Goal: Task Accomplishment & Management: Use online tool/utility

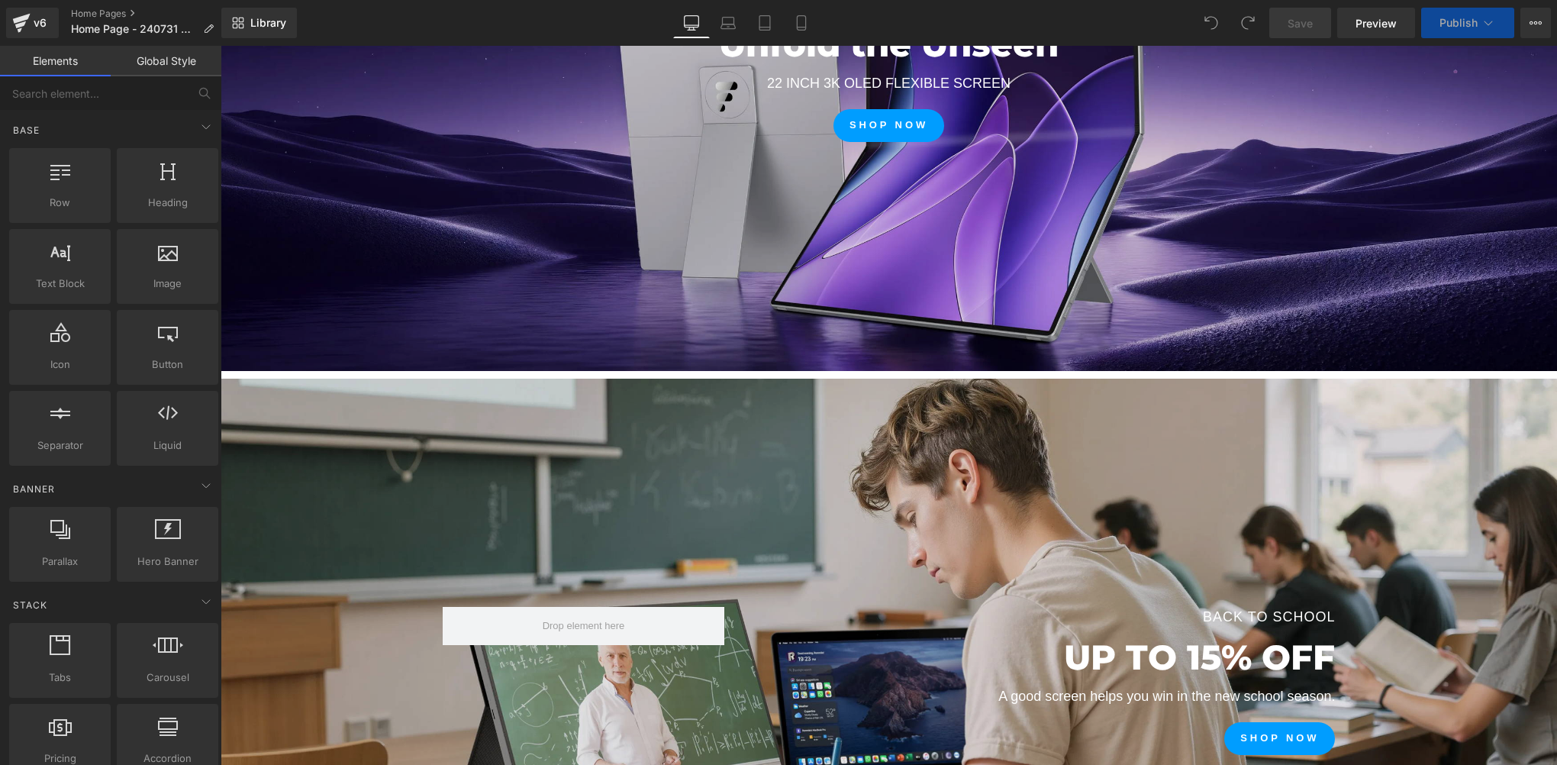
scroll to position [687, 0]
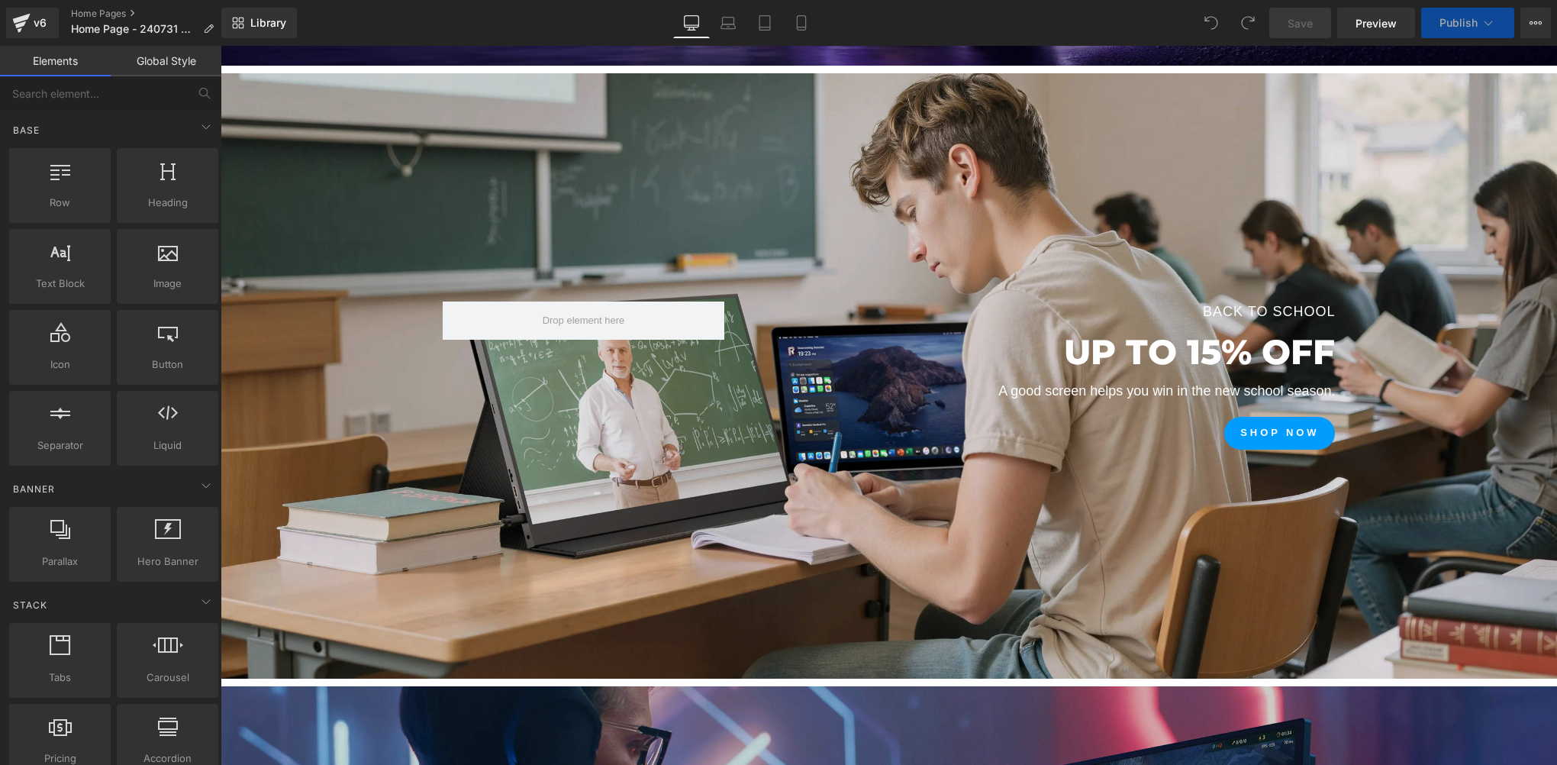
click at [828, 155] on div at bounding box center [889, 375] width 1336 height 605
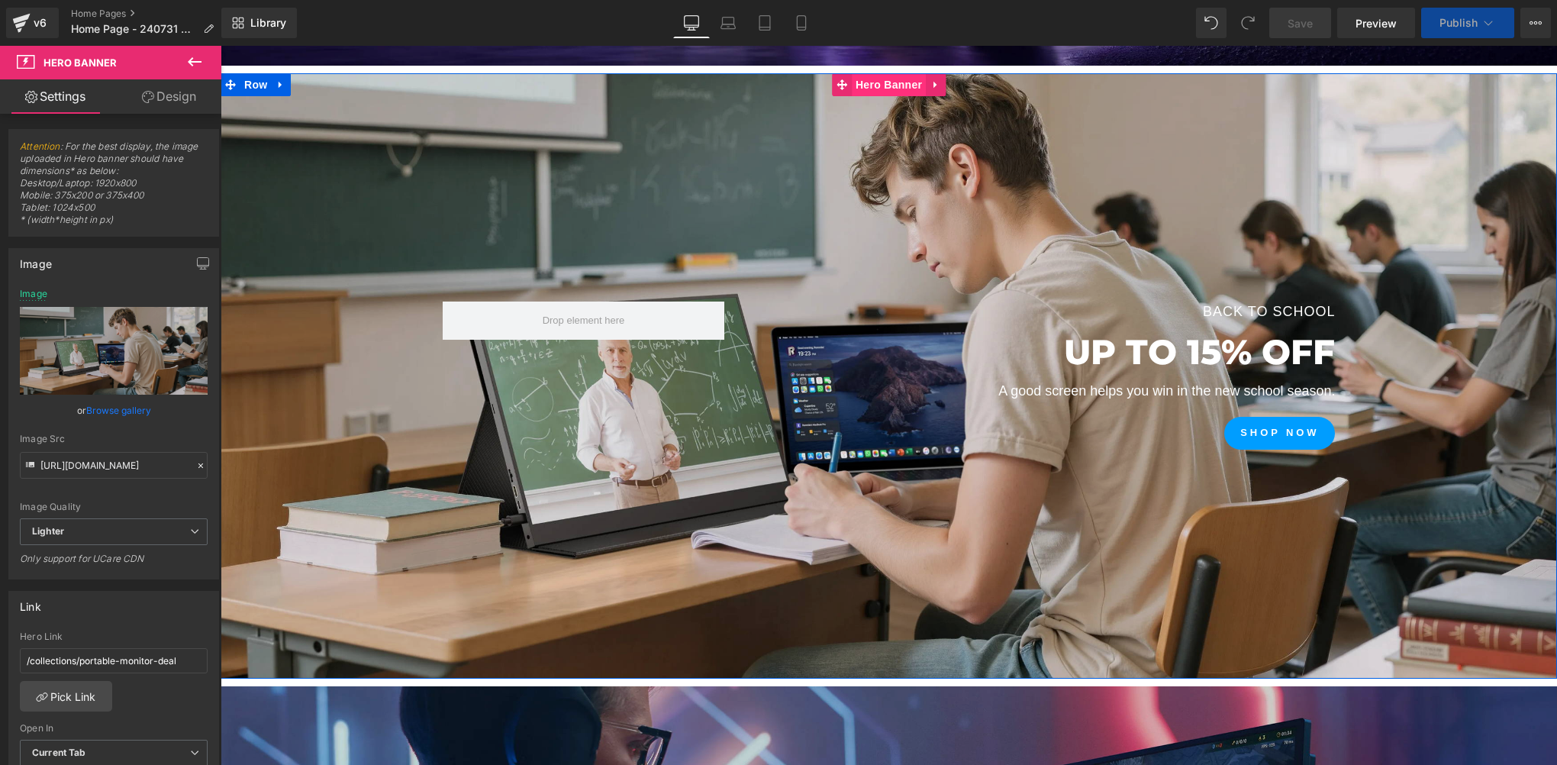
click at [871, 84] on span "Hero Banner" at bounding box center [889, 84] width 74 height 23
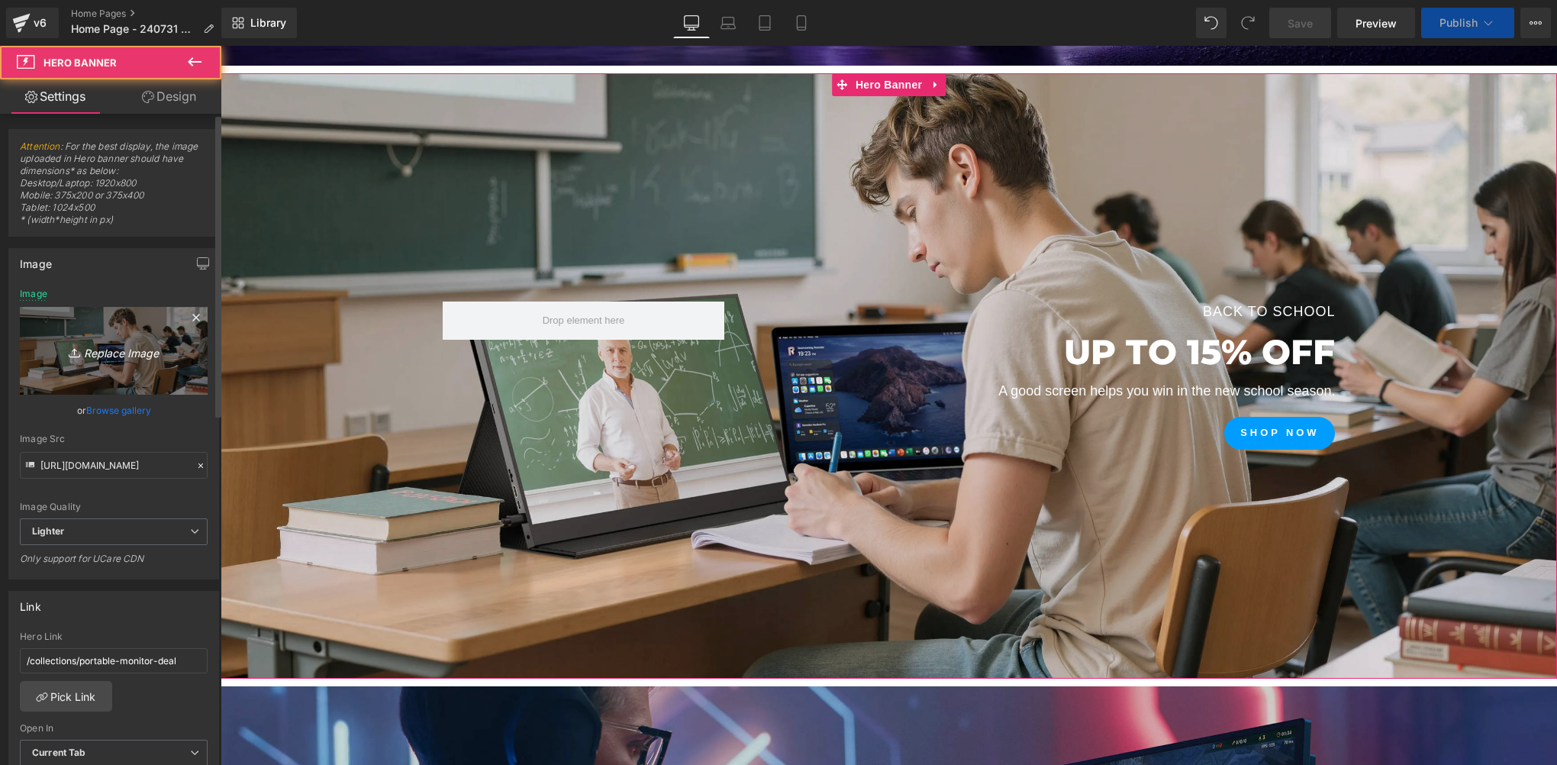
click at [79, 345] on icon at bounding box center [76, 352] width 15 height 15
type input "C:\fakepath\3840 拷贝.jpg"
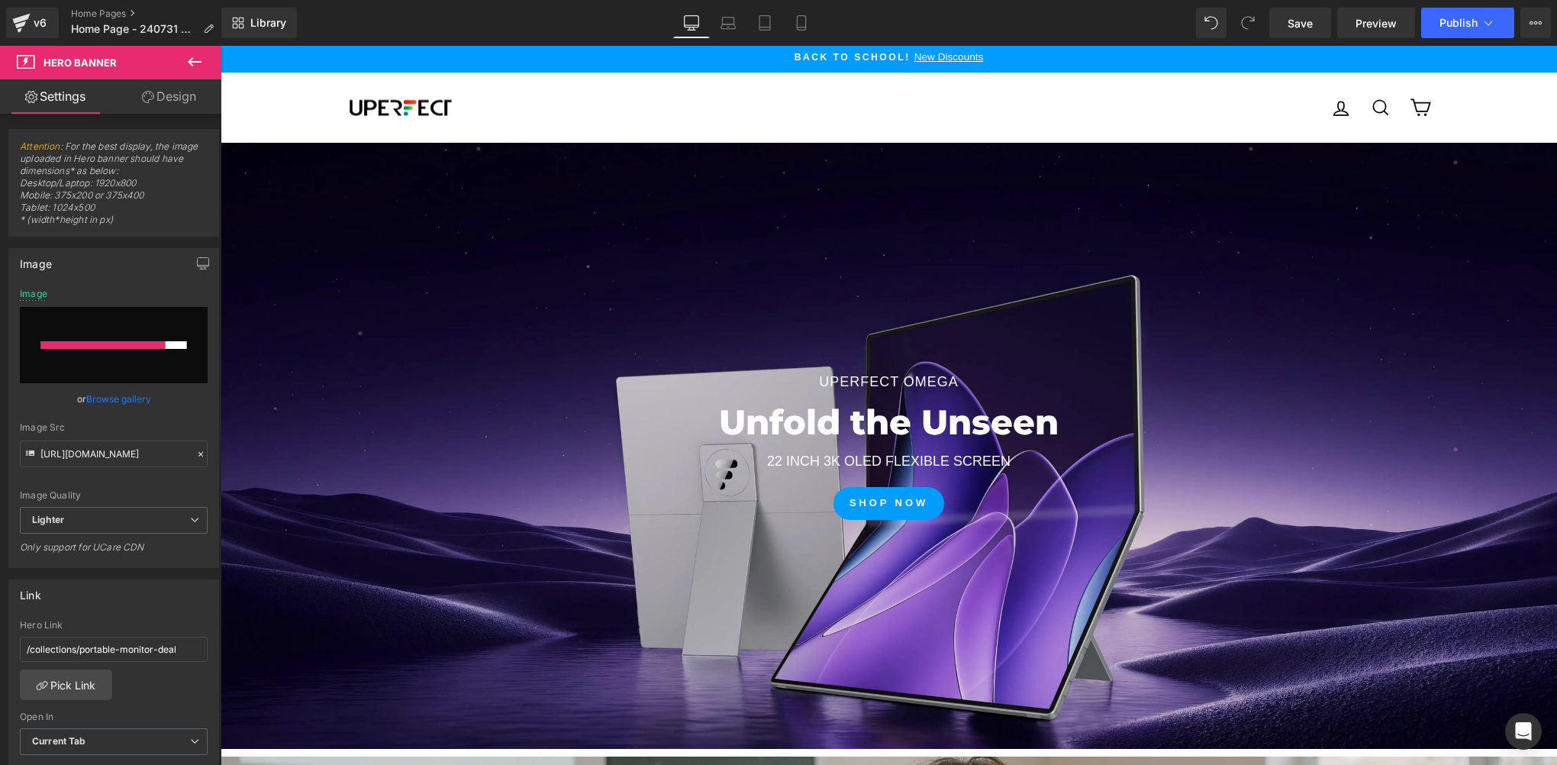
scroll to position [0, 0]
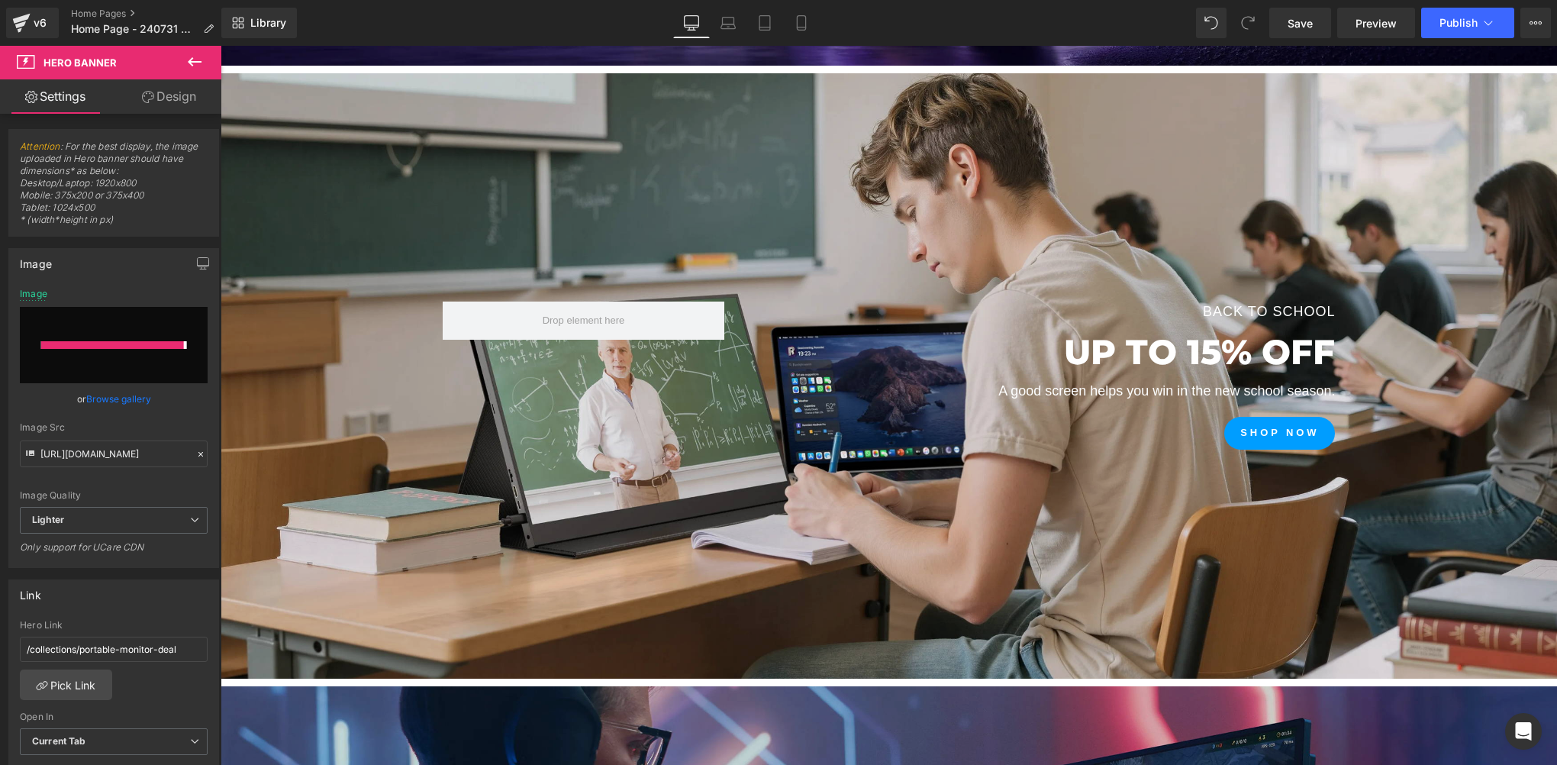
type input "https://ucarecdn.com/2ef45a2c-5803-4ef5-ad27-a7a47708fa7c/-/format/auto/-/previ…"
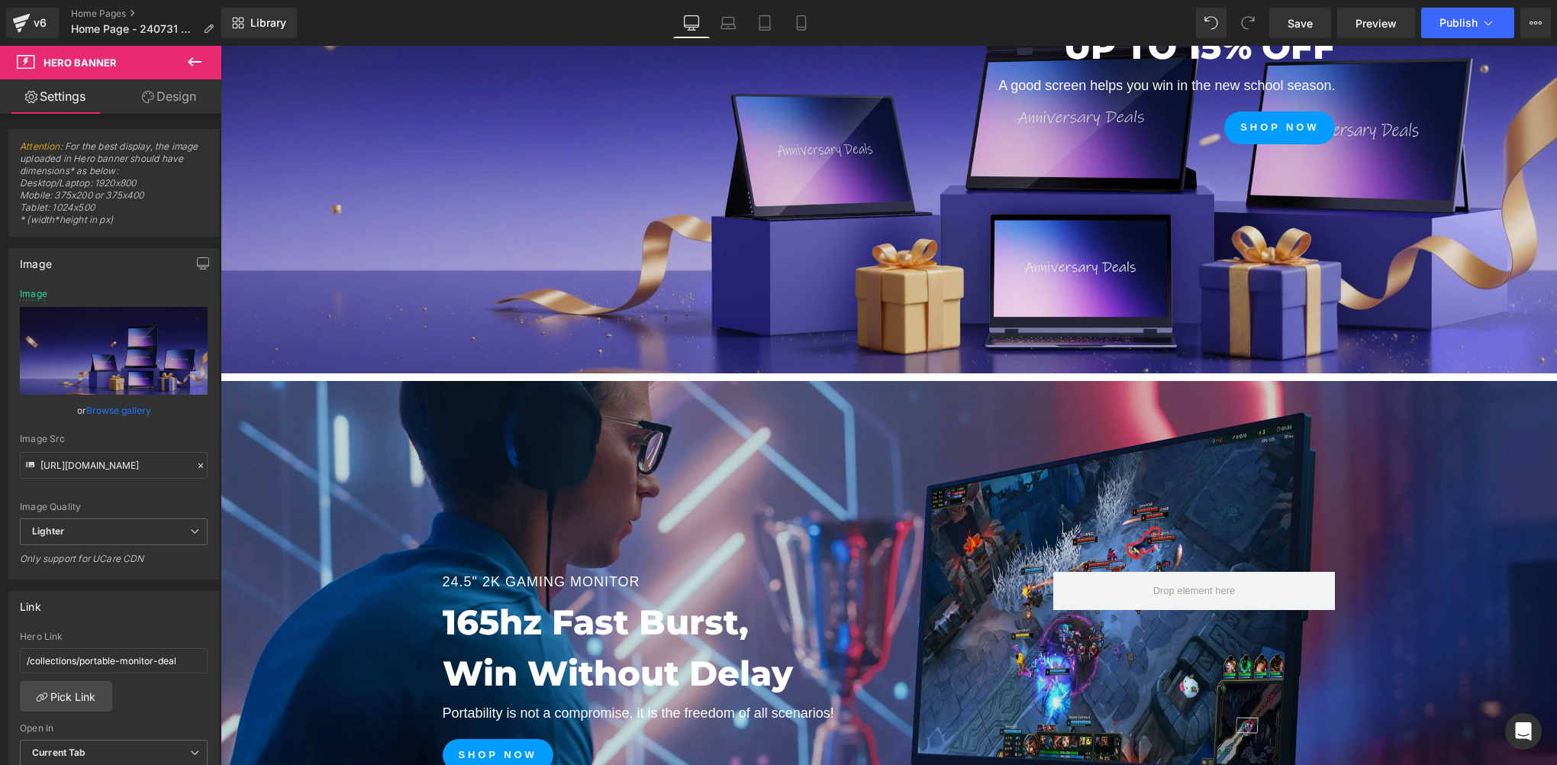
scroll to position [687, 0]
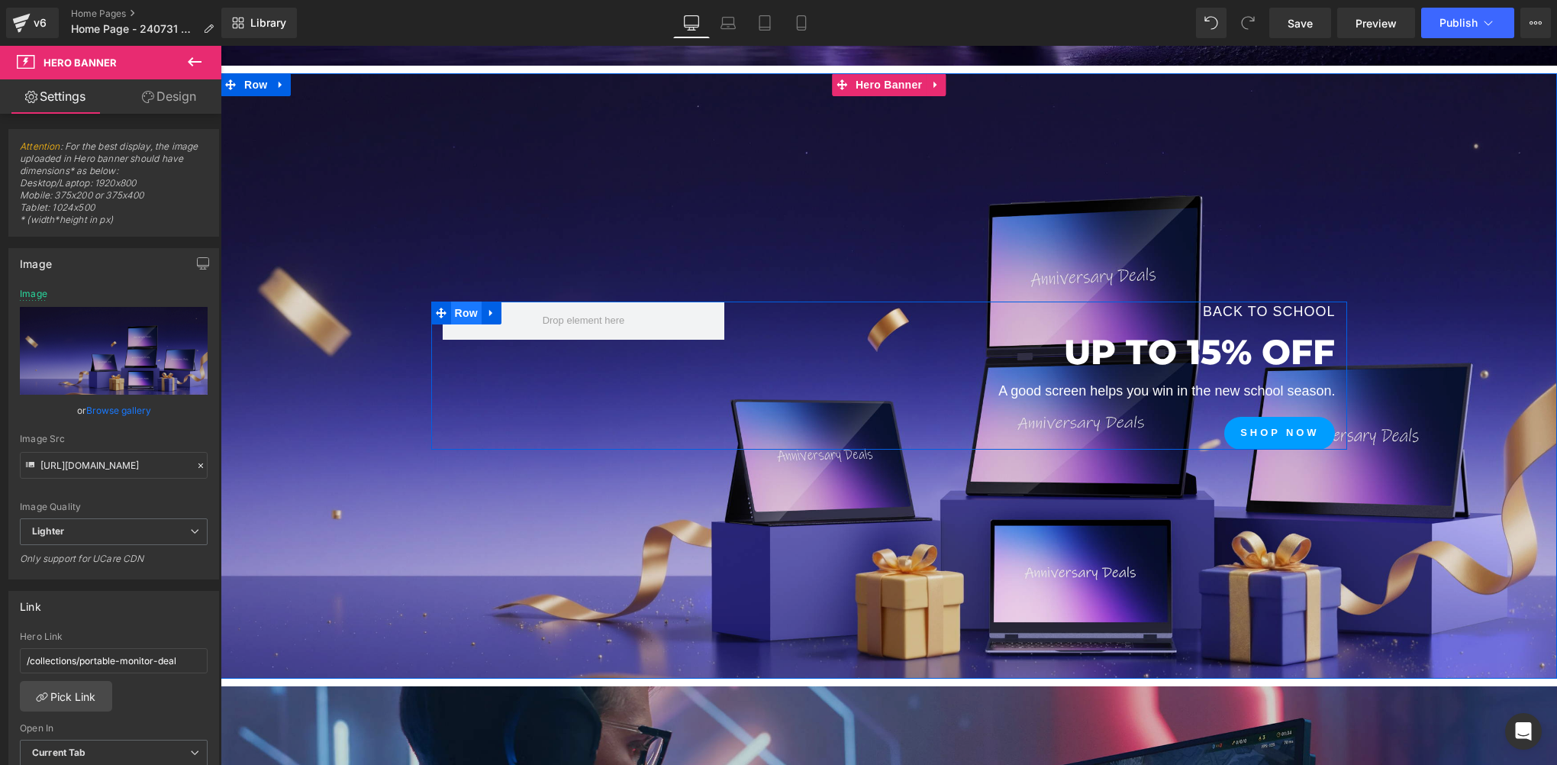
click at [459, 313] on span "Row" at bounding box center [466, 312] width 31 height 23
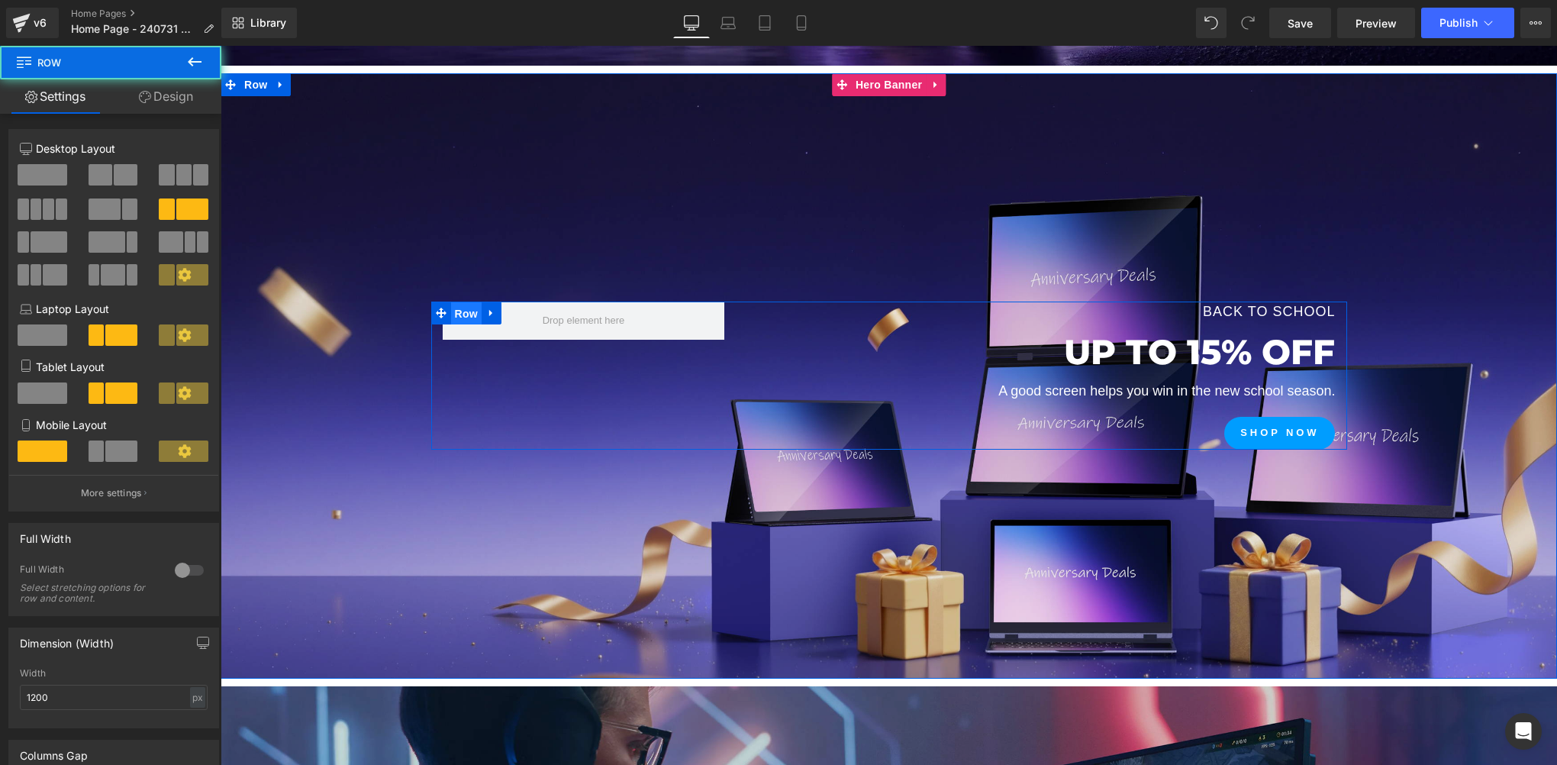
click at [459, 313] on span "Row" at bounding box center [466, 313] width 31 height 23
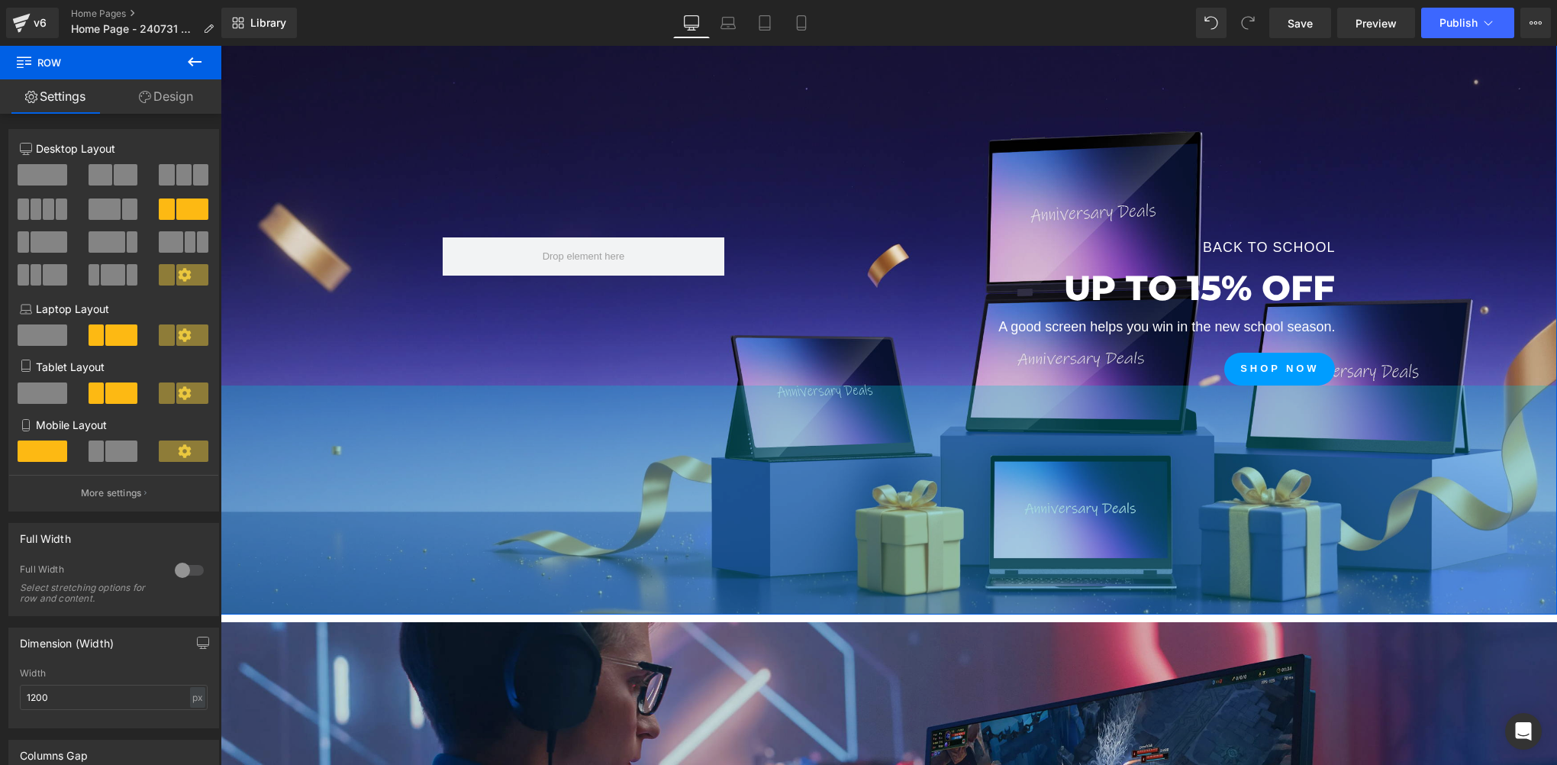
scroll to position [611, 0]
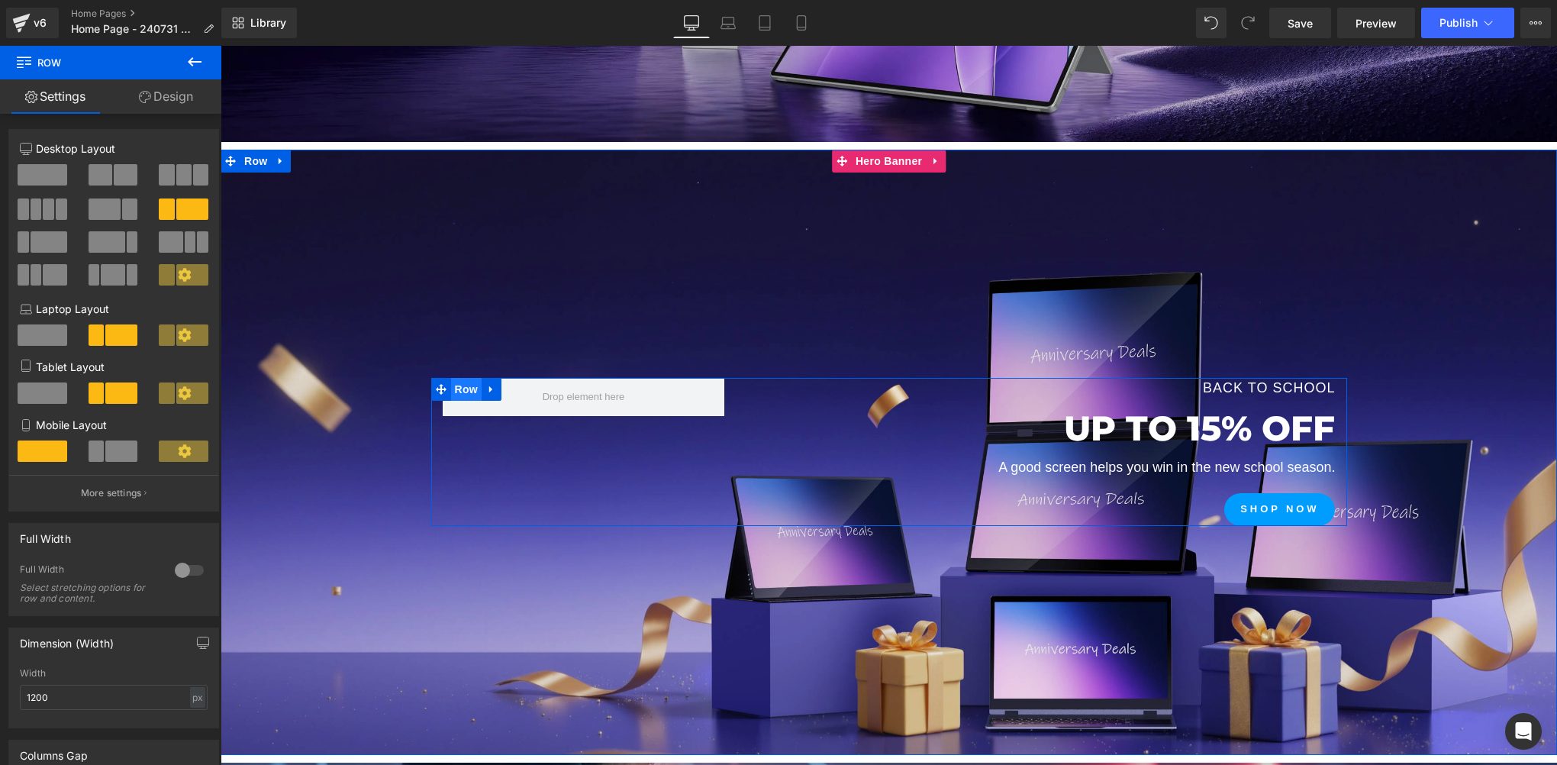
click at [458, 385] on span "Row" at bounding box center [466, 389] width 31 height 23
click at [105, 207] on span at bounding box center [105, 208] width 32 height 21
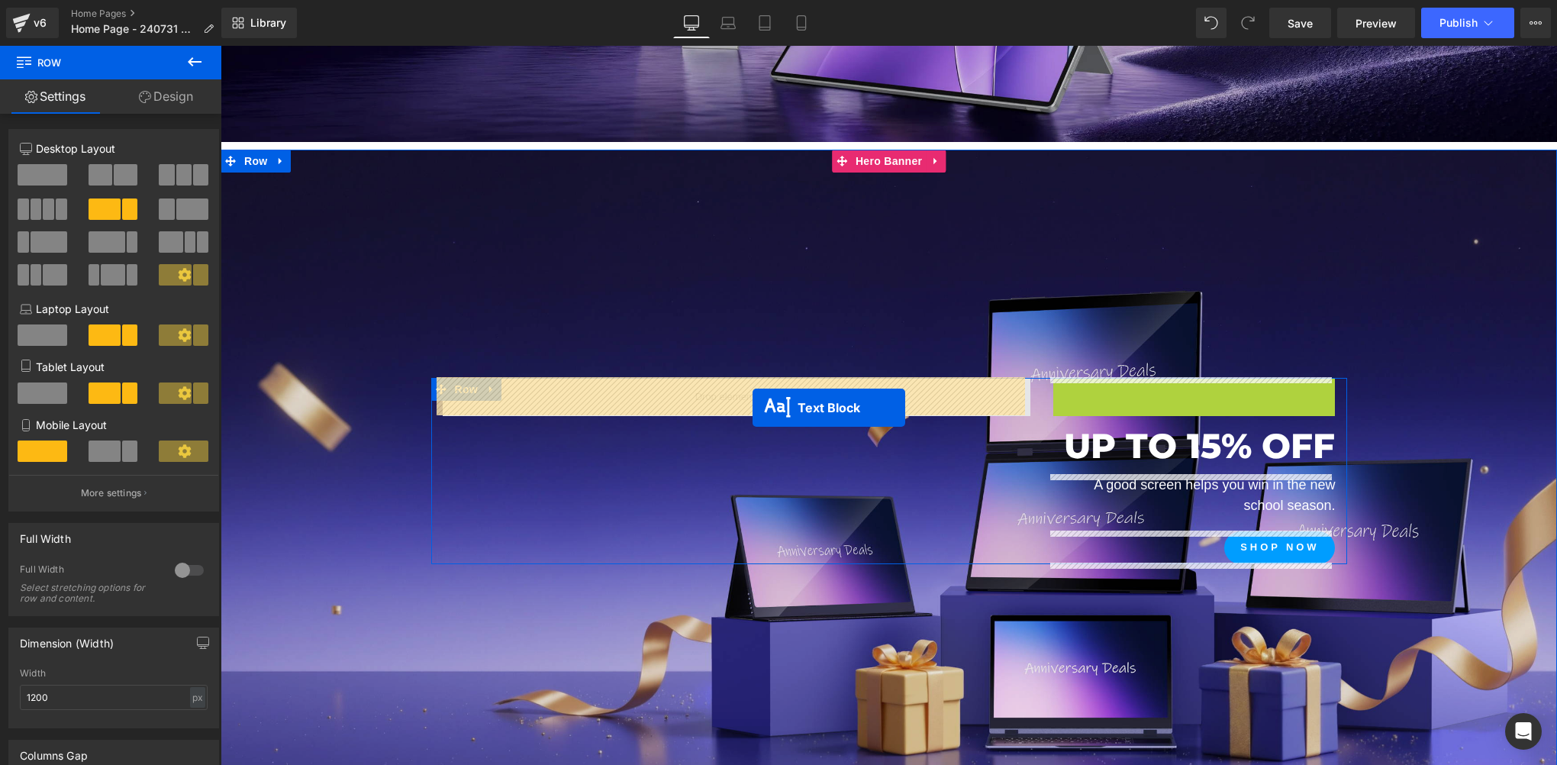
drag, startPoint x: 1145, startPoint y: 393, endPoint x: 753, endPoint y: 408, distance: 392.5
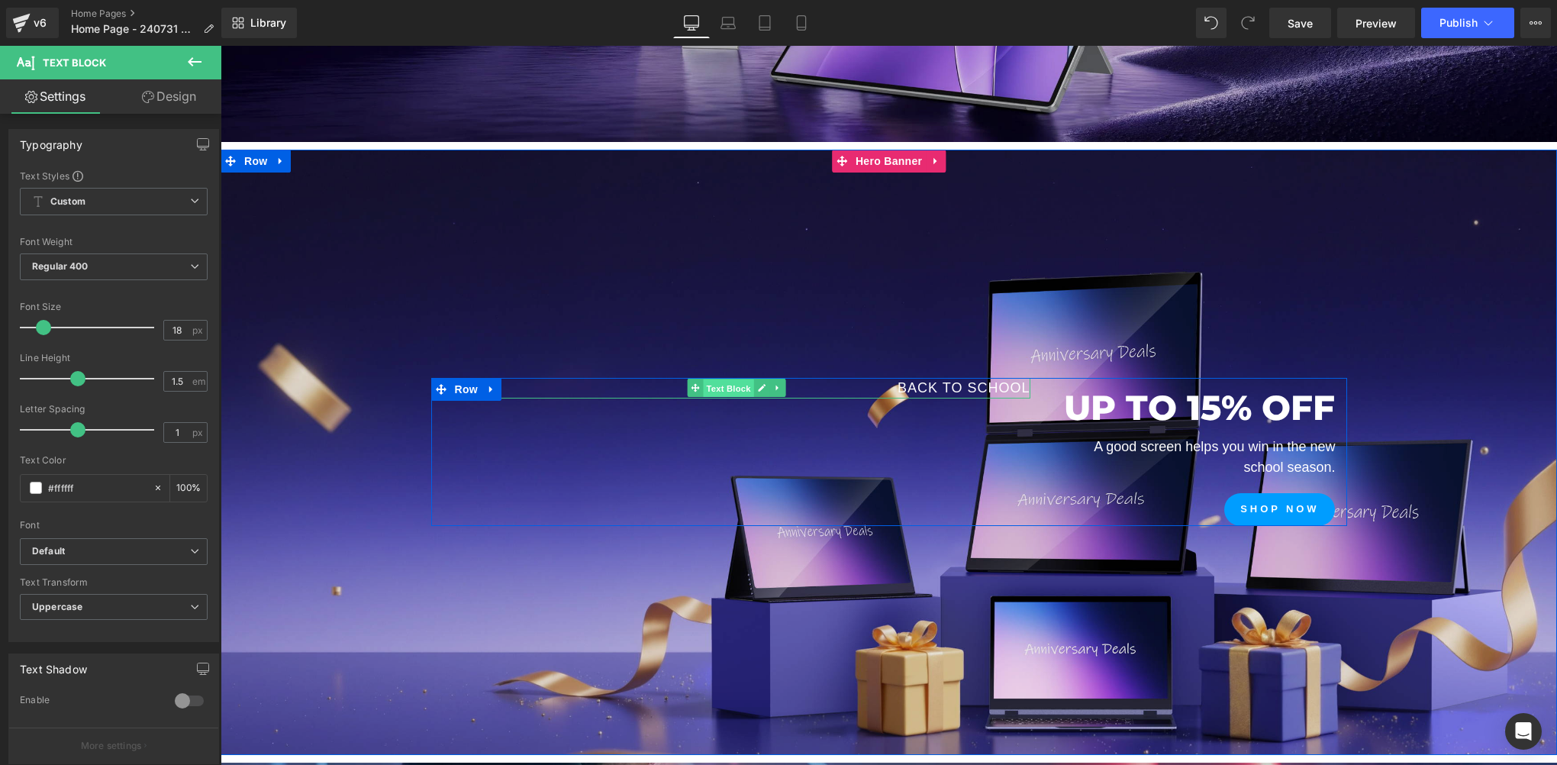
click at [733, 390] on span "Text Block" at bounding box center [728, 388] width 50 height 18
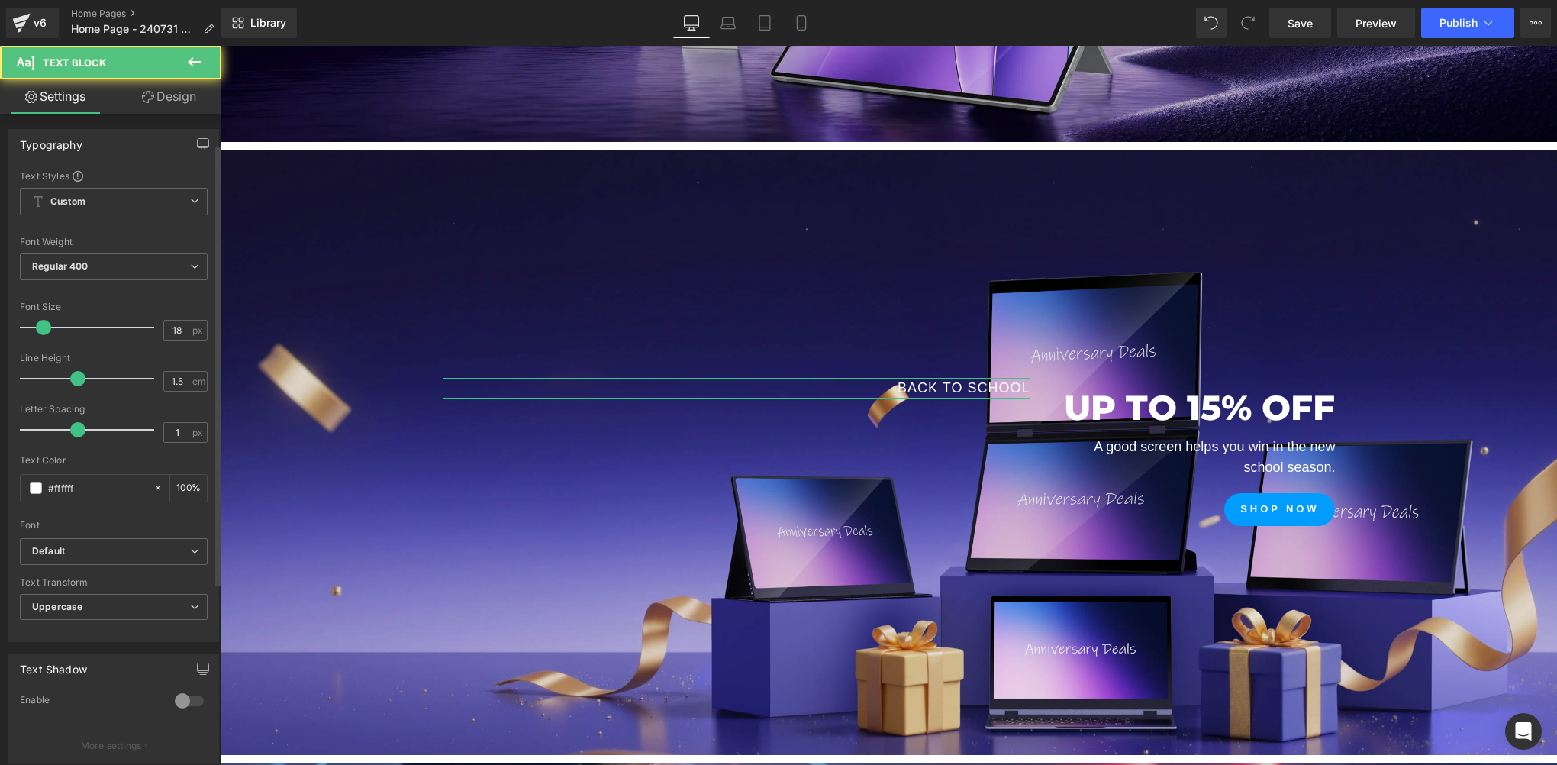
scroll to position [311, 0]
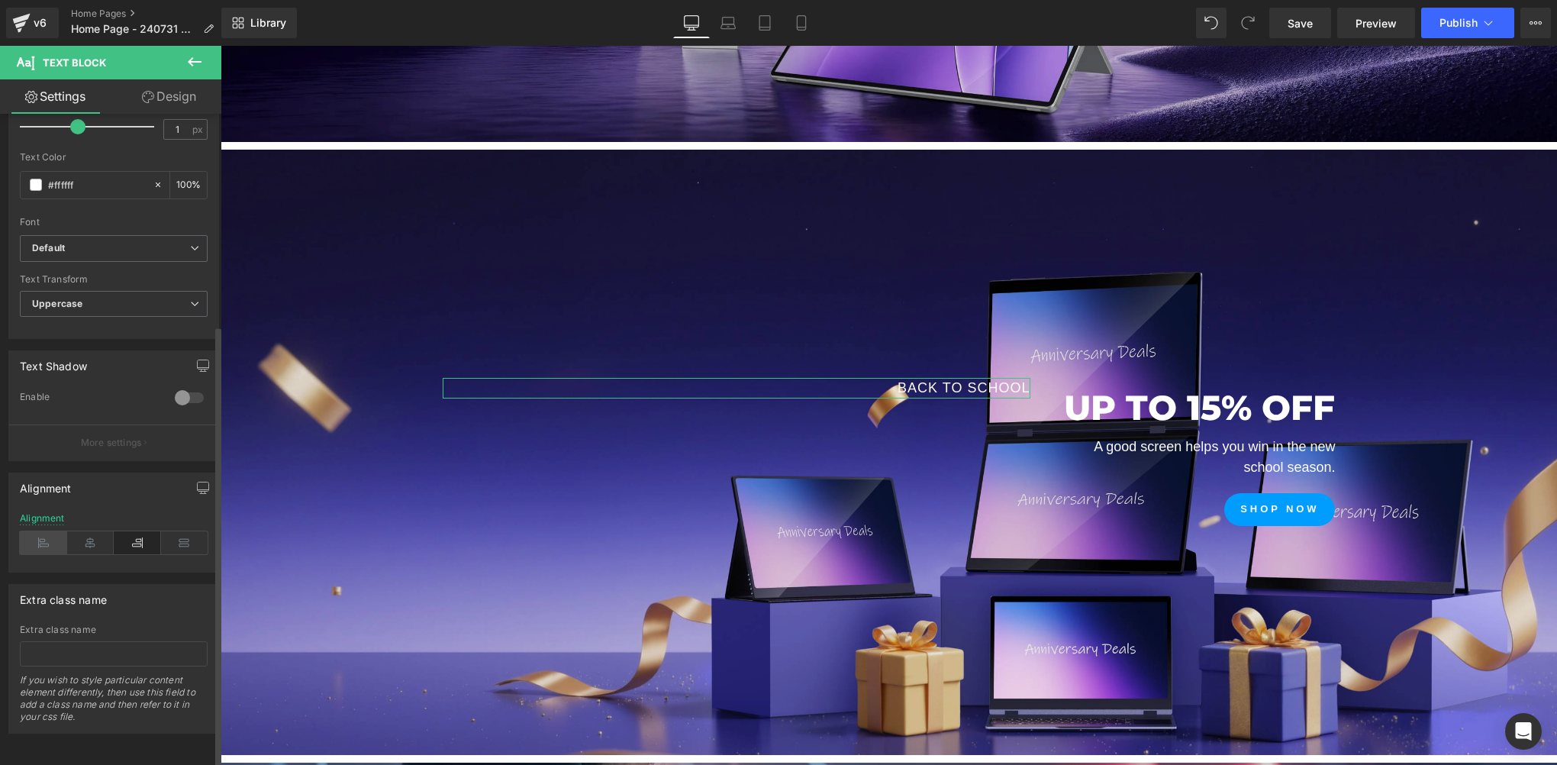
click at [44, 542] on icon at bounding box center [43, 542] width 47 height 23
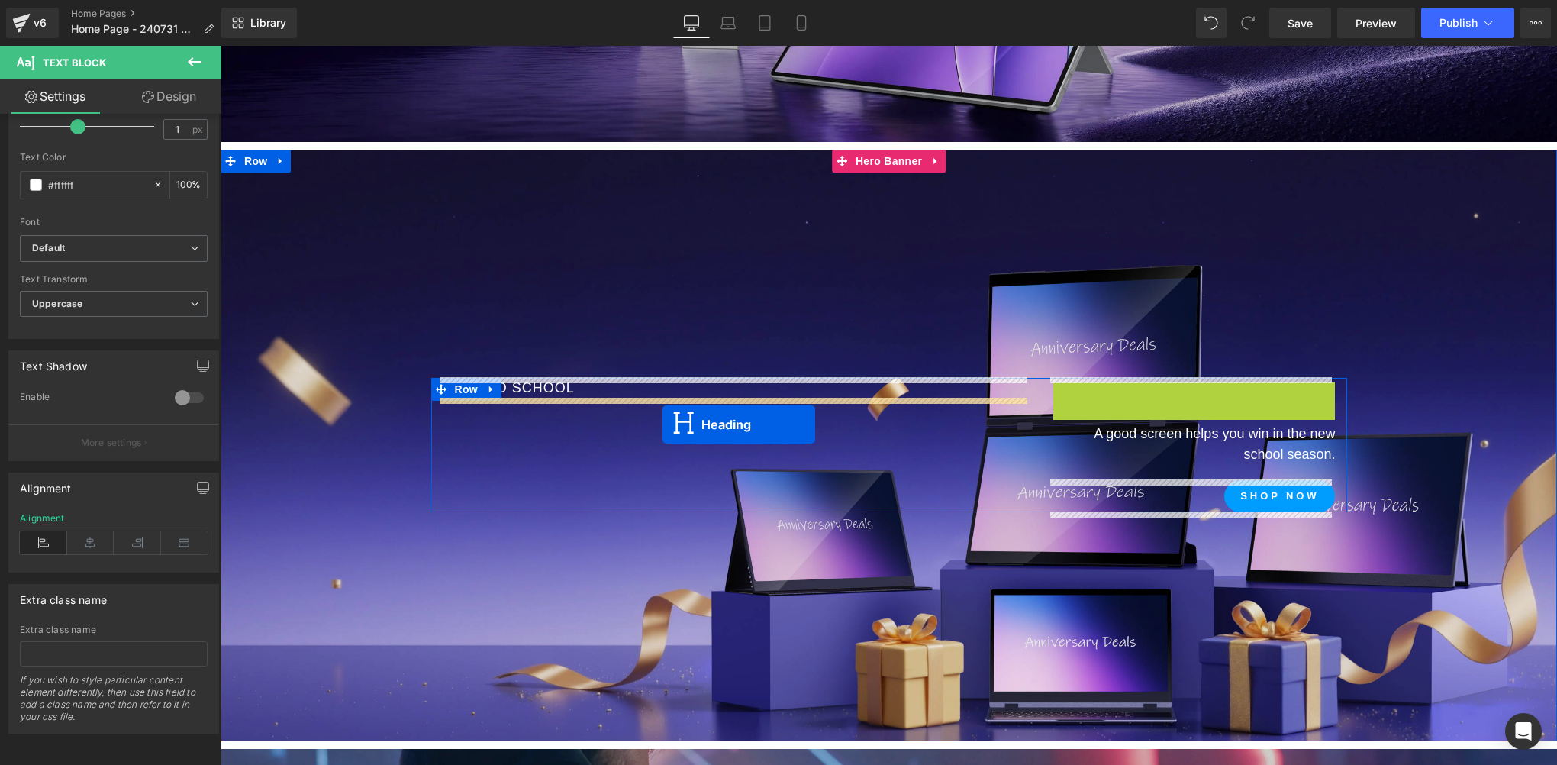
drag, startPoint x: 1149, startPoint y: 406, endPoint x: 662, endPoint y: 424, distance: 486.5
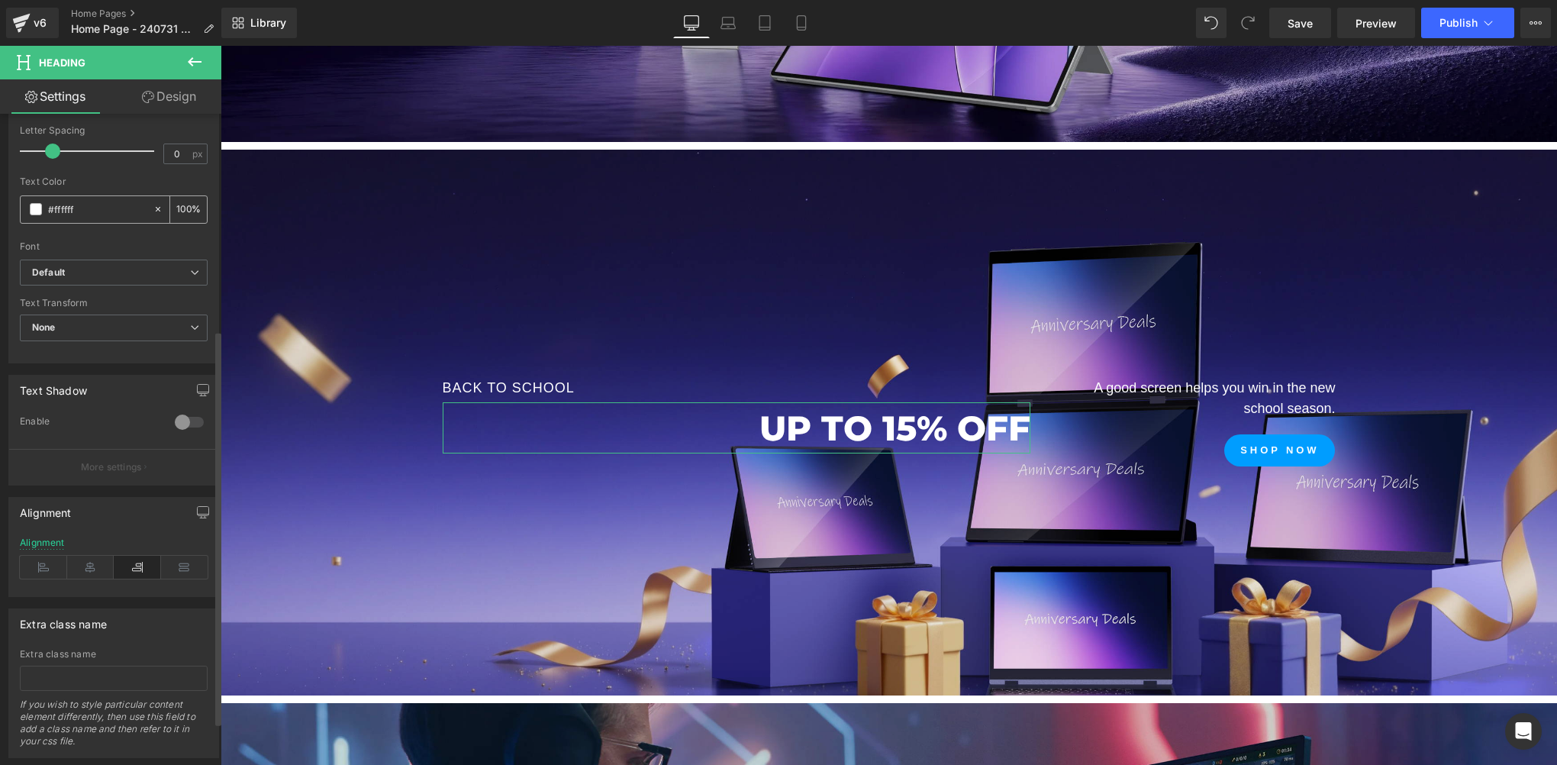
scroll to position [428, 0]
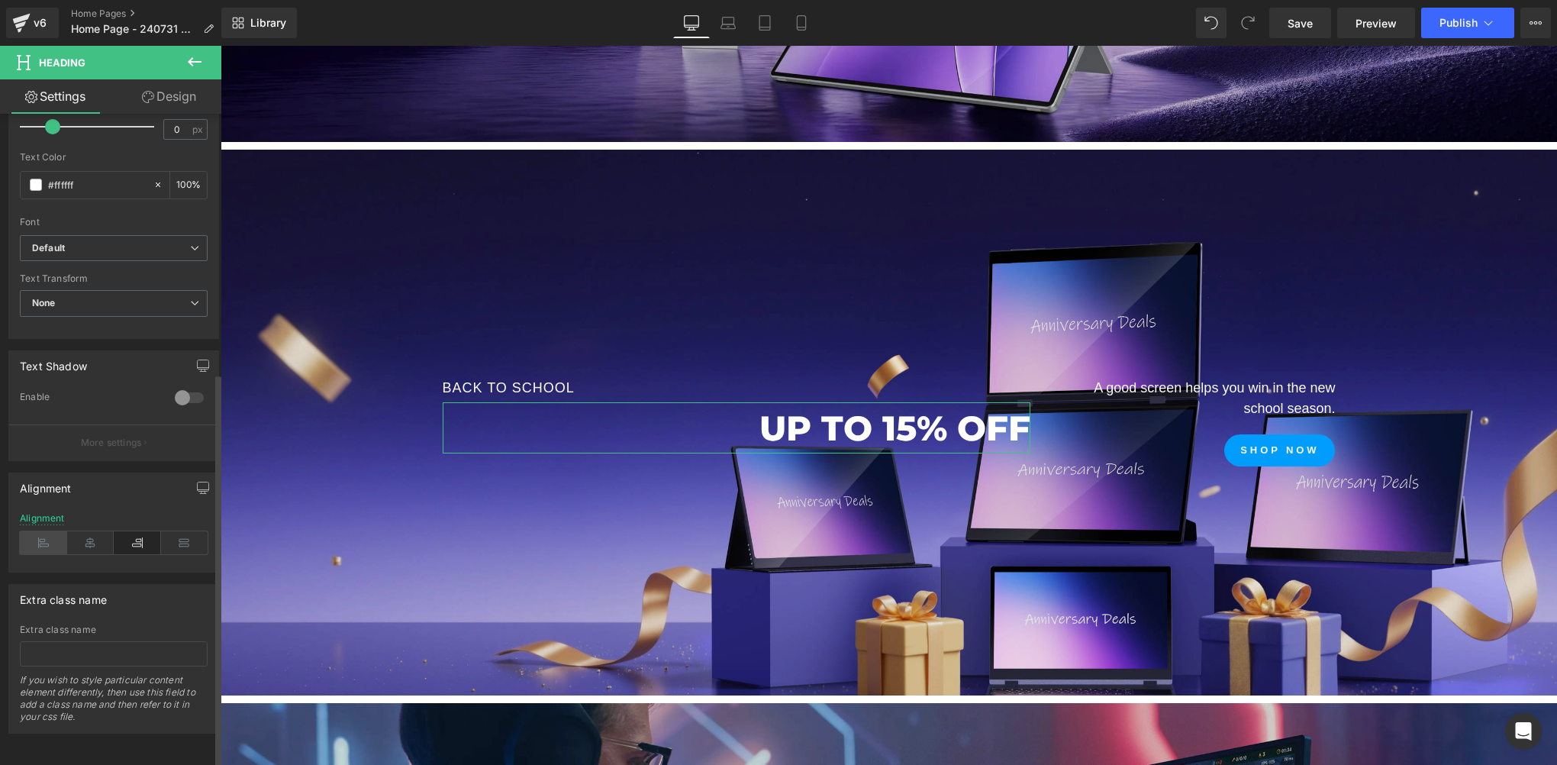
click at [40, 534] on icon at bounding box center [43, 542] width 47 height 23
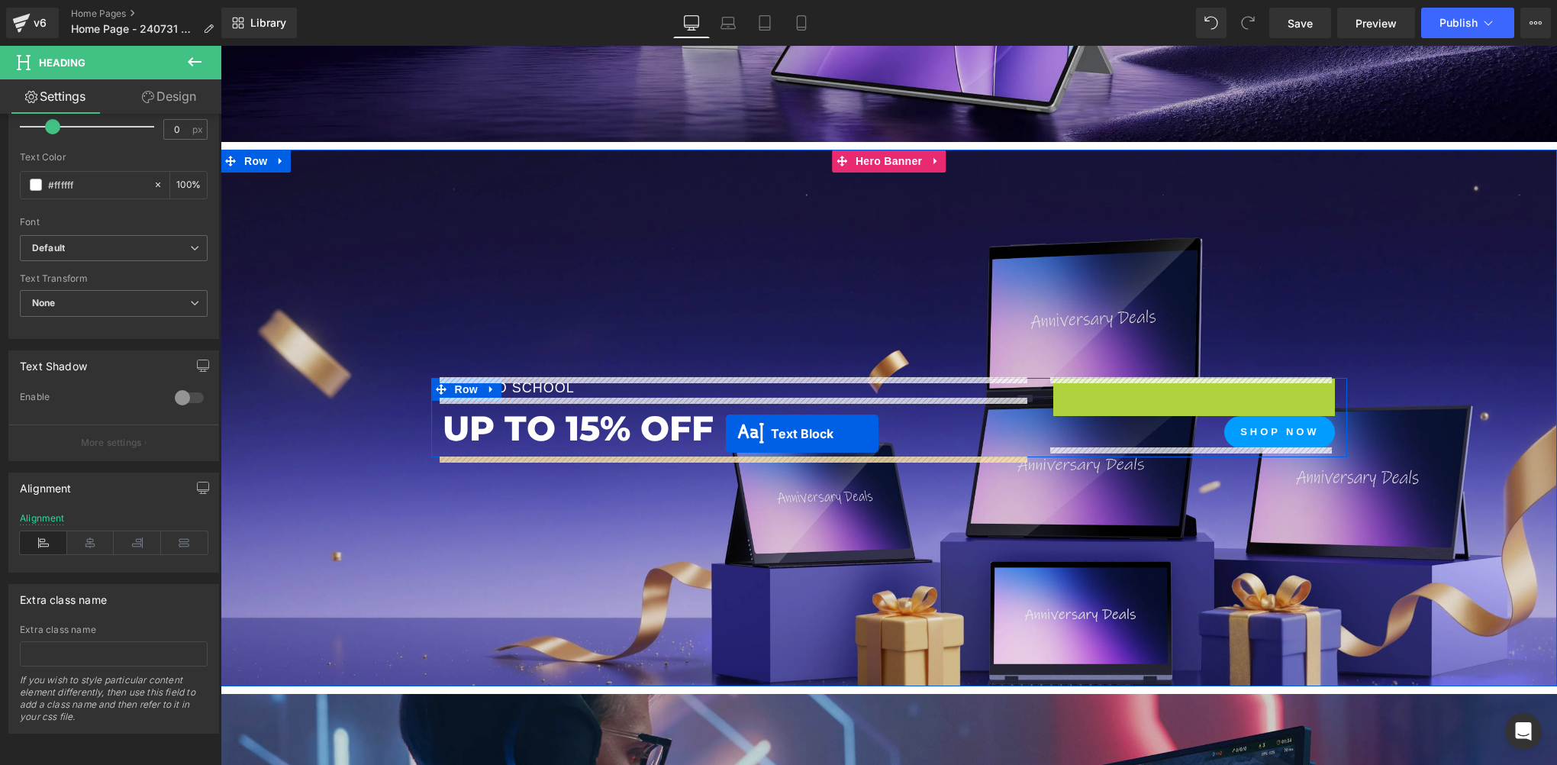
drag, startPoint x: 1142, startPoint y: 408, endPoint x: 726, endPoint y: 433, distance: 416.7
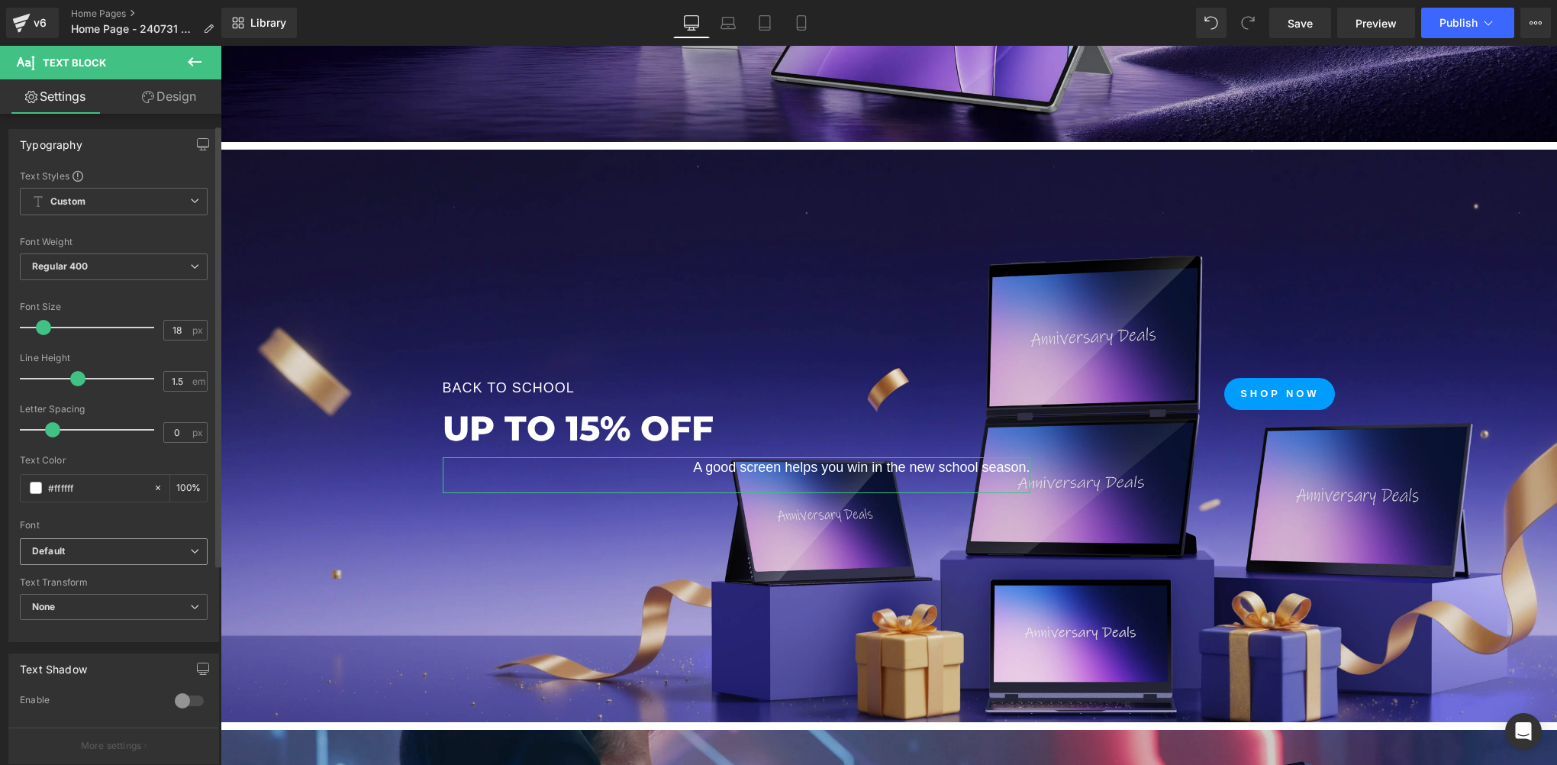
scroll to position [311, 0]
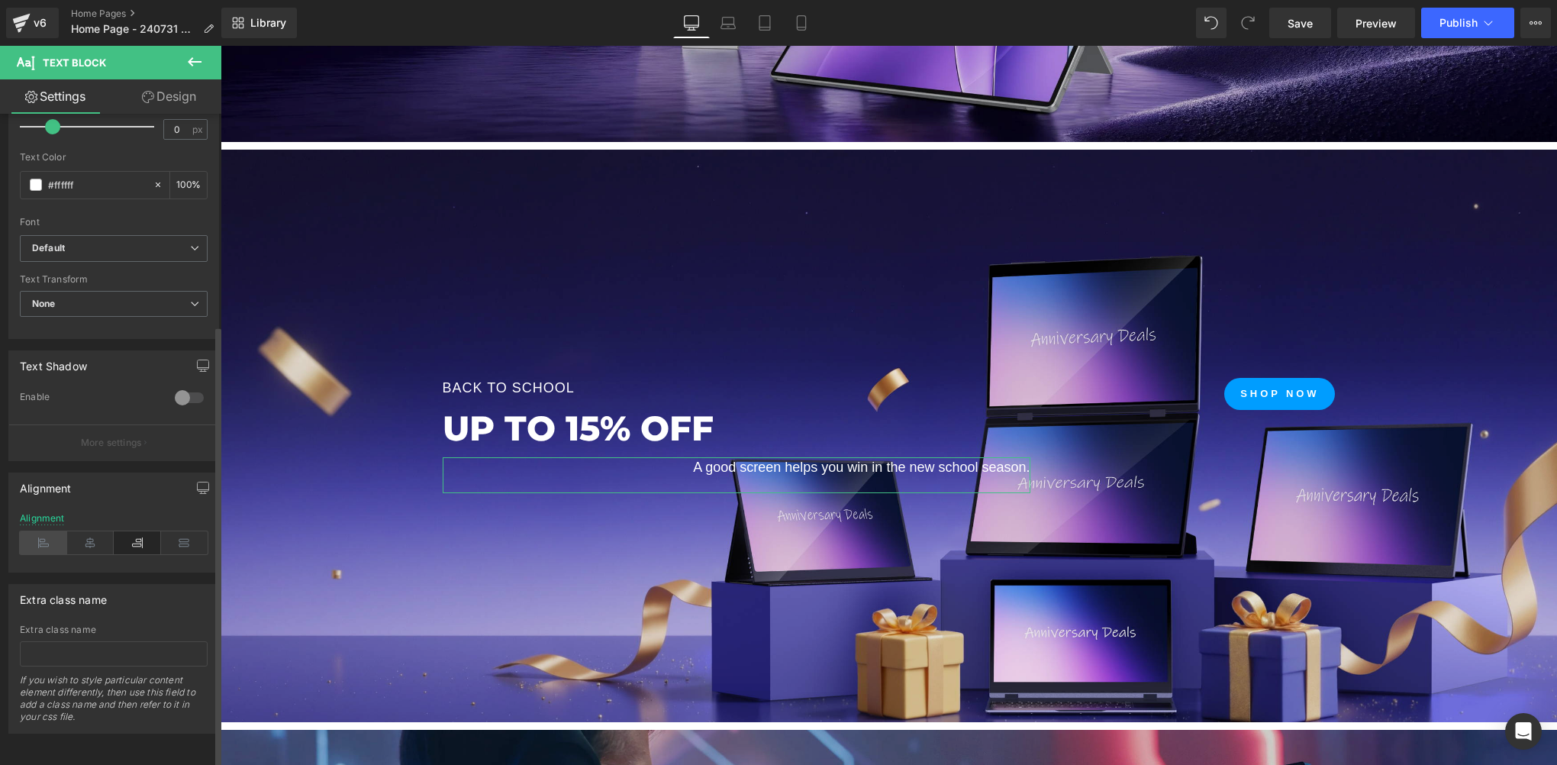
click at [37, 531] on icon at bounding box center [43, 542] width 47 height 23
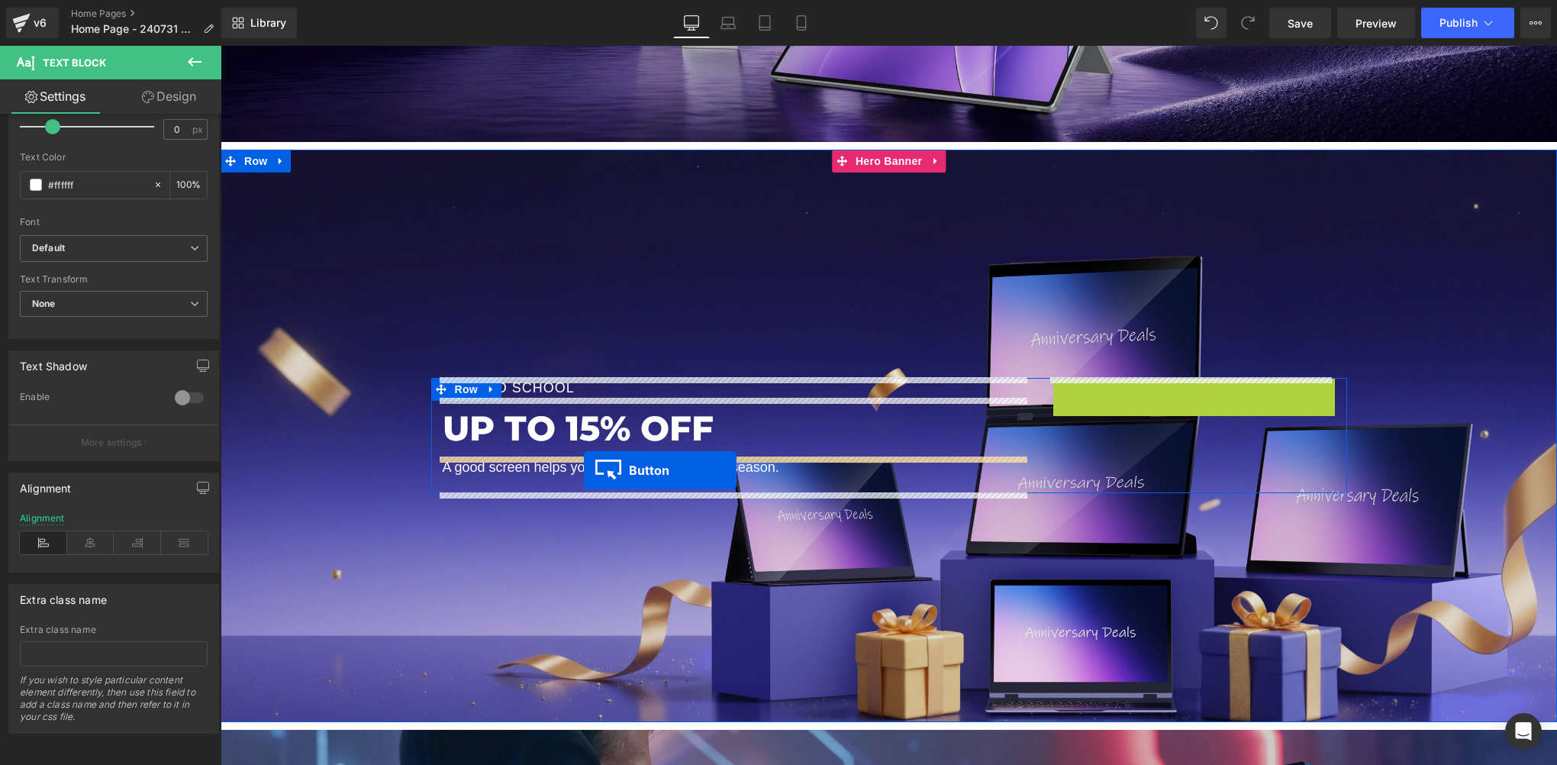
drag, startPoint x: 1249, startPoint y: 389, endPoint x: 584, endPoint y: 470, distance: 669.6
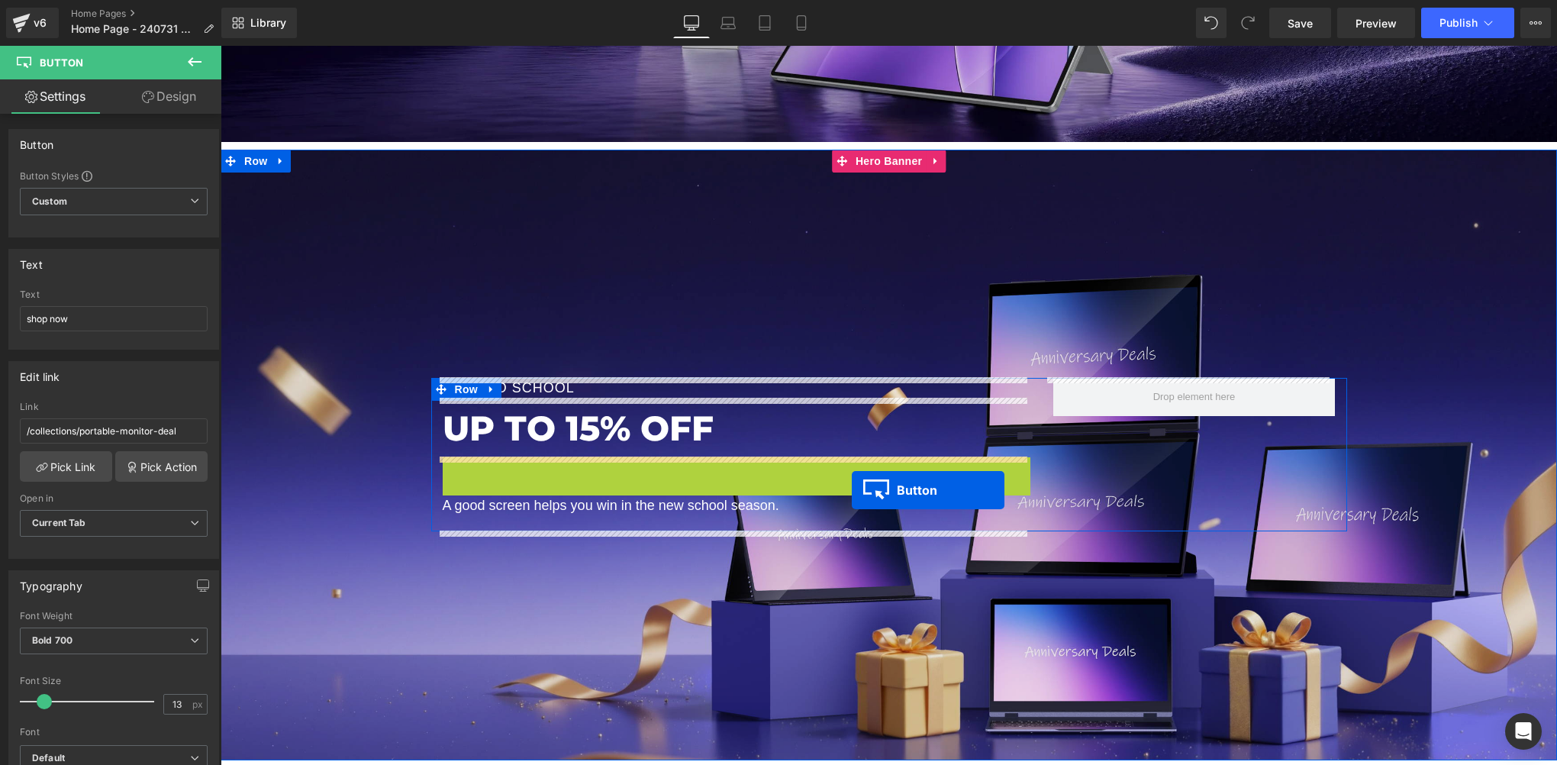
drag, startPoint x: 941, startPoint y: 470, endPoint x: 852, endPoint y: 490, distance: 91.5
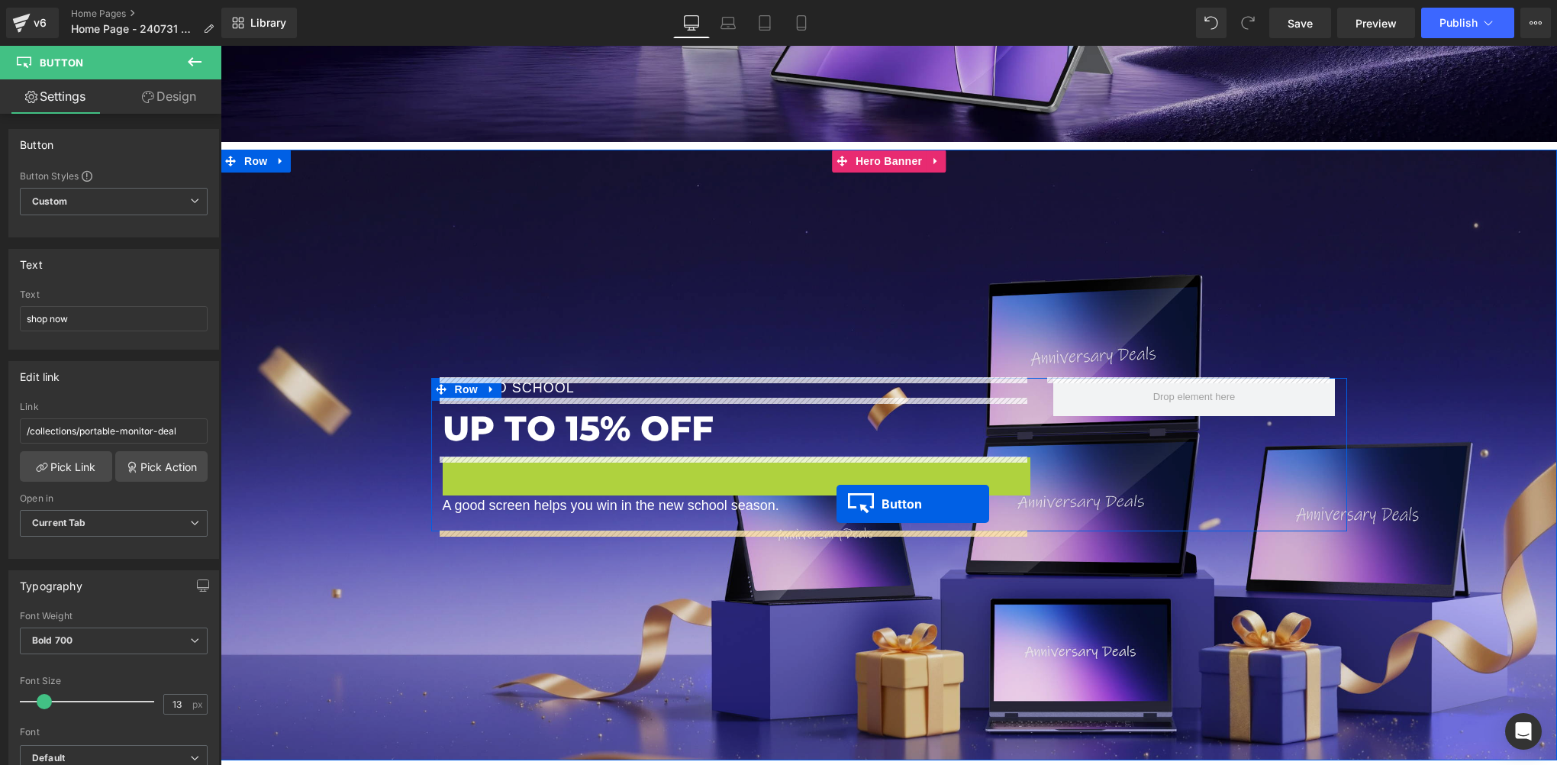
drag, startPoint x: 940, startPoint y: 472, endPoint x: 836, endPoint y: 504, distance: 108.6
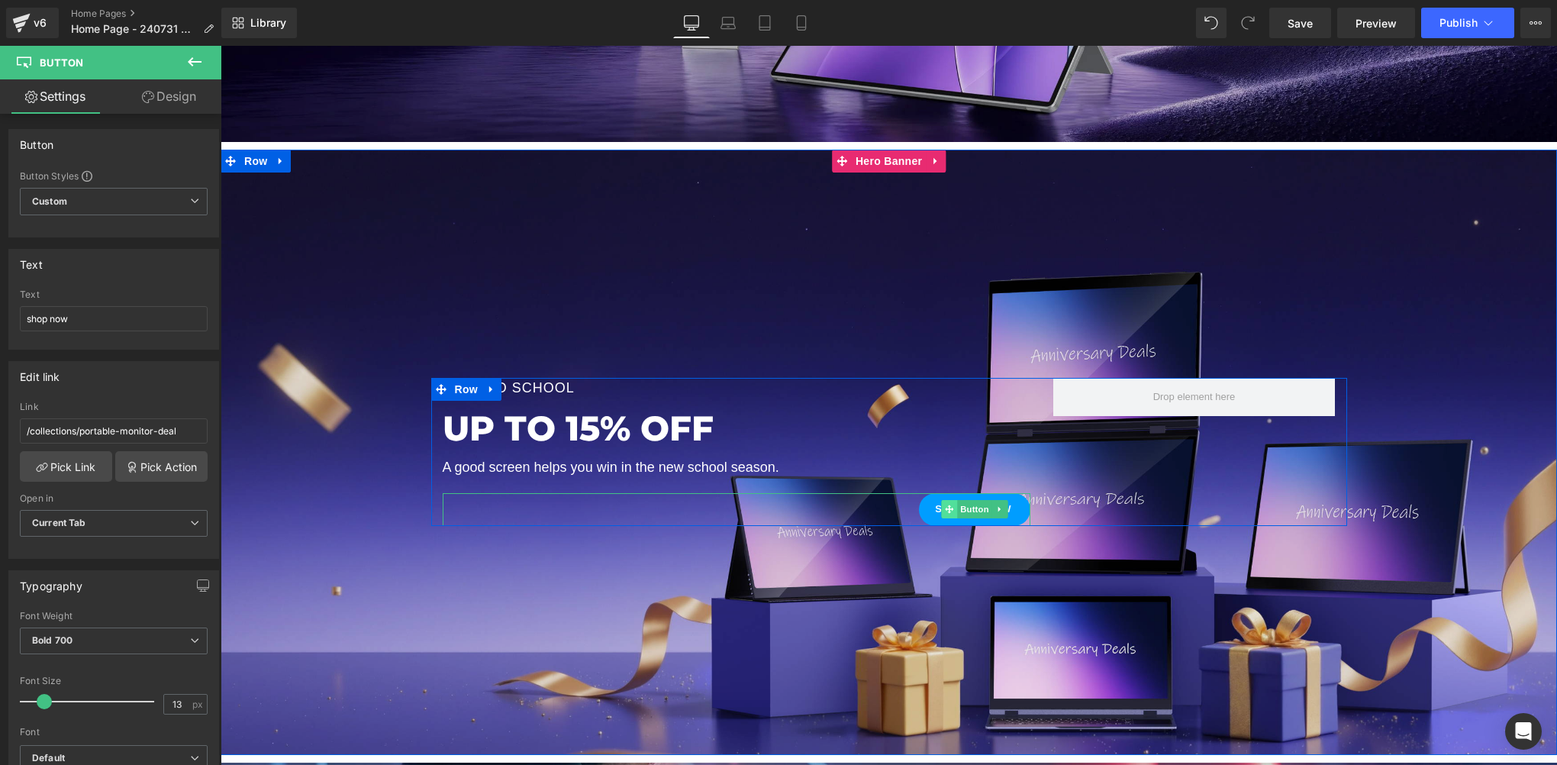
click at [950, 508] on span at bounding box center [950, 509] width 16 height 18
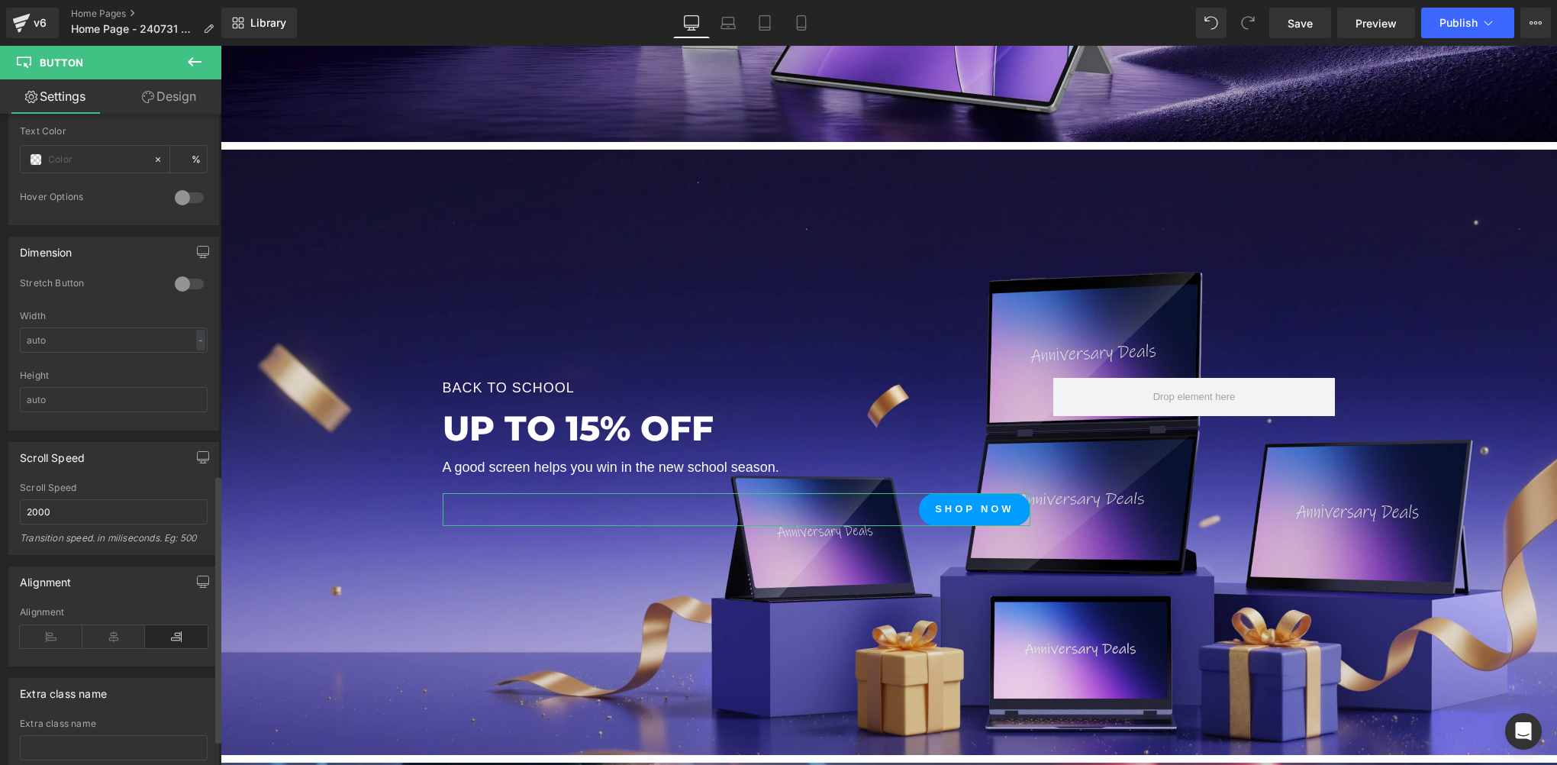
scroll to position [939, 0]
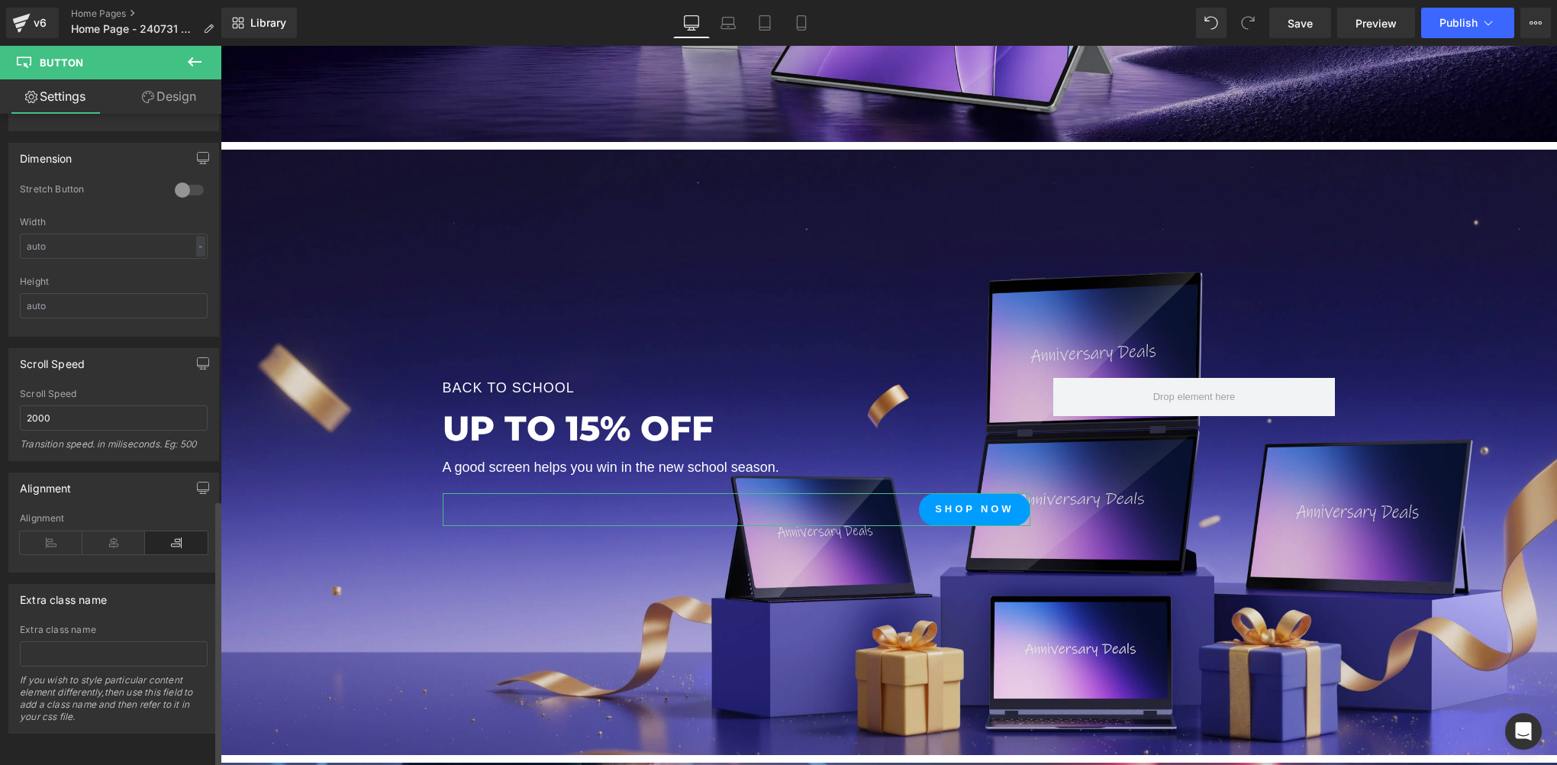
click at [55, 546] on div "Alignment" at bounding box center [114, 542] width 188 height 59
click at [54, 536] on icon at bounding box center [51, 542] width 63 height 23
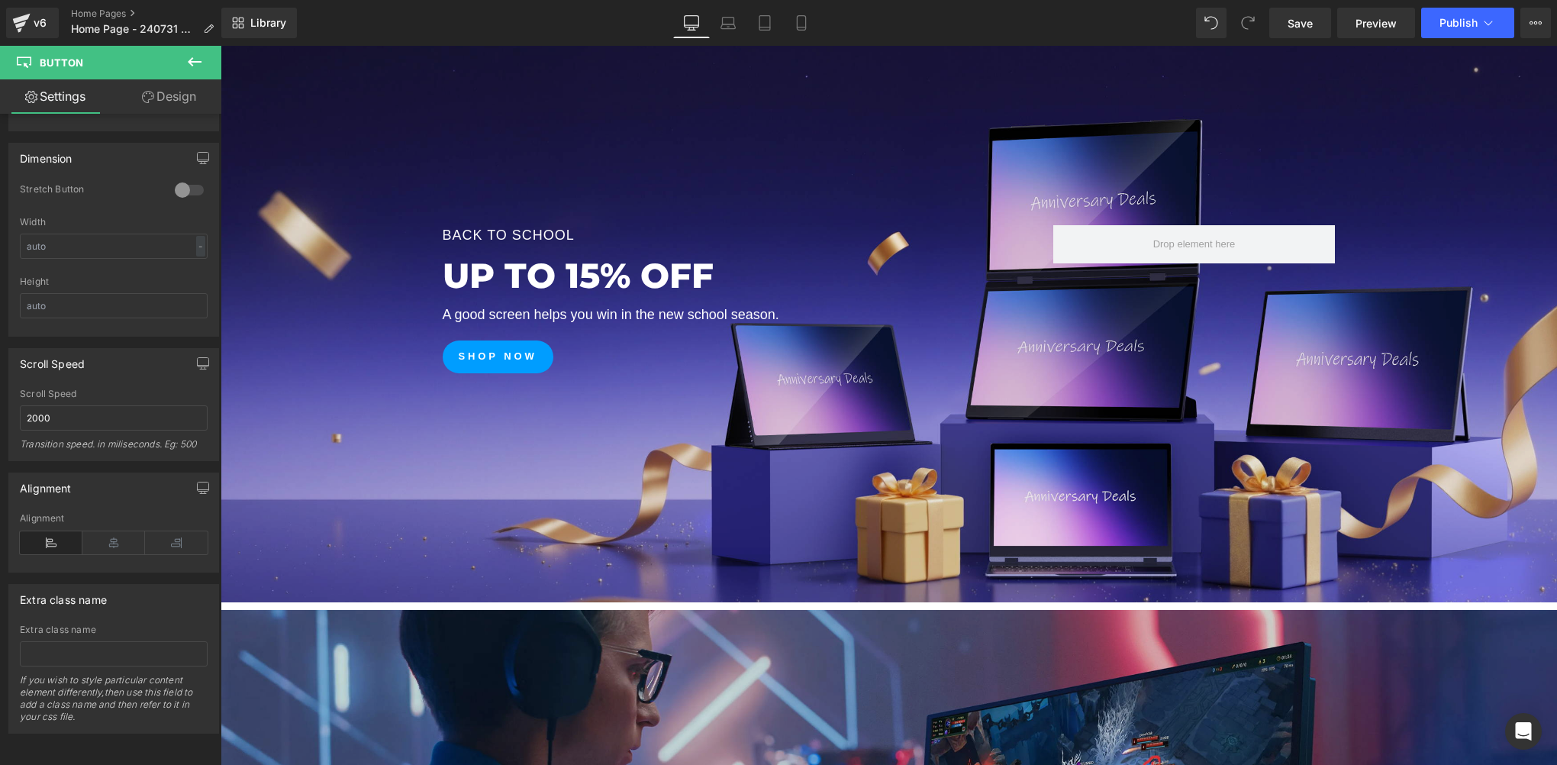
scroll to position [687, 0]
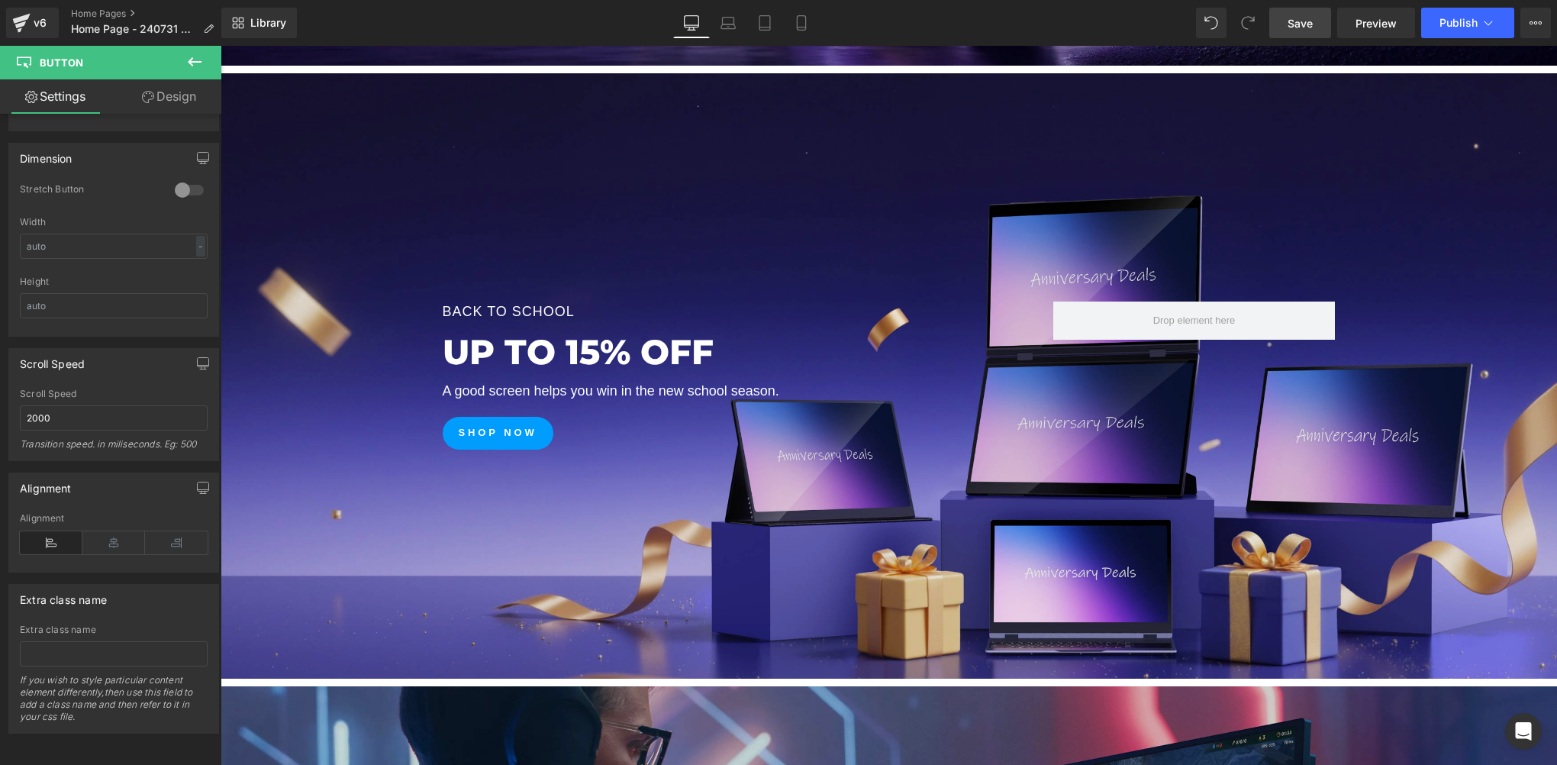
click at [1326, 14] on link "Save" at bounding box center [1300, 23] width 62 height 31
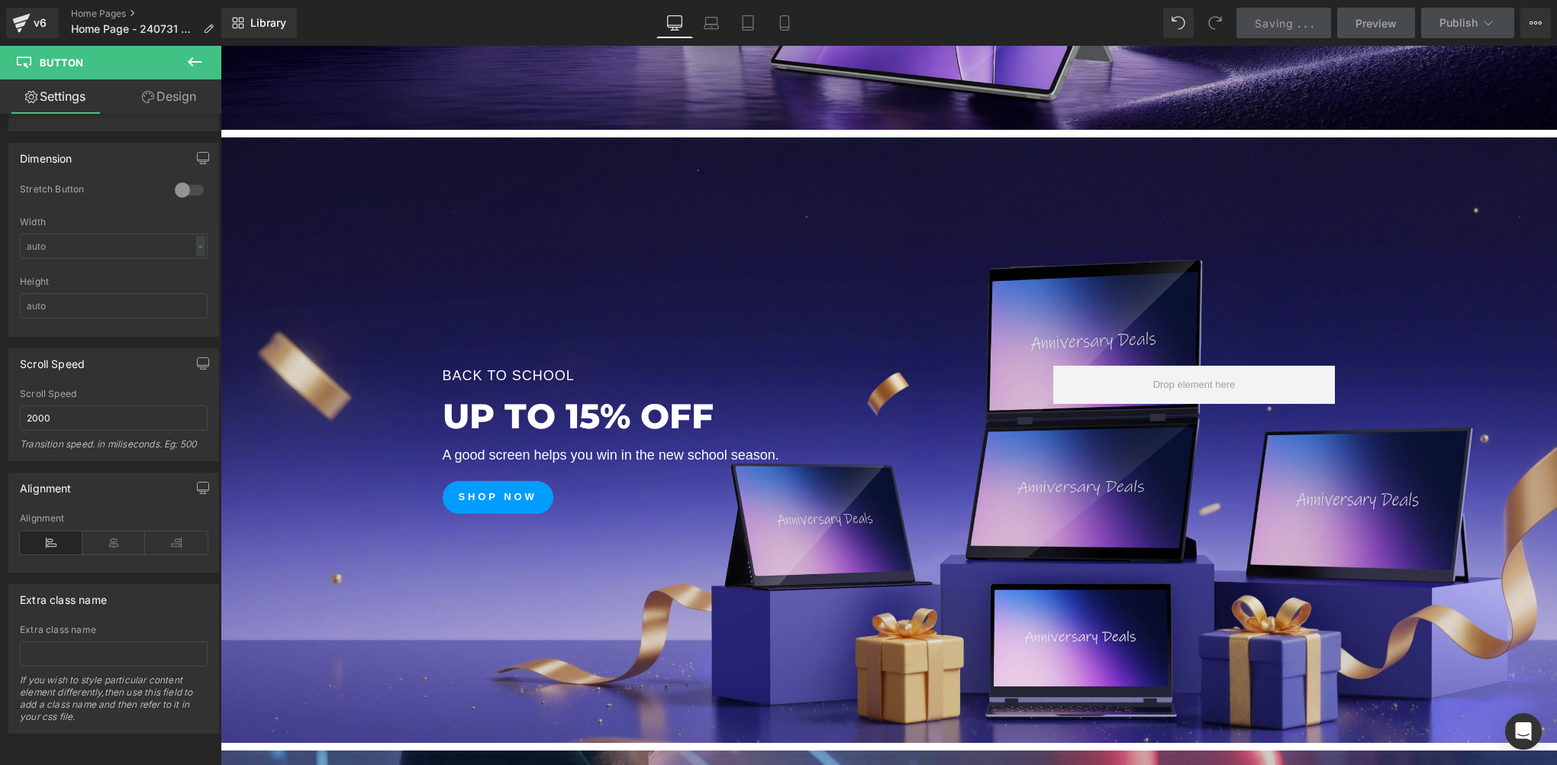
scroll to position [611, 0]
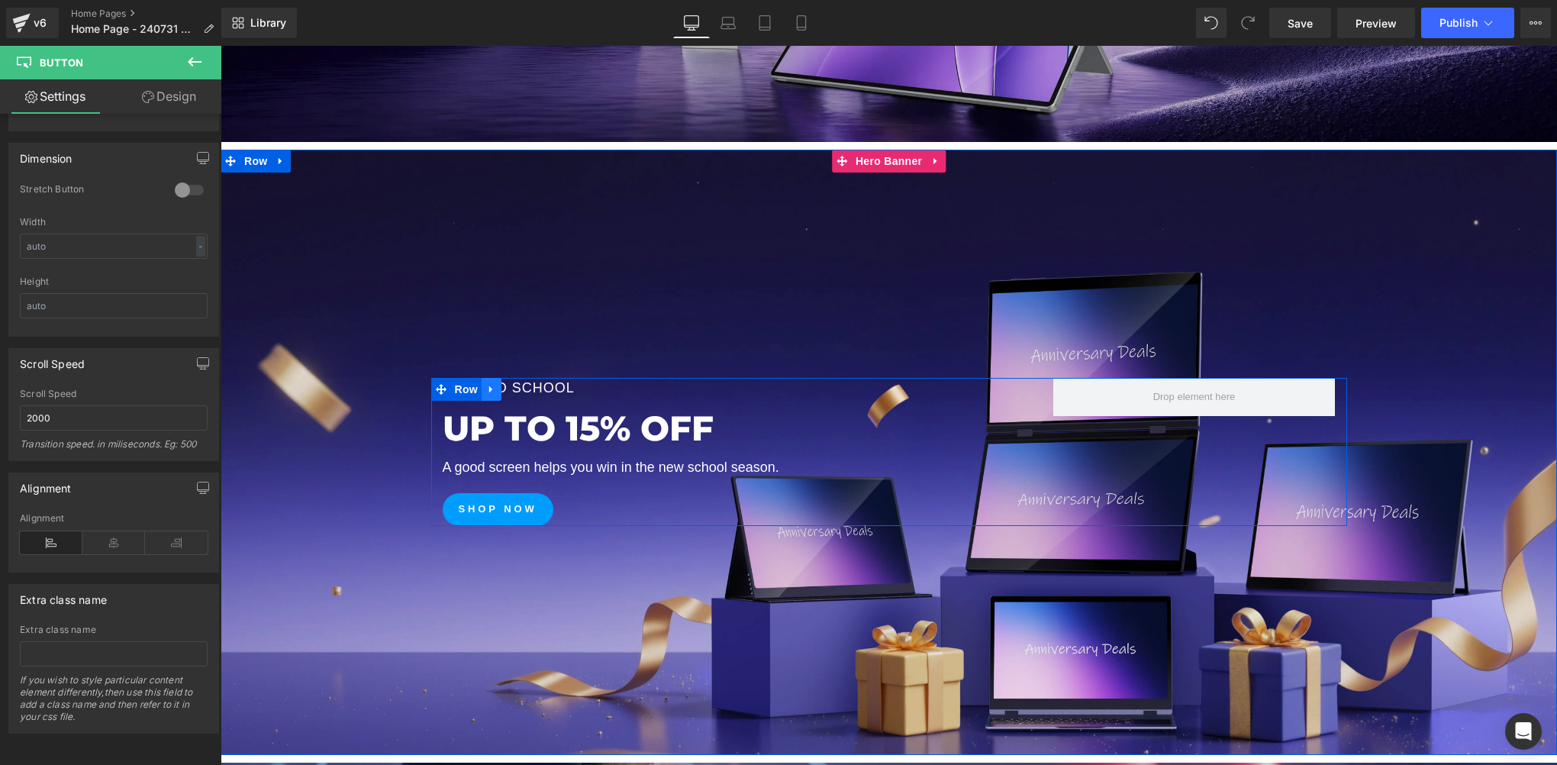
click at [486, 386] on icon at bounding box center [491, 388] width 11 height 11
click at [604, 389] on p "back to school" at bounding box center [737, 388] width 588 height 21
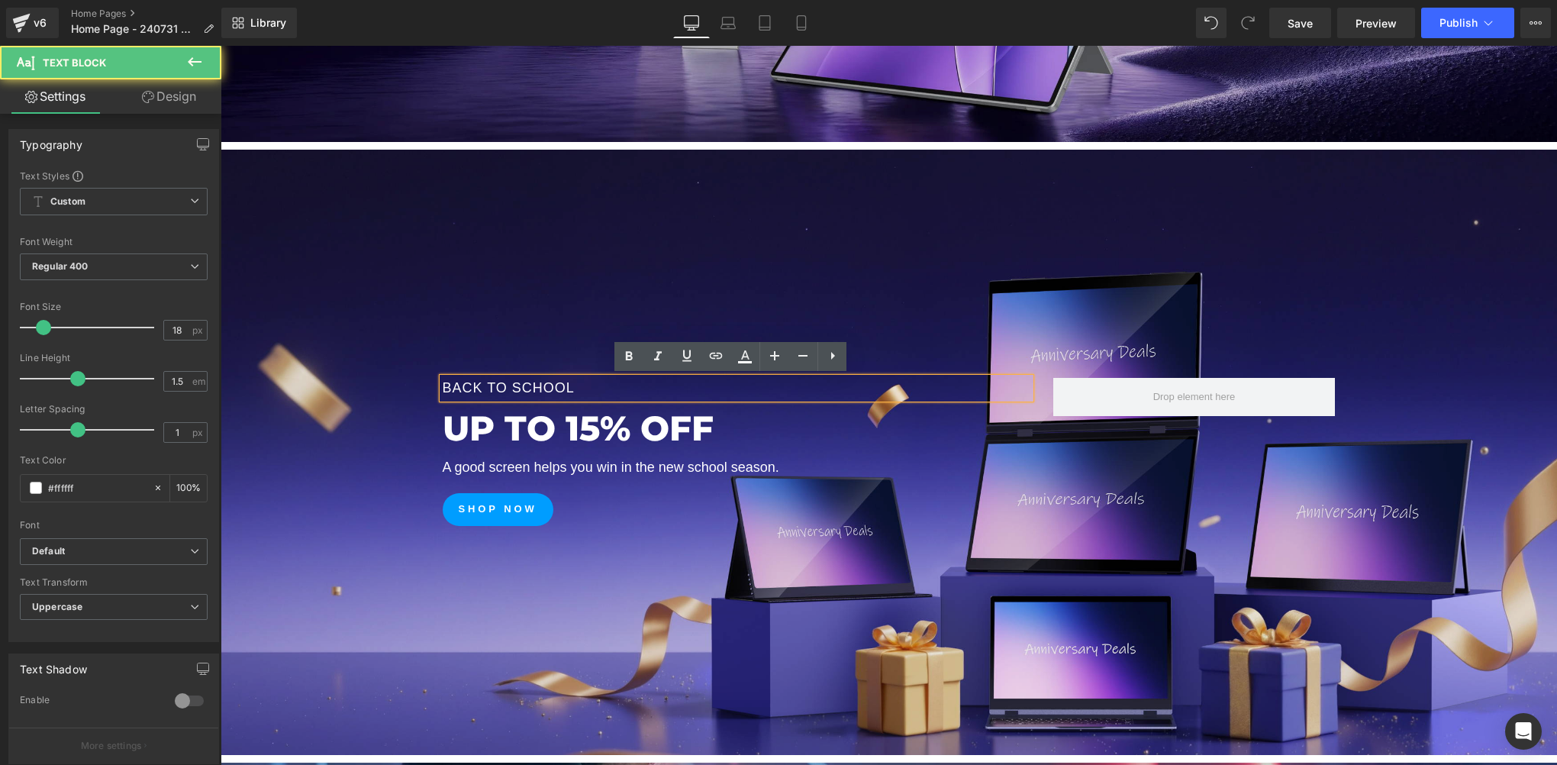
click at [582, 388] on p "back to school" at bounding box center [737, 388] width 588 height 21
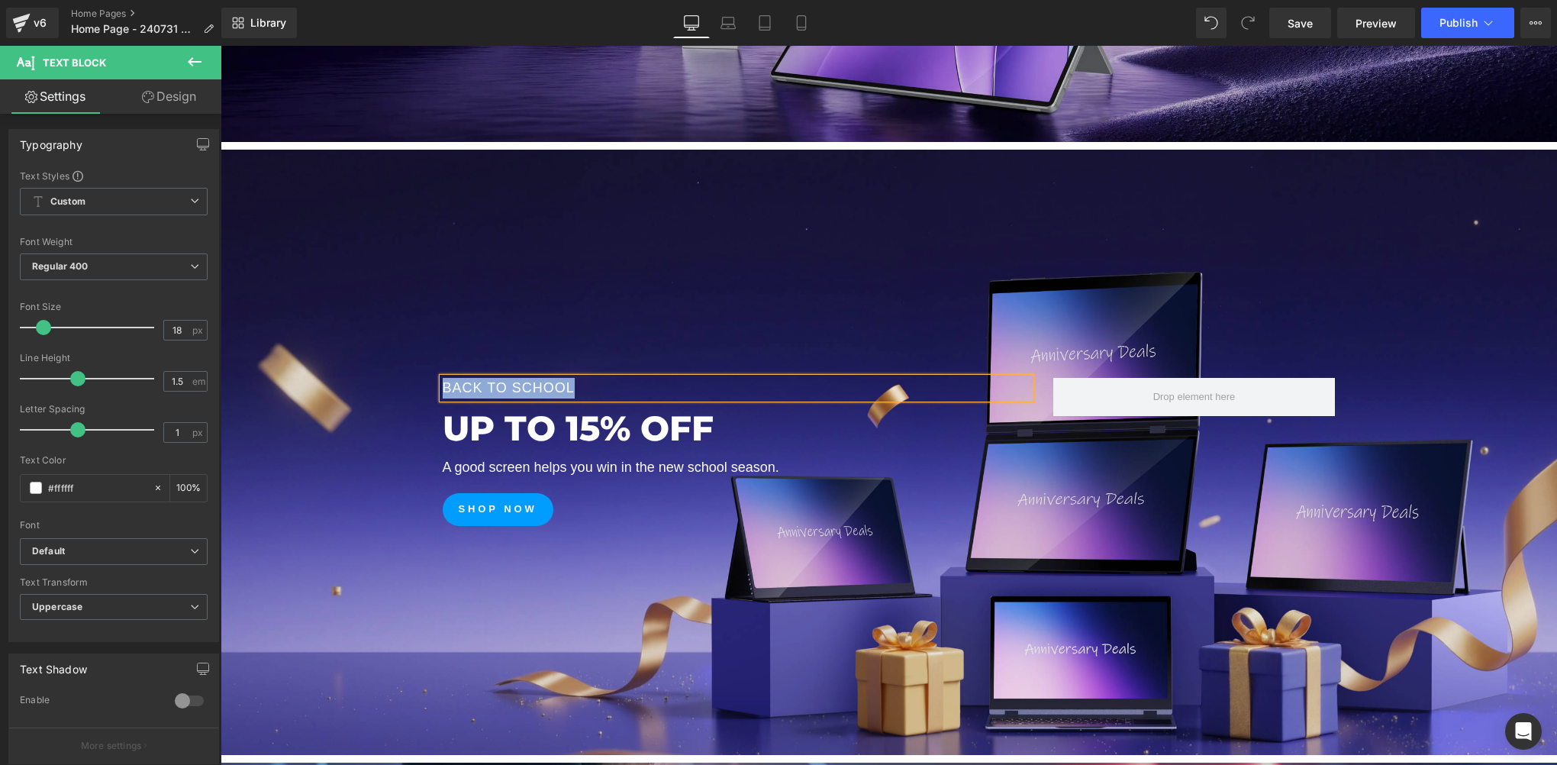
paste div
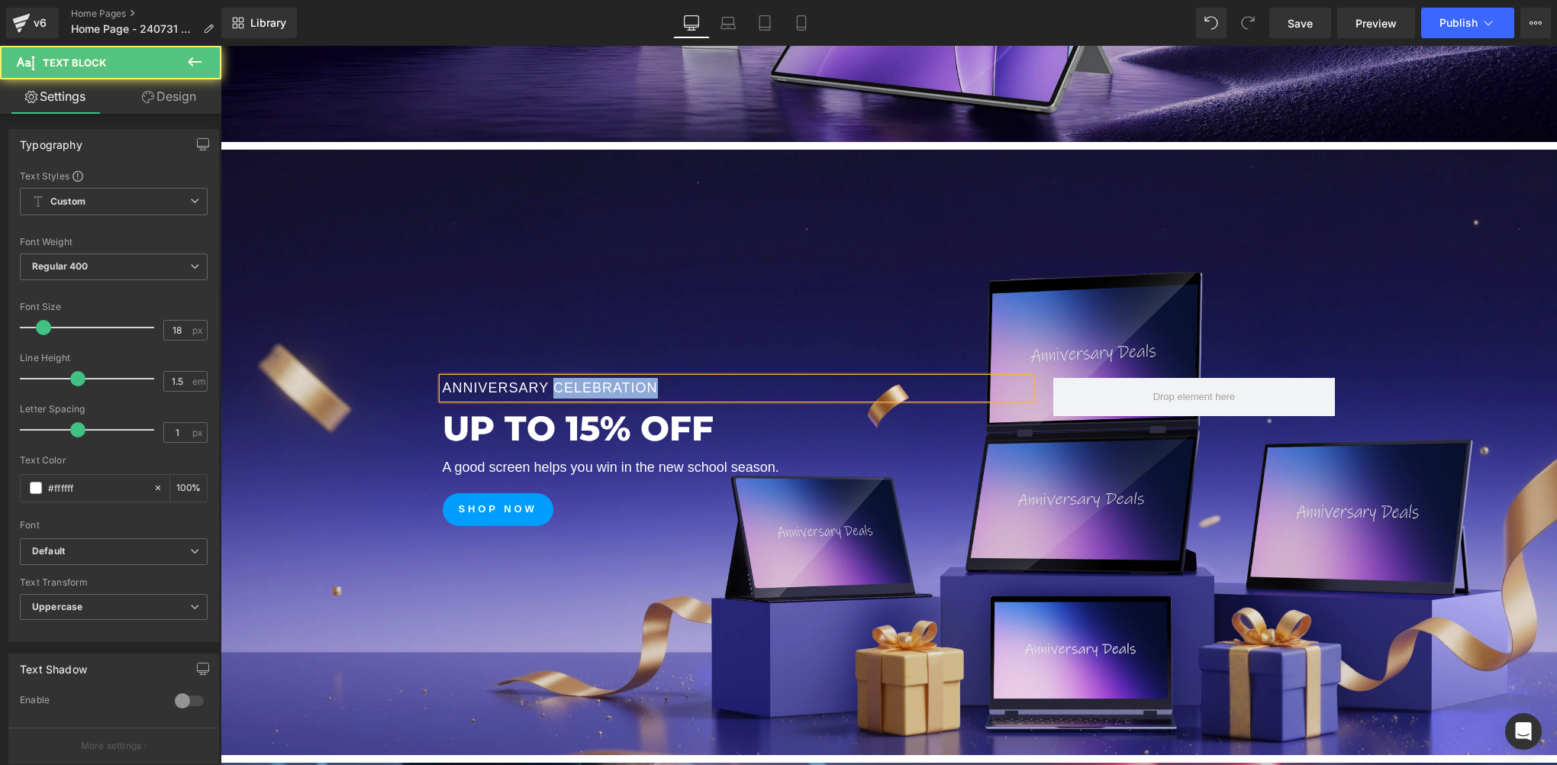
drag, startPoint x: 540, startPoint y: 387, endPoint x: 640, endPoint y: 389, distance: 99.2
click at [640, 389] on p "Anniversary Celebration" at bounding box center [737, 388] width 588 height 21
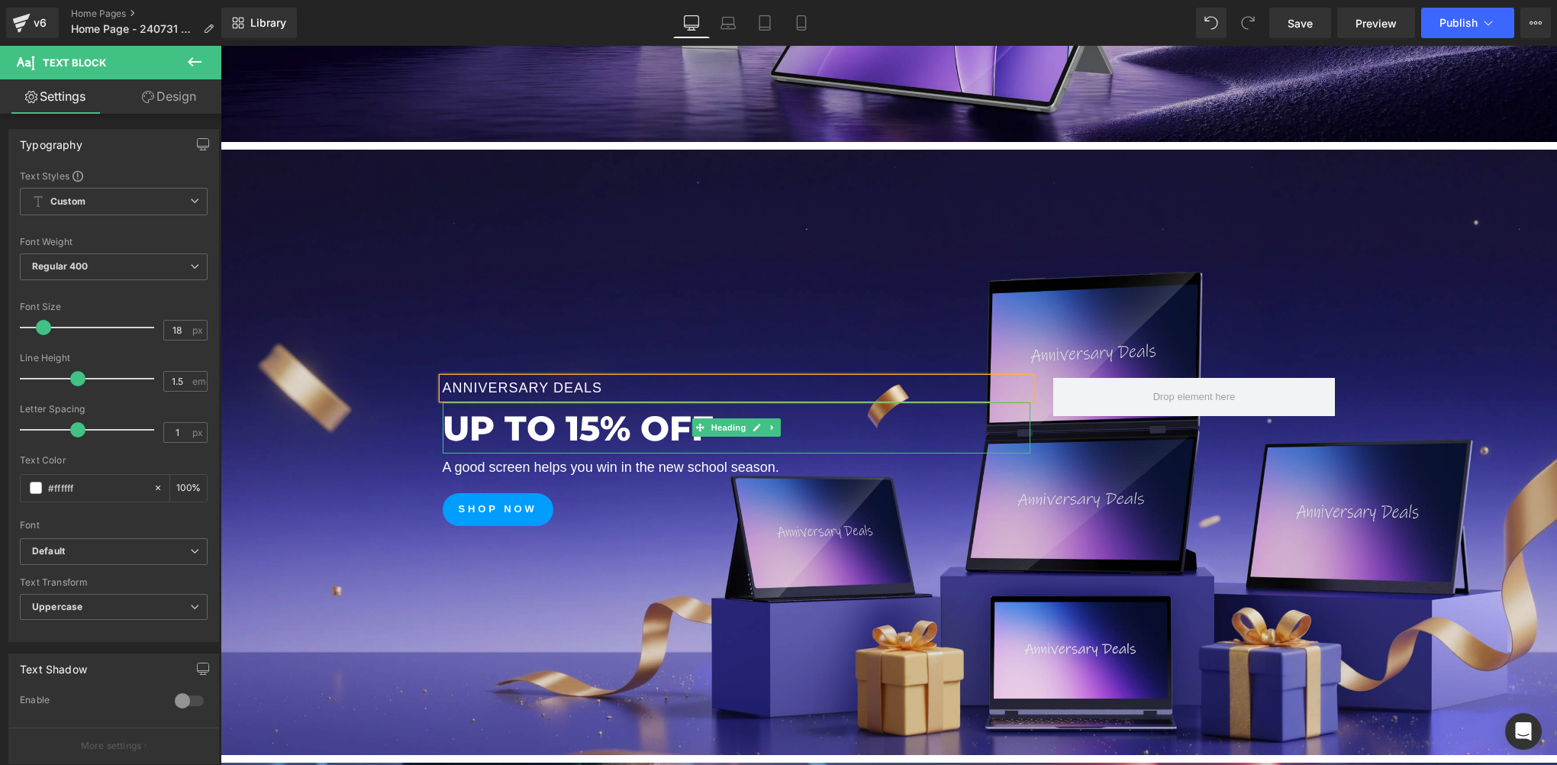
click at [588, 429] on h2 "UP TO 15% OFF" at bounding box center [737, 428] width 588 height 52
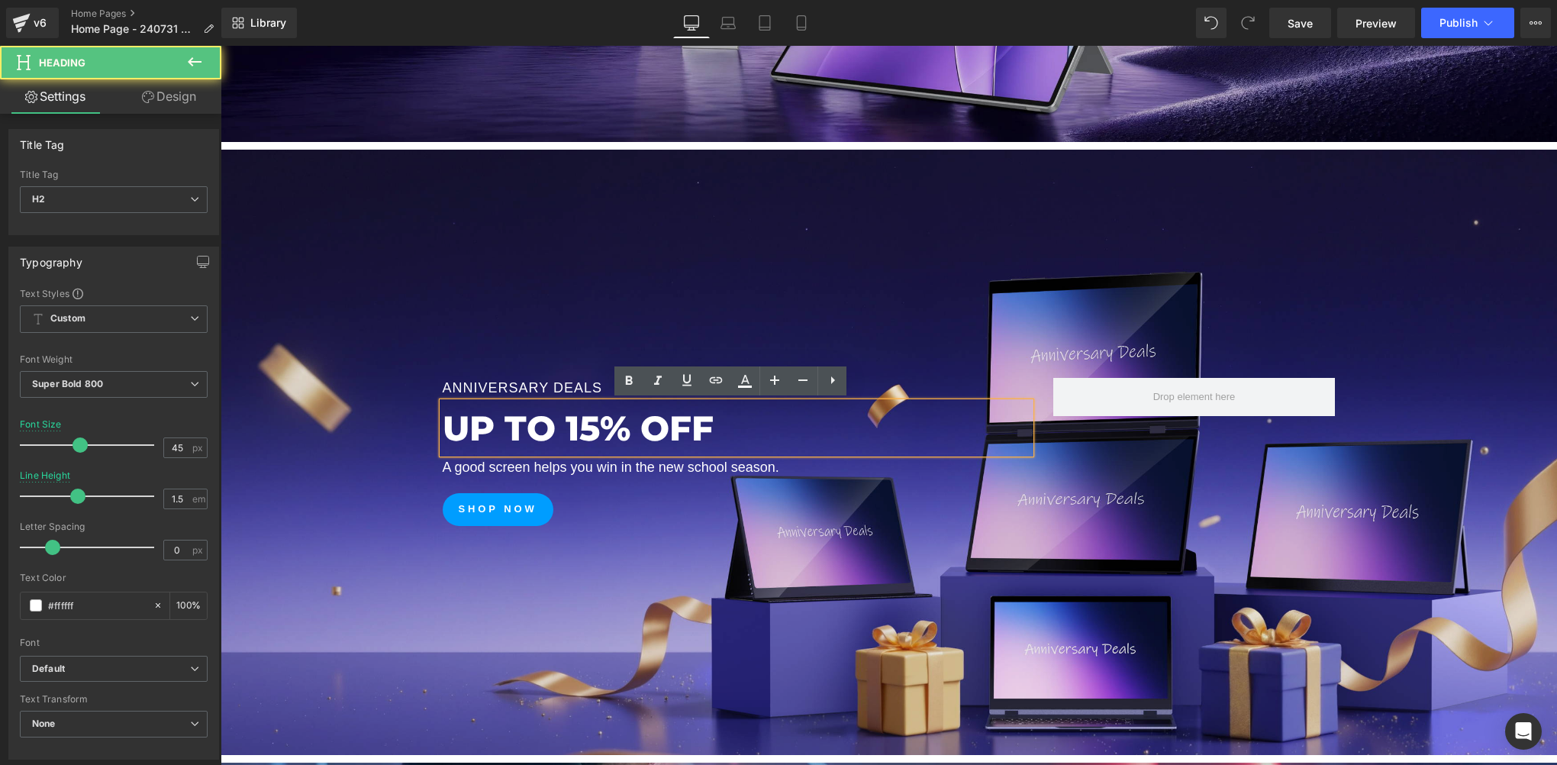
click at [597, 433] on h2 "UP TO 15% OFF" at bounding box center [737, 428] width 588 height 52
click at [479, 438] on h2 "UP TO 15% OFF" at bounding box center [737, 428] width 588 height 52
click at [446, 427] on h2 "UP TO 15% OFF" at bounding box center [737, 428] width 588 height 52
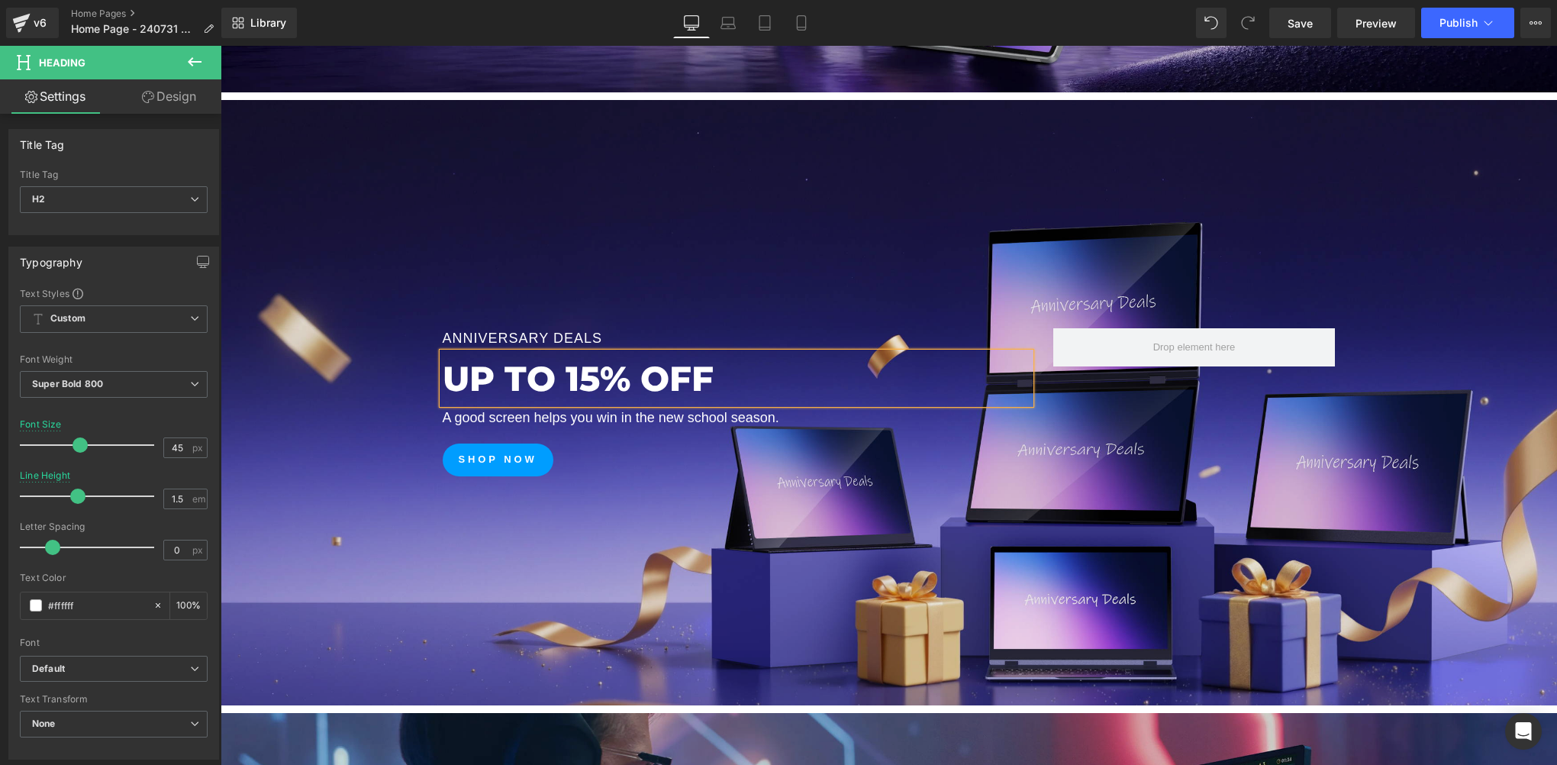
scroll to position [687, 0]
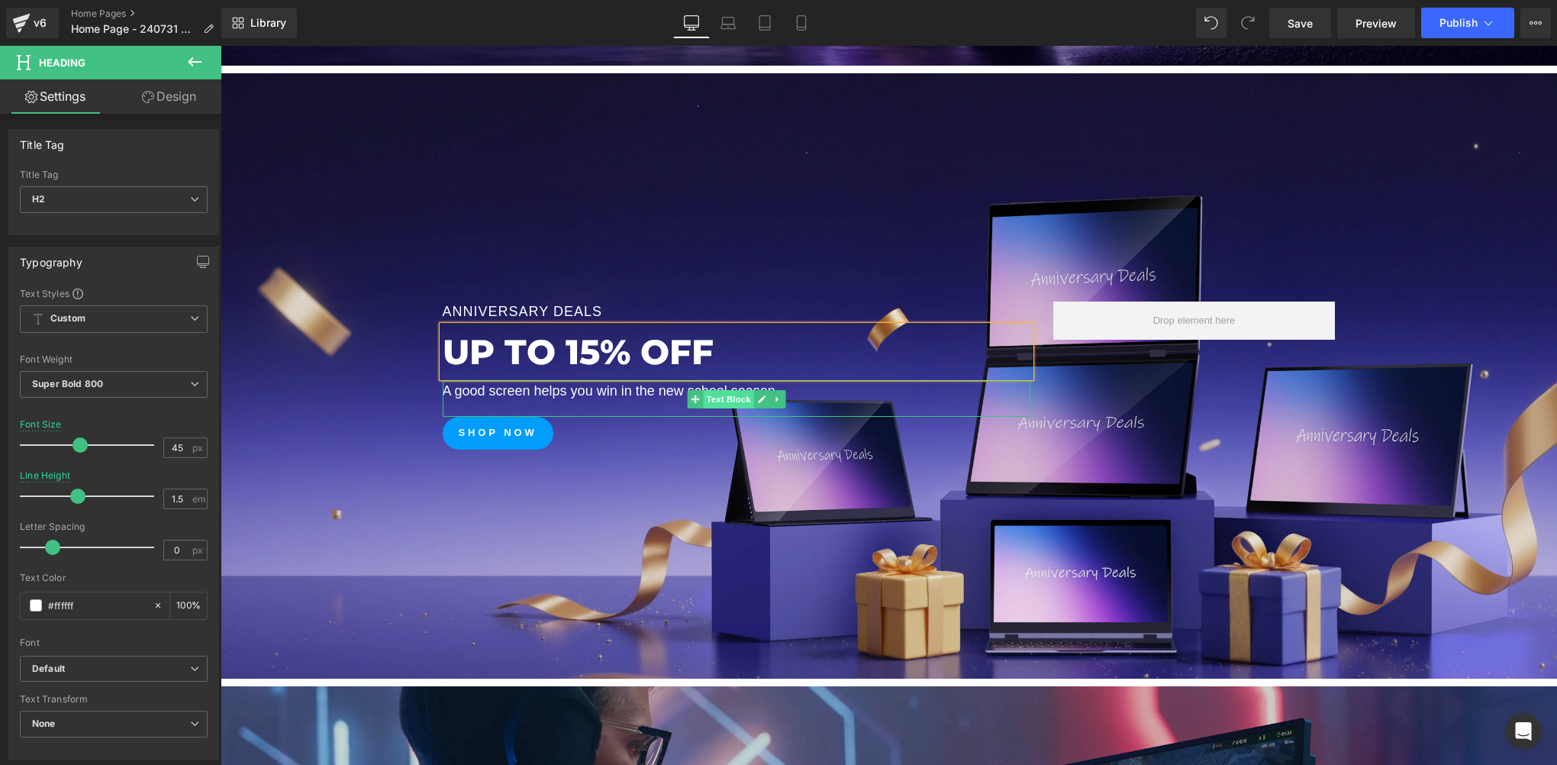
click at [718, 394] on span "Text Block" at bounding box center [728, 399] width 50 height 18
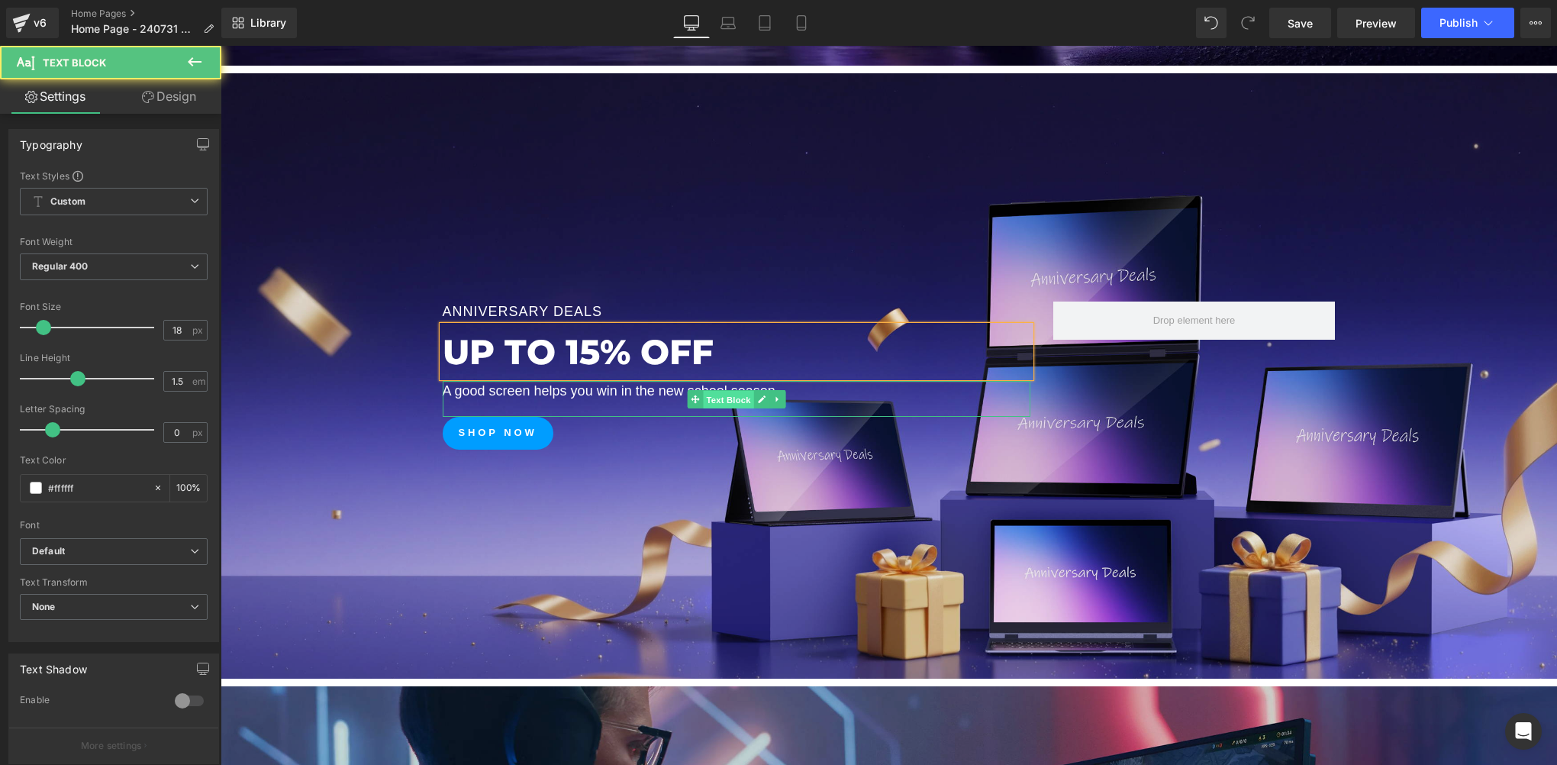
click at [718, 394] on span "Text Block" at bounding box center [728, 400] width 50 height 18
click at [598, 392] on p "A good screen helps you win in the new school season." at bounding box center [737, 391] width 588 height 21
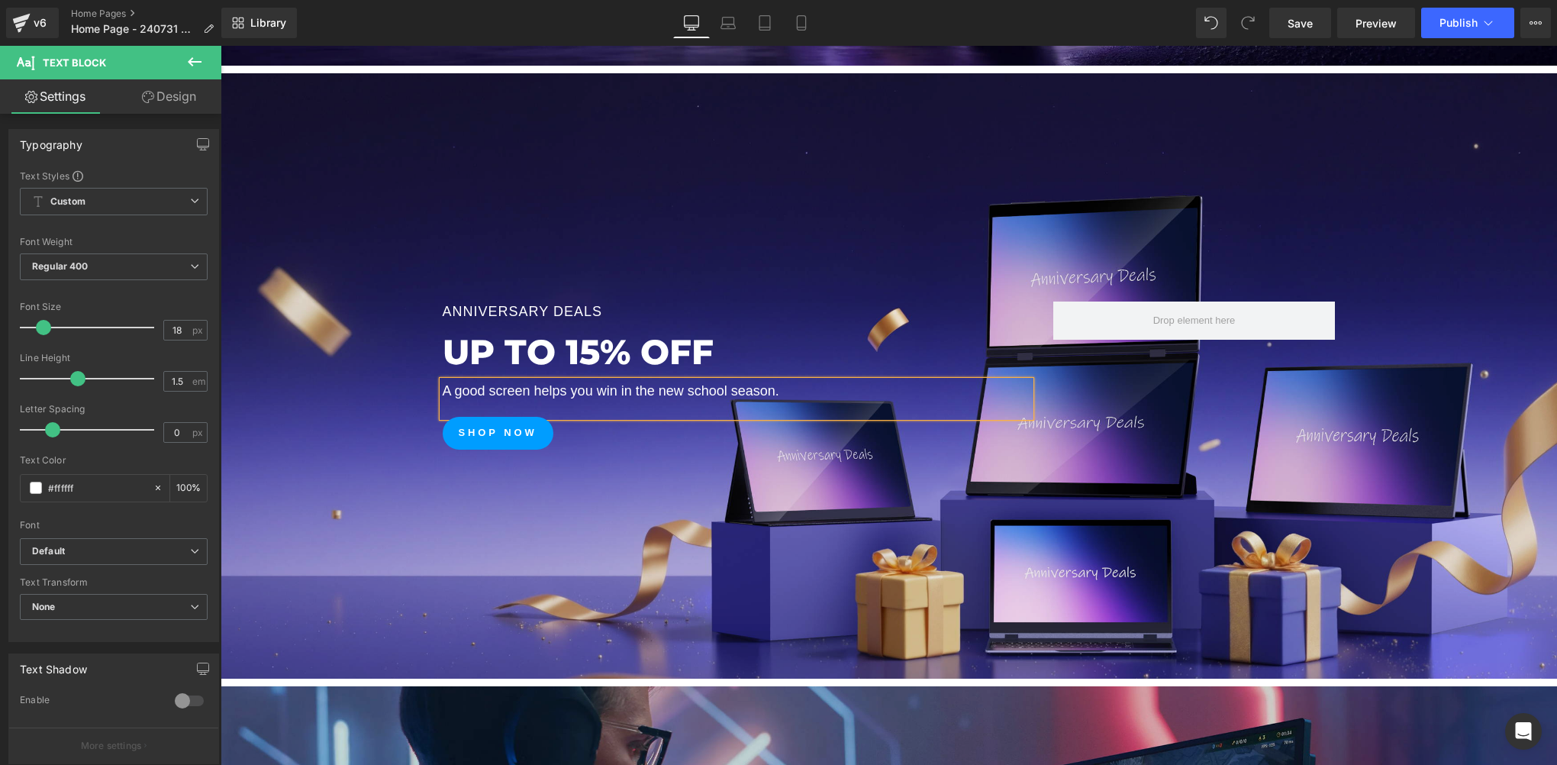
click at [336, 403] on span "Anniversary Deals Text Block UP TO 15% OFF Heading A good screen helps you win …" at bounding box center [889, 375] width 1336 height 148
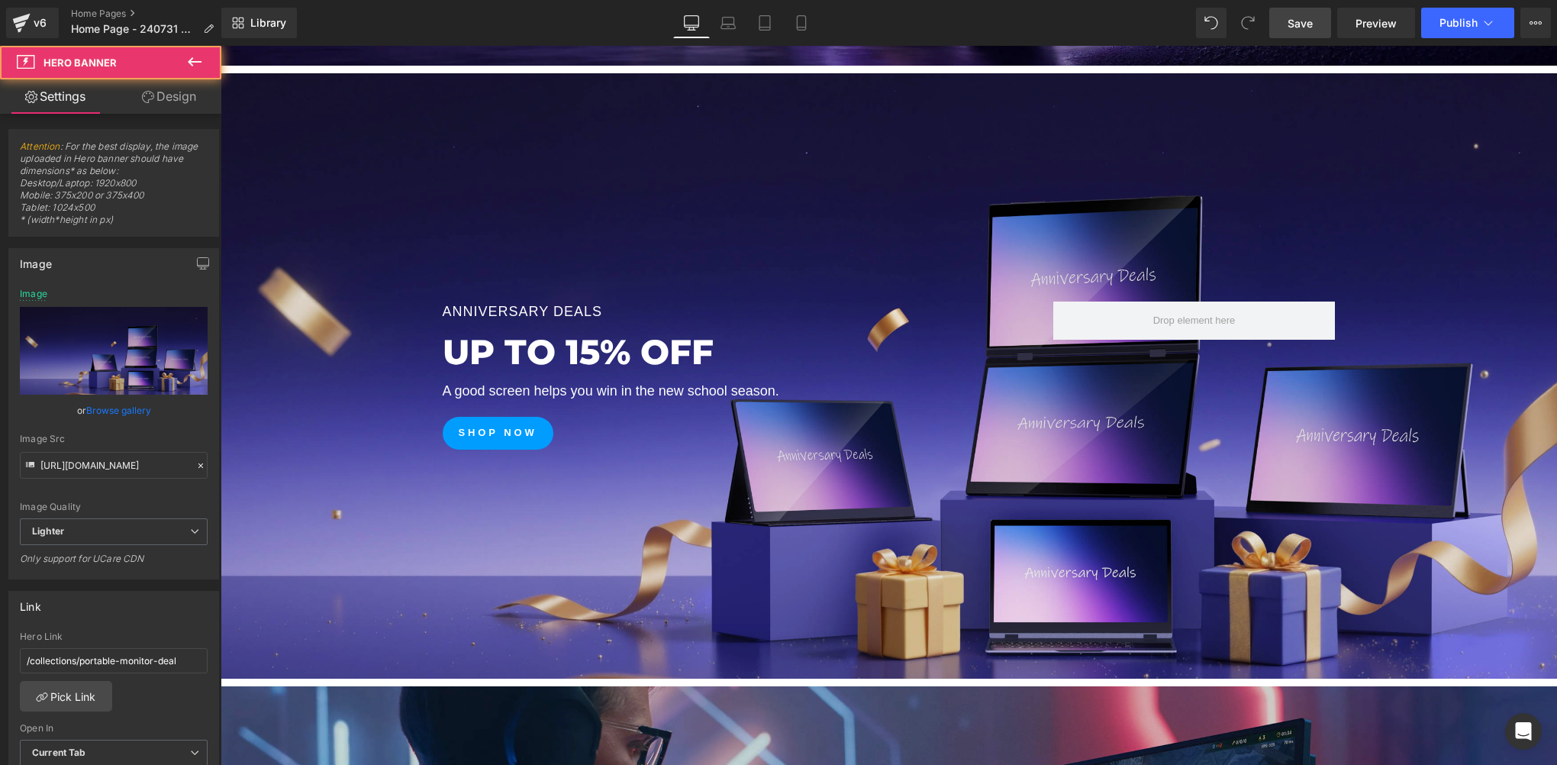
click at [1307, 10] on link "Save" at bounding box center [1300, 23] width 62 height 31
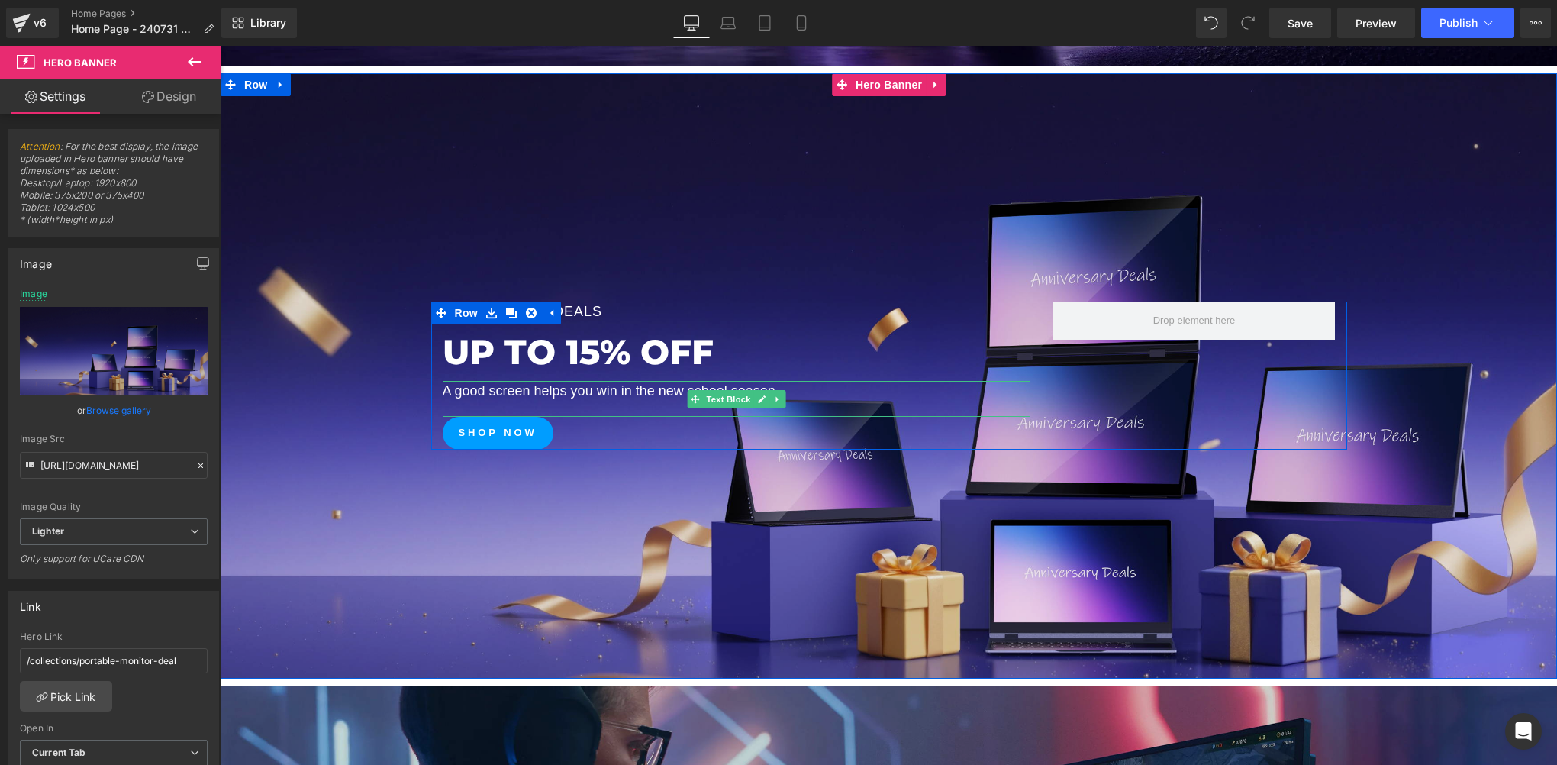
click at [527, 393] on p "A good screen helps you win in the new school season." at bounding box center [737, 391] width 588 height 21
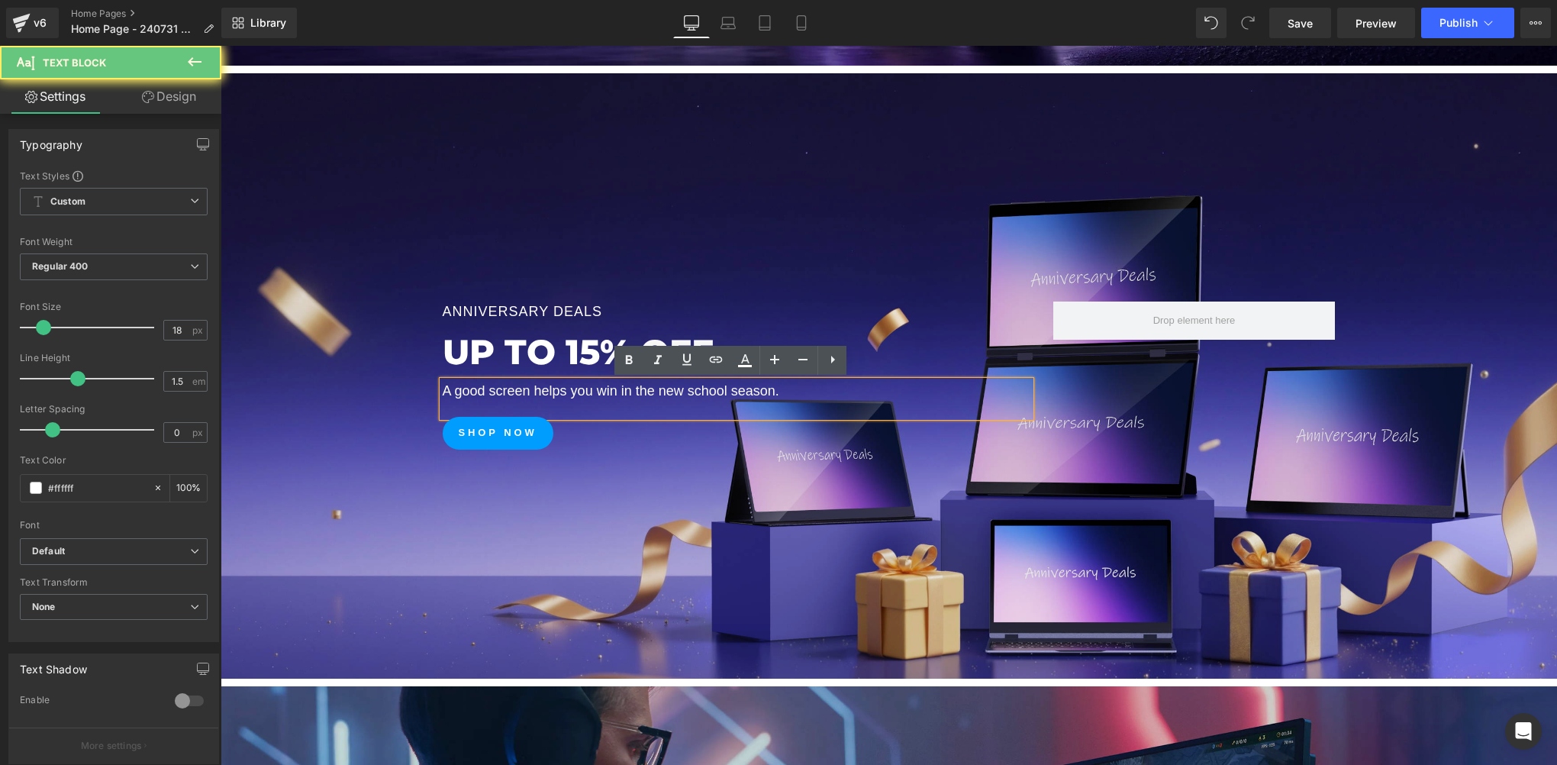
click at [565, 396] on p "A good screen helps you win in the new school season." at bounding box center [737, 391] width 588 height 21
paste div
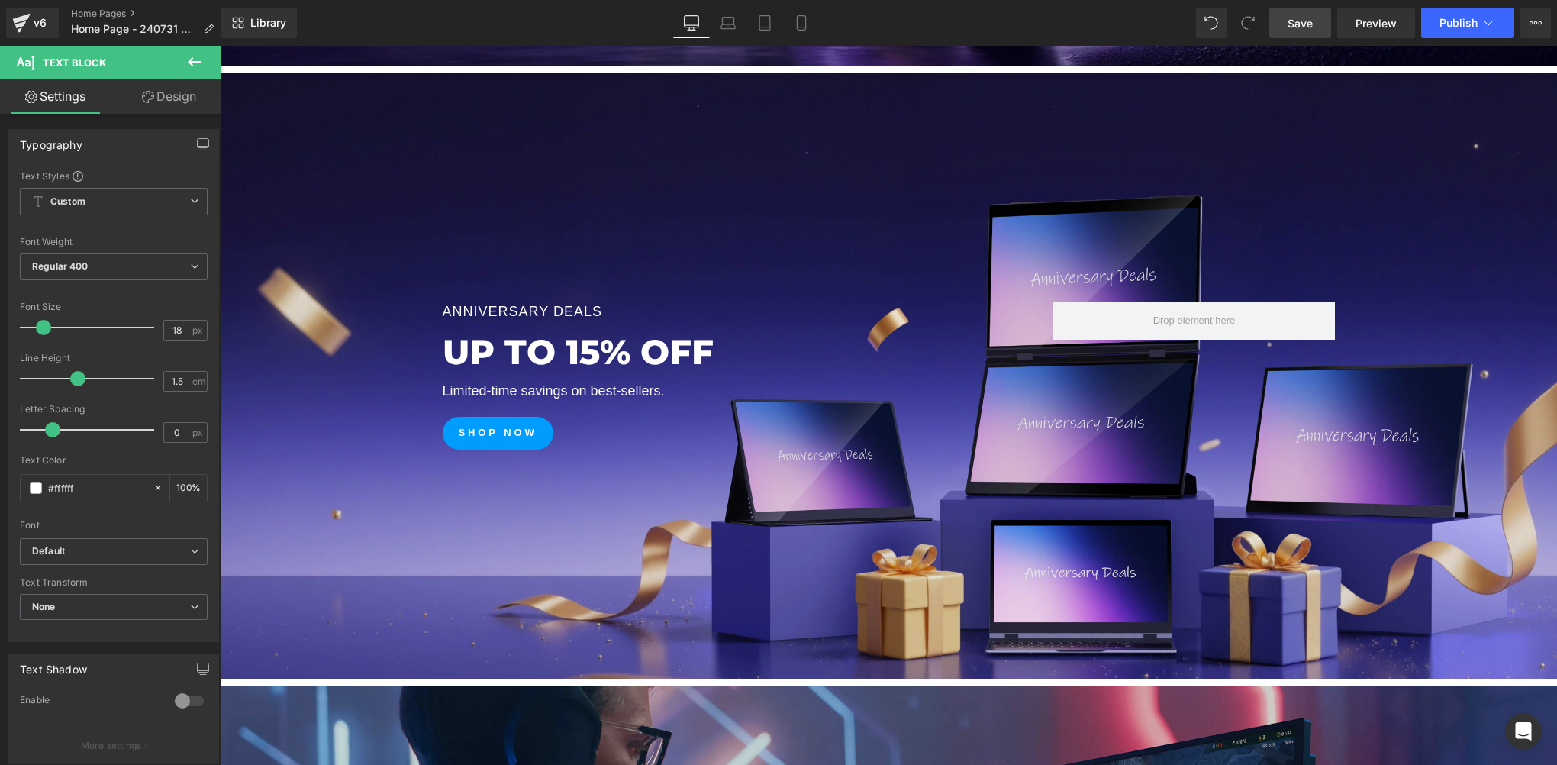
click at [1308, 23] on span "Save" at bounding box center [1300, 23] width 25 height 16
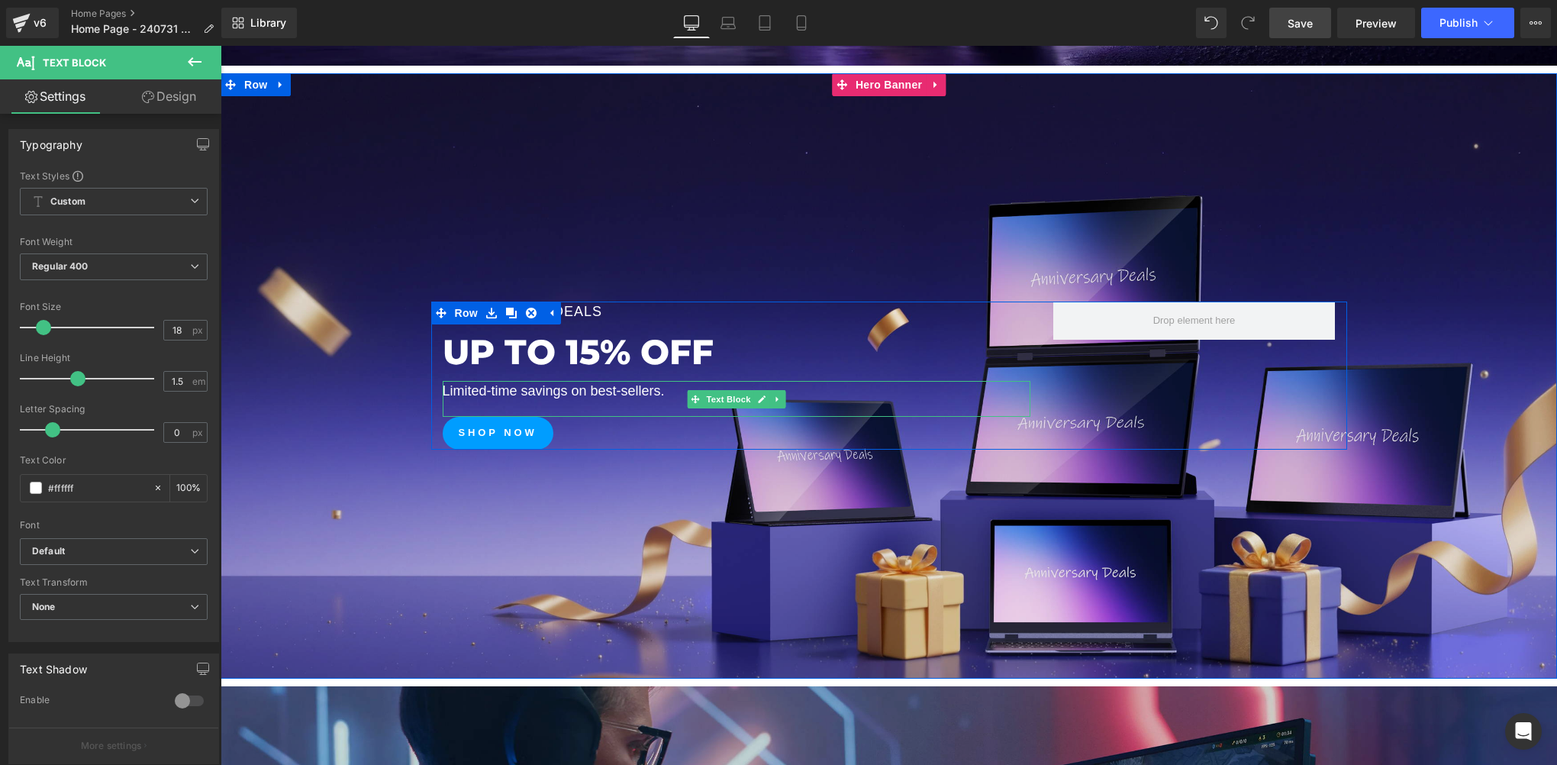
click at [523, 397] on p "Limited-time savings on best-sellers." at bounding box center [737, 391] width 588 height 21
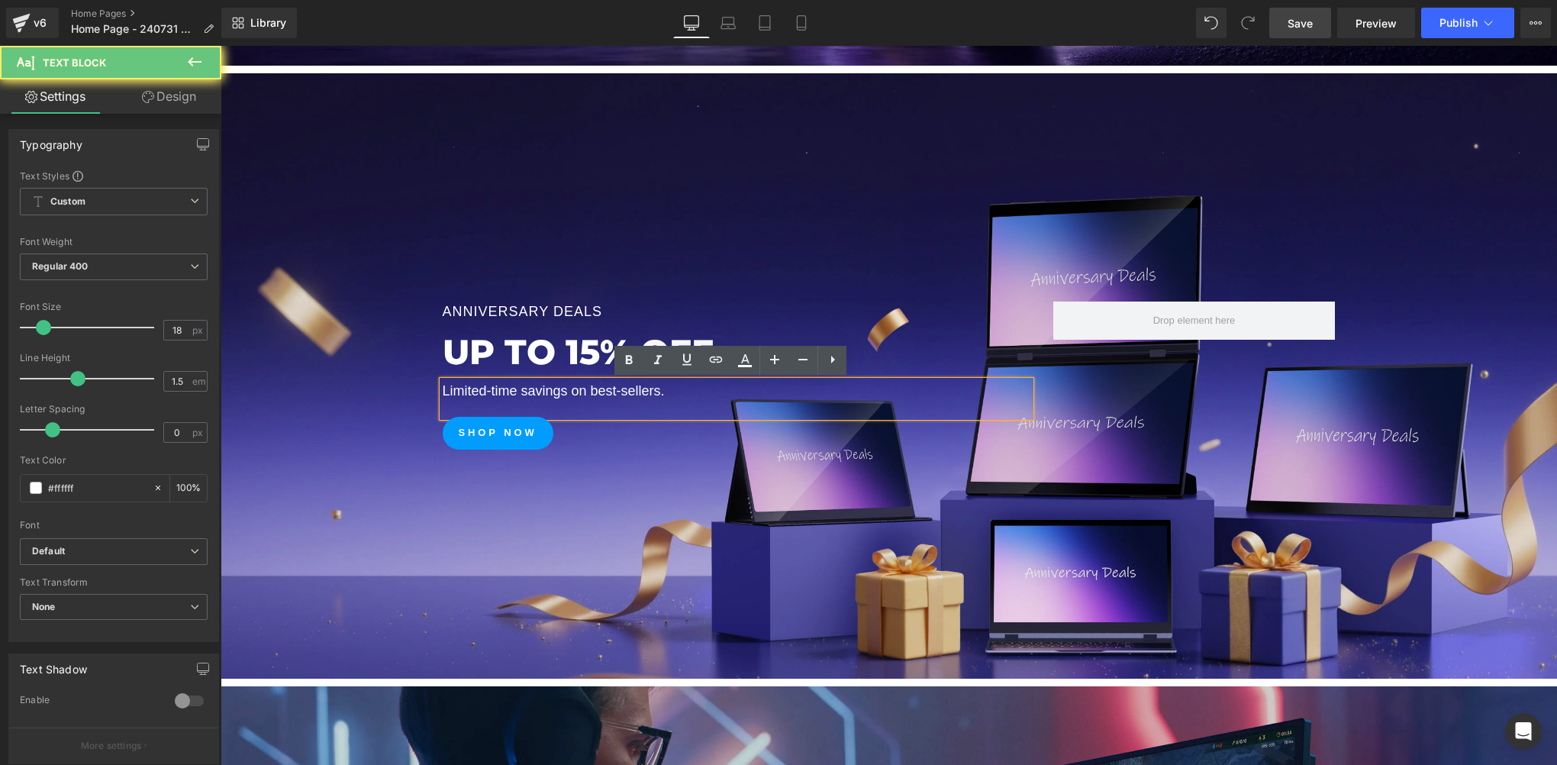
click at [562, 395] on p "Limited-time savings on best-sellers." at bounding box center [737, 391] width 588 height 21
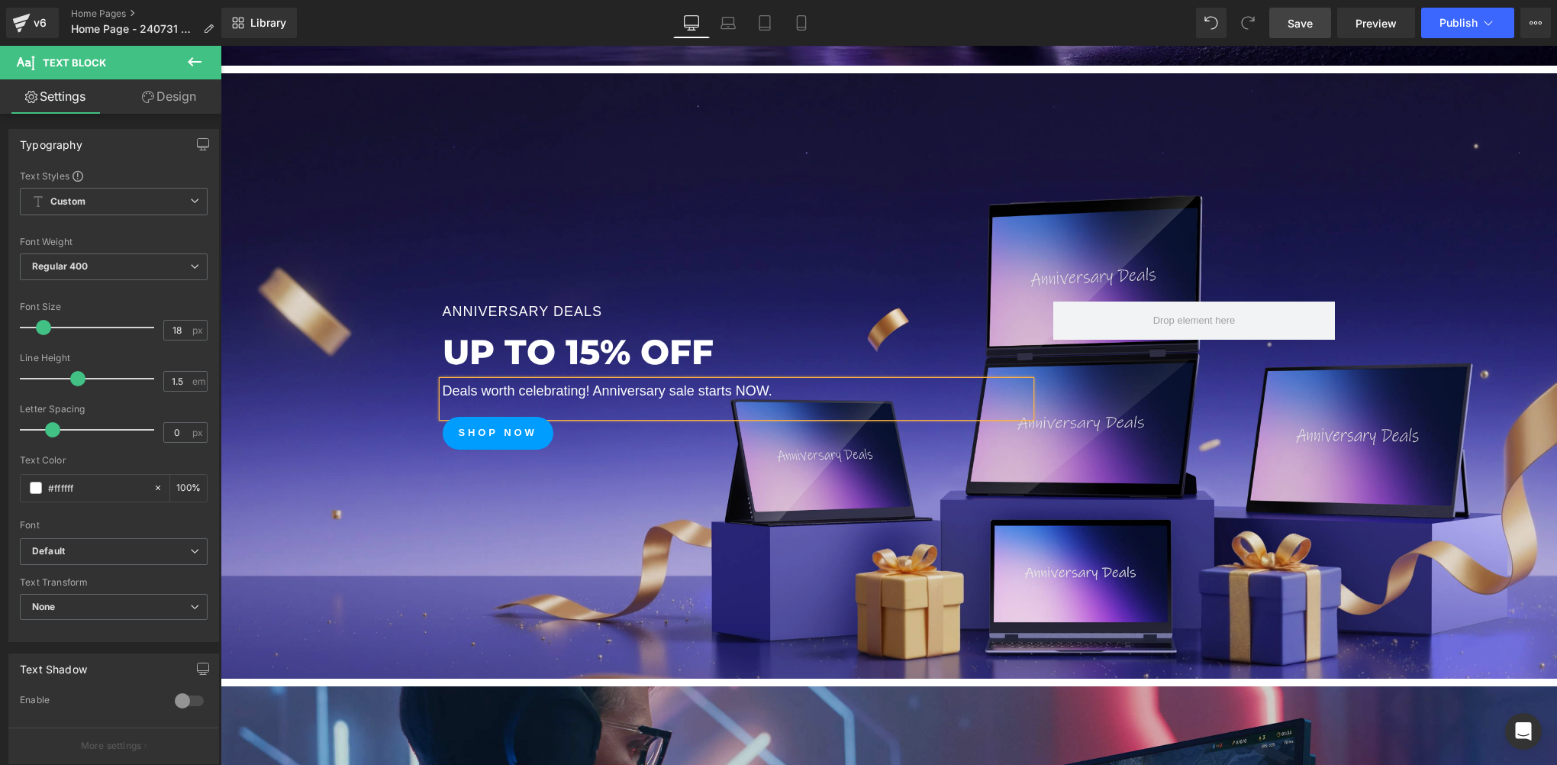
click at [361, 411] on span "Anniversary Deals Text Block UP TO 15% OFF Heading Deals worth celebrating! Ann…" at bounding box center [889, 375] width 1336 height 148
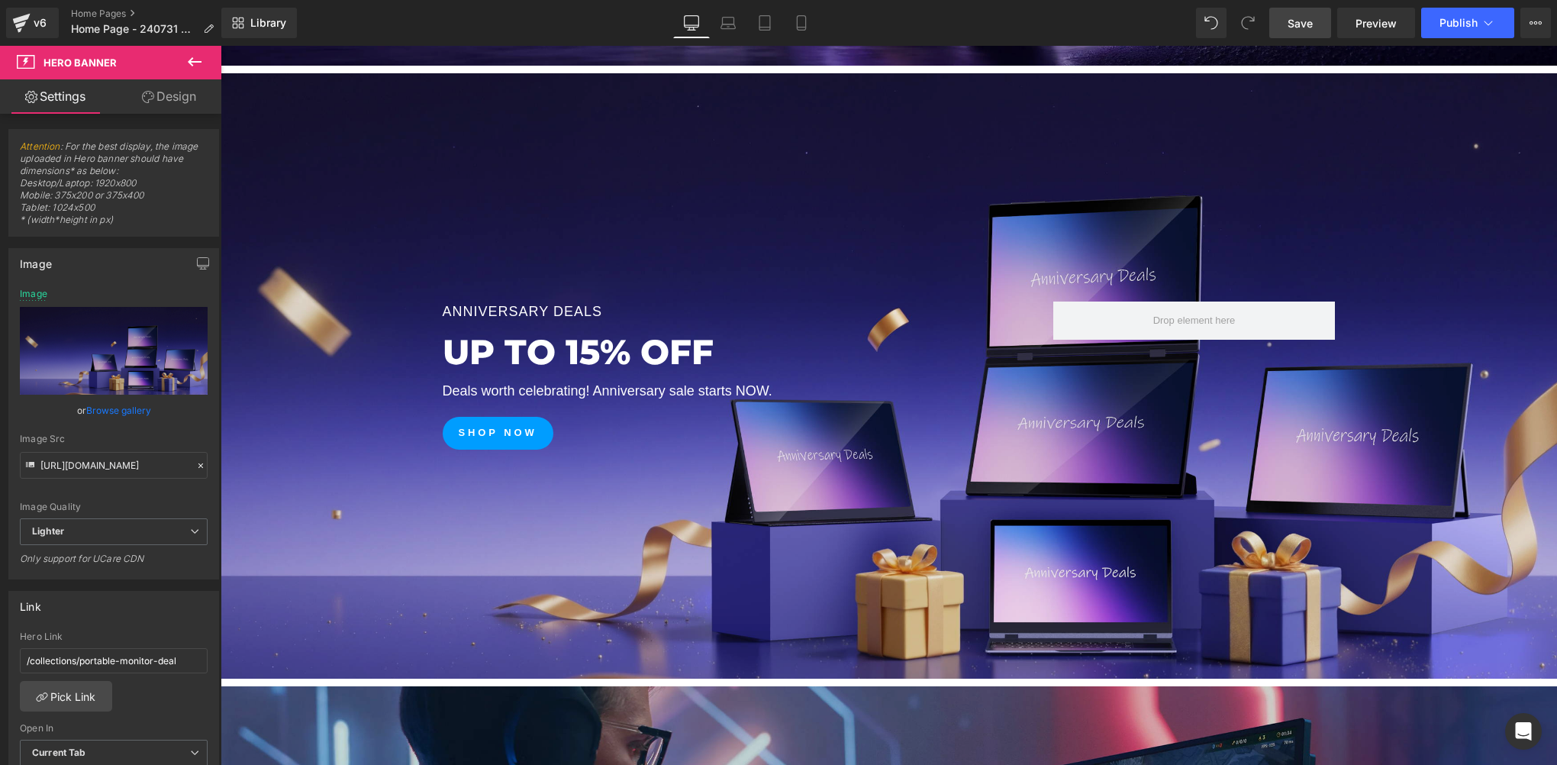
click at [1303, 29] on span "Save" at bounding box center [1300, 23] width 25 height 16
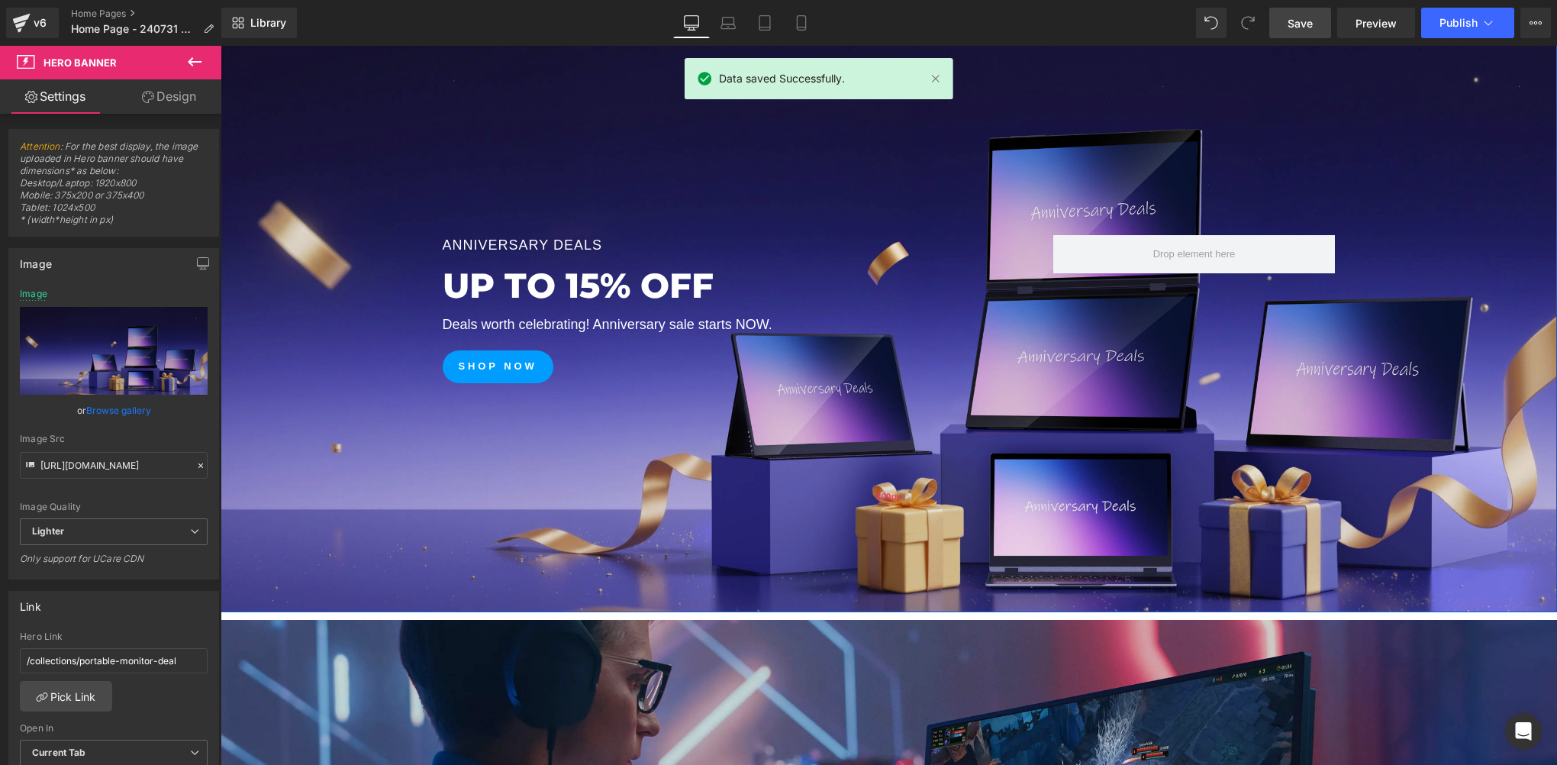
scroll to position [763, 0]
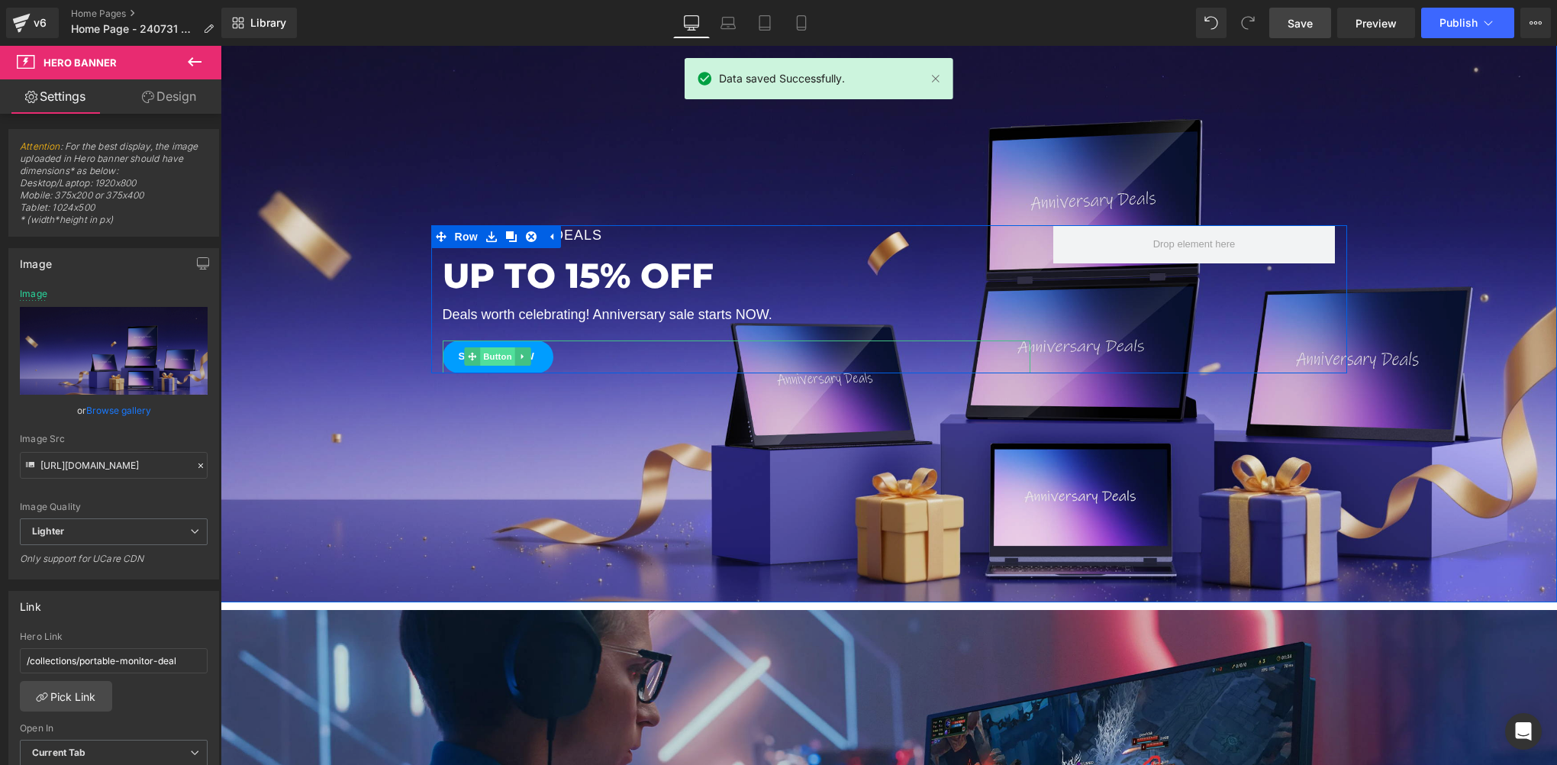
click at [494, 360] on span "Button" at bounding box center [497, 356] width 35 height 18
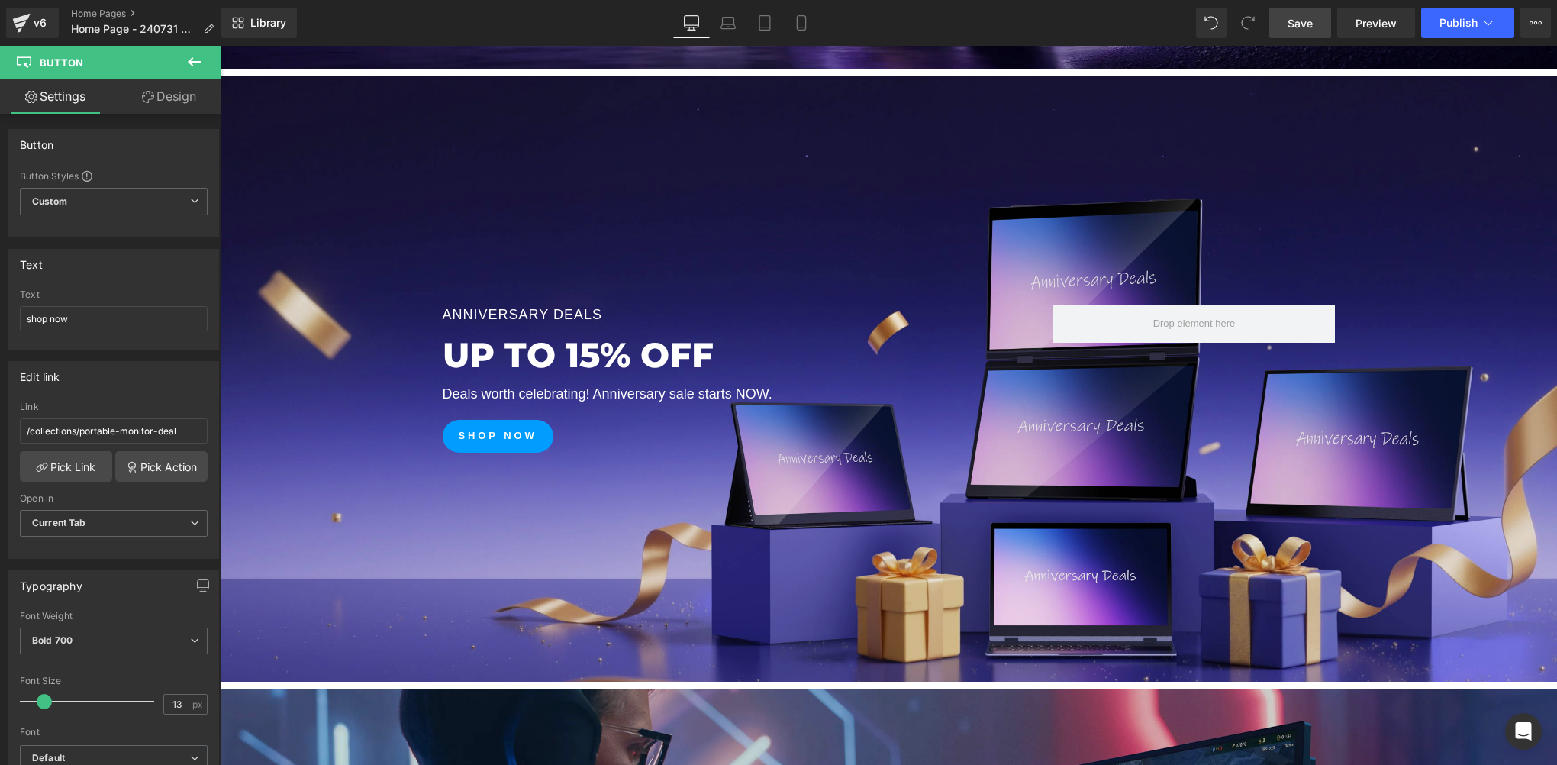
scroll to position [687, 0]
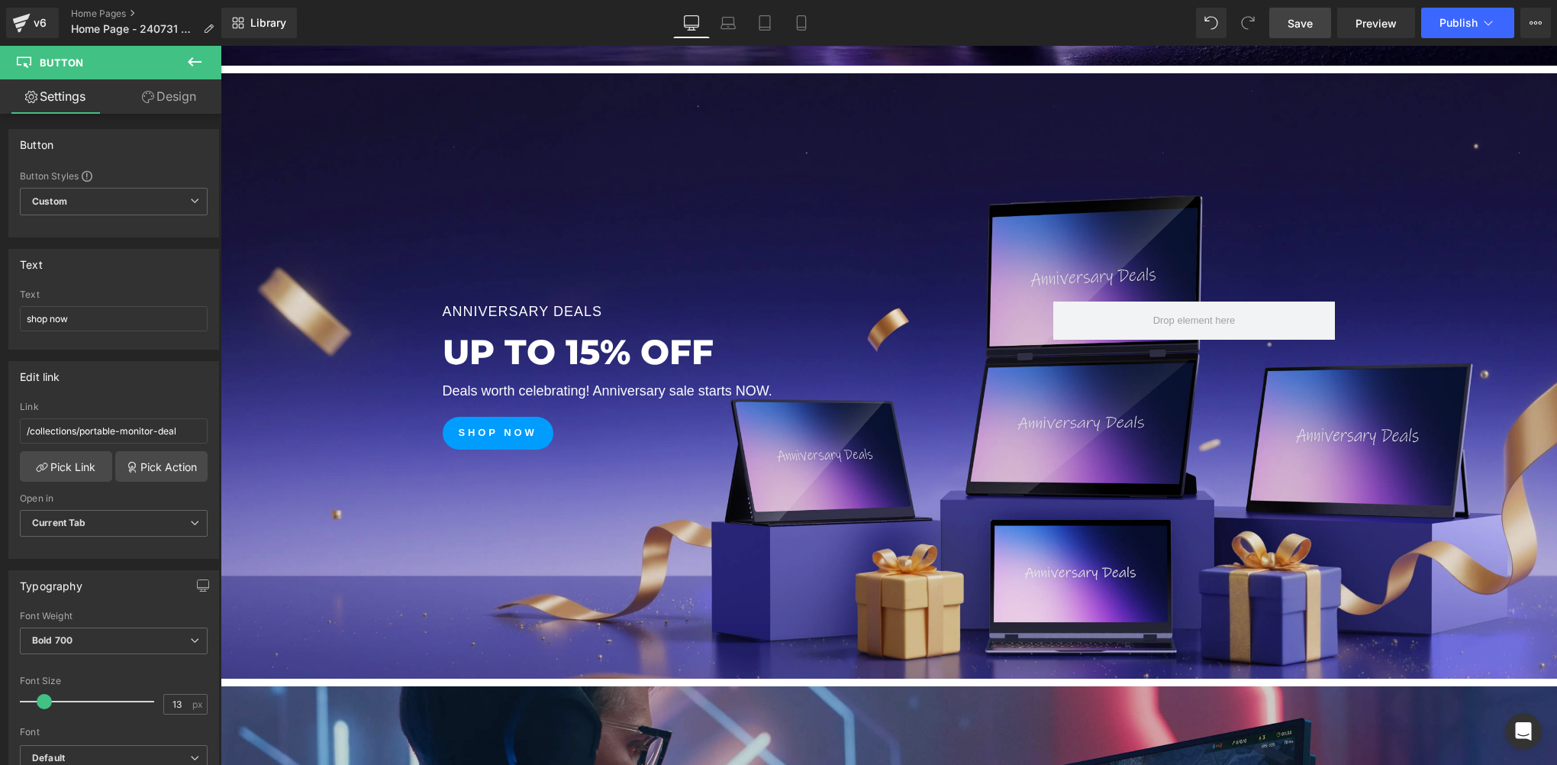
click at [1302, 18] on span "Save" at bounding box center [1300, 23] width 25 height 16
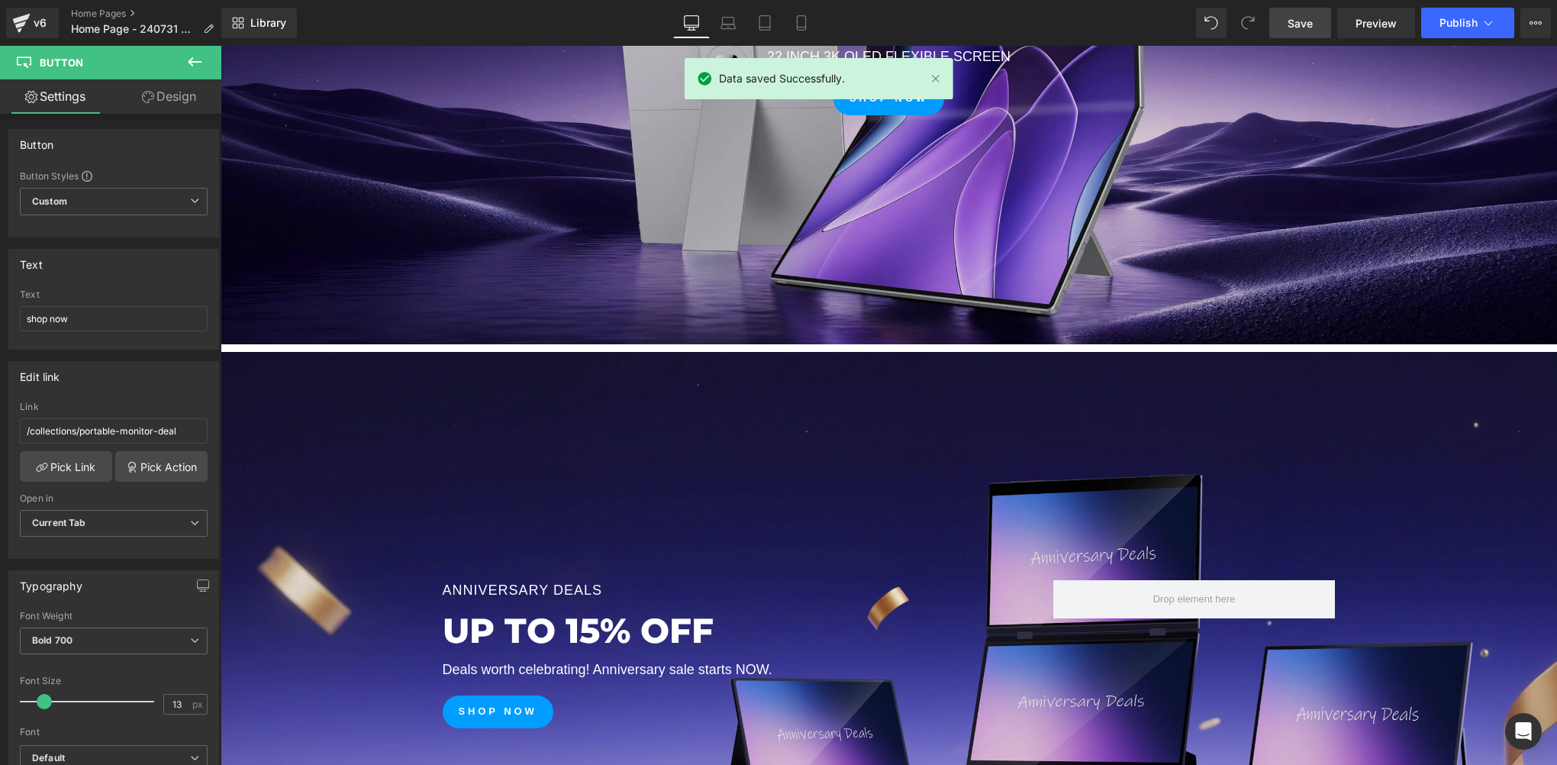
scroll to position [382, 0]
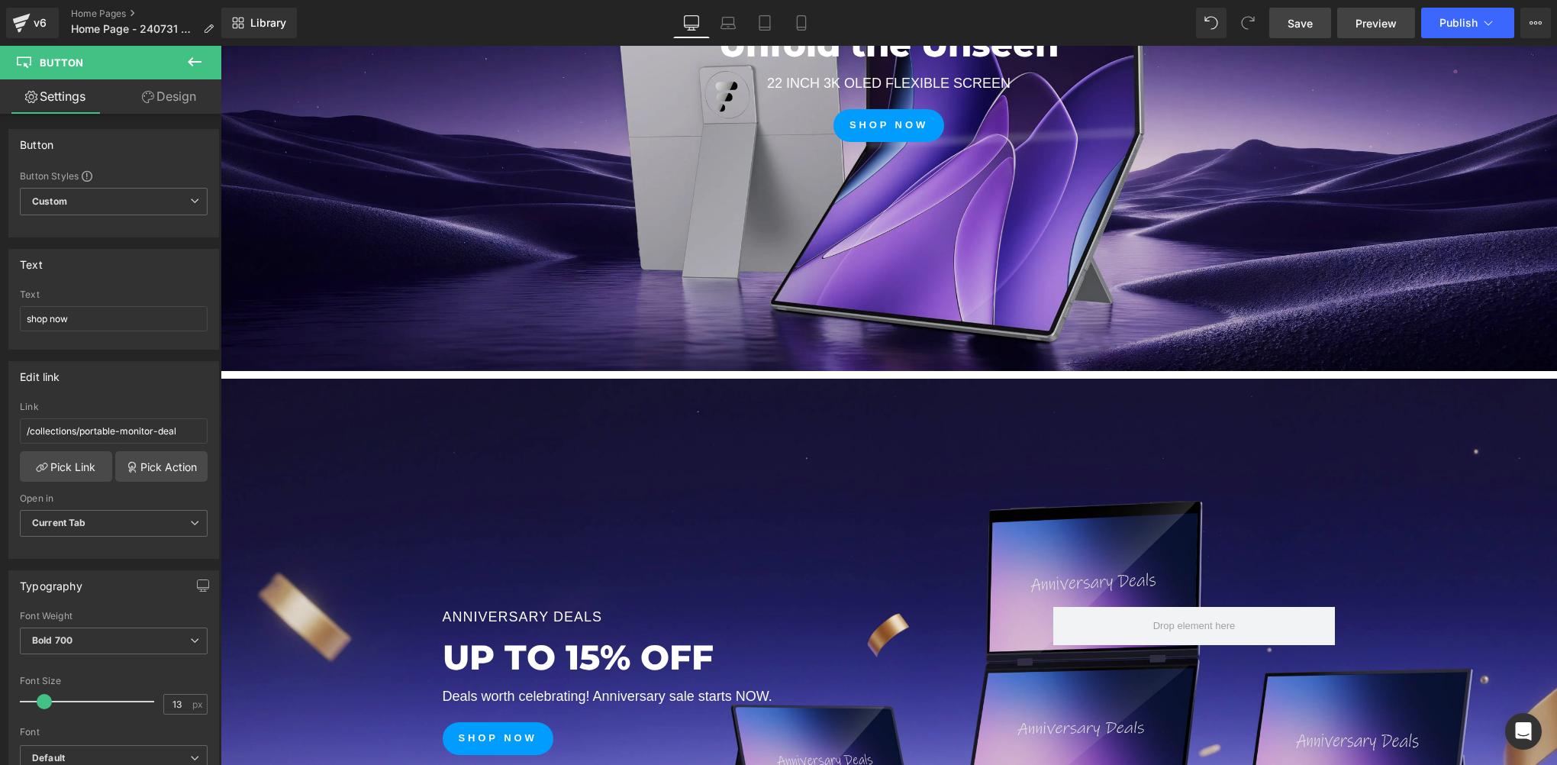
click at [1368, 23] on span "Preview" at bounding box center [1375, 23] width 41 height 16
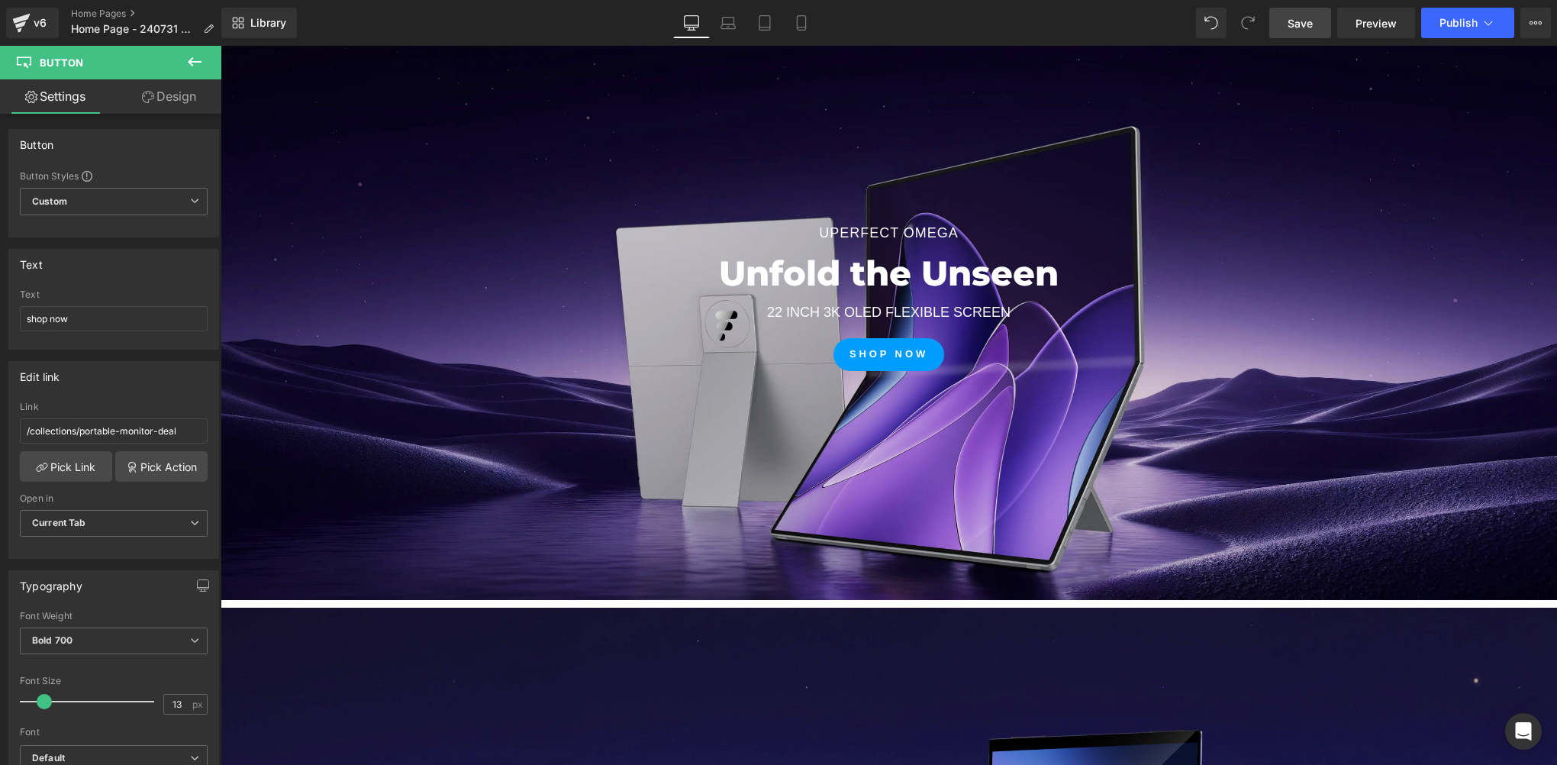
scroll to position [0, 0]
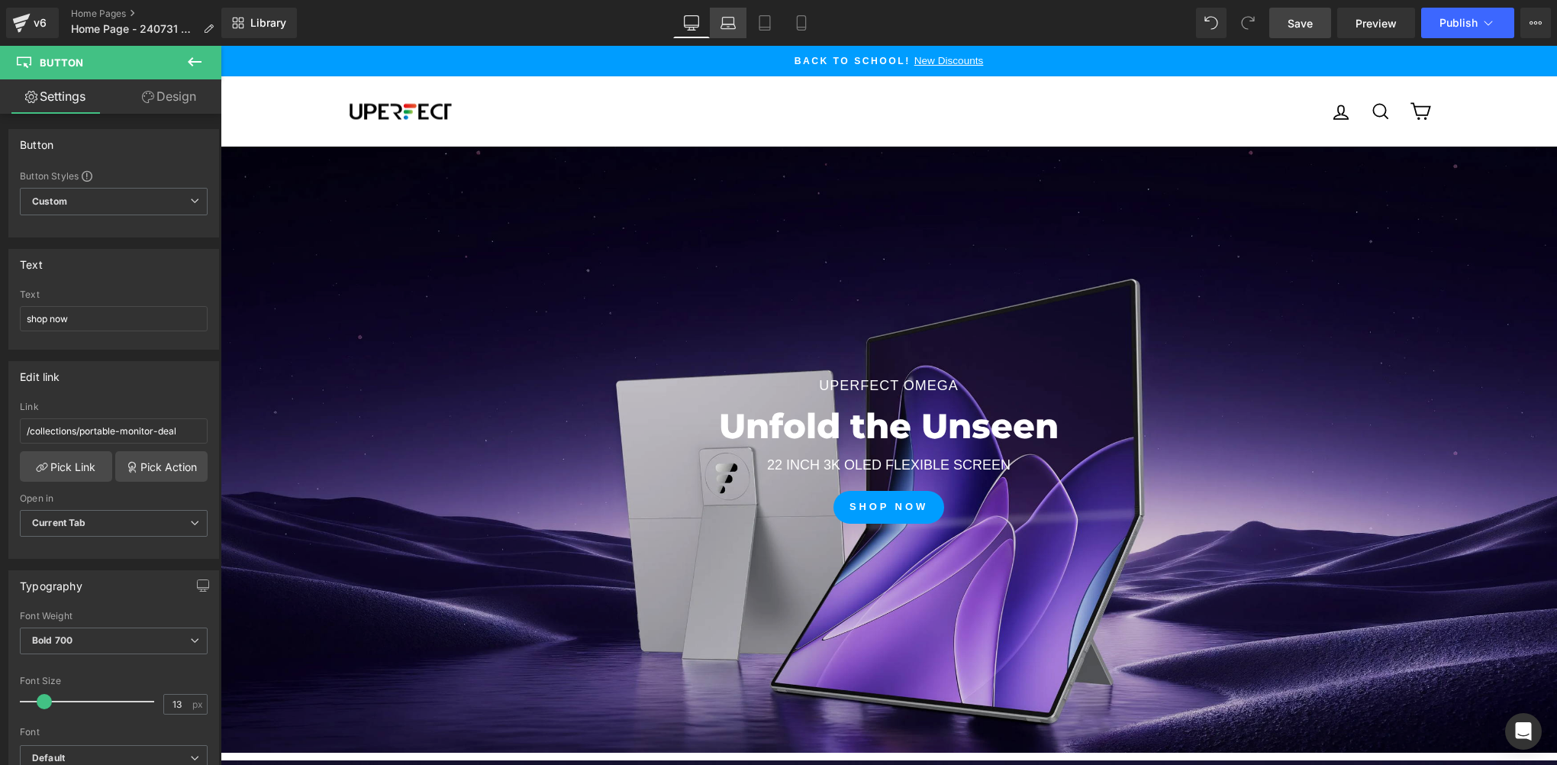
click at [732, 31] on link "Laptop" at bounding box center [728, 23] width 37 height 31
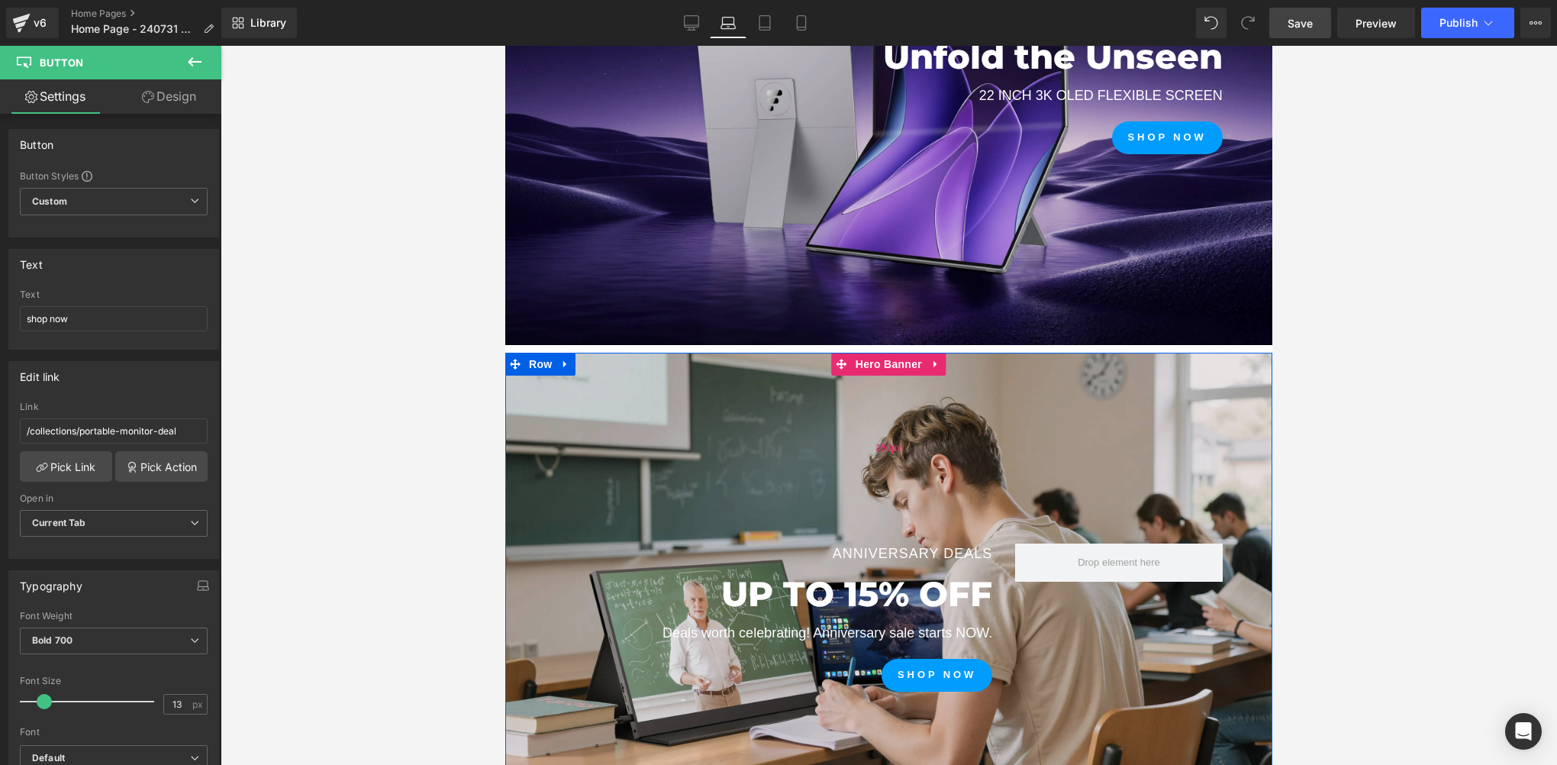
scroll to position [472, 0]
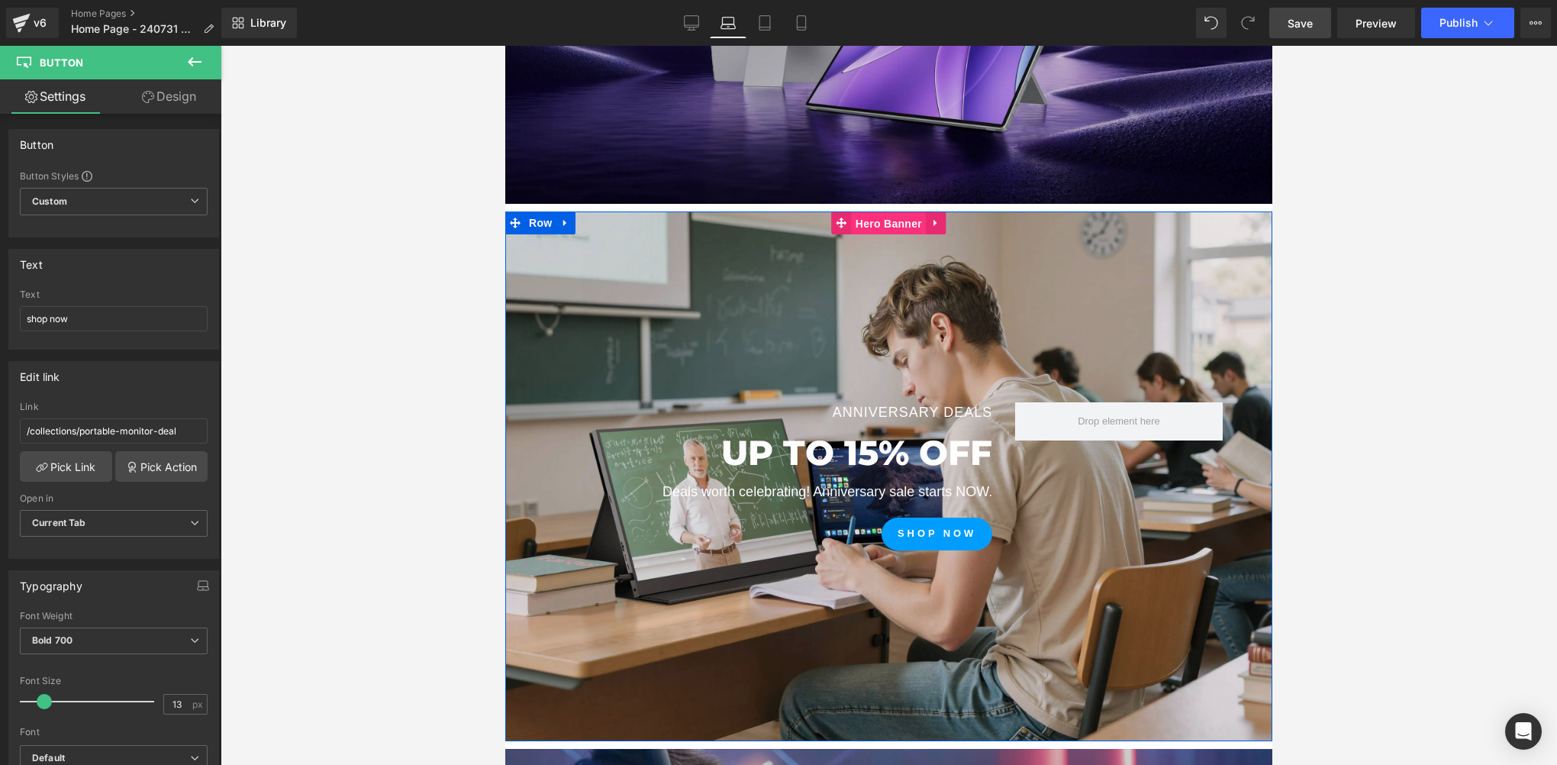
click at [880, 224] on span "Hero Banner" at bounding box center [889, 223] width 74 height 23
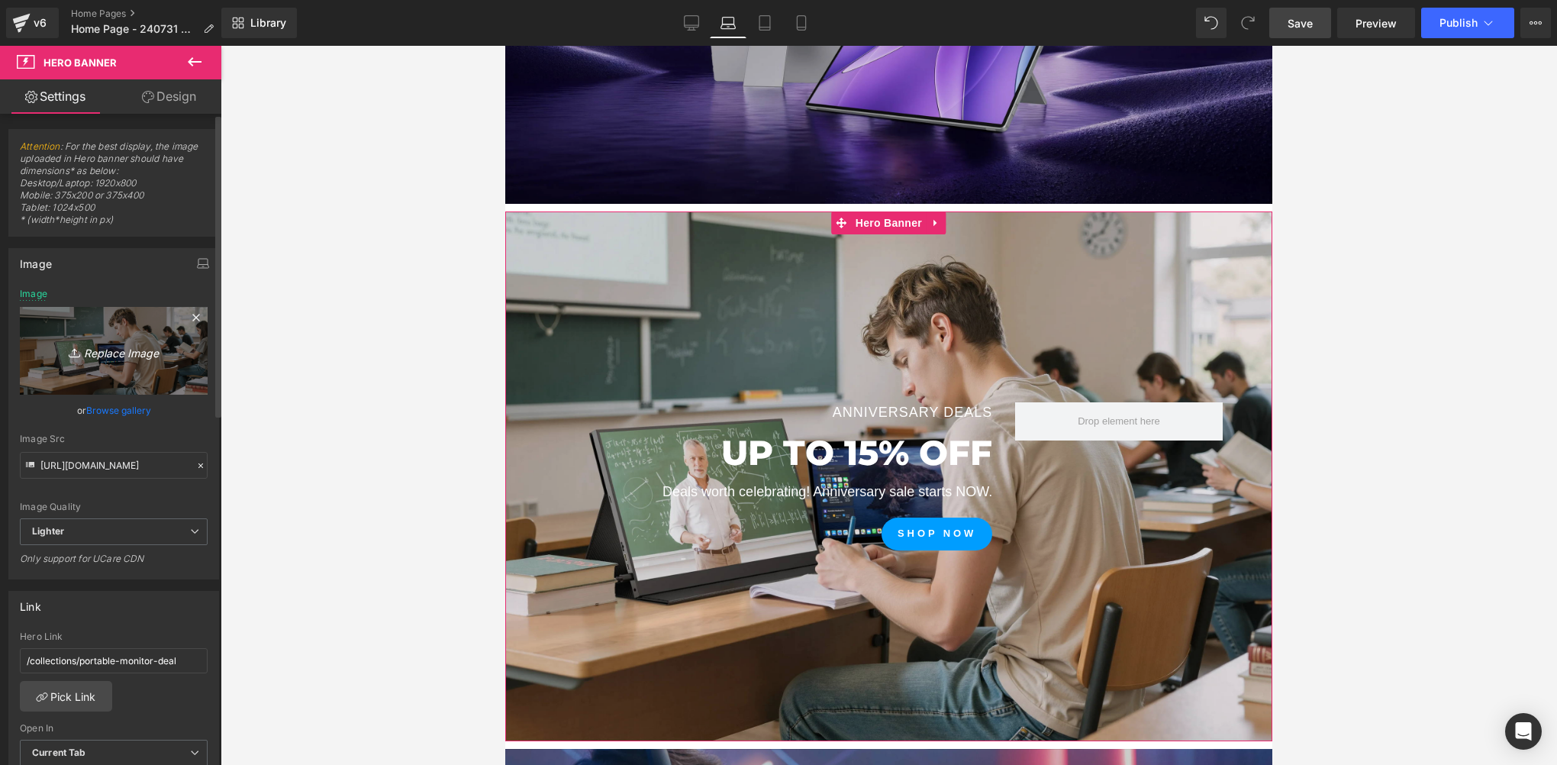
click at [146, 330] on link "Replace Image" at bounding box center [114, 351] width 188 height 88
type input "C:\fakepath\3840 拷贝.jpg"
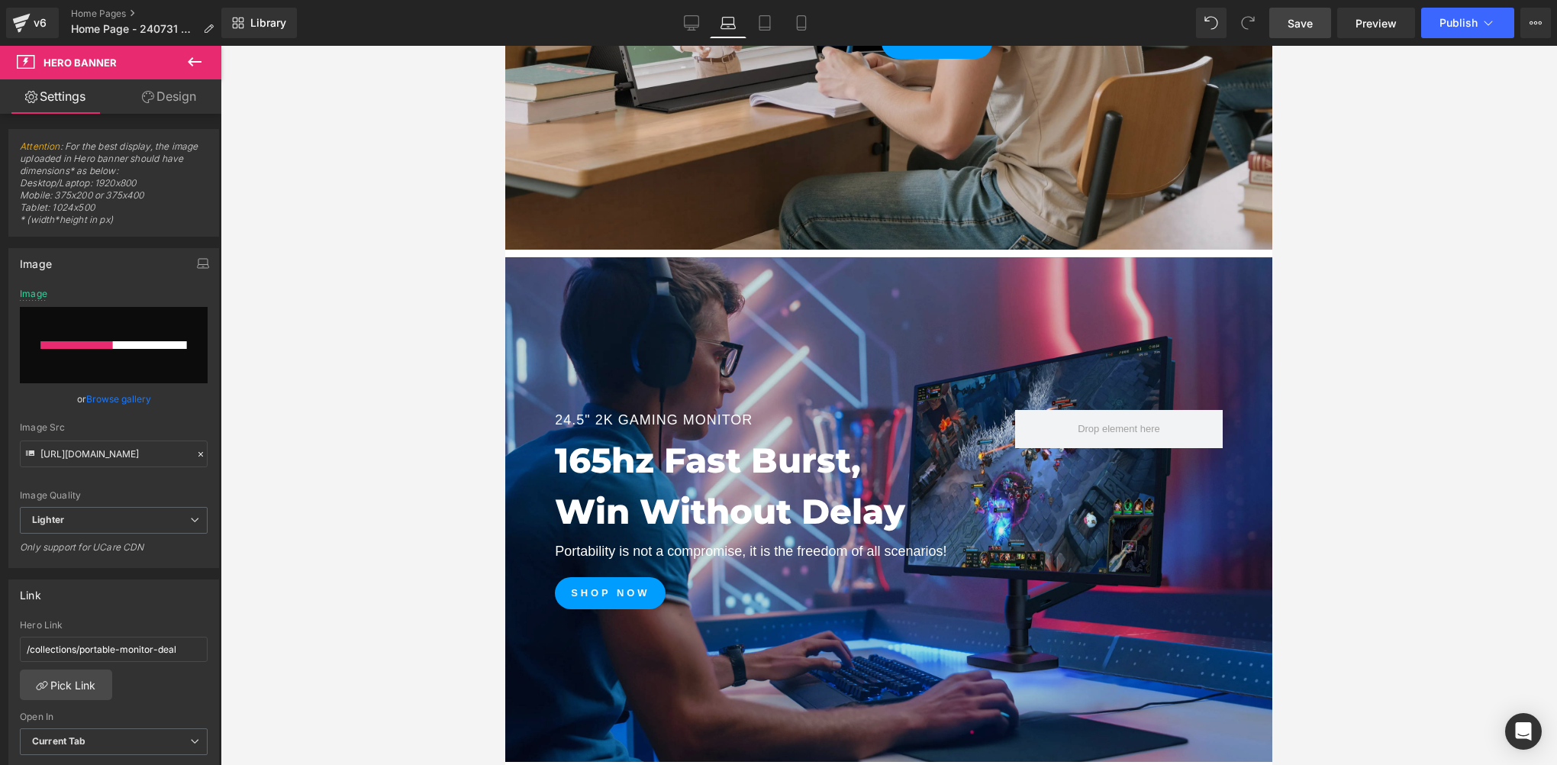
scroll to position [1159, 0]
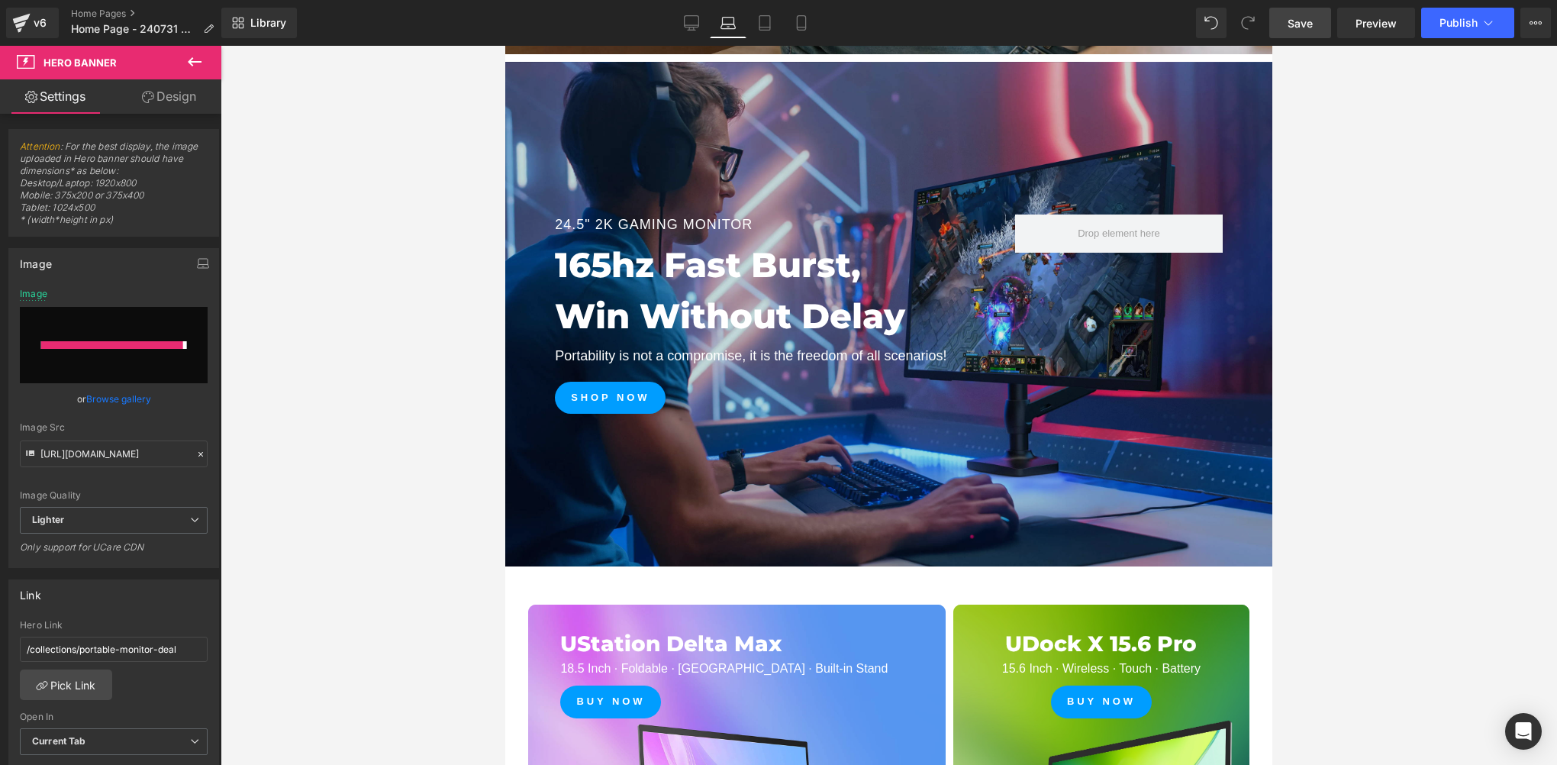
type input "https://ucarecdn.com/541da647-fa77-4ae7-b6ab-ffb313aaa0b5/-/format/auto/-/previ…"
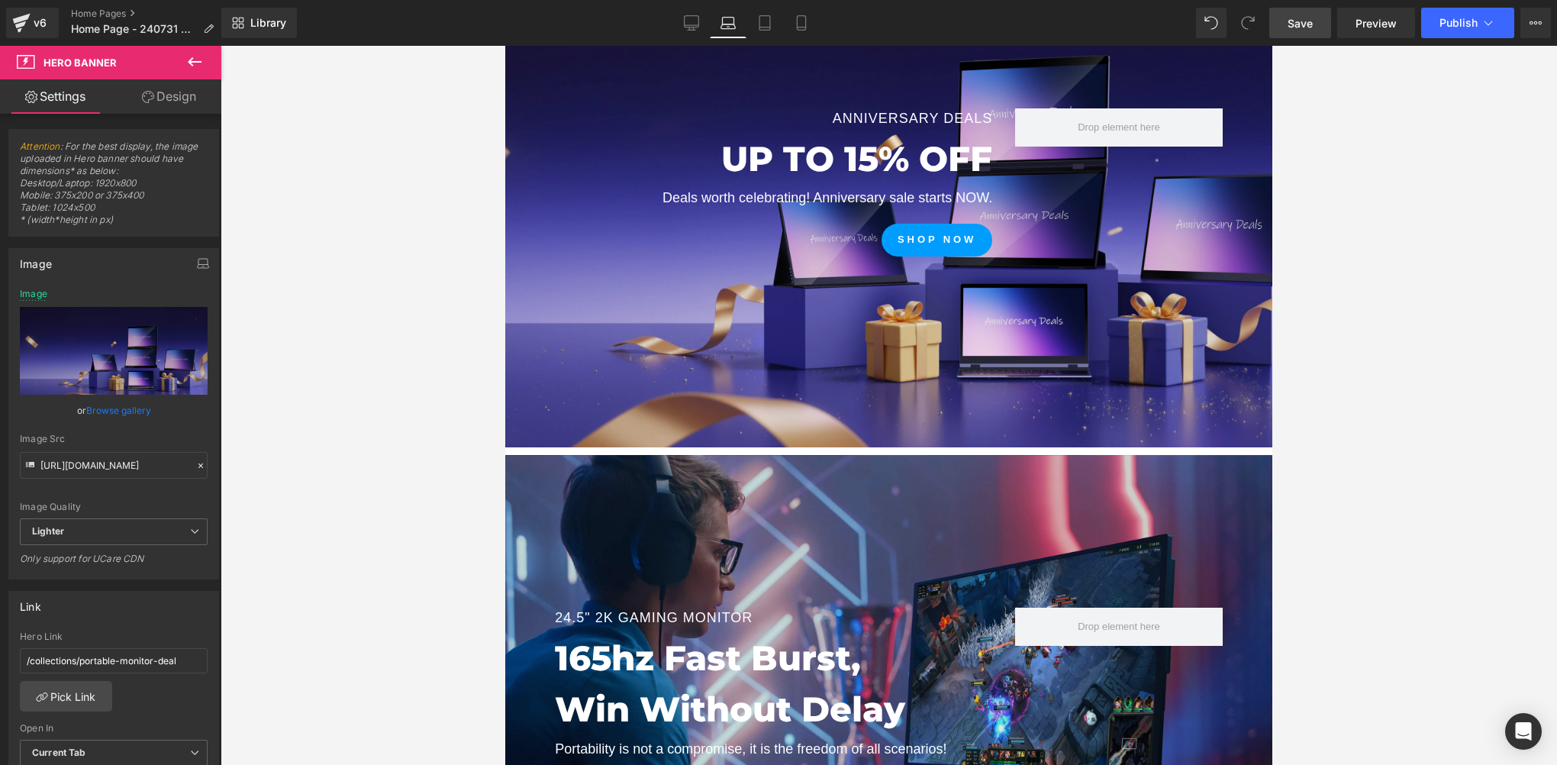
scroll to position [625, 0]
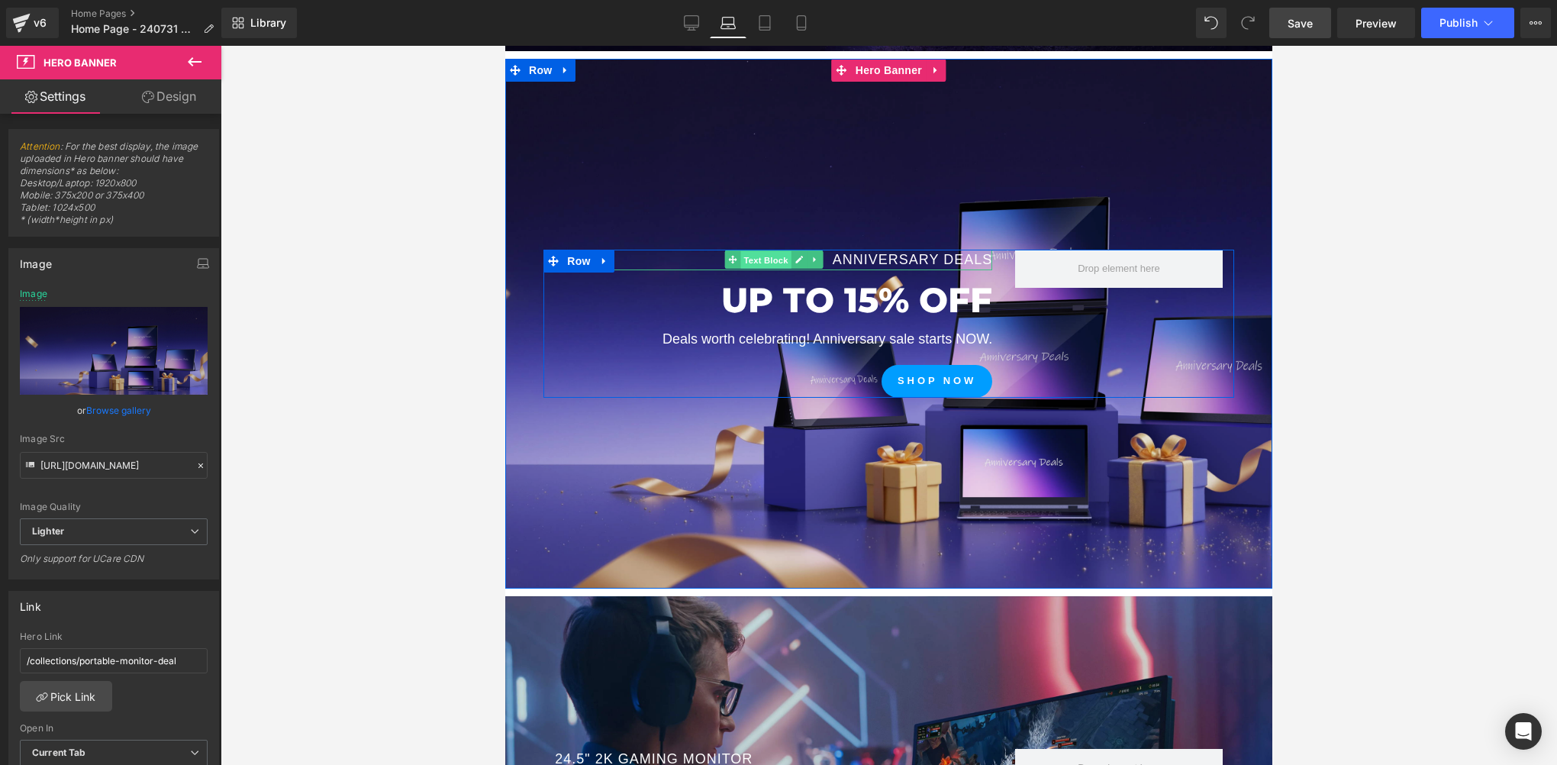
click at [760, 256] on span "Text Block" at bounding box center [765, 260] width 50 height 18
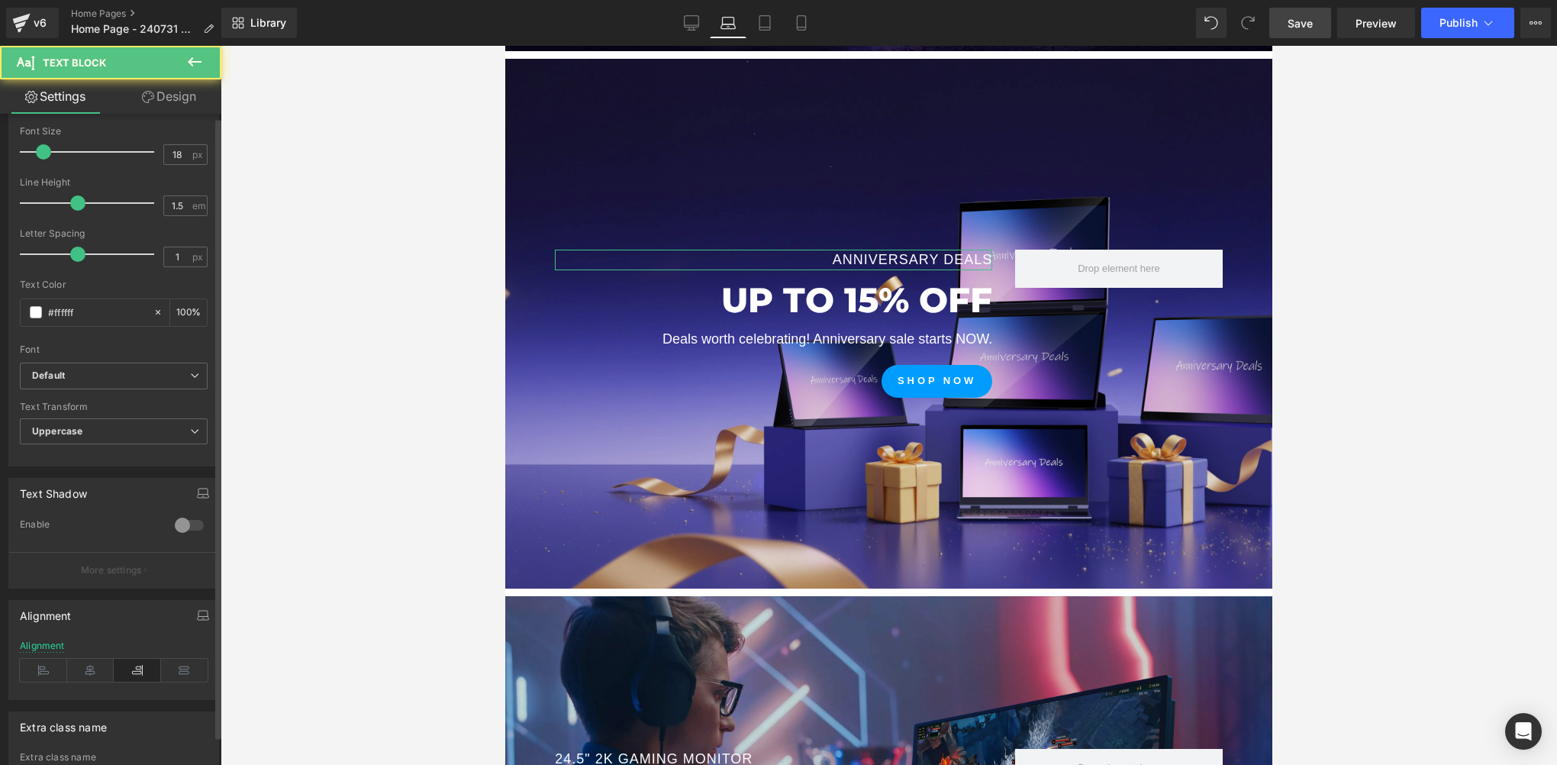
scroll to position [311, 0]
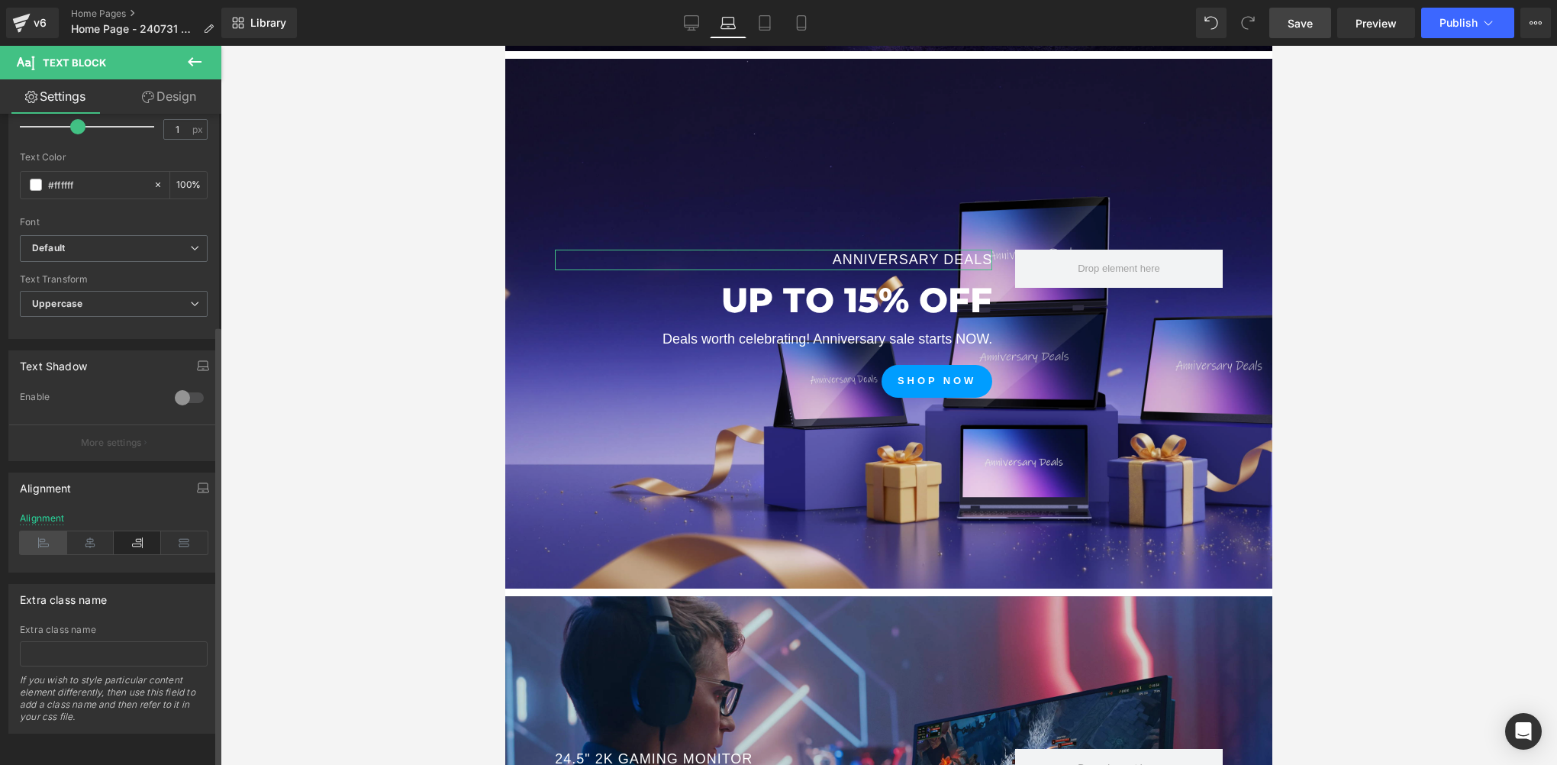
click at [52, 533] on icon at bounding box center [43, 542] width 47 height 23
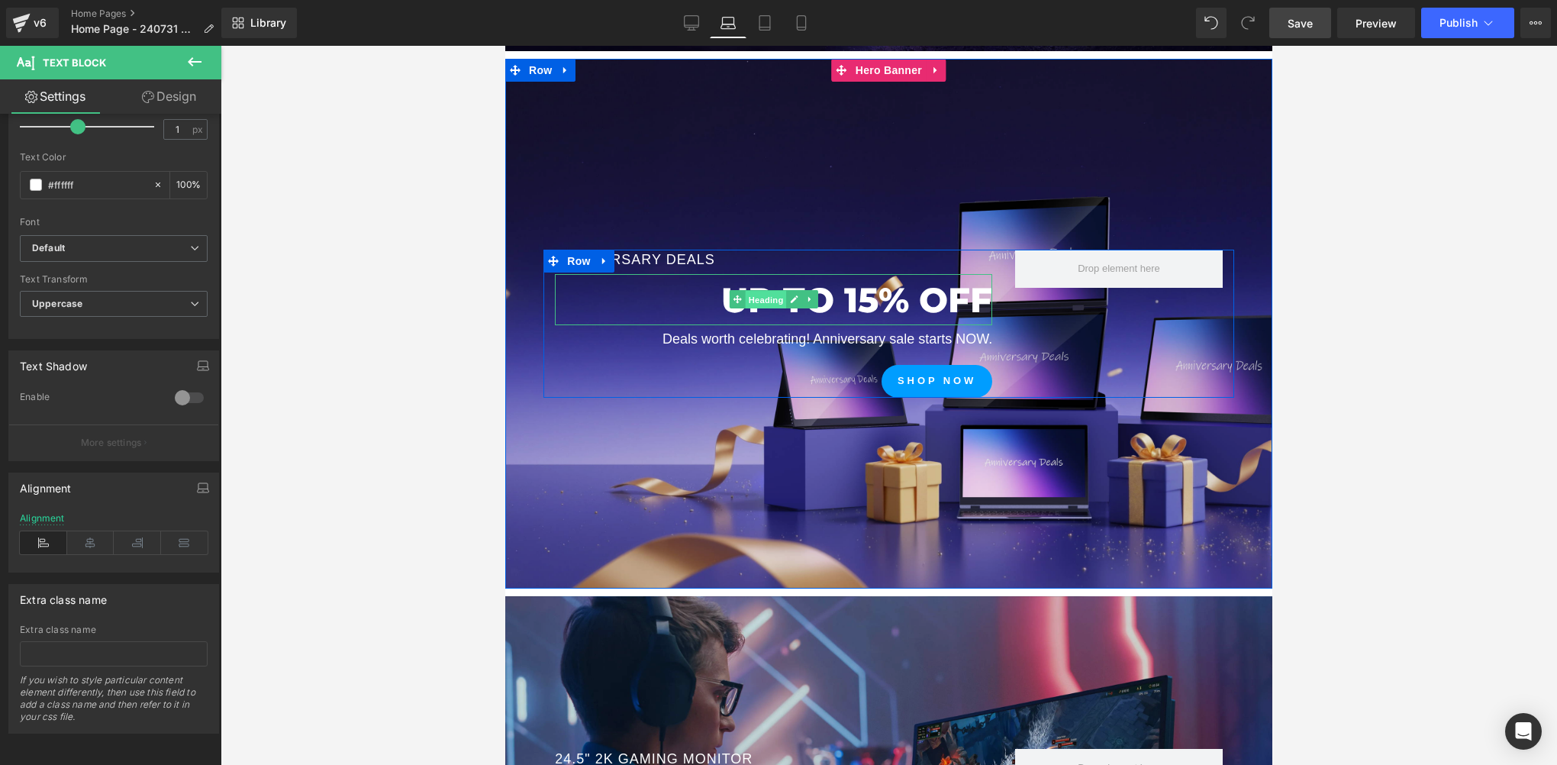
click at [754, 298] on span "Heading" at bounding box center [765, 300] width 41 height 18
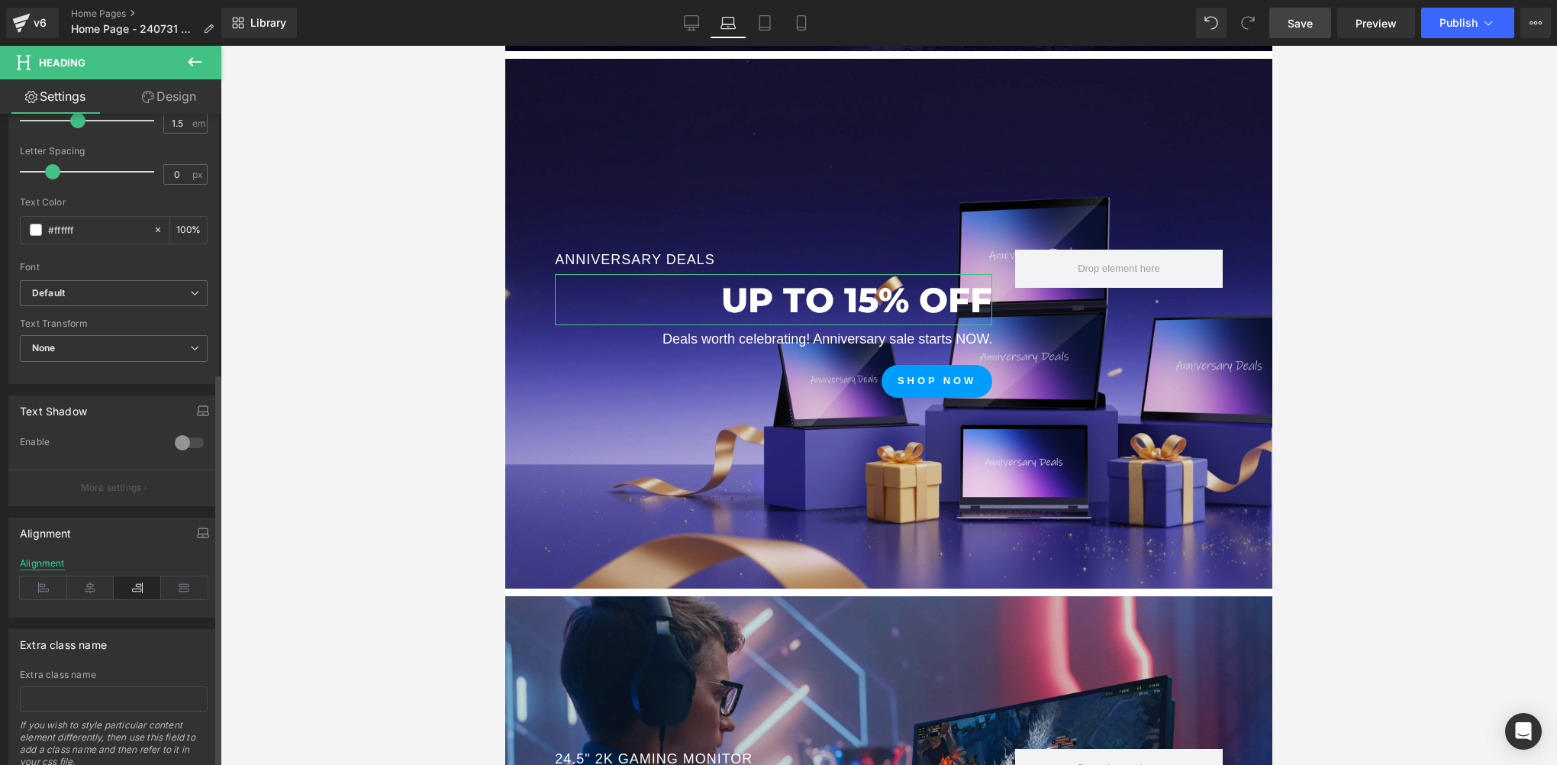
scroll to position [428, 0]
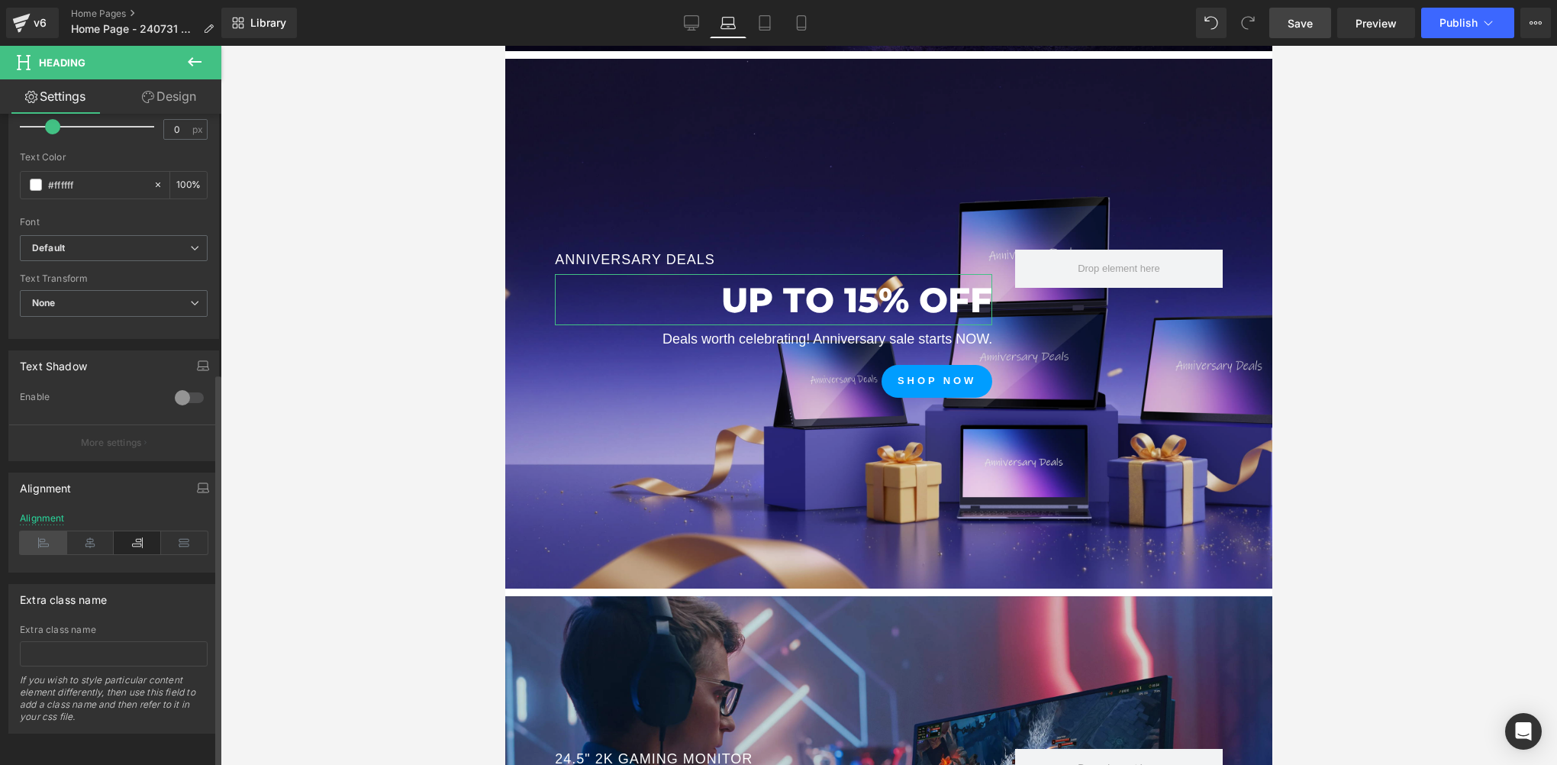
click at [44, 531] on icon at bounding box center [43, 542] width 47 height 23
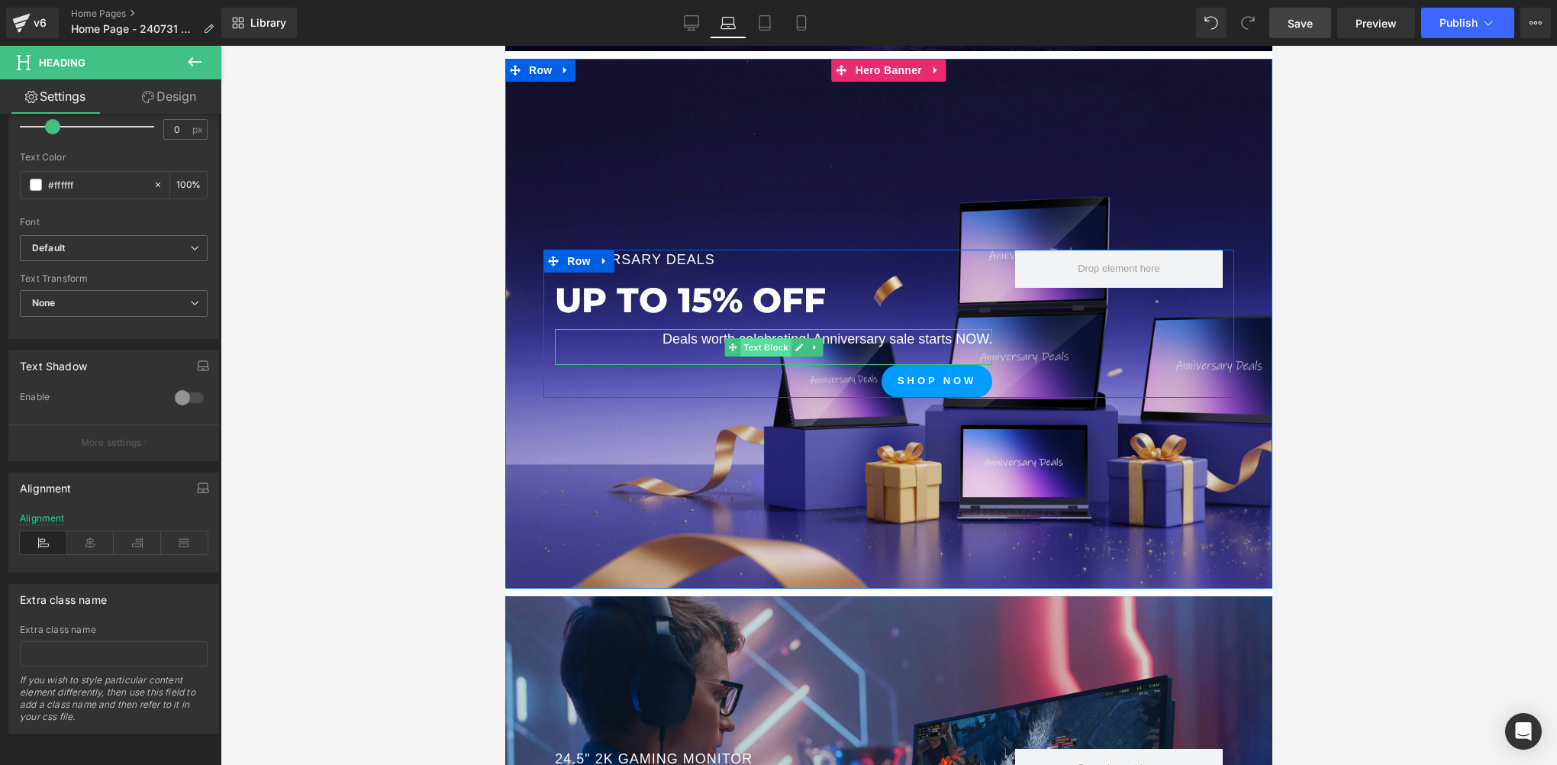
click at [767, 349] on span "Text Block" at bounding box center [765, 347] width 50 height 18
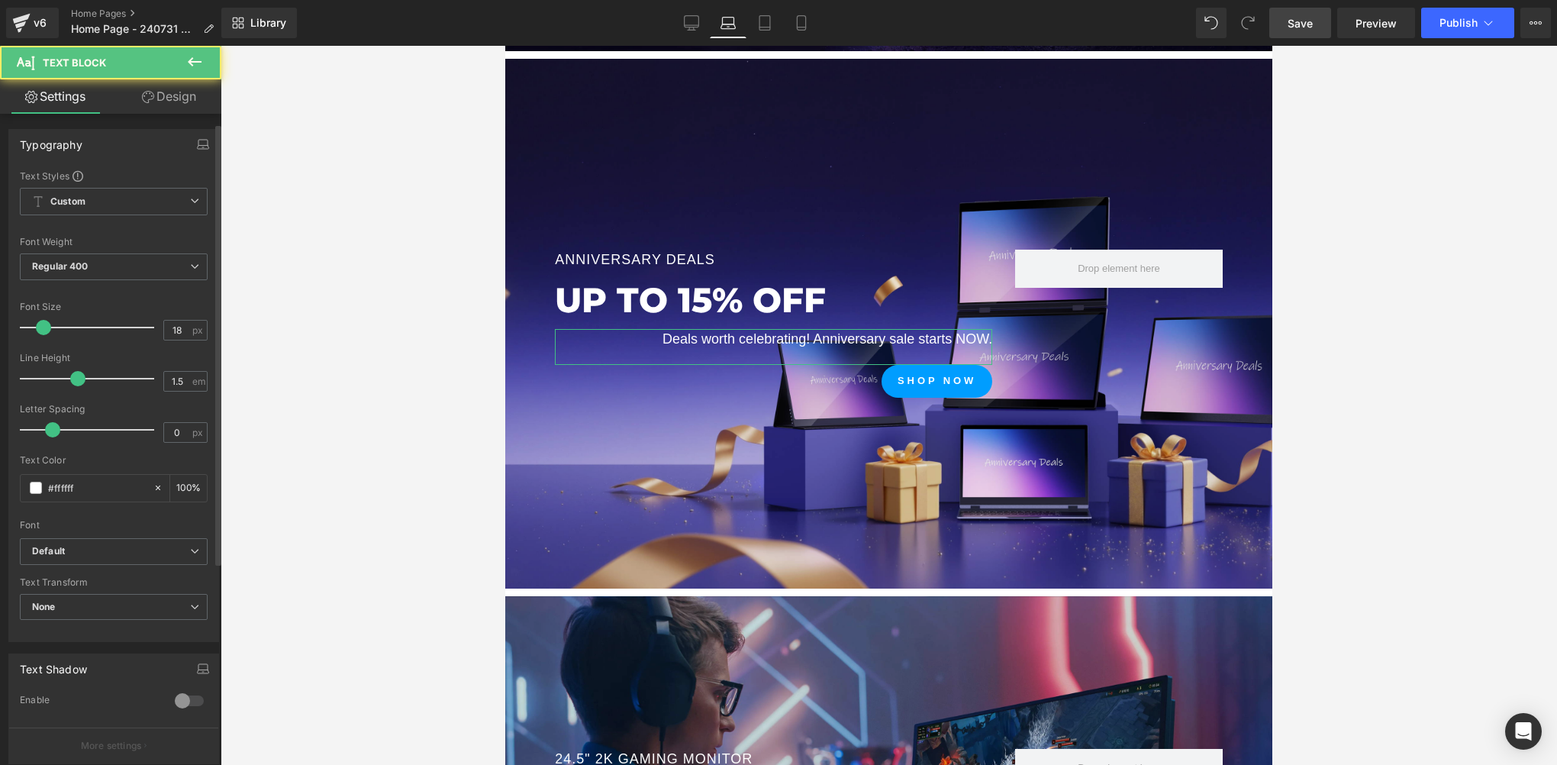
scroll to position [311, 0]
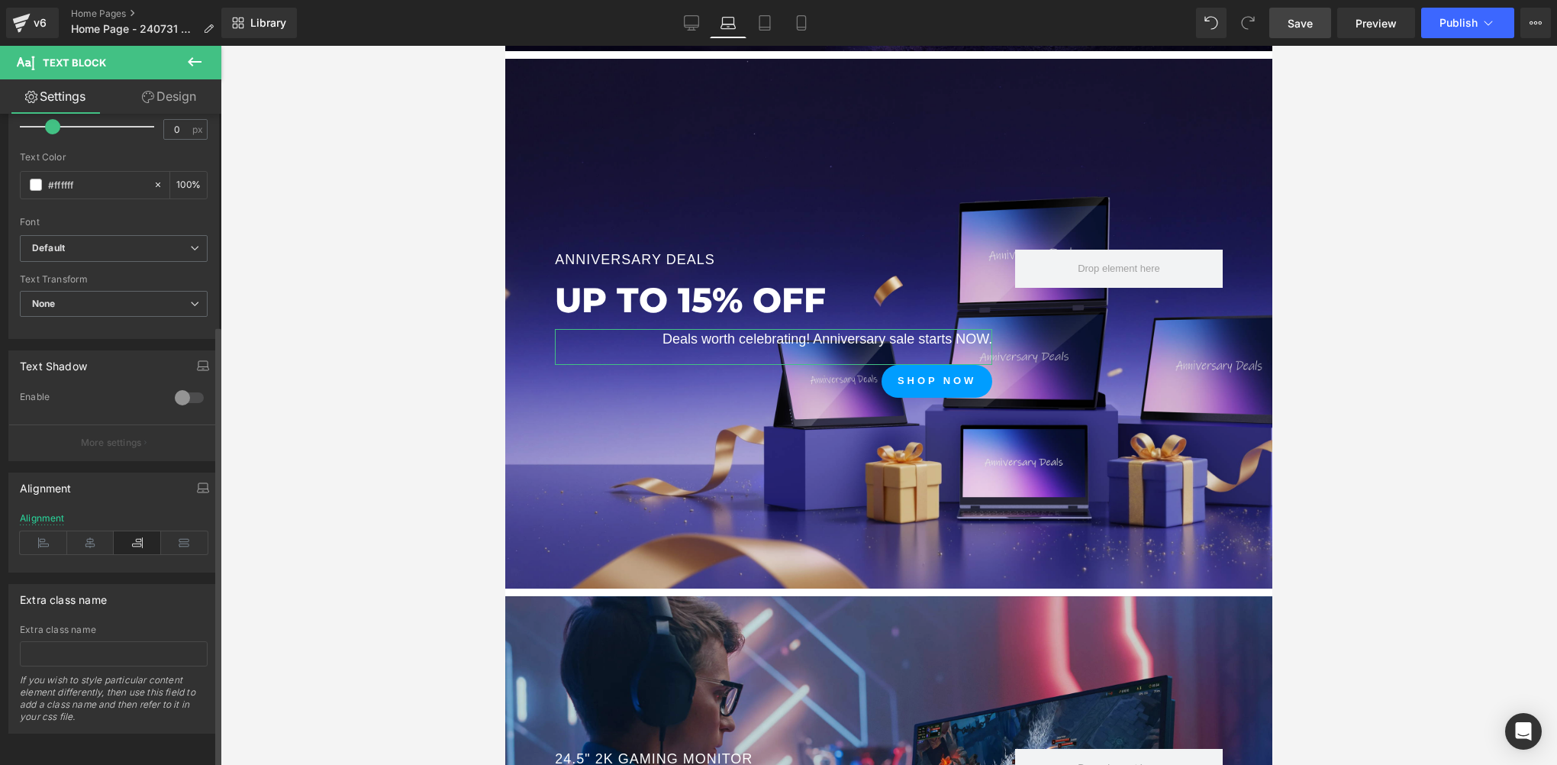
click at [40, 544] on div "Alignment" at bounding box center [114, 542] width 188 height 59
click at [44, 545] on div "Alignment" at bounding box center [114, 542] width 188 height 59
click at [34, 533] on icon at bounding box center [43, 542] width 47 height 23
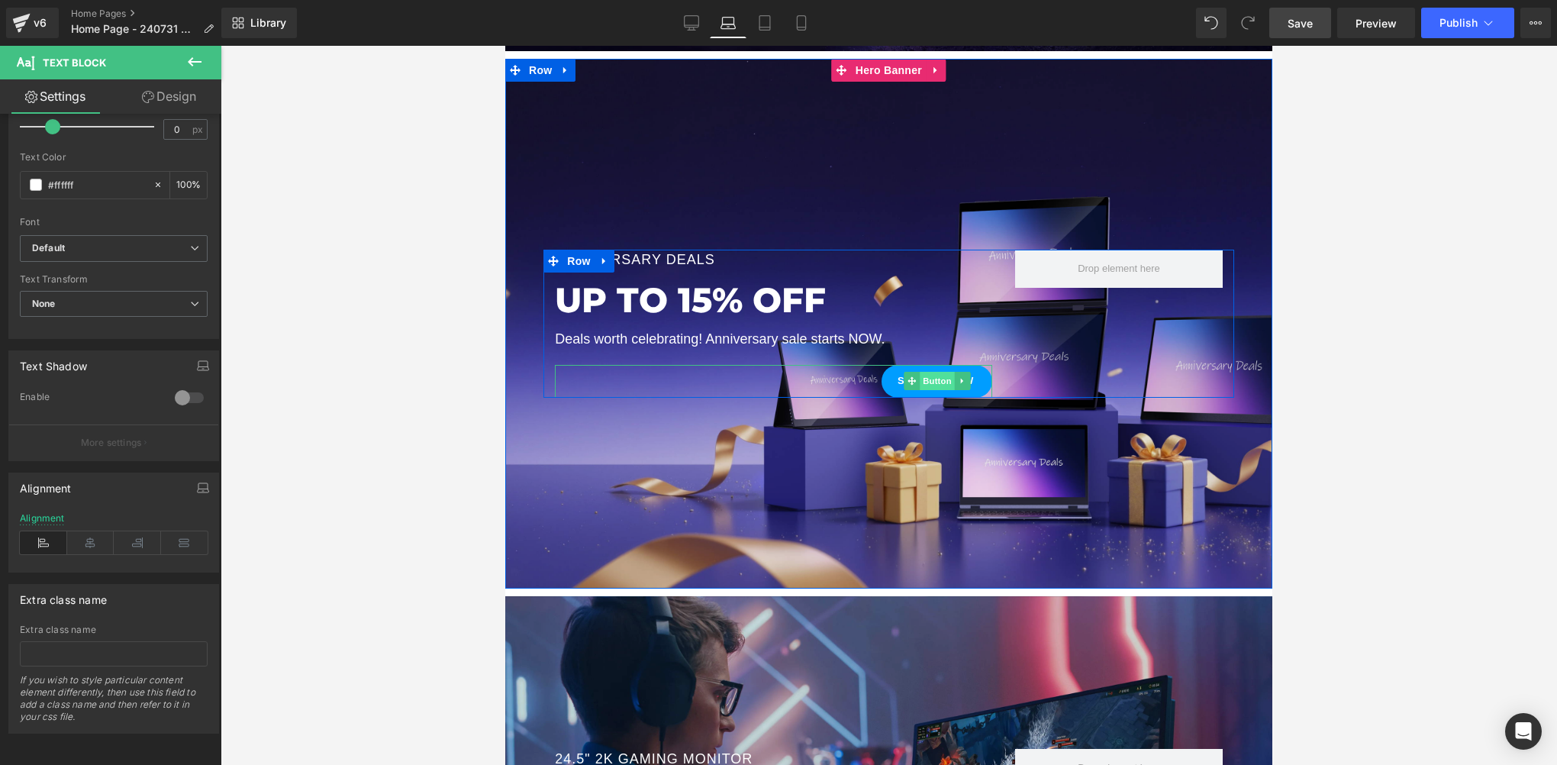
click at [925, 380] on span "Button" at bounding box center [937, 381] width 35 height 18
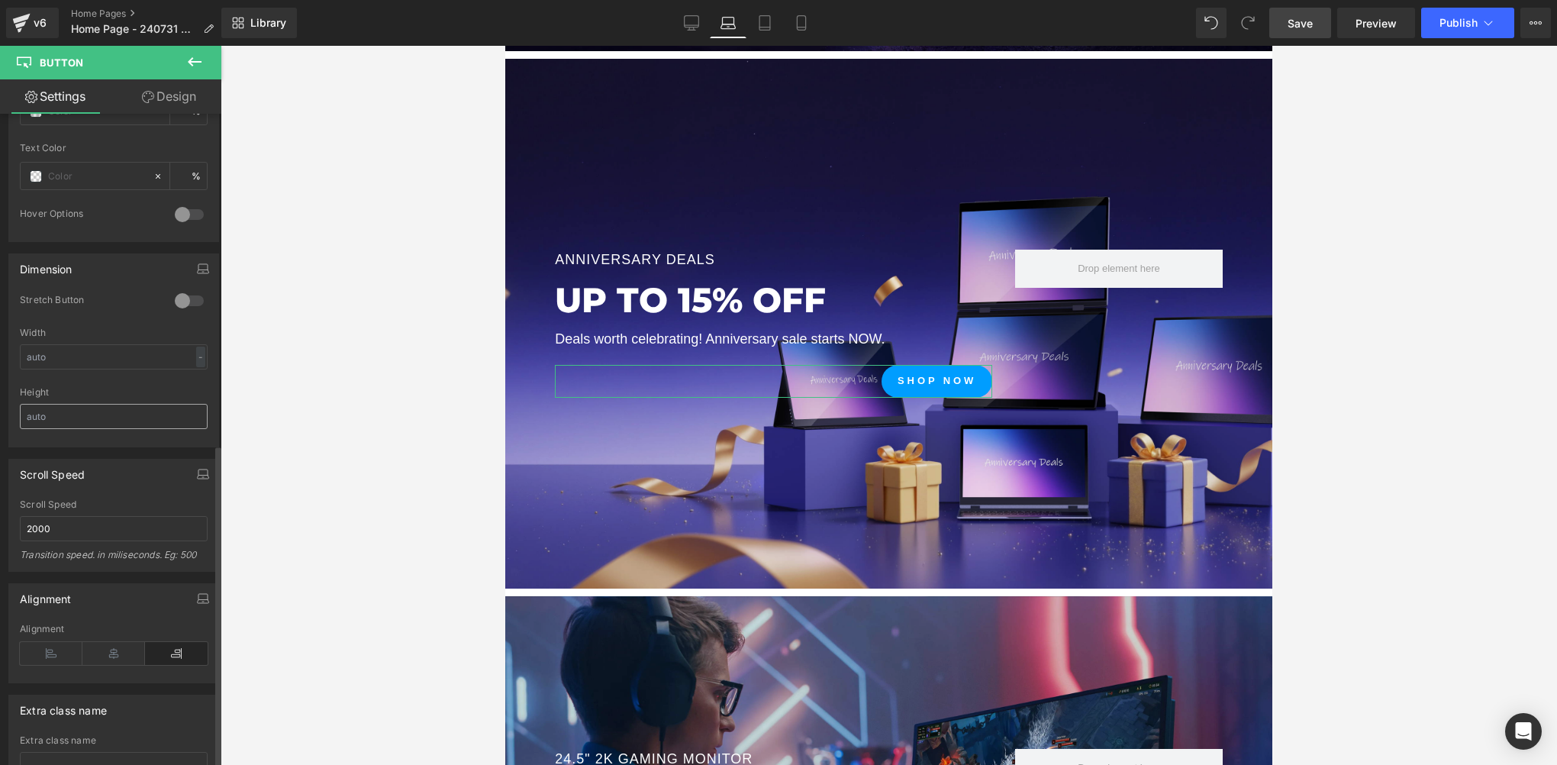
scroll to position [939, 0]
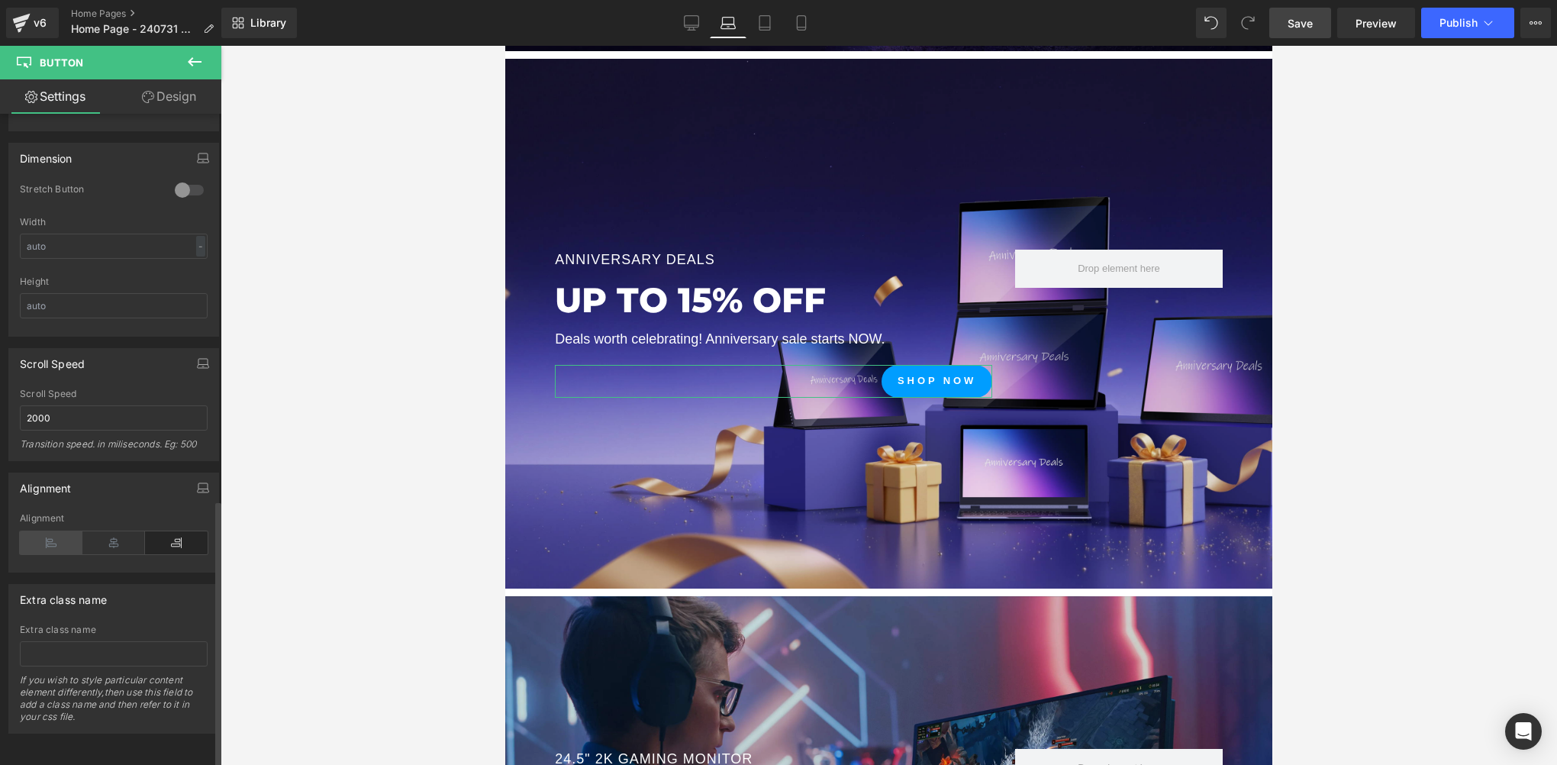
click at [46, 539] on icon at bounding box center [51, 542] width 63 height 23
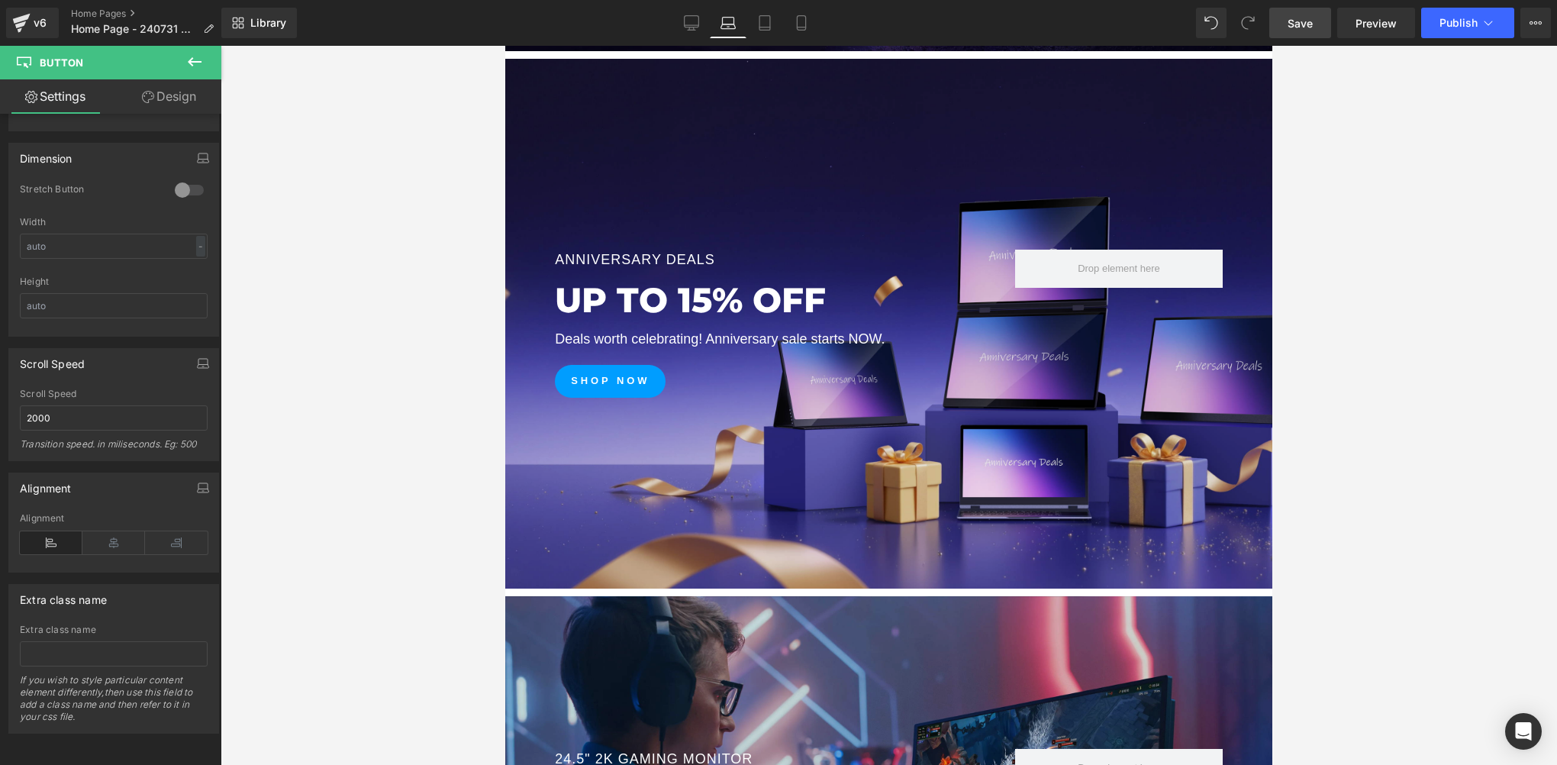
click at [1319, 17] on link "Save" at bounding box center [1300, 23] width 62 height 31
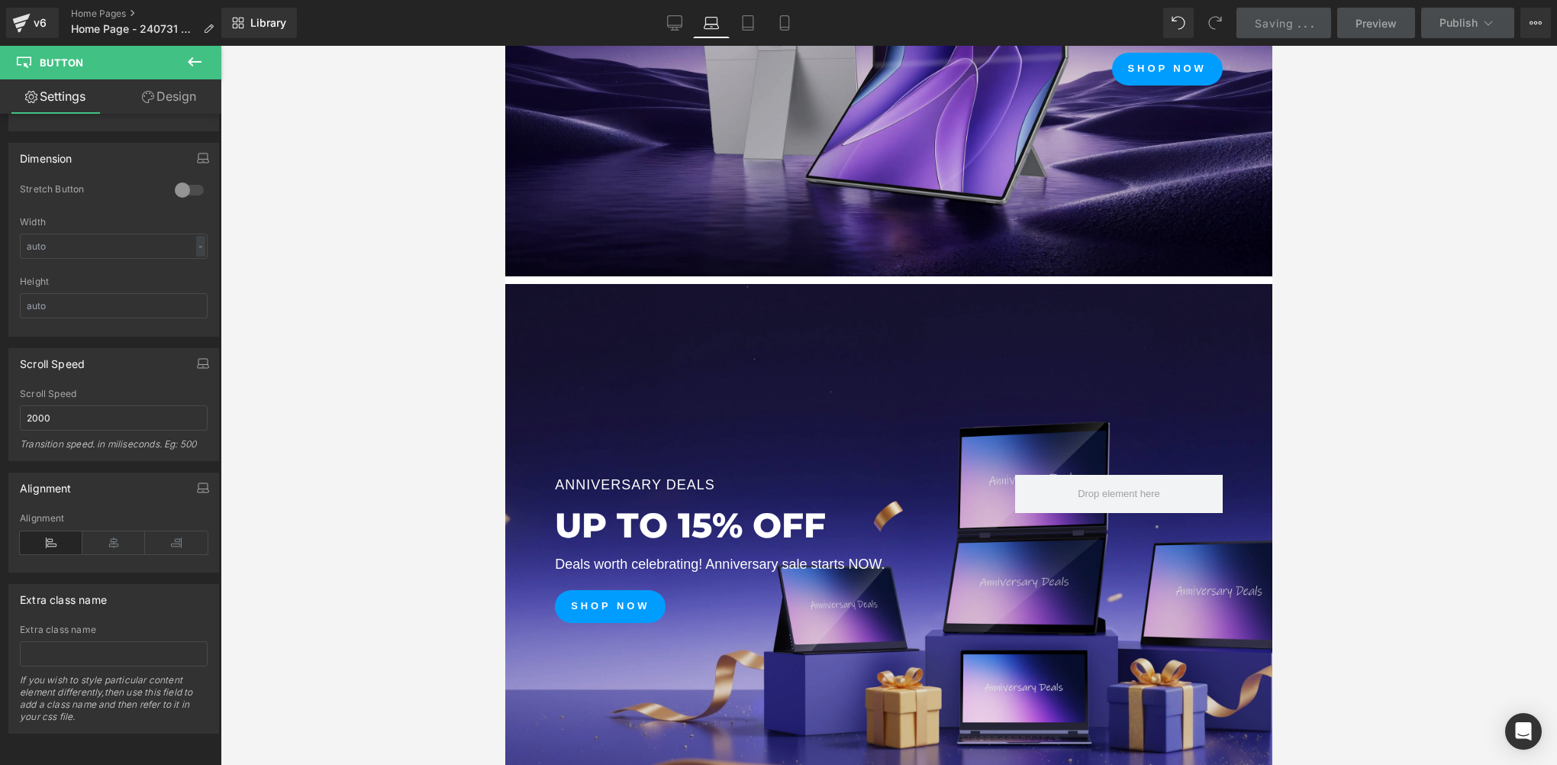
scroll to position [549, 0]
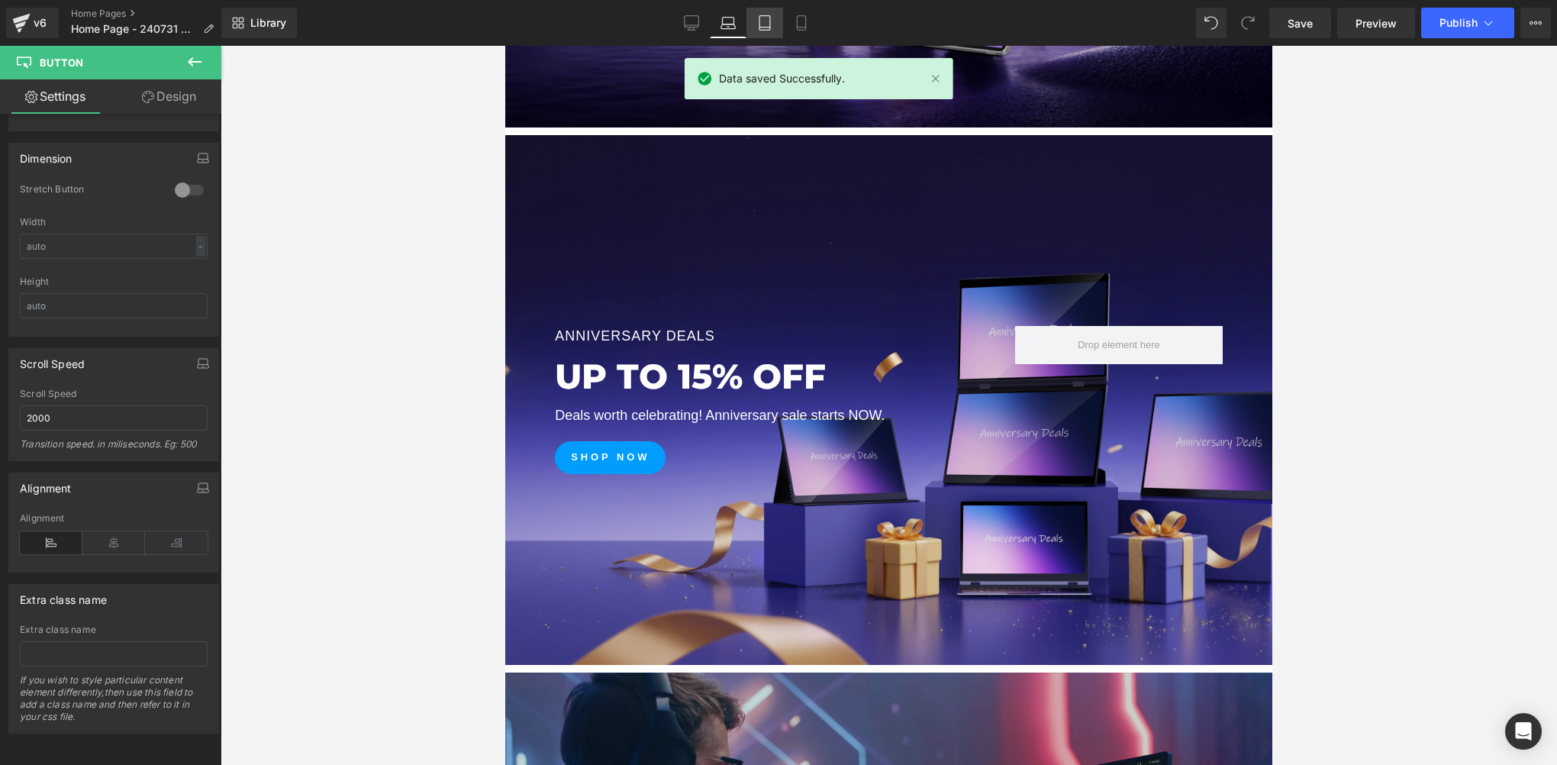
click at [768, 24] on icon at bounding box center [764, 22] width 15 height 15
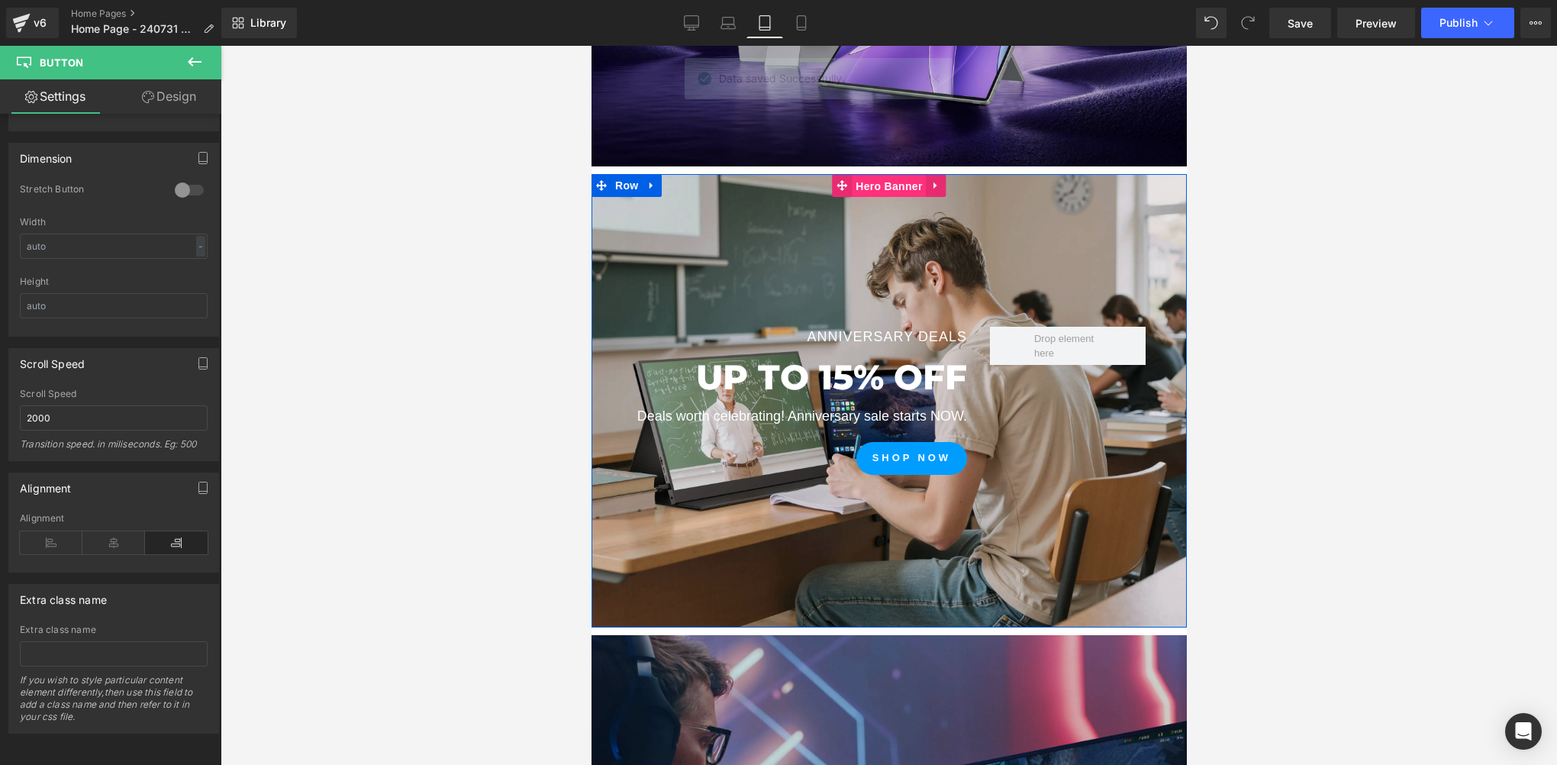
click at [886, 180] on span "Hero Banner" at bounding box center [888, 186] width 74 height 23
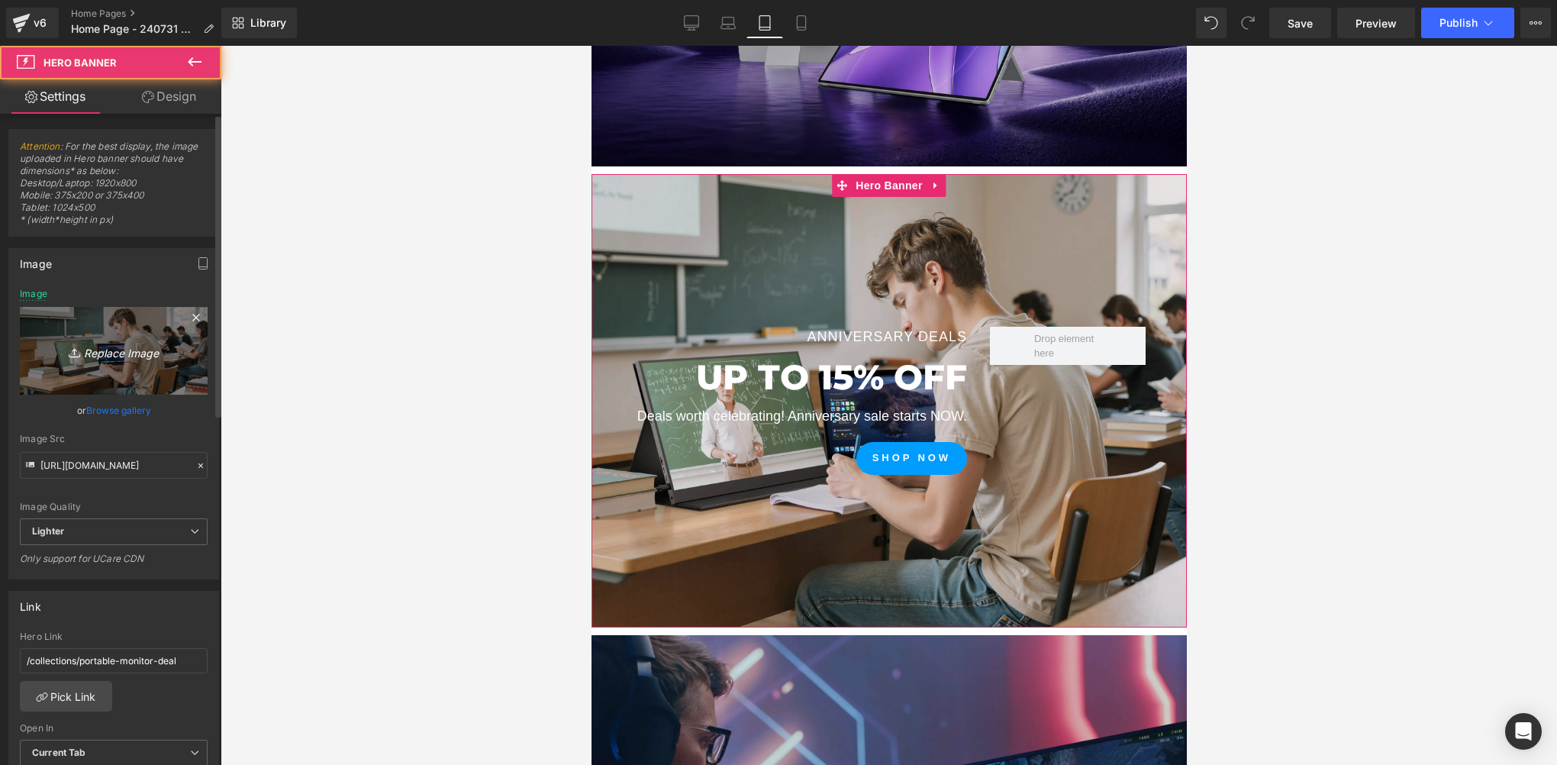
click at [96, 359] on icon "Replace Image" at bounding box center [114, 350] width 122 height 19
type input "C:\fakepath\3840 拷贝.jpg"
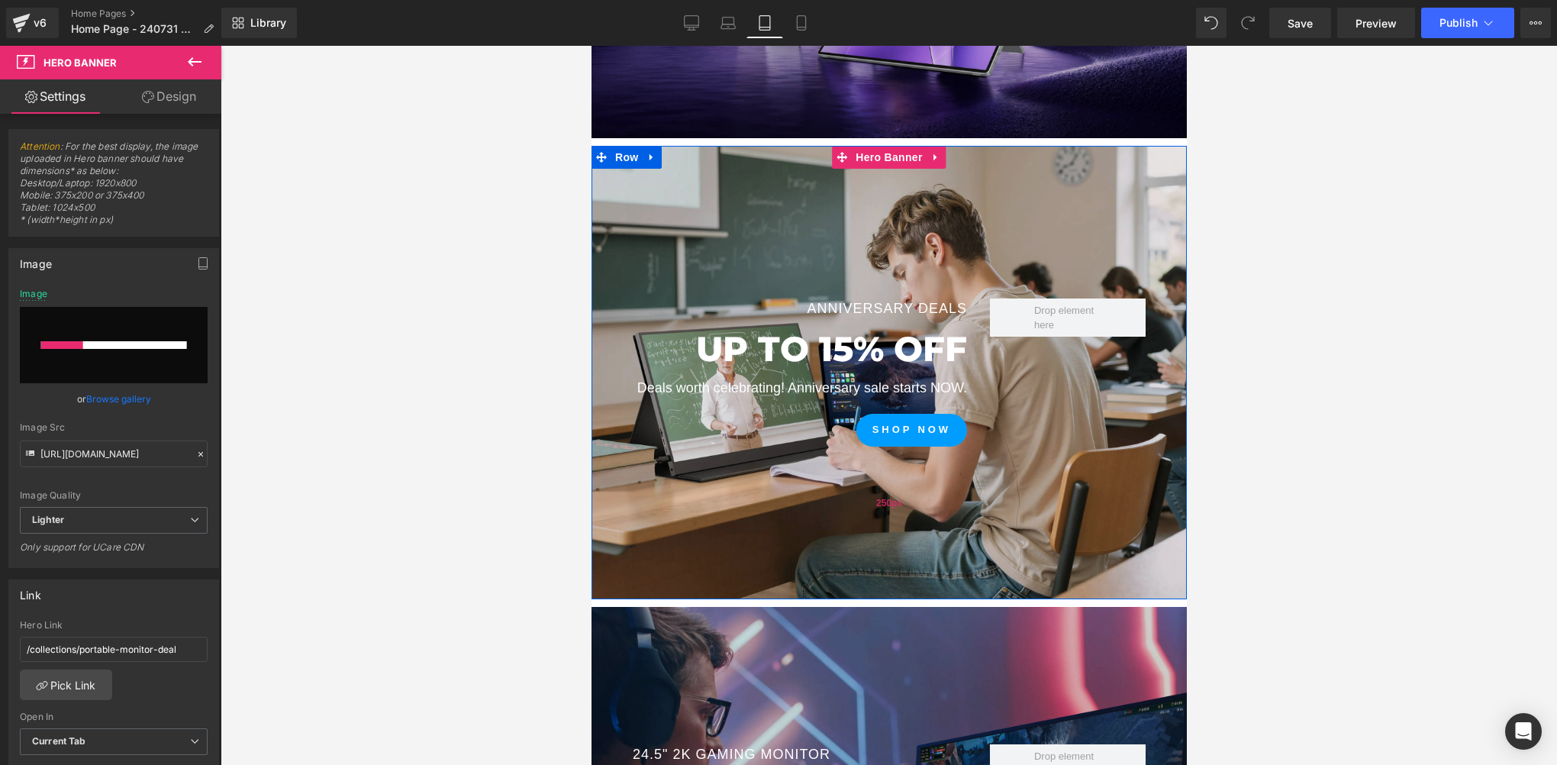
scroll to position [510, 0]
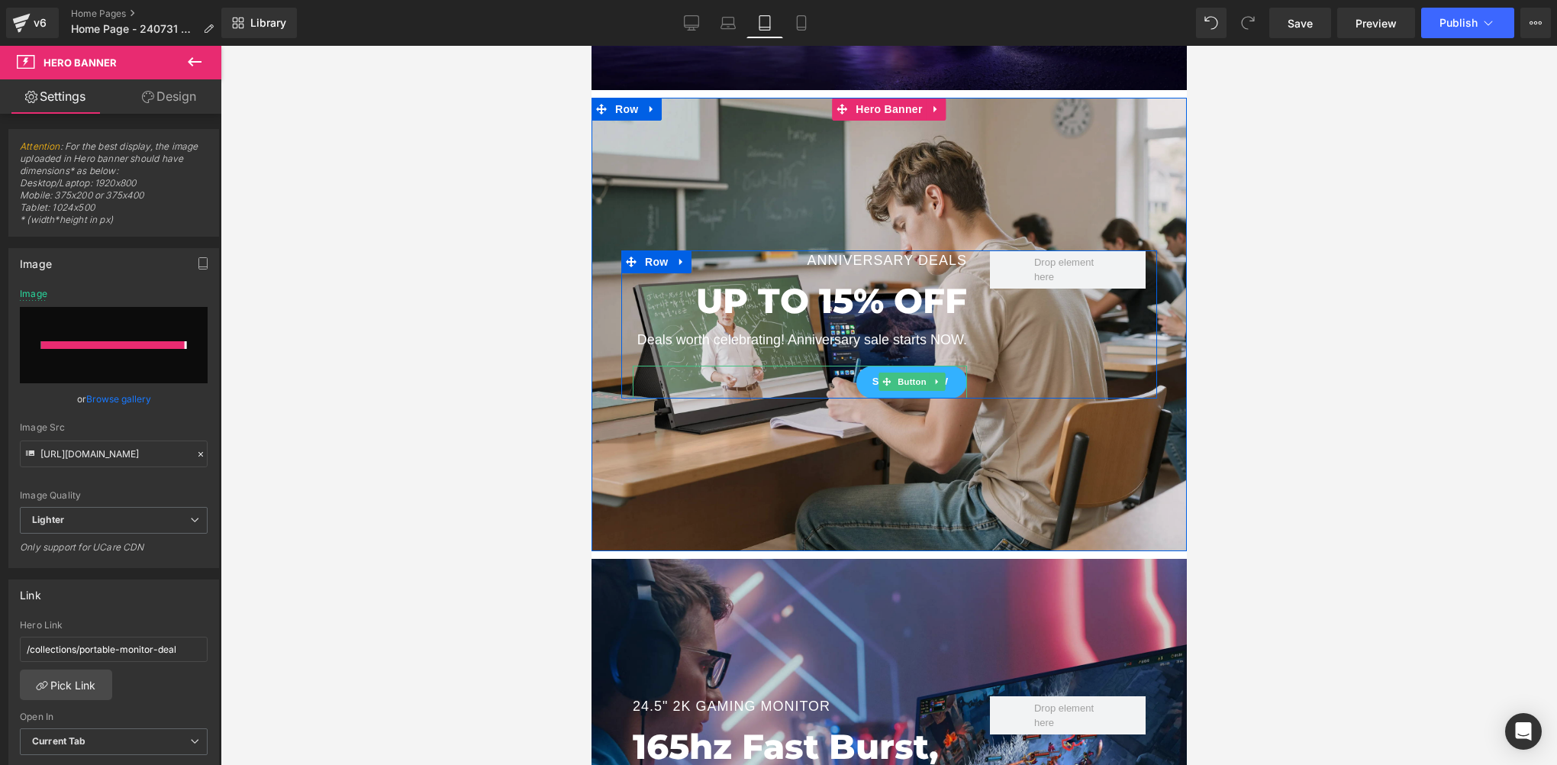
type input "https://ucarecdn.com/87b1445c-6c13-4b32-8938-ab49a8fa0c48/-/format/auto/-/previ…"
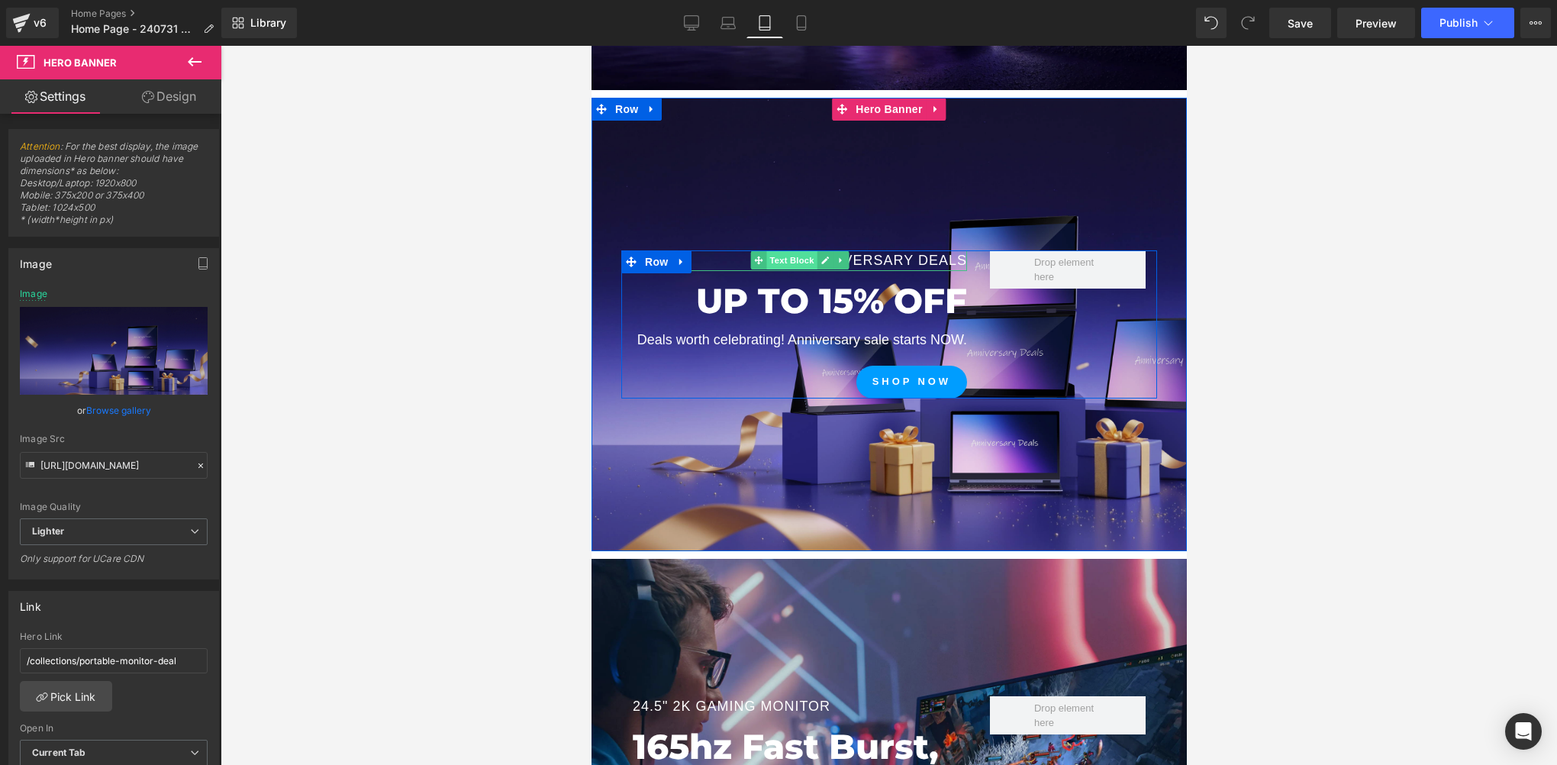
click at [796, 262] on span "Text Block" at bounding box center [790, 260] width 50 height 18
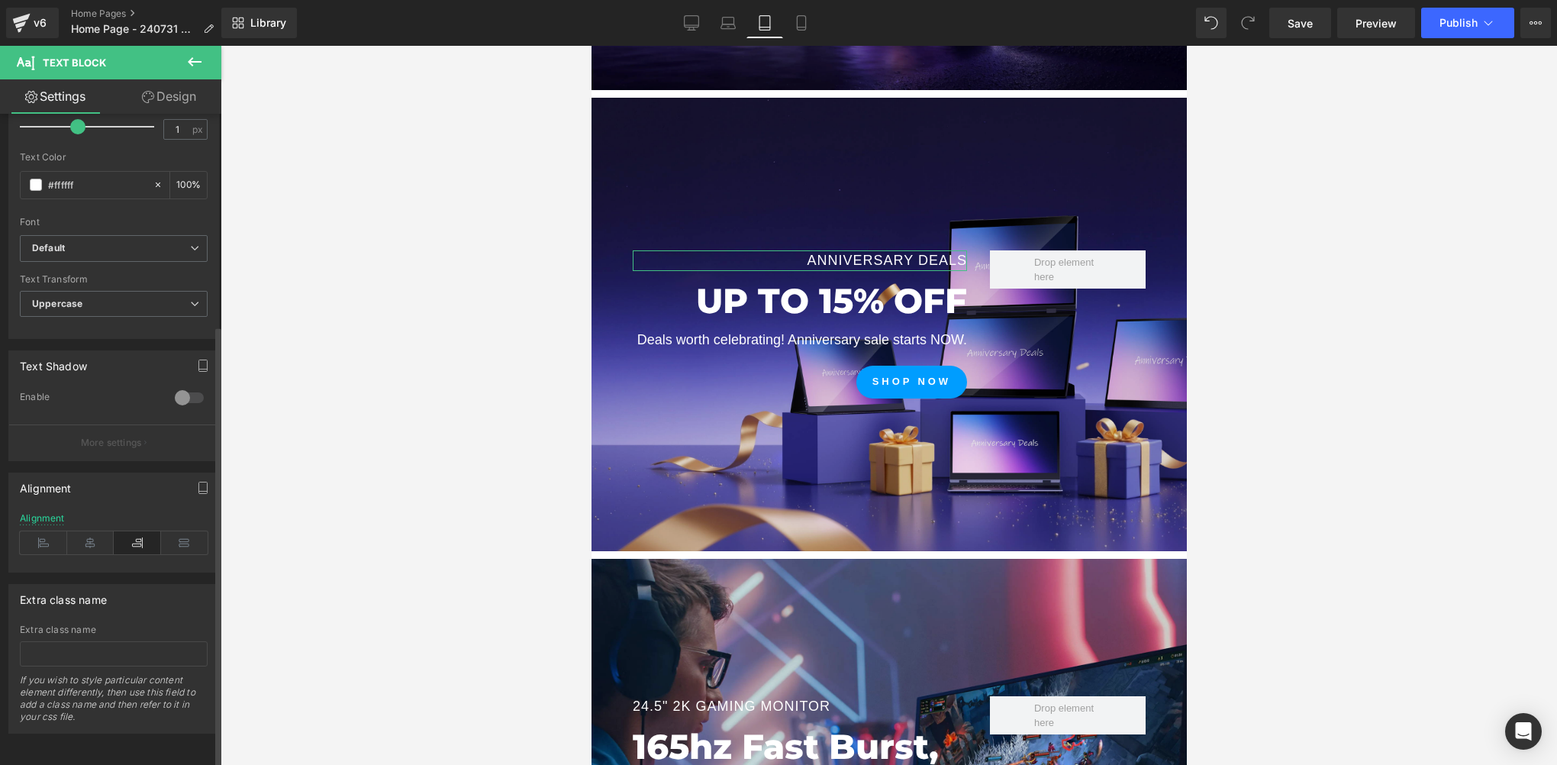
scroll to position [311, 0]
click at [40, 533] on icon at bounding box center [43, 542] width 47 height 23
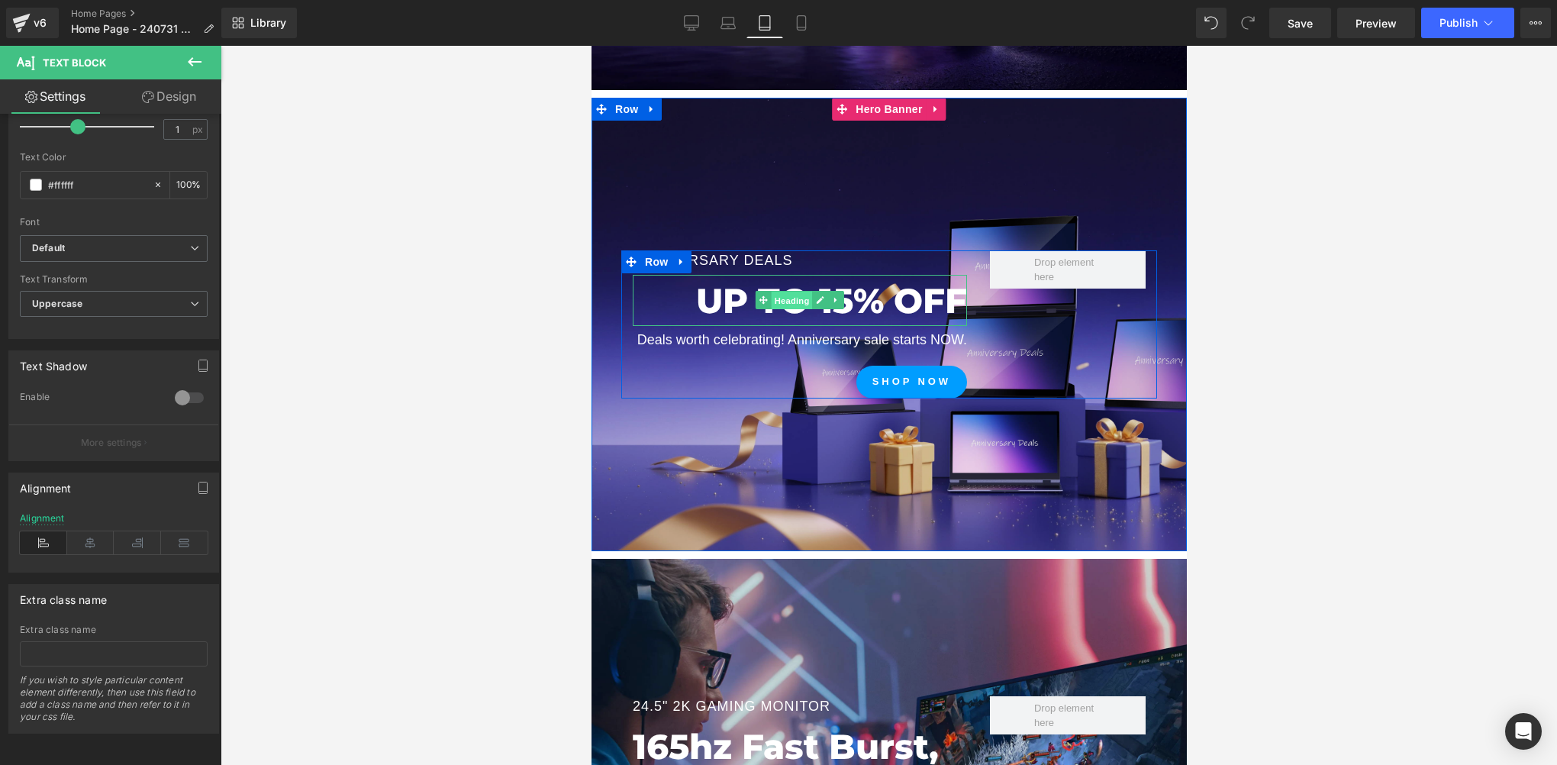
click at [785, 300] on span "Heading" at bounding box center [791, 301] width 41 height 18
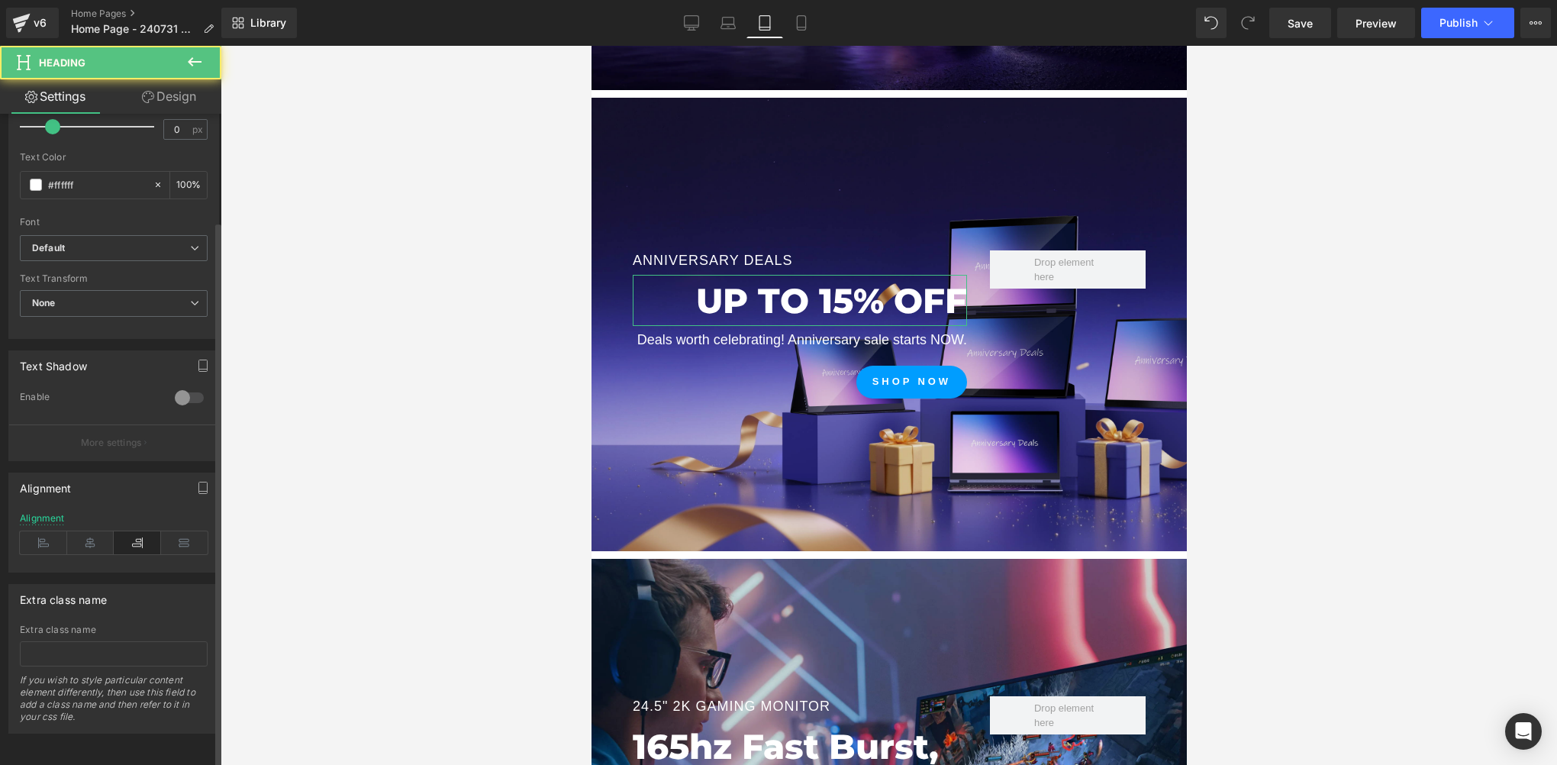
scroll to position [428, 0]
click at [43, 536] on icon at bounding box center [43, 542] width 47 height 23
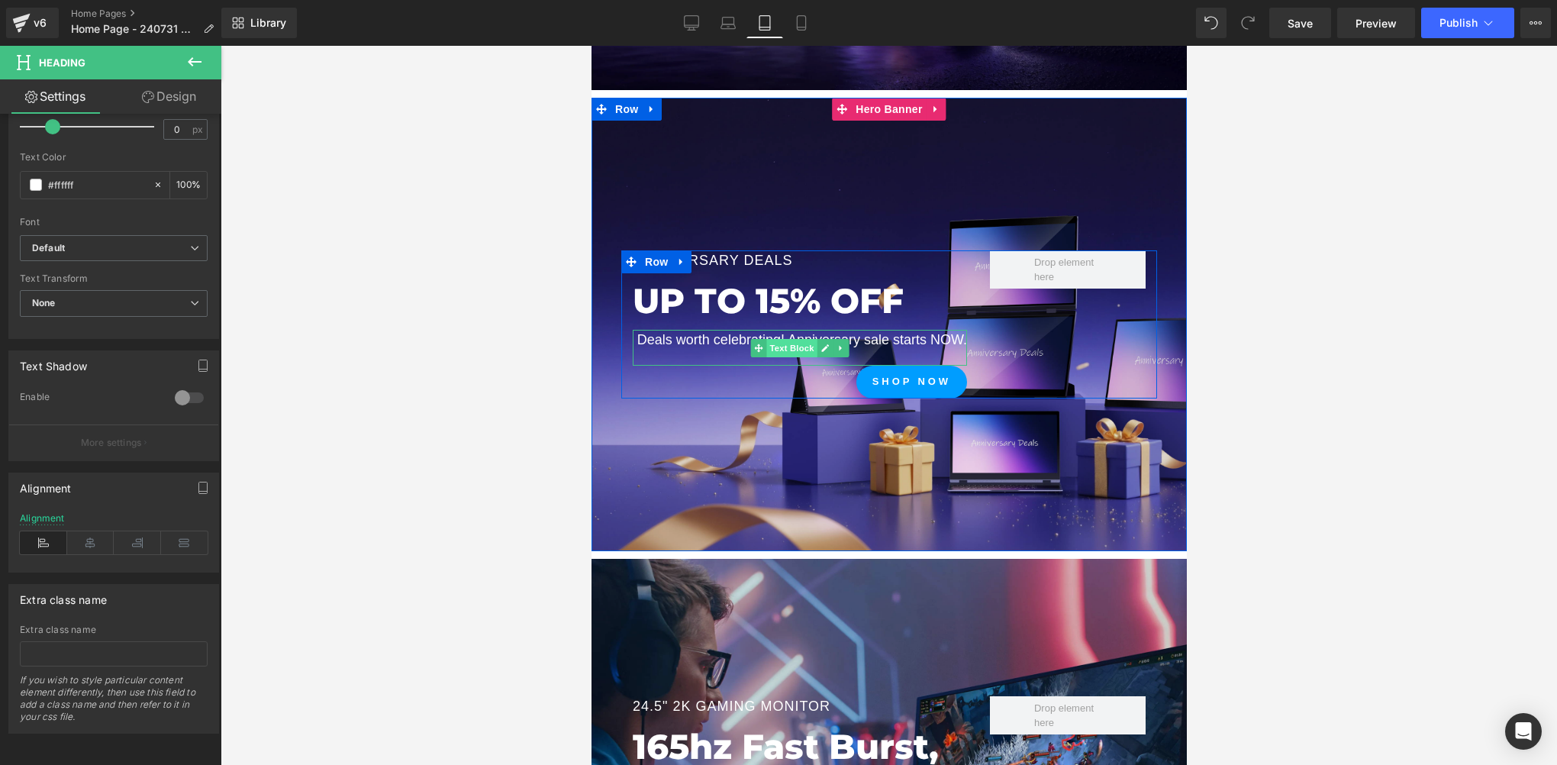
click at [791, 339] on span "Text Block" at bounding box center [790, 348] width 50 height 18
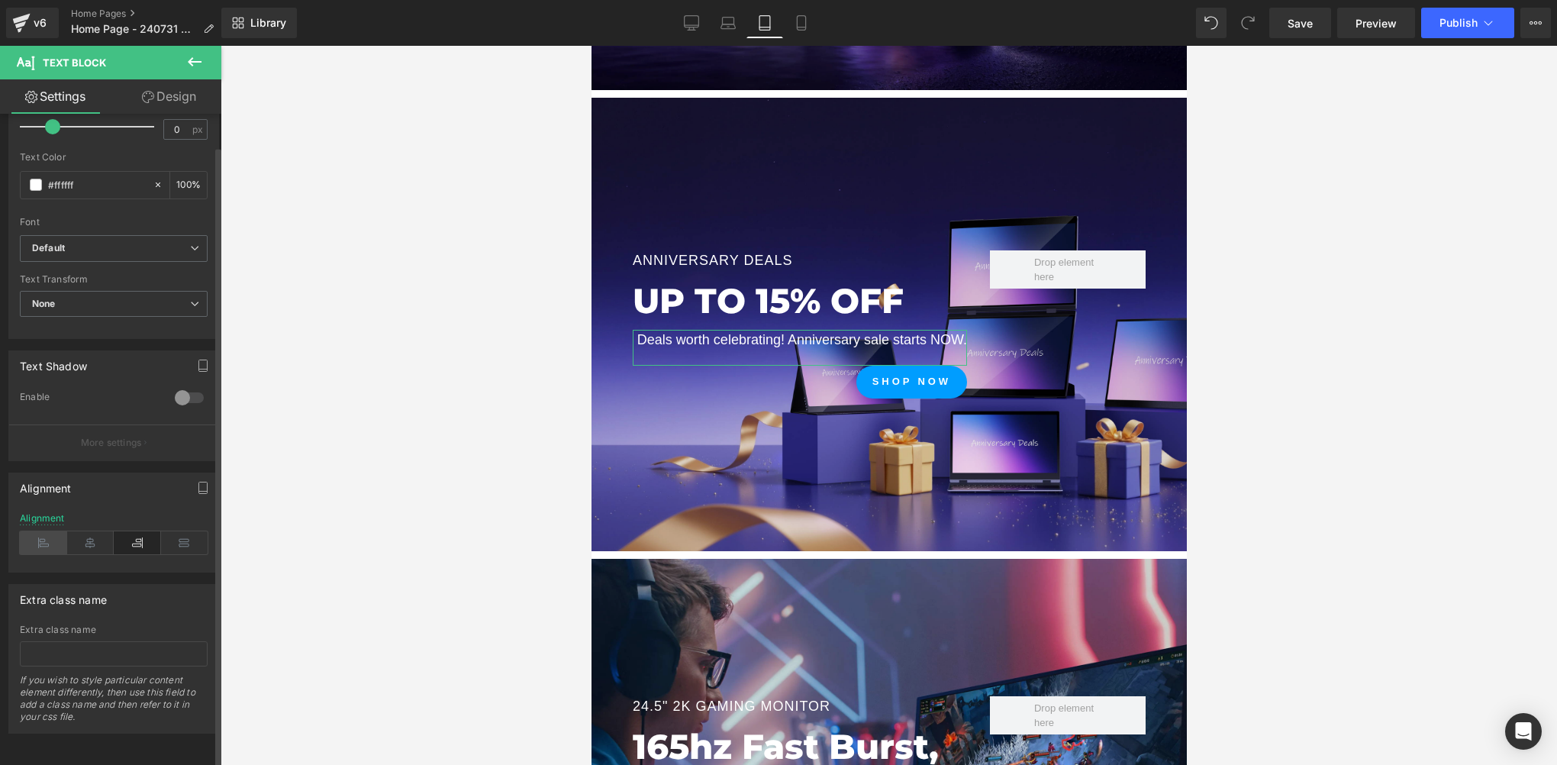
scroll to position [311, 0]
drag, startPoint x: 60, startPoint y: 534, endPoint x: 109, endPoint y: 524, distance: 50.7
click at [59, 534] on icon at bounding box center [43, 542] width 47 height 23
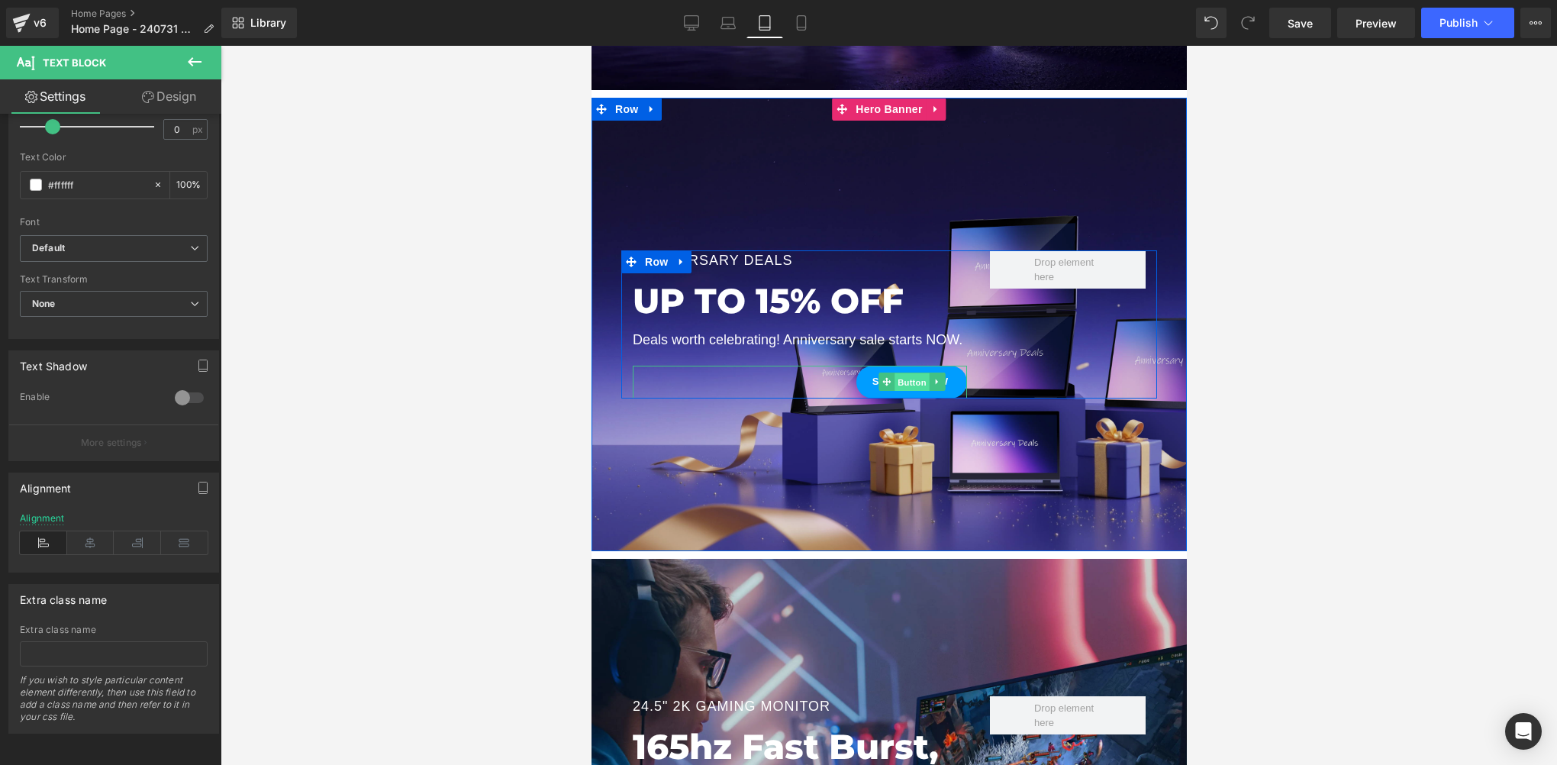
click at [894, 380] on span "Button" at bounding box center [911, 382] width 35 height 18
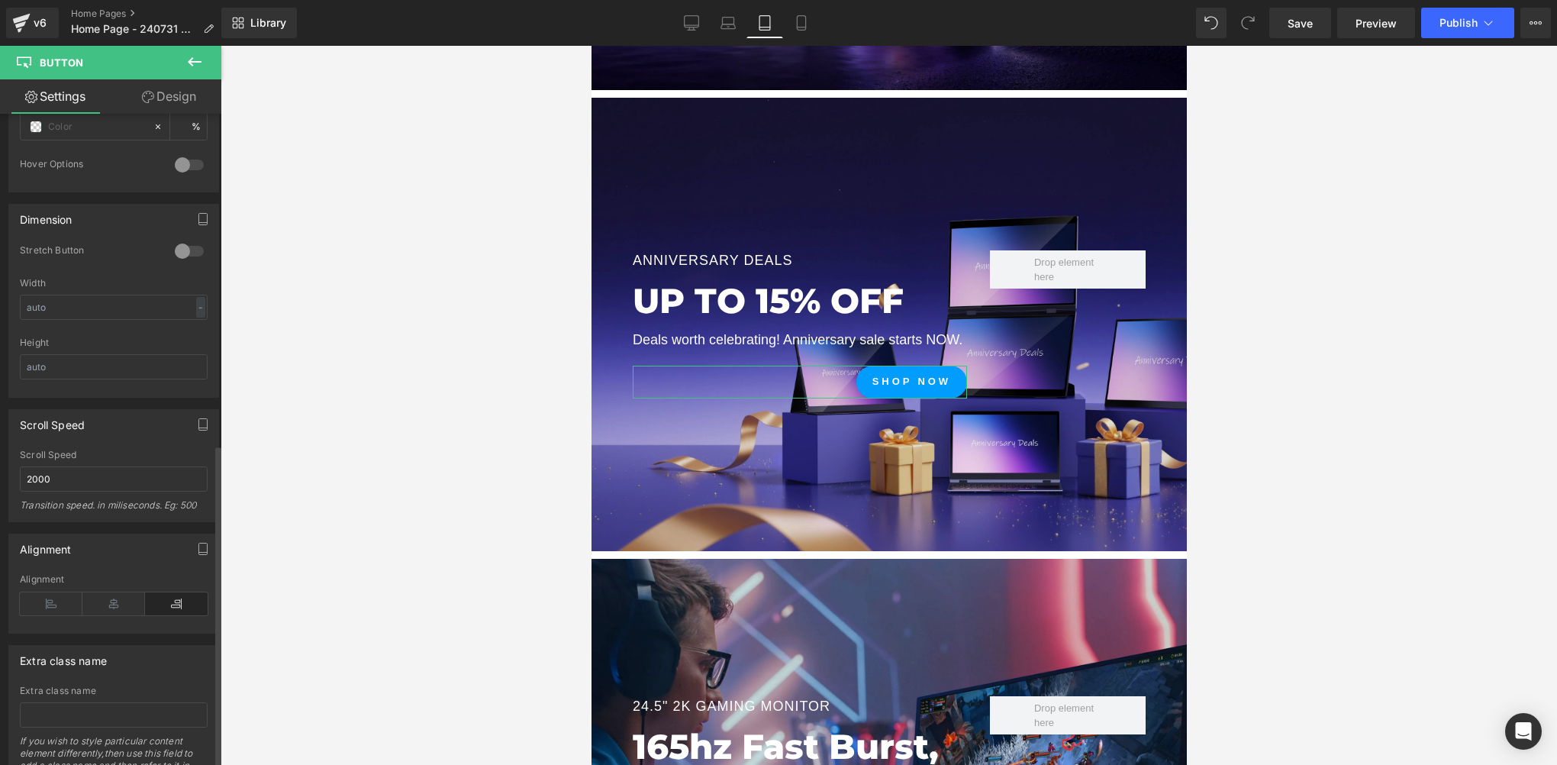
scroll to position [939, 0]
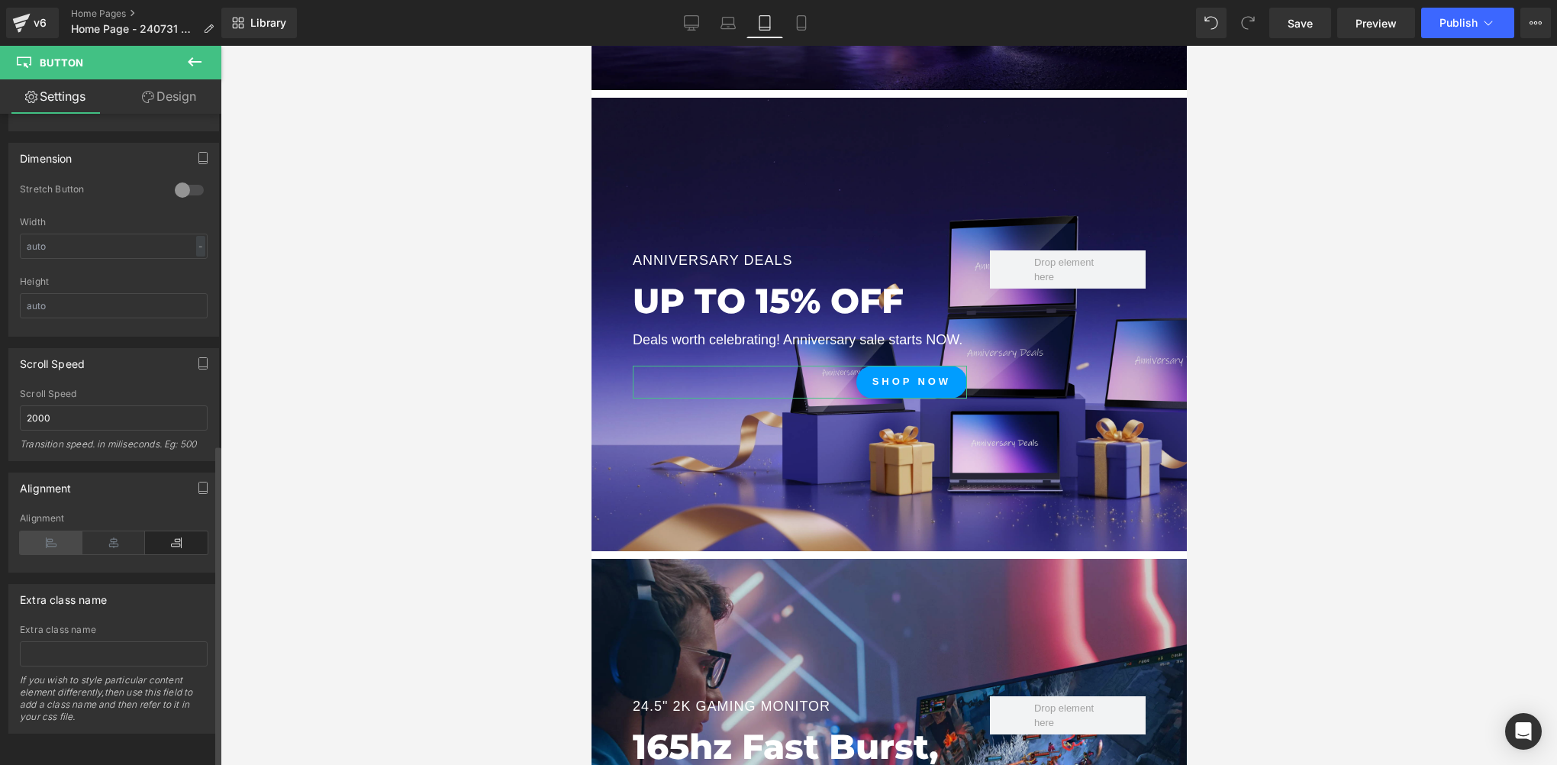
click at [55, 531] on icon at bounding box center [51, 542] width 63 height 23
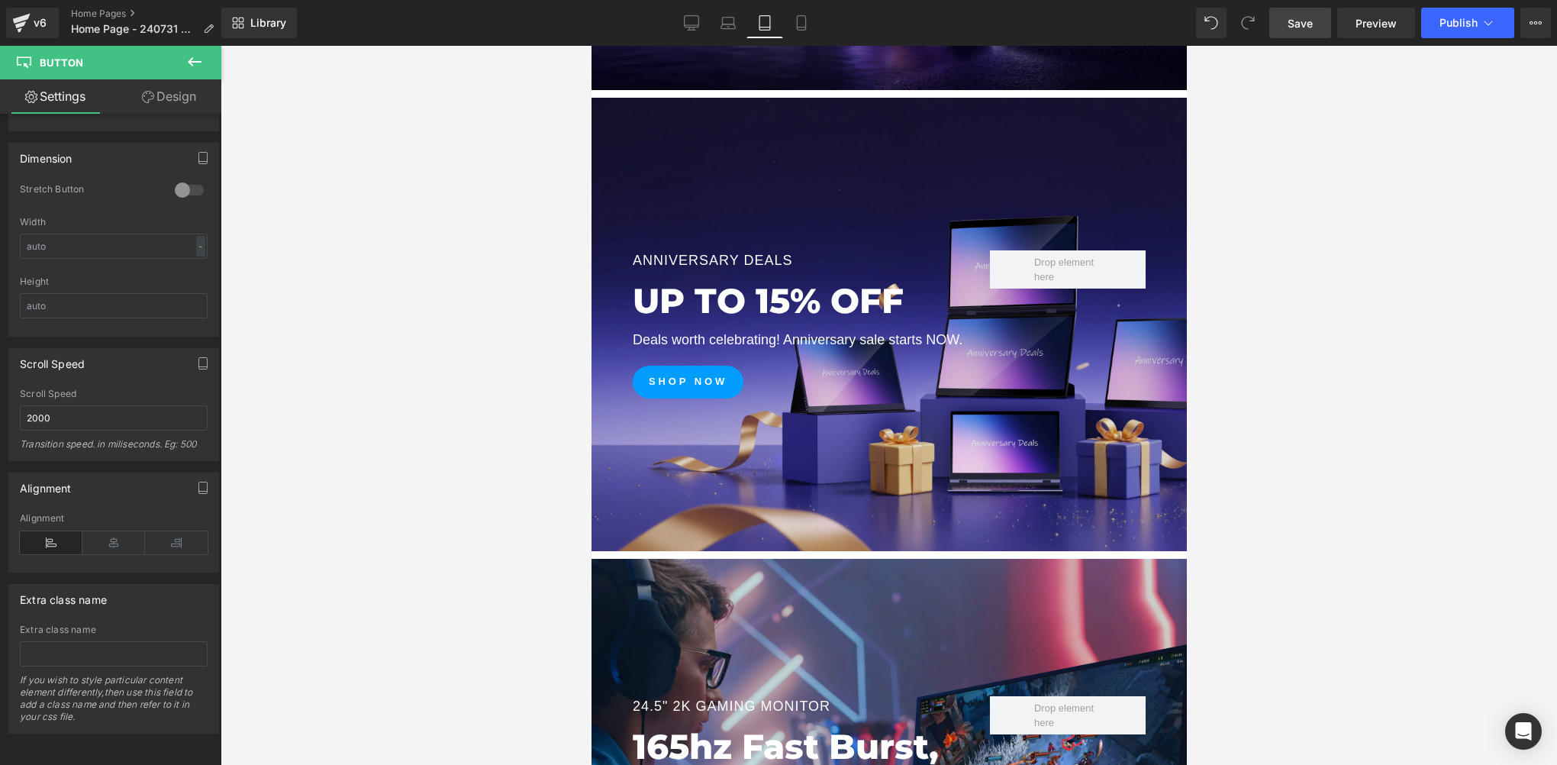
click at [1286, 23] on link "Save" at bounding box center [1300, 23] width 62 height 31
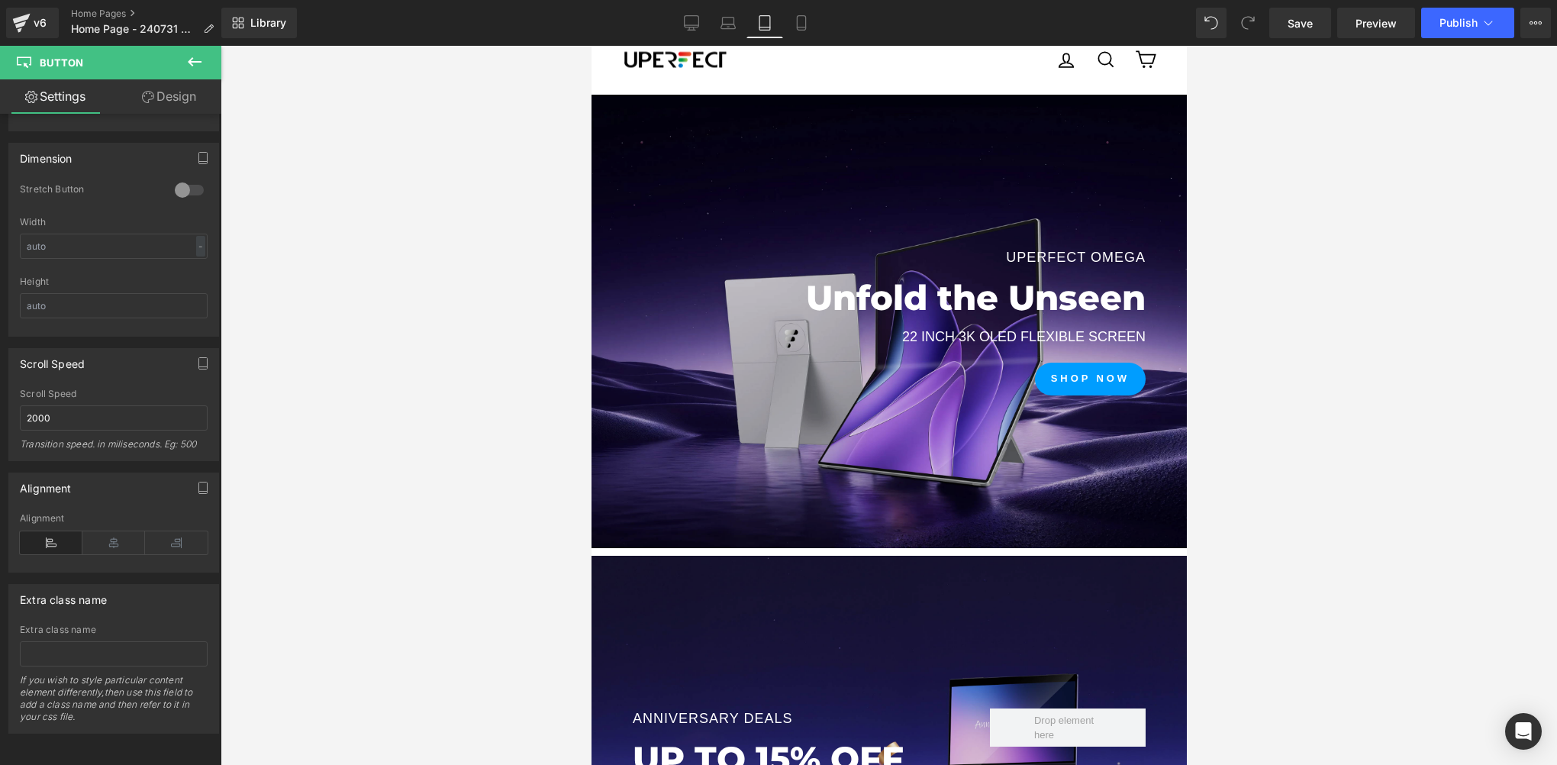
scroll to position [0, 0]
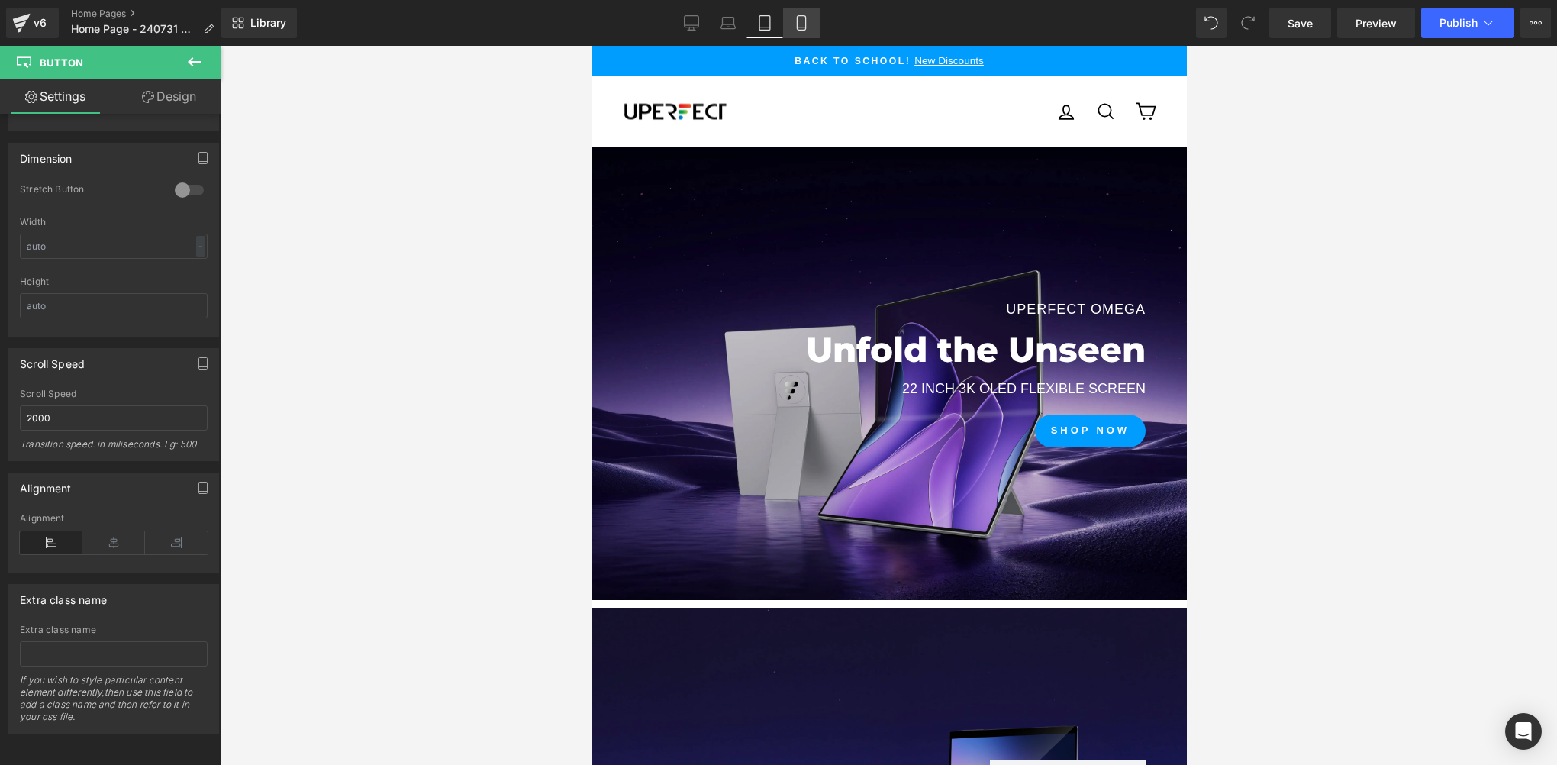
click at [794, 29] on icon at bounding box center [801, 22] width 15 height 15
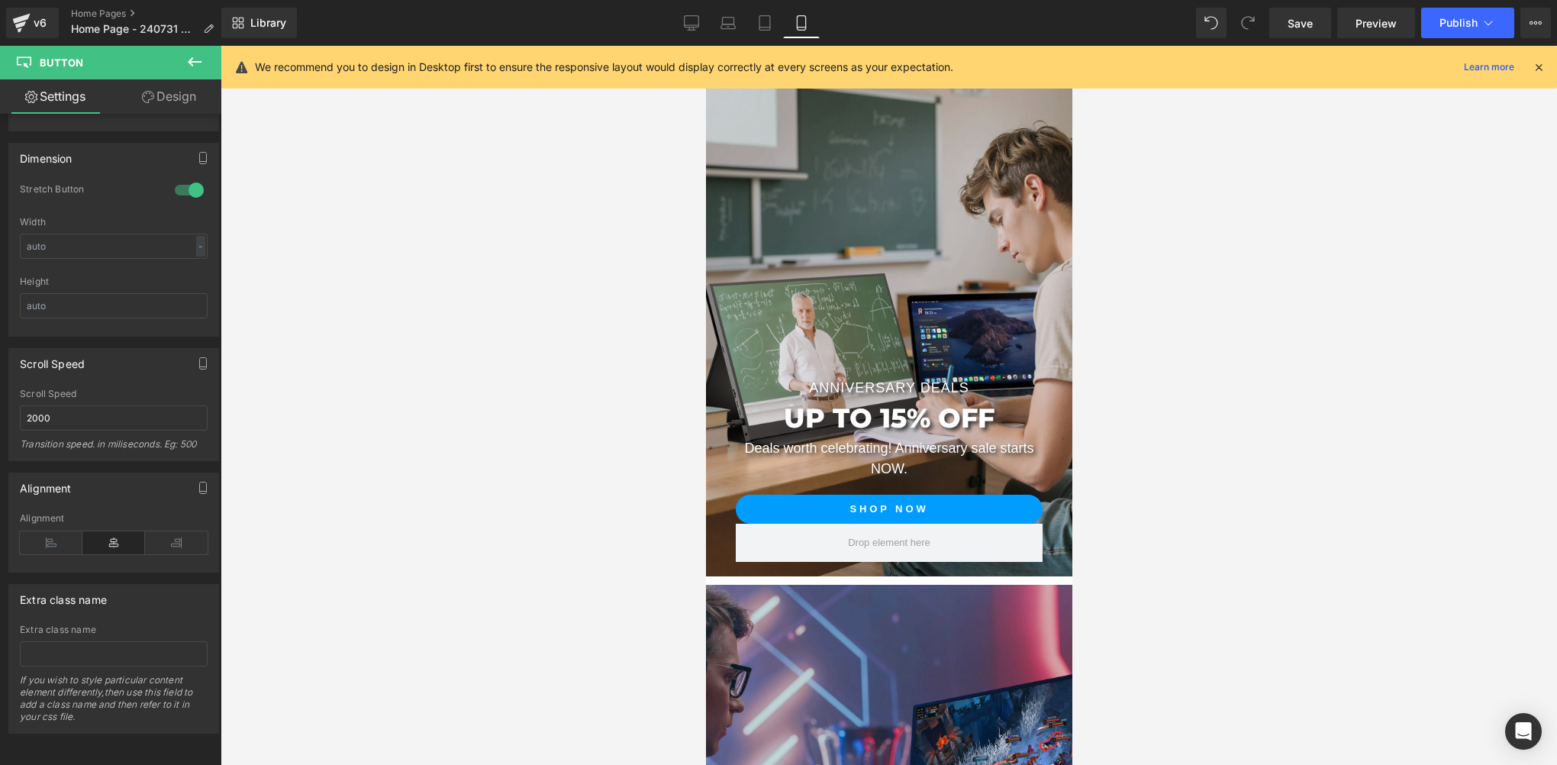
scroll to position [171, 0]
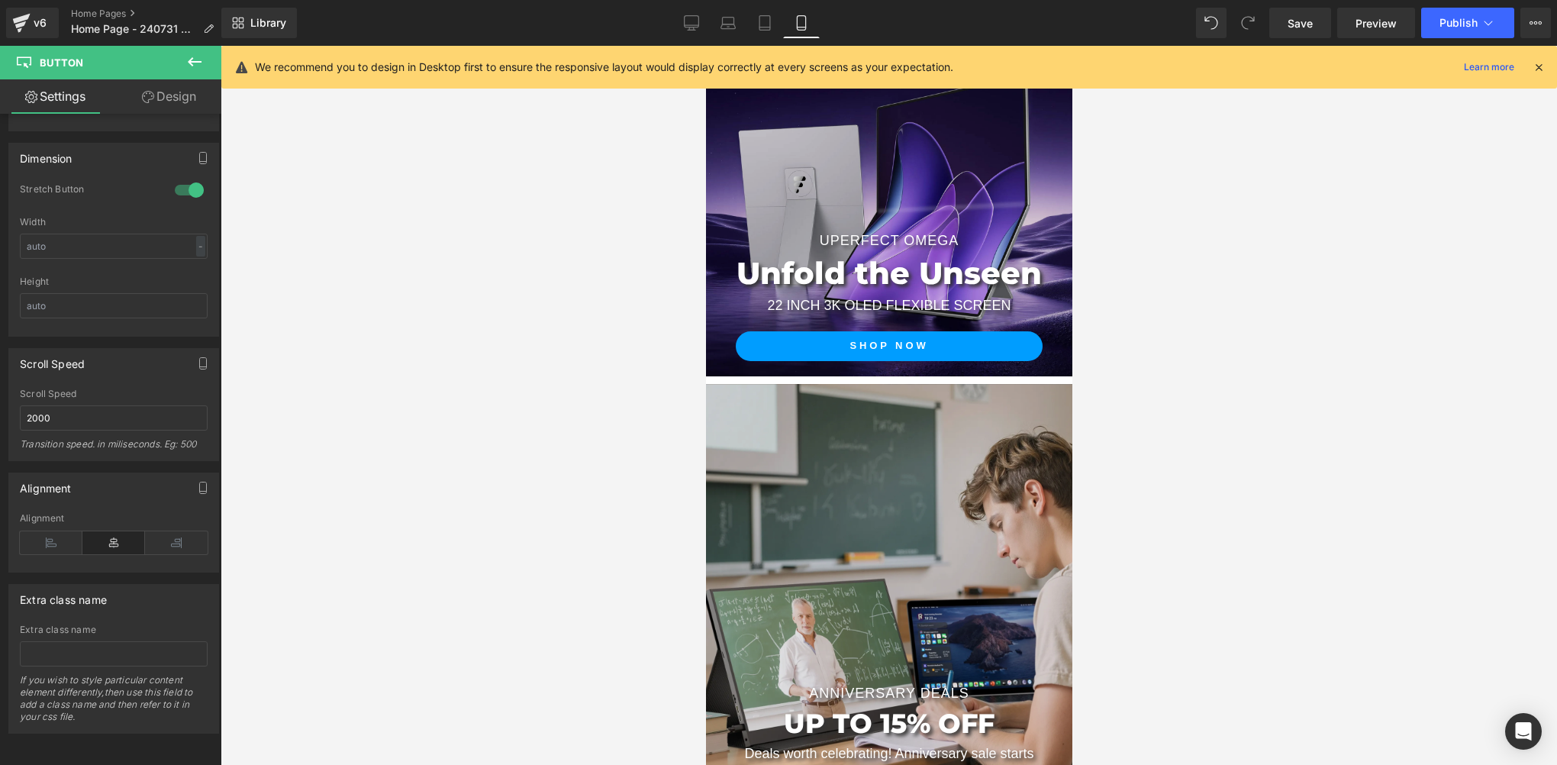
click at [865, 411] on div "Anniversary Deals Text Block UP TO 15% OFF Heading Deals worth celebrating! Ann…" at bounding box center [888, 633] width 366 height 498
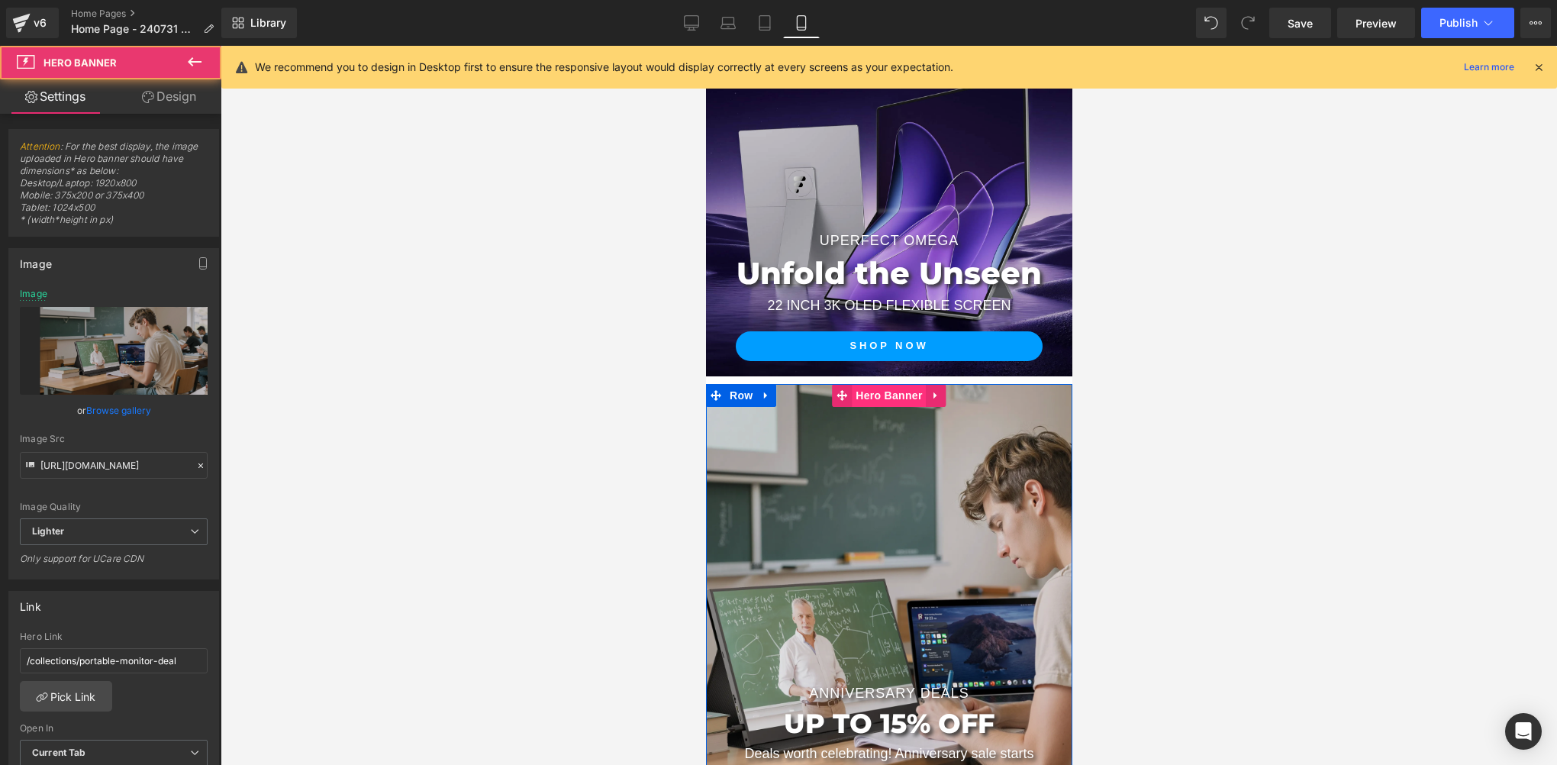
click at [885, 398] on span "Hero Banner" at bounding box center [888, 395] width 74 height 23
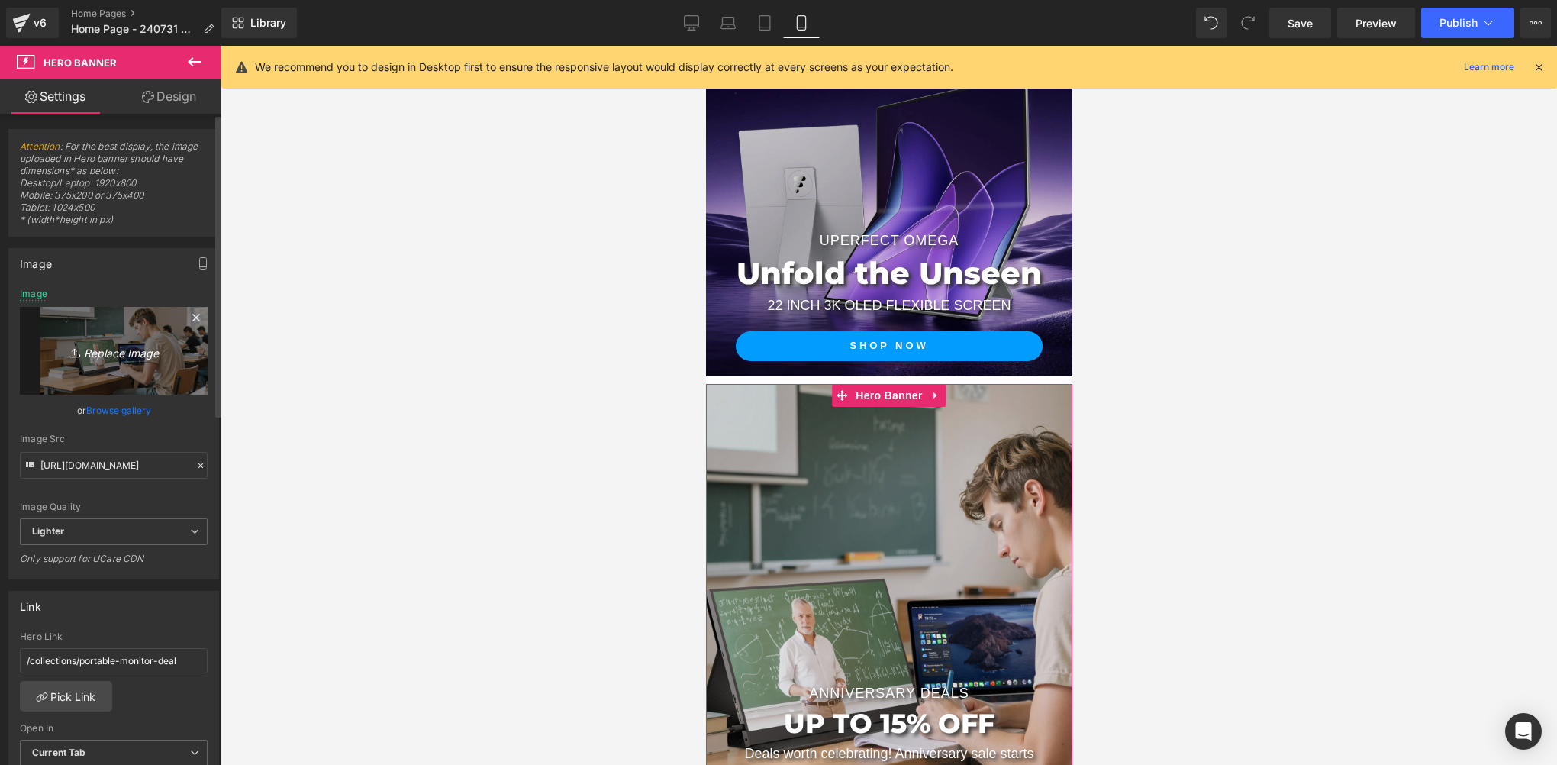
click at [111, 353] on icon "Replace Image" at bounding box center [114, 350] width 122 height 19
type input "C:\fakepath\3840 拷贝.jpg"
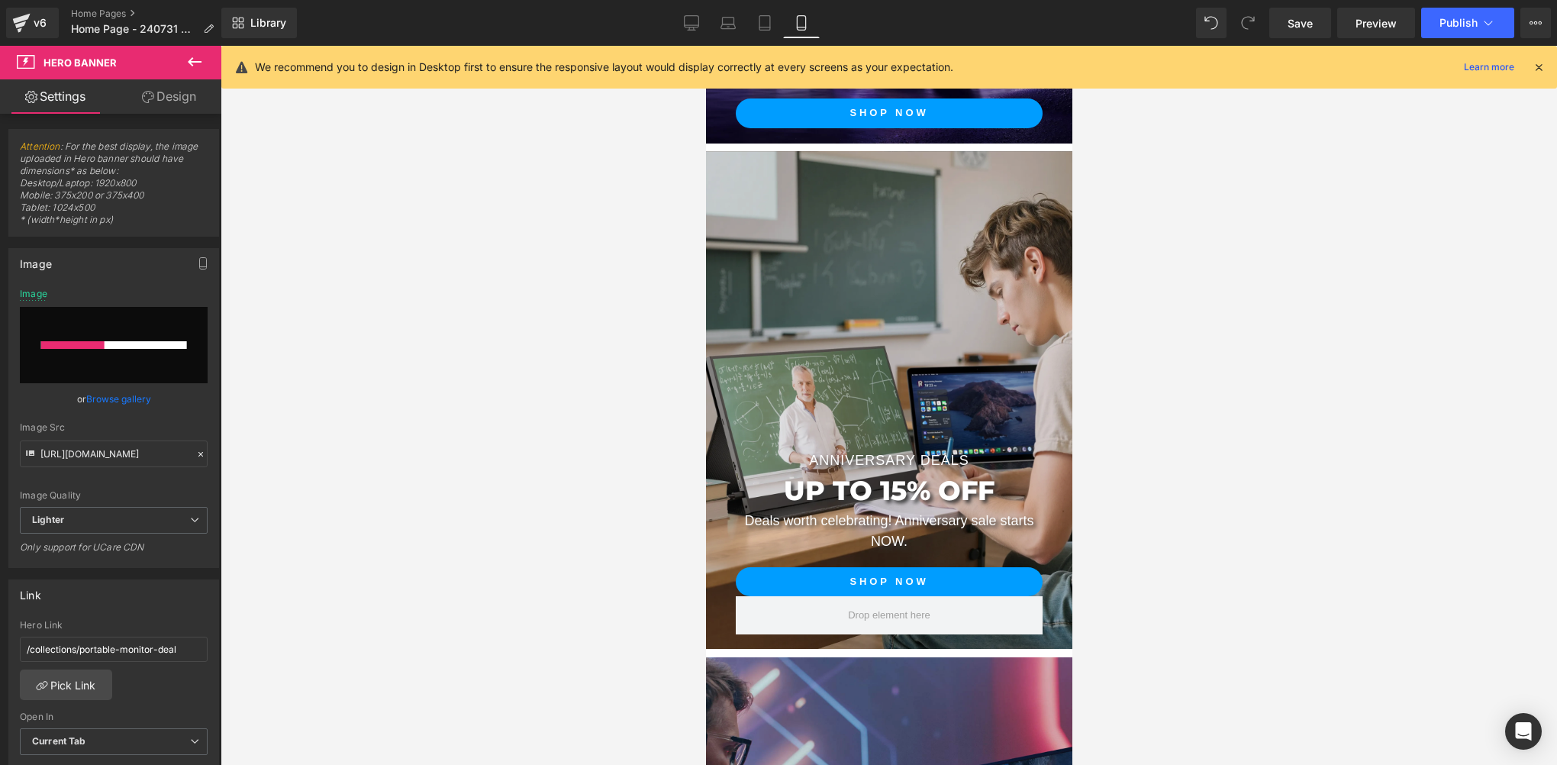
scroll to position [400, 0]
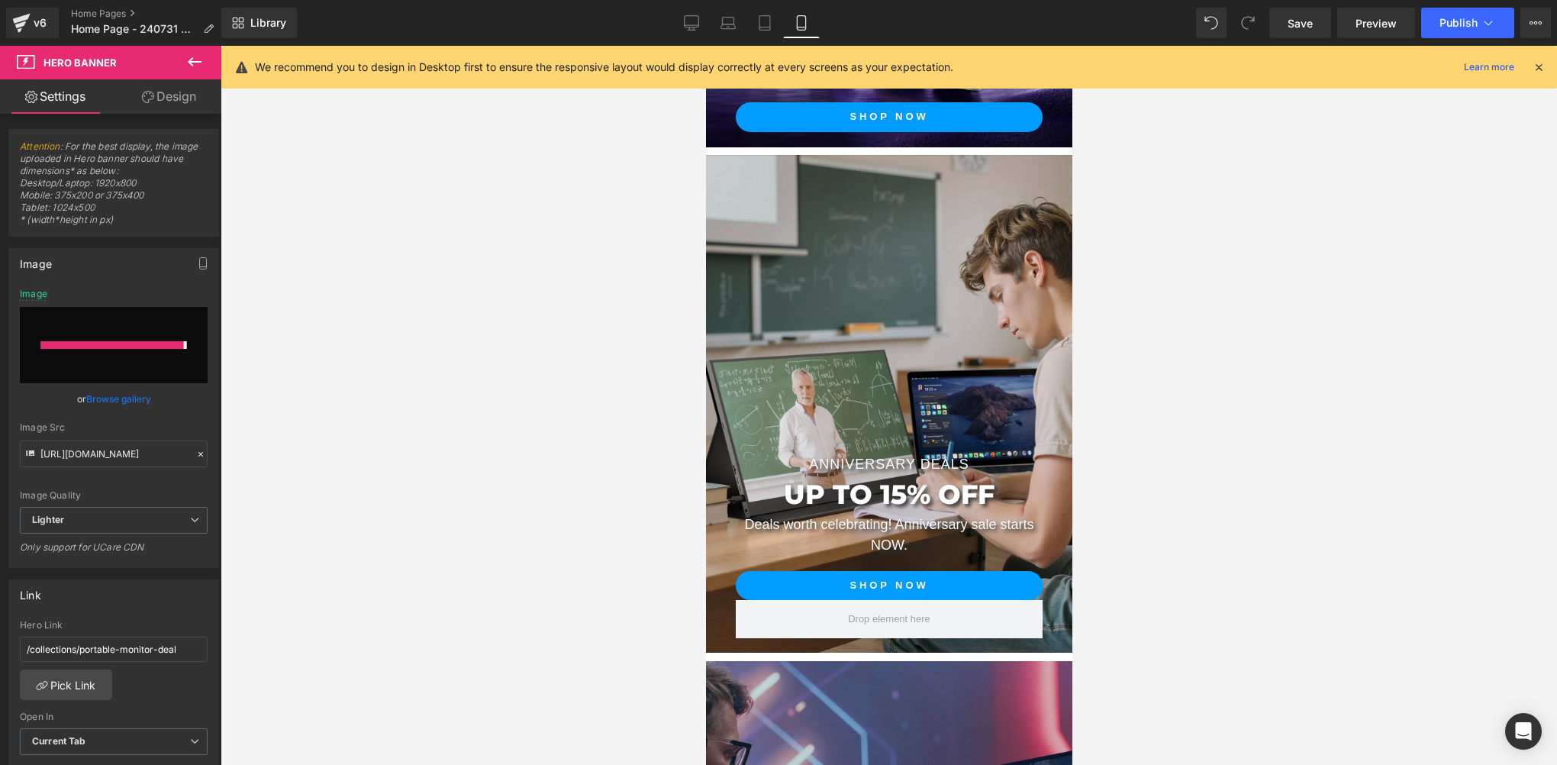
type input "https://ucarecdn.com/f2dfc22e-1ae5-41e8-b467-167cdcd0be34/-/format/auto/-/previ…"
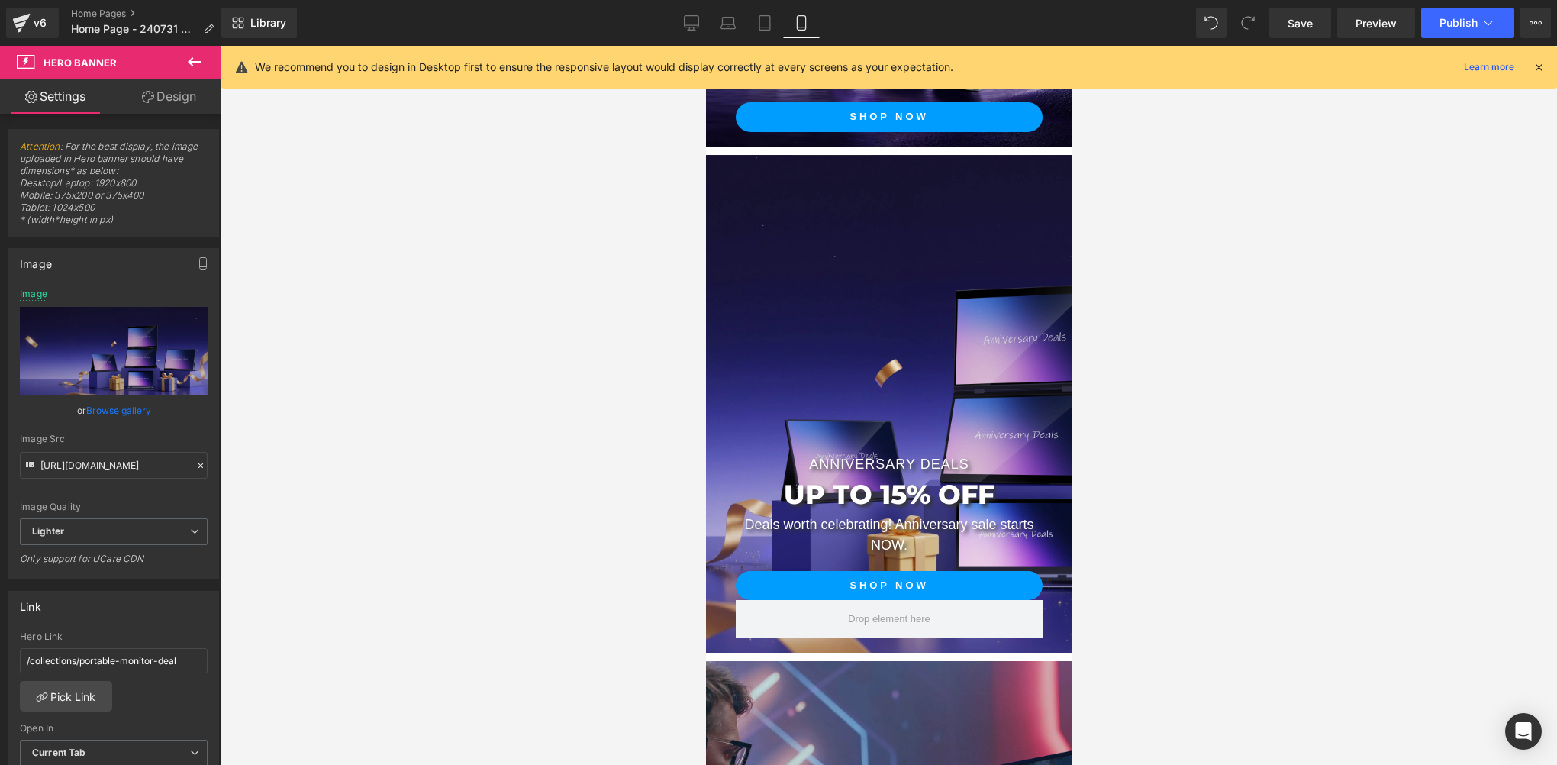
click at [413, 475] on div at bounding box center [889, 405] width 1336 height 719
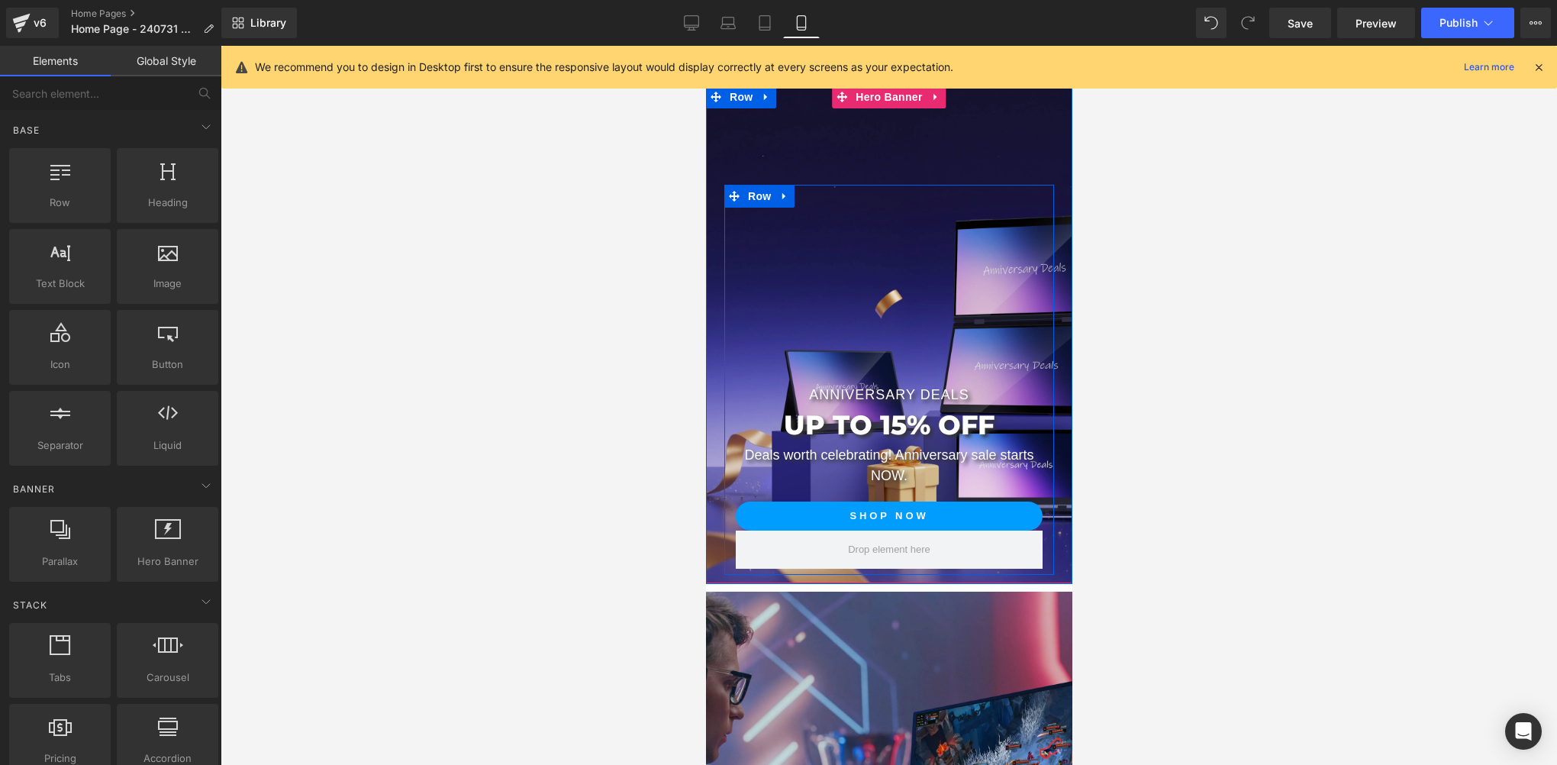
scroll to position [476, 0]
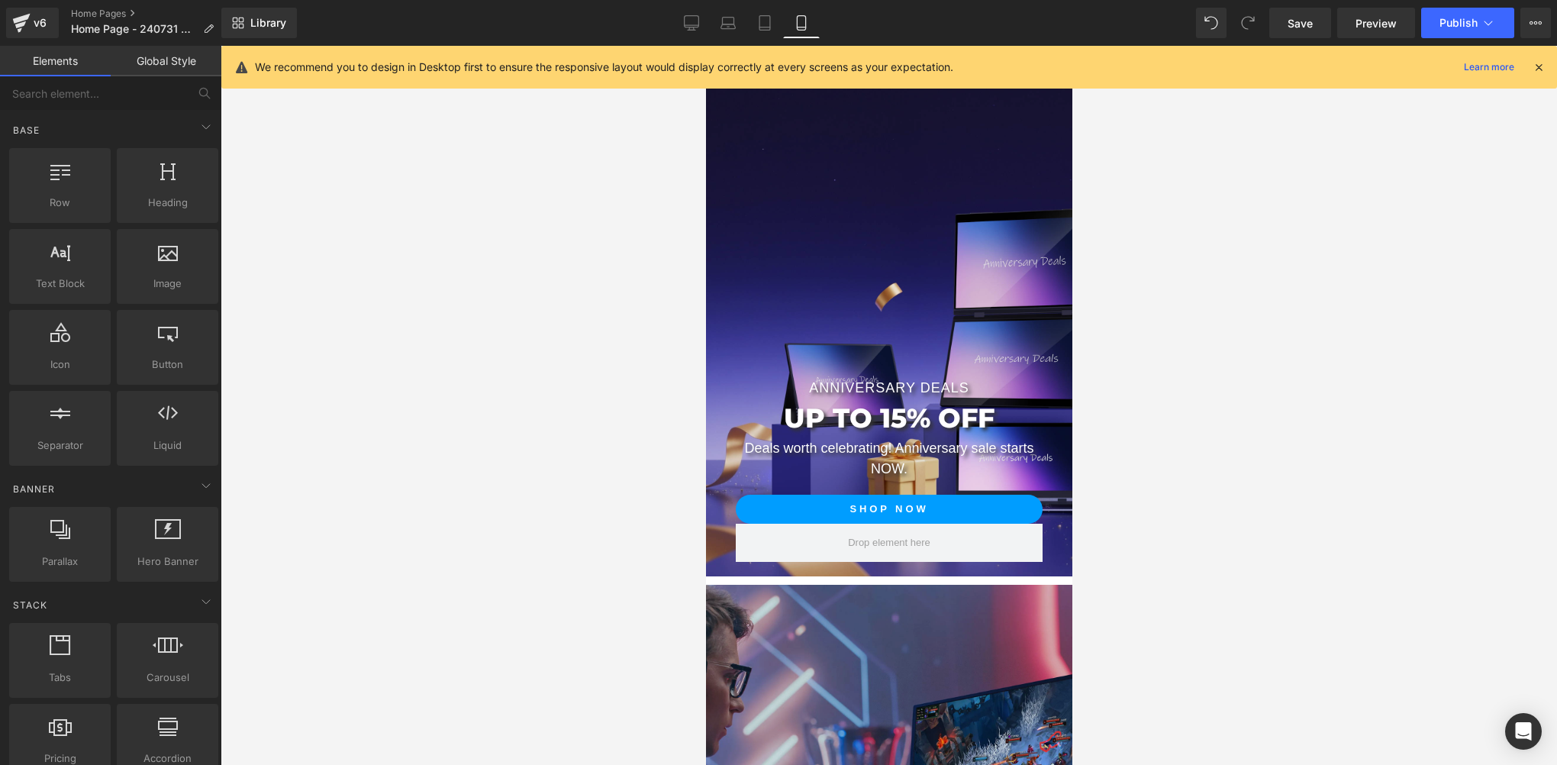
click at [571, 420] on div at bounding box center [889, 405] width 1336 height 719
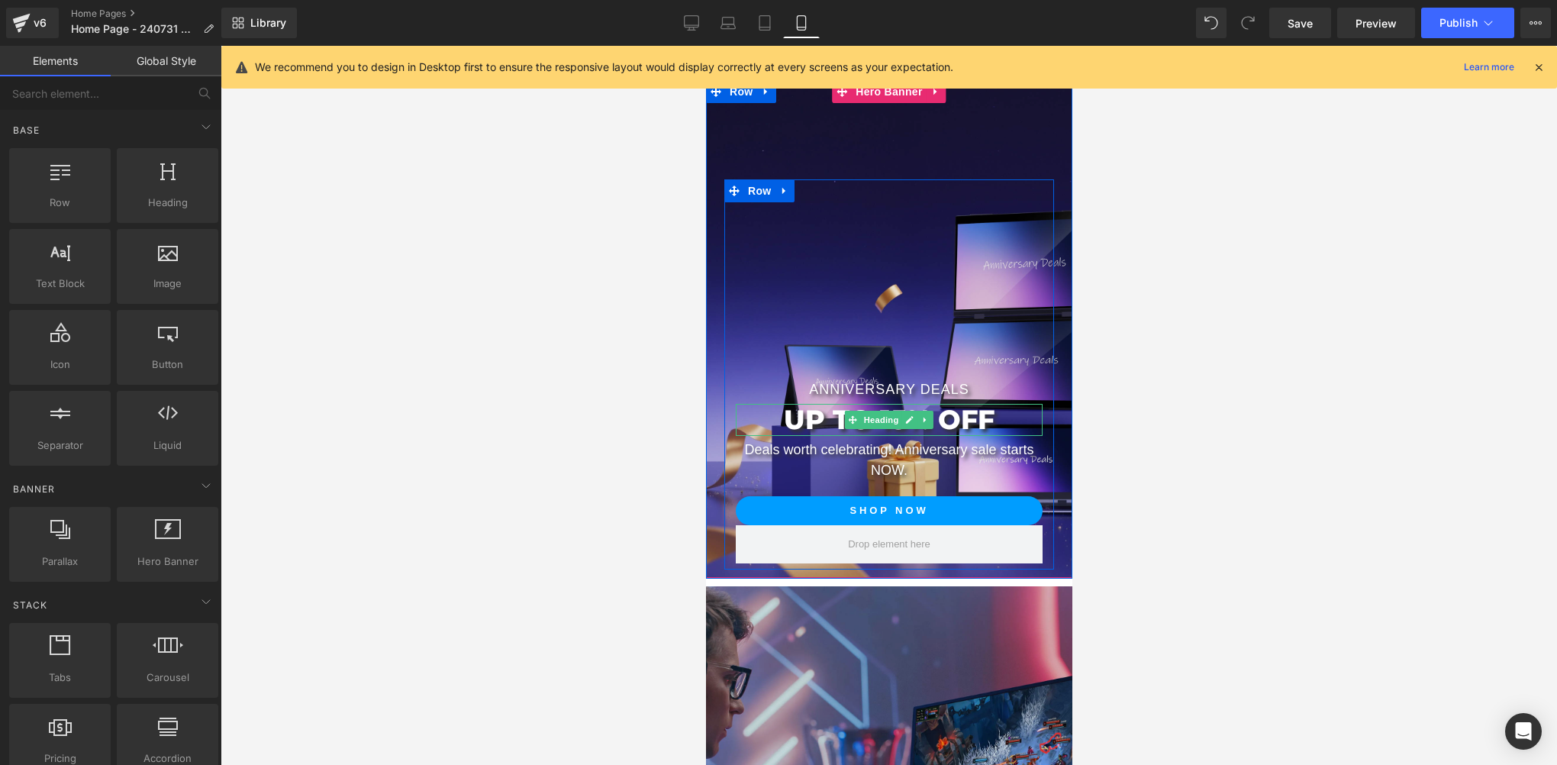
scroll to position [400, 0]
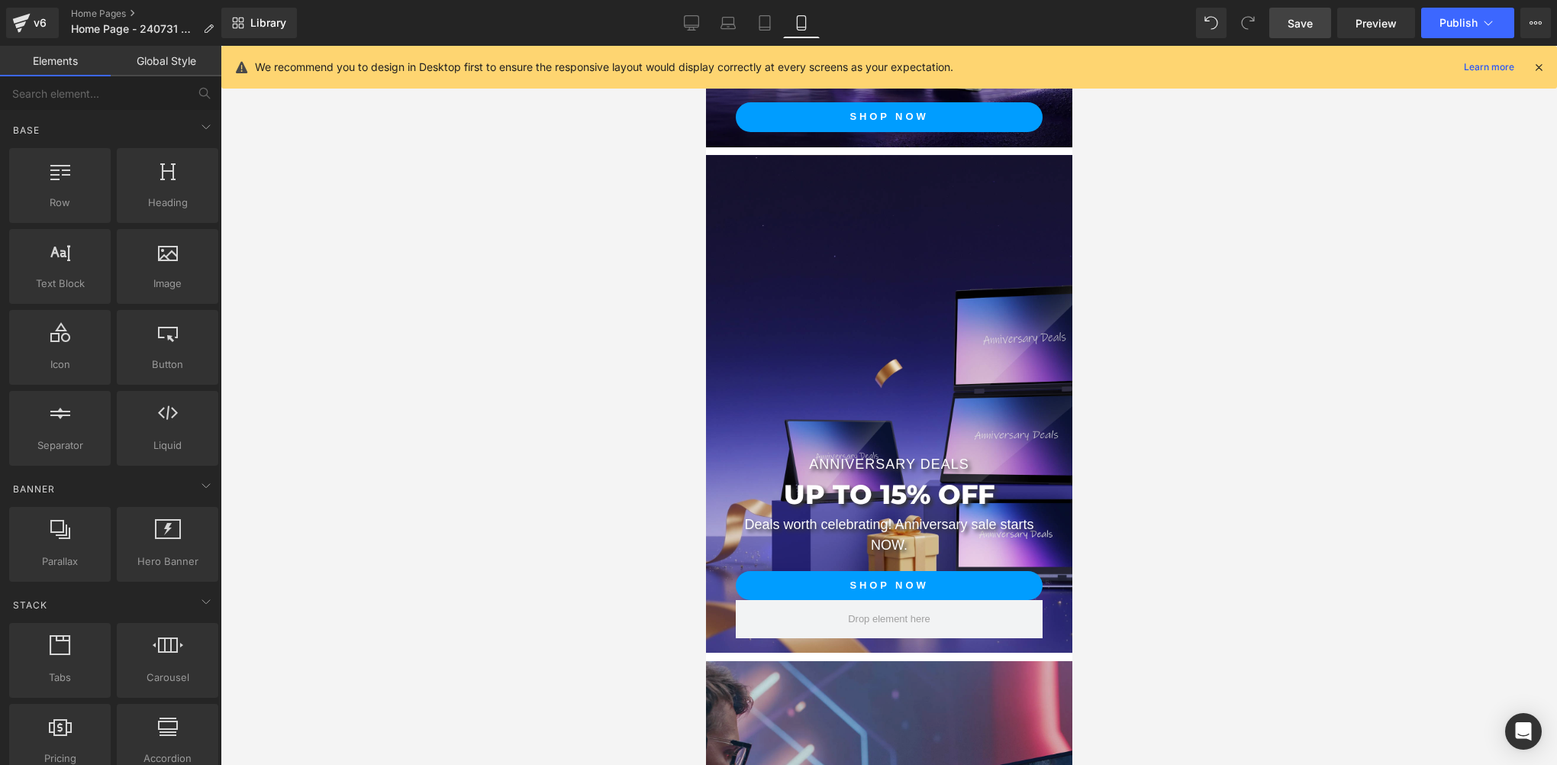
click at [1278, 20] on link "Save" at bounding box center [1300, 23] width 62 height 31
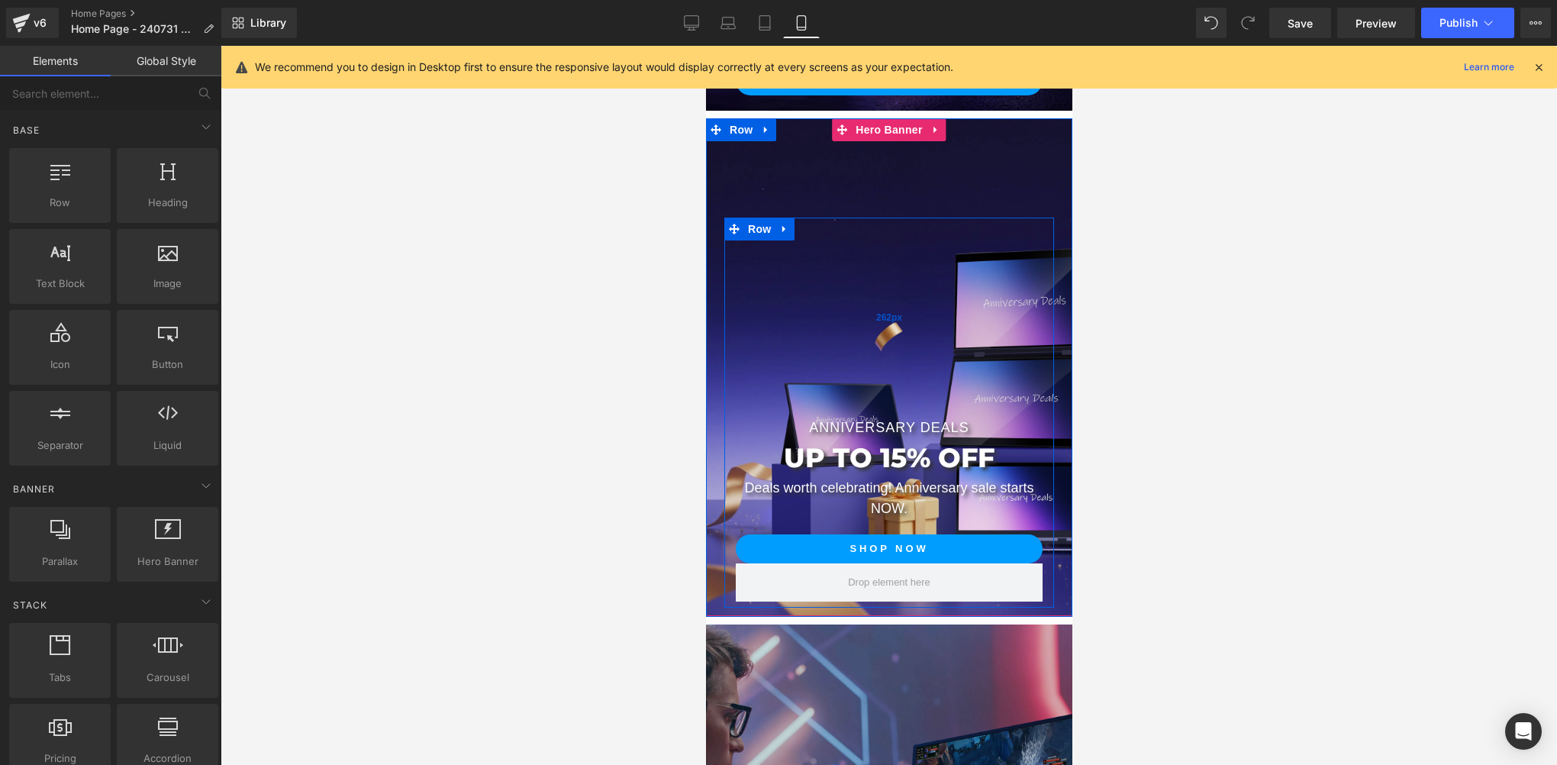
scroll to position [324, 0]
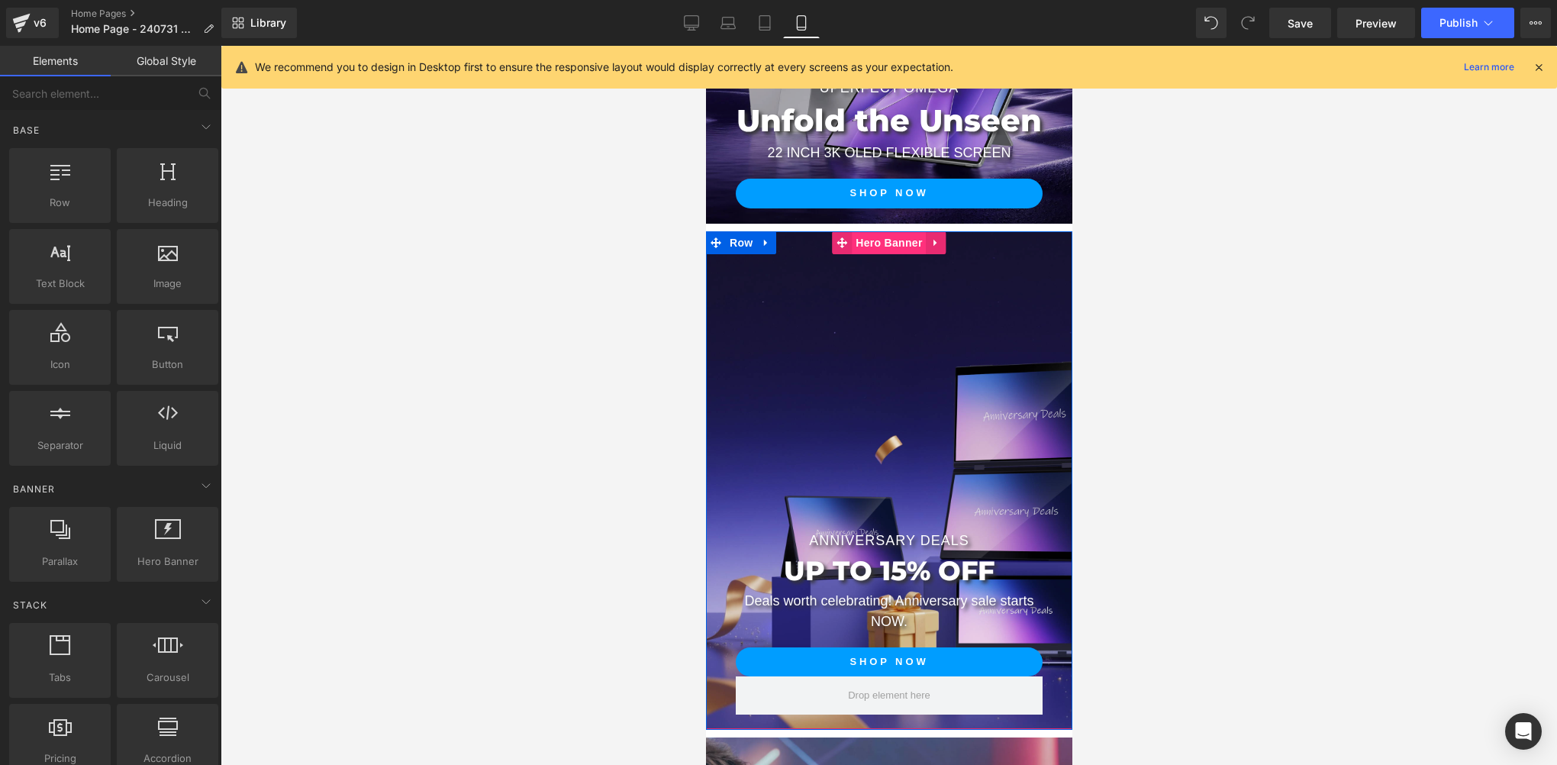
click at [885, 252] on span "Hero Banner" at bounding box center [888, 242] width 74 height 23
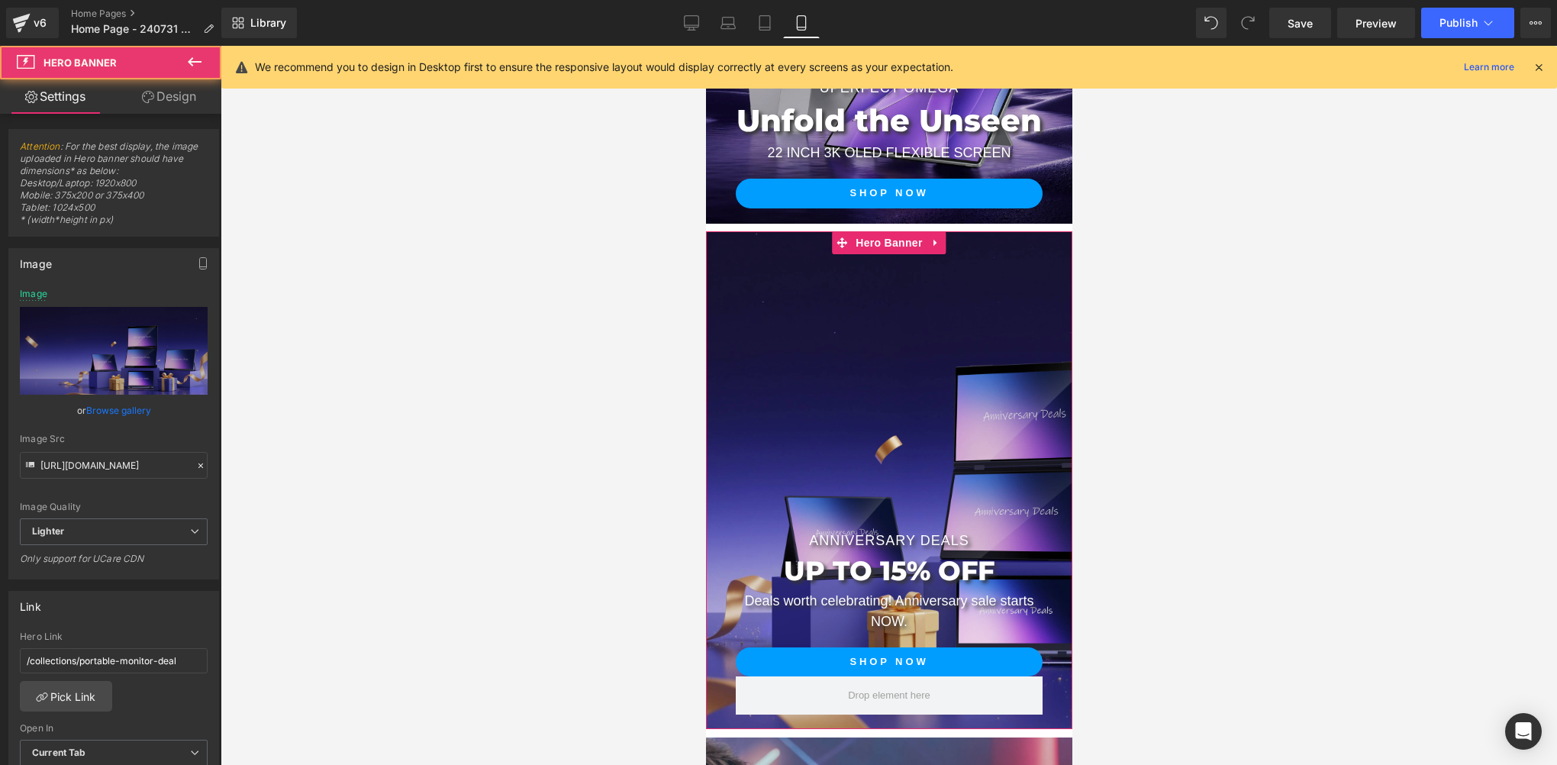
click at [123, 397] on link "Browse gallery" at bounding box center [118, 410] width 65 height 27
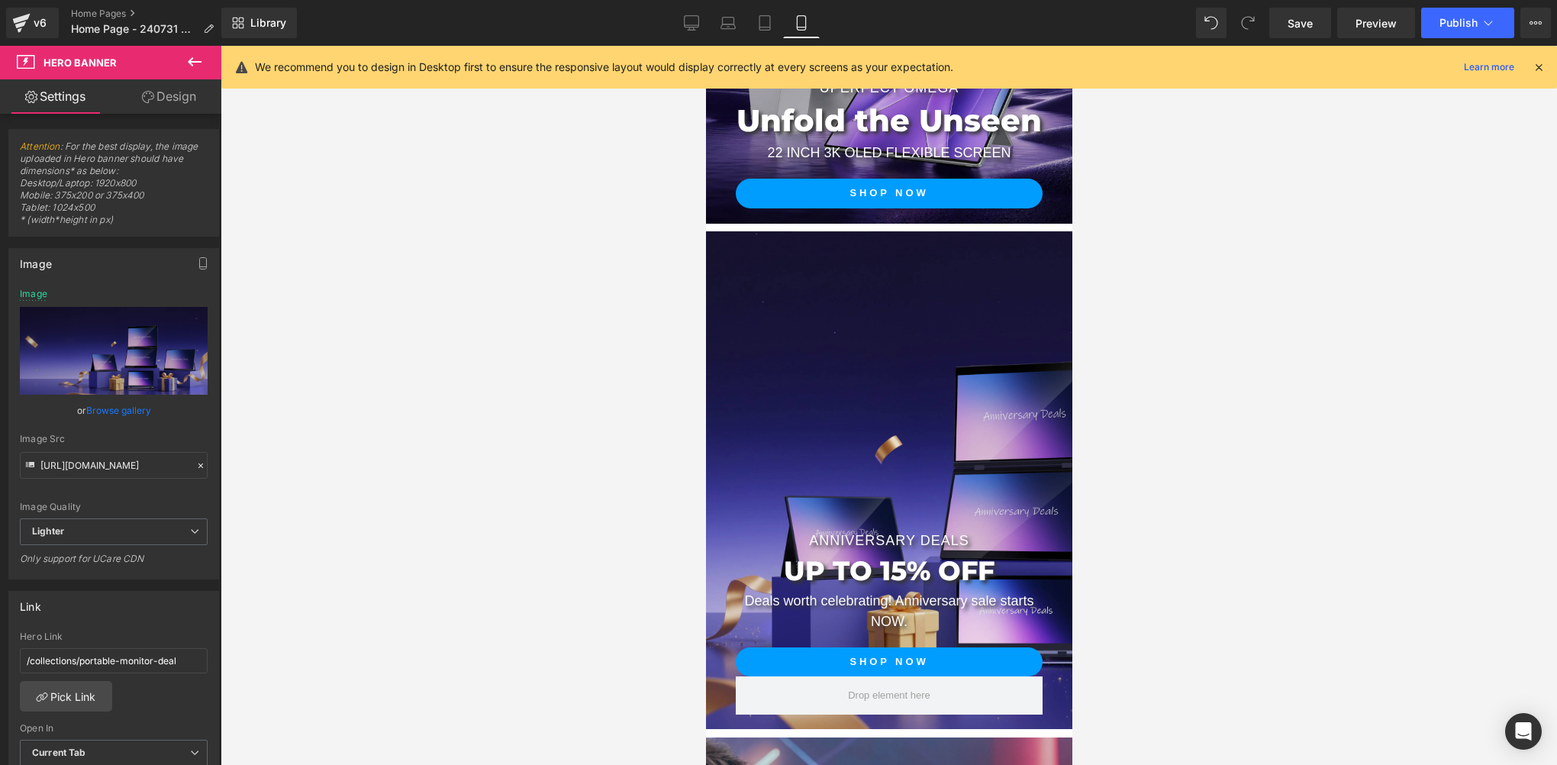
click at [111, 0] on div "Hero Banner You are previewing how the will restyle your page. You can not edit…" at bounding box center [778, 0] width 1557 height 0
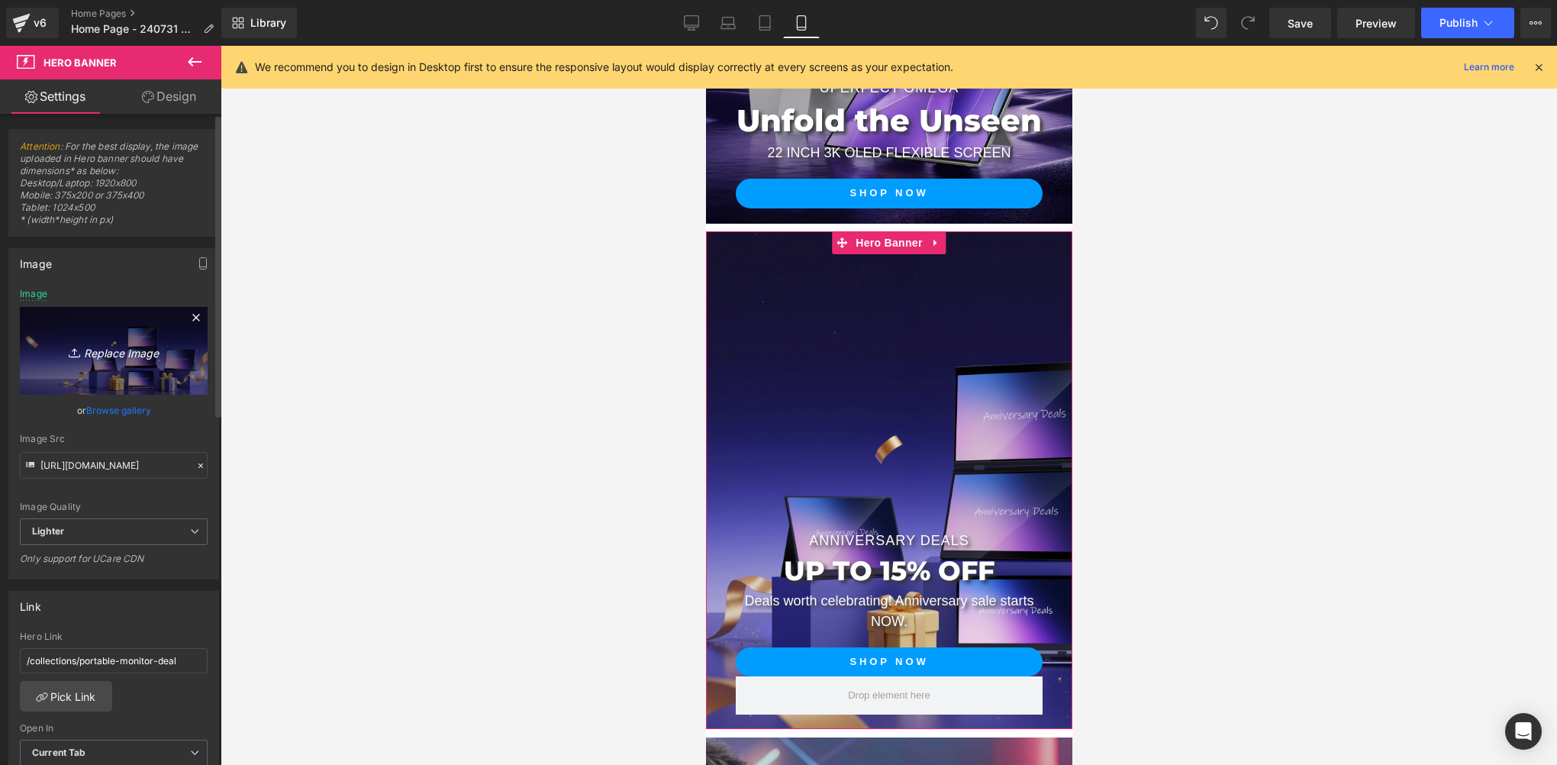
click at [113, 366] on link "Replace Image" at bounding box center [114, 351] width 188 height 88
type input "C:\fakepath\手机 拷贝.webp"
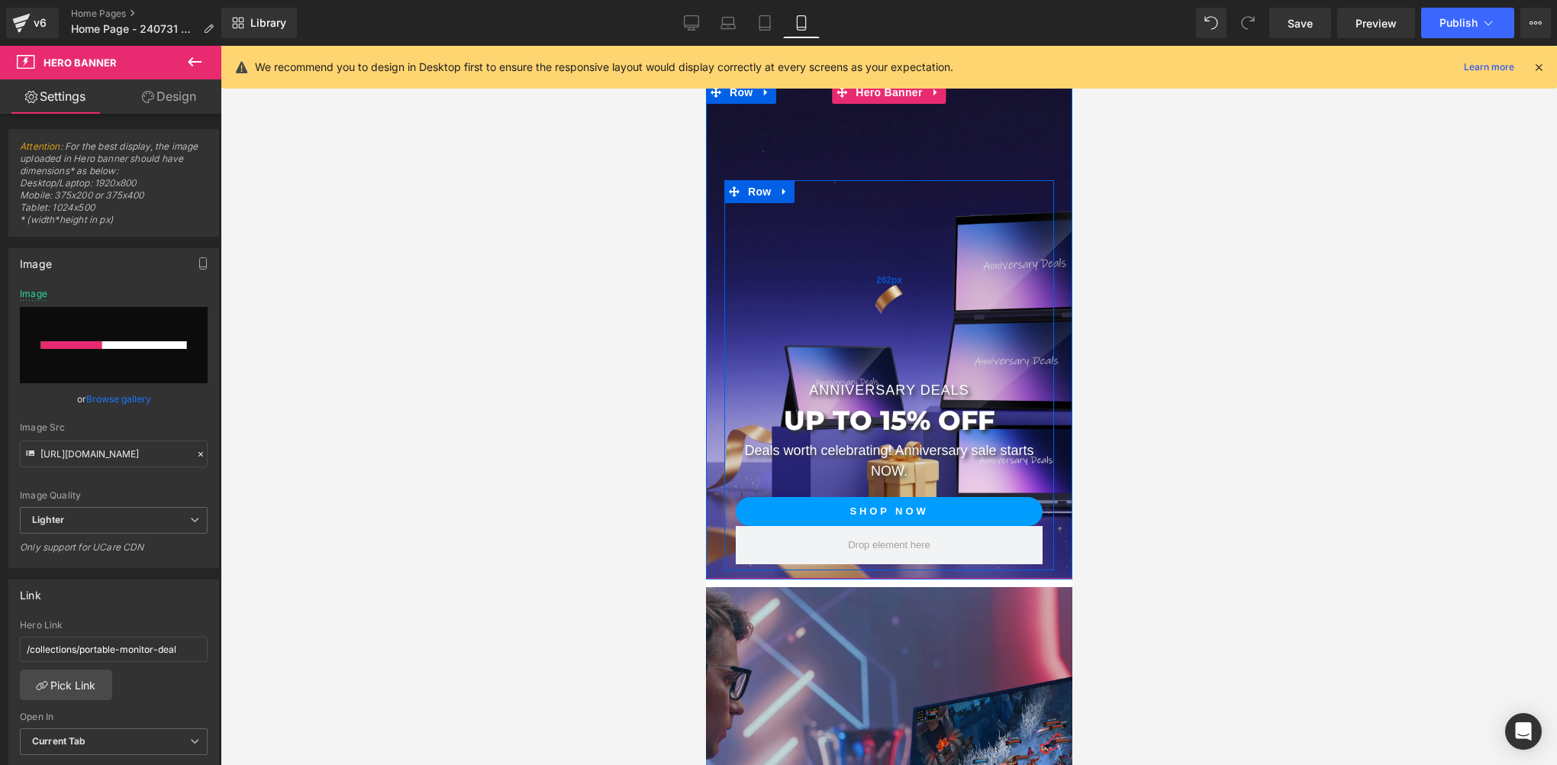
scroll to position [476, 0]
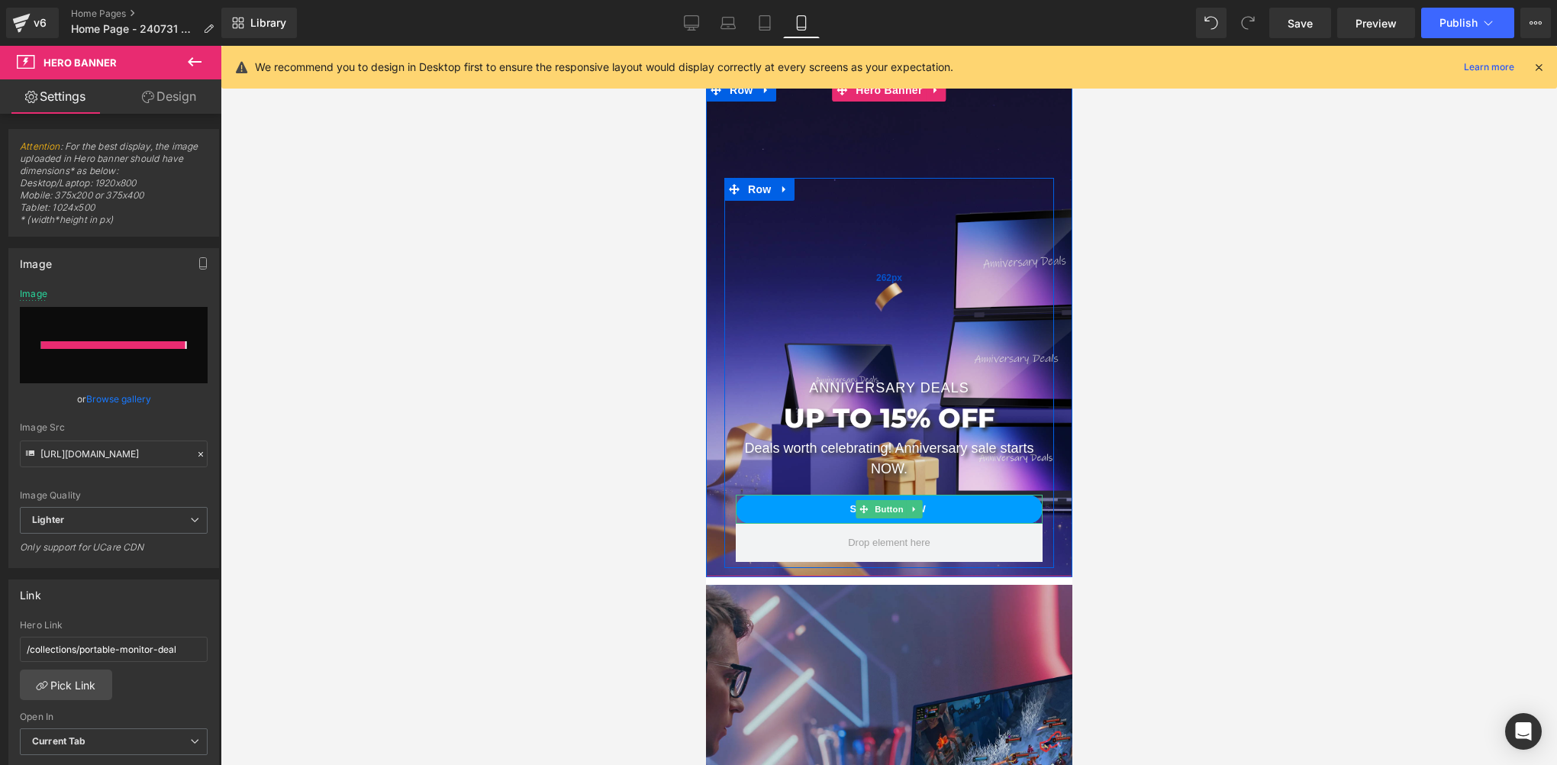
type input "https://ucarecdn.com/2e9b037f-559b-4e12-b967-c38dac7327e9/-/format/auto/-/previ…"
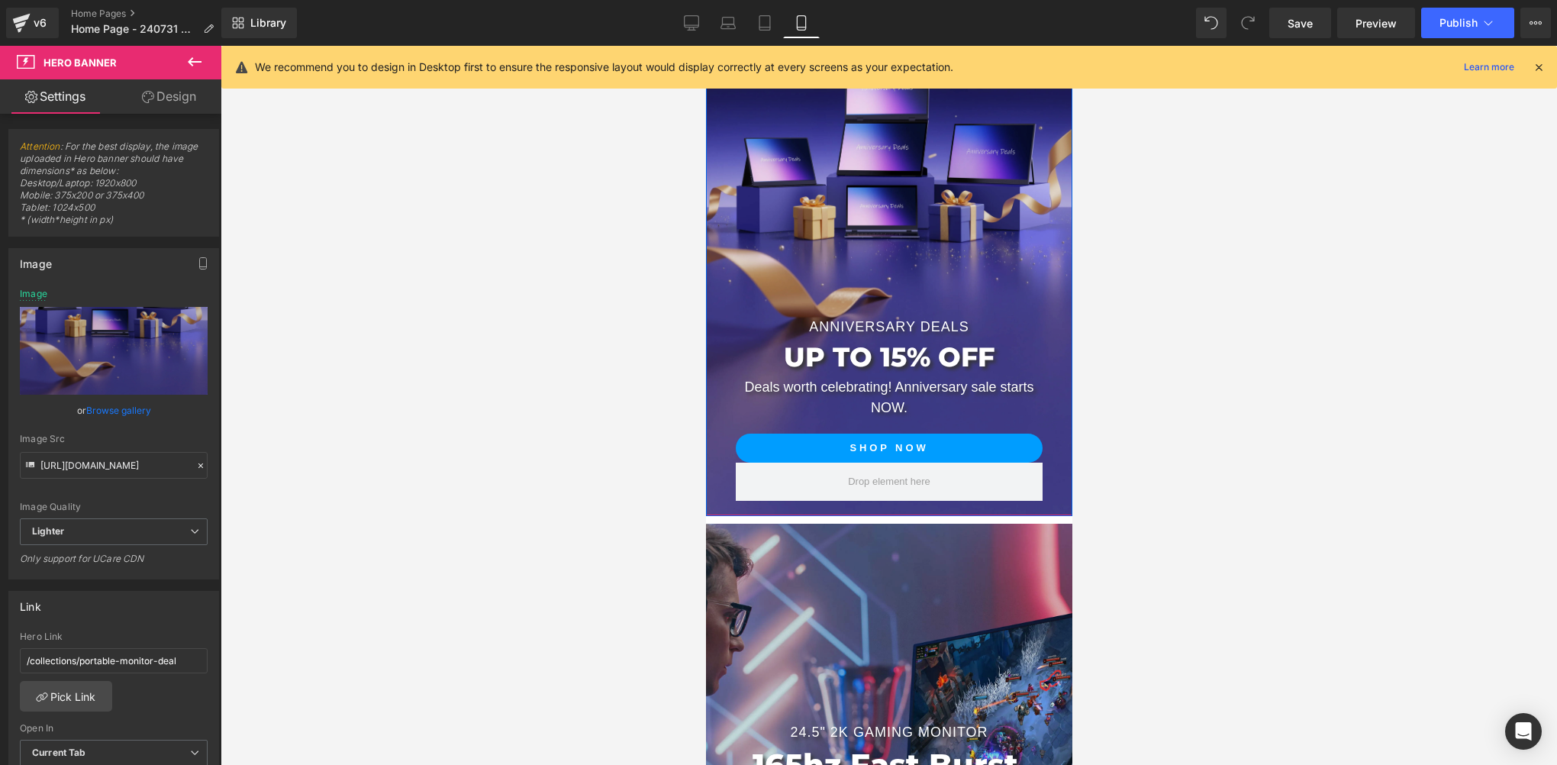
scroll to position [705, 0]
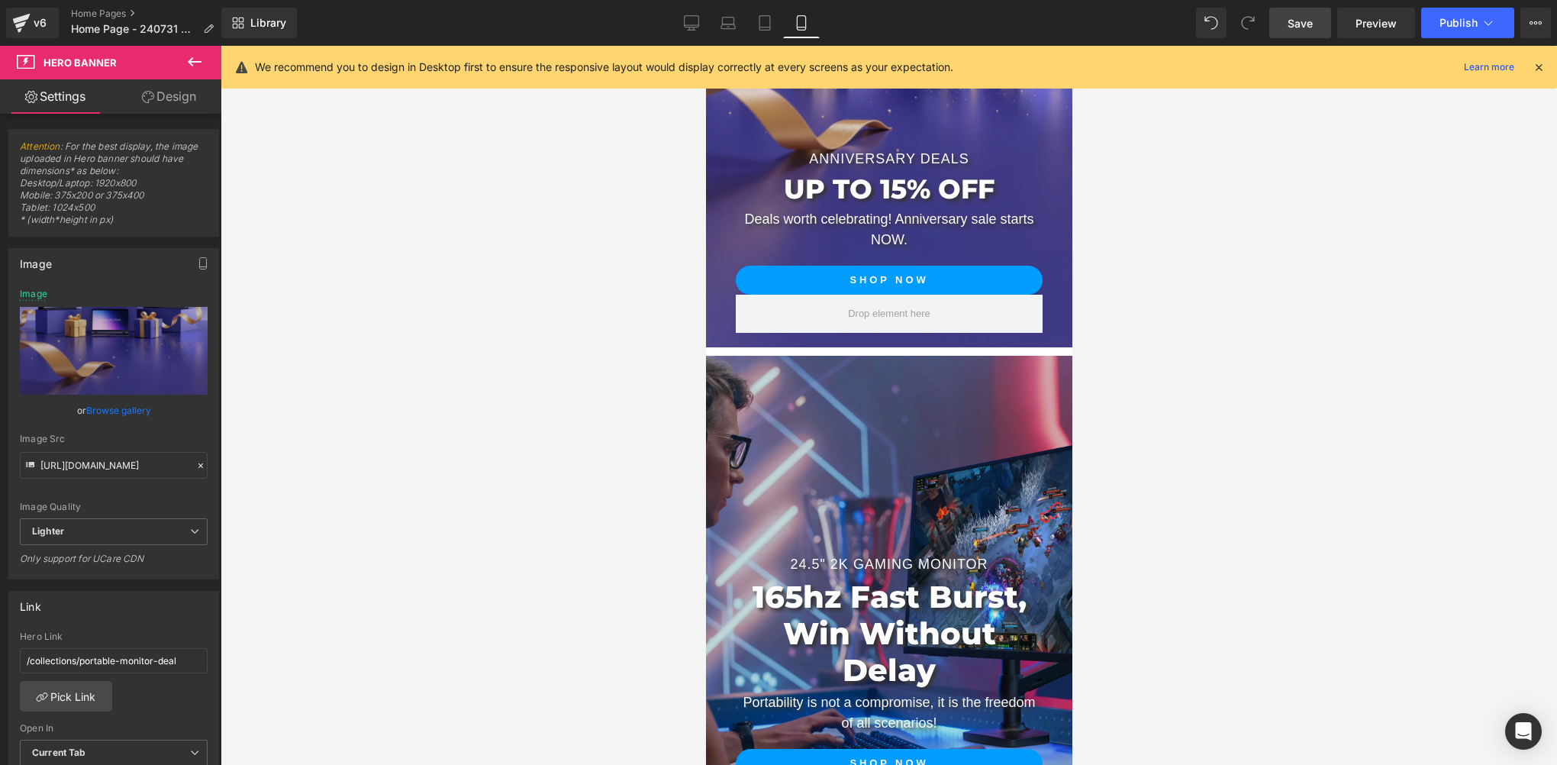
click at [1284, 8] on link "Save" at bounding box center [1300, 23] width 62 height 31
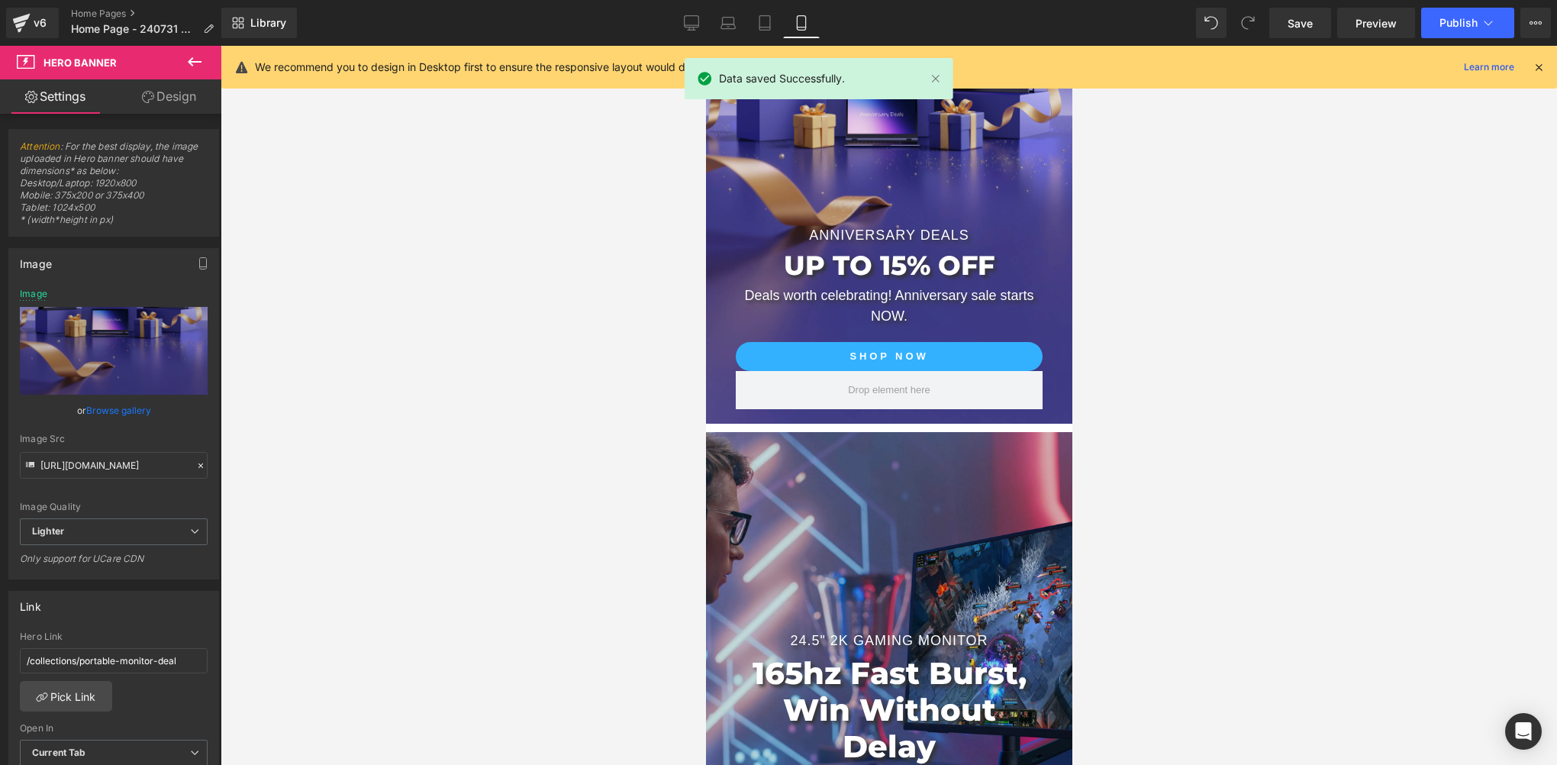
scroll to position [782, 0]
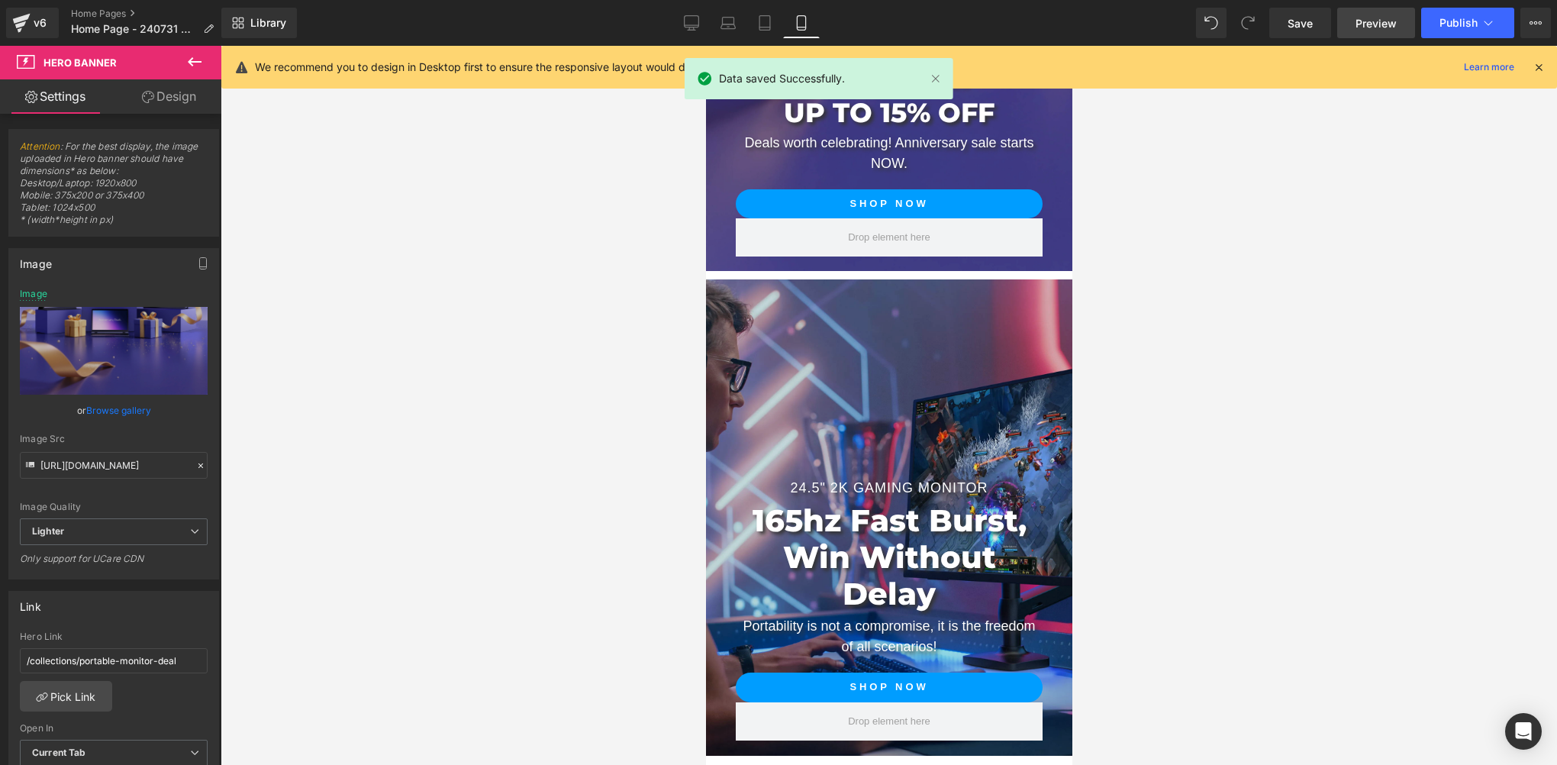
click at [1385, 25] on span "Preview" at bounding box center [1375, 23] width 41 height 16
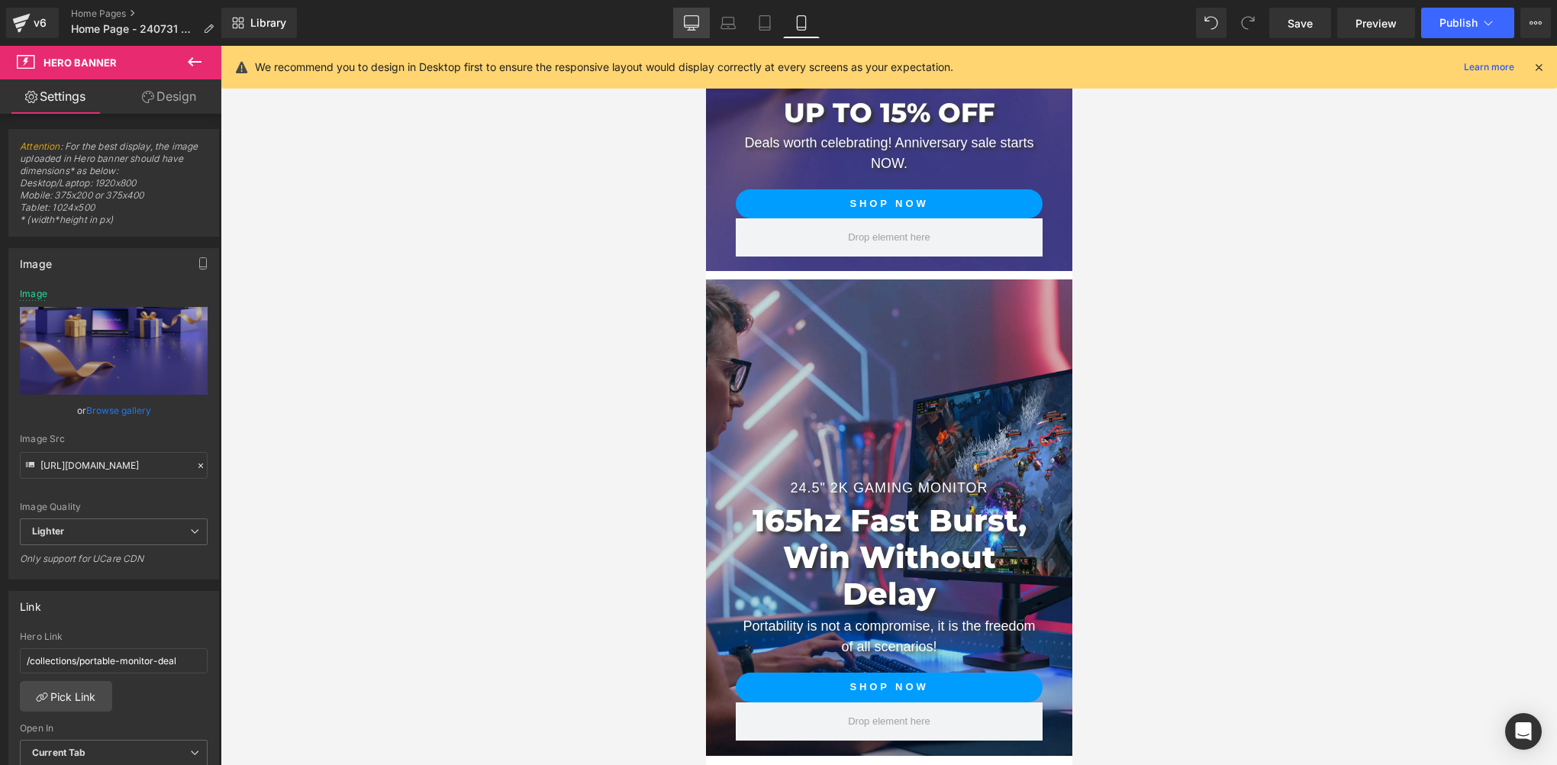
click at [680, 18] on link "Desktop" at bounding box center [691, 23] width 37 height 31
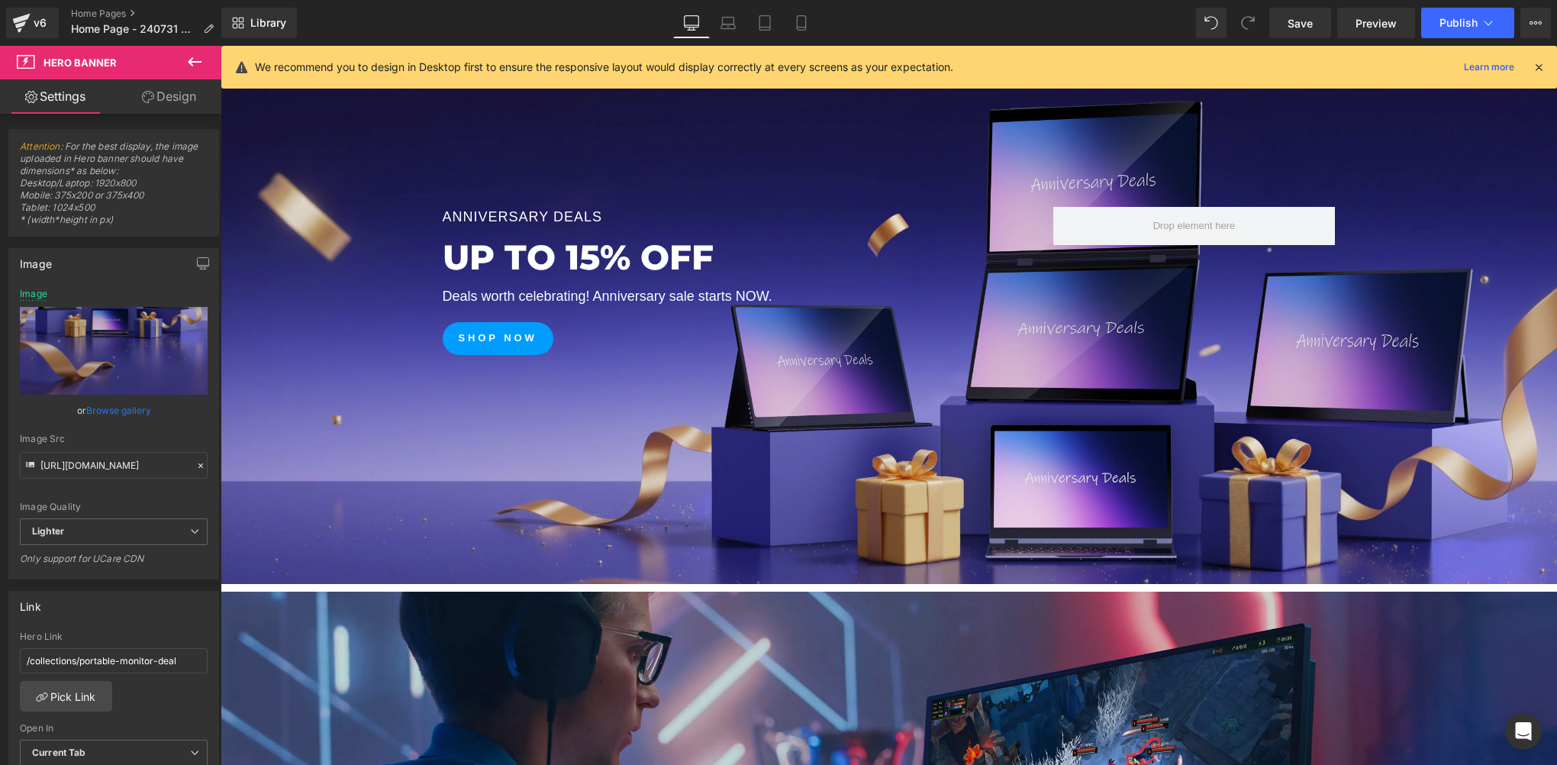
type input "https://ucarecdn.com/2ef45a2c-5803-4ef5-ad27-a7a47708fa7c/-/format/auto/-/previ…"
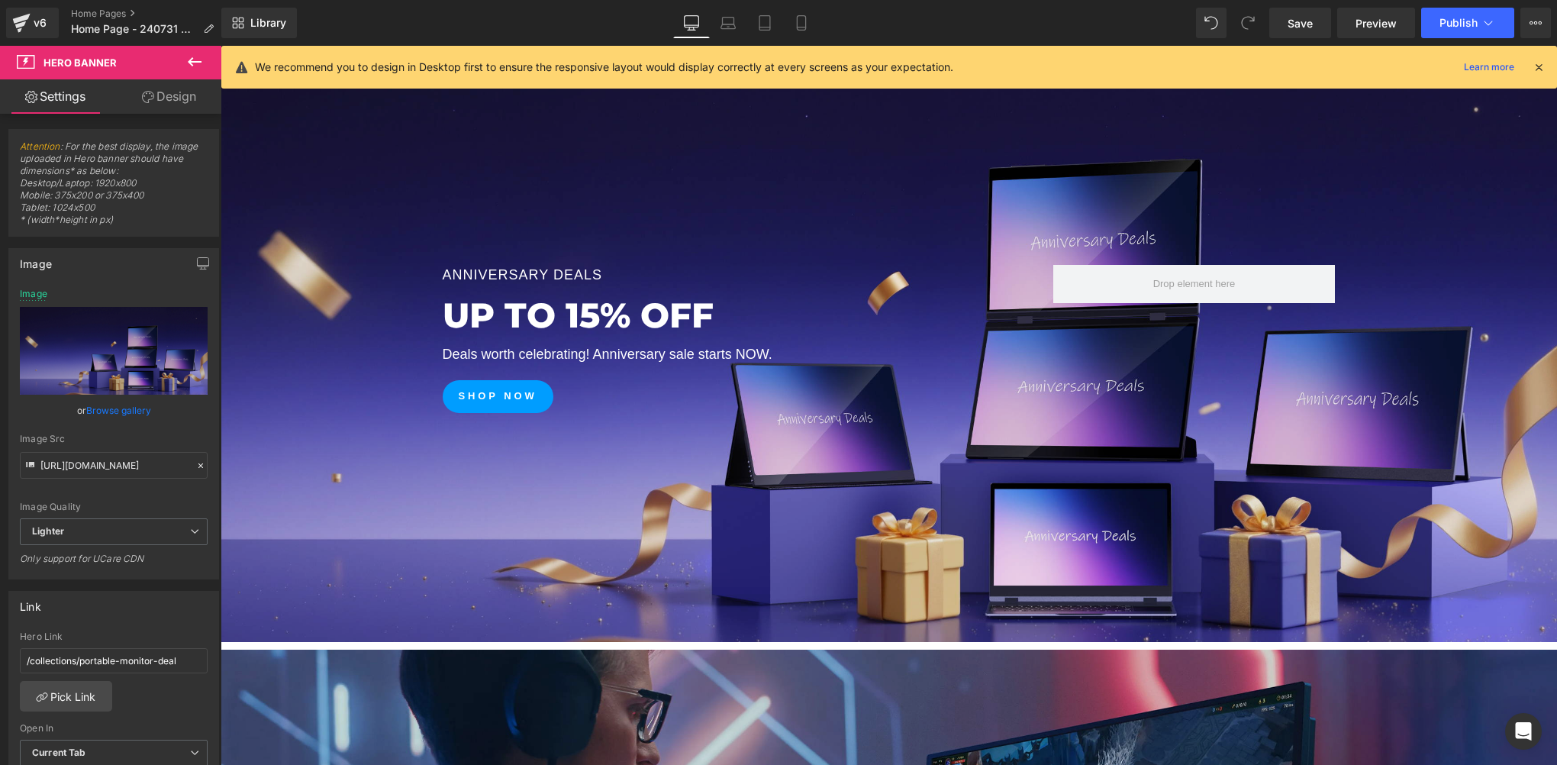
scroll to position [700, 0]
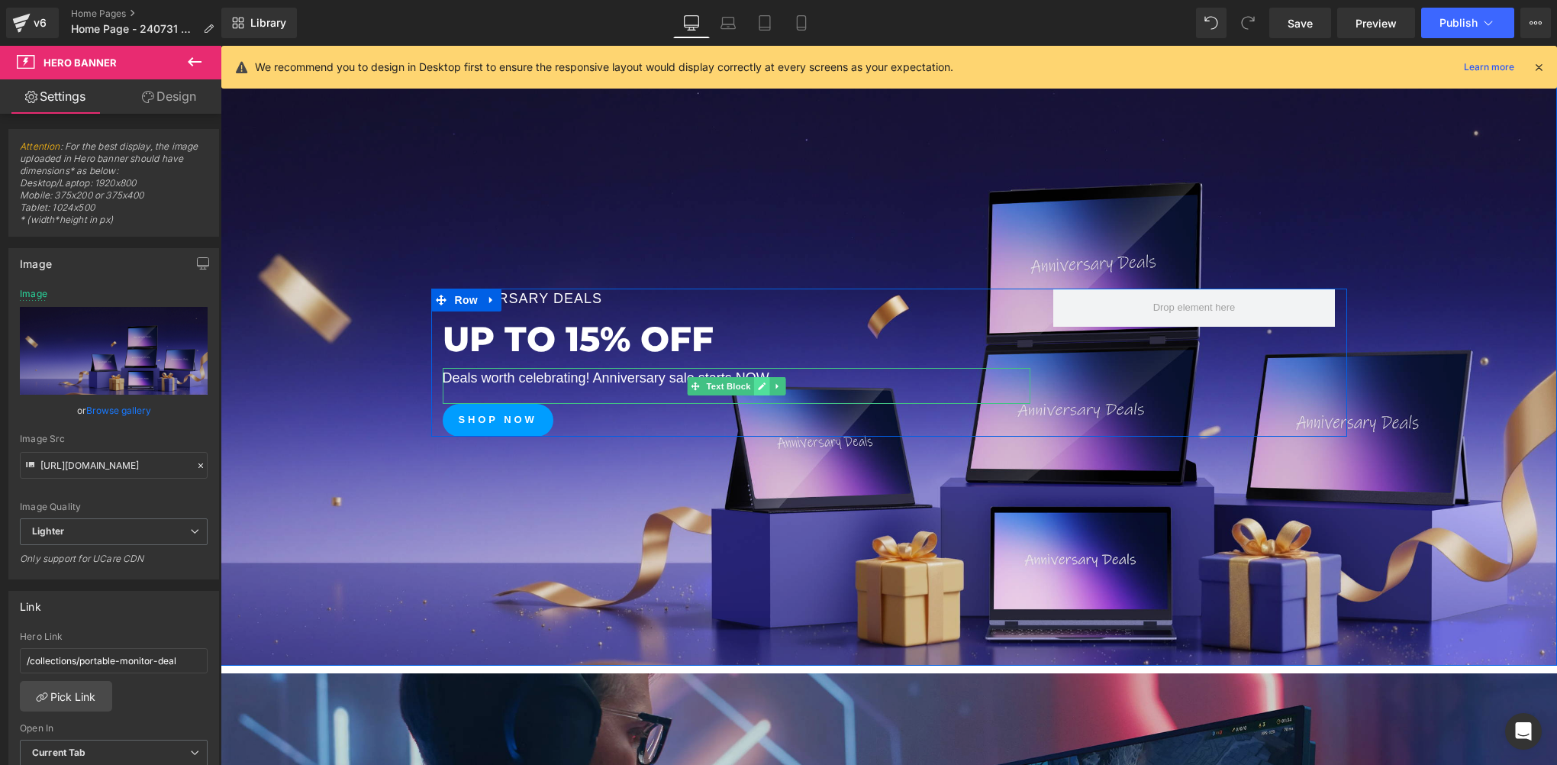
click at [757, 386] on icon at bounding box center [761, 386] width 8 height 9
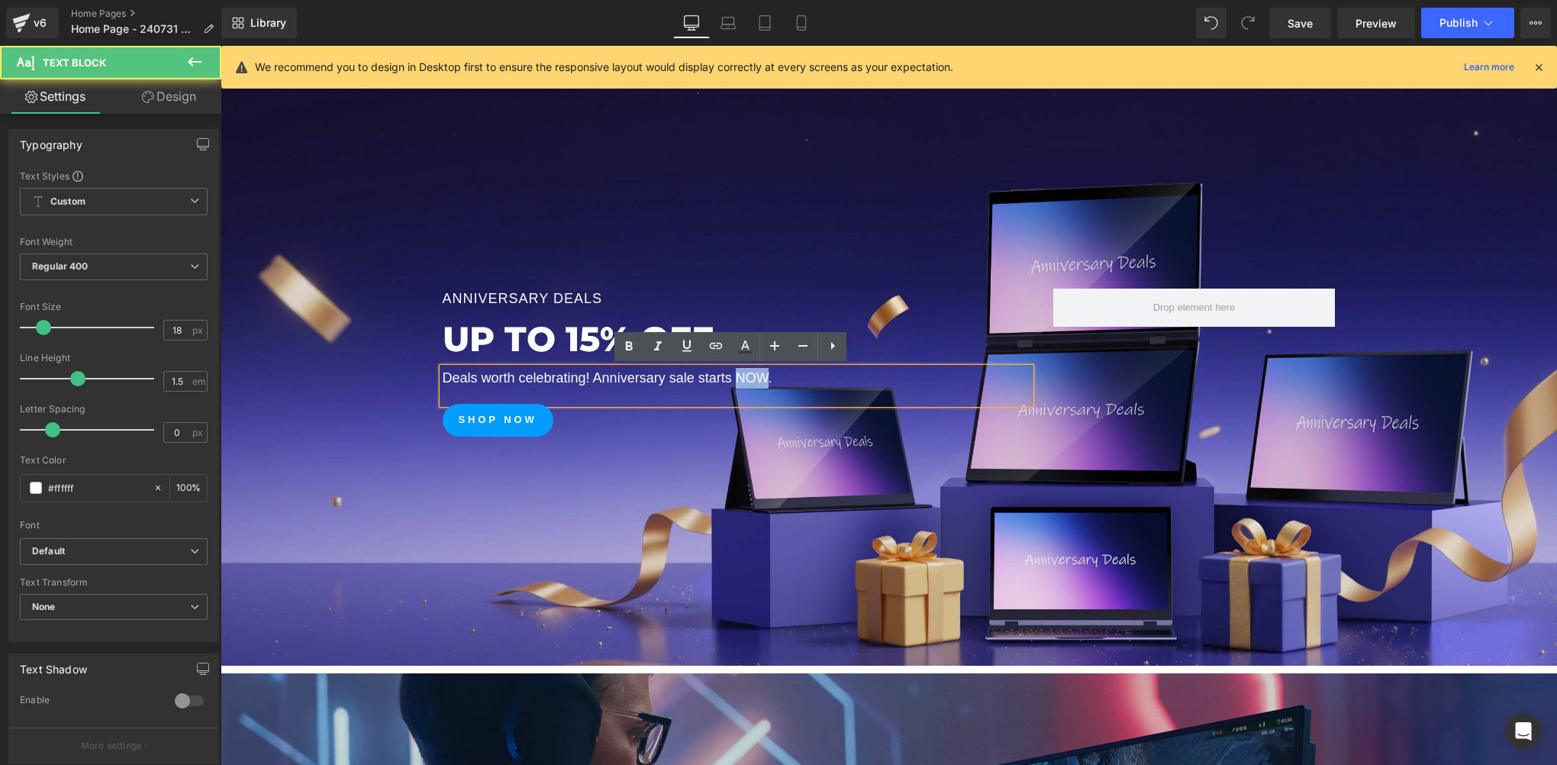
drag, startPoint x: 727, startPoint y: 379, endPoint x: 756, endPoint y: 379, distance: 28.2
click at [756, 379] on p "Deals worth celebrating! Anniversary sale starts NOW." at bounding box center [737, 378] width 588 height 21
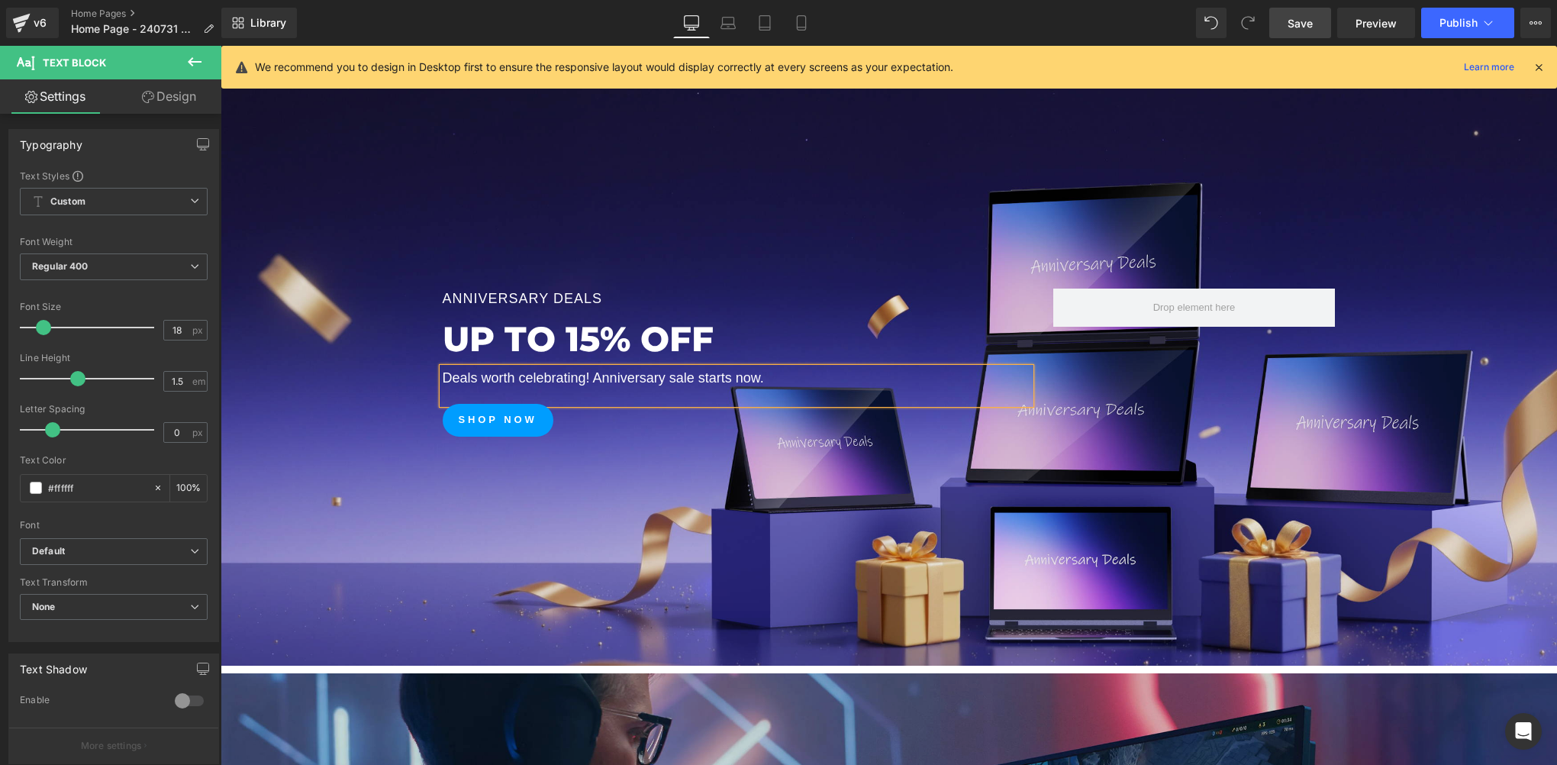
click at [1320, 23] on link "Save" at bounding box center [1300, 23] width 62 height 31
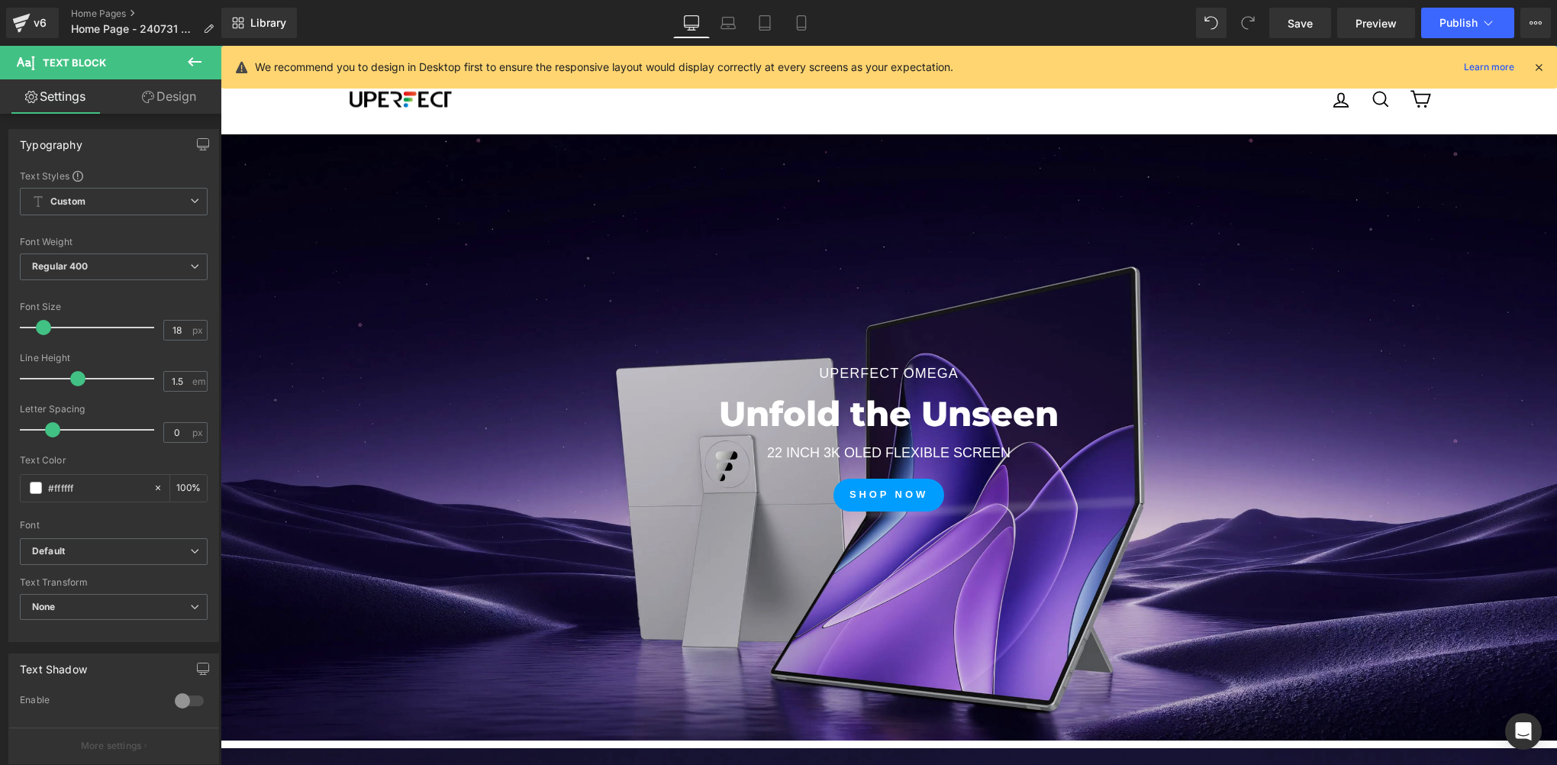
scroll to position [0, 0]
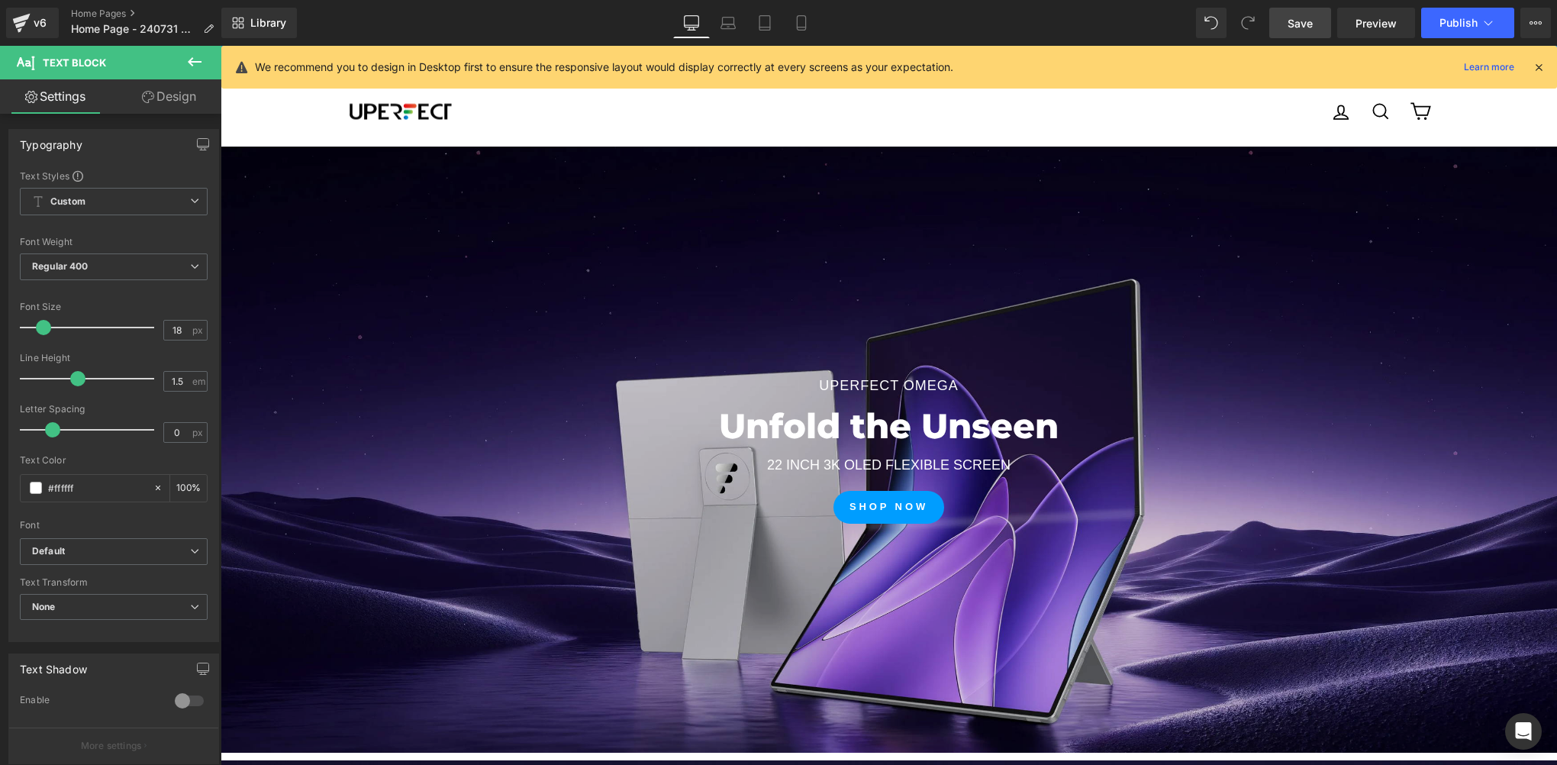
click at [1307, 13] on link "Save" at bounding box center [1300, 23] width 62 height 31
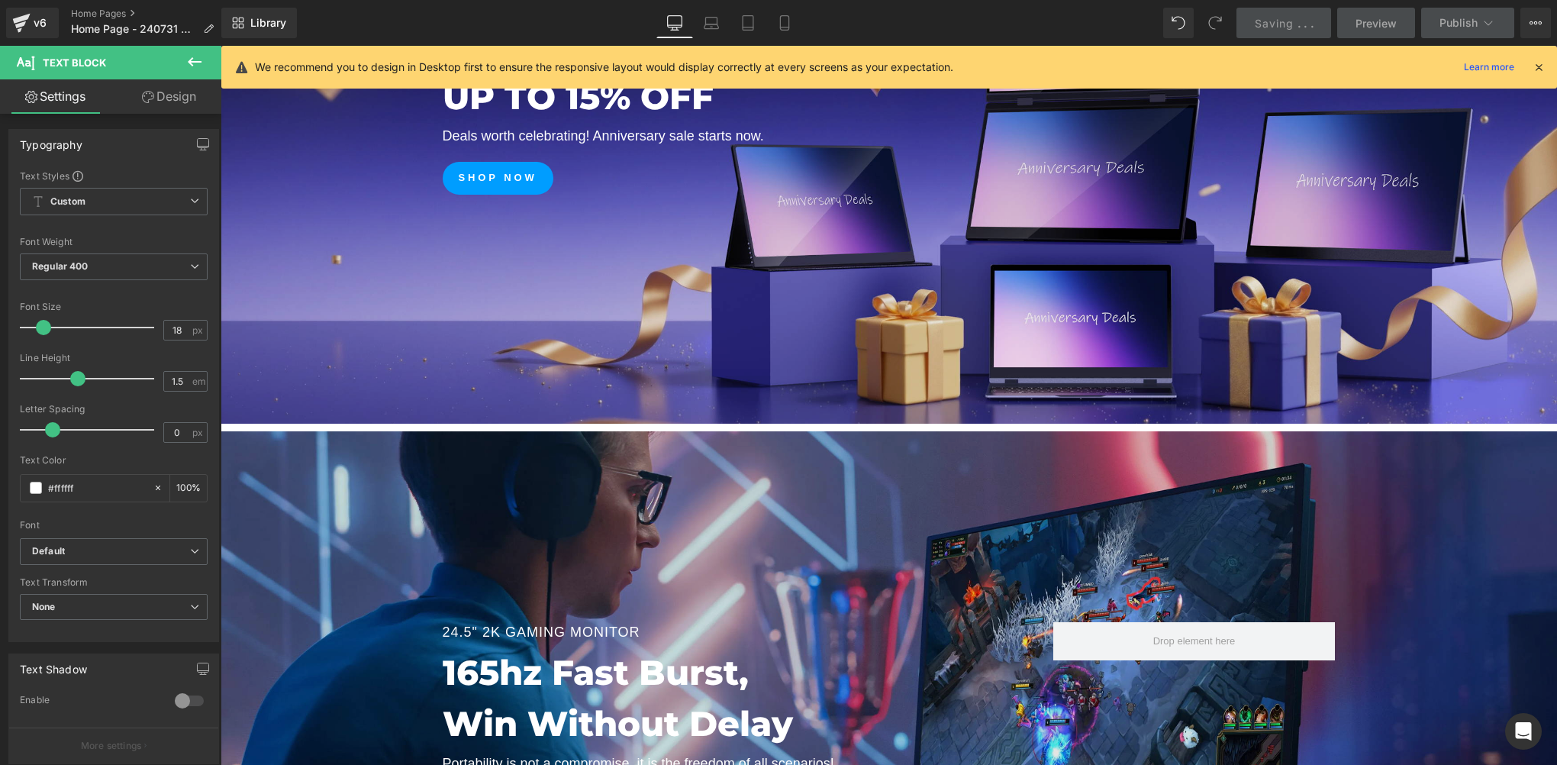
scroll to position [992, 0]
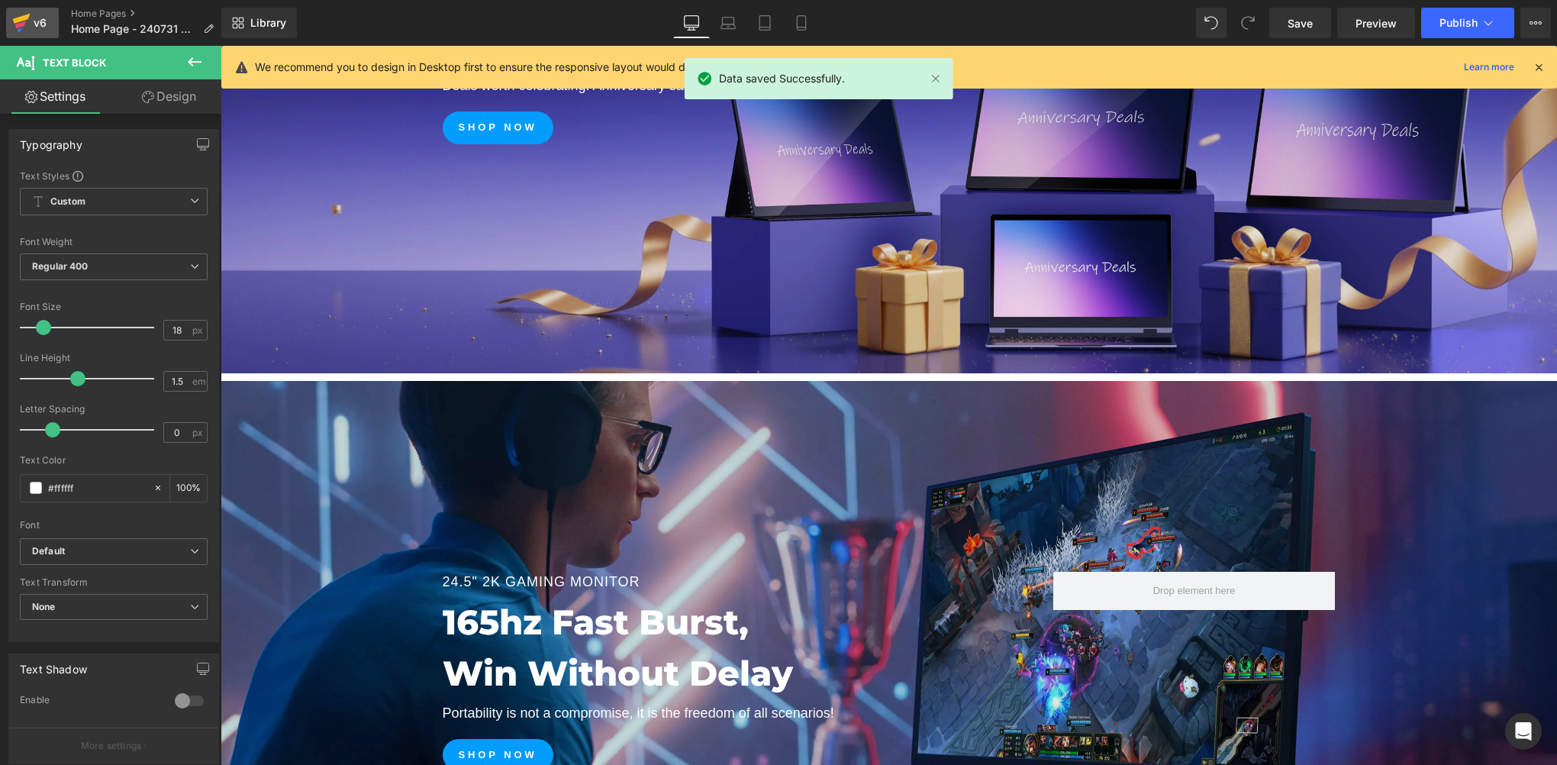
click at [36, 26] on div "v6" at bounding box center [40, 23] width 19 height 20
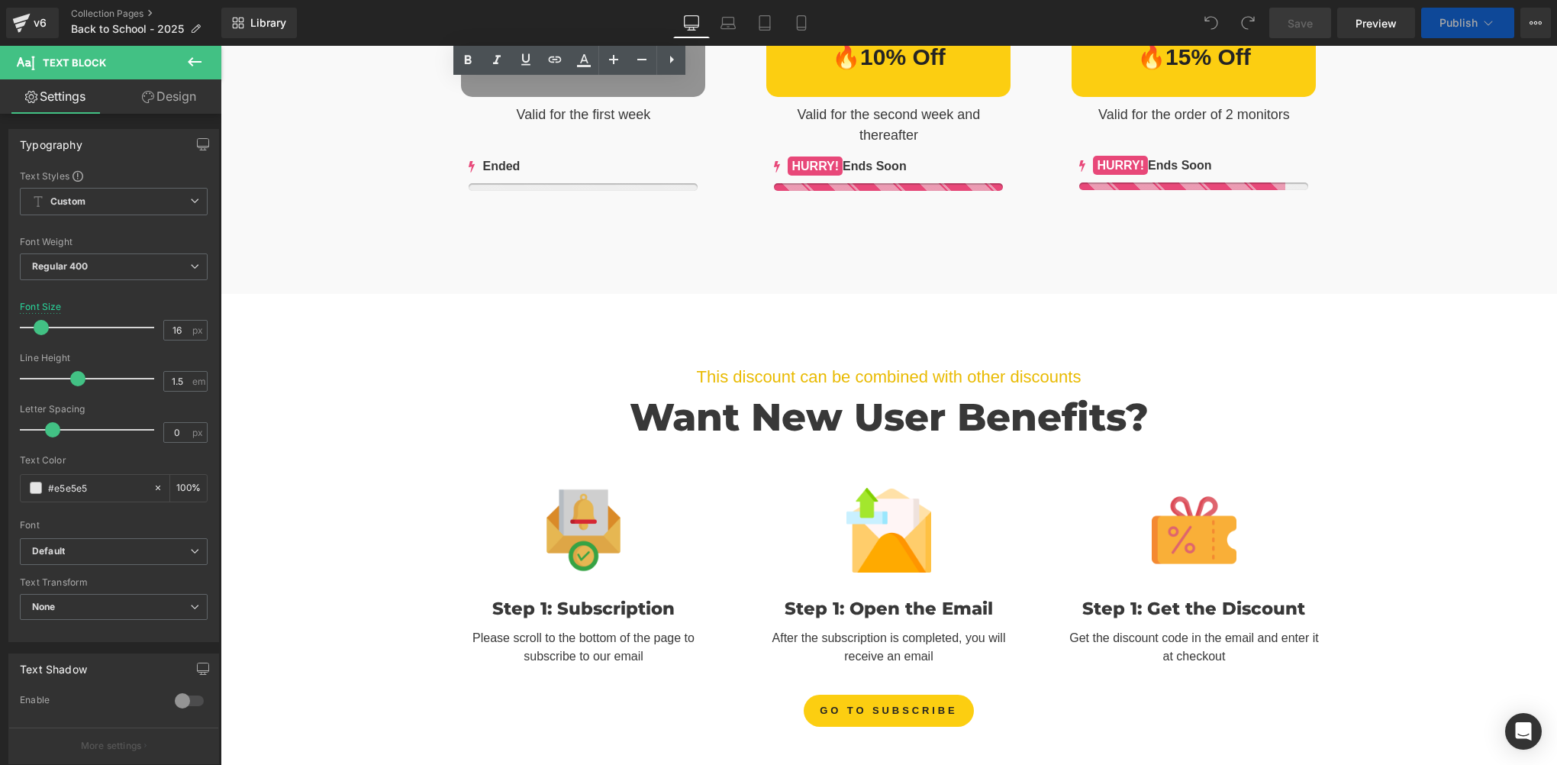
scroll to position [1297, 0]
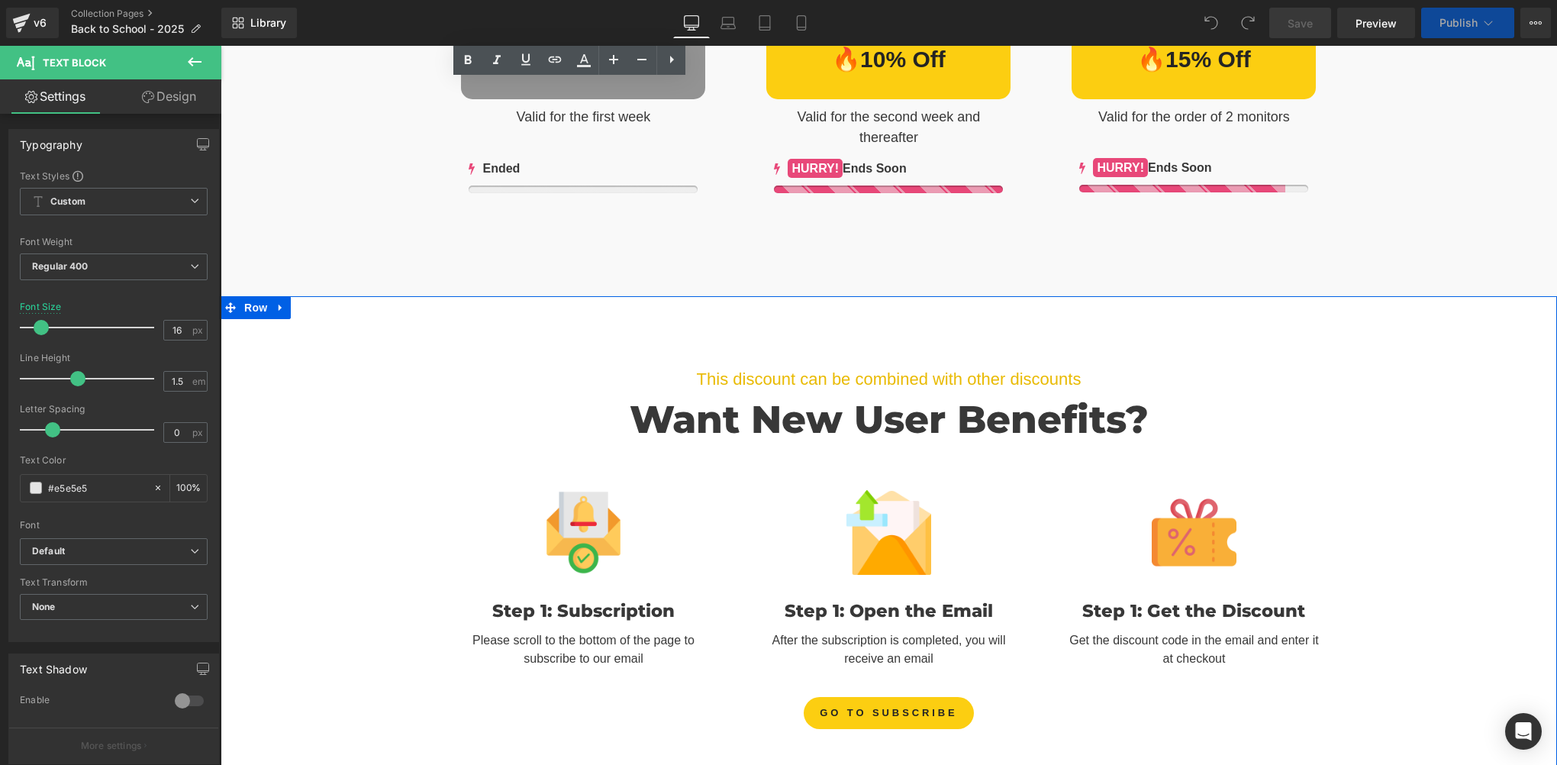
click at [295, 397] on div "This discount can be combined with other discounts Text Block Want New User Ben…" at bounding box center [889, 532] width 1336 height 410
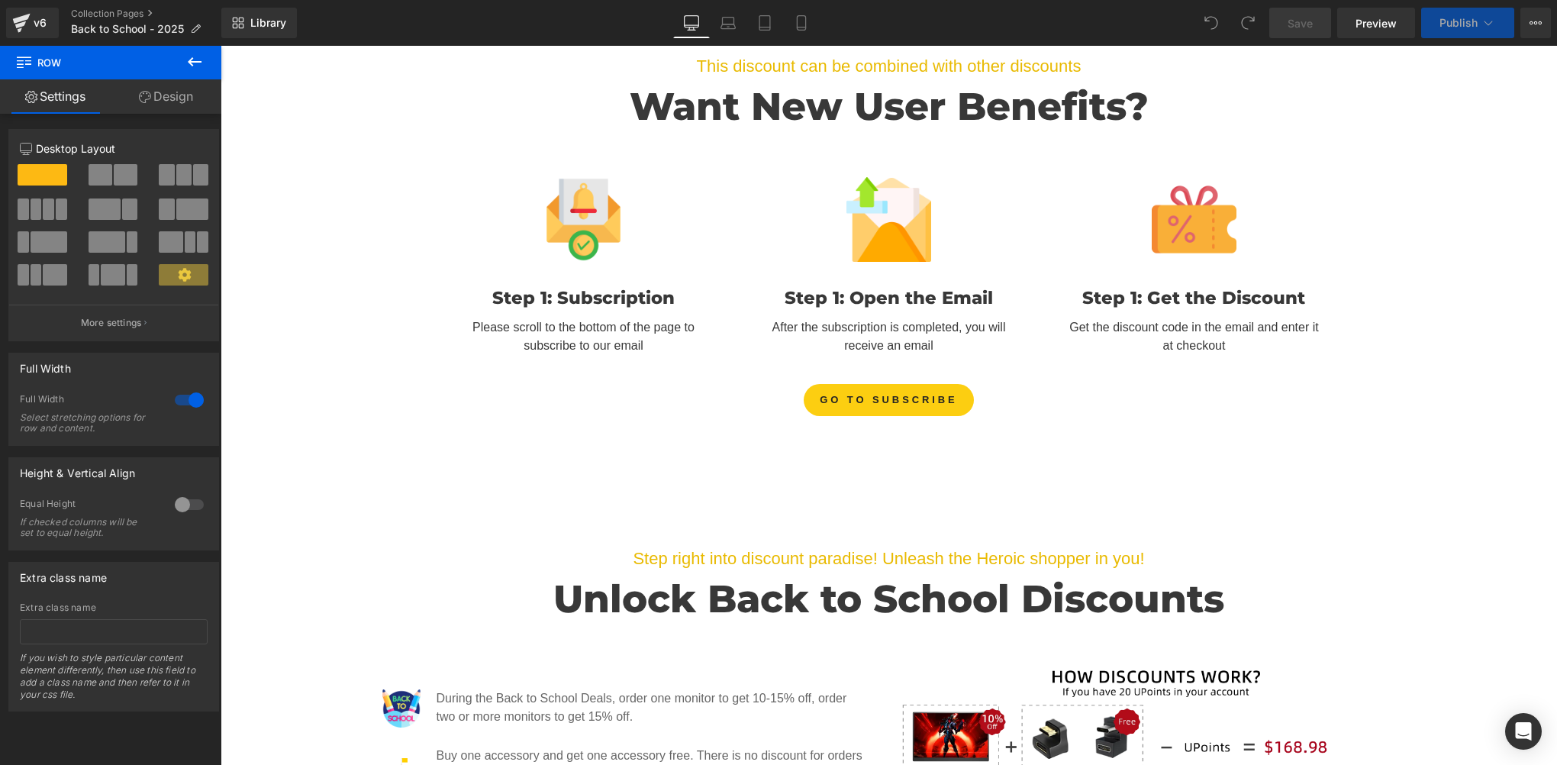
scroll to position [1374, 0]
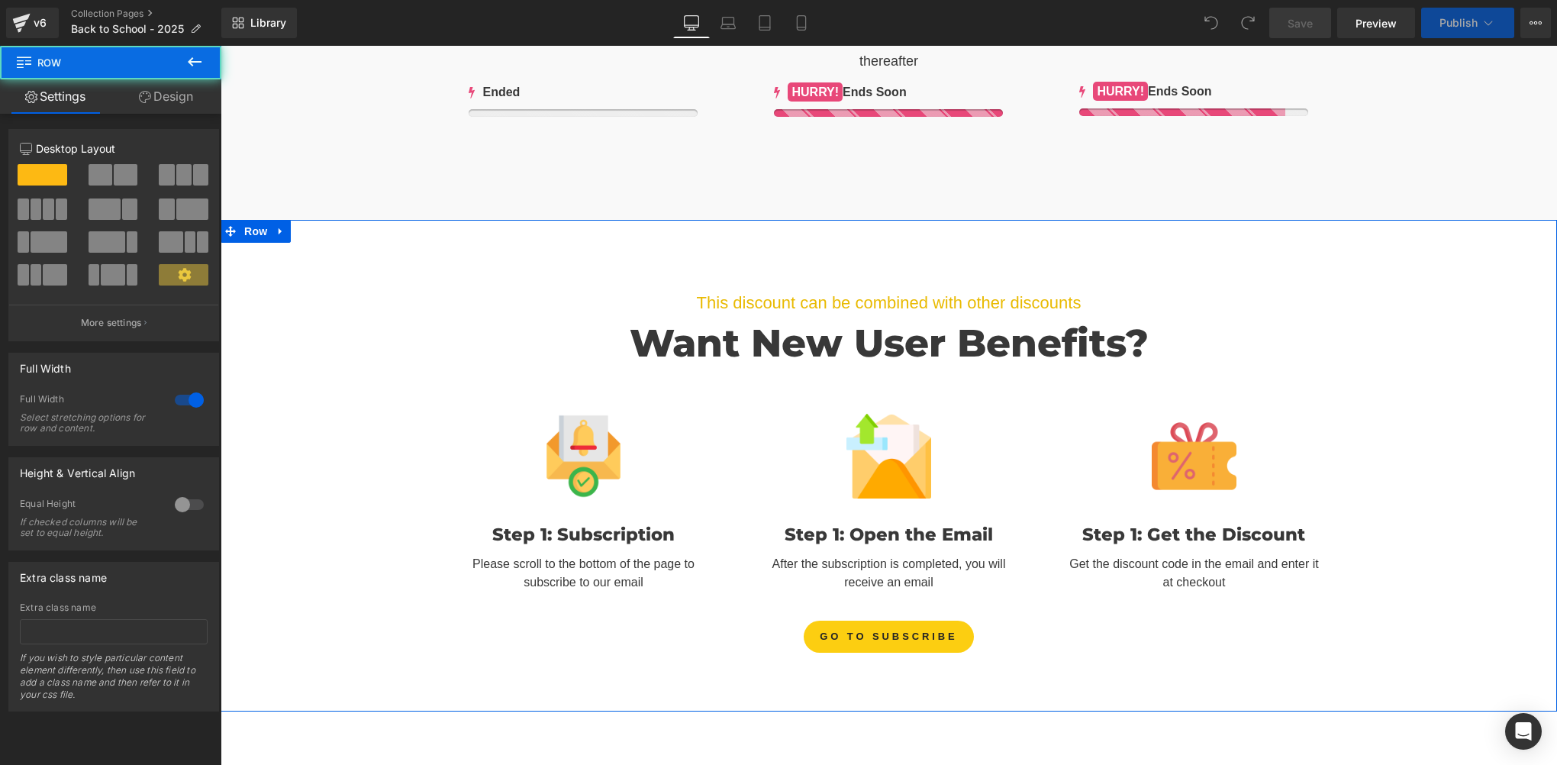
click at [269, 315] on div "This discount can be combined with other discounts Text Block Want New User Ben…" at bounding box center [889, 455] width 1336 height 410
click at [276, 229] on icon at bounding box center [281, 231] width 11 height 11
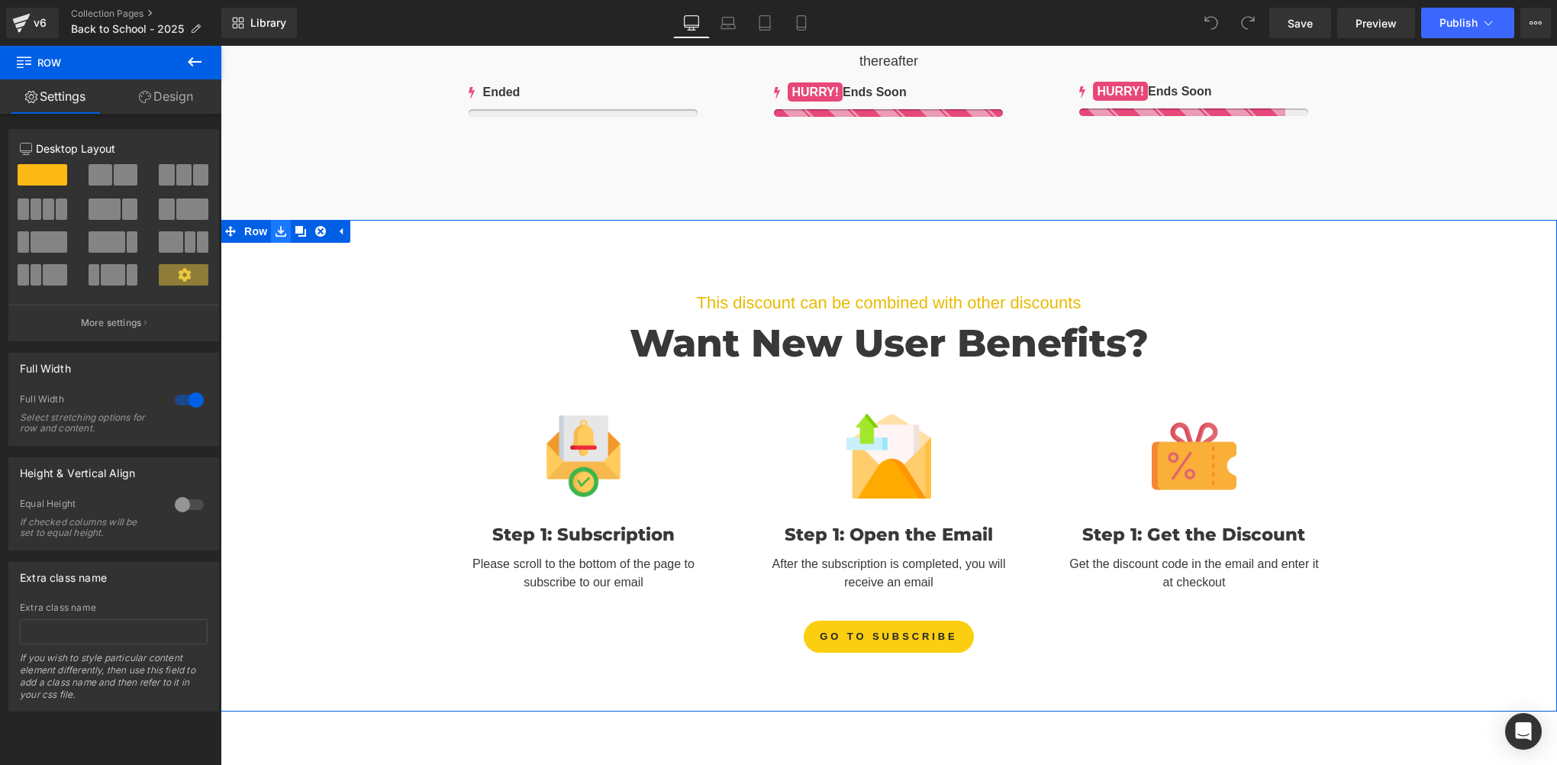
click at [276, 228] on icon at bounding box center [281, 231] width 11 height 11
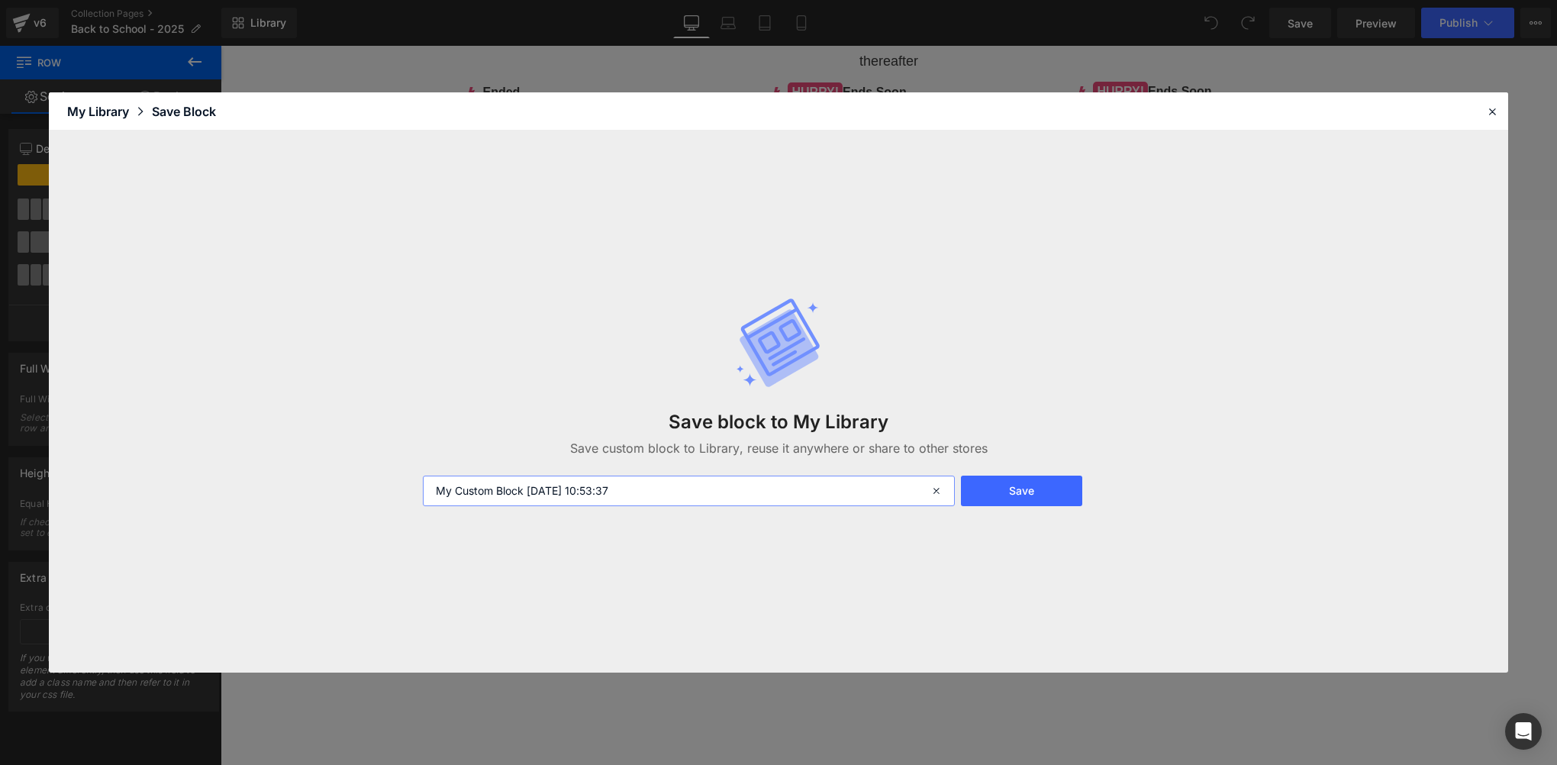
click at [662, 490] on input "My Custom Block 2025-09-02 10:53:37" at bounding box center [689, 490] width 532 height 31
type input "NEW USER DISCOUNT"
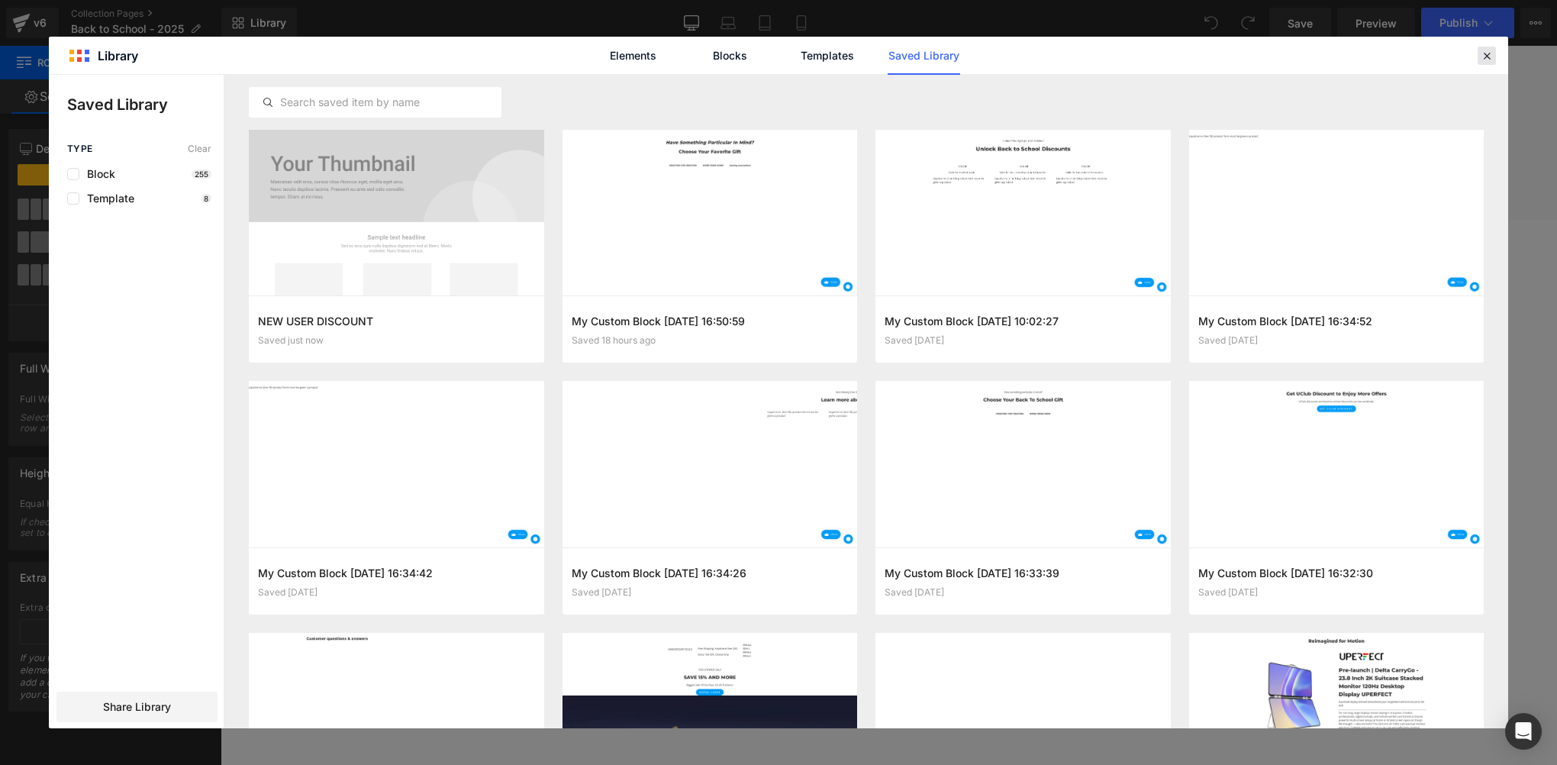
click at [1491, 60] on icon at bounding box center [1487, 56] width 14 height 14
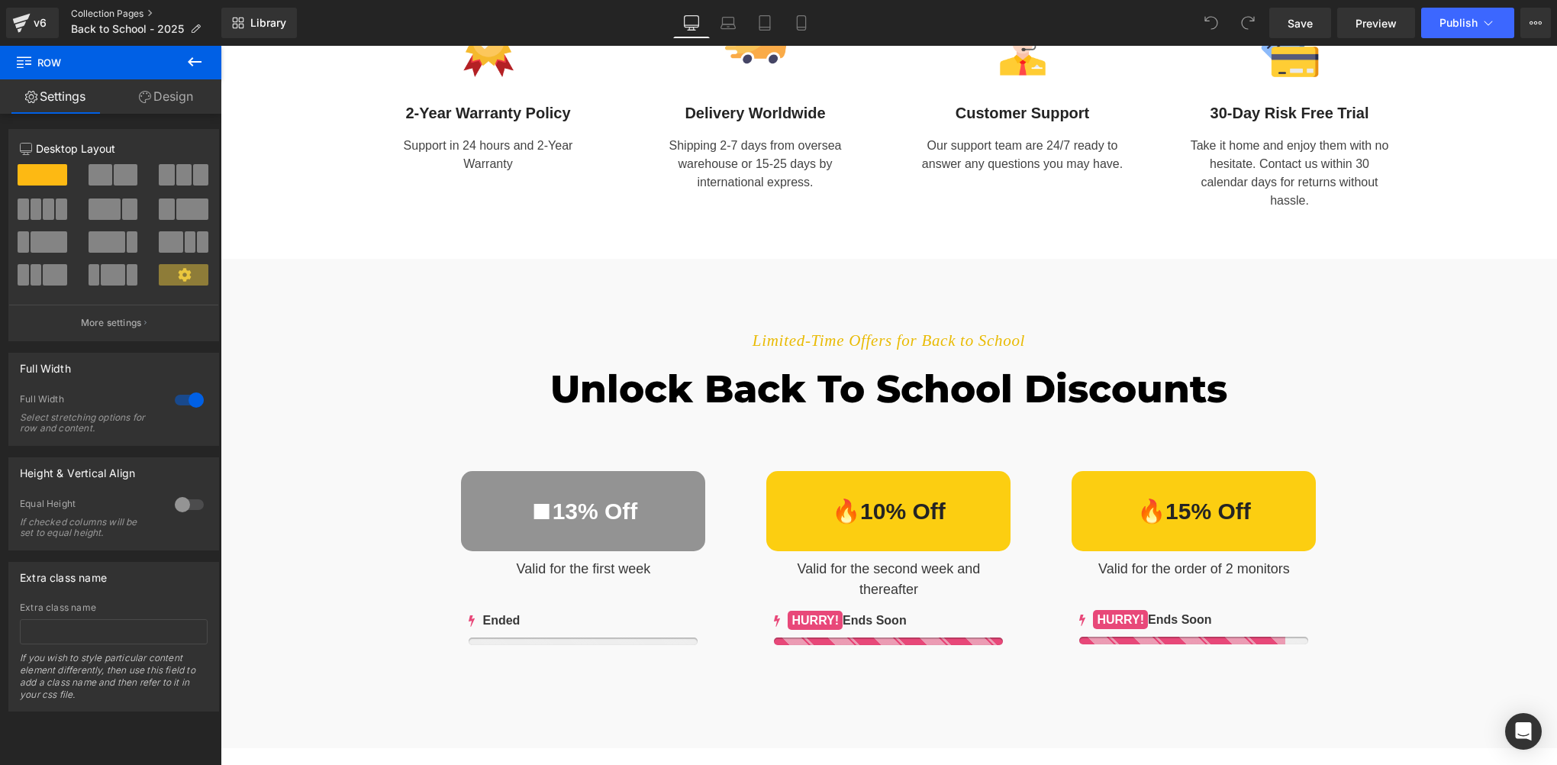
scroll to position [840, 0]
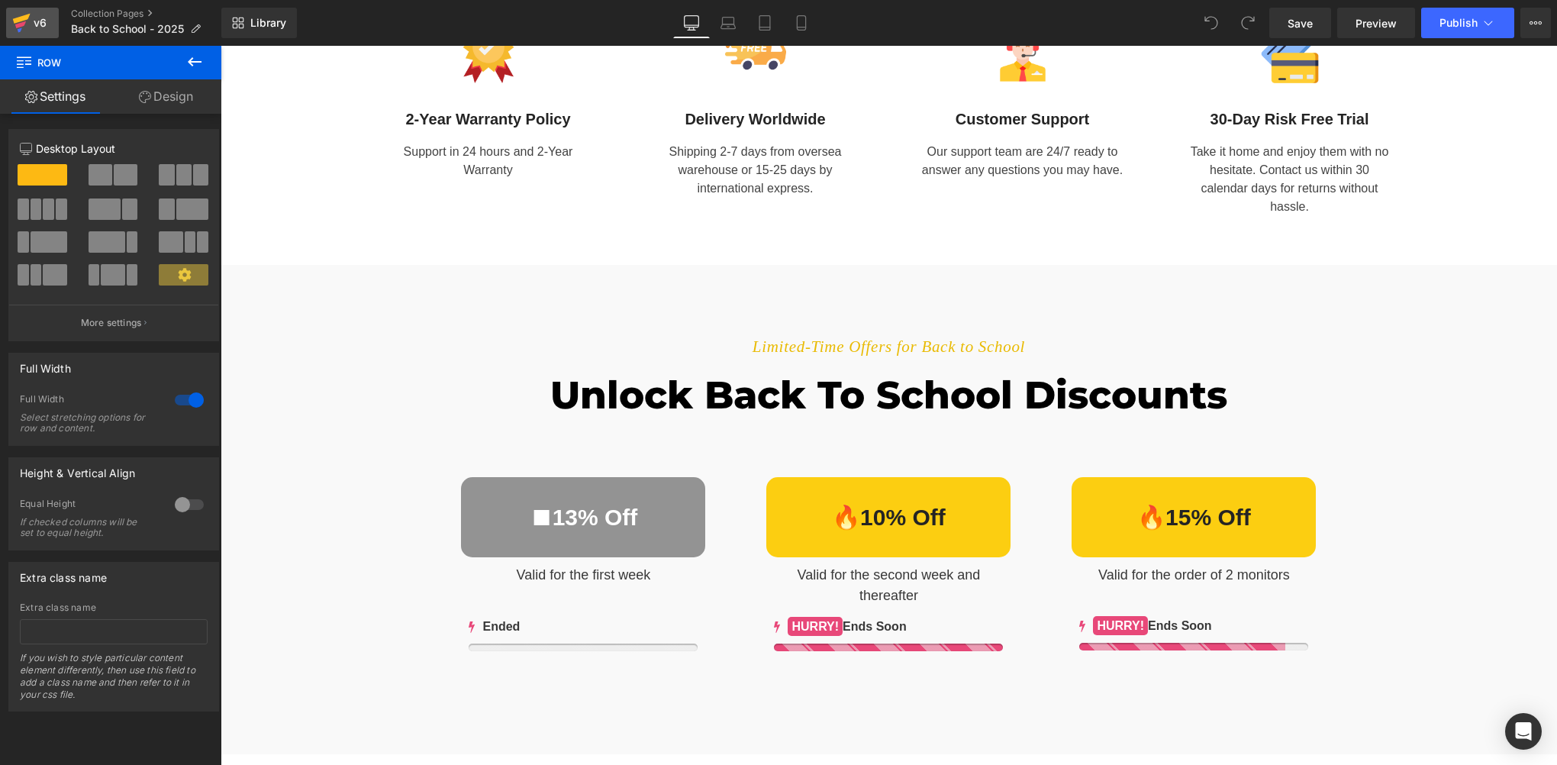
click at [40, 18] on div "v6" at bounding box center [40, 23] width 19 height 20
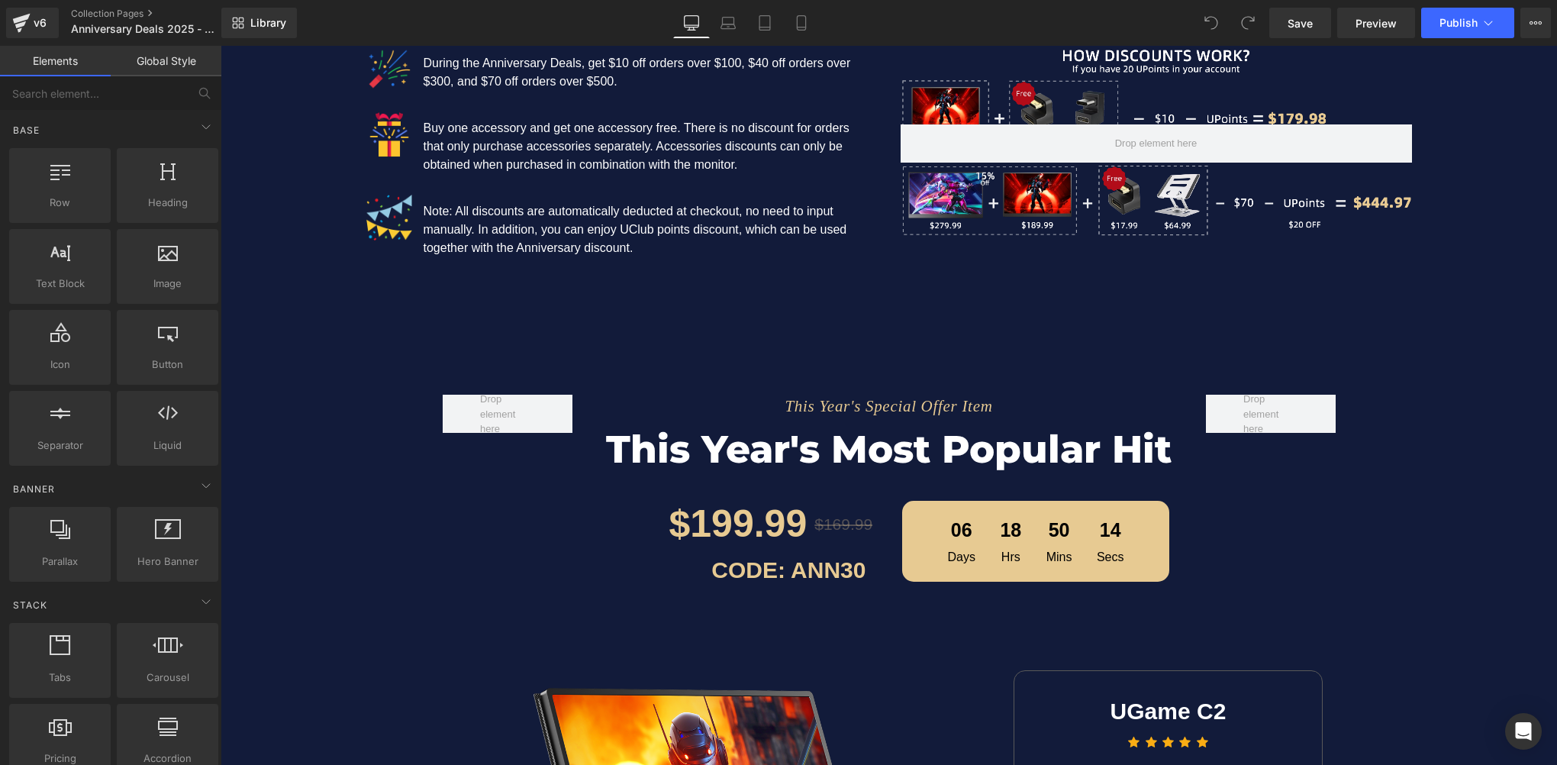
scroll to position [1908, 0]
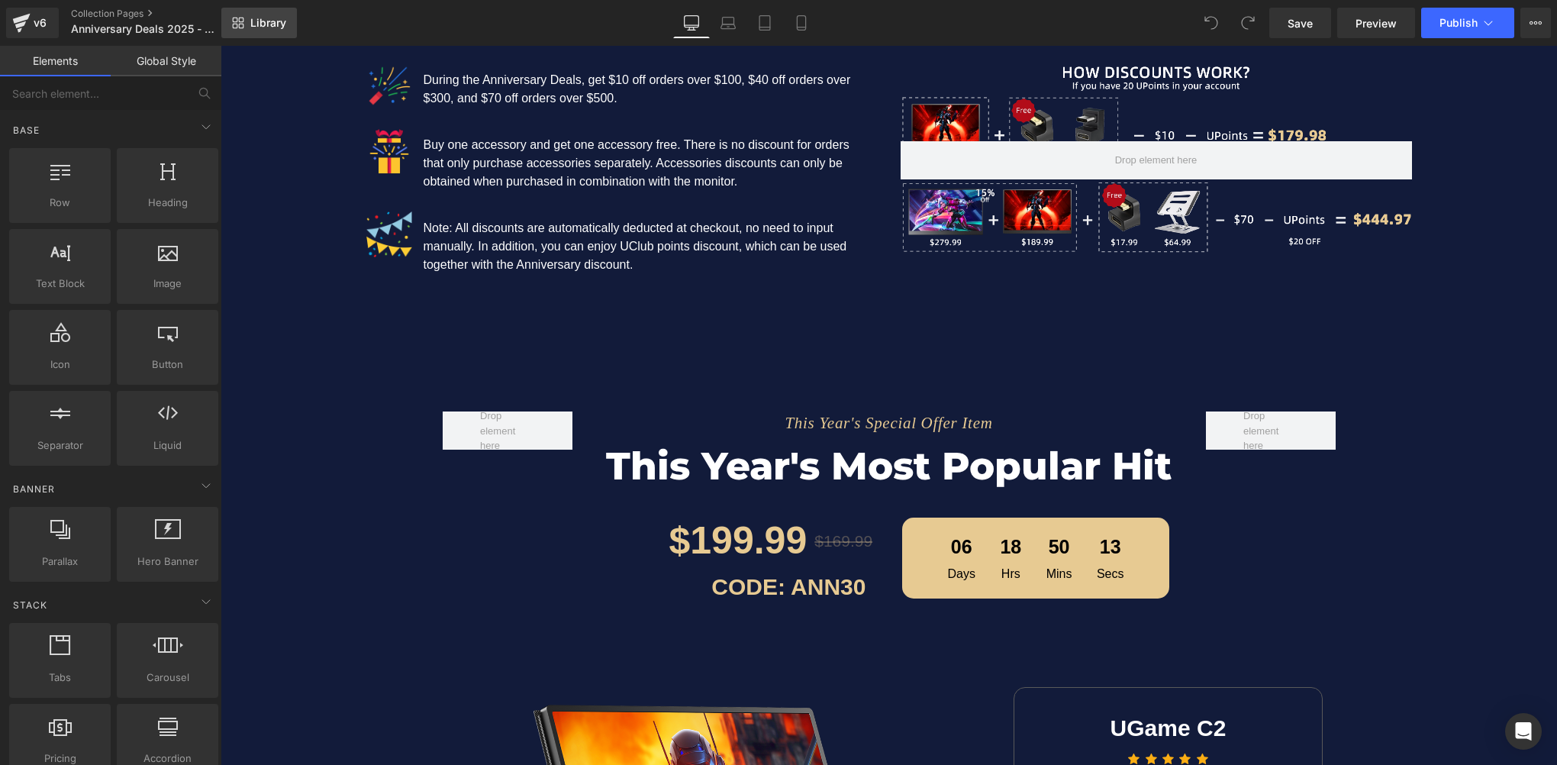
click at [266, 34] on link "Library" at bounding box center [259, 23] width 76 height 31
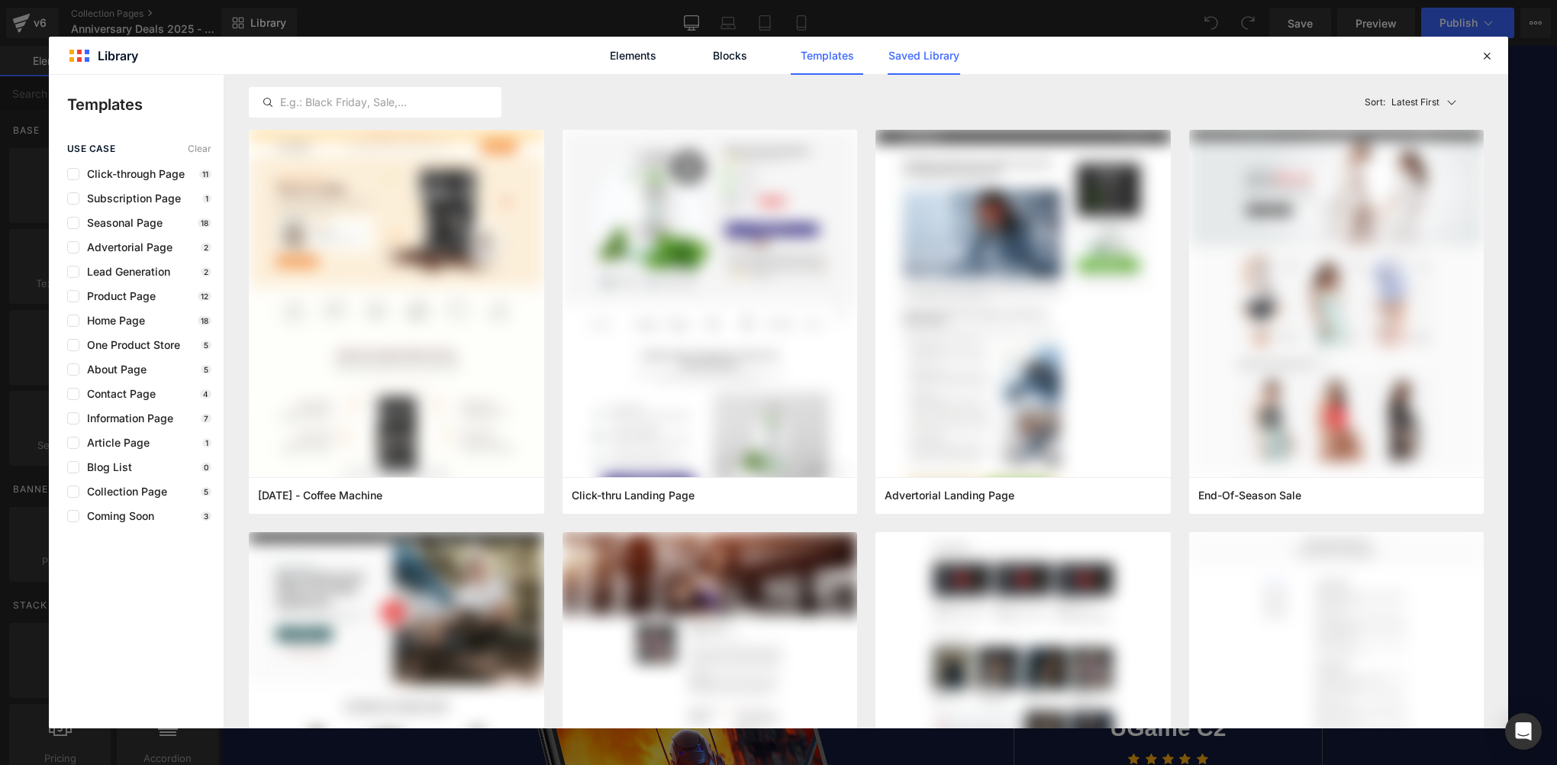
click at [910, 58] on link "Saved Library" at bounding box center [924, 56] width 73 height 38
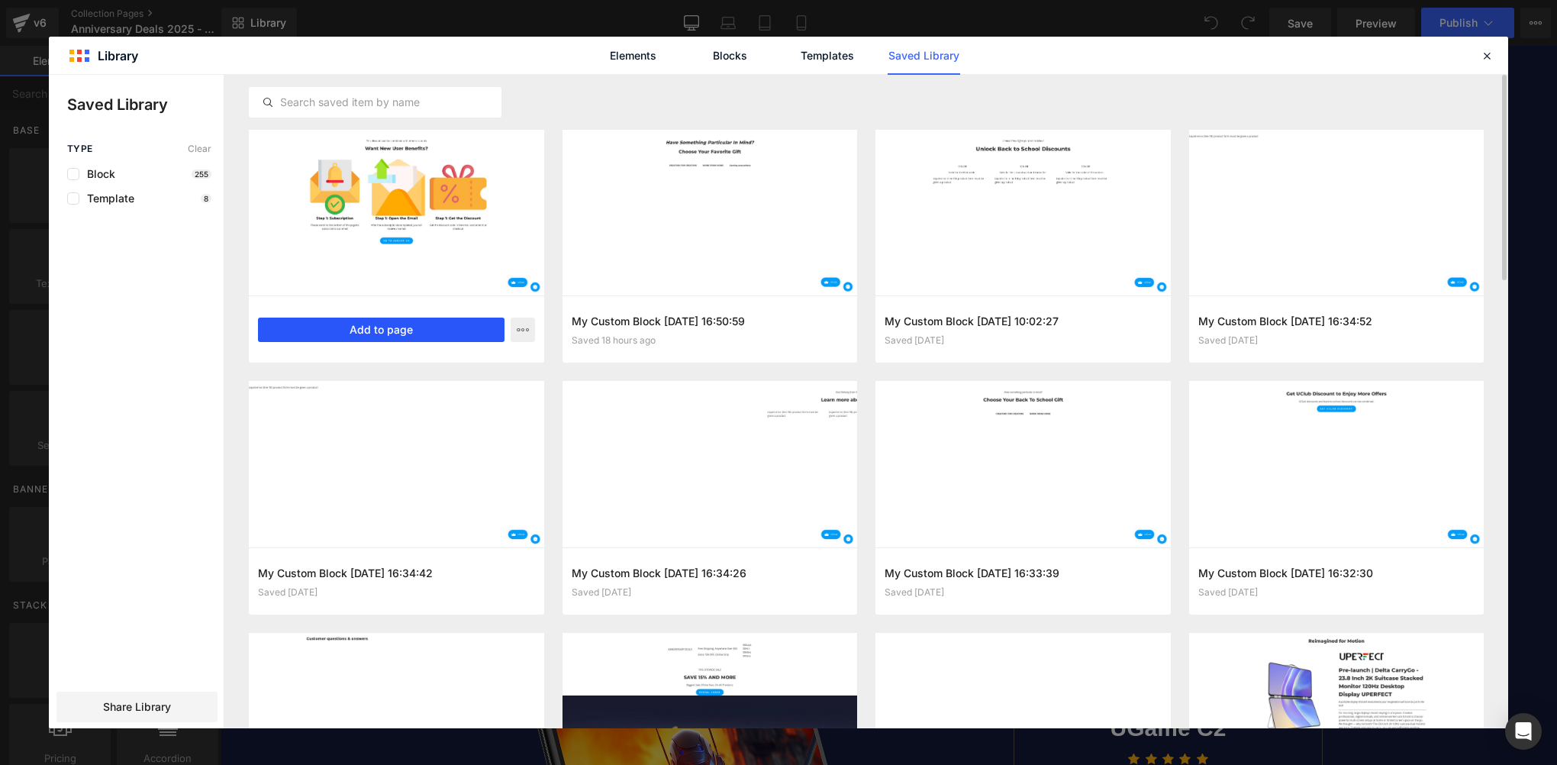
click at [391, 331] on button "Add to page" at bounding box center [381, 329] width 247 height 24
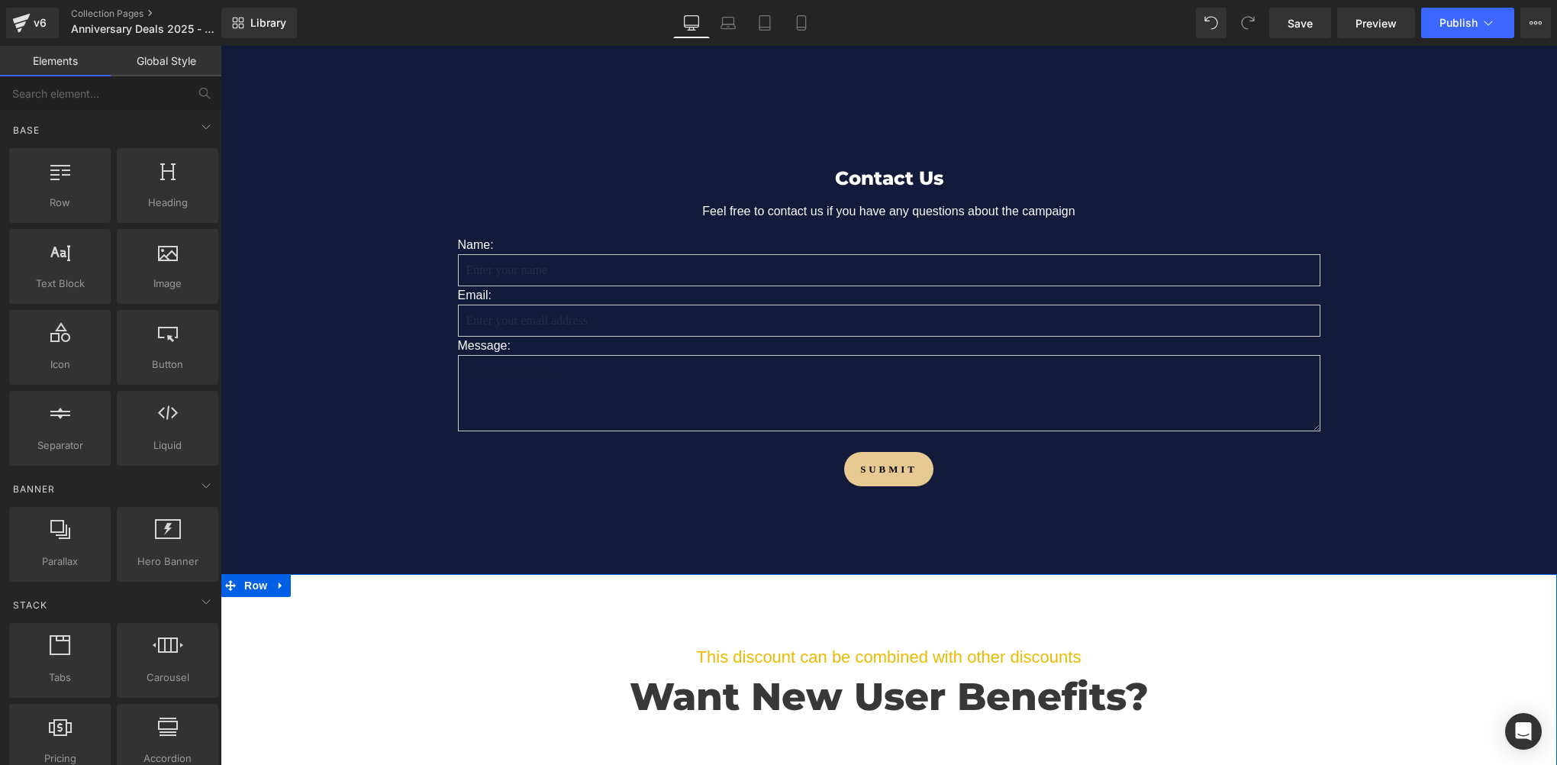
scroll to position [14001, 0]
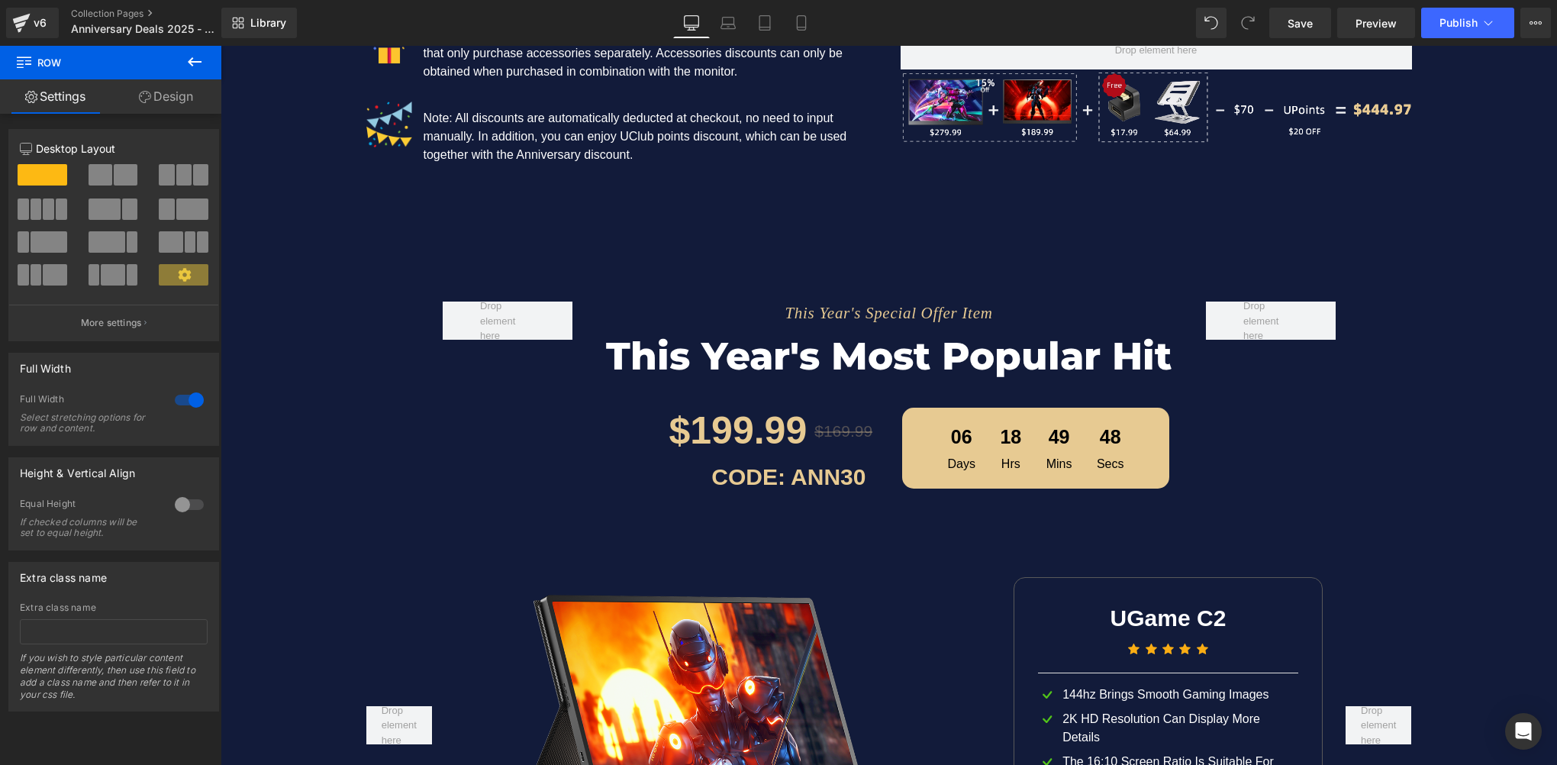
scroll to position [2019, 0]
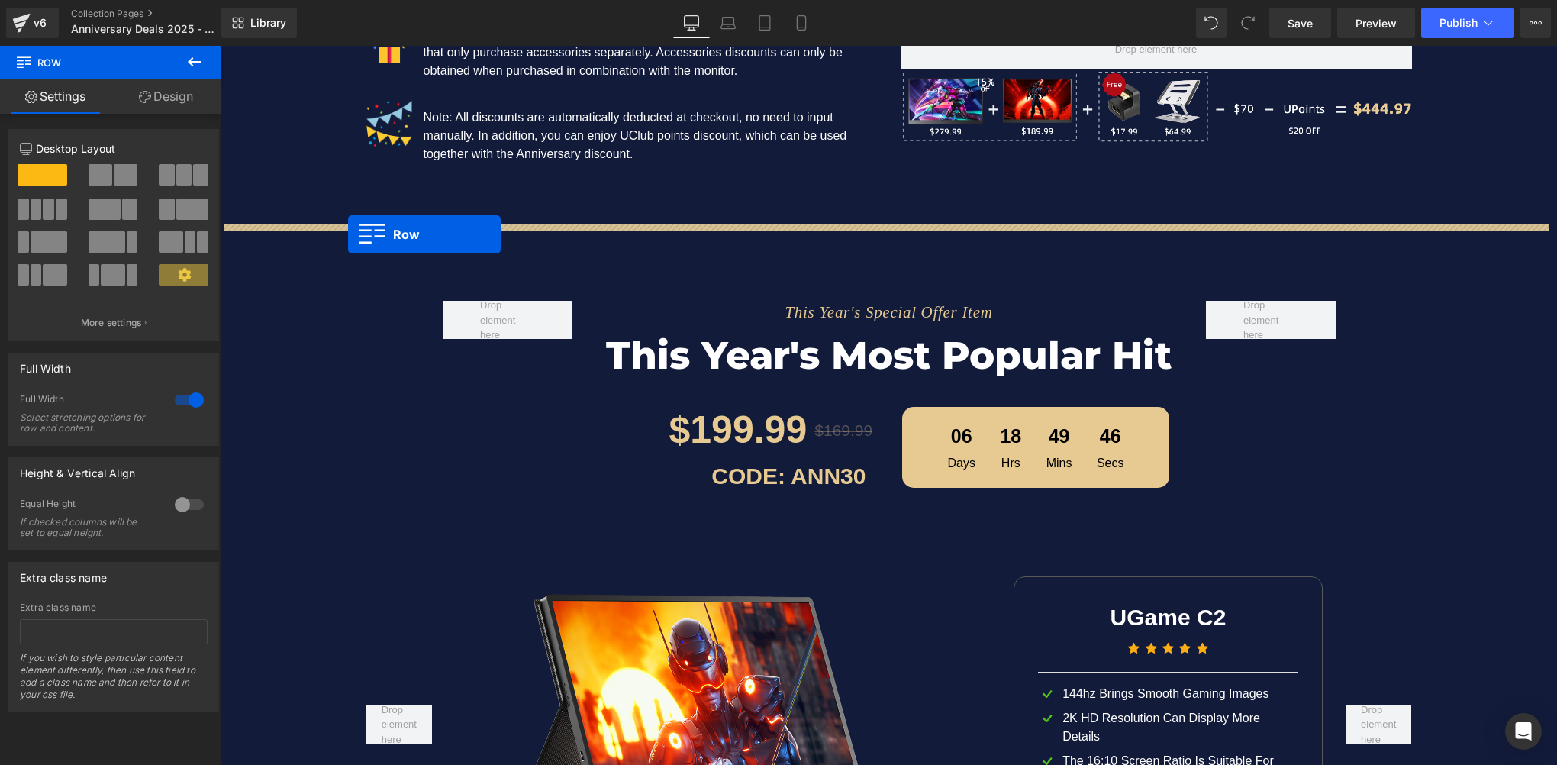
drag, startPoint x: 229, startPoint y: 287, endPoint x: 348, endPoint y: 234, distance: 130.2
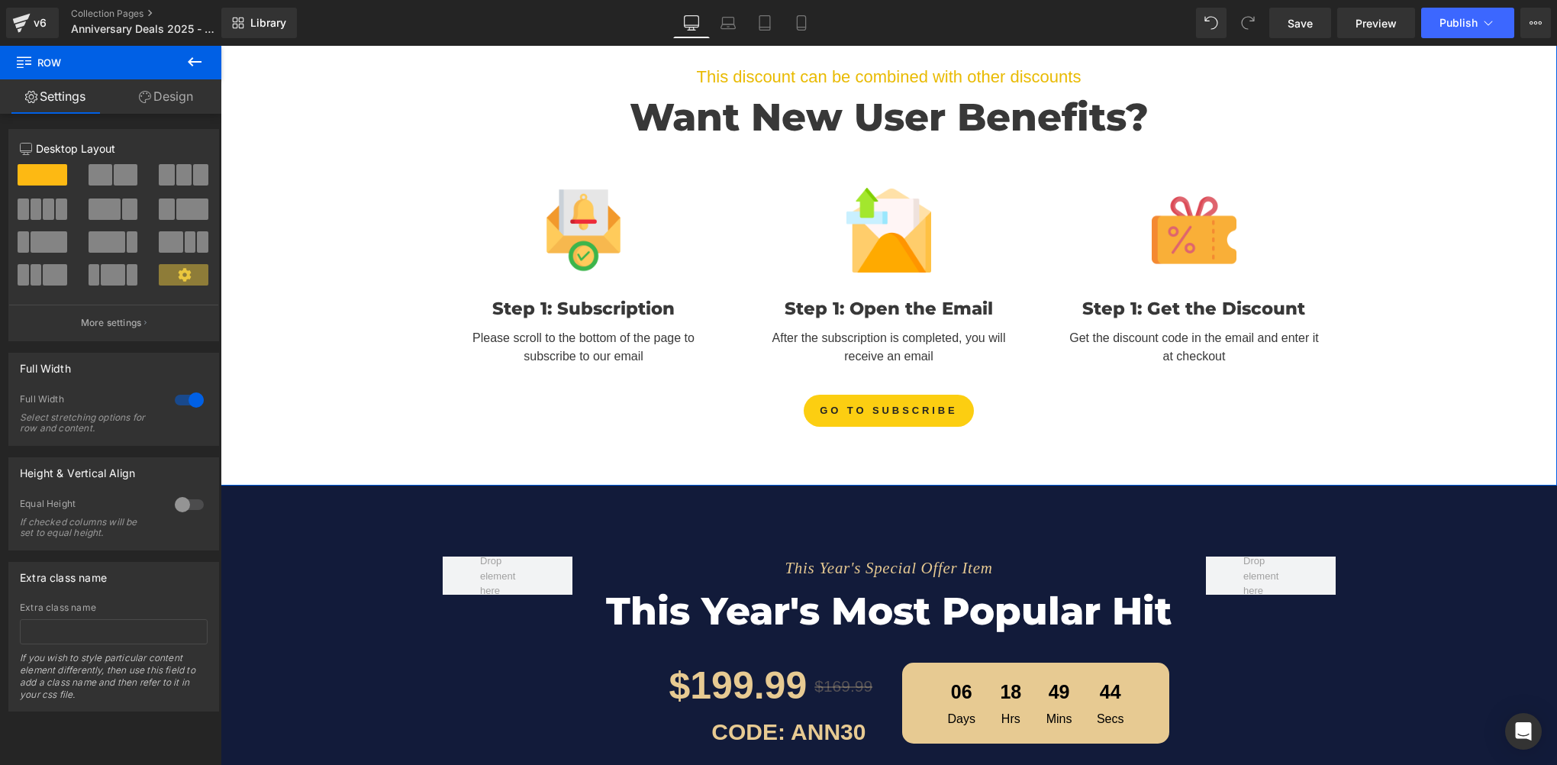
scroll to position [2095, 0]
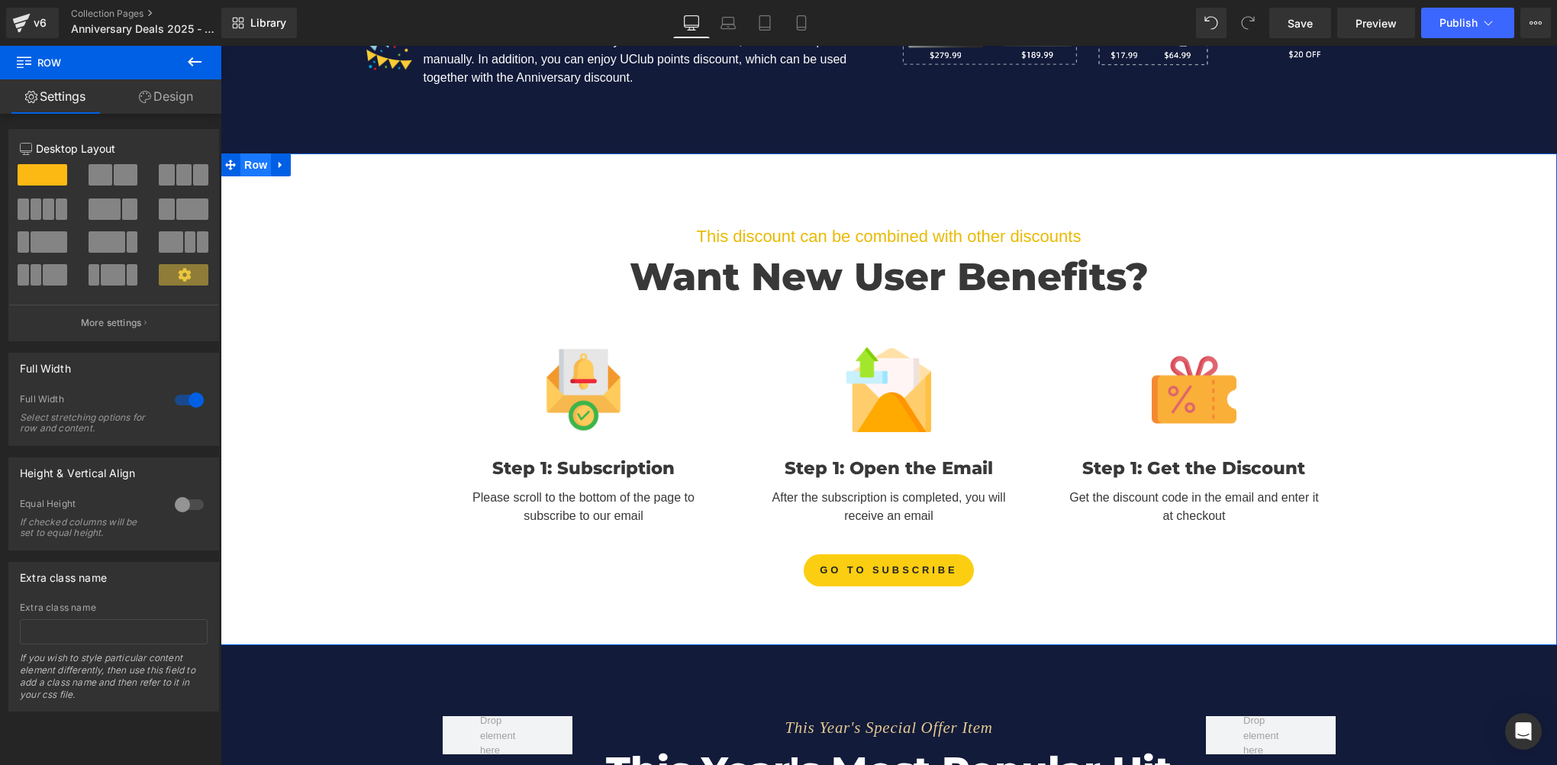
click at [249, 167] on span "Row" at bounding box center [255, 164] width 31 height 23
click at [184, 104] on link "Design" at bounding box center [166, 96] width 111 height 34
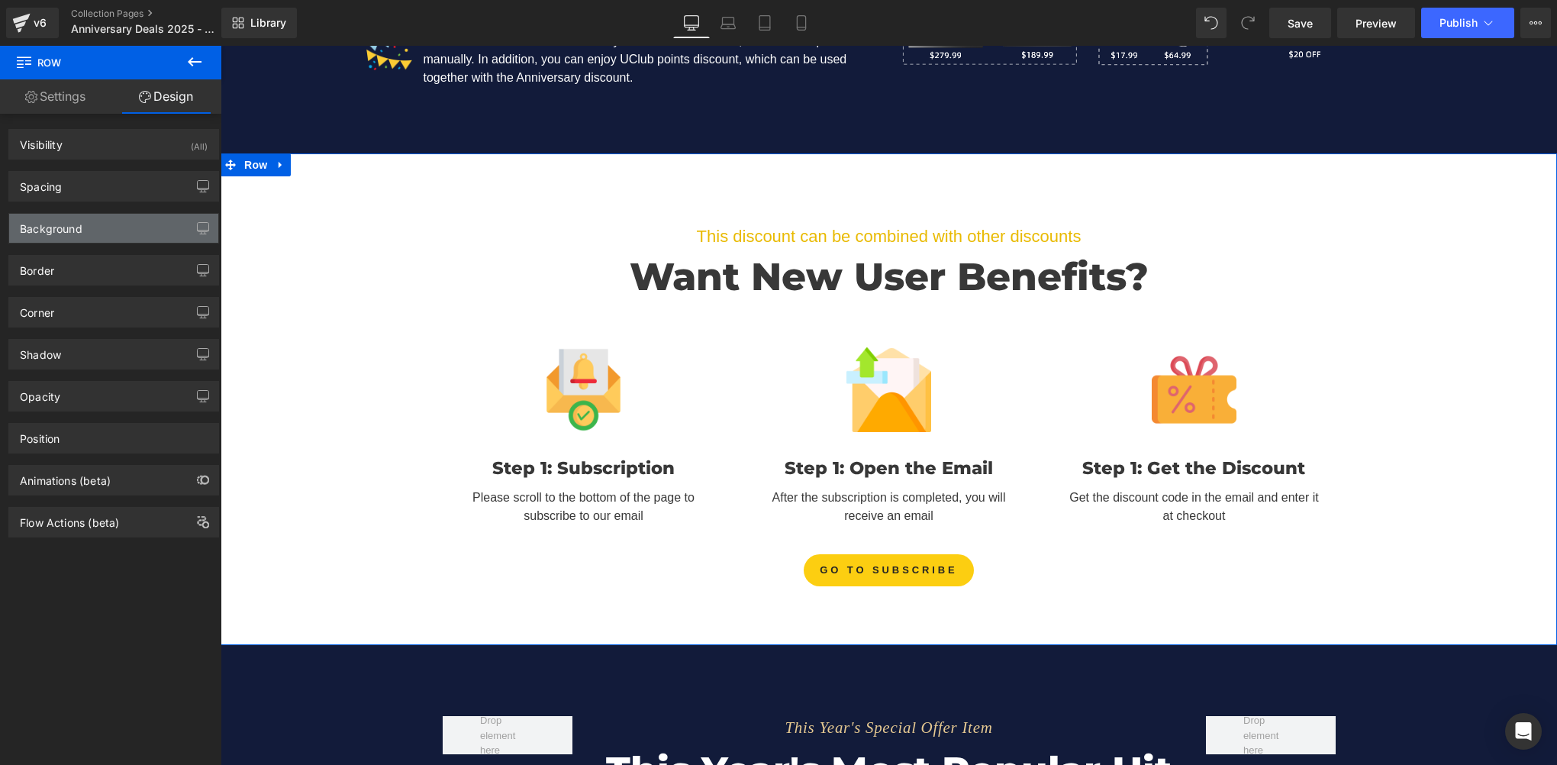
click at [75, 227] on div "Background" at bounding box center [51, 224] width 63 height 21
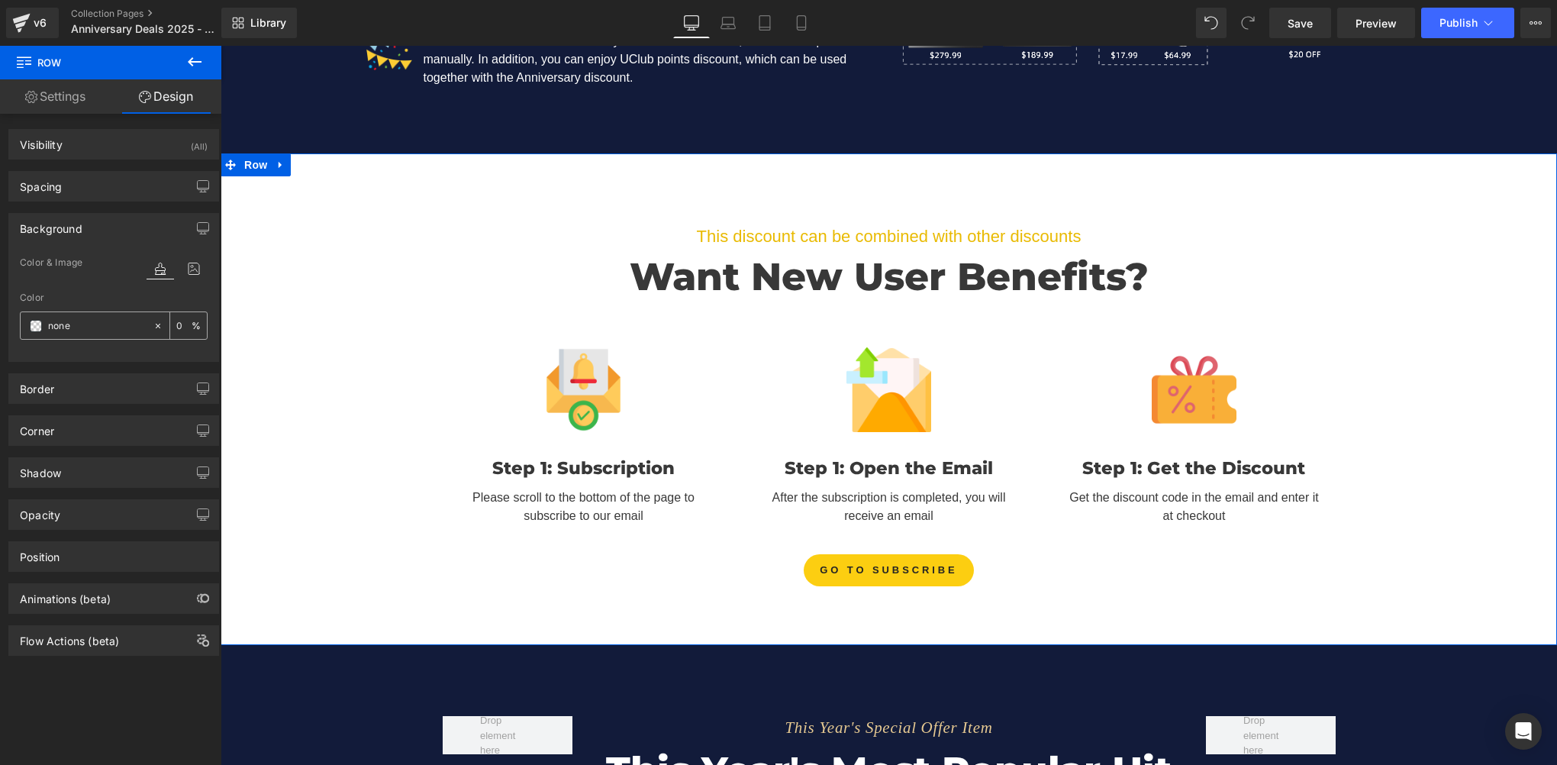
click at [33, 327] on span at bounding box center [36, 326] width 12 height 12
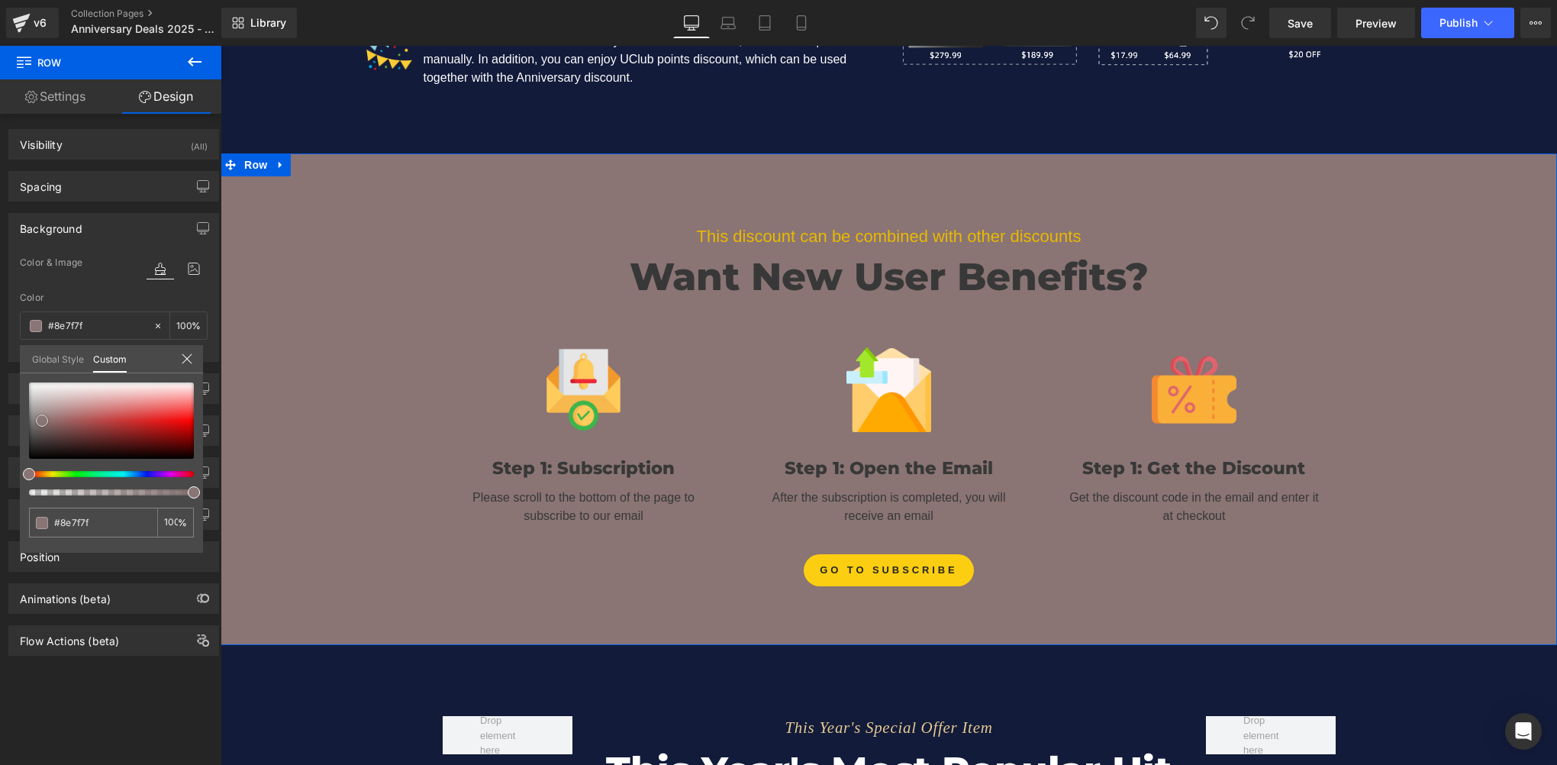
click at [45, 421] on div at bounding box center [111, 420] width 165 height 76
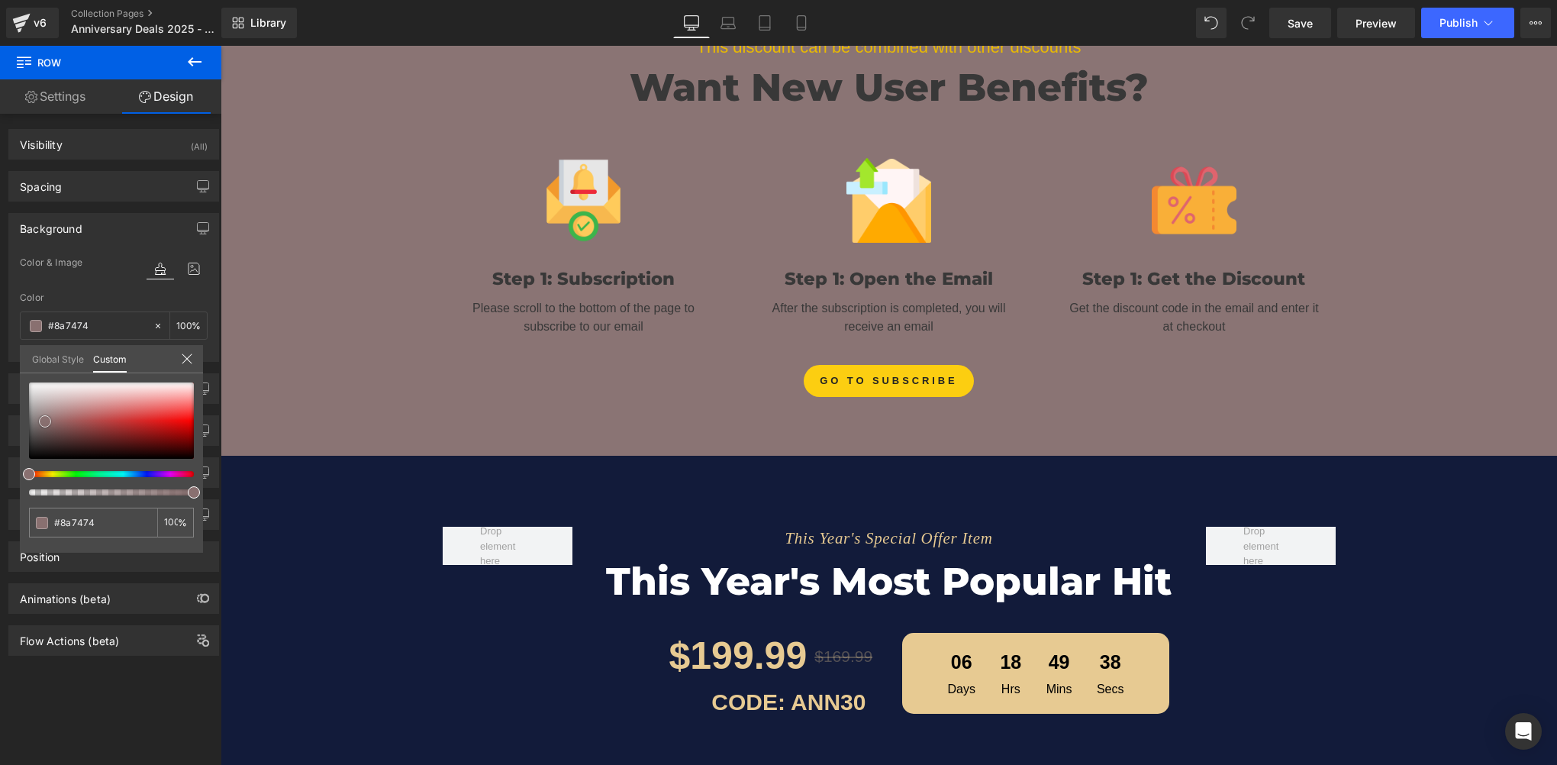
scroll to position [2477, 0]
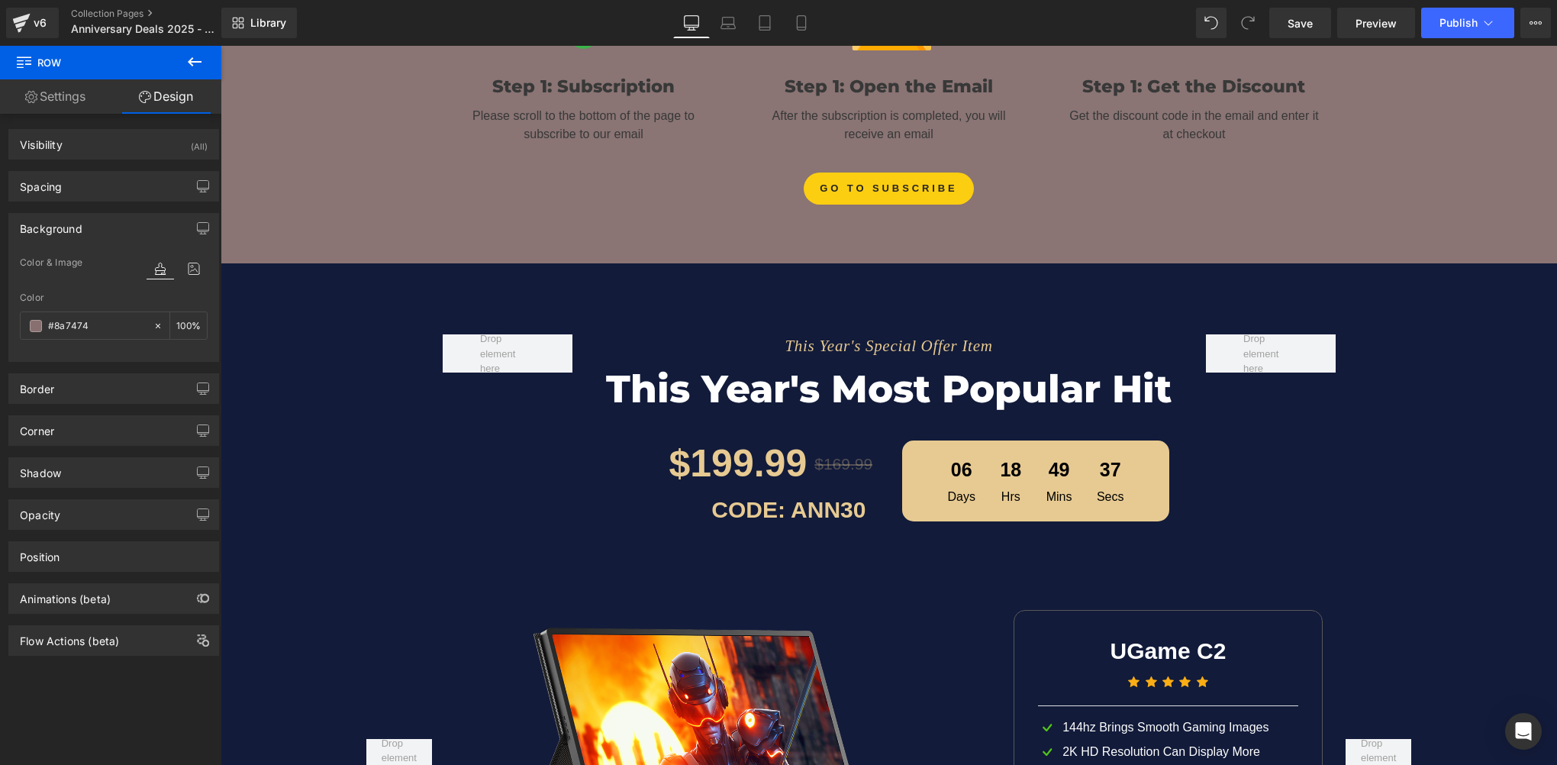
click at [255, 276] on span "Row" at bounding box center [255, 274] width 31 height 23
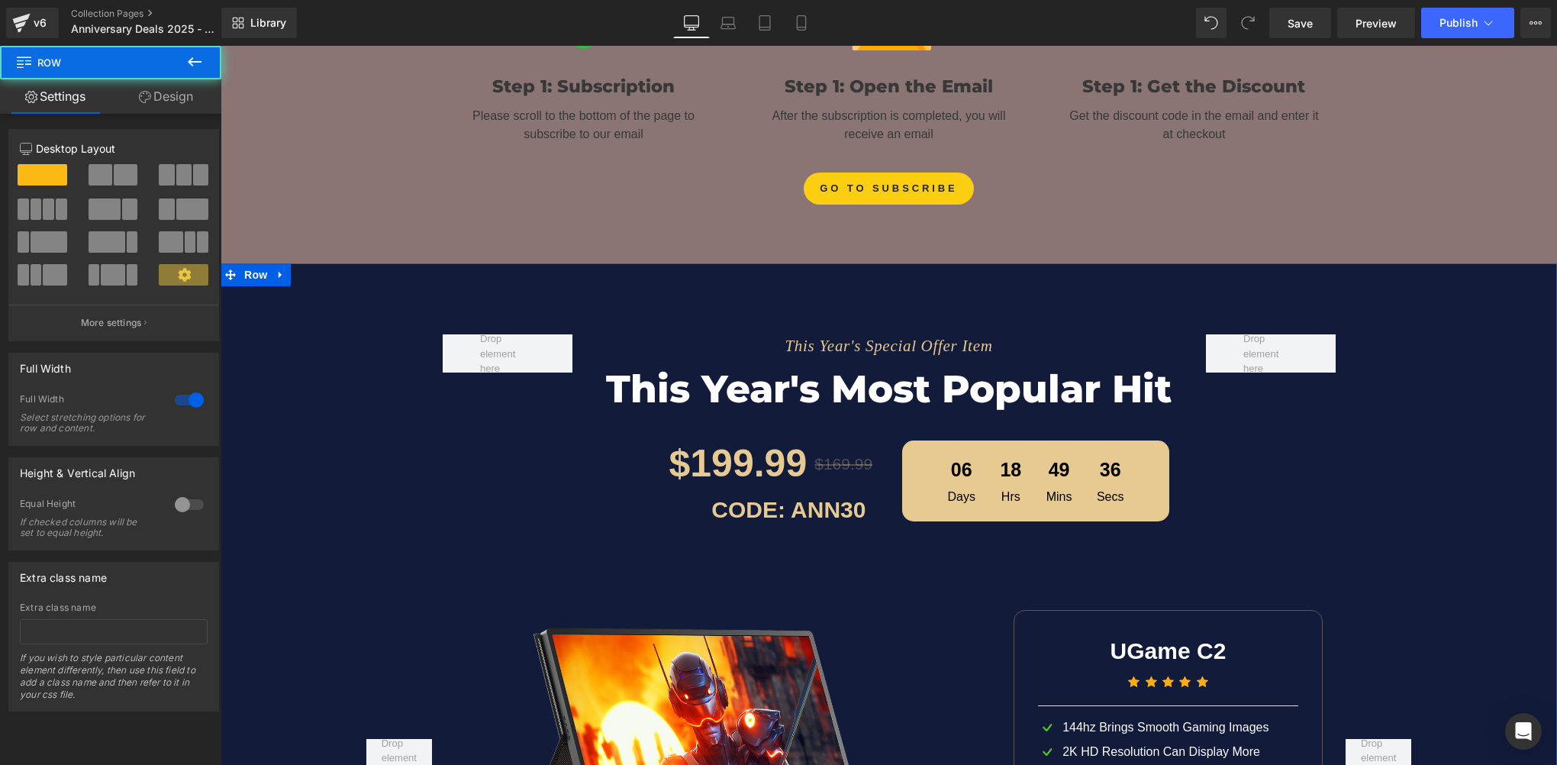
click at [177, 89] on link "Design" at bounding box center [166, 96] width 111 height 34
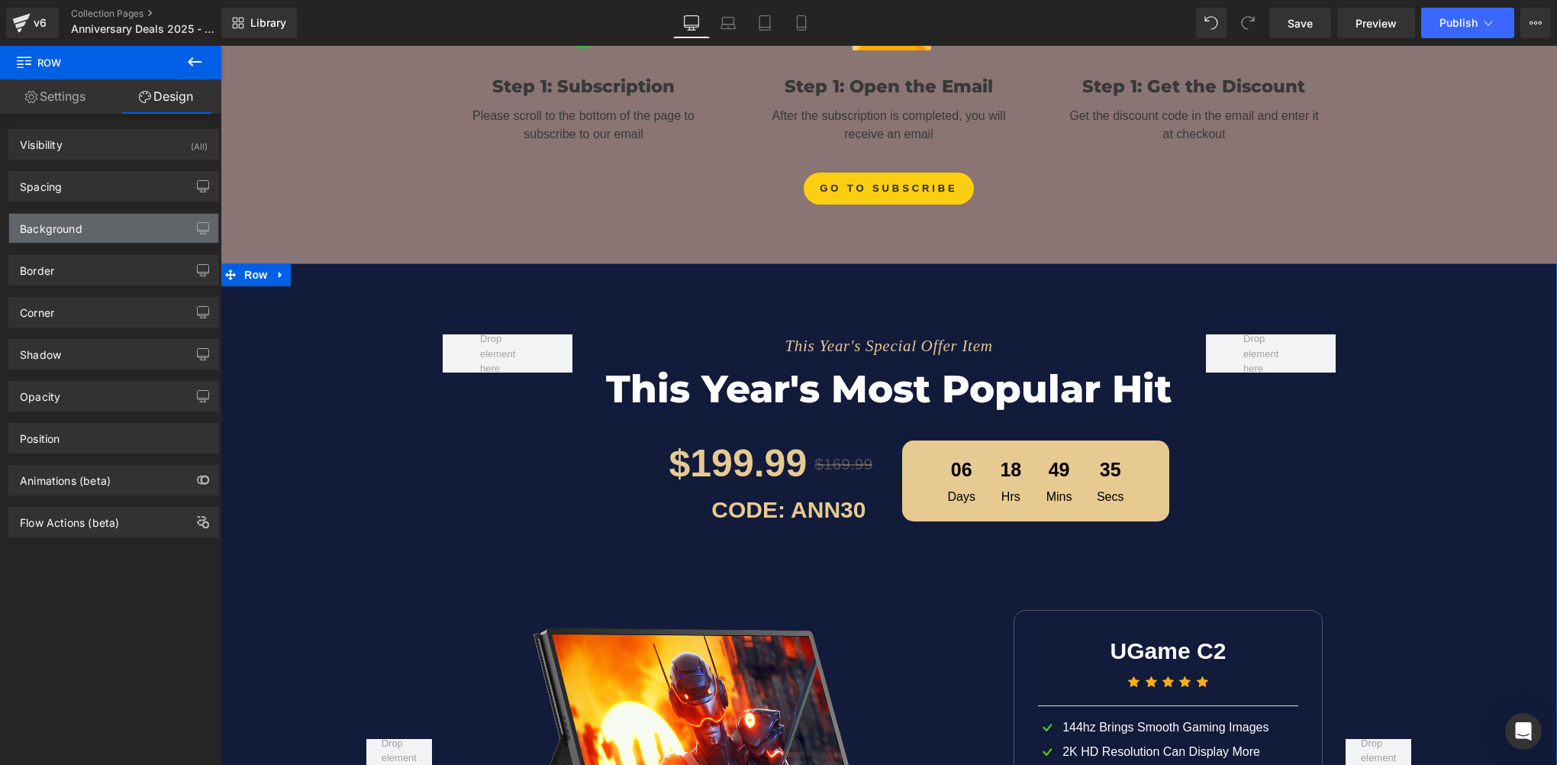
click at [70, 235] on div "Background" at bounding box center [113, 228] width 209 height 29
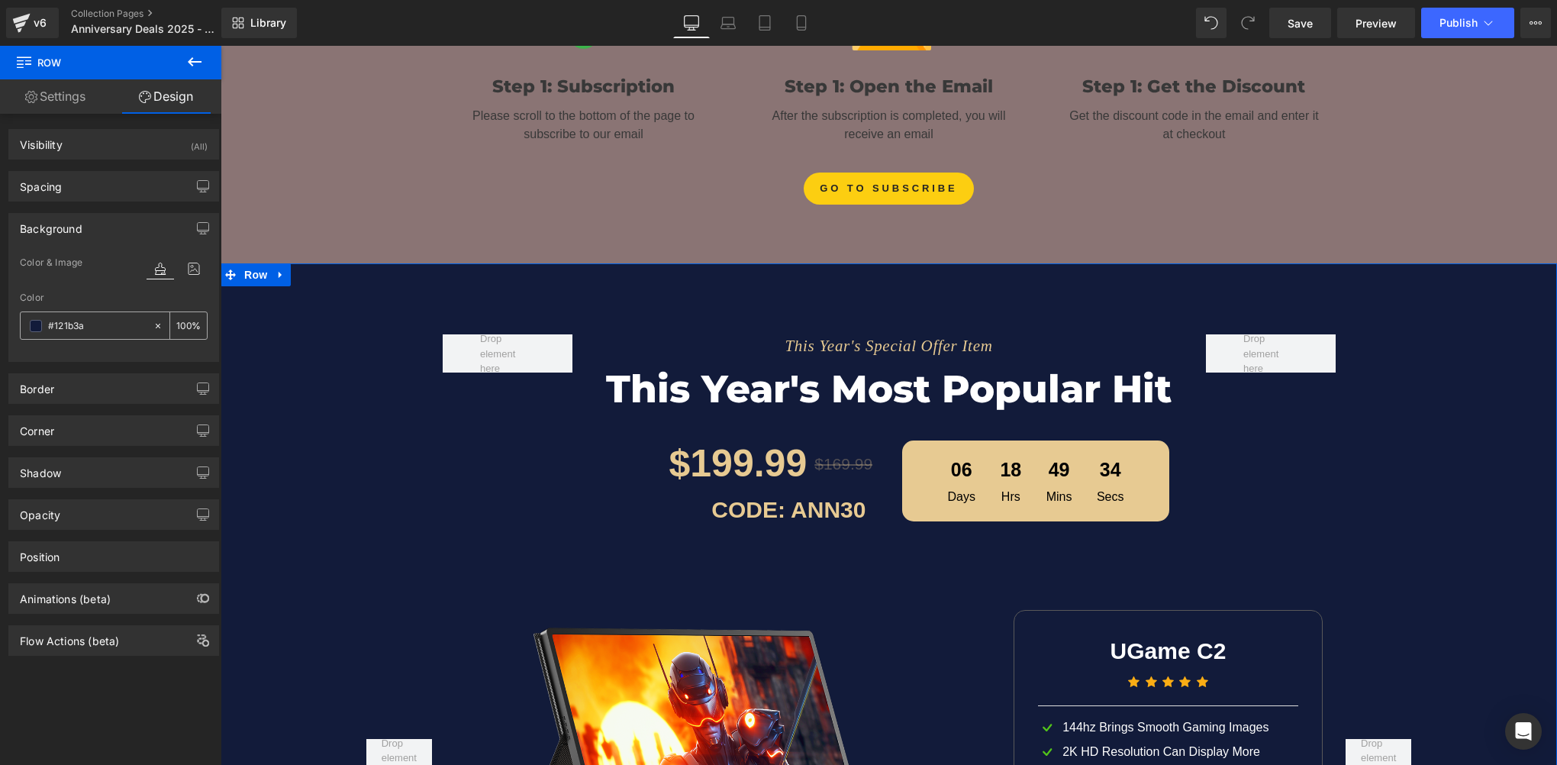
click at [101, 331] on input "#121b3a" at bounding box center [97, 325] width 98 height 17
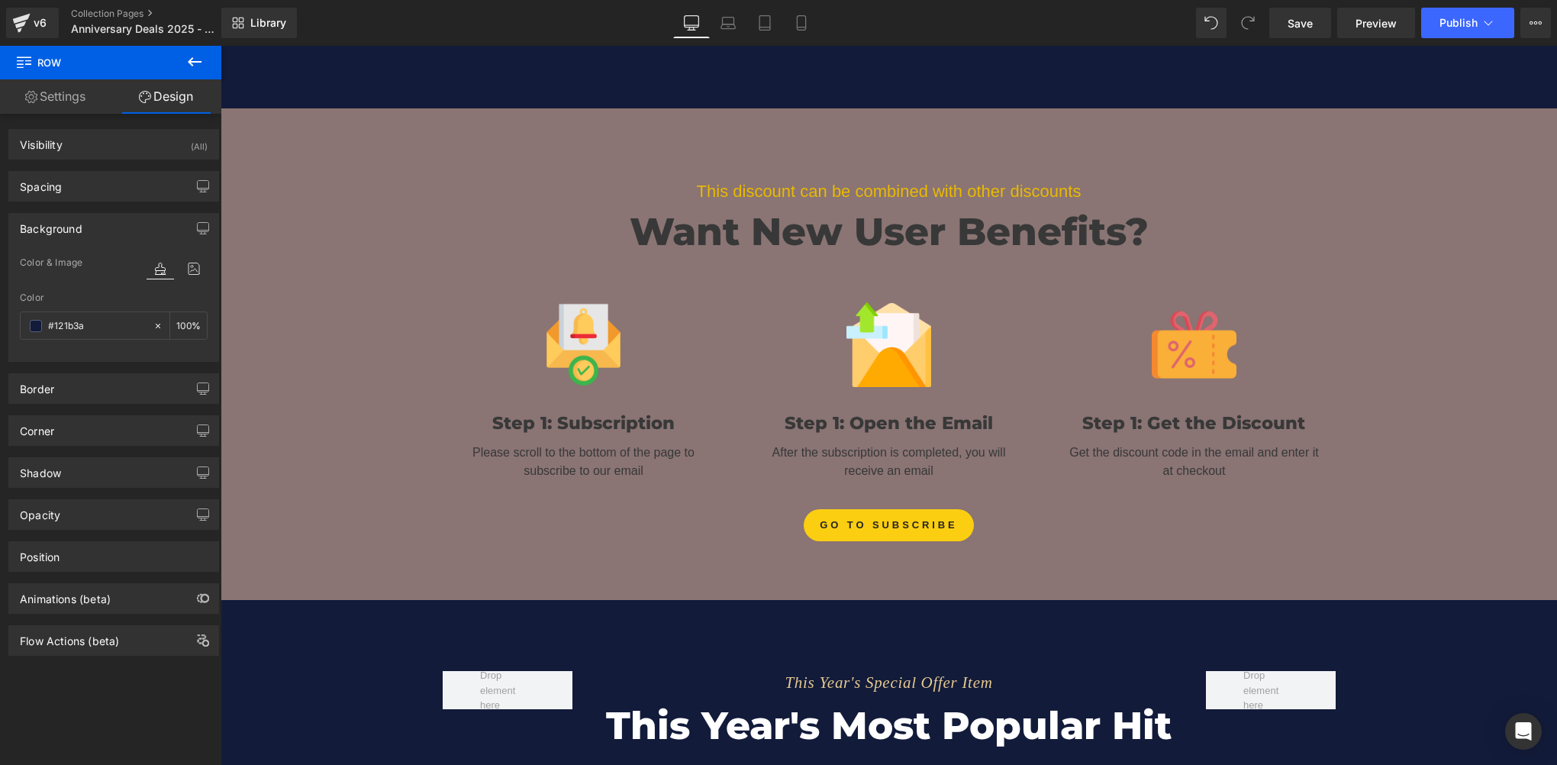
scroll to position [2095, 0]
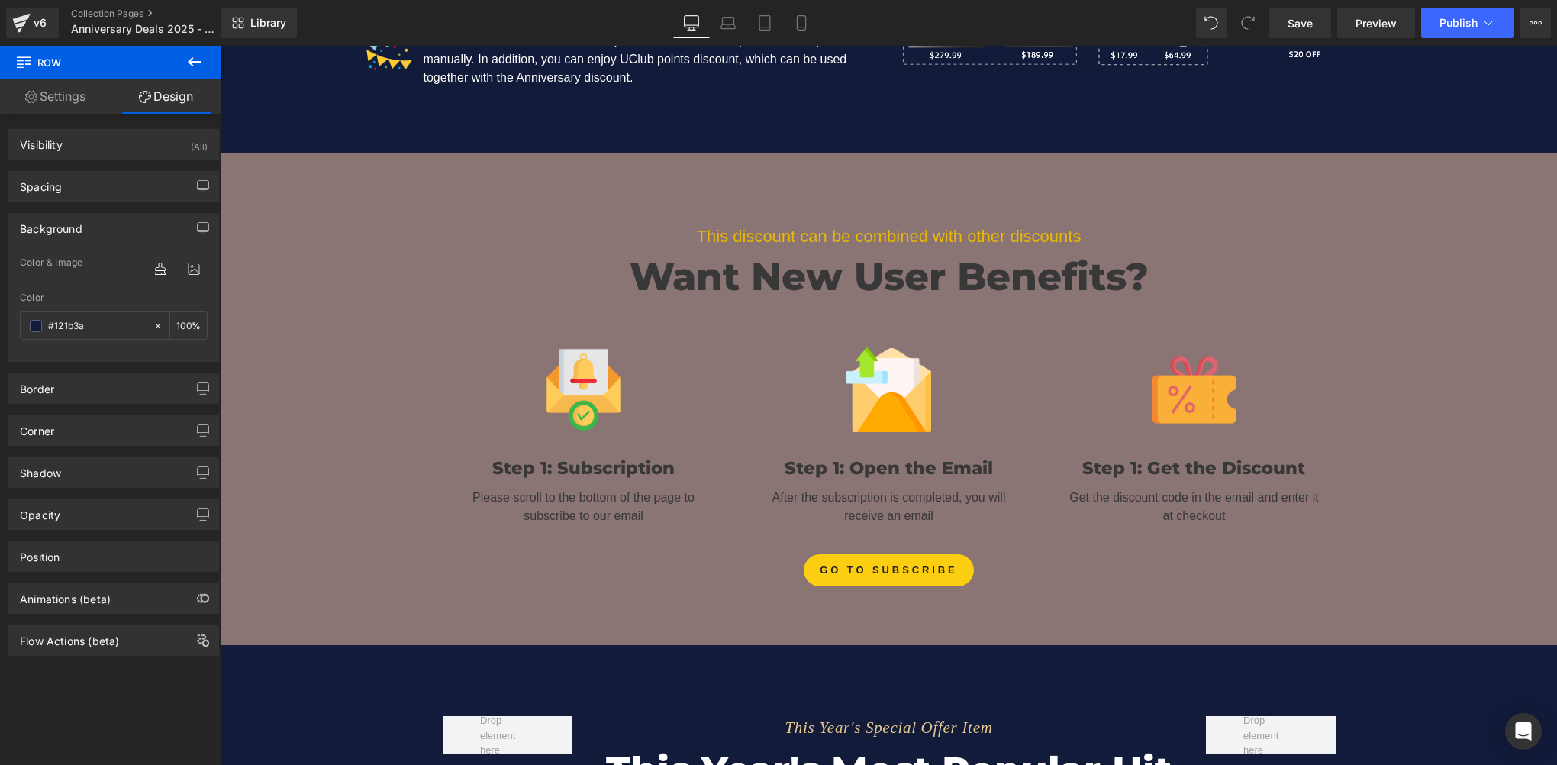
click at [232, 198] on div "This discount can be combined with other discounts Text Block Want New User Ben…" at bounding box center [889, 389] width 1336 height 410
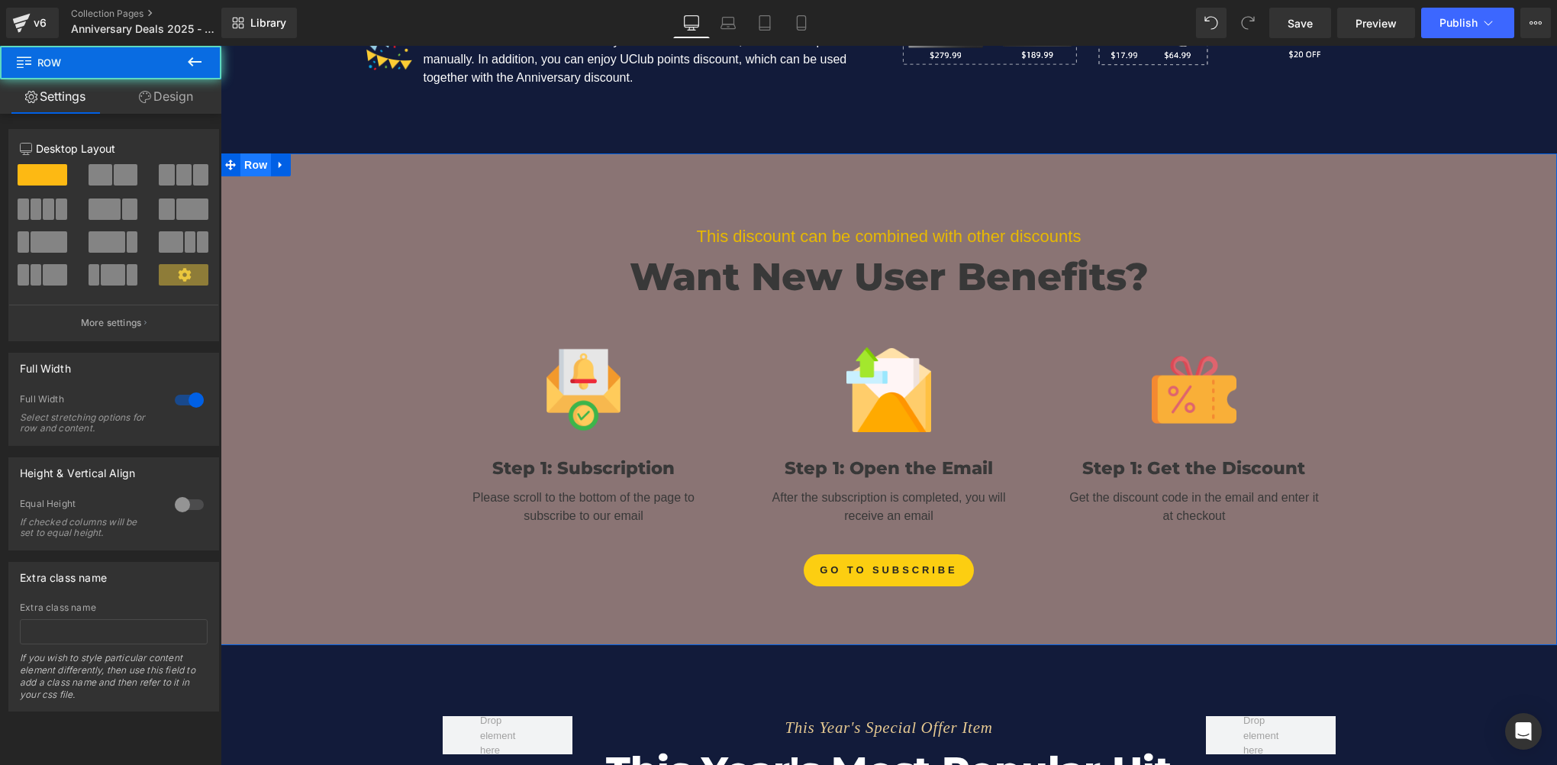
click at [247, 163] on span "Row" at bounding box center [255, 164] width 31 height 23
click at [185, 102] on link "Design" at bounding box center [166, 96] width 111 height 34
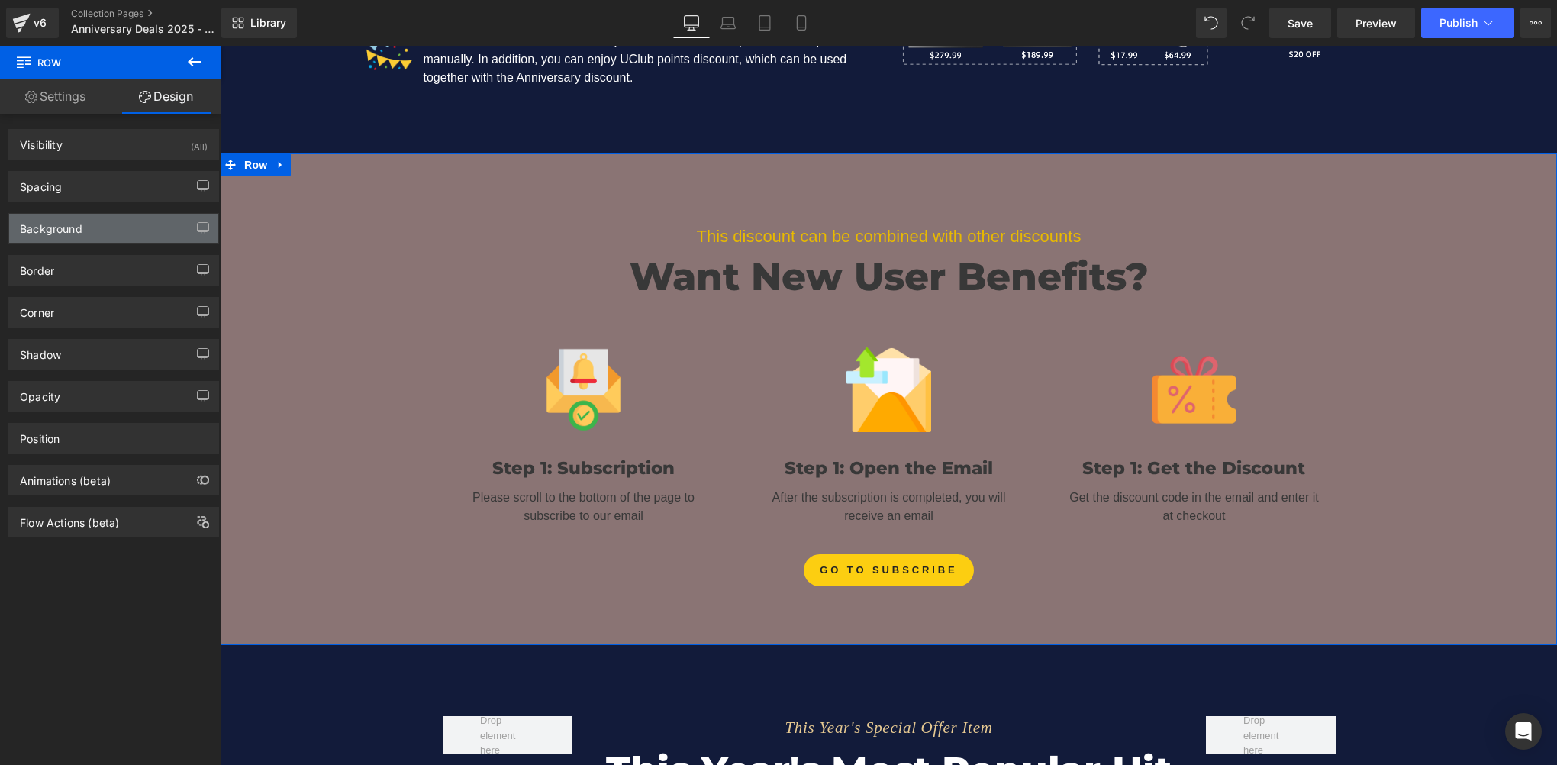
click at [89, 230] on div "Background" at bounding box center [113, 228] width 209 height 29
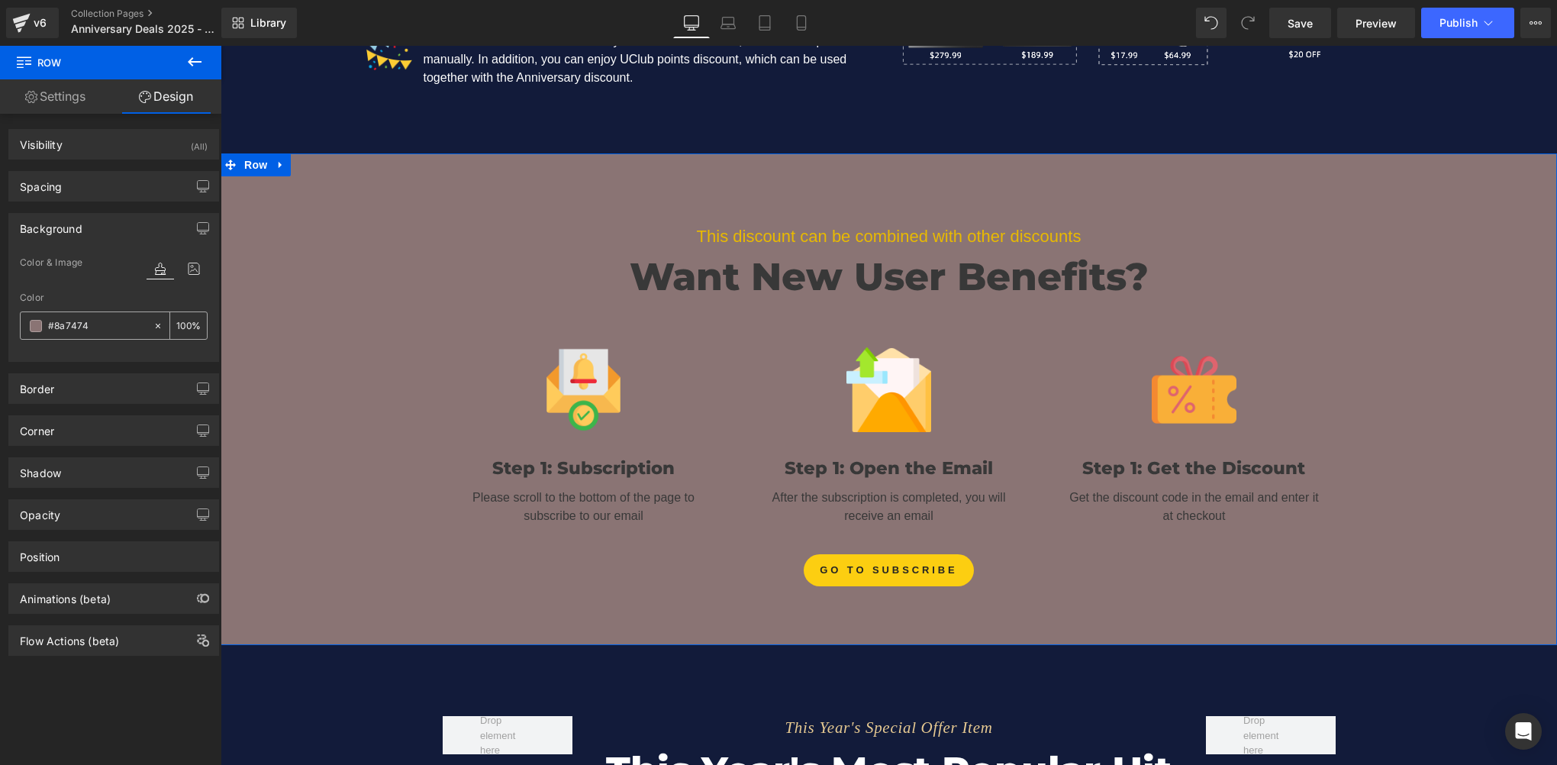
click at [103, 327] on input "#8a7474" at bounding box center [97, 325] width 98 height 17
paste input "121b3a"
type input "#121b3a"
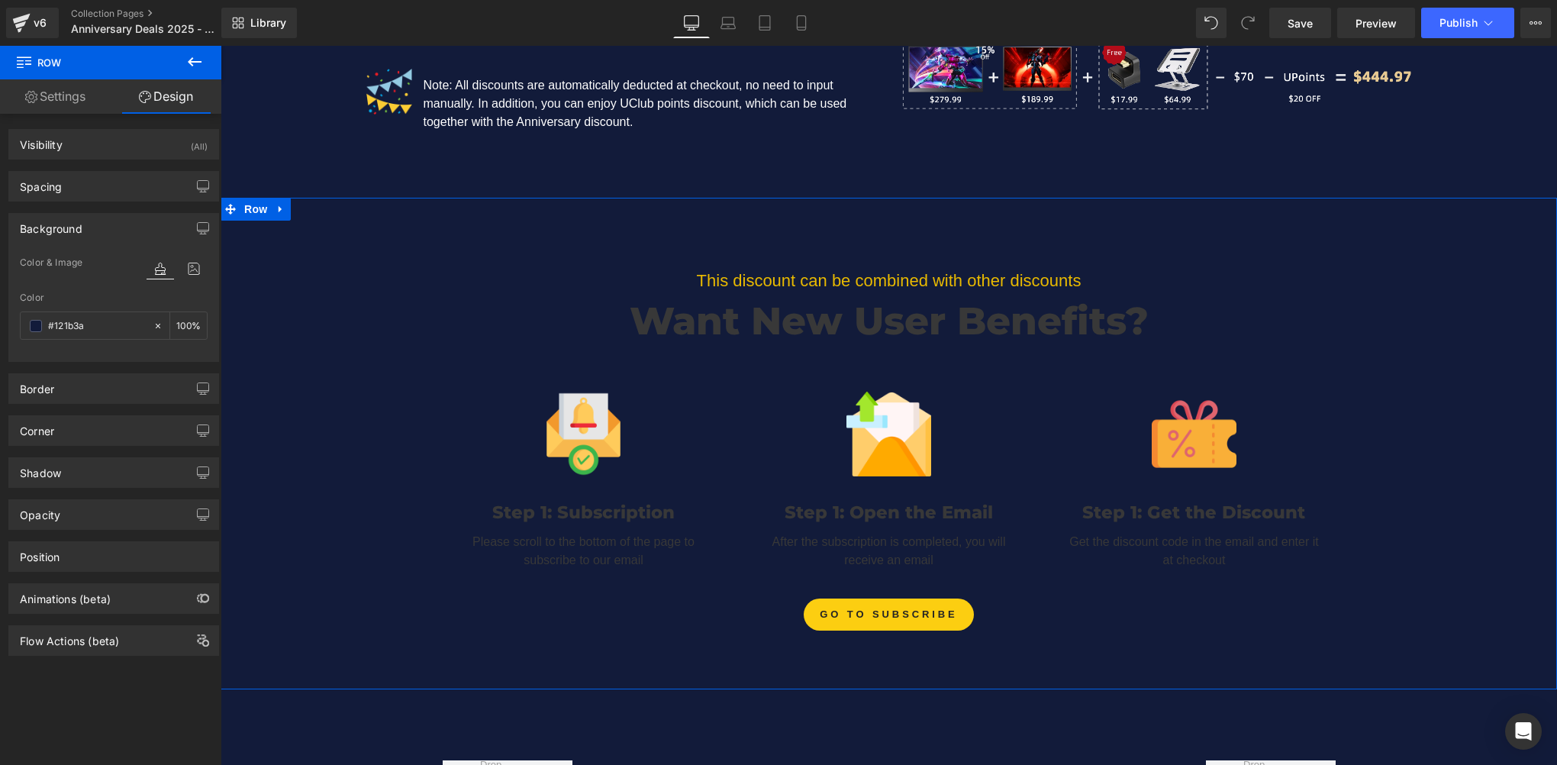
scroll to position [2248, 0]
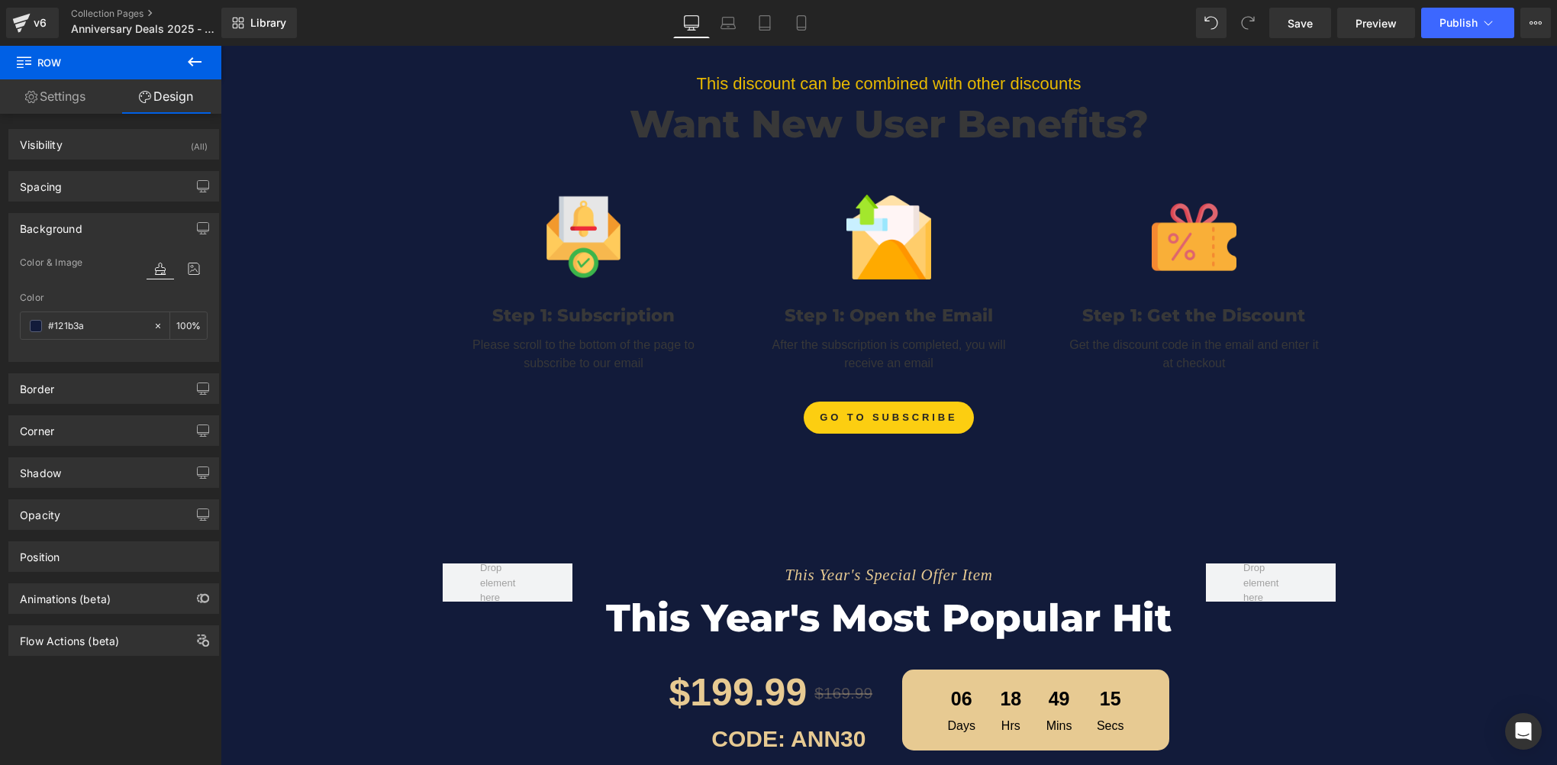
click at [853, 486] on div "This discount can be combined with other discounts Text Block Want New User Ben…" at bounding box center [889, 246] width 1336 height 491
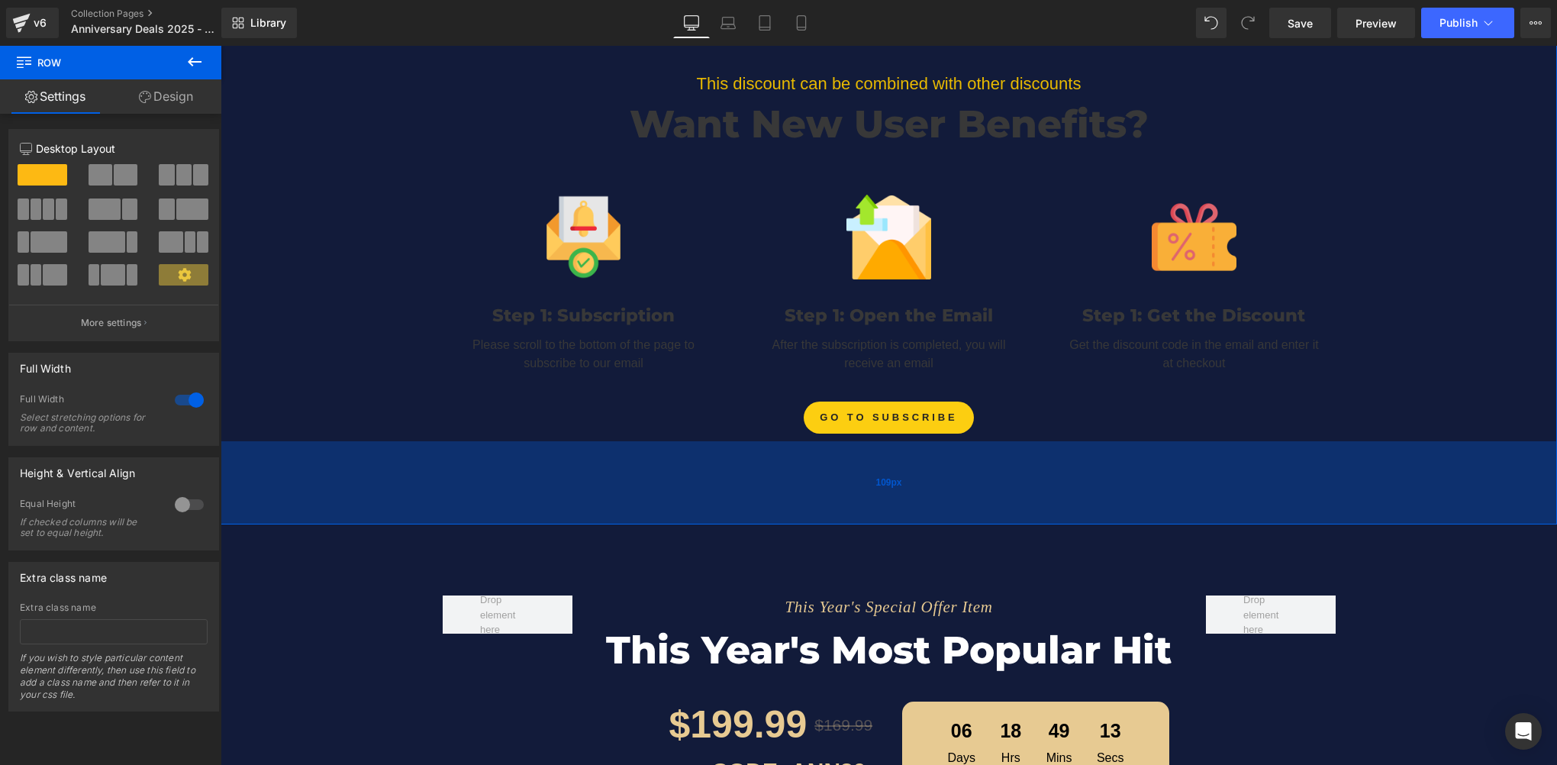
drag, startPoint x: 865, startPoint y: 472, endPoint x: 867, endPoint y: 504, distance: 32.1
click at [867, 504] on div "109px" at bounding box center [889, 482] width 1336 height 83
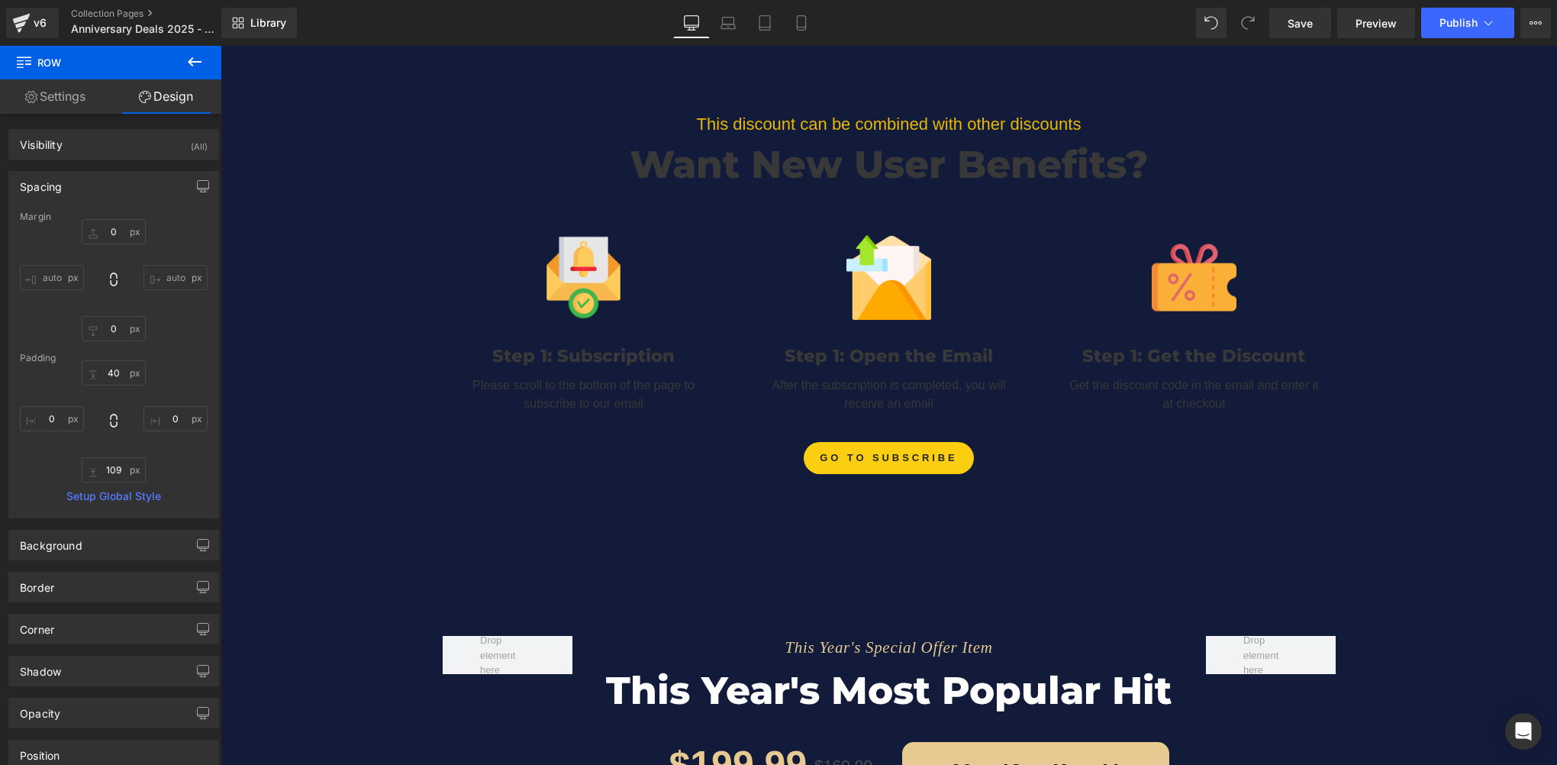
scroll to position [2324, 0]
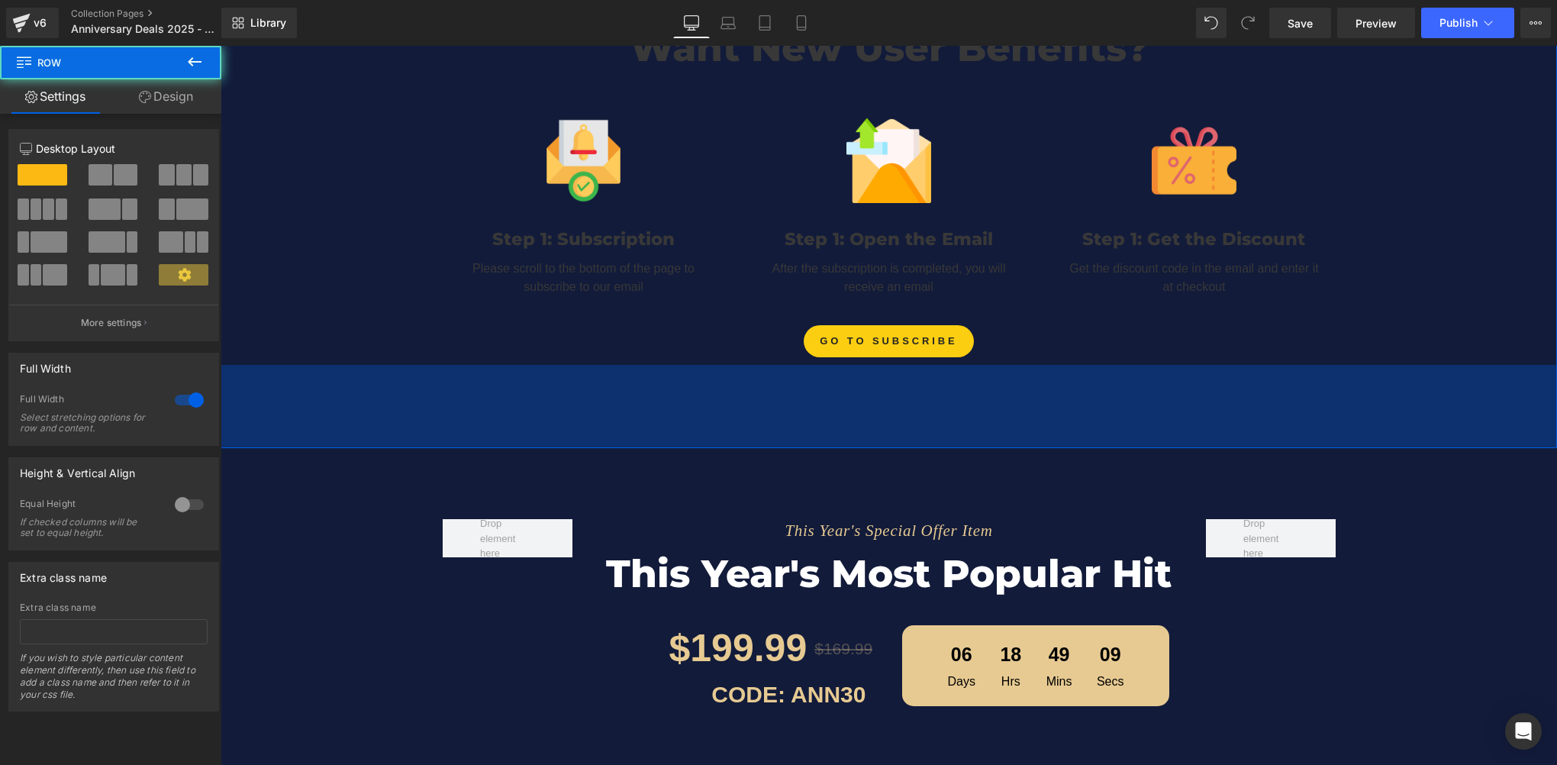
click at [825, 401] on div "This discount can be combined with other discounts Text Block Want New User Ben…" at bounding box center [889, 186] width 1336 height 524
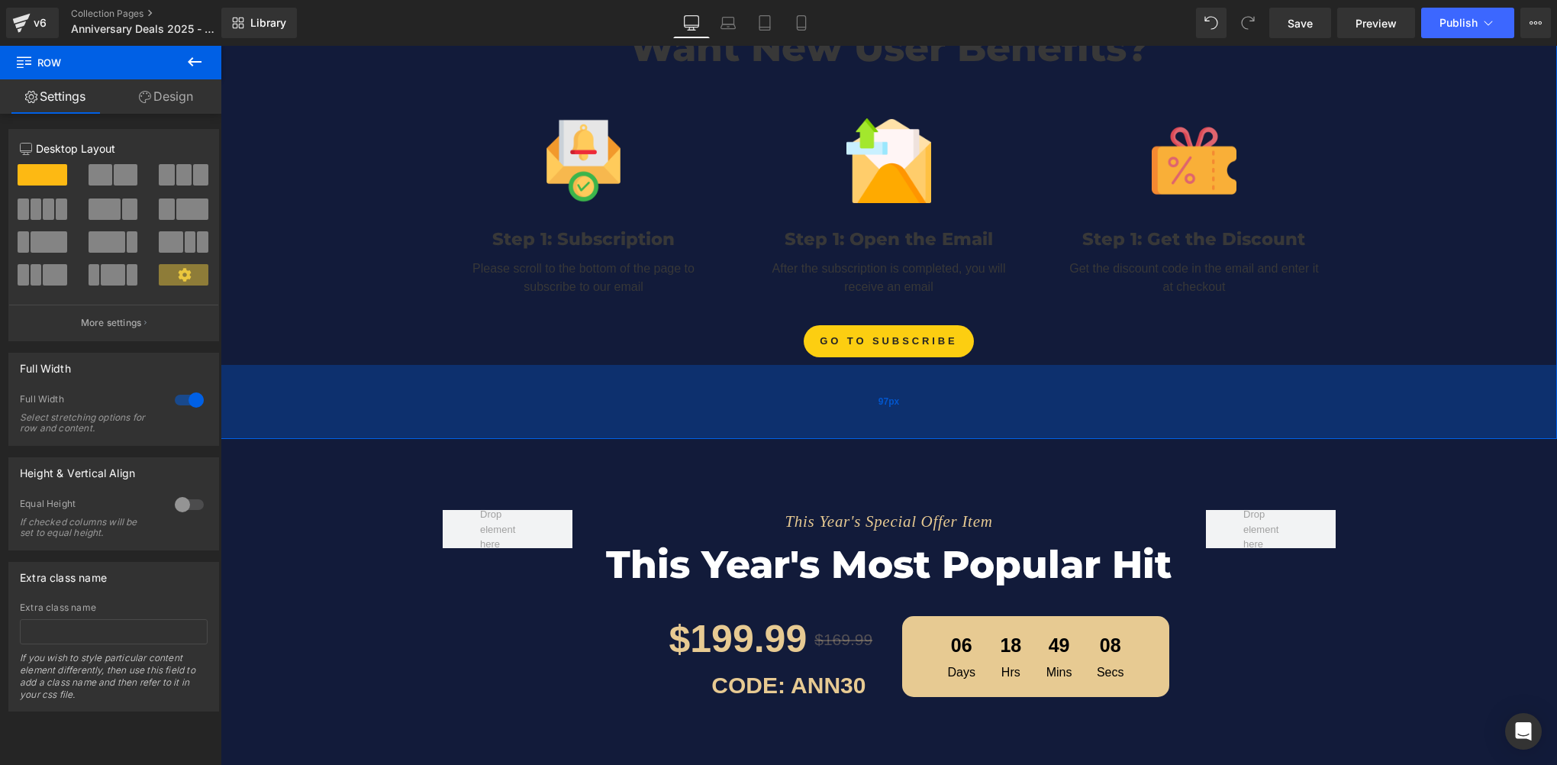
drag, startPoint x: 894, startPoint y: 418, endPoint x: 896, endPoint y: 410, distance: 8.5
click at [896, 410] on div "97px" at bounding box center [889, 402] width 1336 height 74
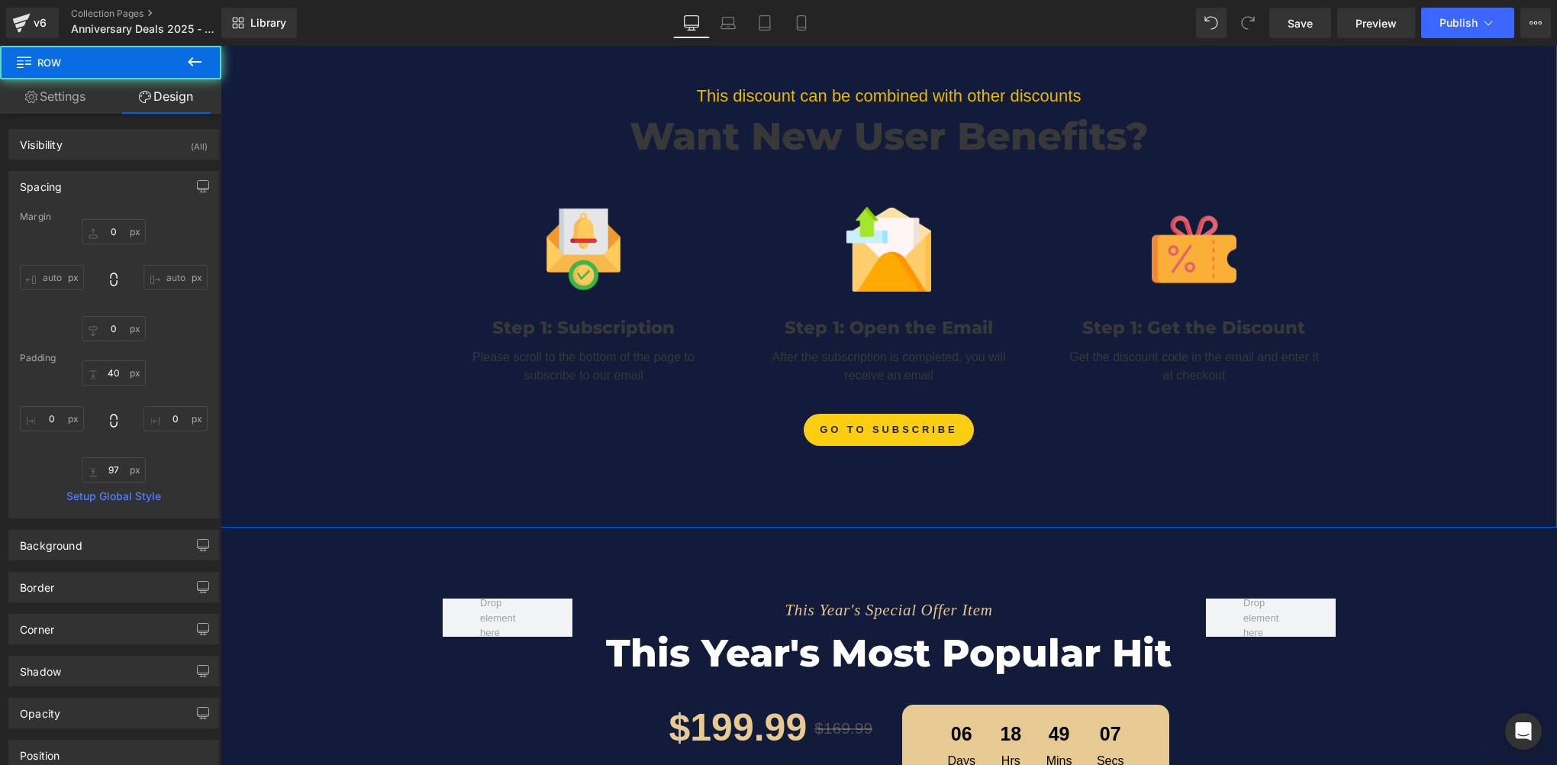
scroll to position [2095, 0]
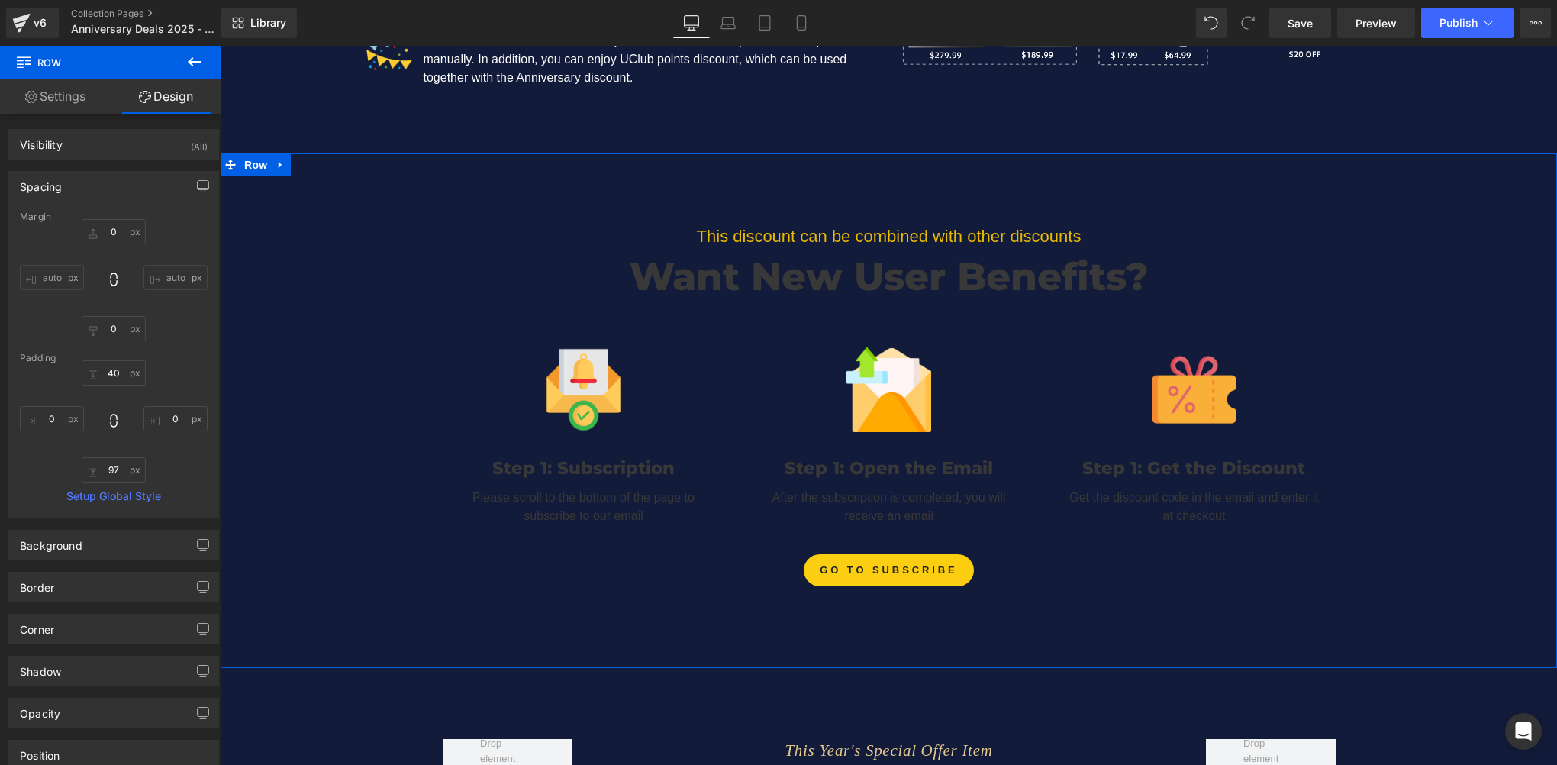
click at [854, 259] on h2 "Want New User Benefits?" at bounding box center [889, 276] width 893 height 57
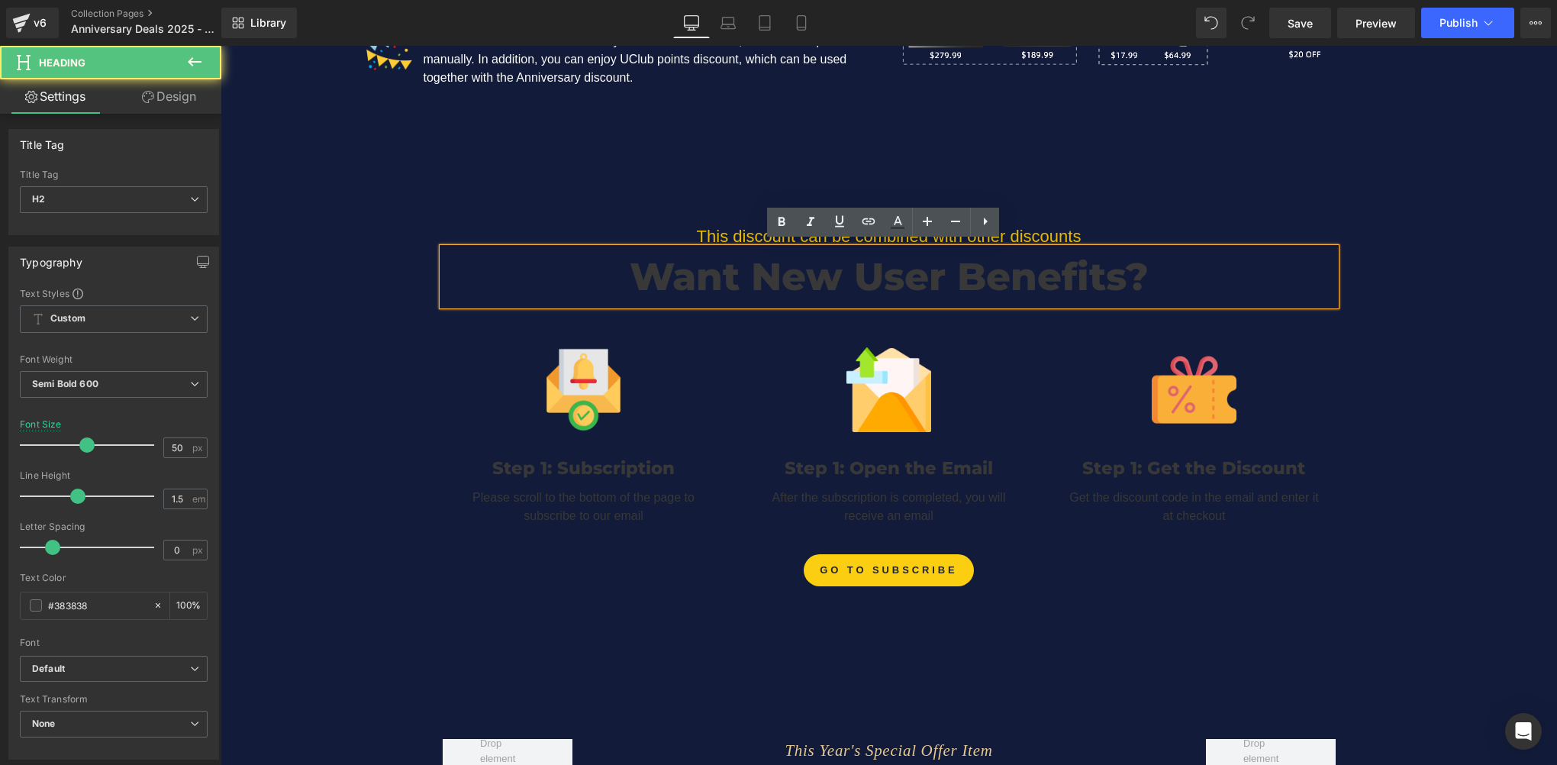
click at [607, 227] on p "This discount can be combined with other discounts" at bounding box center [889, 237] width 893 height 22
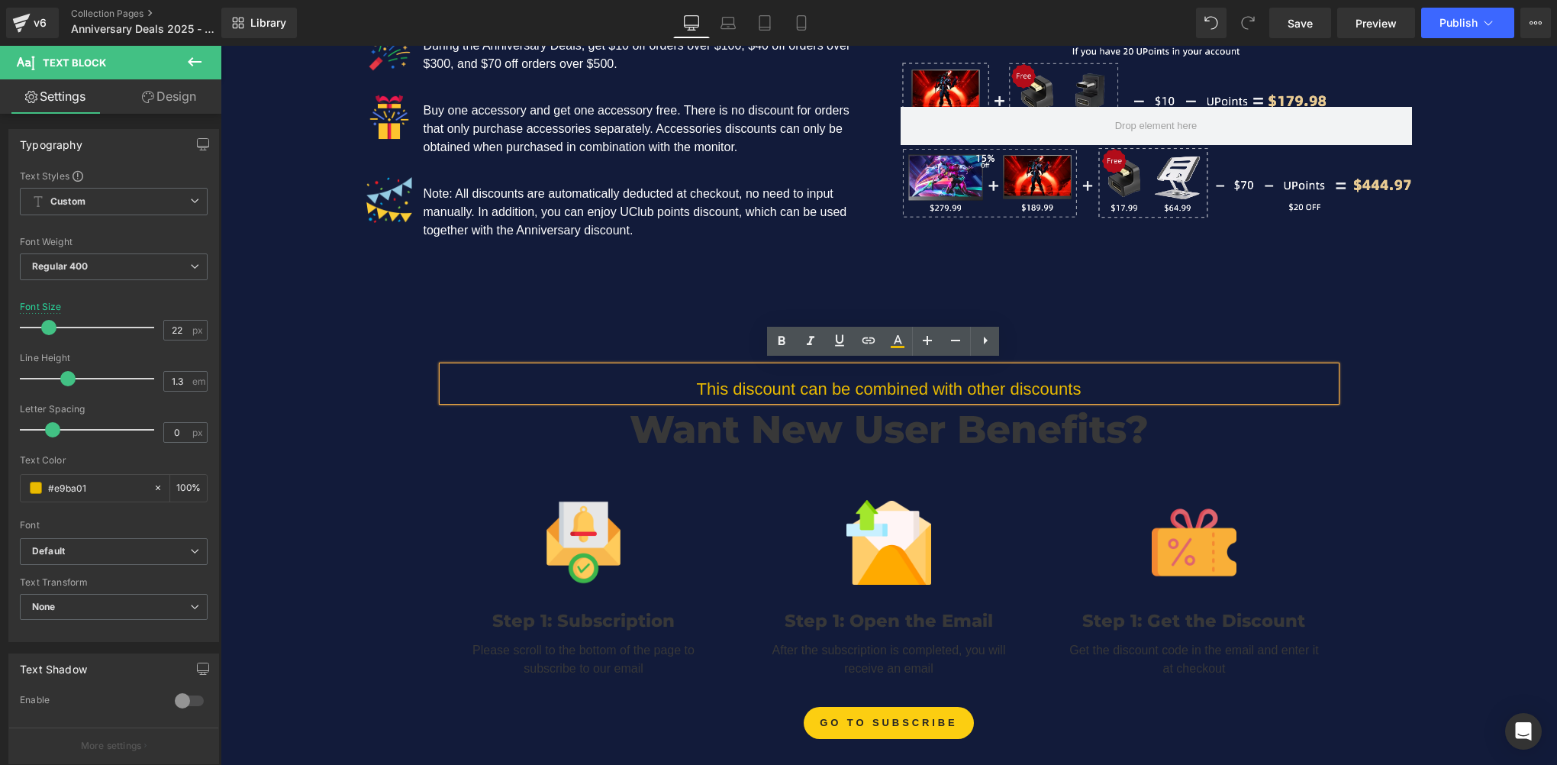
click at [388, 279] on div "Step right into discount paradise! Unleash the Heroic shopper in you! Text Bloc…" at bounding box center [889, 63] width 1336 height 487
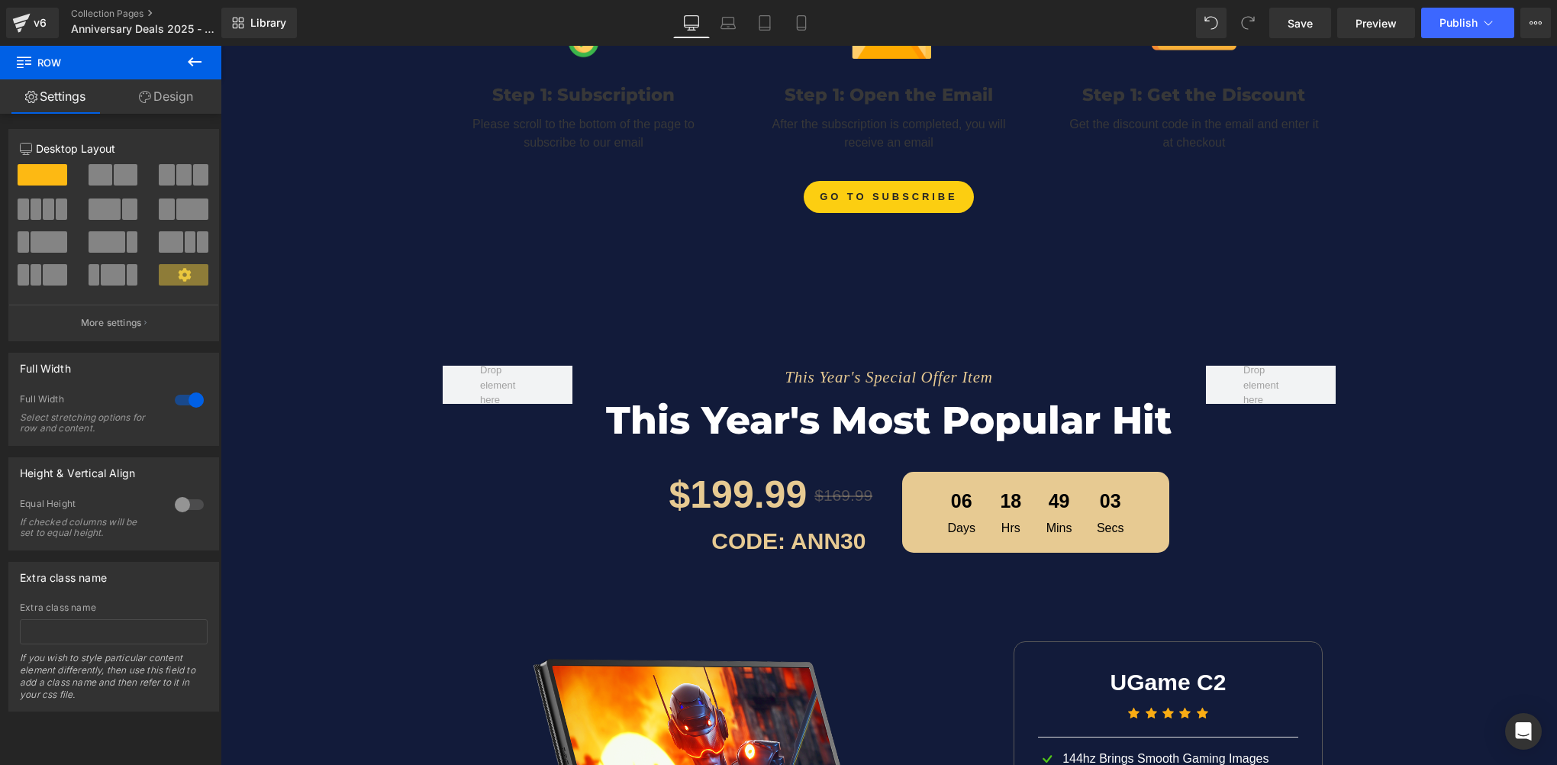
scroll to position [2477, 0]
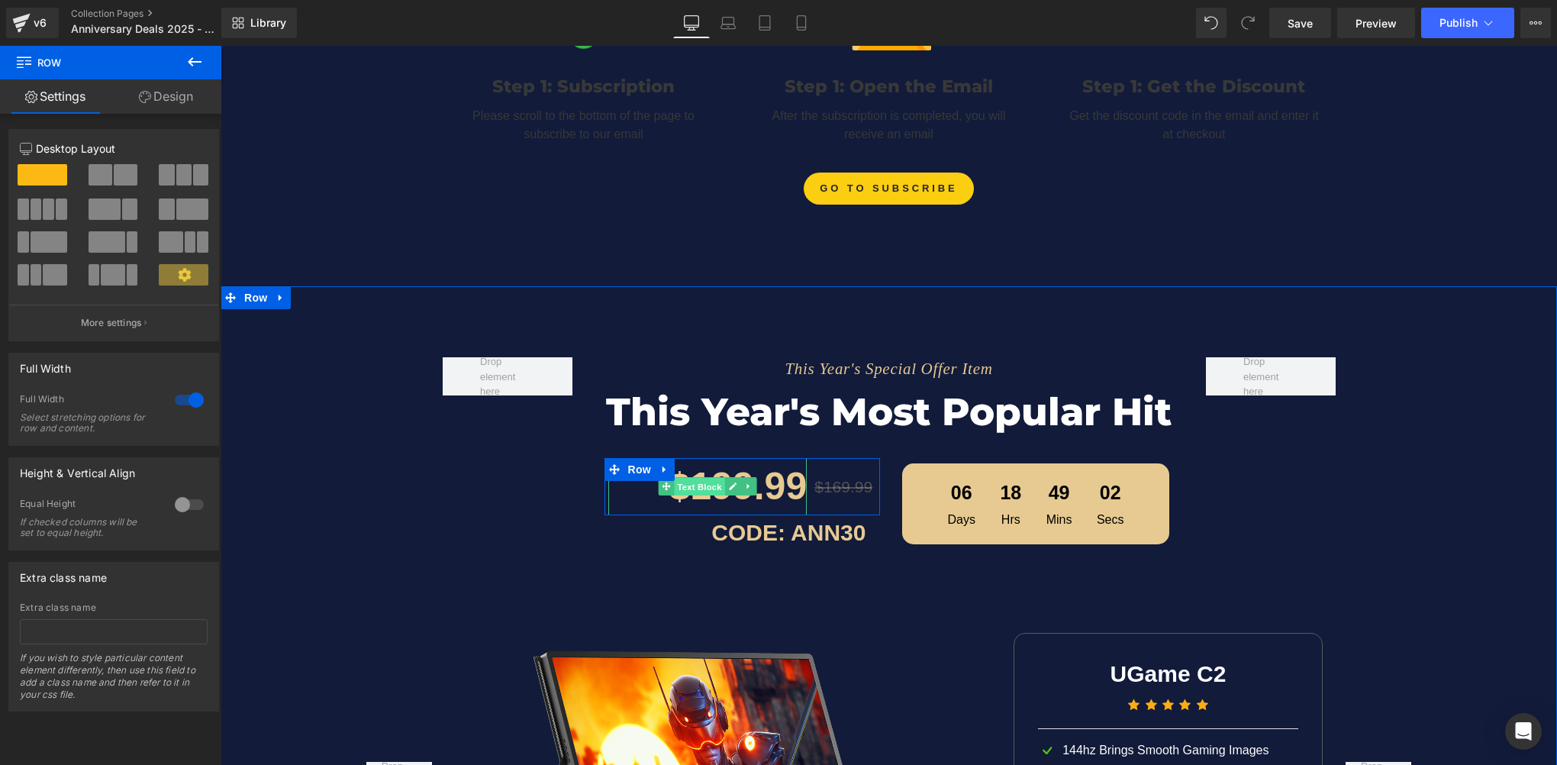
click at [715, 482] on span "Text Block" at bounding box center [699, 487] width 50 height 18
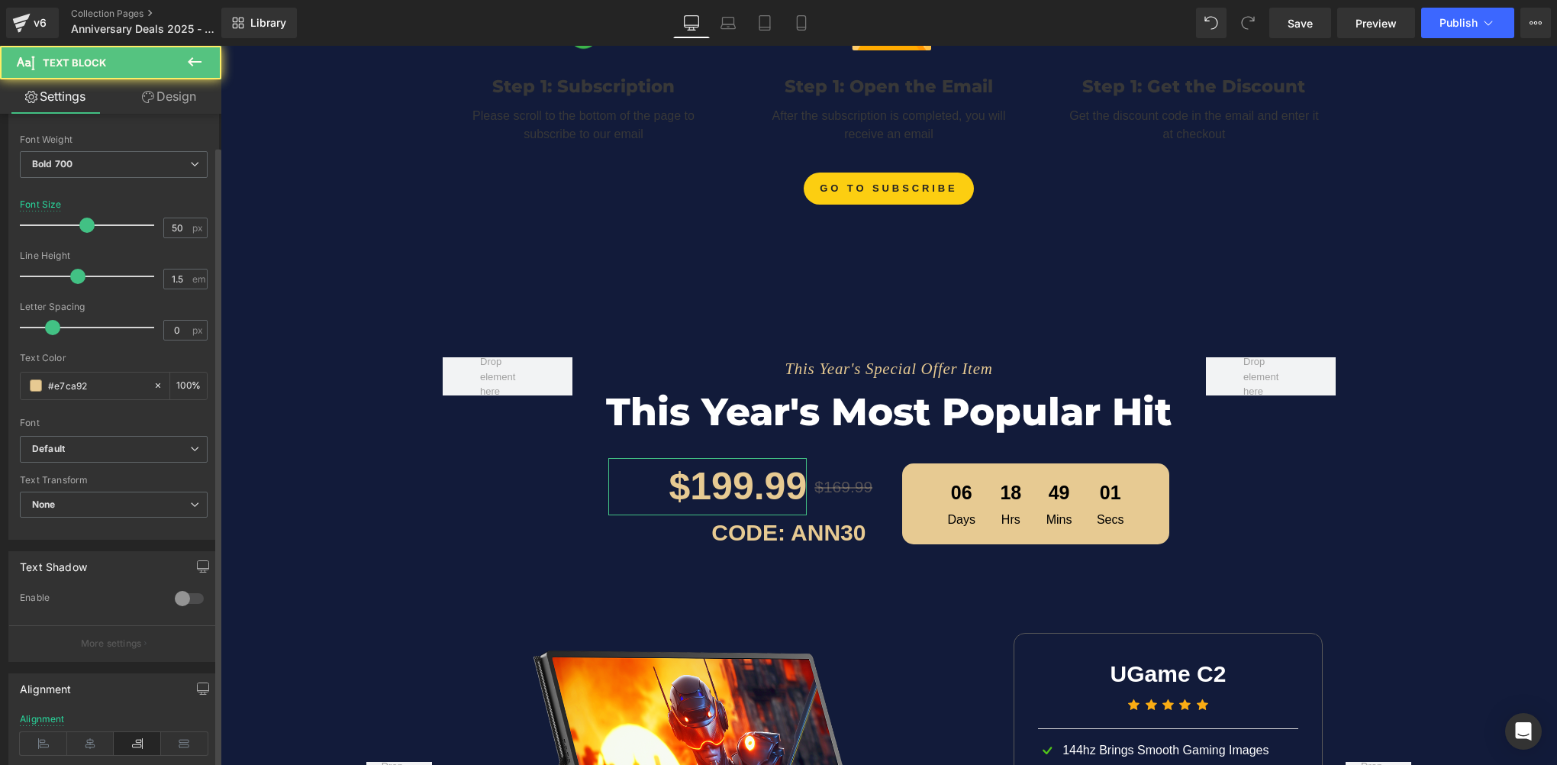
scroll to position [229, 0]
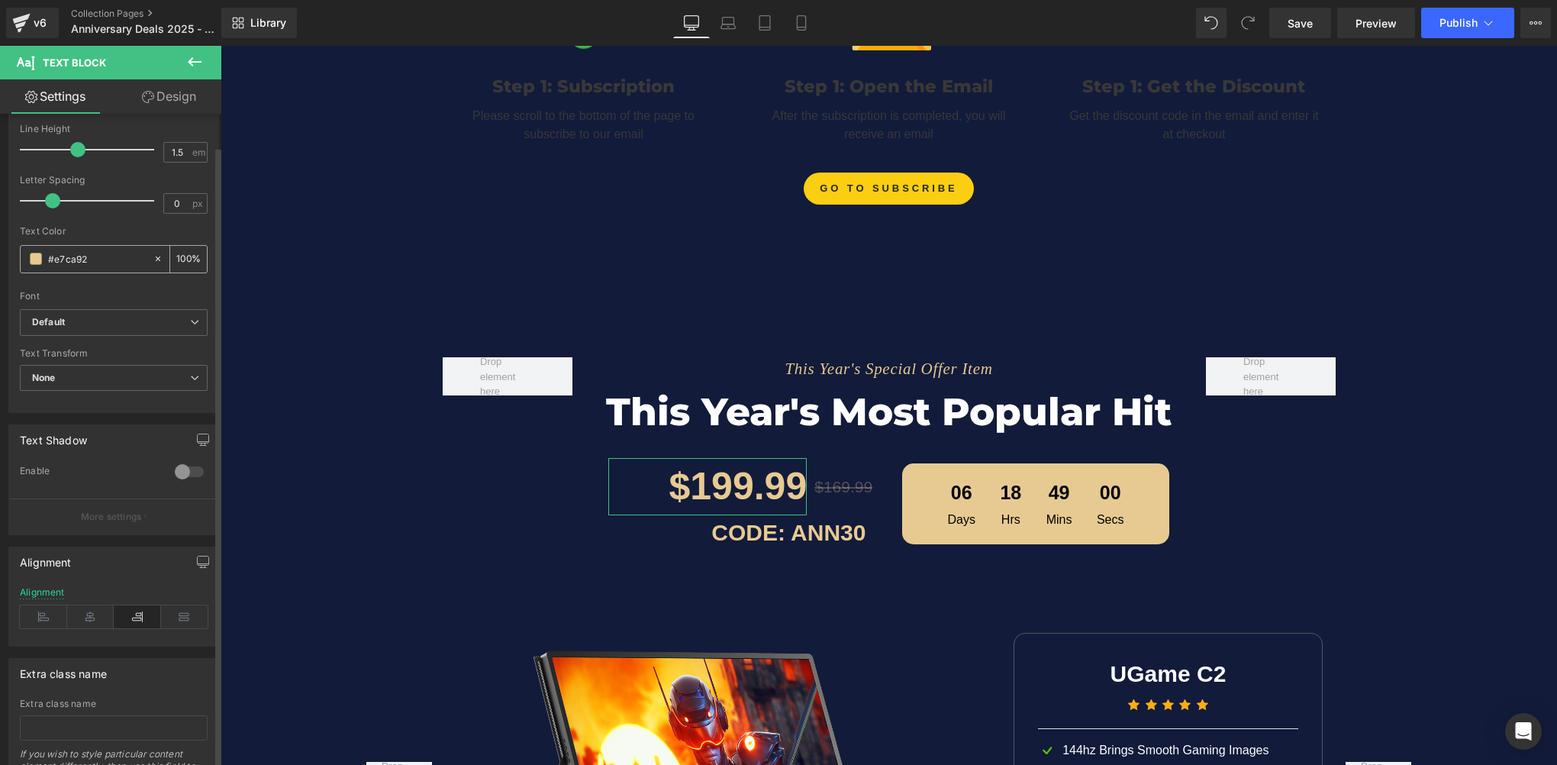
click at [105, 261] on input "#e7ca92" at bounding box center [97, 258] width 98 height 17
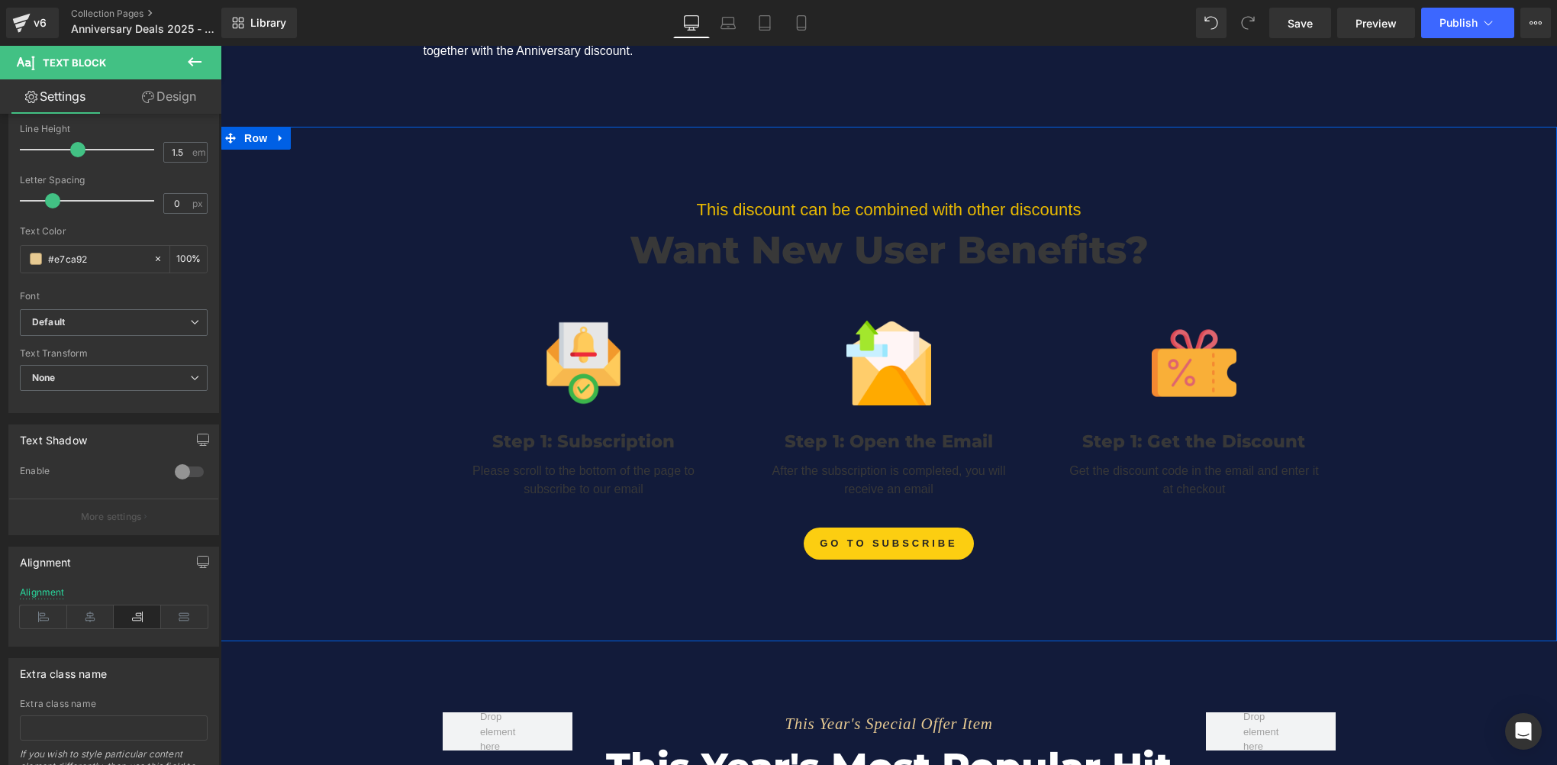
scroll to position [2095, 0]
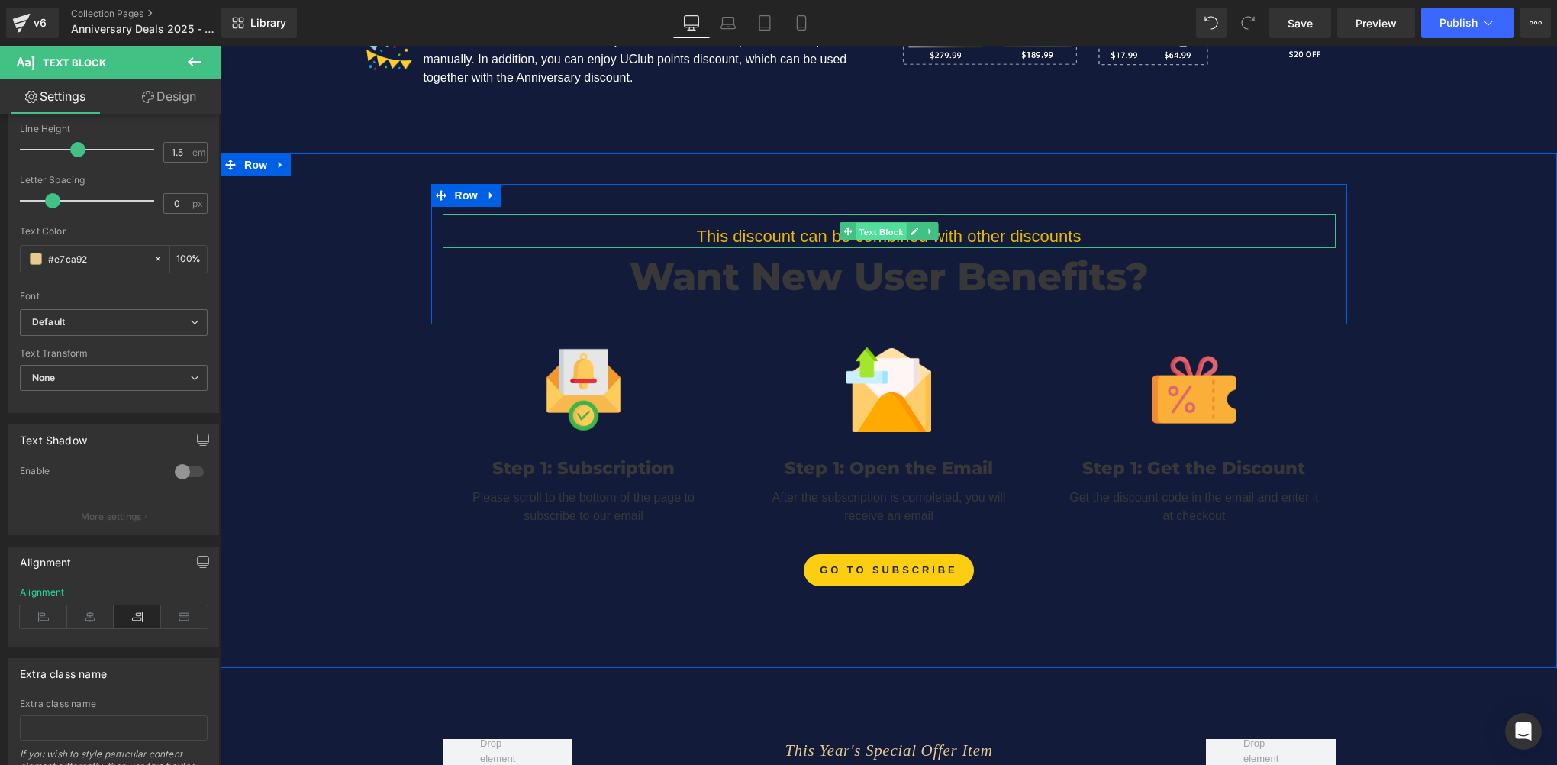
click at [862, 224] on span "Text Block" at bounding box center [881, 231] width 50 height 18
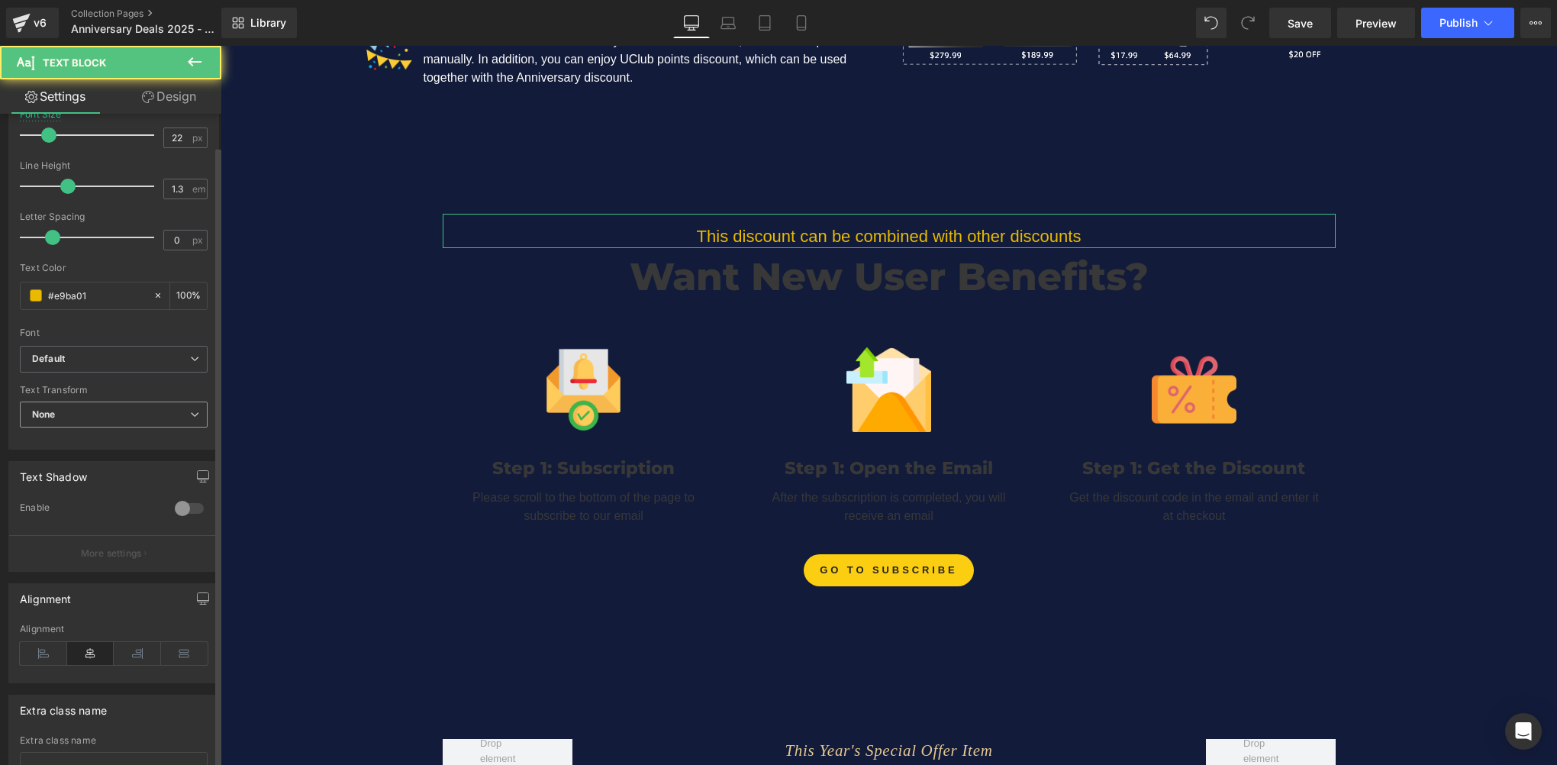
scroll to position [229, 0]
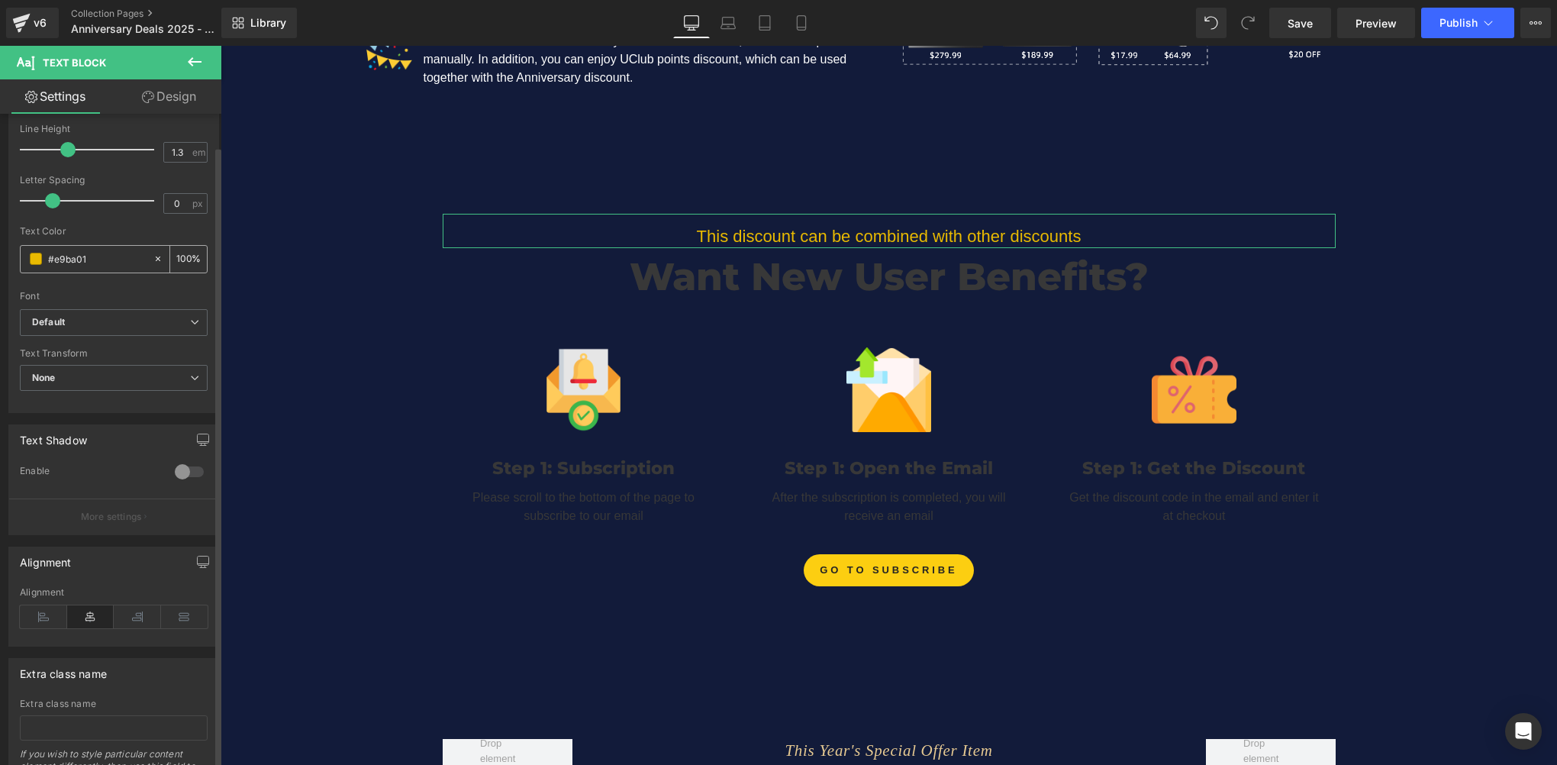
click at [103, 255] on input "#e9ba01" at bounding box center [97, 258] width 98 height 17
paste input "7ca92"
type input "#e7ca92"
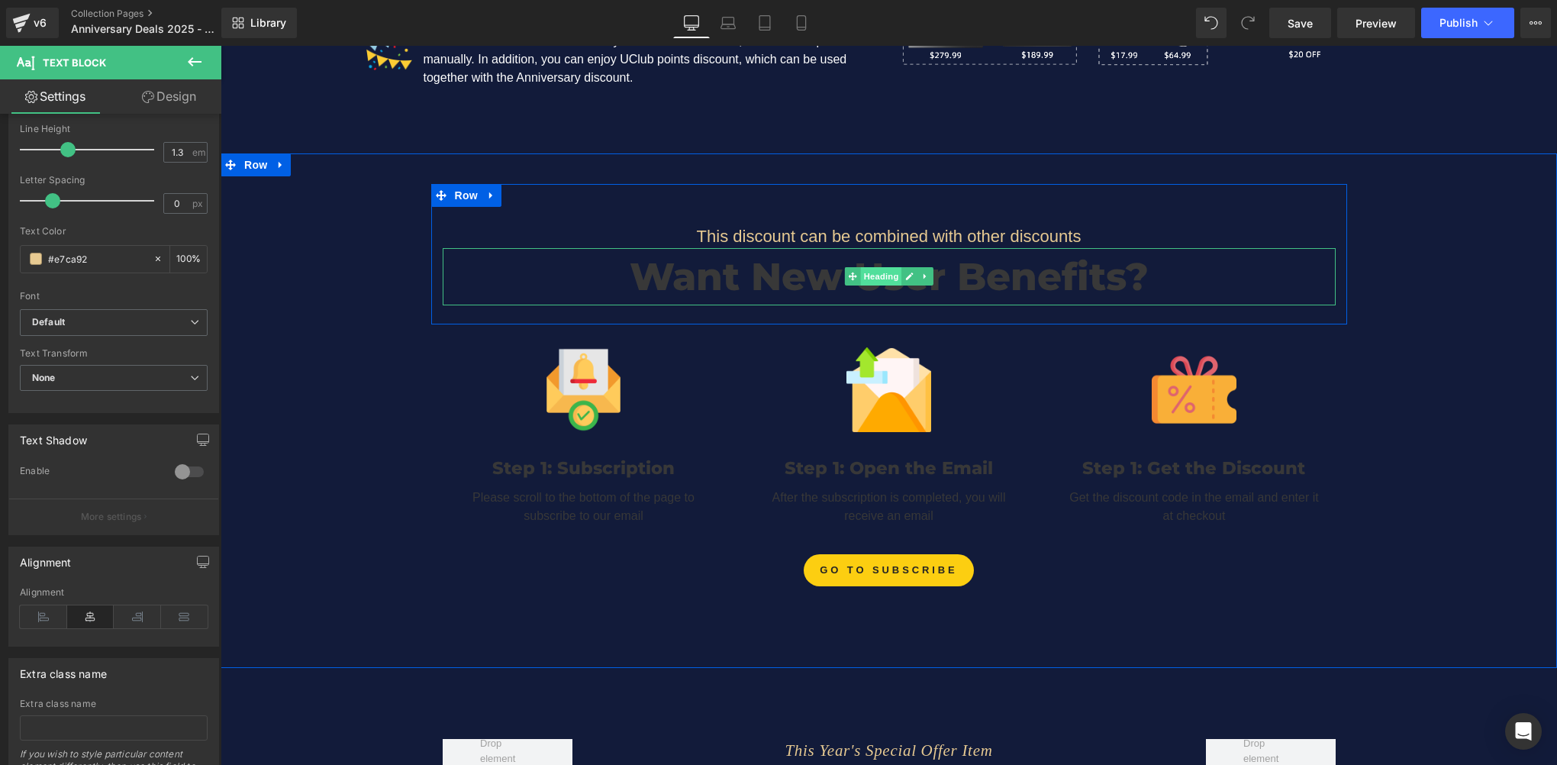
click at [872, 267] on span "Heading" at bounding box center [880, 276] width 41 height 18
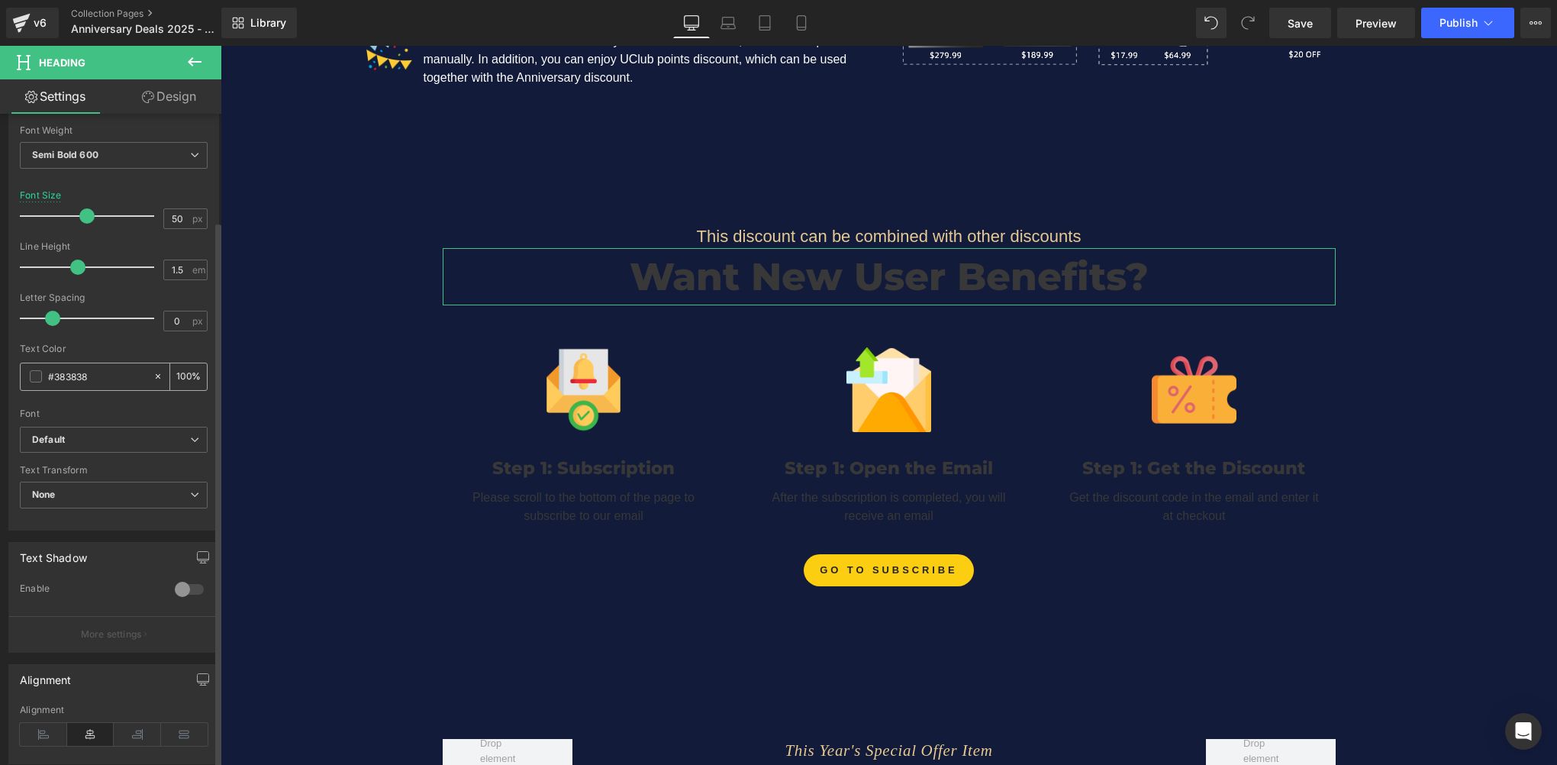
click at [39, 376] on span at bounding box center [36, 376] width 12 height 12
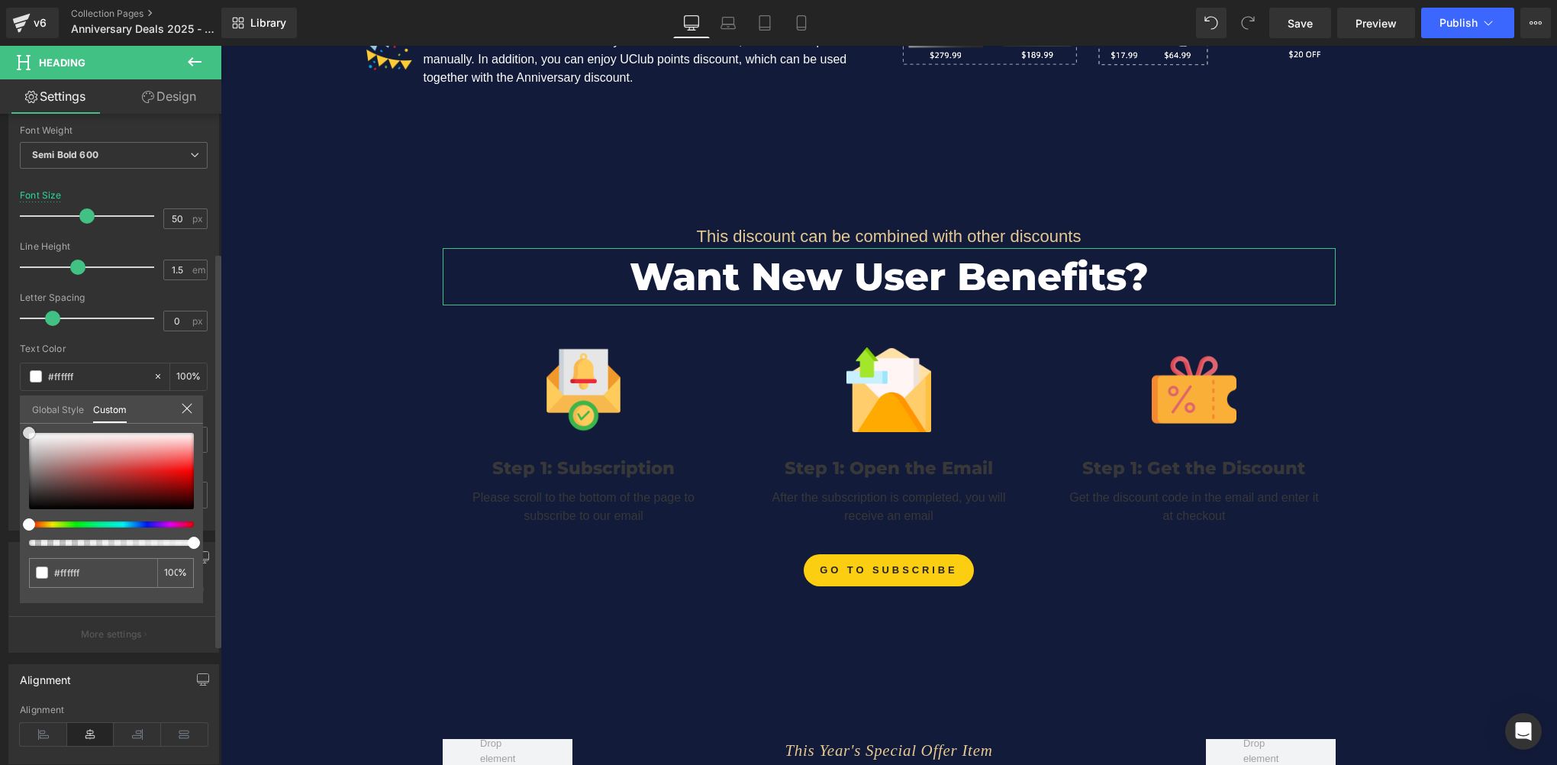
drag, startPoint x: 50, startPoint y: 458, endPoint x: 40, endPoint y: 384, distance: 74.6
click at [12, 398] on div "Typography Text Styles Custom Custom Setup Global Style Custom Setup Global Sty…" at bounding box center [114, 268] width 228 height 524
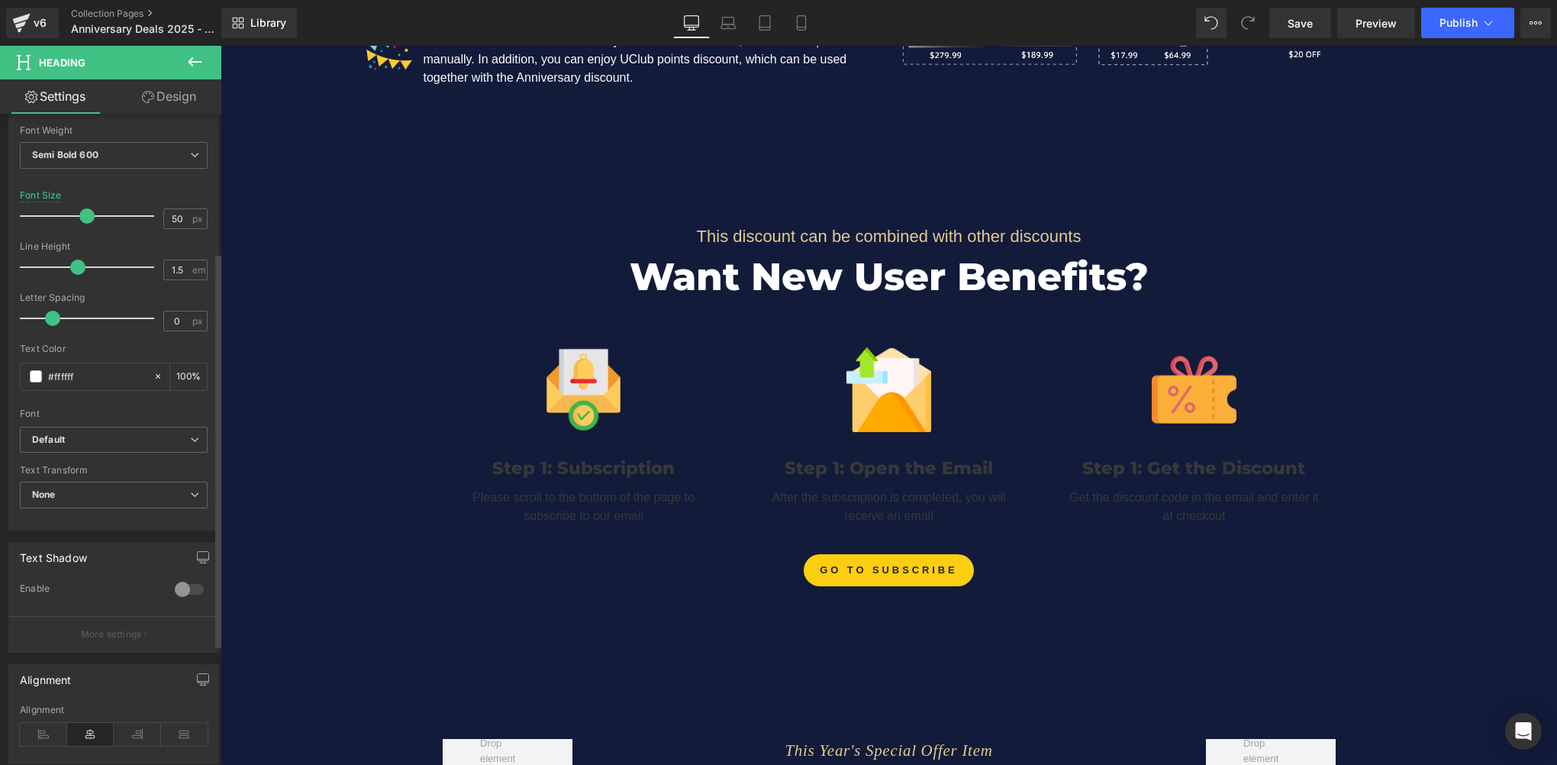
click at [865, 228] on span "Text Block" at bounding box center [881, 231] width 50 height 18
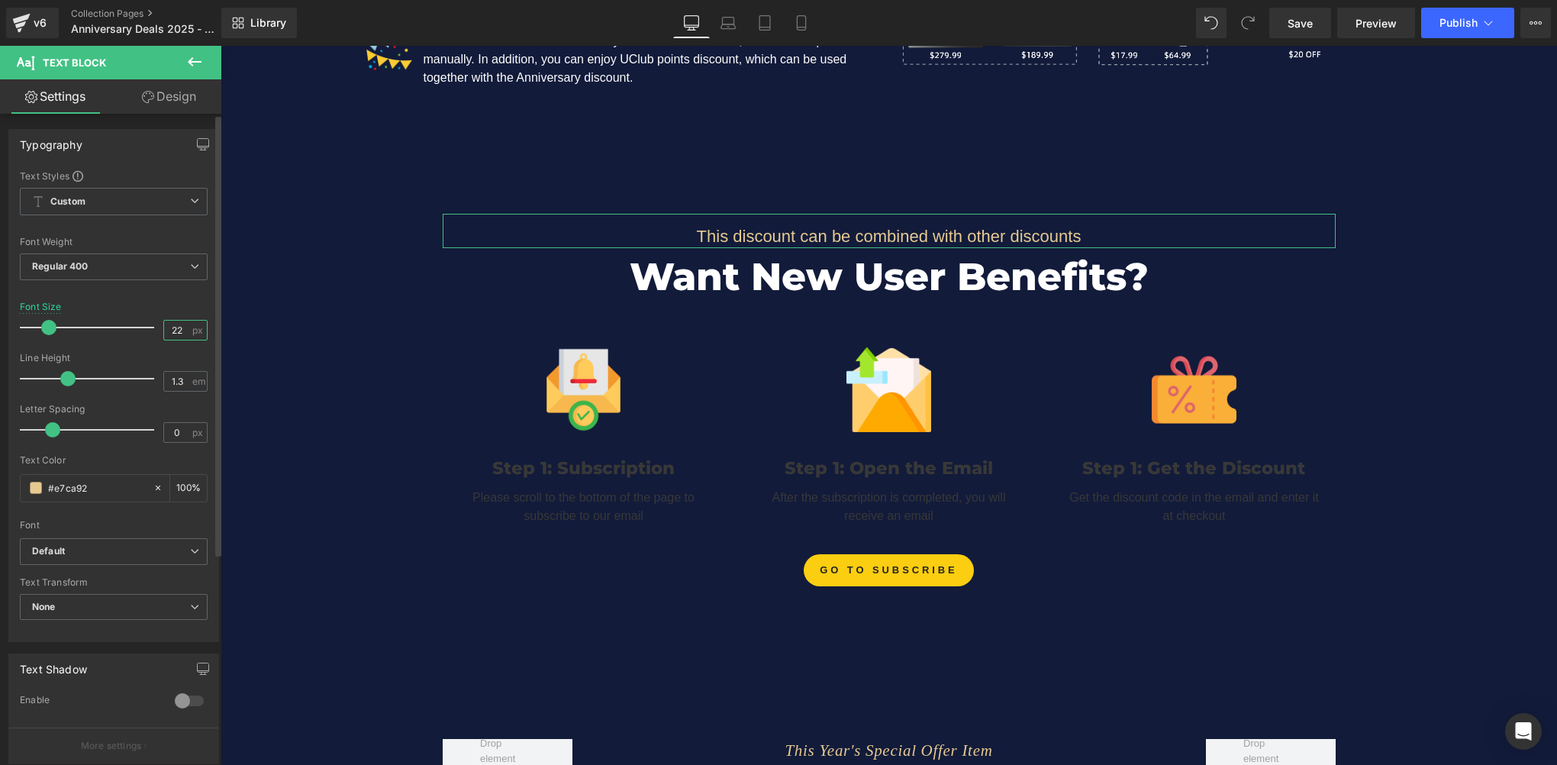
click at [180, 334] on input "22" at bounding box center [177, 330] width 27 height 19
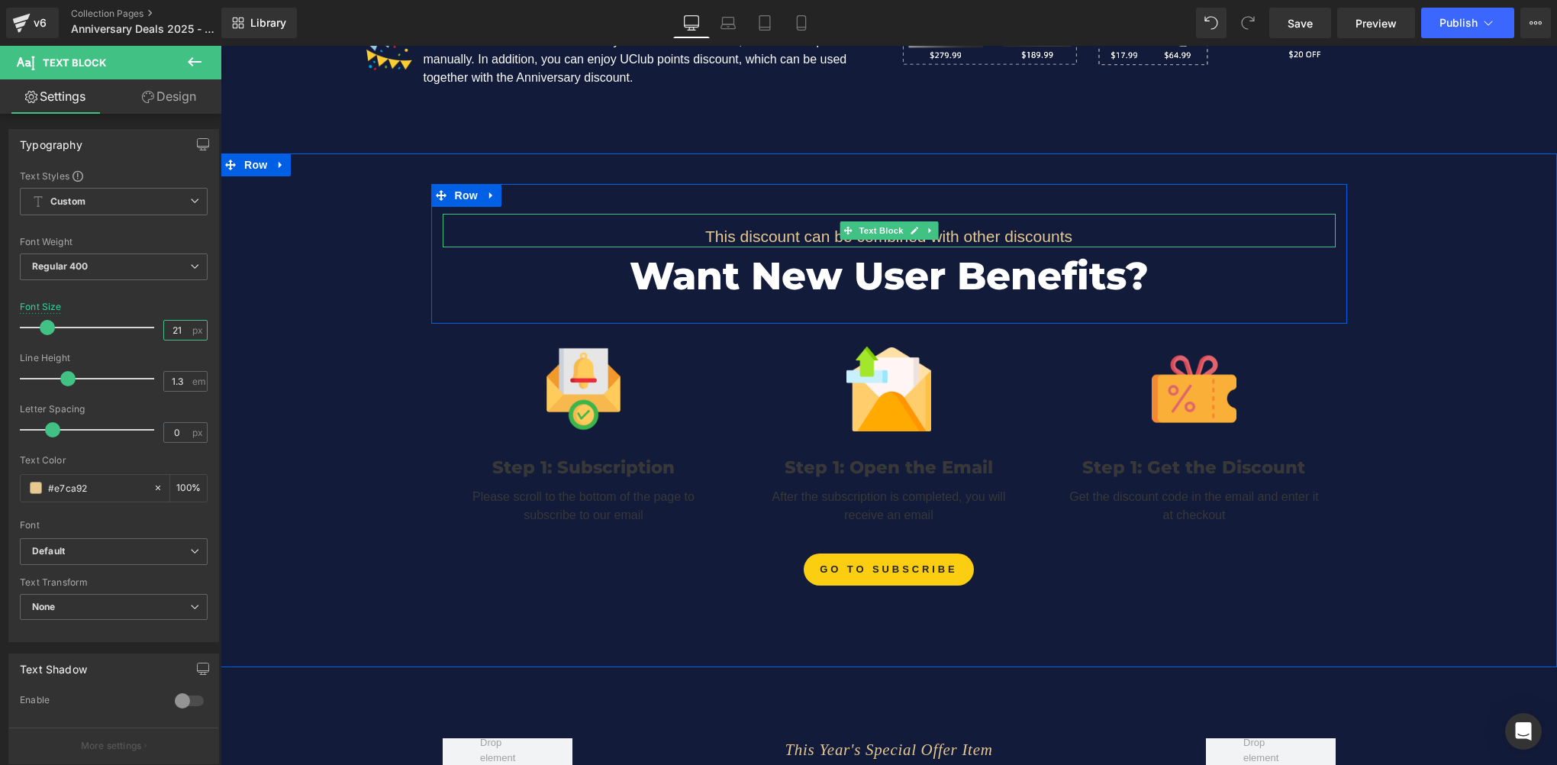
type input "21"
click at [766, 233] on p "This discount can be combined with other discounts" at bounding box center [889, 236] width 893 height 21
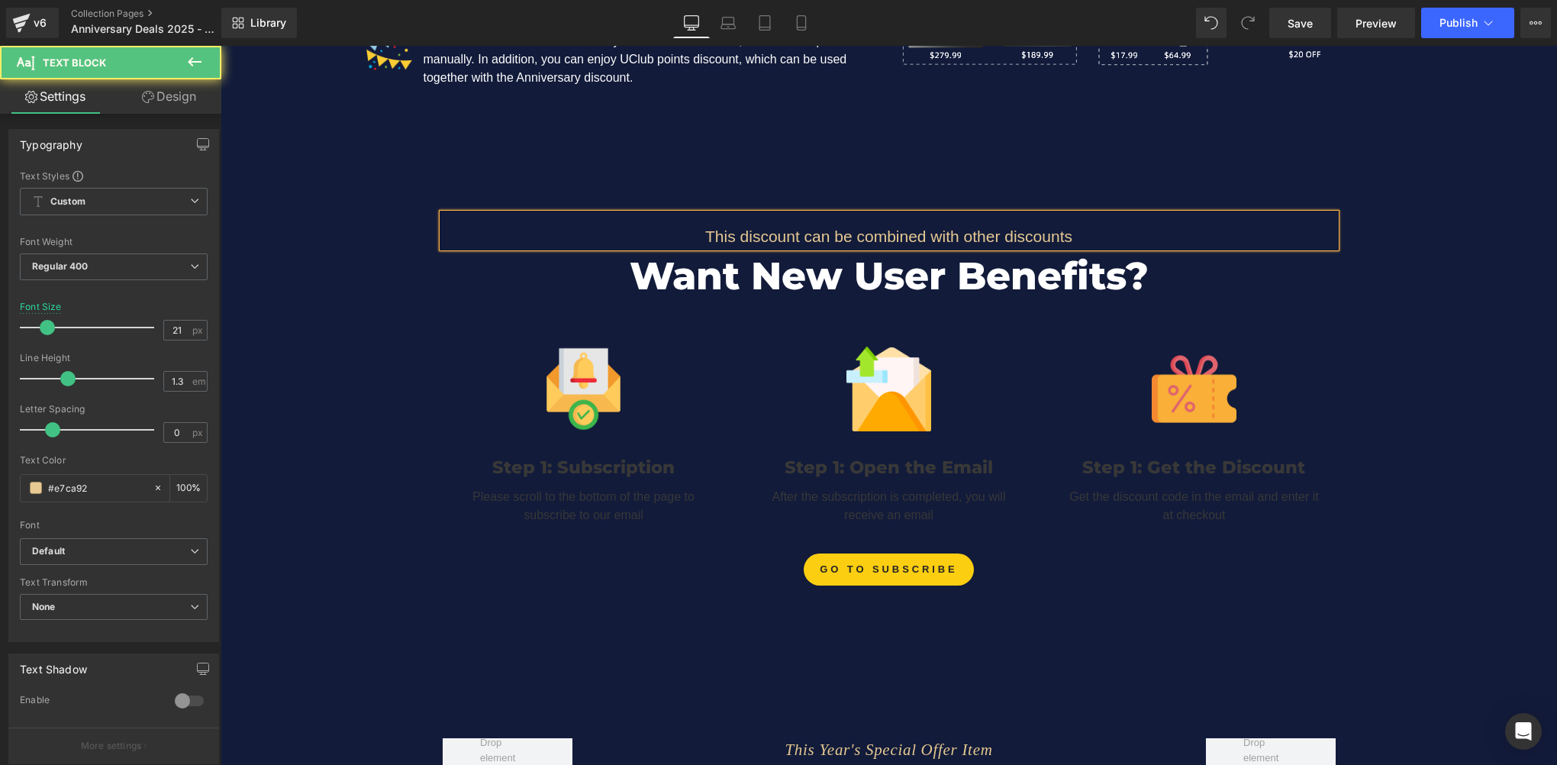
click at [782, 234] on p "This discount can be combined with other discounts" at bounding box center [889, 236] width 893 height 21
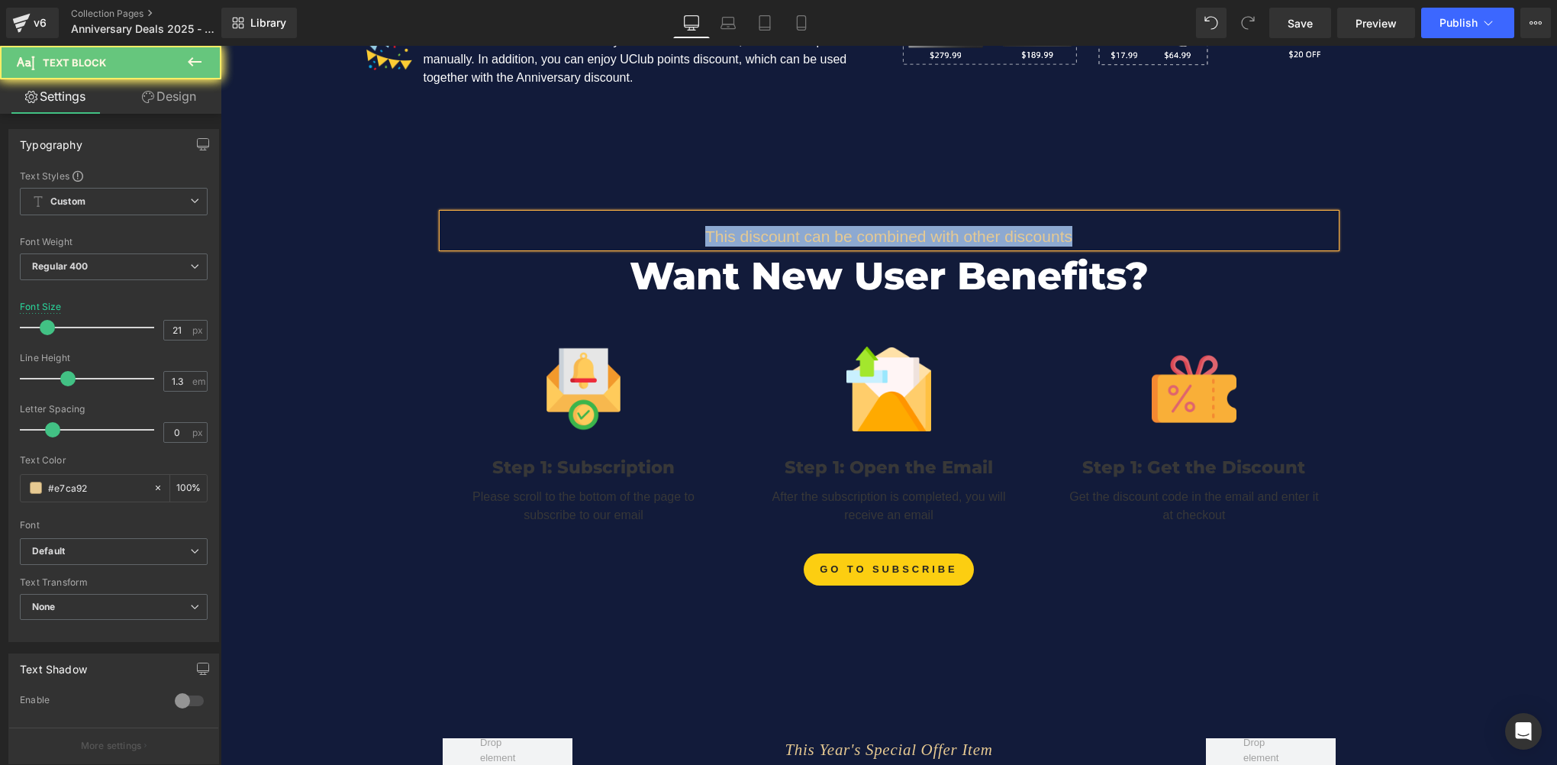
copy p "This discount can be combined with other discounts"
click at [804, 230] on p "This discount can be combined with other discounts" at bounding box center [889, 236] width 893 height 21
paste div
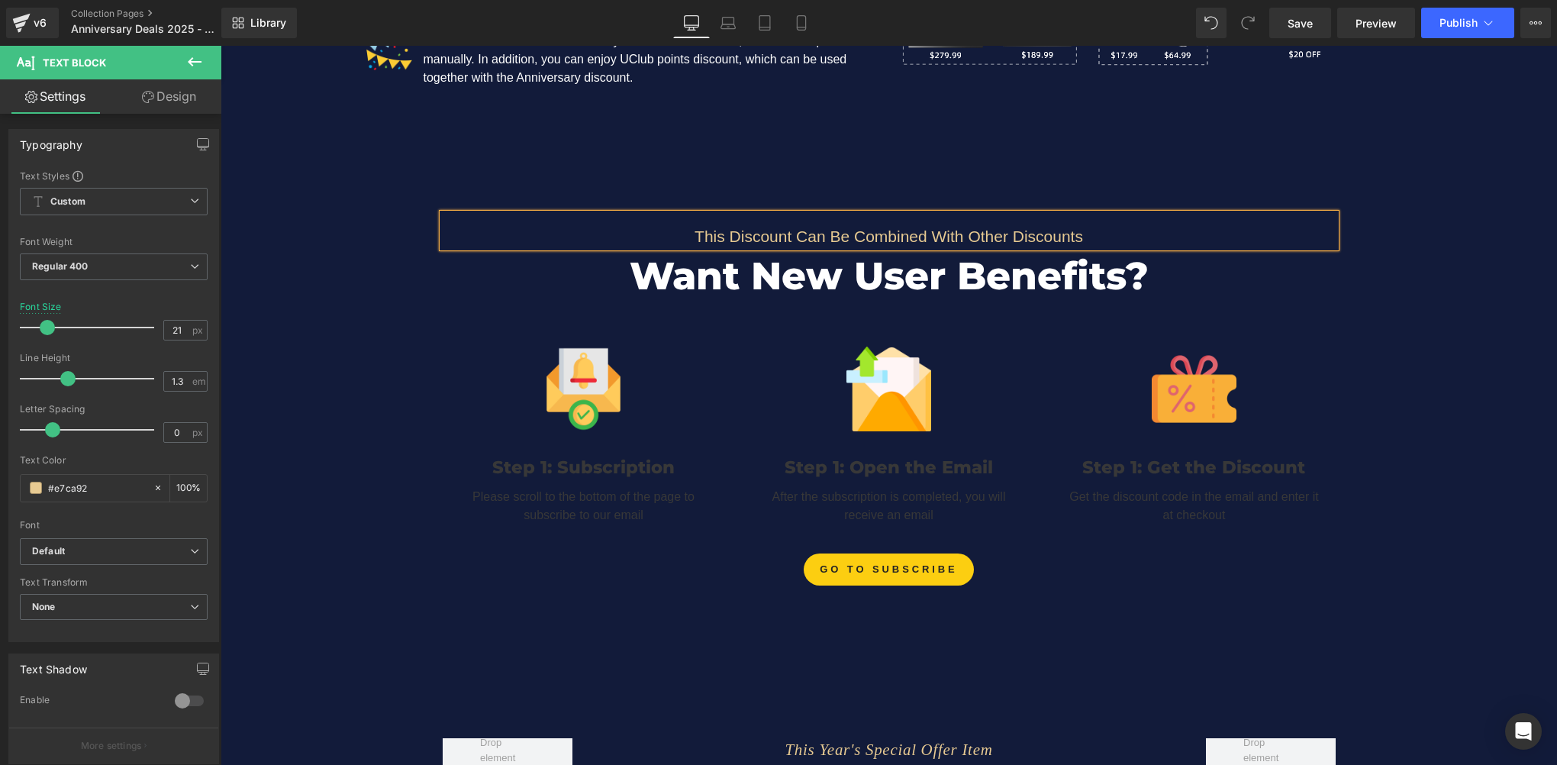
click at [794, 234] on p "This Discount Can Be Combined With Other Discounts" at bounding box center [889, 236] width 893 height 21
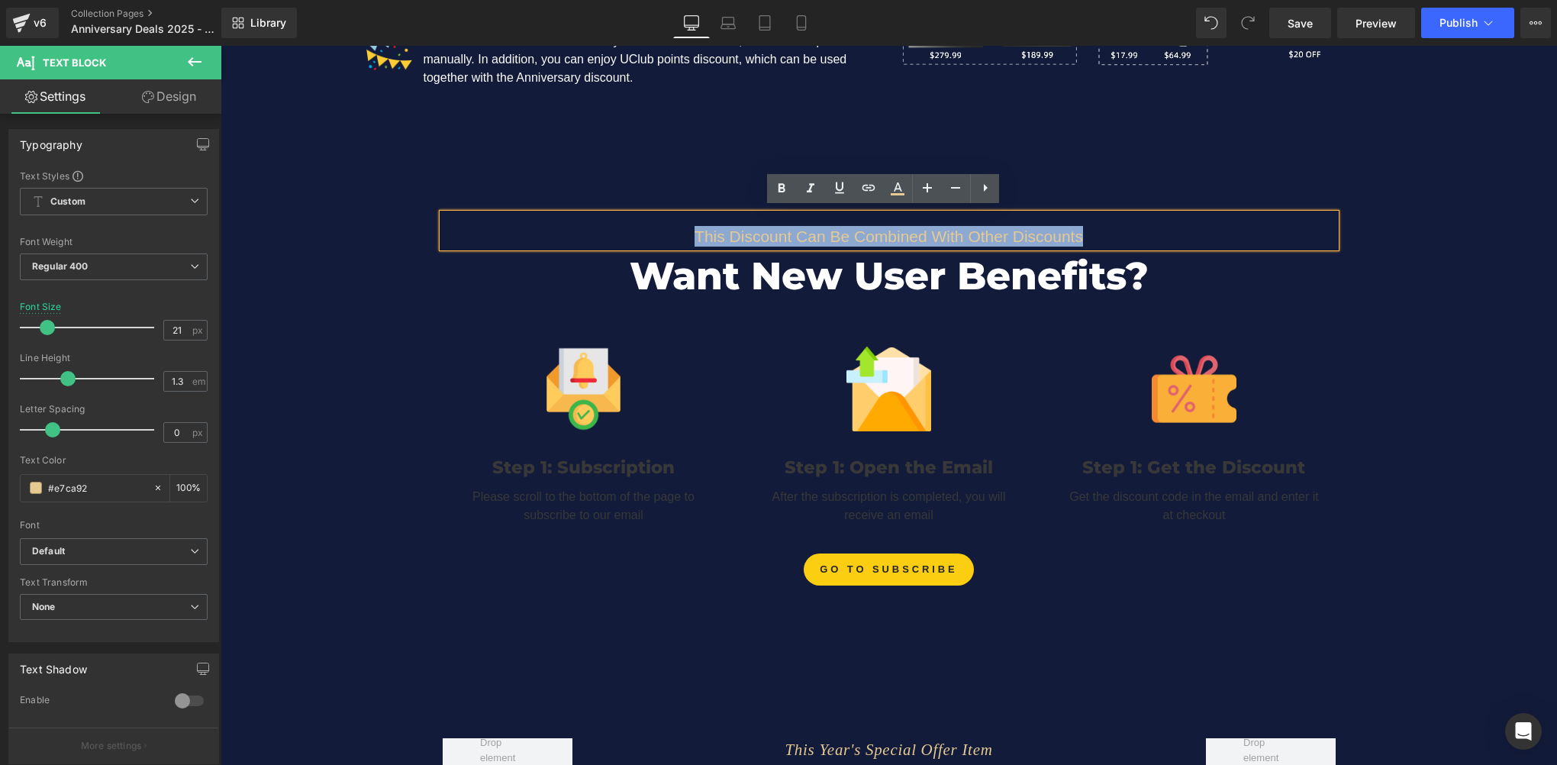
drag, startPoint x: 691, startPoint y: 235, endPoint x: 1083, endPoint y: 218, distance: 391.9
click at [1083, 218] on div "This Discount Can Be Combined With Other Discounts" at bounding box center [889, 230] width 893 height 33
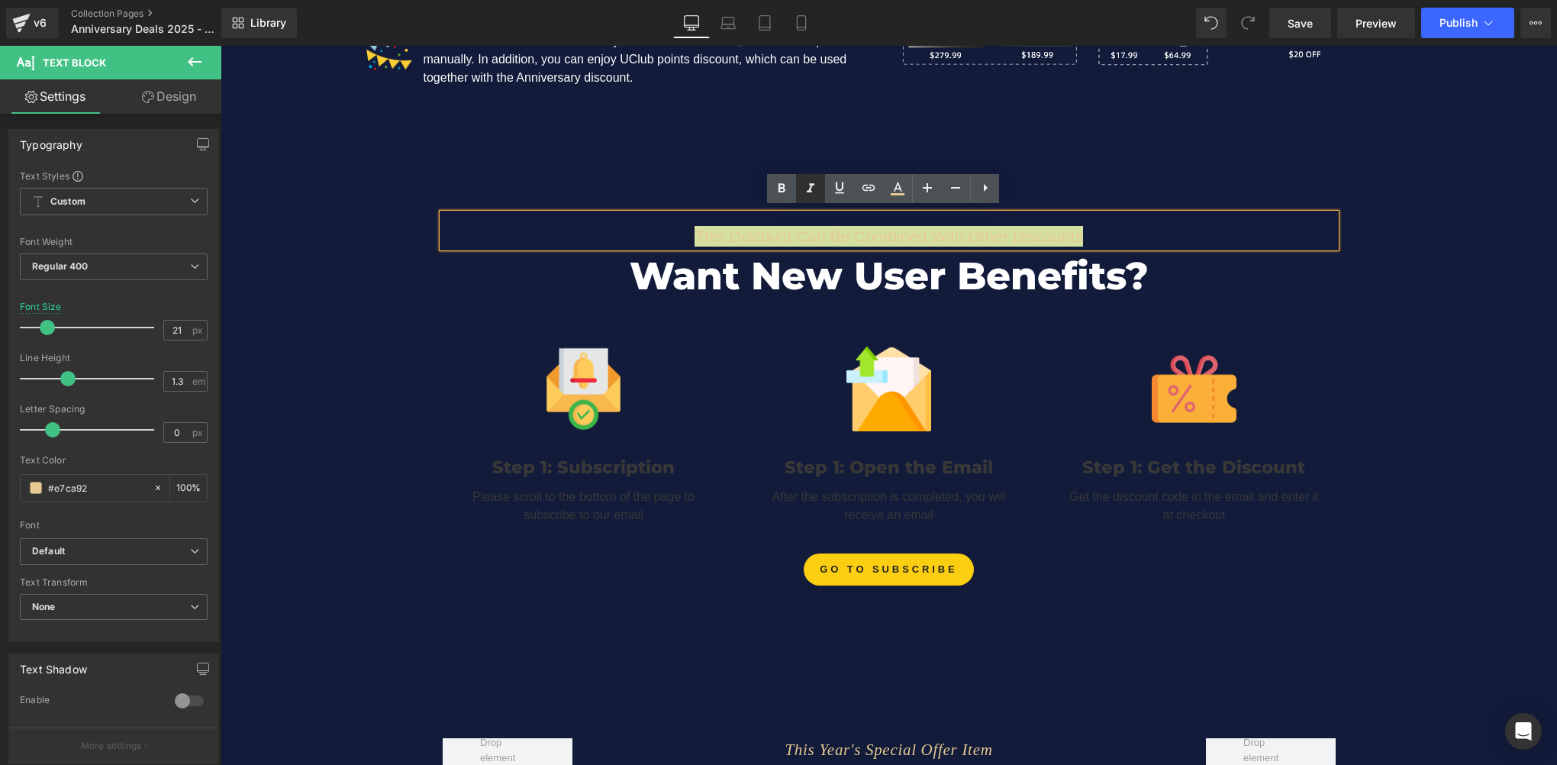
drag, startPoint x: 862, startPoint y: 172, endPoint x: 809, endPoint y: 189, distance: 55.8
click at [809, 189] on icon at bounding box center [810, 188] width 18 height 18
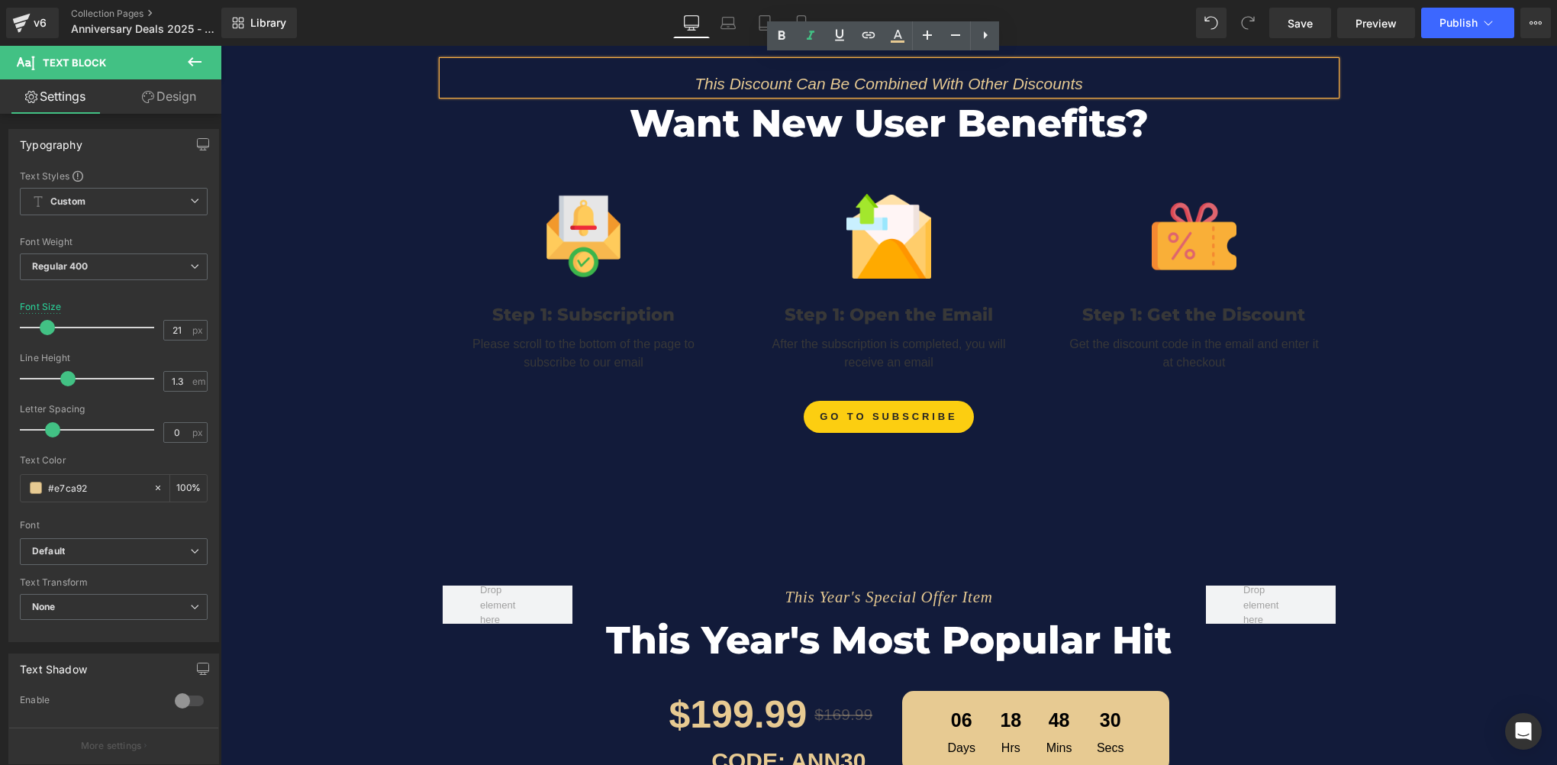
click at [1346, 268] on div "This Discount Can Be Combined With Other Discounts Text Block Want New User Ben…" at bounding box center [889, 235] width 1336 height 409
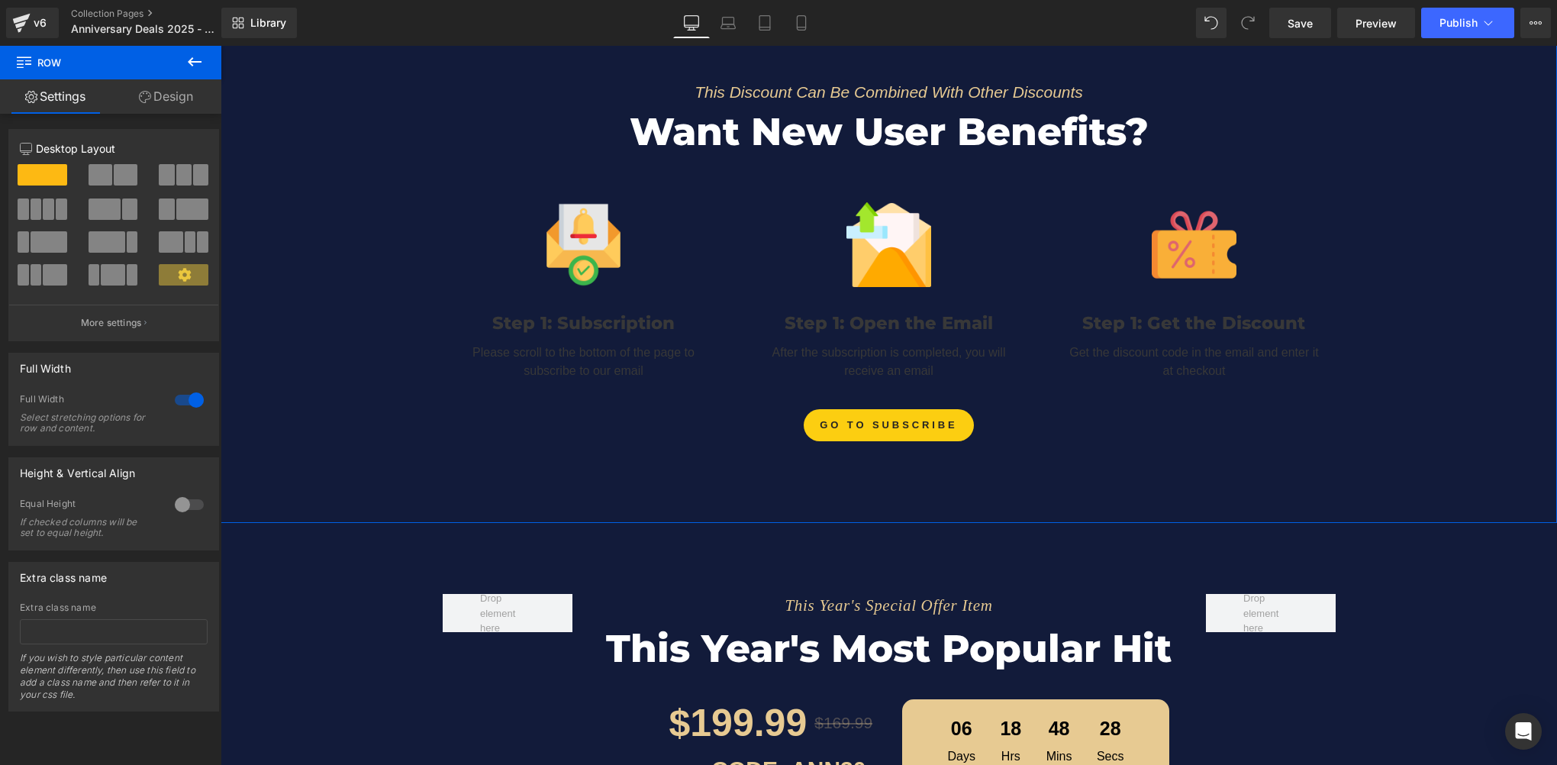
scroll to position [2248, 0]
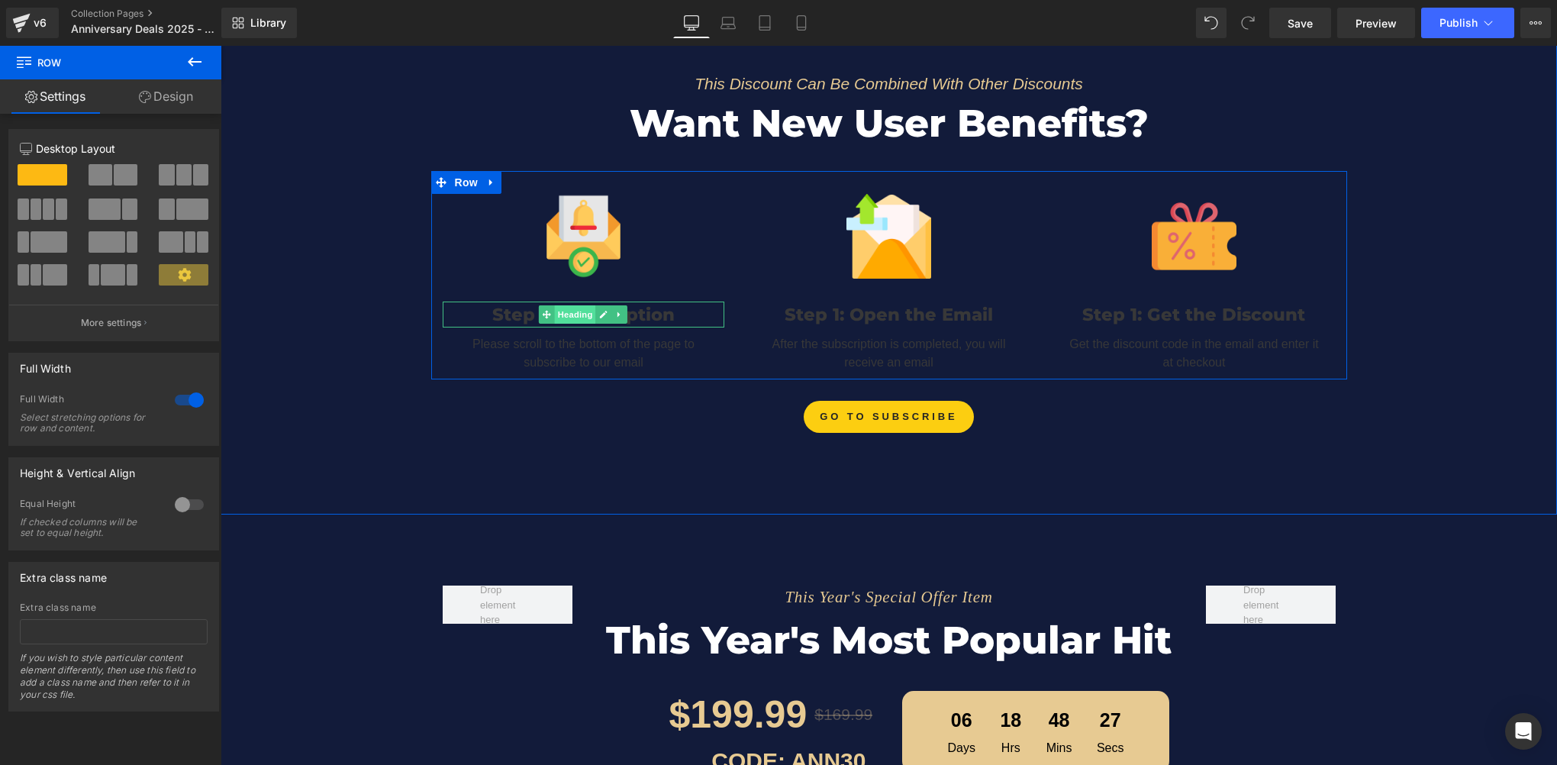
click at [569, 305] on span "Heading" at bounding box center [575, 314] width 41 height 18
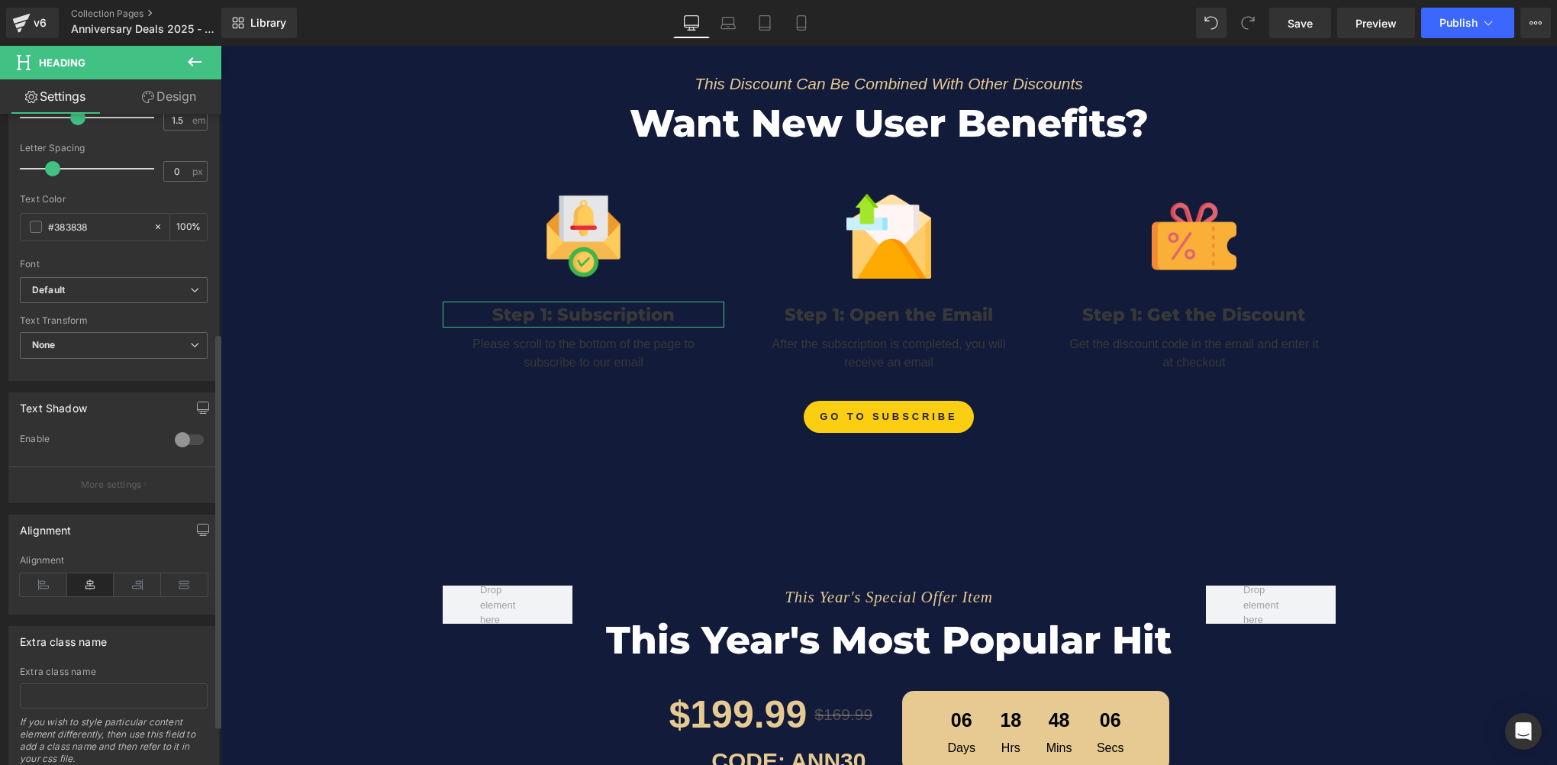
scroll to position [352, 0]
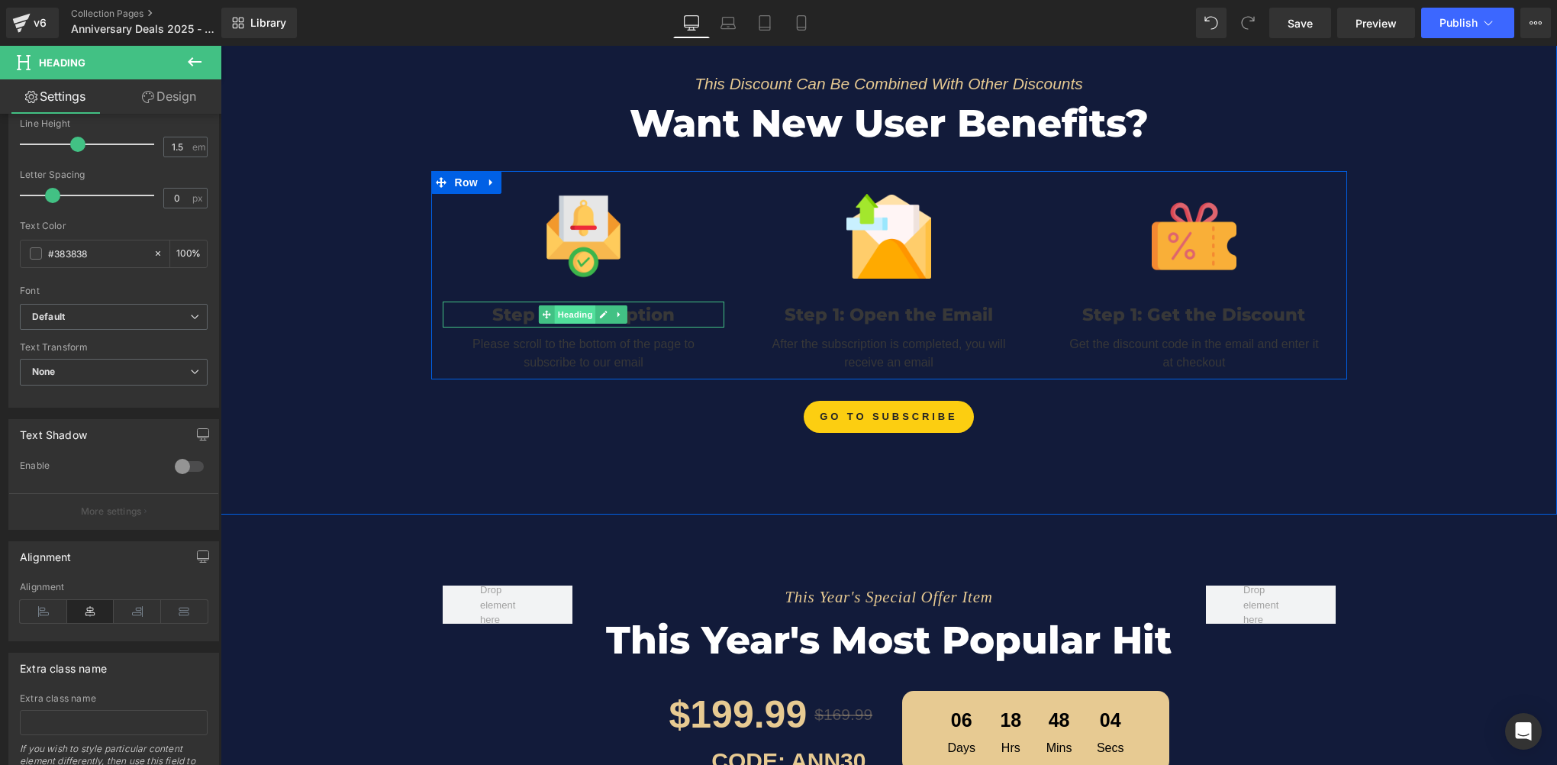
click at [574, 307] on span "Heading" at bounding box center [575, 314] width 41 height 18
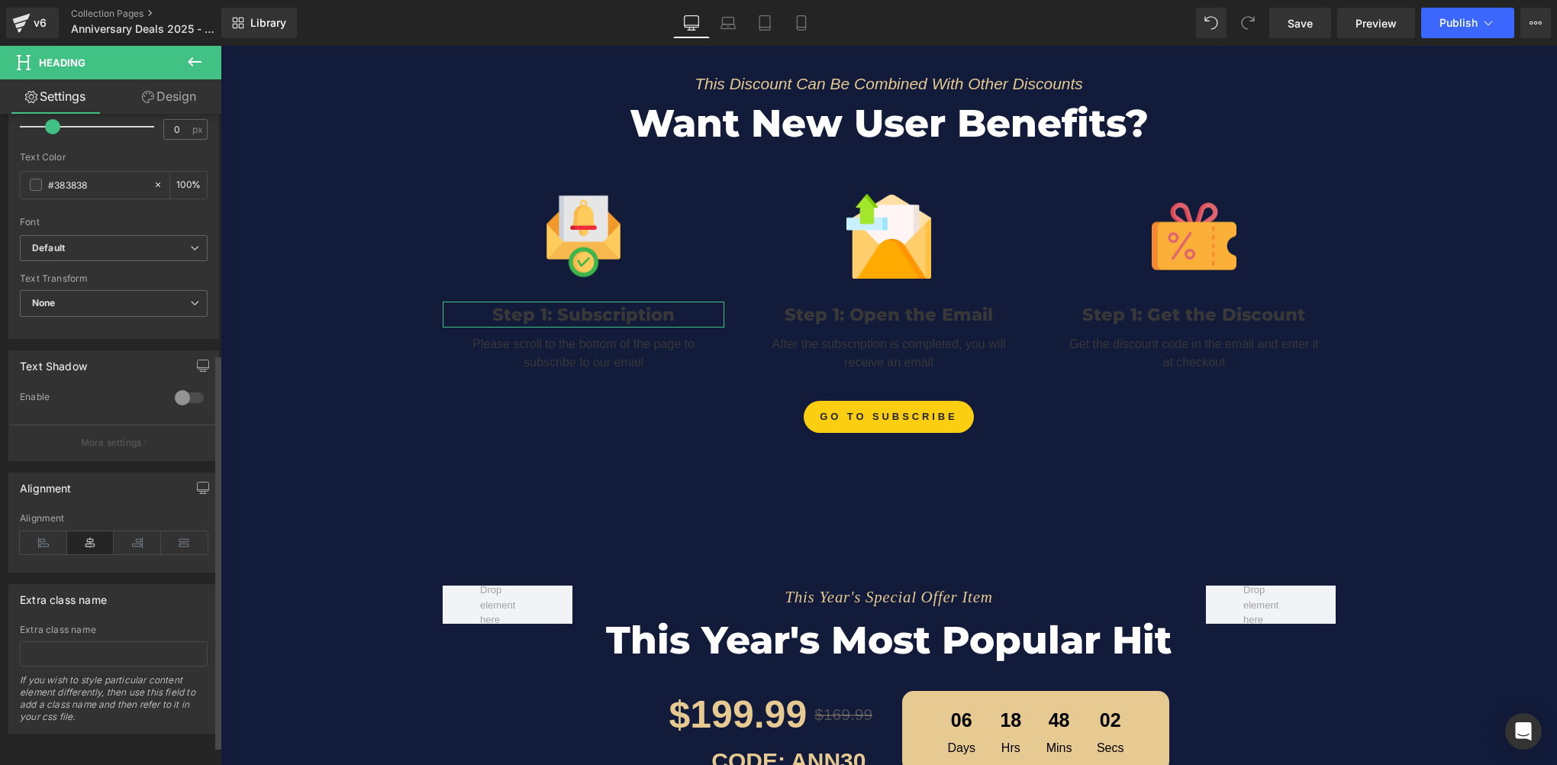
scroll to position [199, 0]
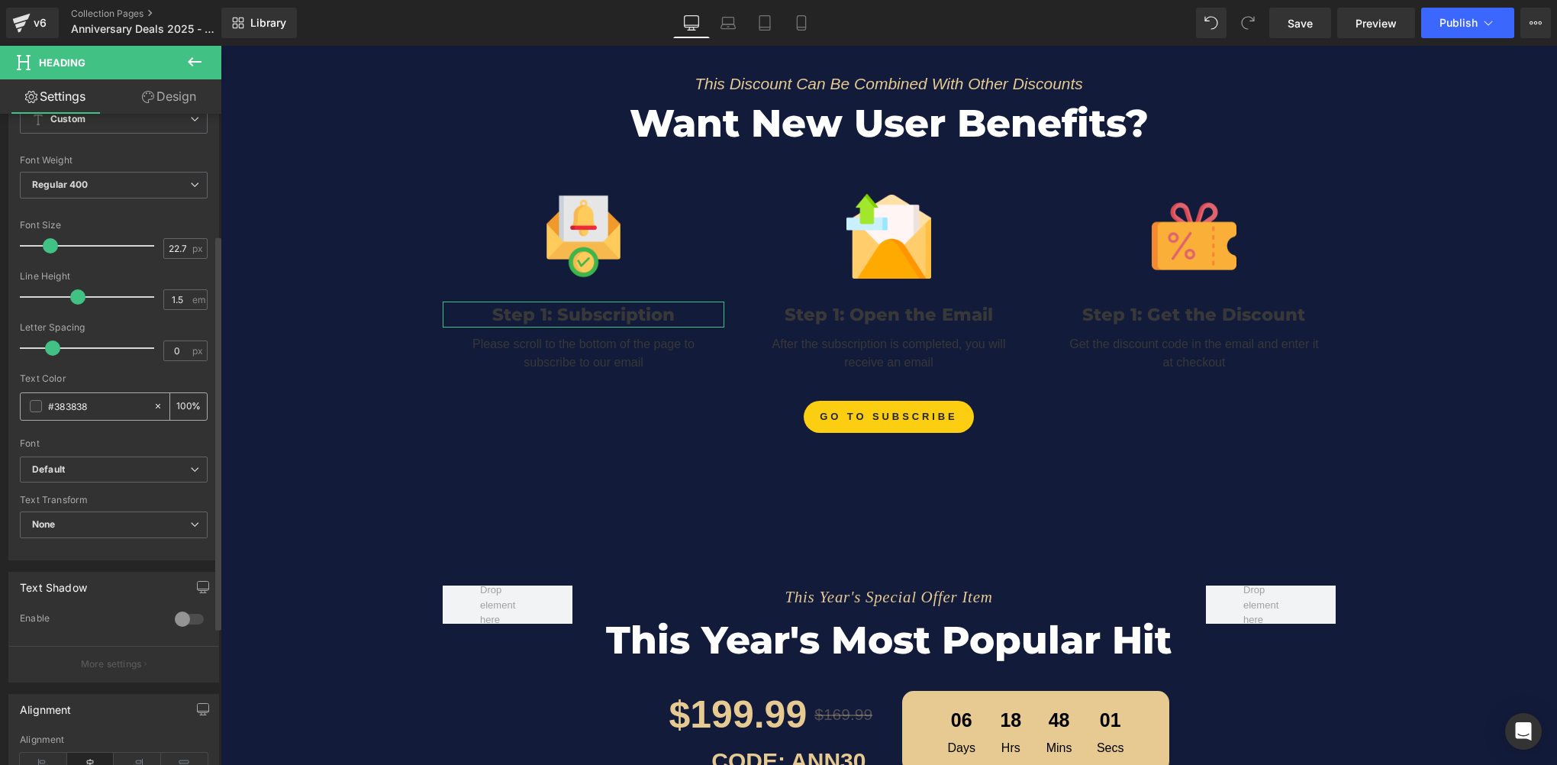
click at [105, 401] on input "#383838" at bounding box center [97, 406] width 98 height 17
paste input "This Discount Can Be Combined With Other Discounts"
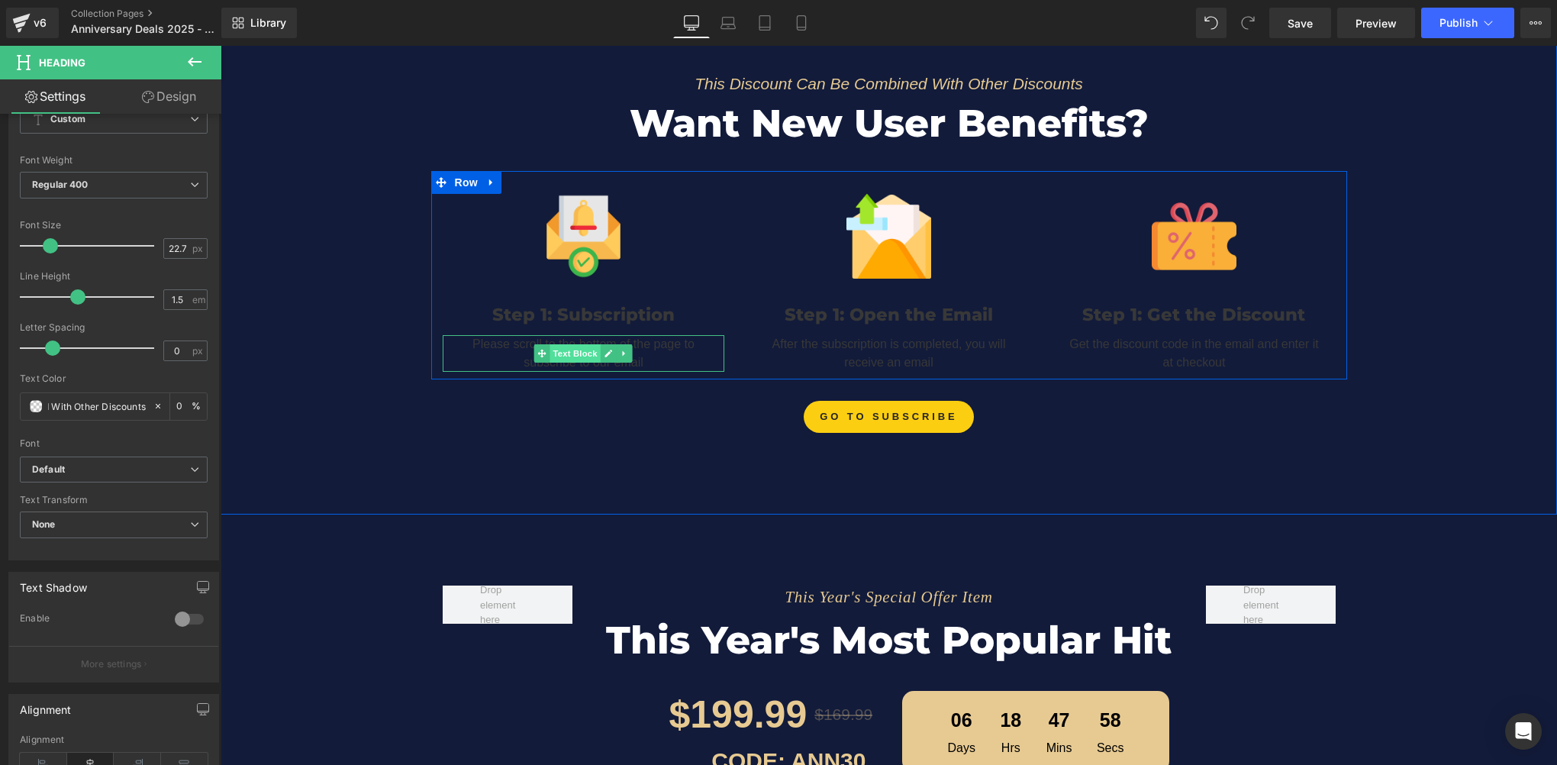
type input "#383838"
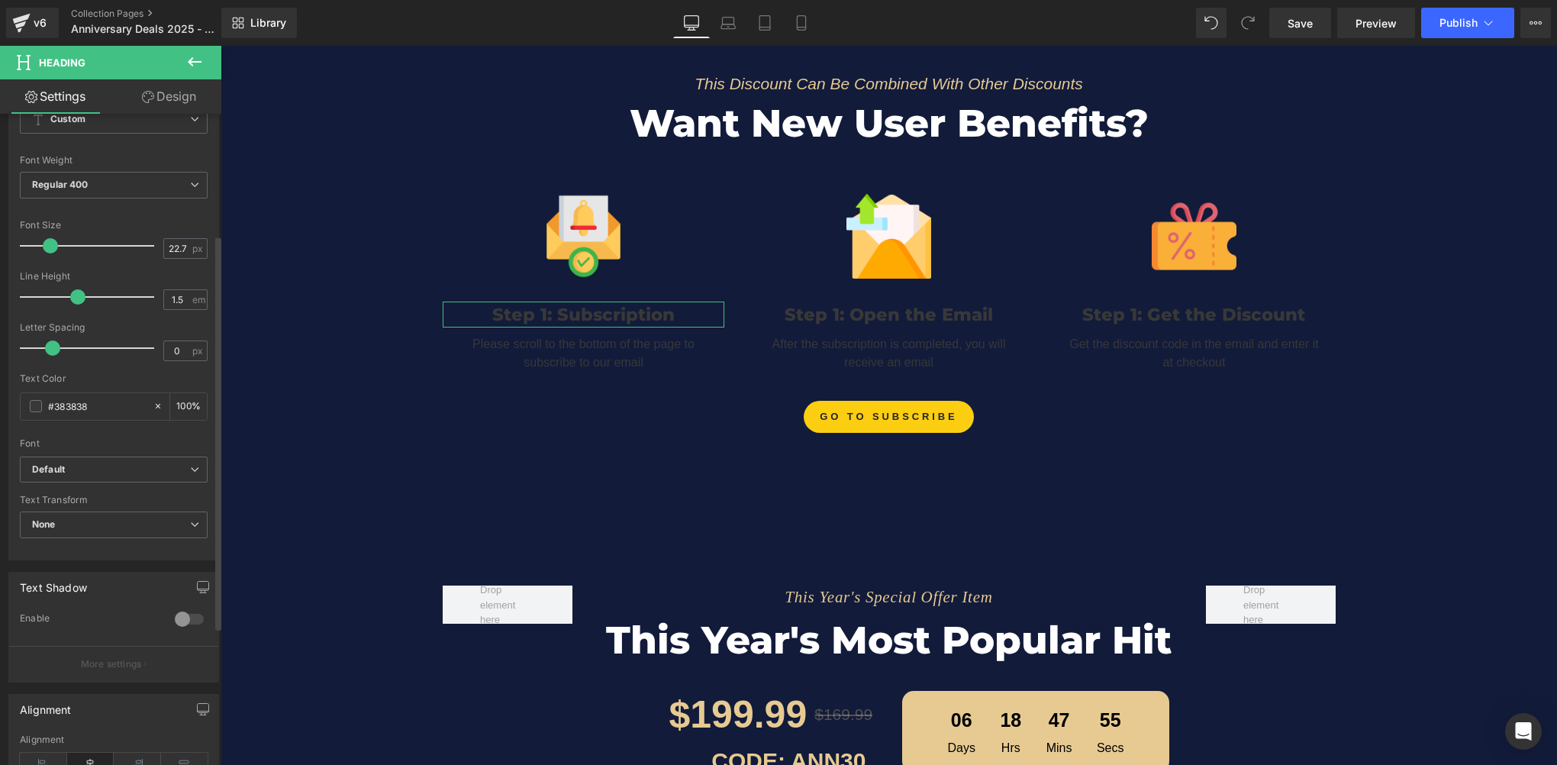
click at [102, 438] on div "Font" at bounding box center [114, 443] width 188 height 11
click at [109, 373] on div "Text Color" at bounding box center [114, 378] width 188 height 11
click at [843, 77] on span at bounding box center [848, 78] width 16 height 18
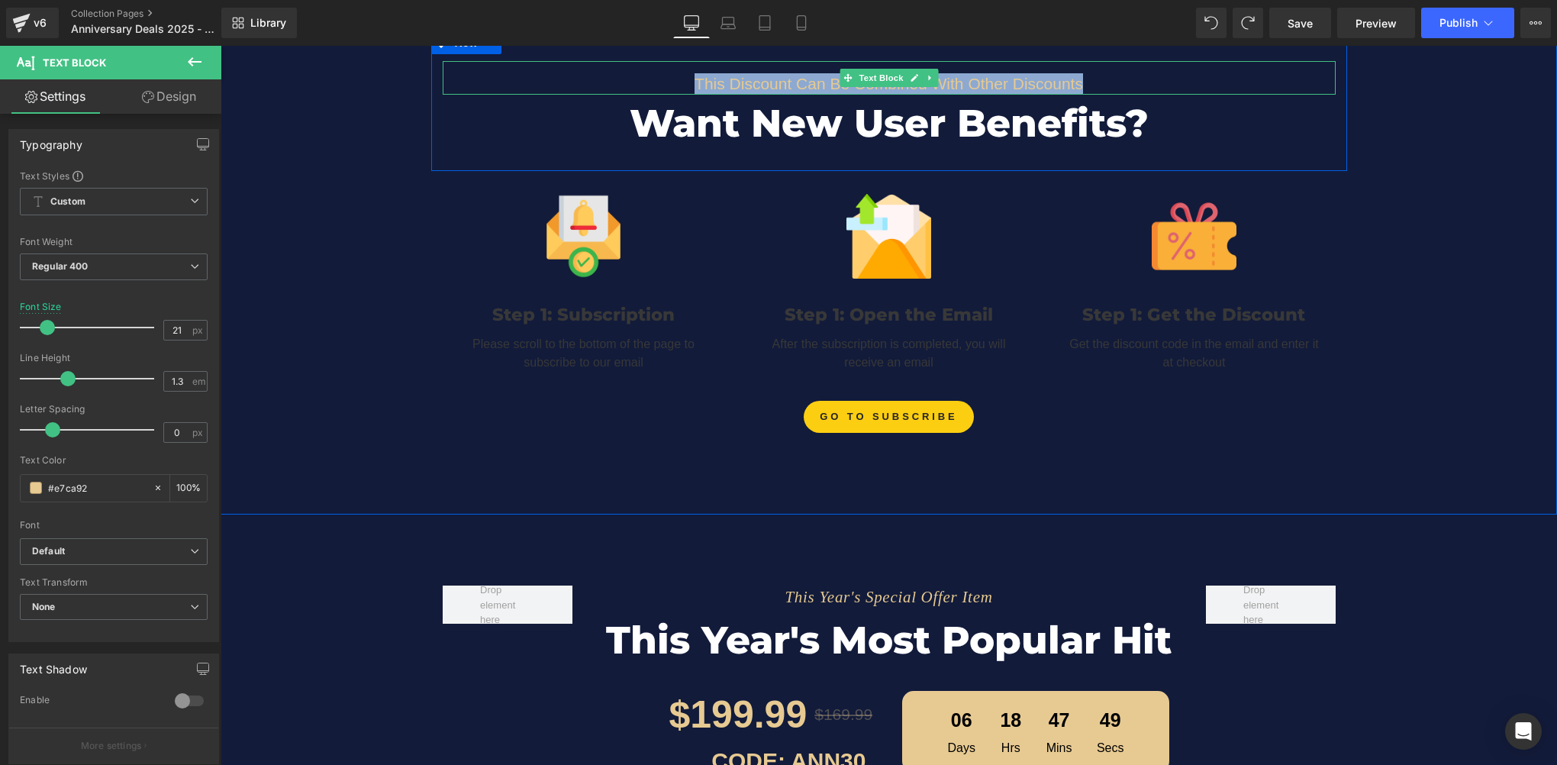
drag, startPoint x: 689, startPoint y: 79, endPoint x: 1099, endPoint y: 70, distance: 409.9
click at [1099, 73] on p "This Discount Can Be Combined With Other Discounts" at bounding box center [889, 83] width 893 height 21
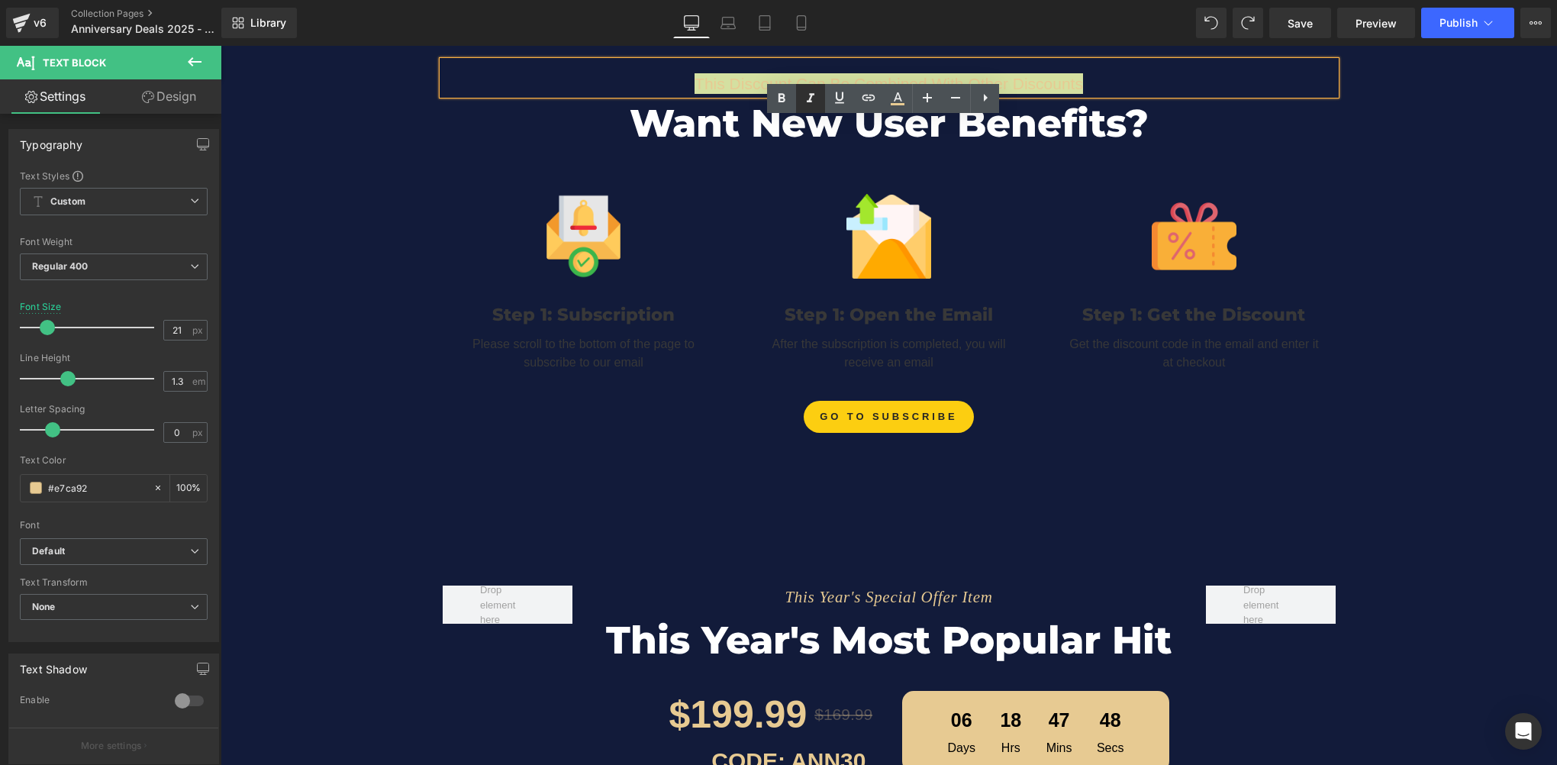
drag, startPoint x: 878, startPoint y: 24, endPoint x: 805, endPoint y: 105, distance: 108.6
click at [805, 105] on icon at bounding box center [810, 98] width 18 height 18
click at [400, 310] on div "This Discount Can Be Combined With Other Discounts Text Block Want New User Ben…" at bounding box center [889, 235] width 1336 height 409
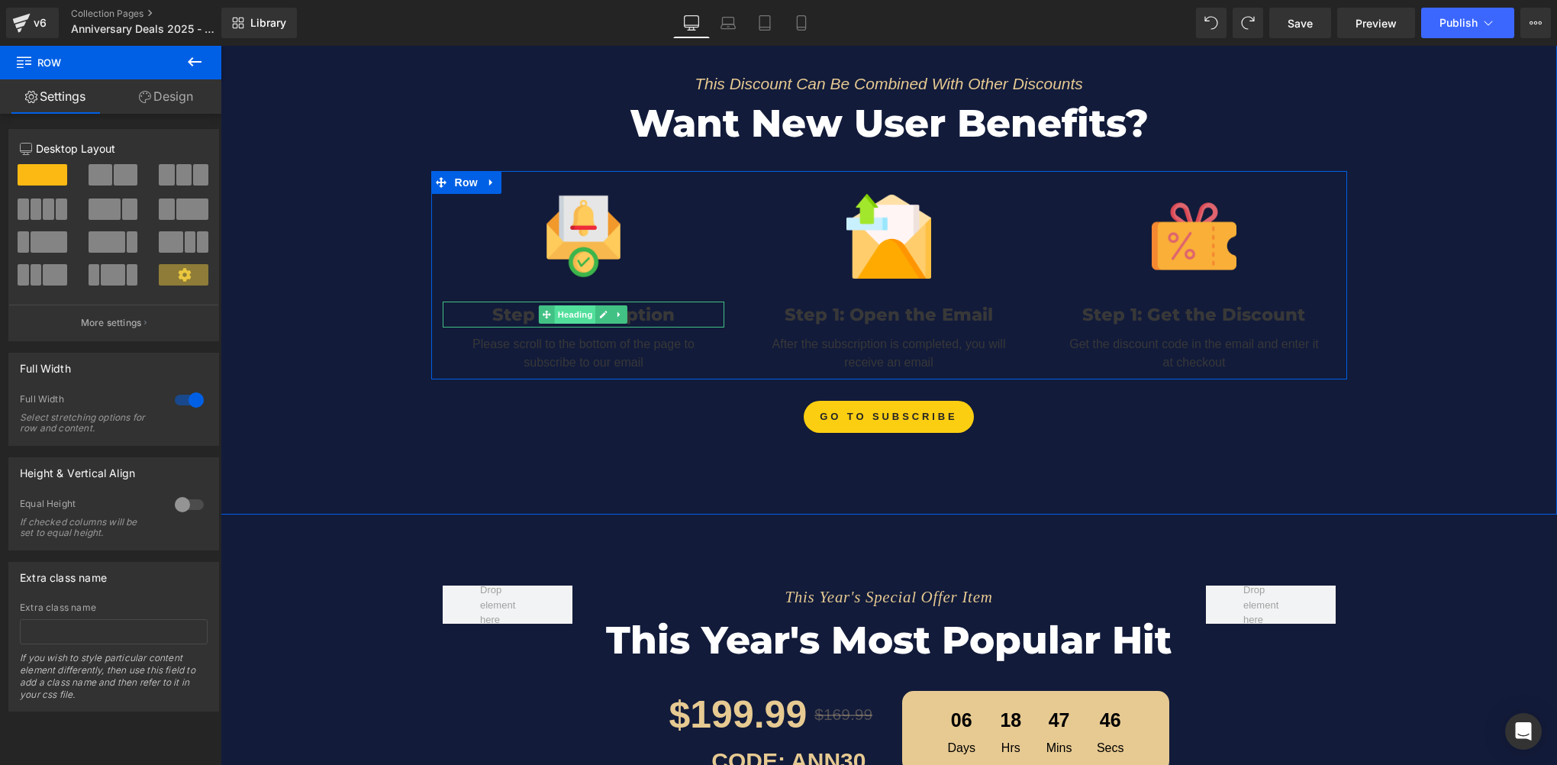
click at [571, 310] on span "Heading" at bounding box center [575, 314] width 41 height 18
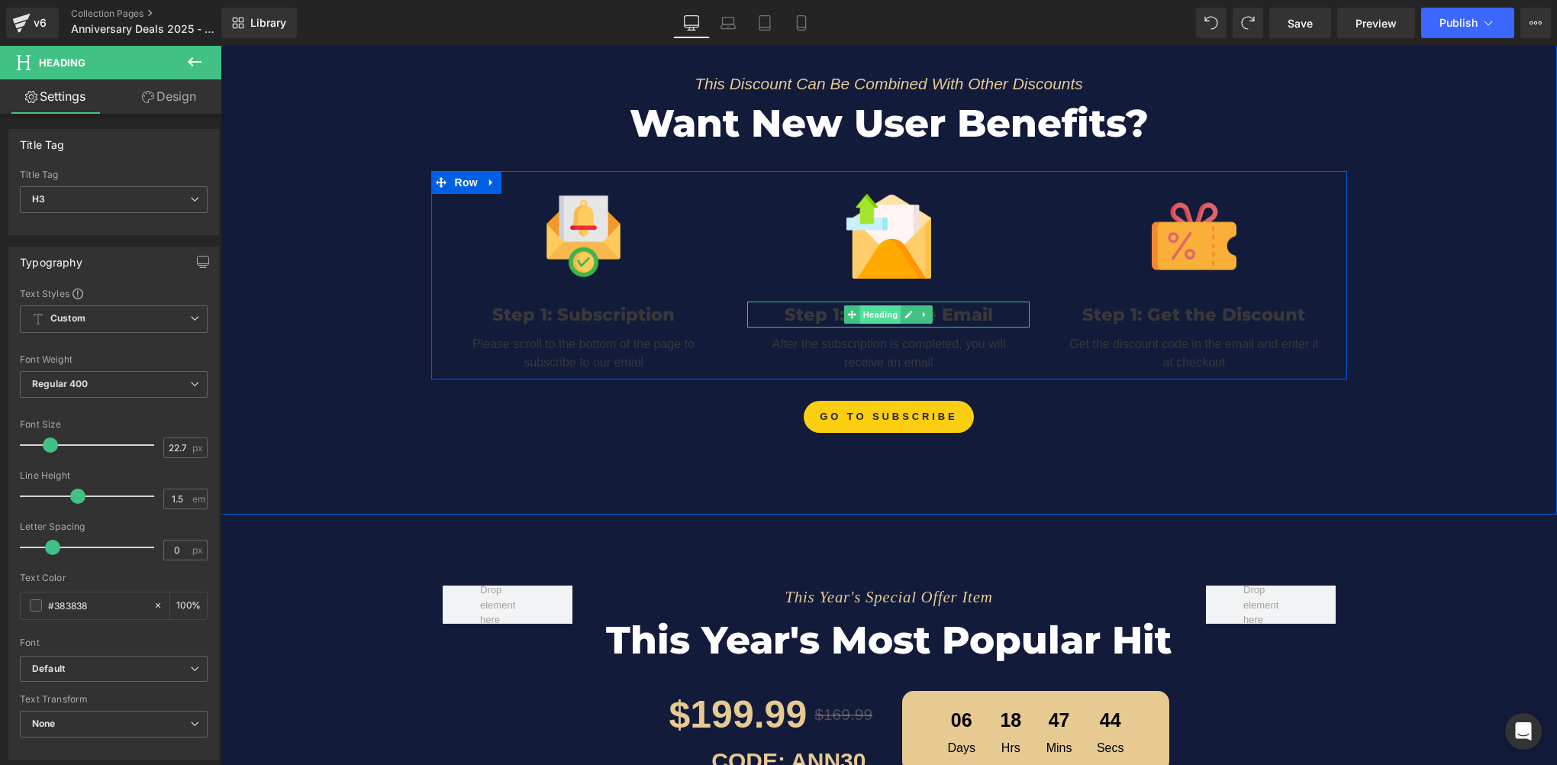
click at [869, 311] on span "Heading" at bounding box center [880, 314] width 41 height 18
click at [571, 311] on span "Heading" at bounding box center [575, 314] width 41 height 18
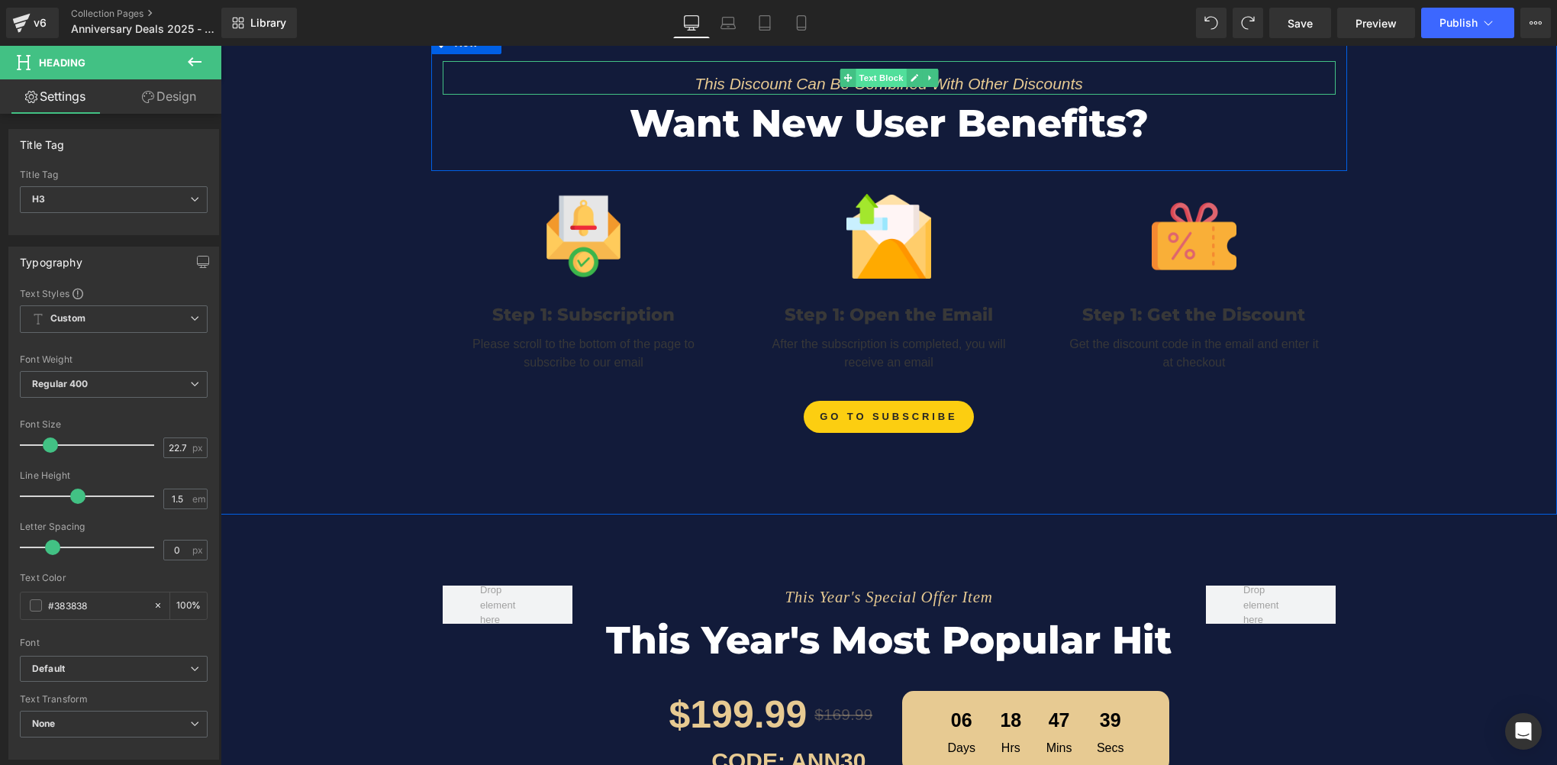
click at [869, 72] on span "Text Block" at bounding box center [881, 78] width 50 height 18
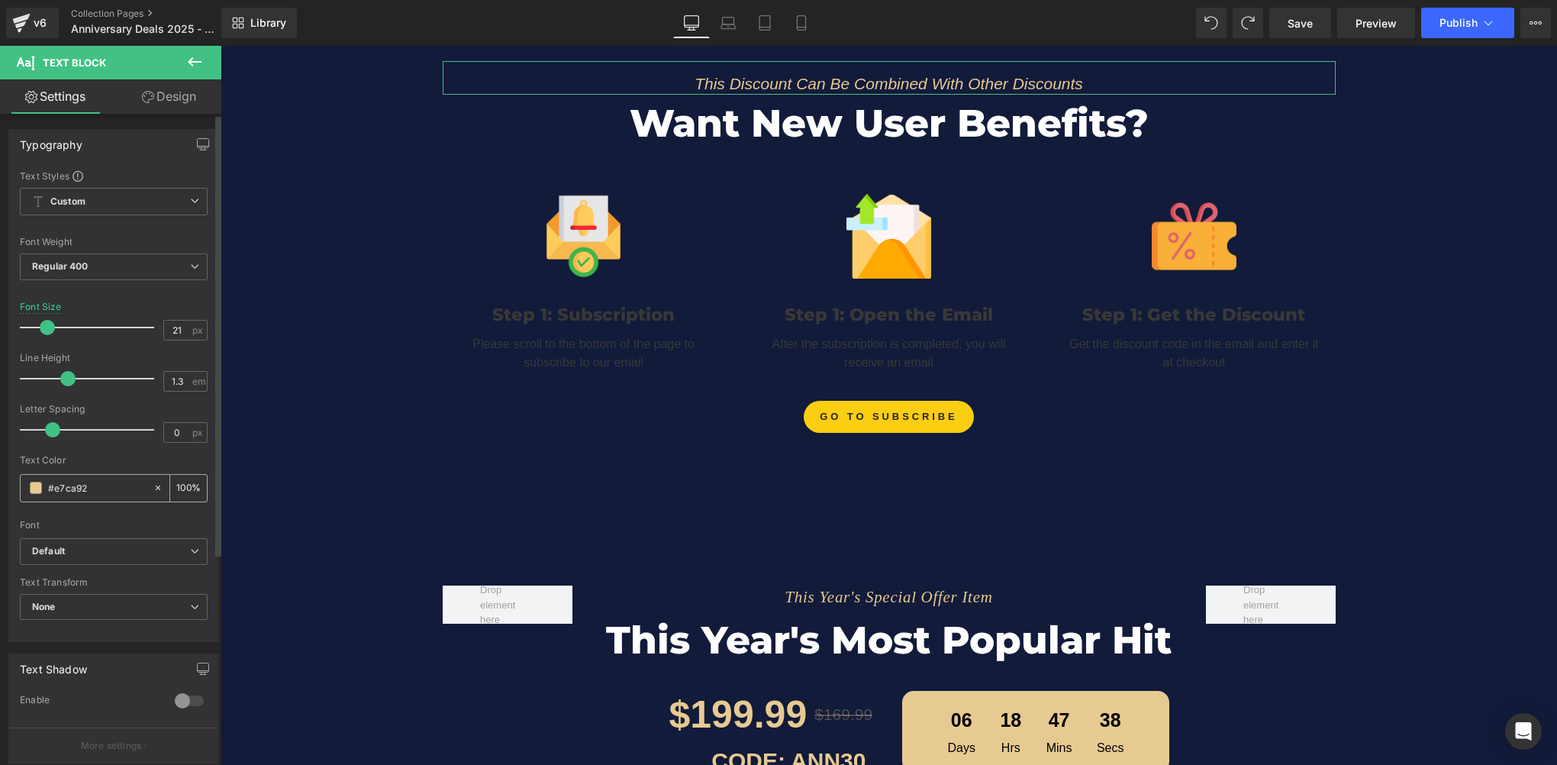
click at [98, 484] on input "#e7ca92" at bounding box center [97, 487] width 98 height 17
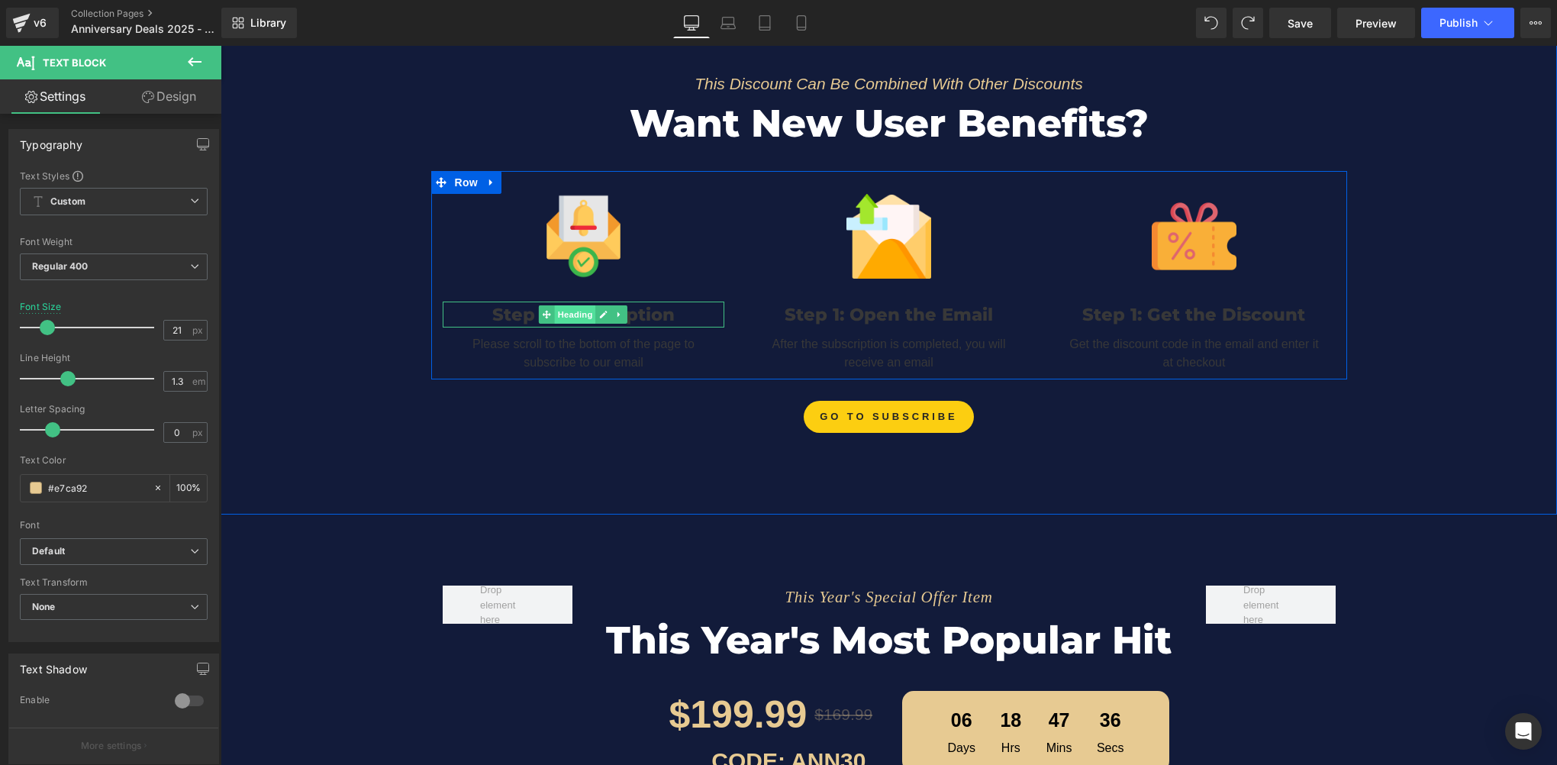
click at [572, 305] on span "Heading" at bounding box center [575, 314] width 41 height 18
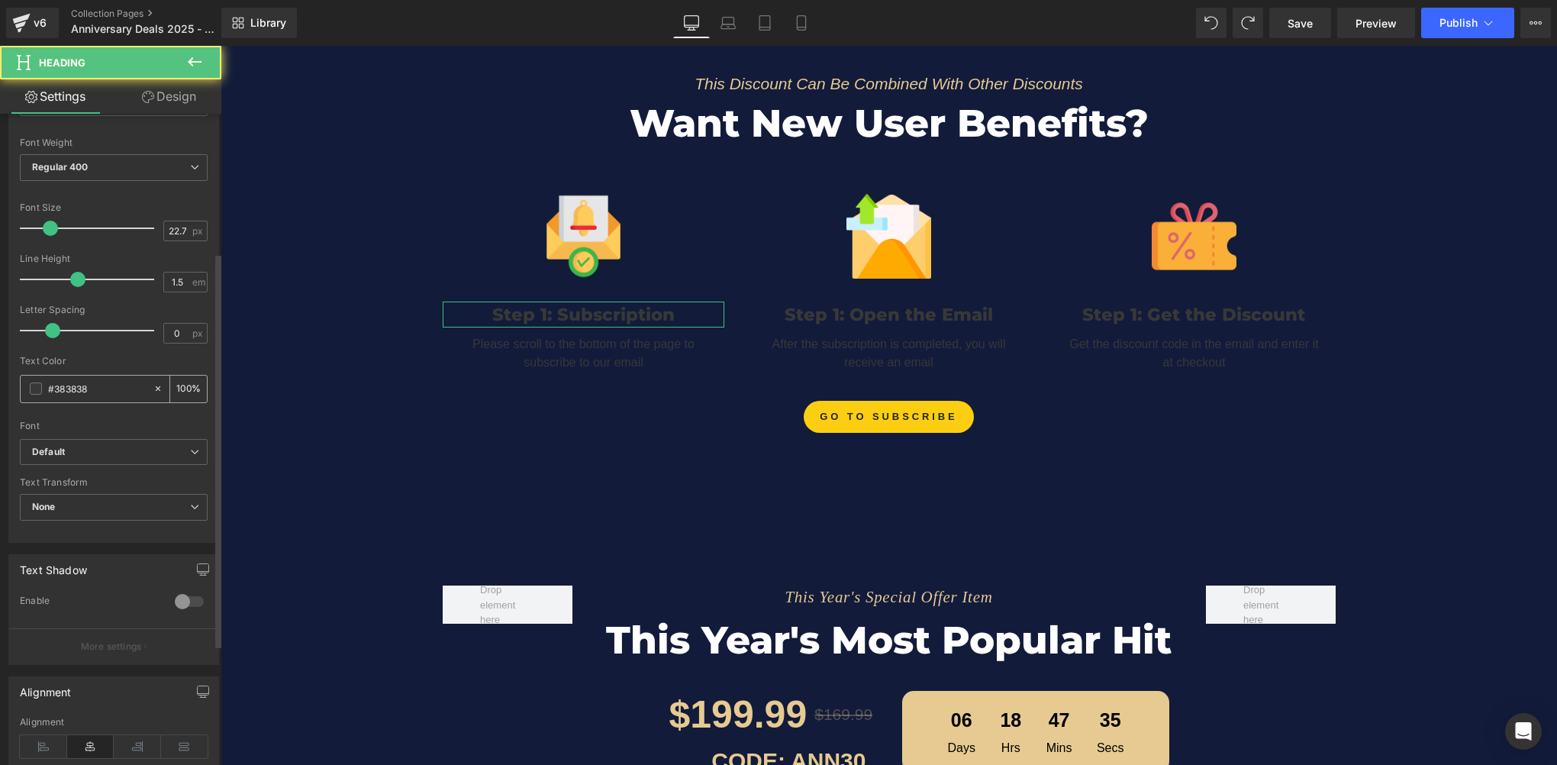
scroll to position [229, 0]
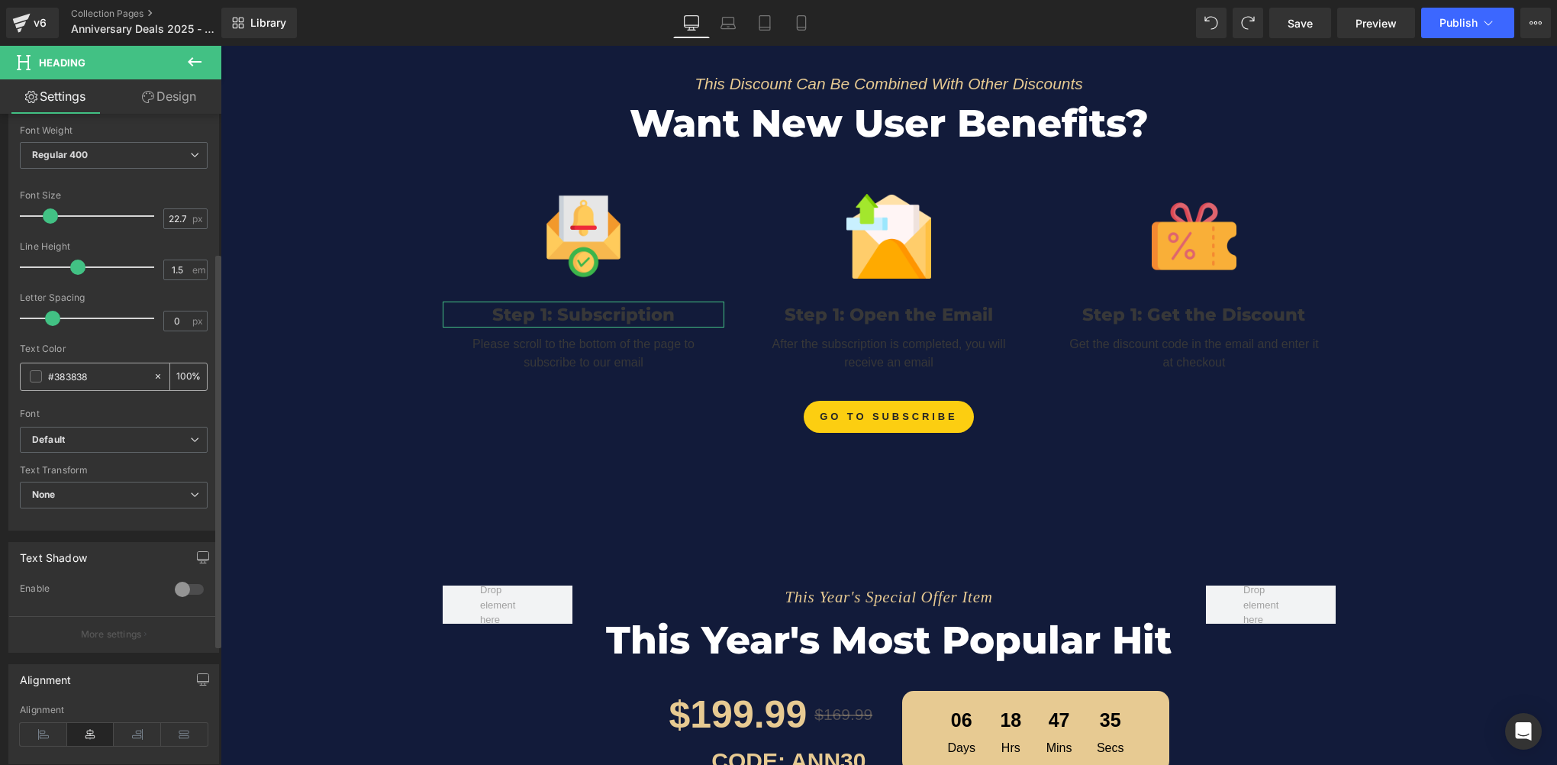
click at [99, 371] on input "#383838" at bounding box center [97, 376] width 98 height 17
paste input "e7ca92"
type input "#e7ca92"
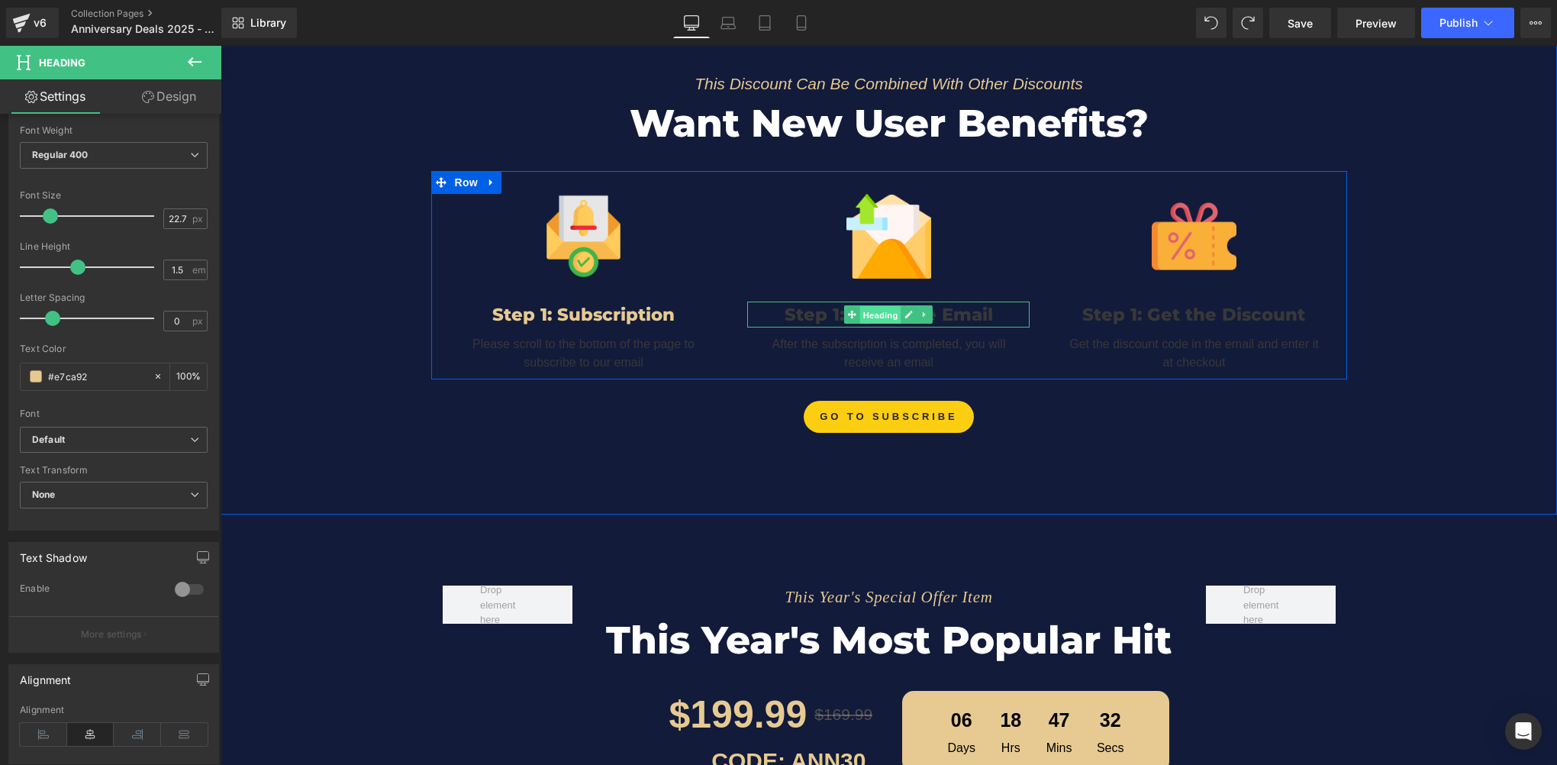
click at [888, 307] on span "Heading" at bounding box center [880, 314] width 41 height 18
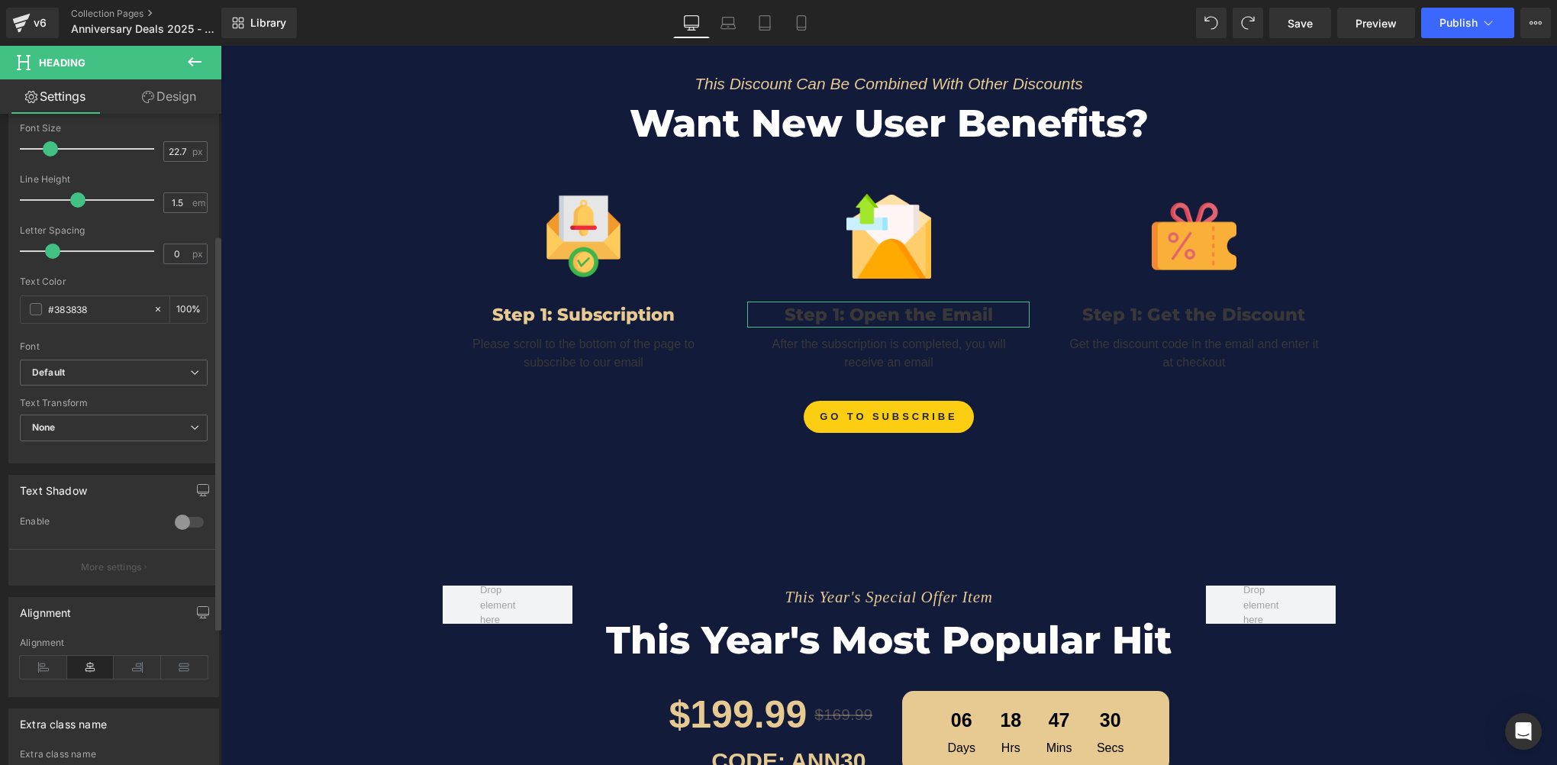
scroll to position [199, 0]
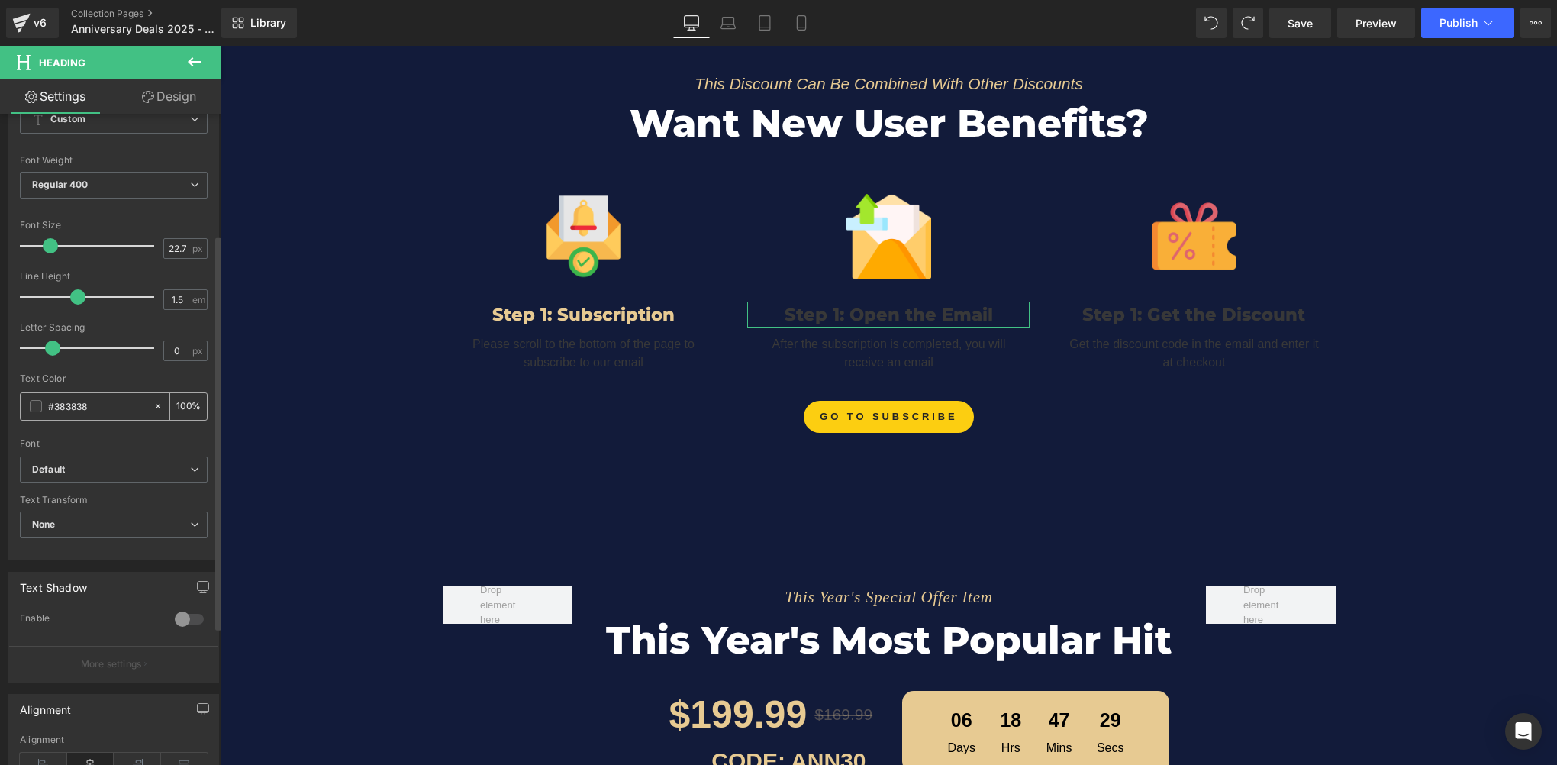
click at [99, 406] on input "#383838" at bounding box center [97, 406] width 98 height 17
paste input "e7ca92"
type input "#e7ca92"
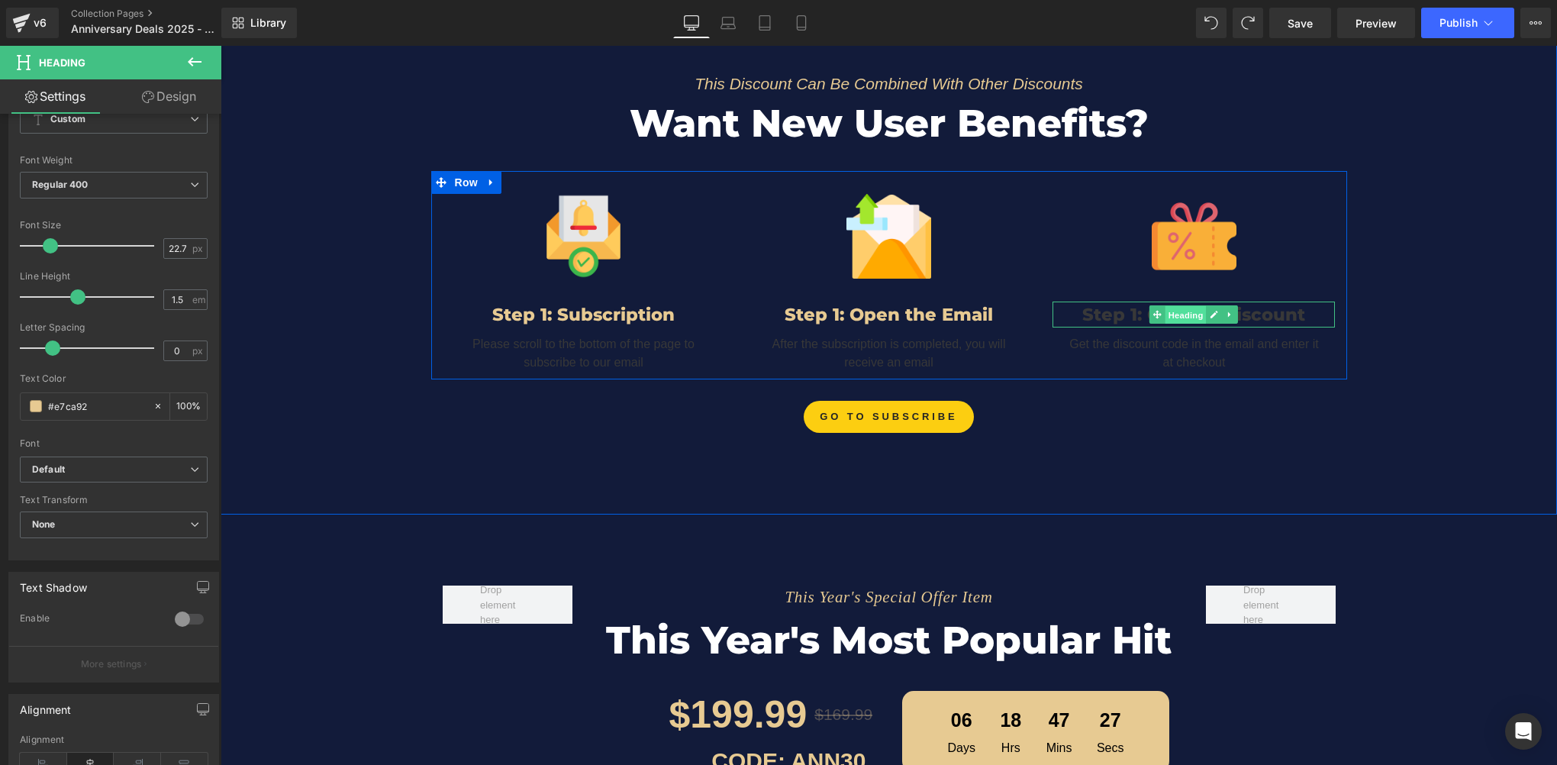
click at [1178, 310] on span "Heading" at bounding box center [1185, 314] width 41 height 18
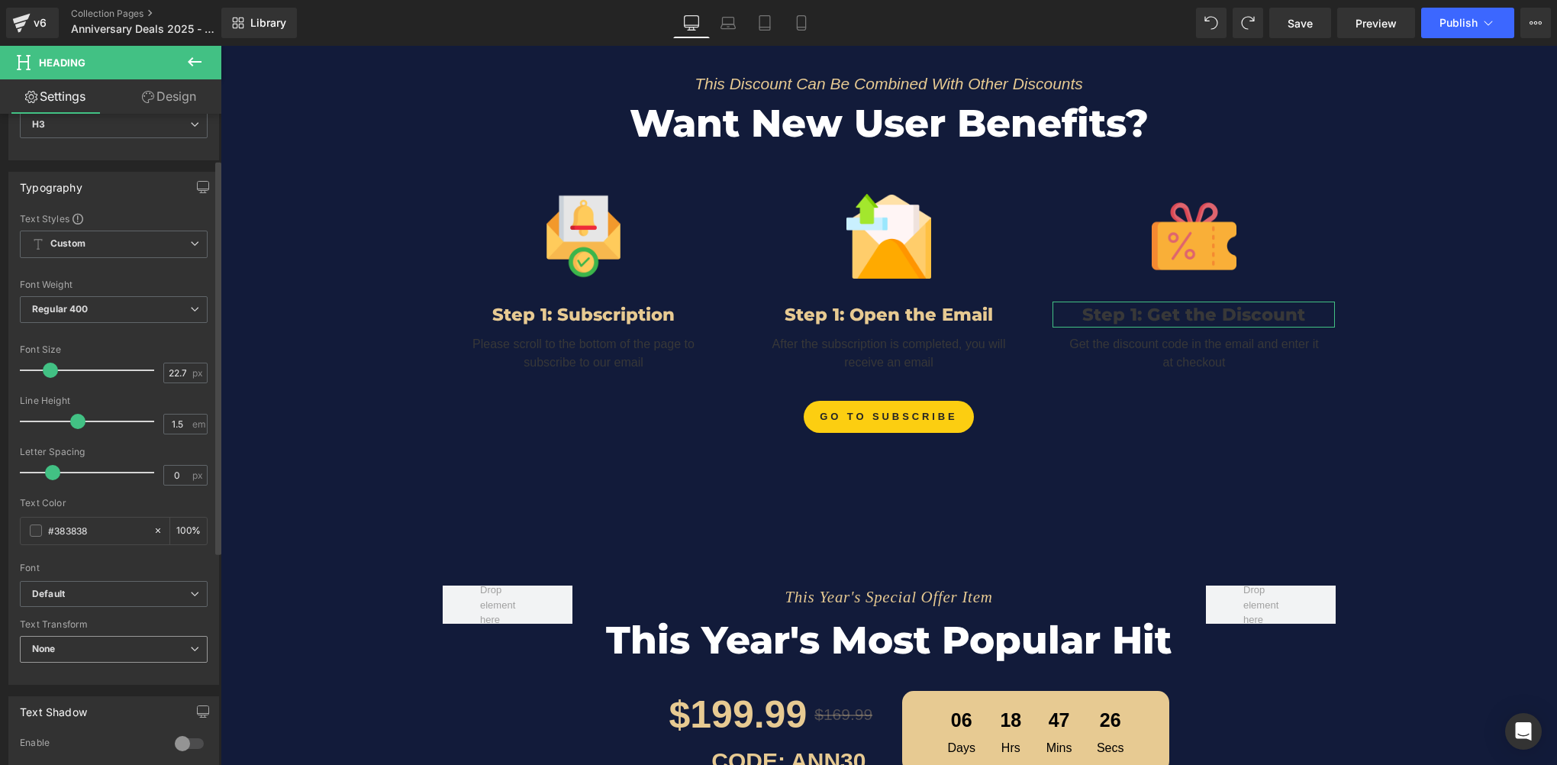
scroll to position [229, 0]
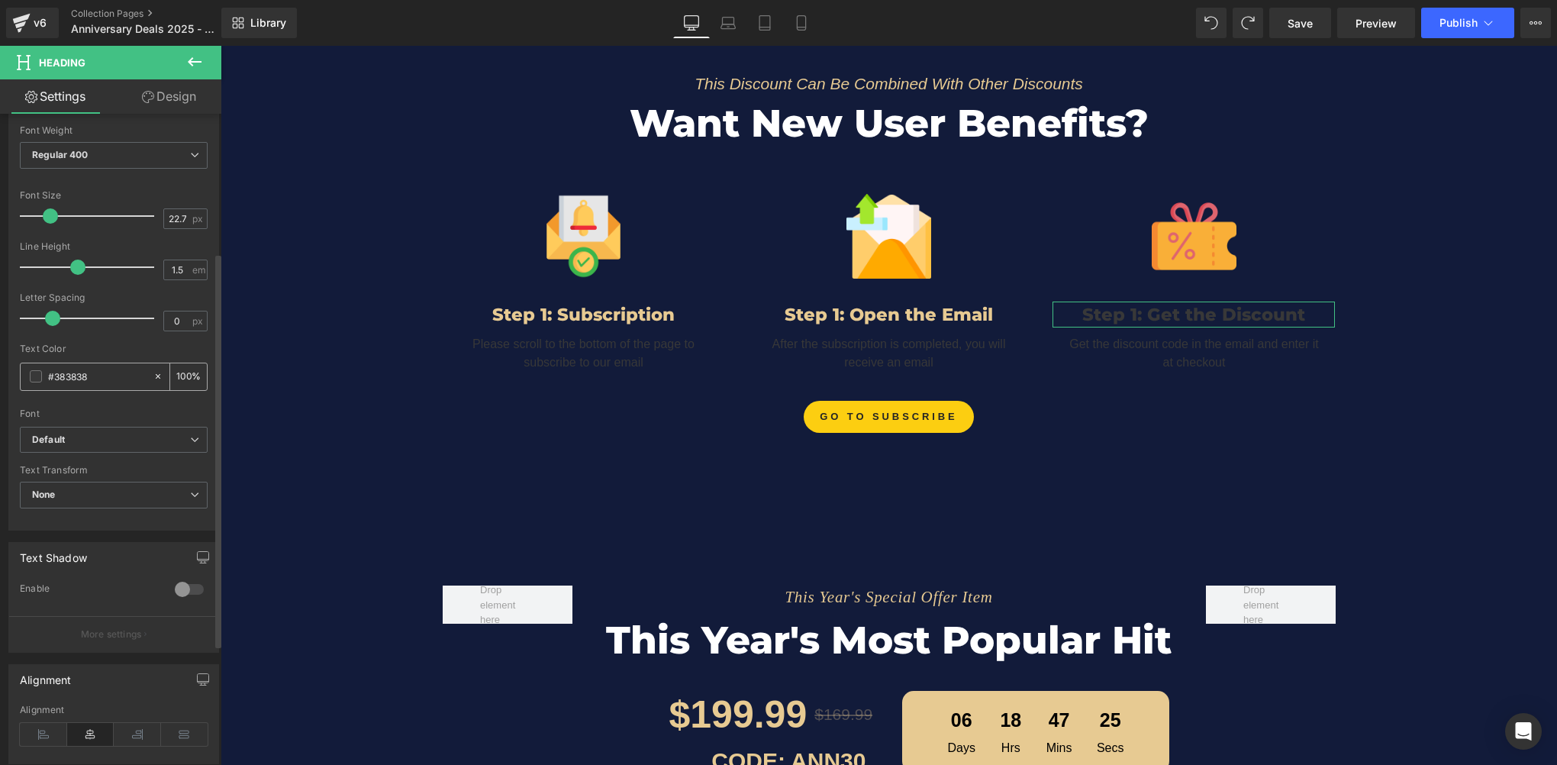
click at [110, 375] on input "#383838" at bounding box center [97, 376] width 98 height 17
paste input "e7ca92"
type input "#e7ca92"
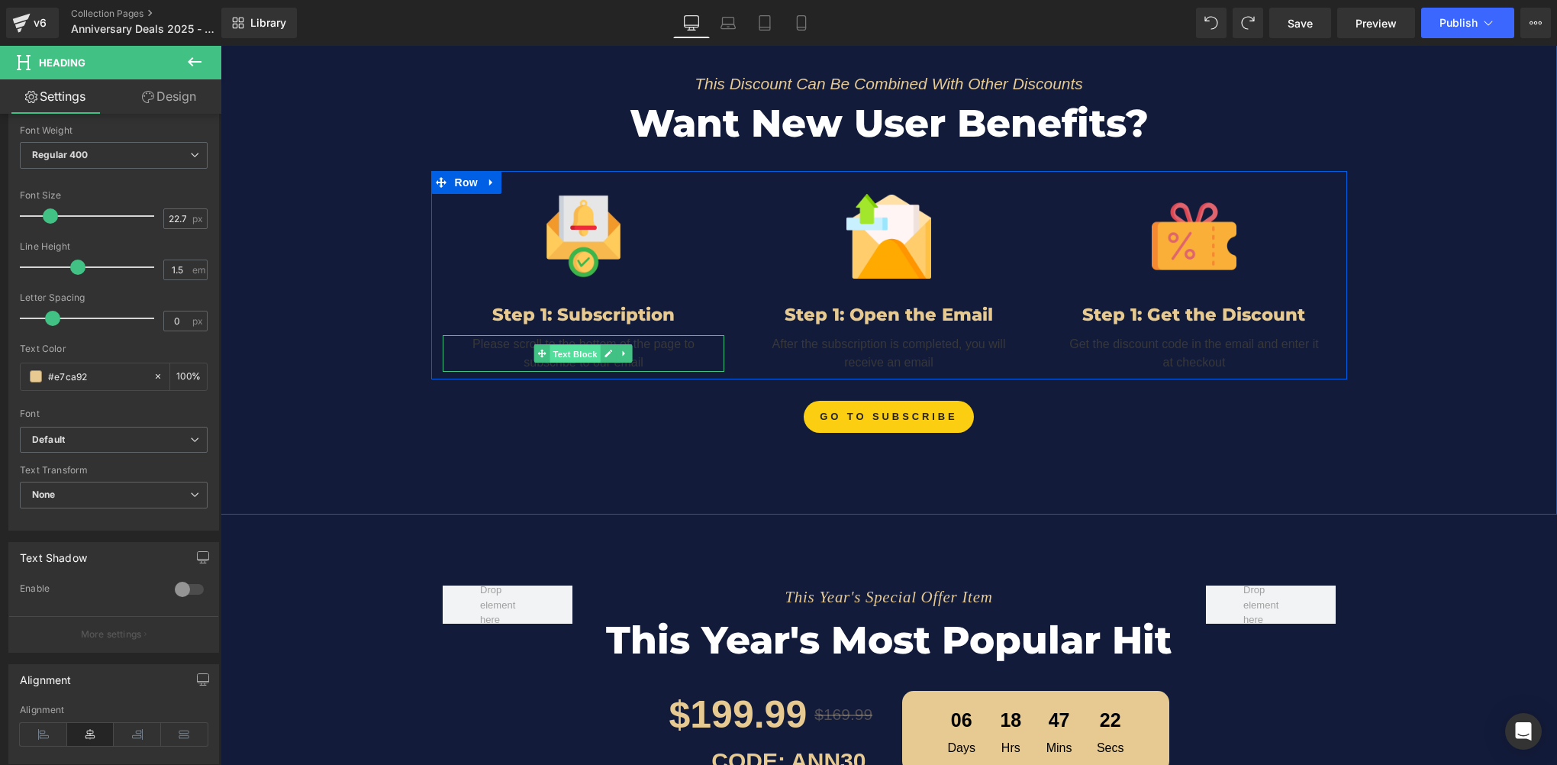
click at [563, 345] on span "Text Block" at bounding box center [575, 353] width 50 height 18
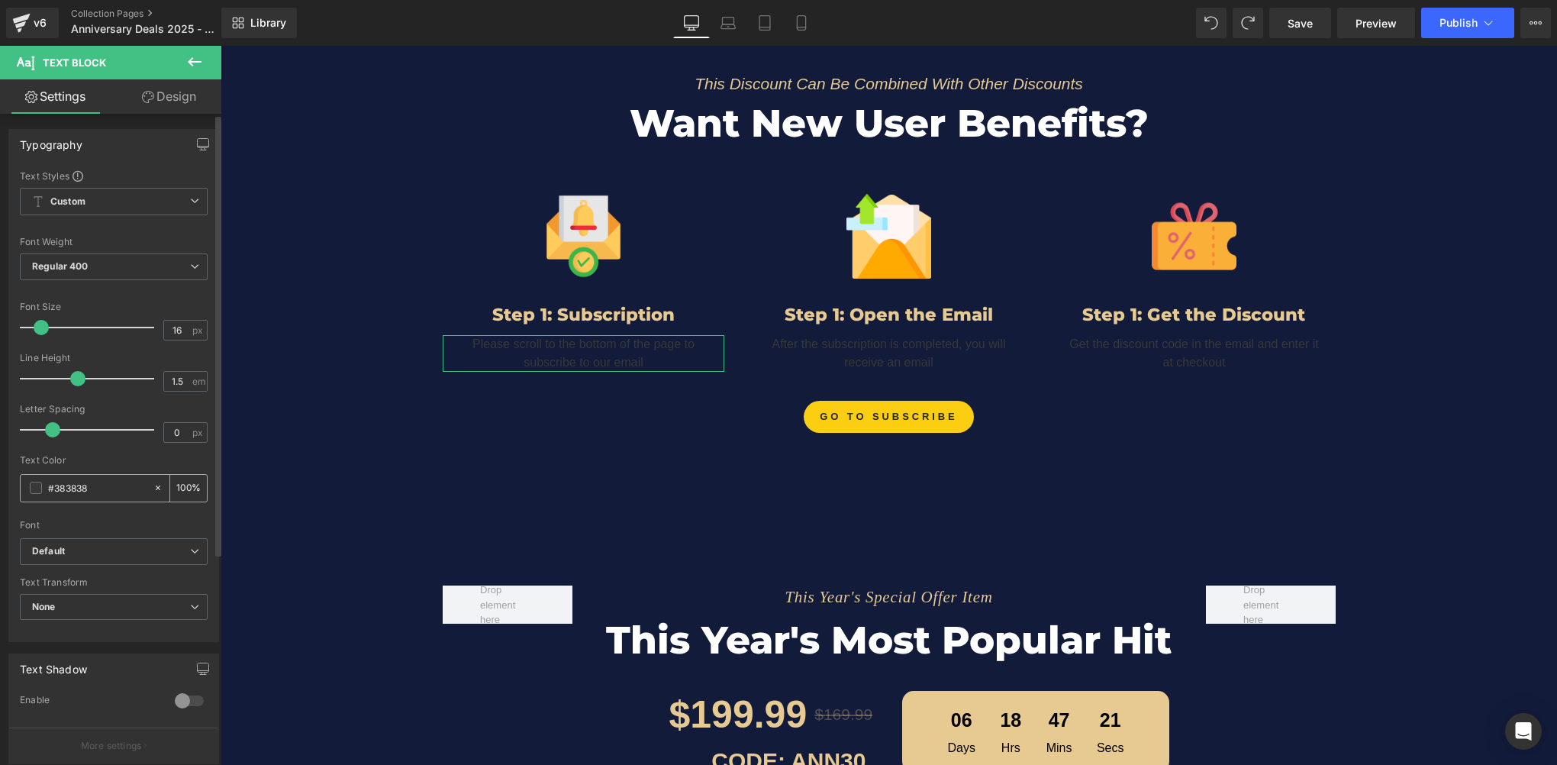
click at [37, 488] on span at bounding box center [36, 488] width 12 height 12
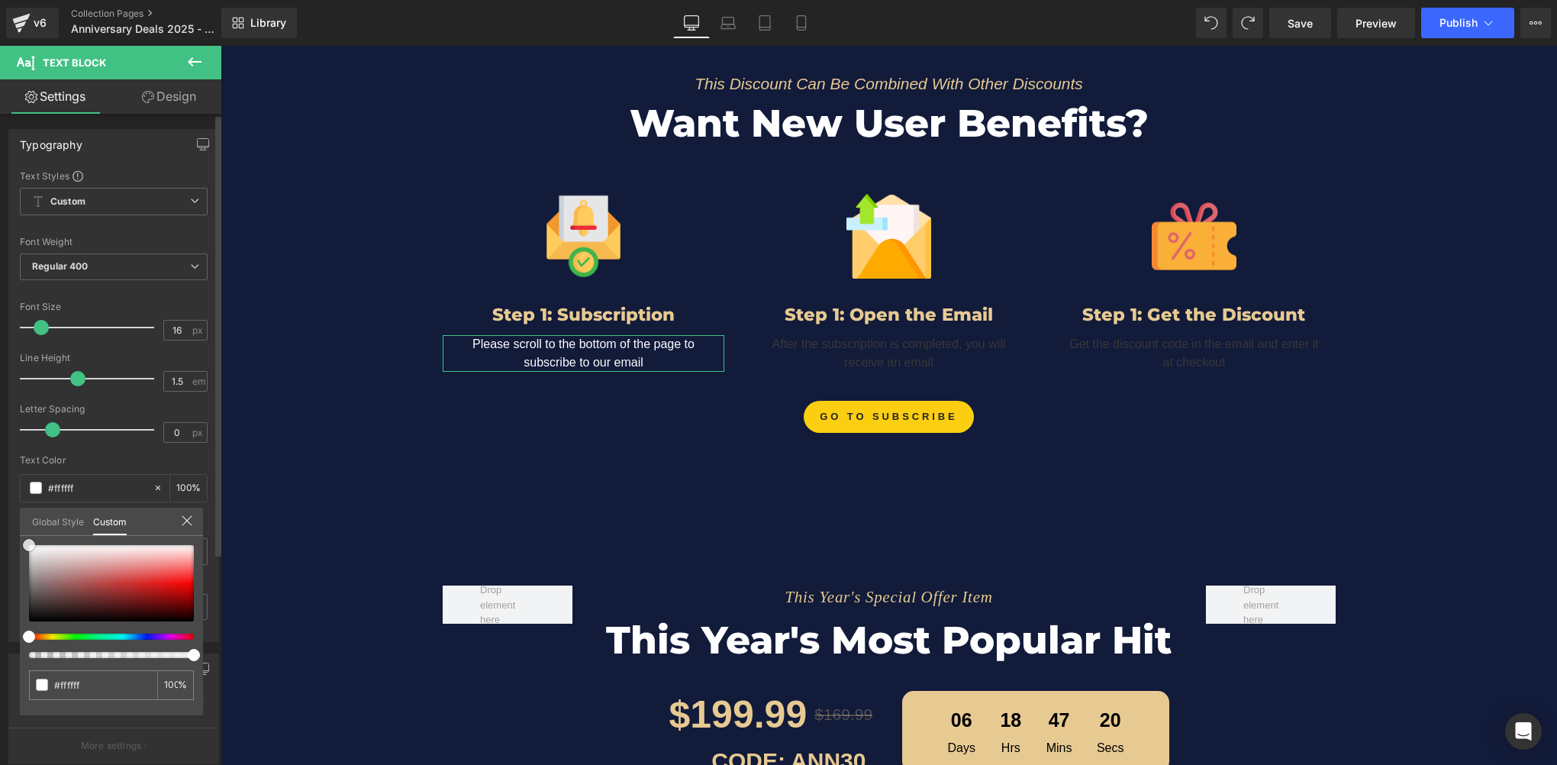
drag, startPoint x: 40, startPoint y: 551, endPoint x: 12, endPoint y: 508, distance: 51.5
click at [13, 508] on div "Typography Text Styles Custom Custom Setup Global Style Custom Setup Global Sty…" at bounding box center [114, 380] width 228 height 524
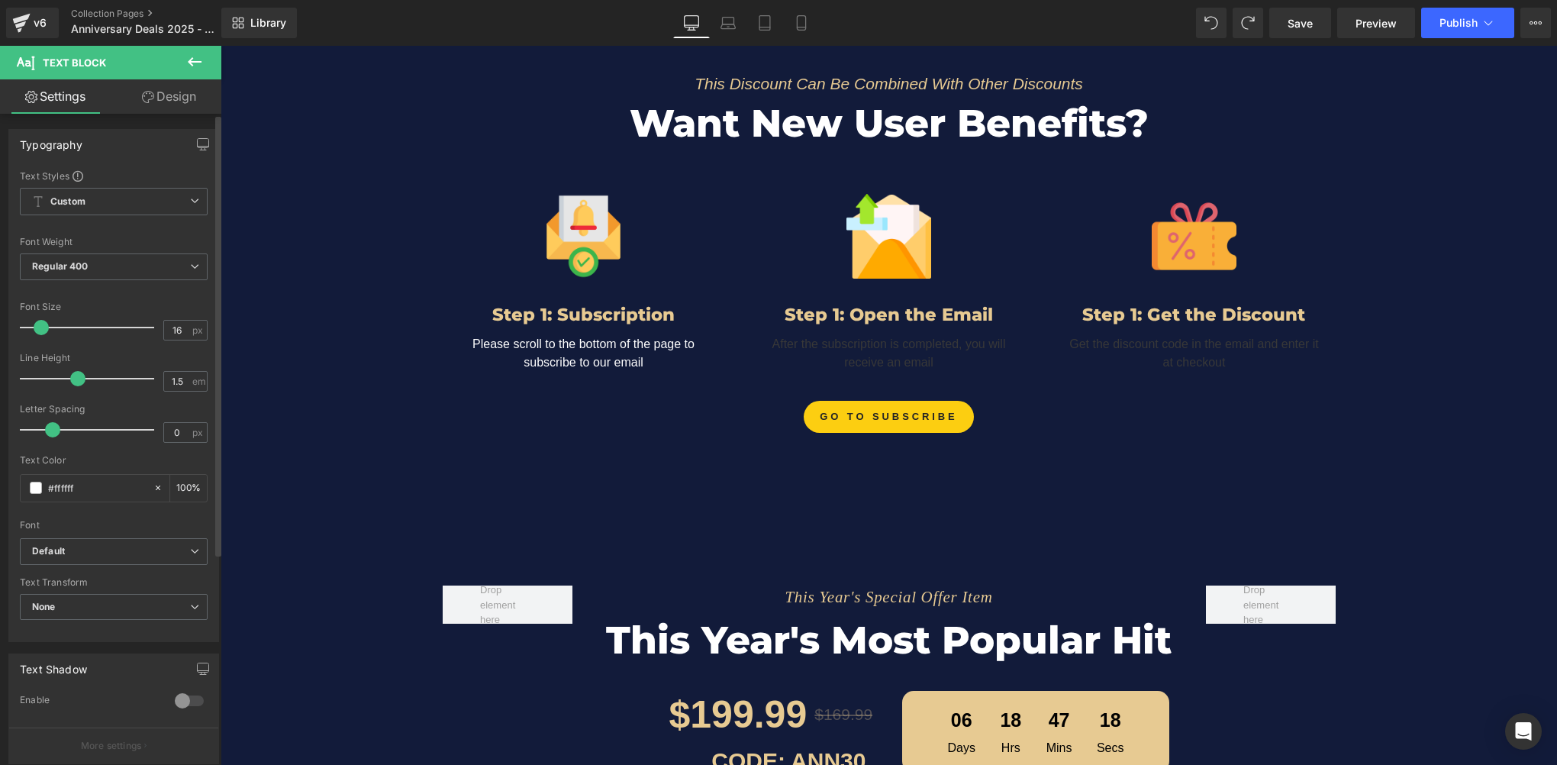
click at [875, 353] on span "Text Block" at bounding box center [881, 353] width 50 height 18
click at [36, 484] on span at bounding box center [36, 488] width 12 height 12
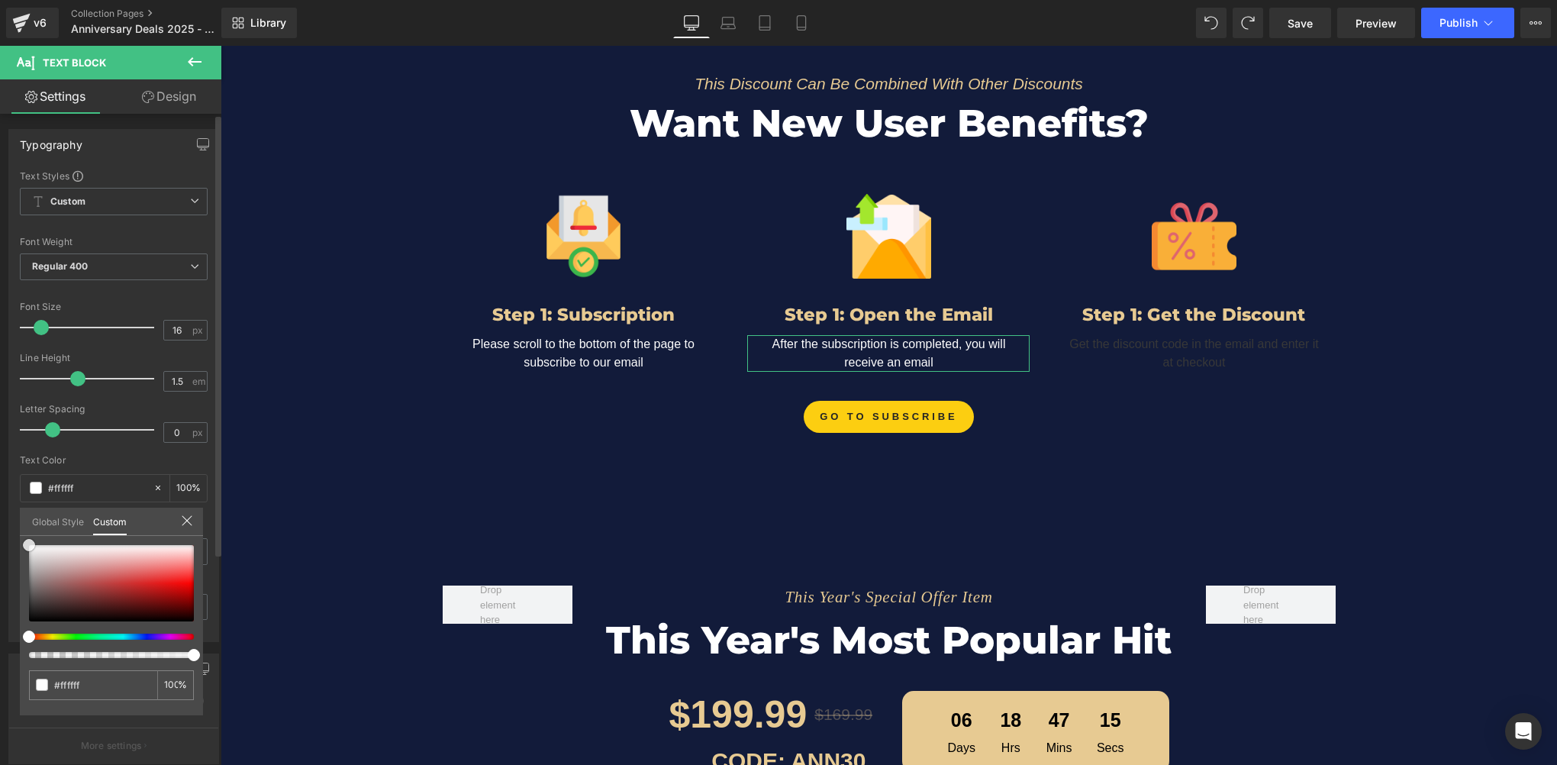
drag, startPoint x: 34, startPoint y: 571, endPoint x: 43, endPoint y: 495, distance: 76.9
click at [22, 514] on div "Global Style Custom Setup Global Style #383838 100 %" at bounding box center [111, 531] width 183 height 47
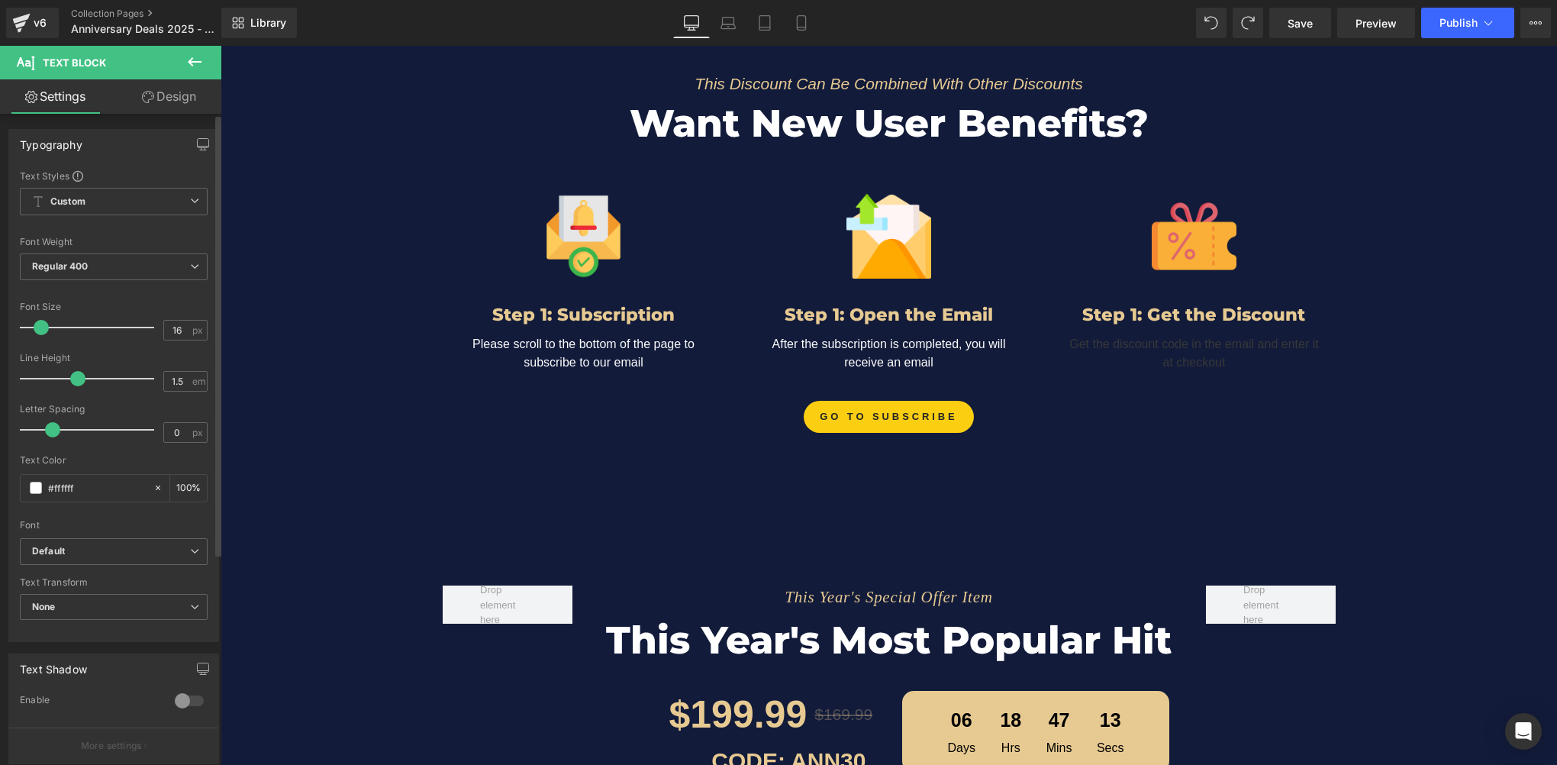
click at [1175, 346] on span "Text Block" at bounding box center [1186, 353] width 50 height 18
click at [37, 490] on span at bounding box center [36, 488] width 12 height 12
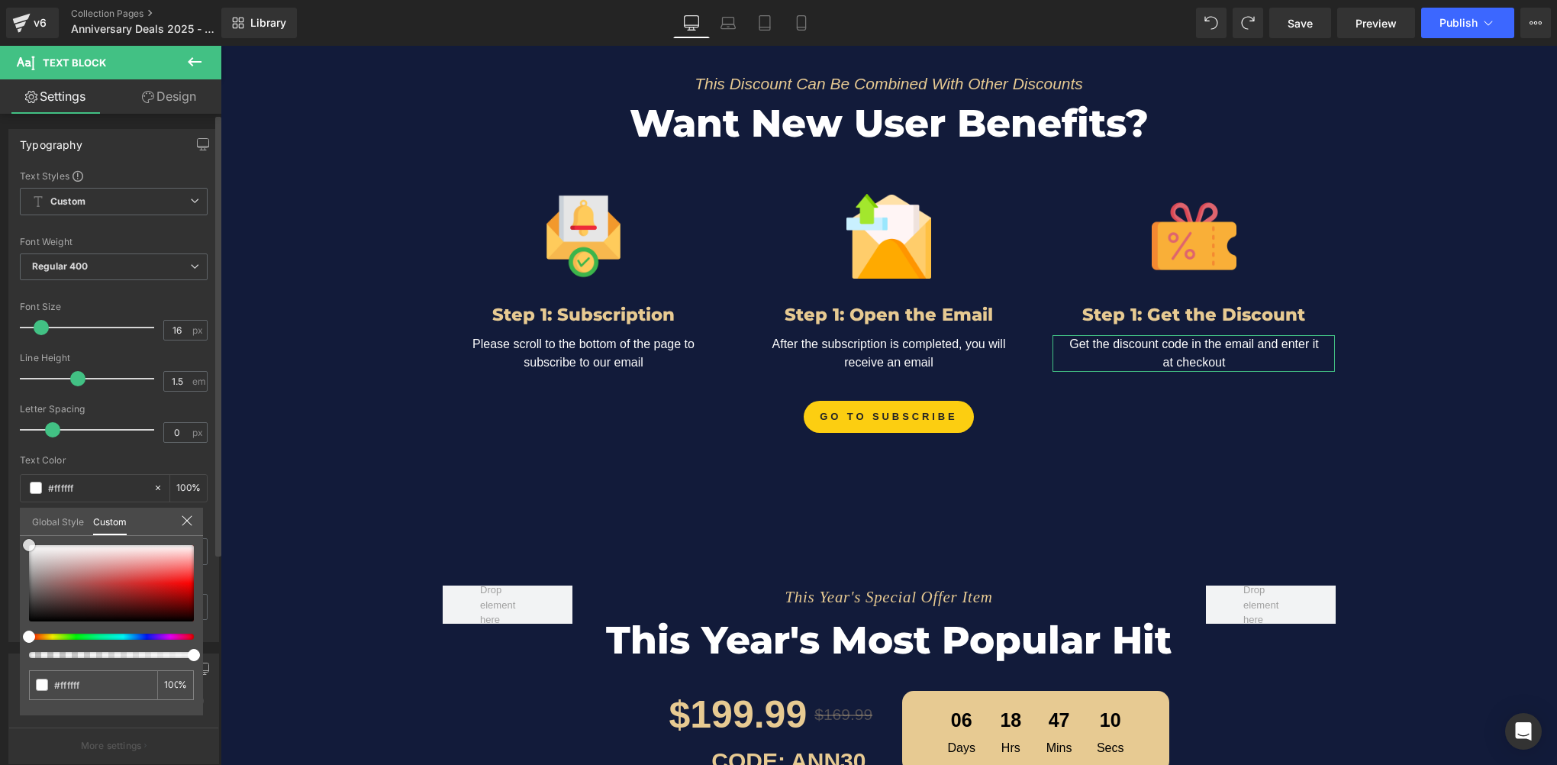
drag, startPoint x: 58, startPoint y: 557, endPoint x: 5, endPoint y: 485, distance: 89.4
click at [5, 488] on div "Typography Text Styles Custom Custom Setup Global Style Custom Setup Global Sty…" at bounding box center [114, 380] width 228 height 524
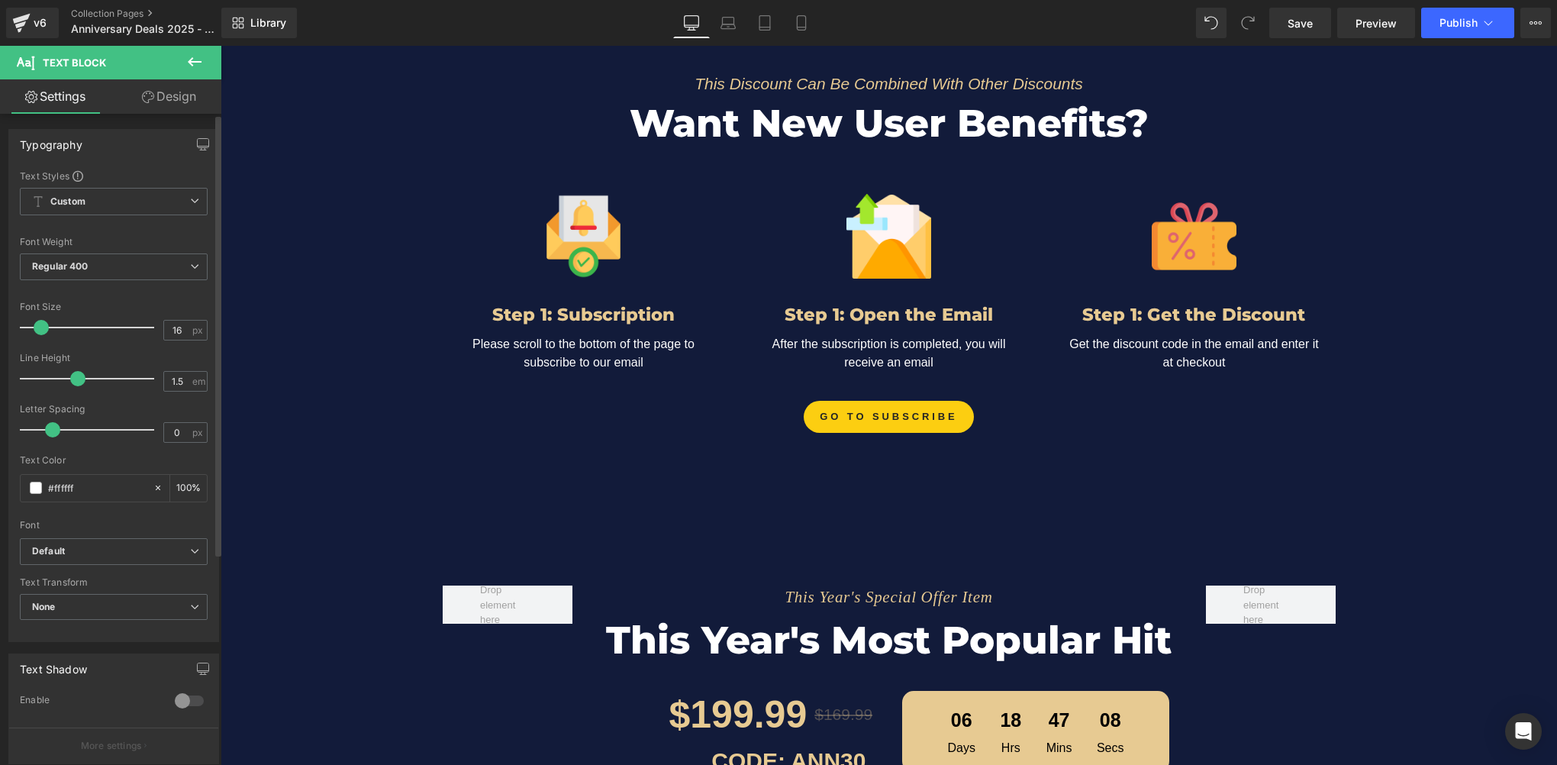
click at [460, 392] on span "Row" at bounding box center [466, 391] width 31 height 23
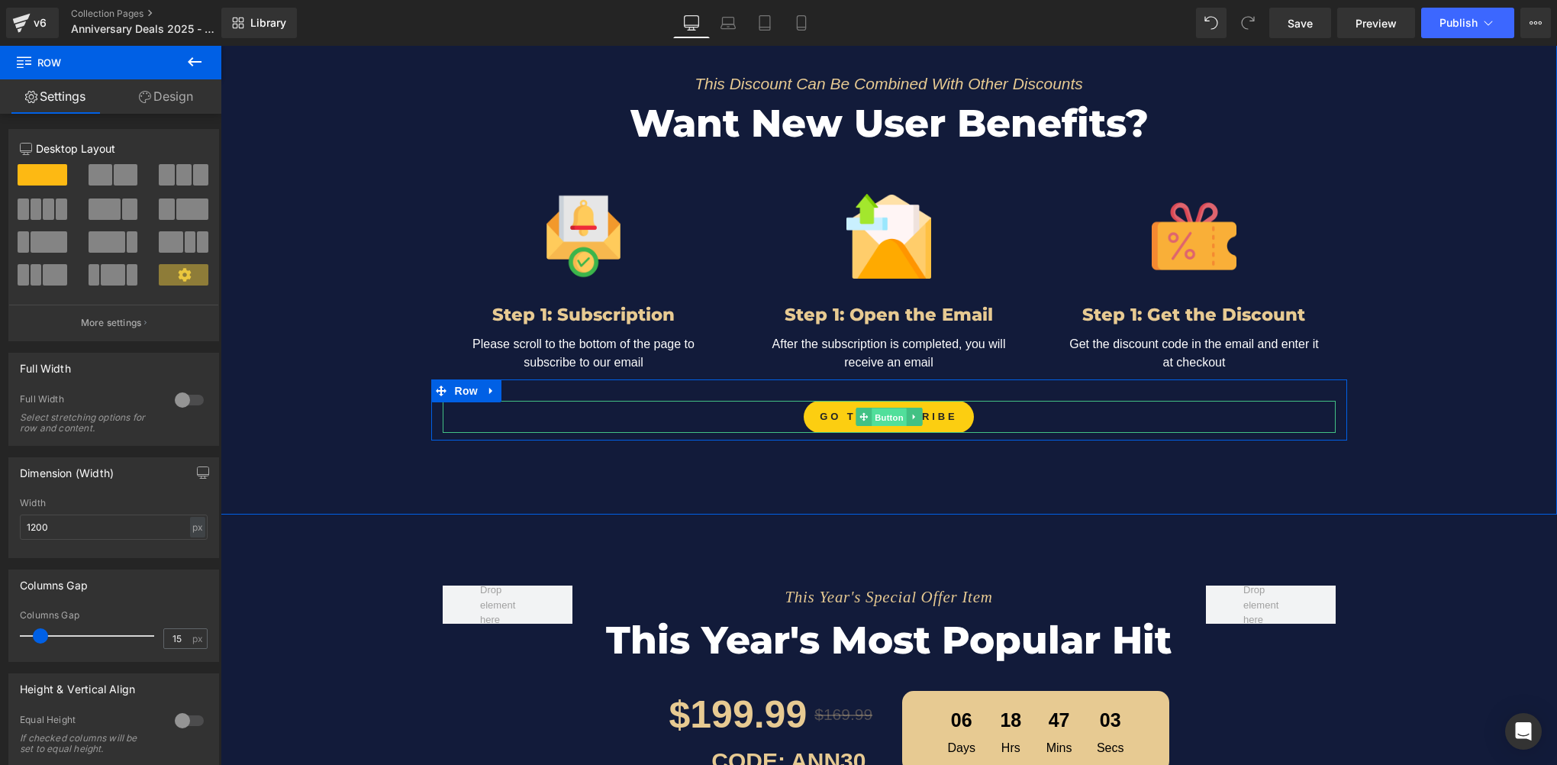
click at [881, 411] on span "Button" at bounding box center [889, 417] width 35 height 18
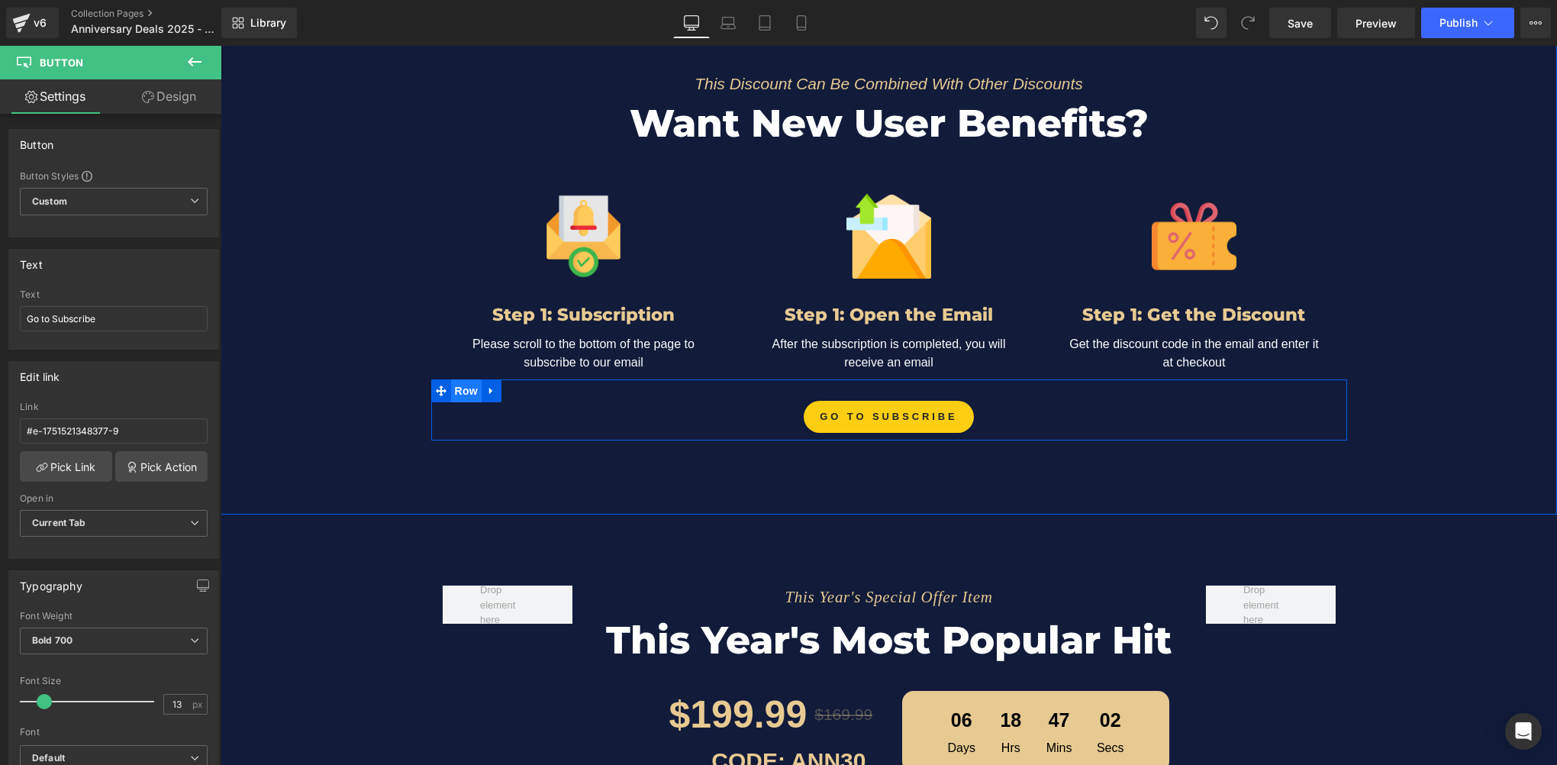
click at [464, 392] on span "Row" at bounding box center [466, 390] width 31 height 23
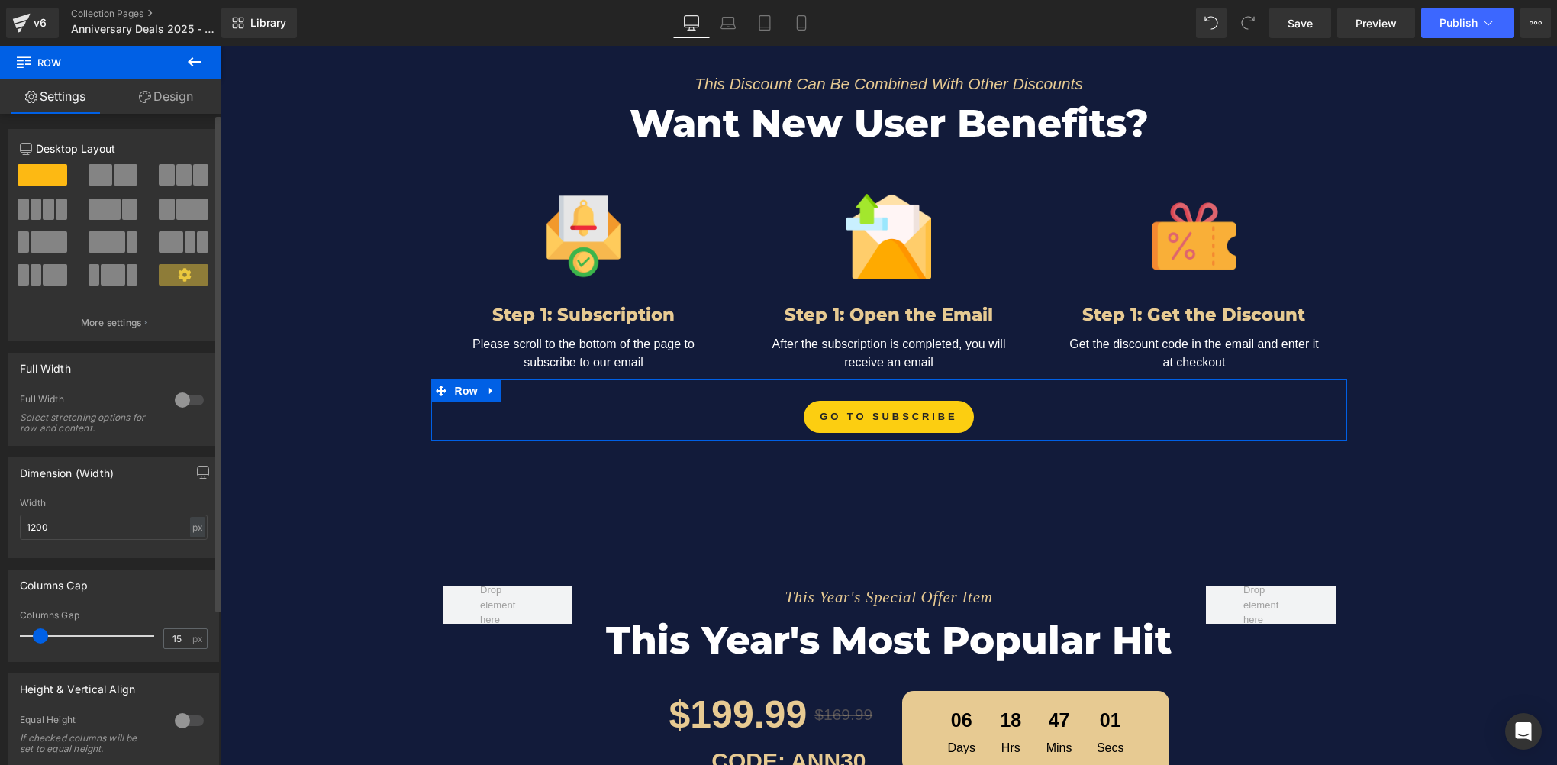
click at [118, 179] on span at bounding box center [126, 174] width 24 height 21
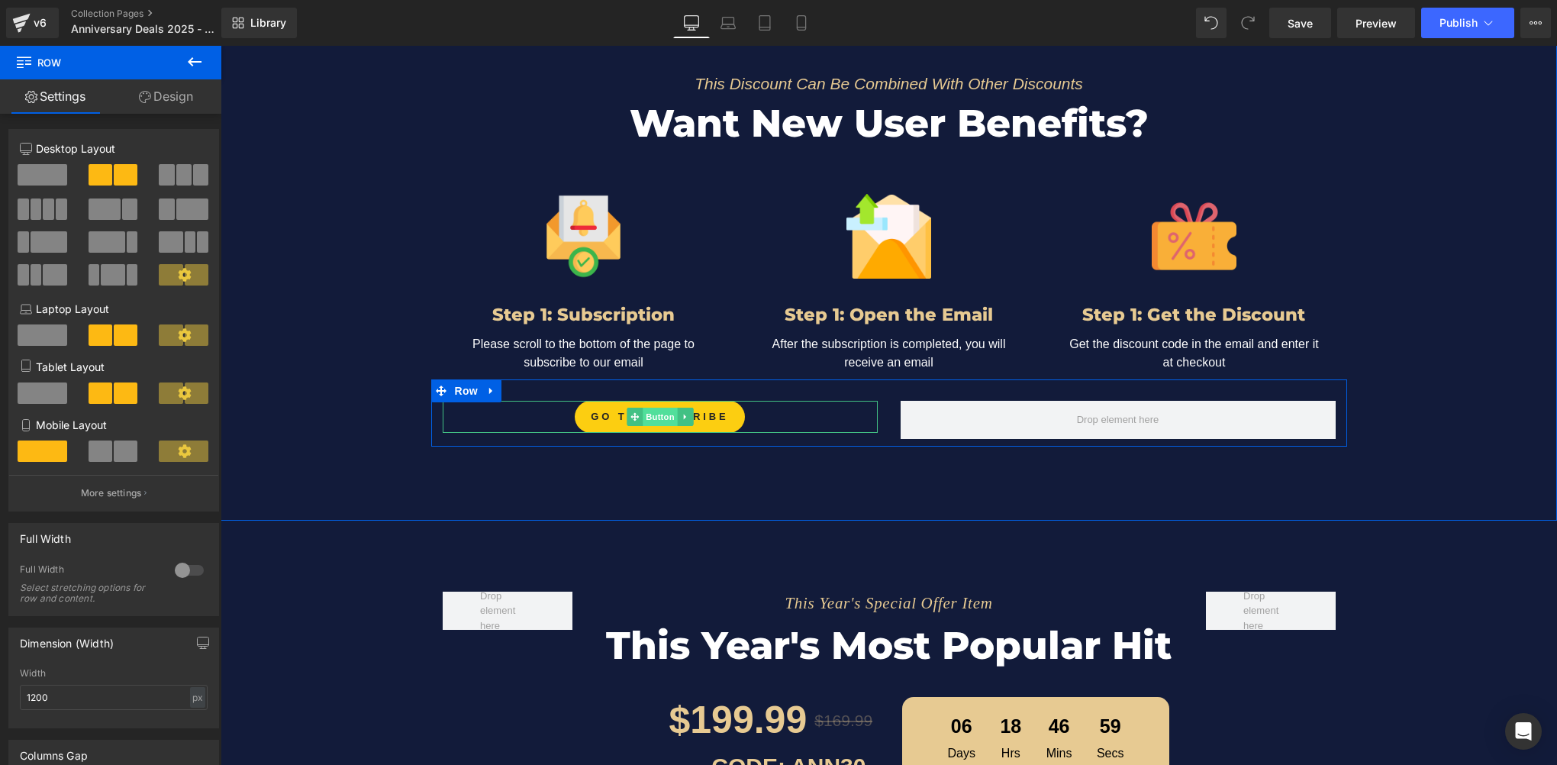
click at [649, 411] on span "Button" at bounding box center [660, 417] width 35 height 18
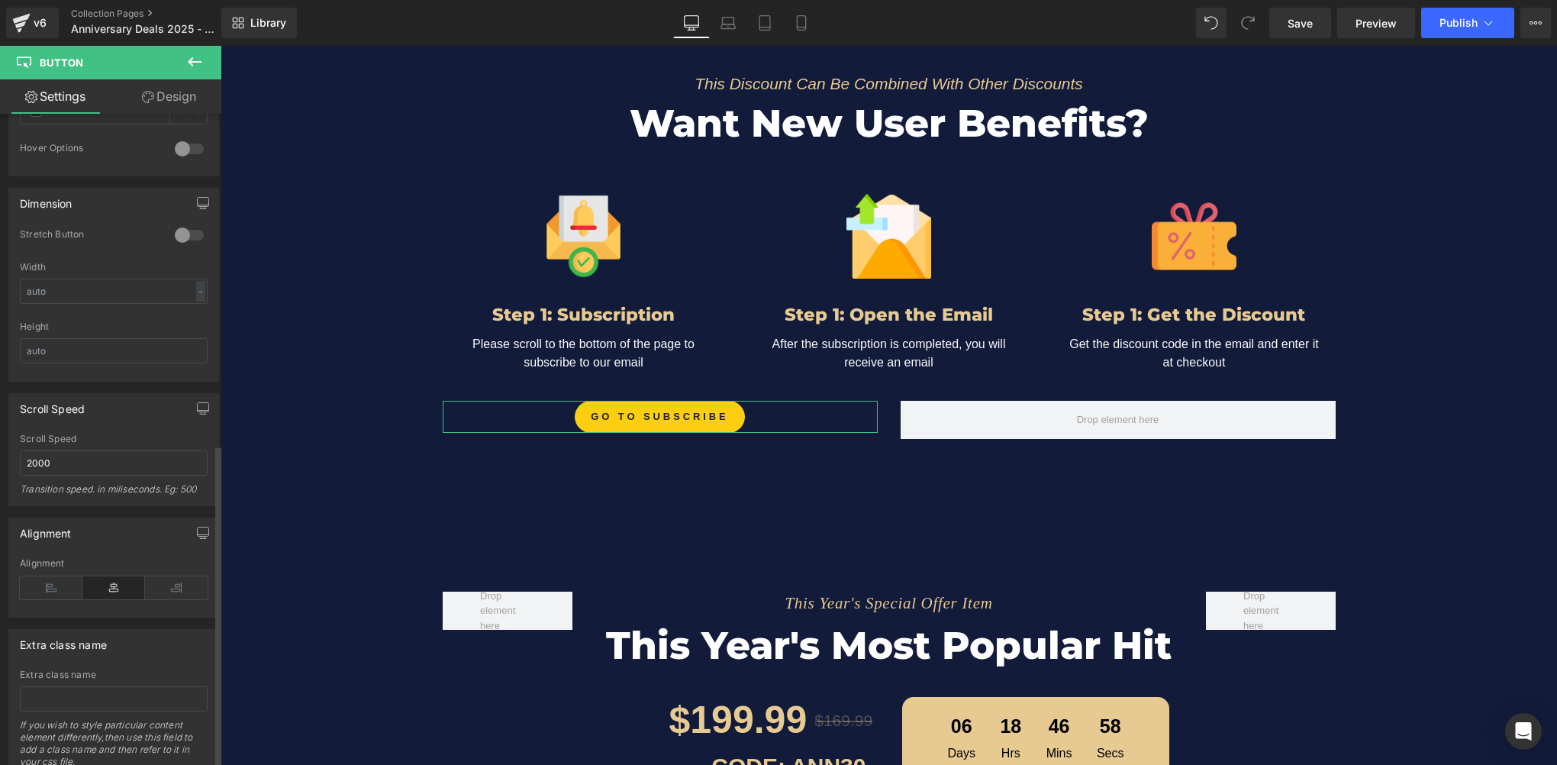
scroll to position [939, 0]
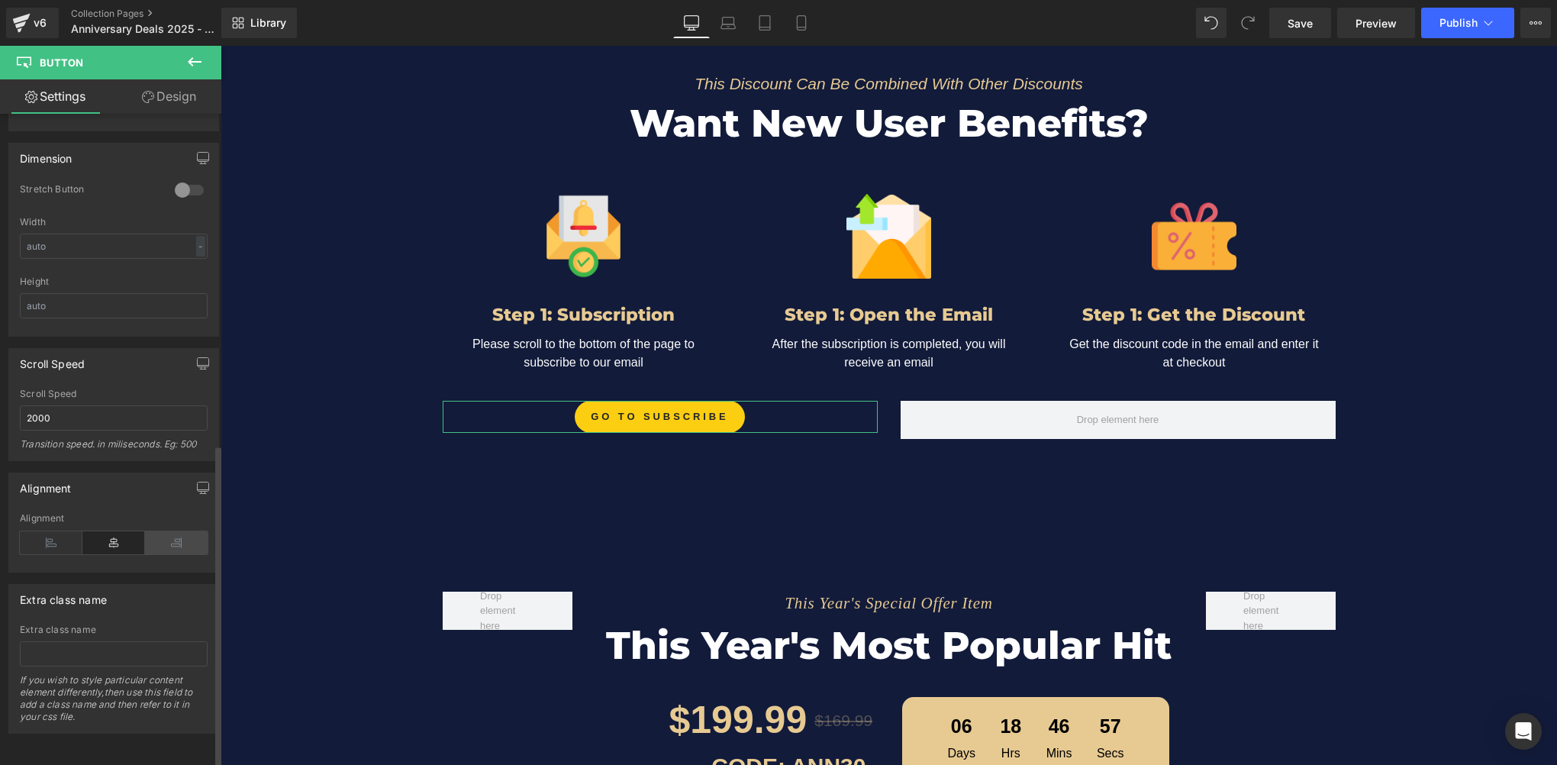
click at [172, 541] on icon at bounding box center [176, 542] width 63 height 23
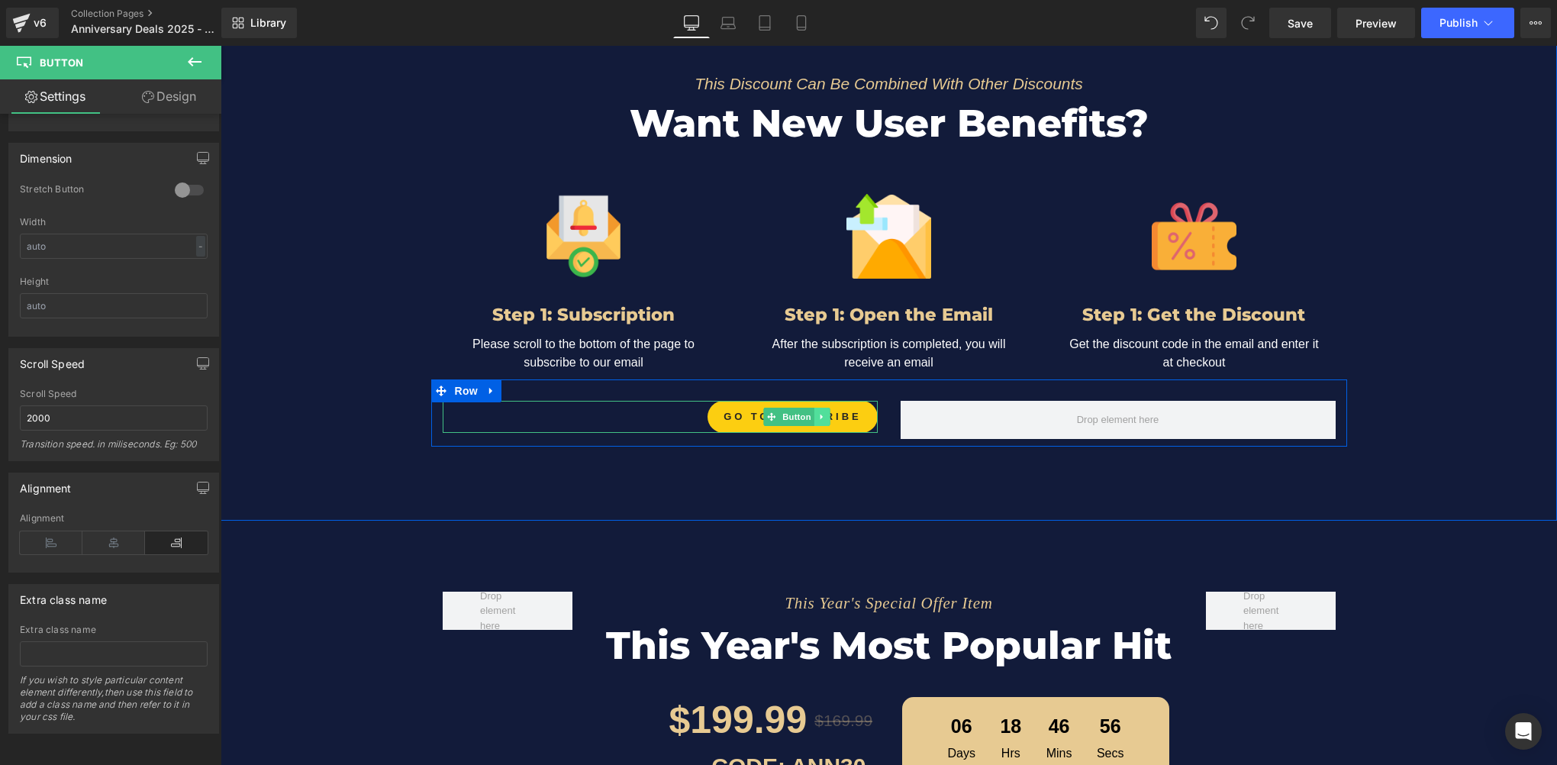
click at [817, 414] on icon at bounding box center [821, 416] width 8 height 9
click at [806, 411] on link at bounding box center [814, 417] width 16 height 18
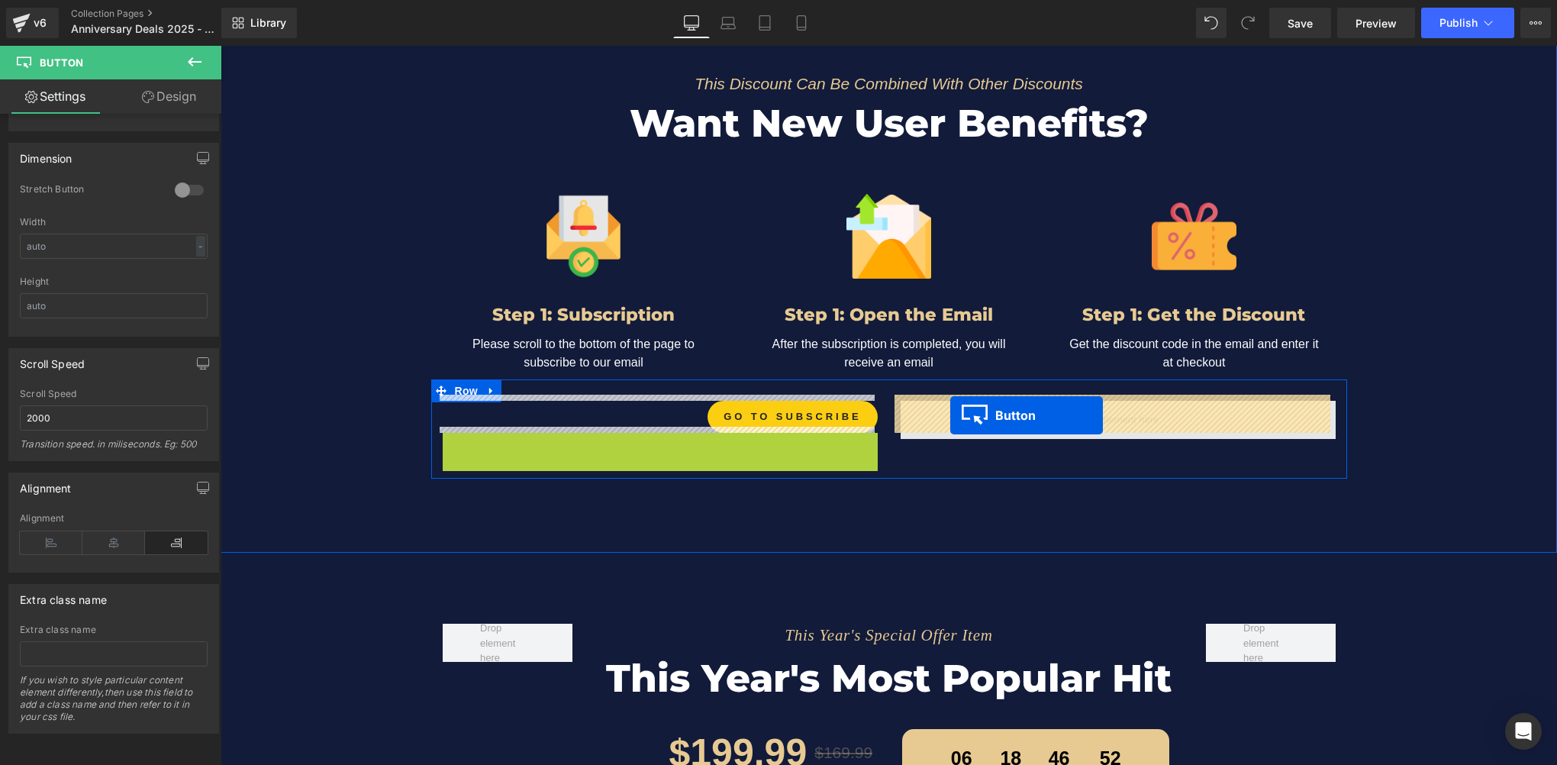
drag, startPoint x: 769, startPoint y: 443, endPoint x: 950, endPoint y: 416, distance: 183.0
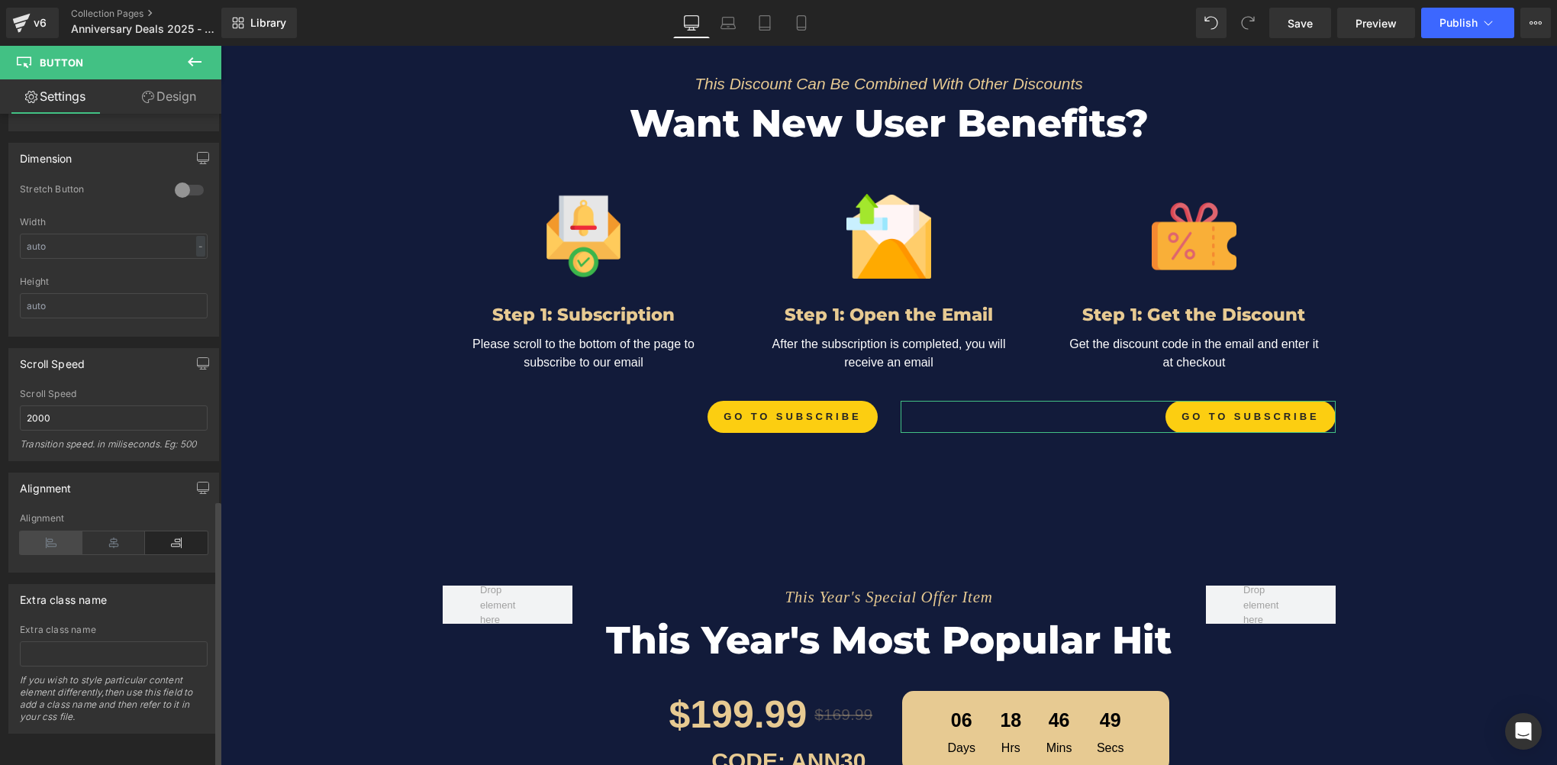
click at [49, 539] on icon at bounding box center [51, 542] width 63 height 23
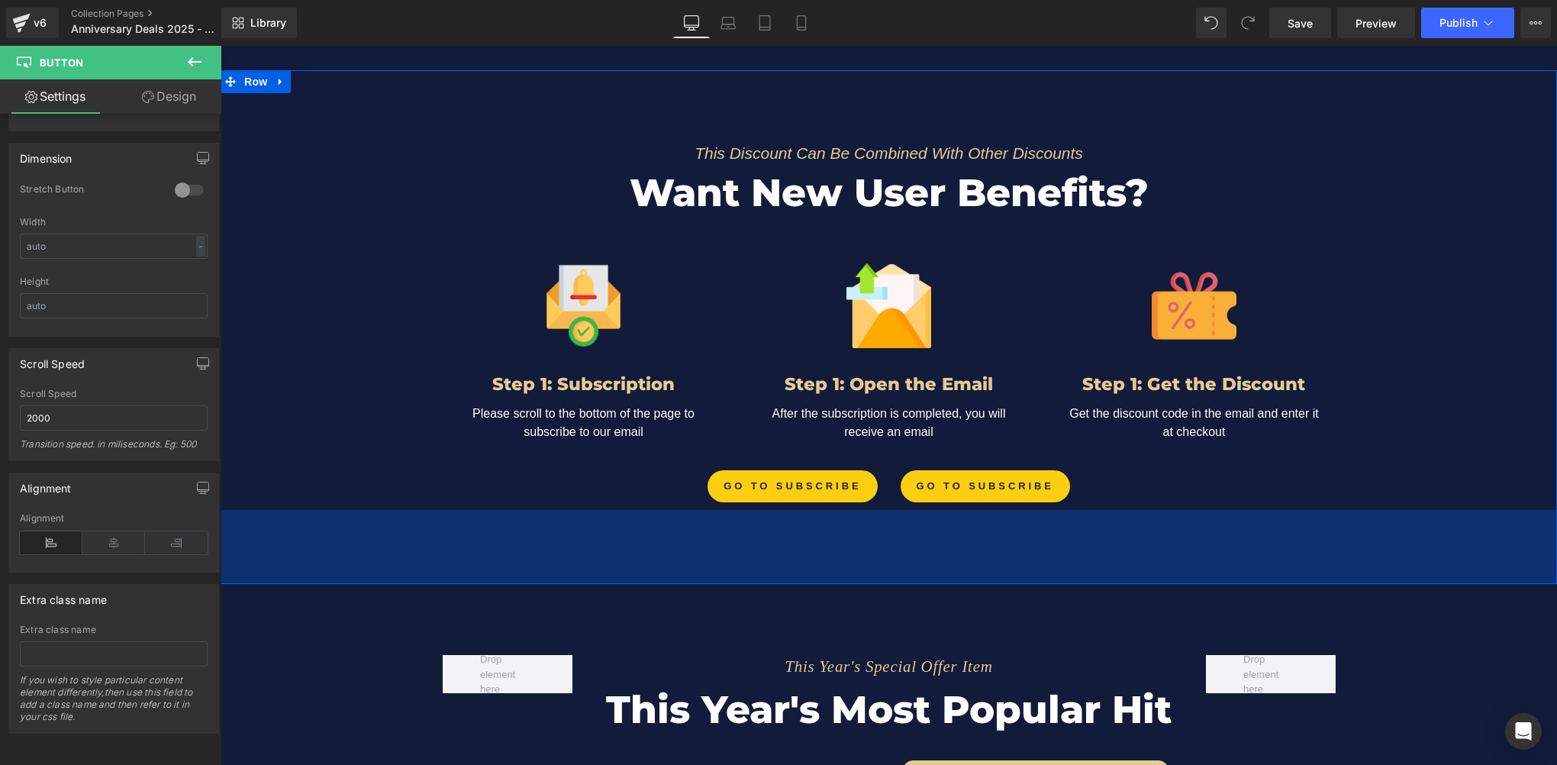
scroll to position [2095, 0]
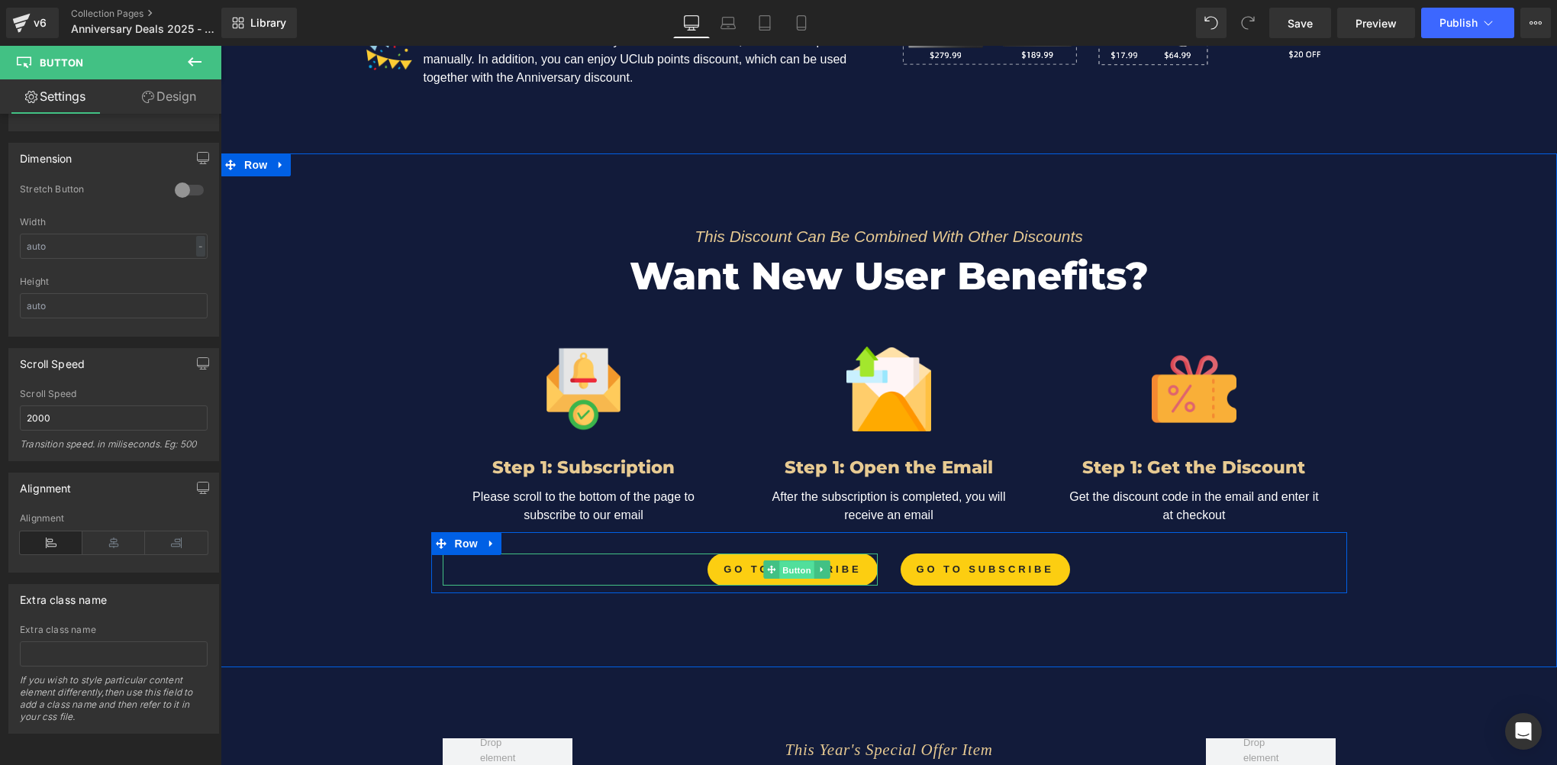
click at [769, 563] on link "Button" at bounding box center [788, 569] width 50 height 18
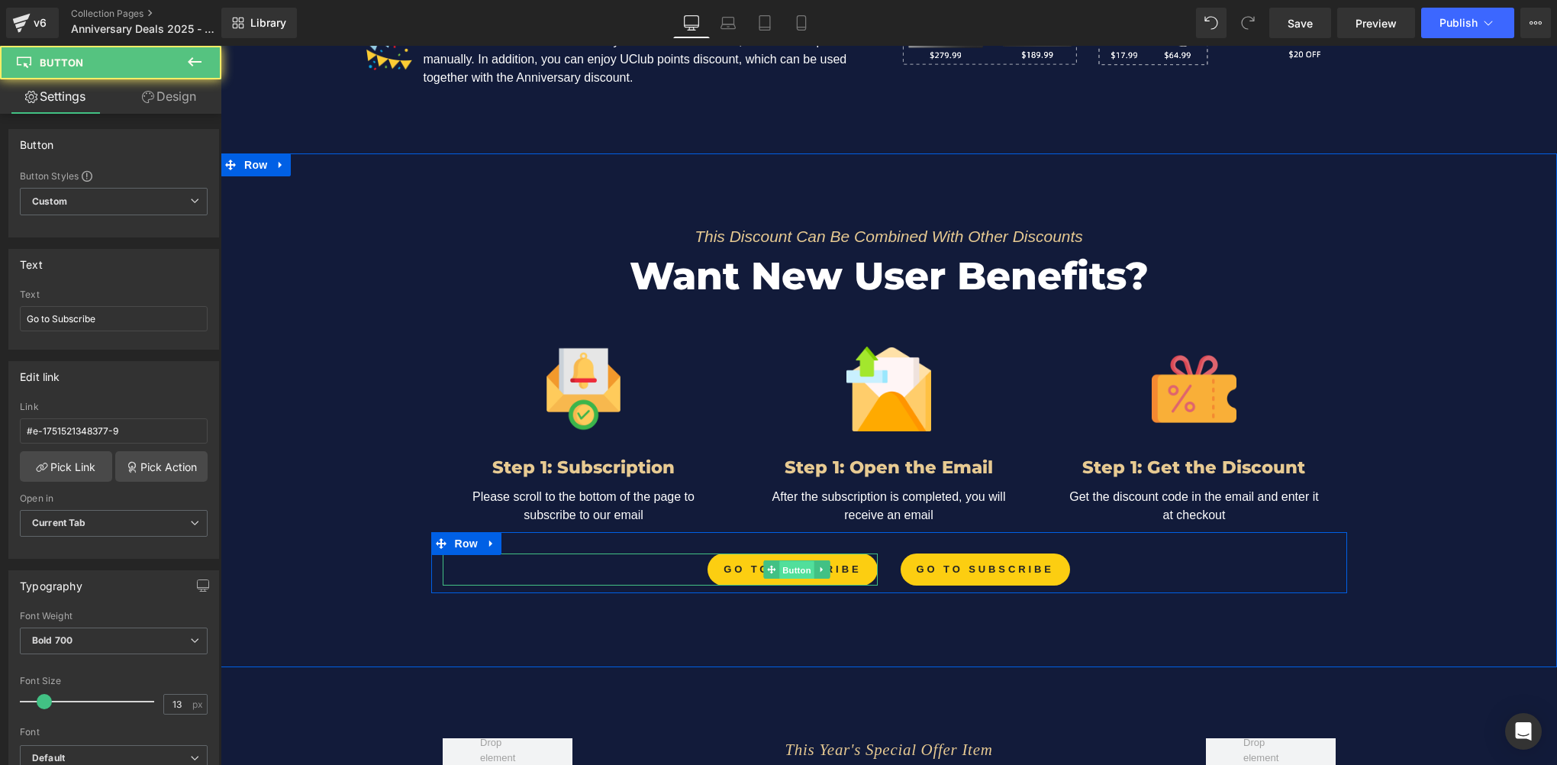
click at [785, 563] on span "Button" at bounding box center [796, 570] width 35 height 18
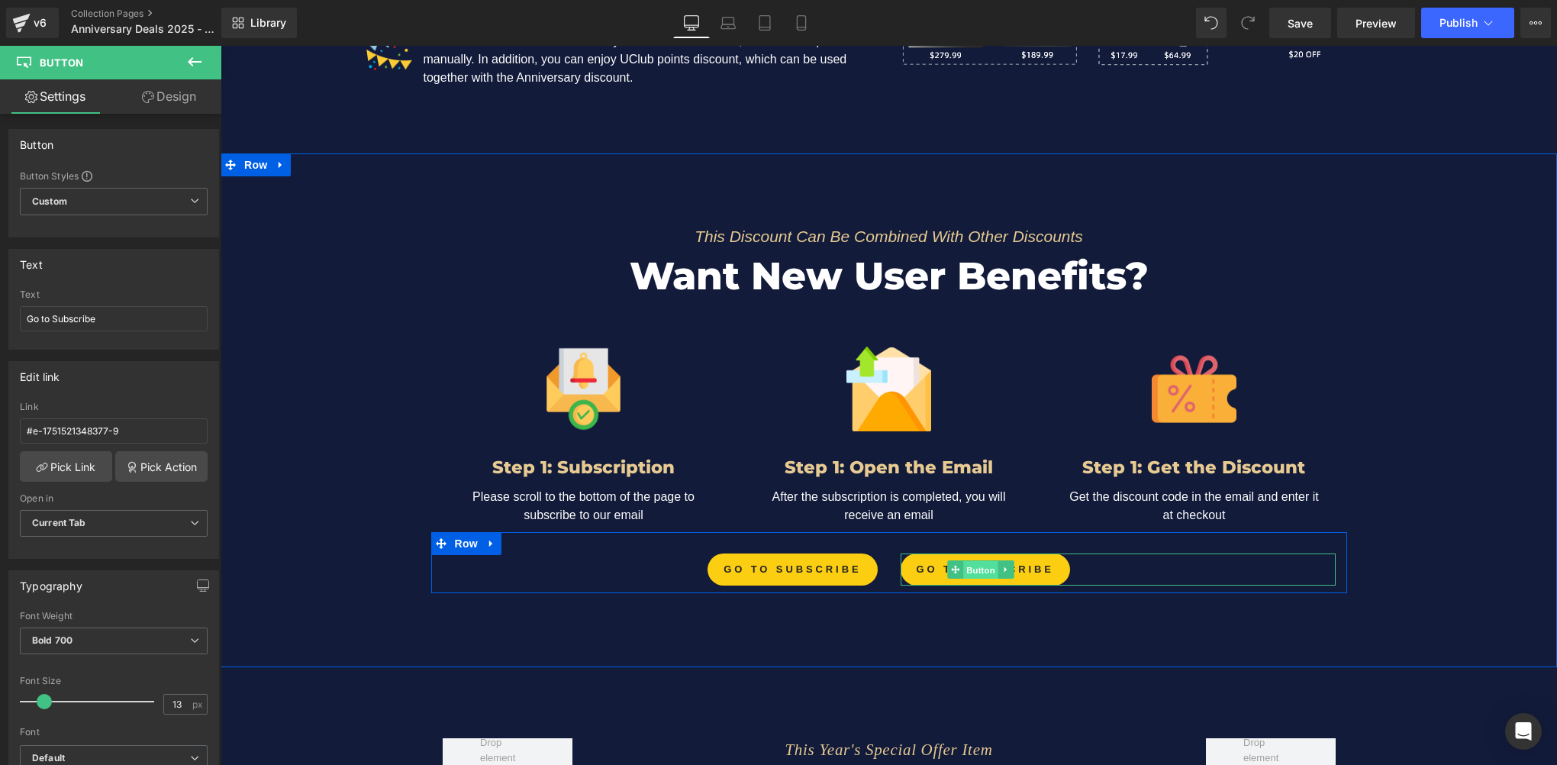
click at [971, 561] on span "Button" at bounding box center [981, 570] width 35 height 18
drag, startPoint x: 124, startPoint y: 319, endPoint x: 0, endPoint y: 310, distance: 124.7
click at [0, 311] on html "Button You are previewing how the will restyle your page. You can not edit Elem…" at bounding box center [778, 382] width 1557 height 765
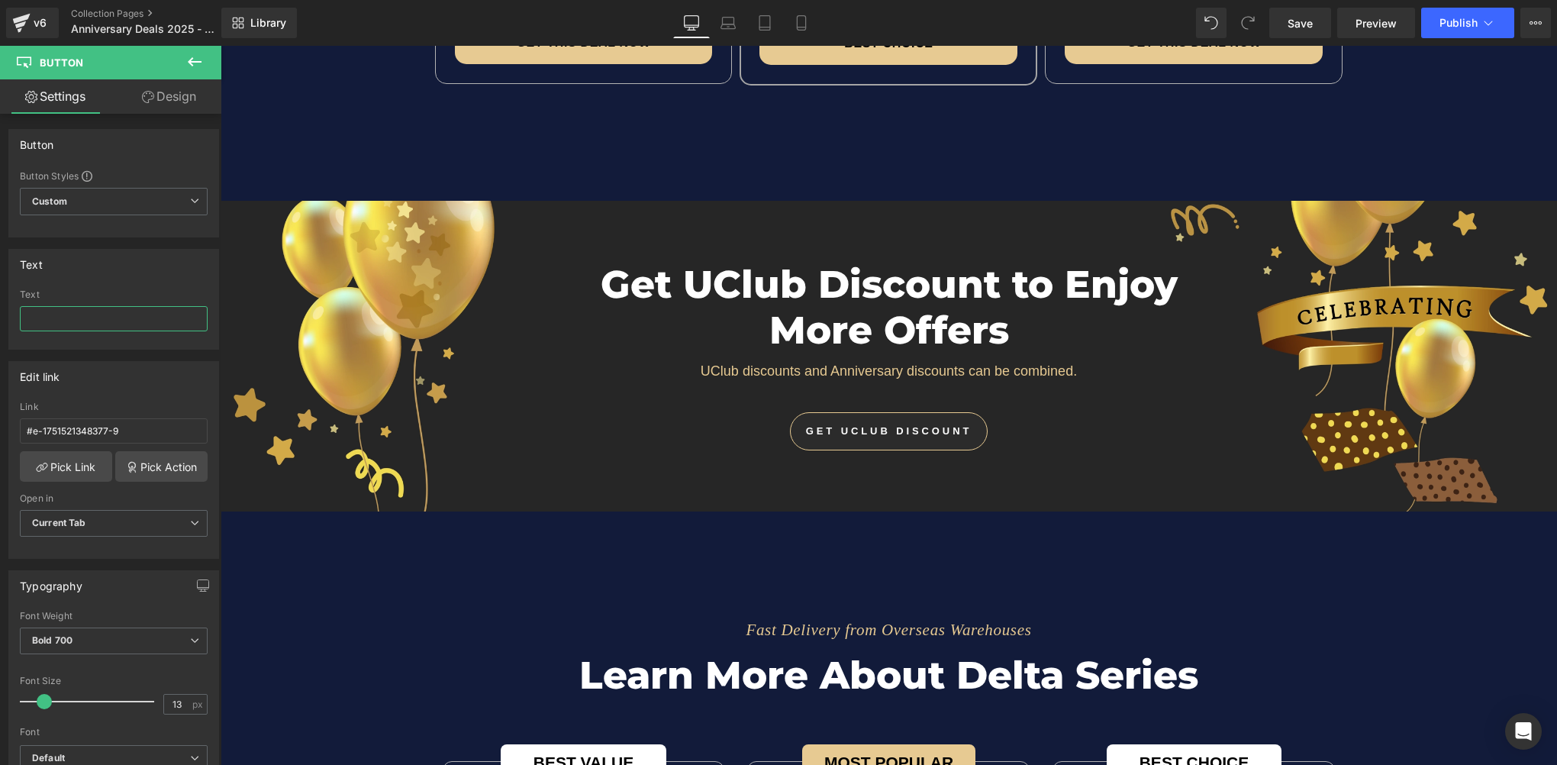
scroll to position [5453, 0]
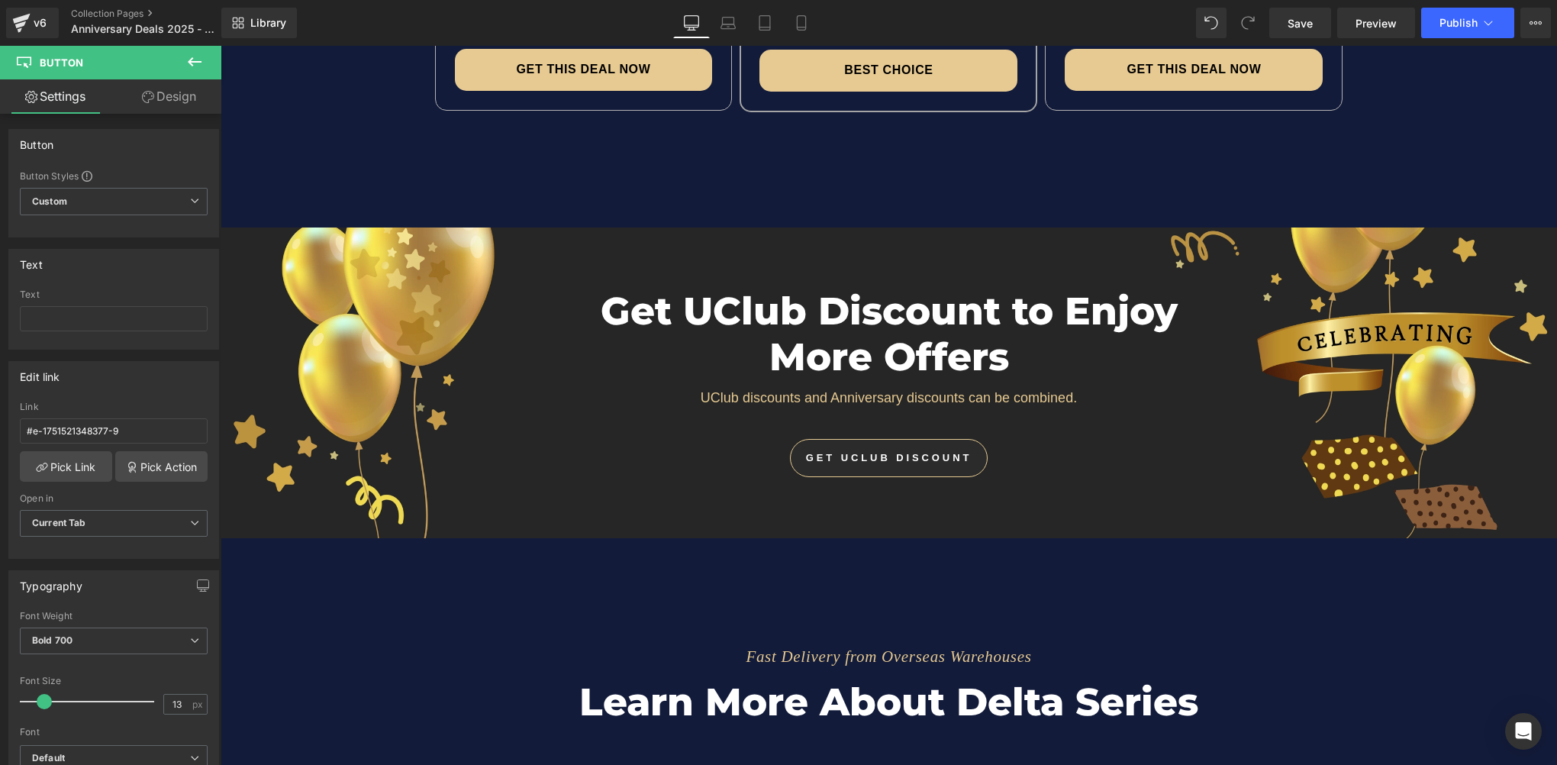
click at [864, 453] on span at bounding box center [864, 458] width 16 height 18
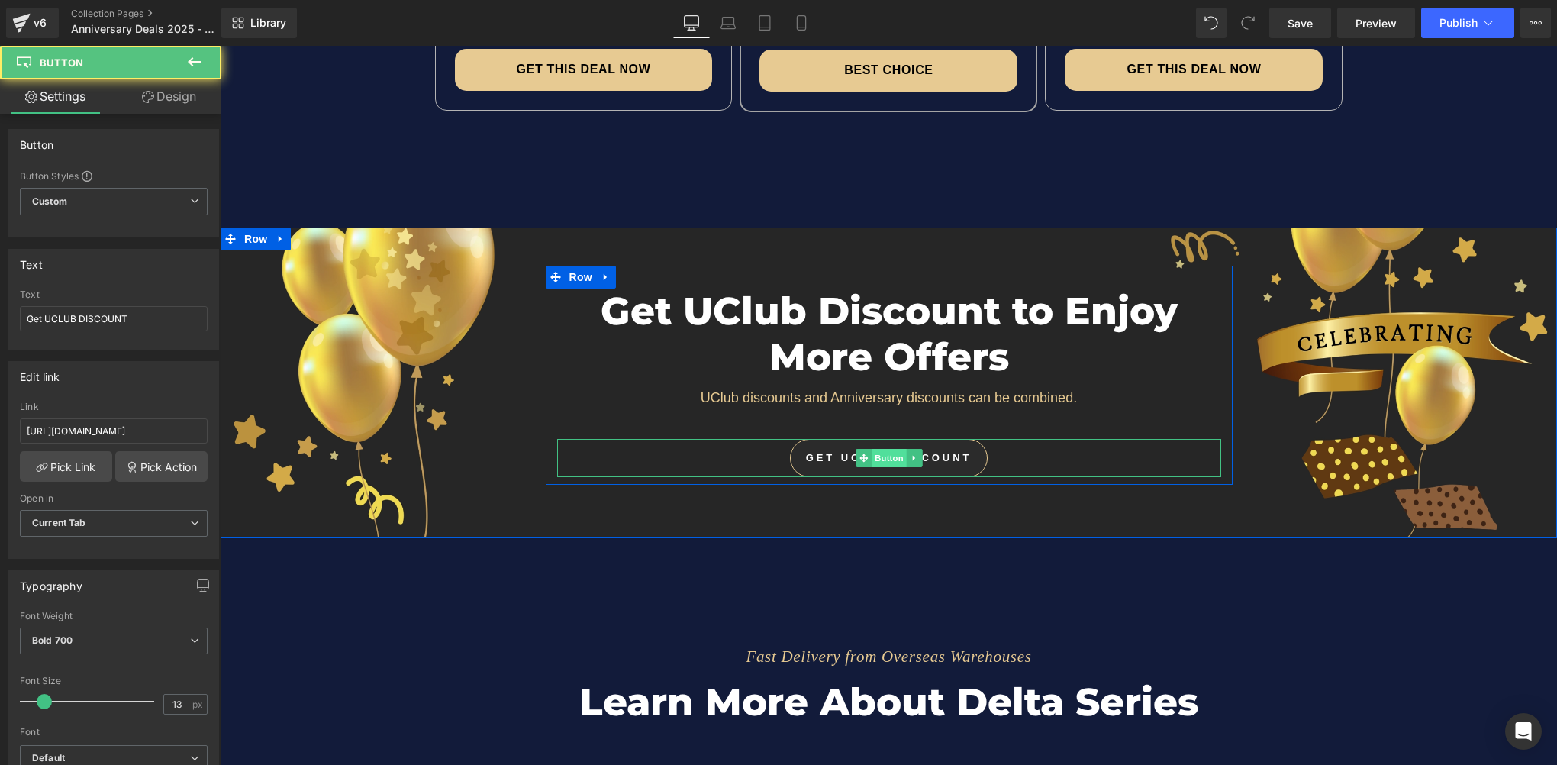
click at [881, 453] on span "Button" at bounding box center [889, 458] width 35 height 18
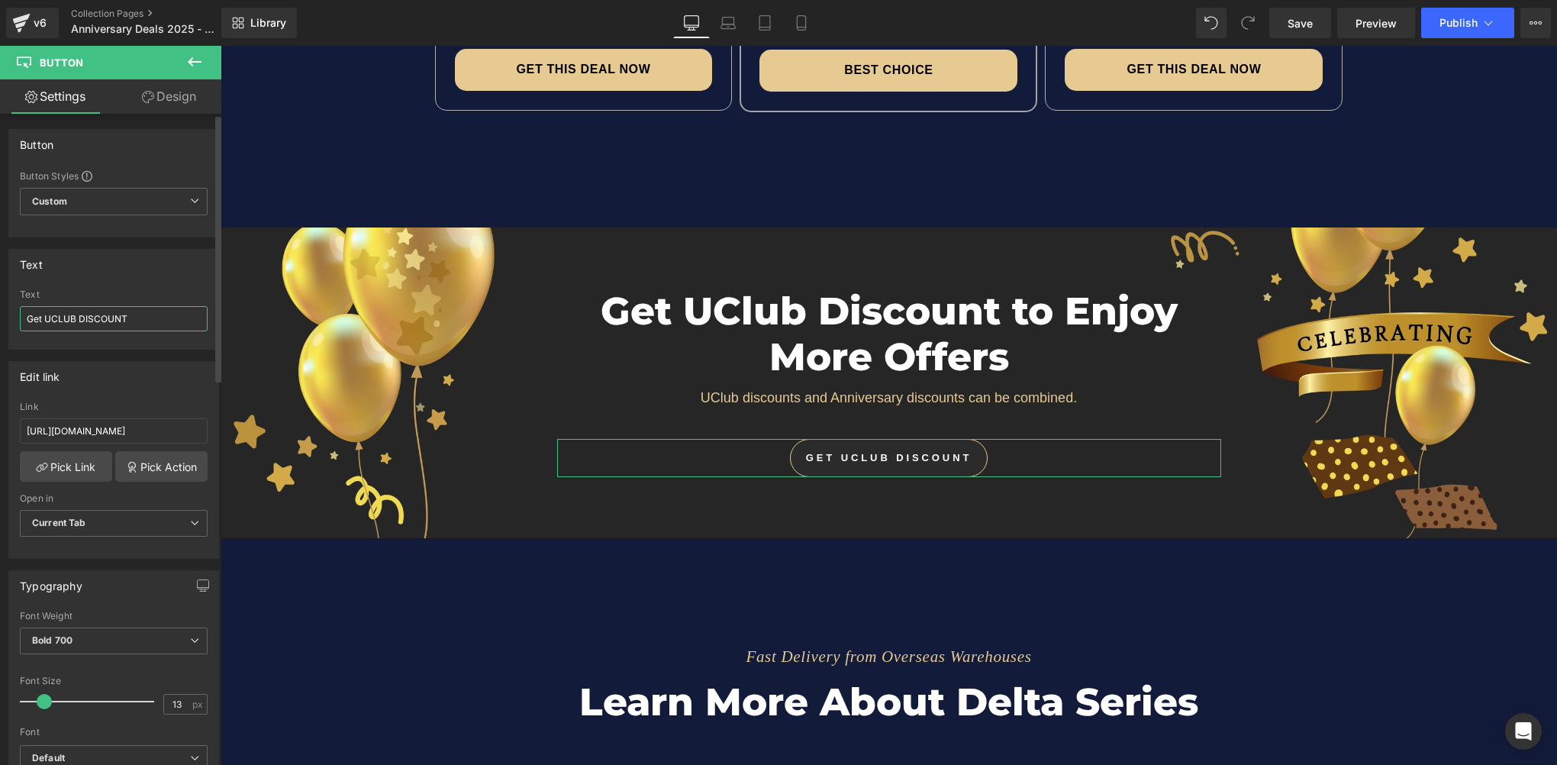
click at [155, 321] on input "Get UCLUB DISCOUNT" at bounding box center [114, 318] width 188 height 25
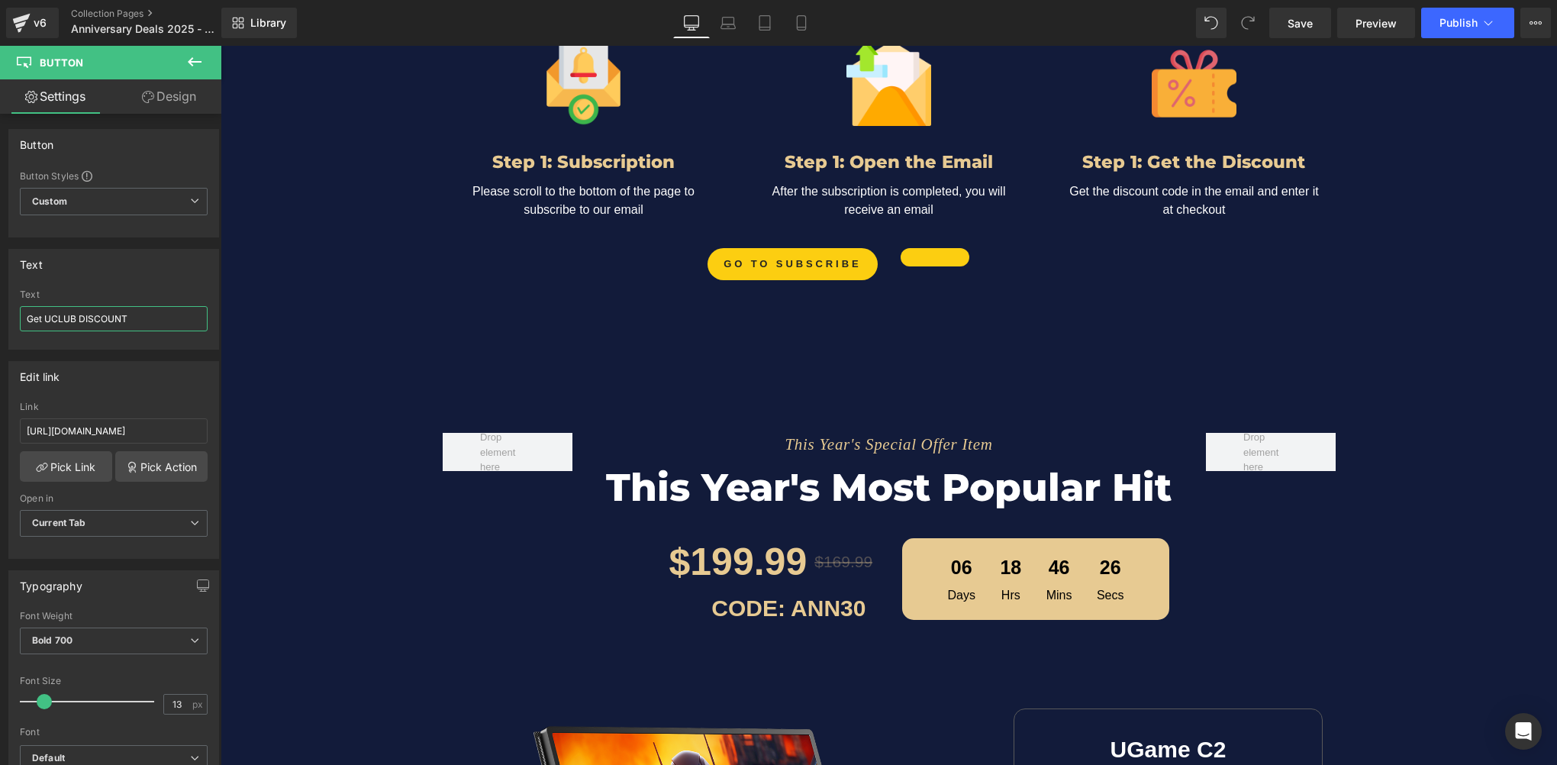
scroll to position [2095, 0]
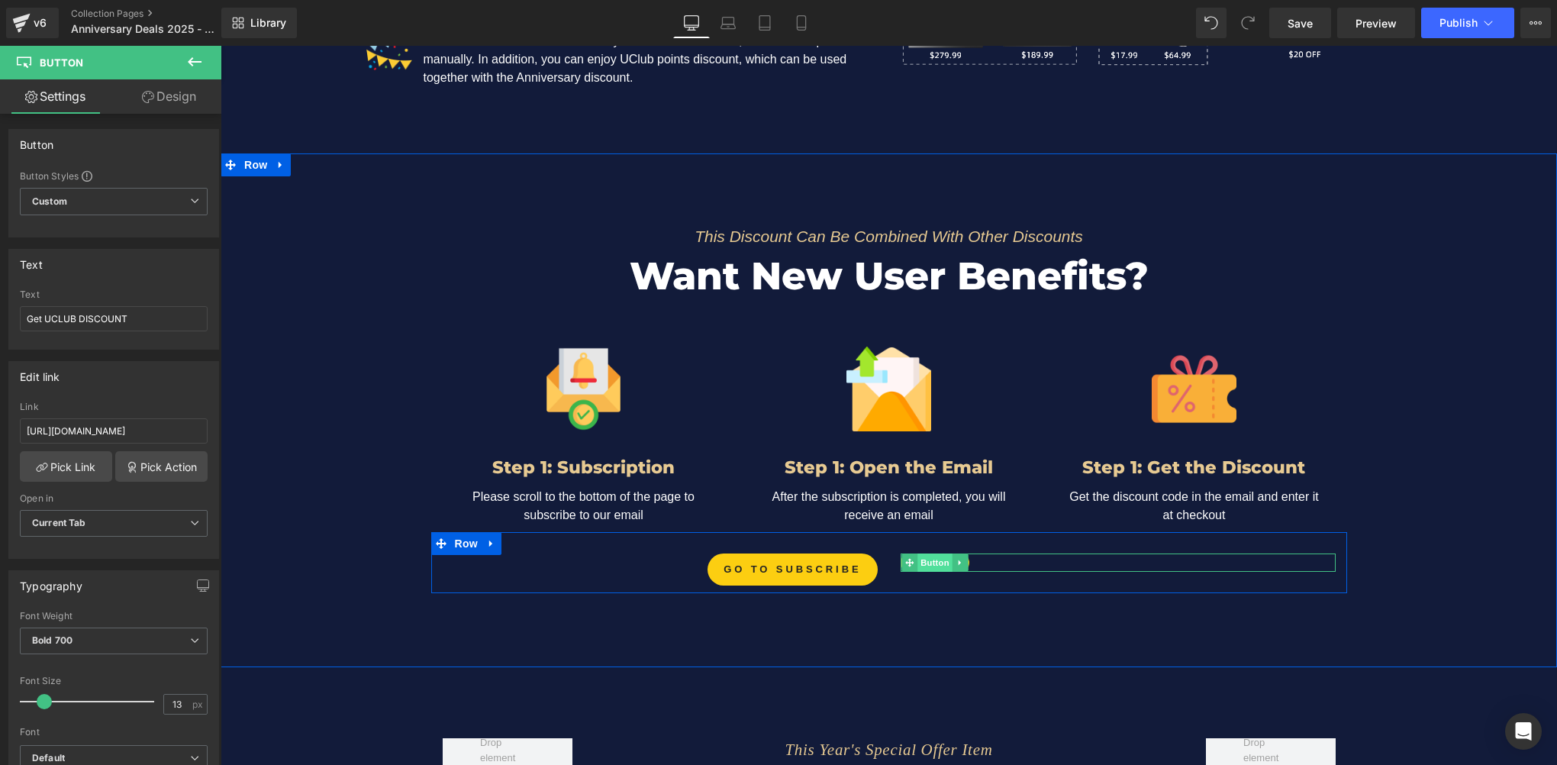
click at [930, 559] on span "Button" at bounding box center [934, 562] width 35 height 18
click at [102, 324] on input "text" at bounding box center [114, 318] width 188 height 25
paste input "Get UCLUB DISCOUNT"
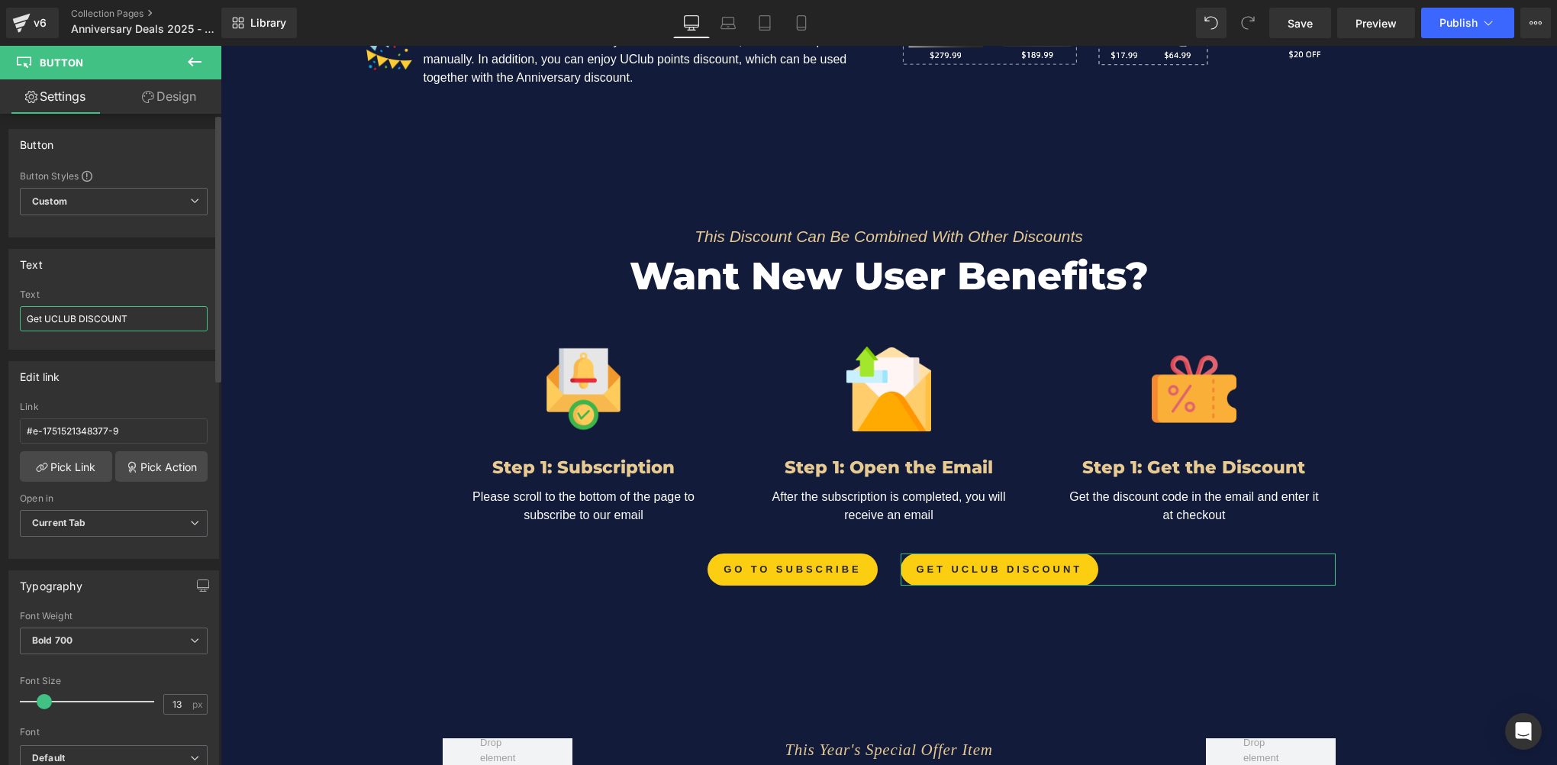
type input "Get UCLUB DISCOUNT"
click at [128, 271] on div "Text" at bounding box center [113, 264] width 209 height 29
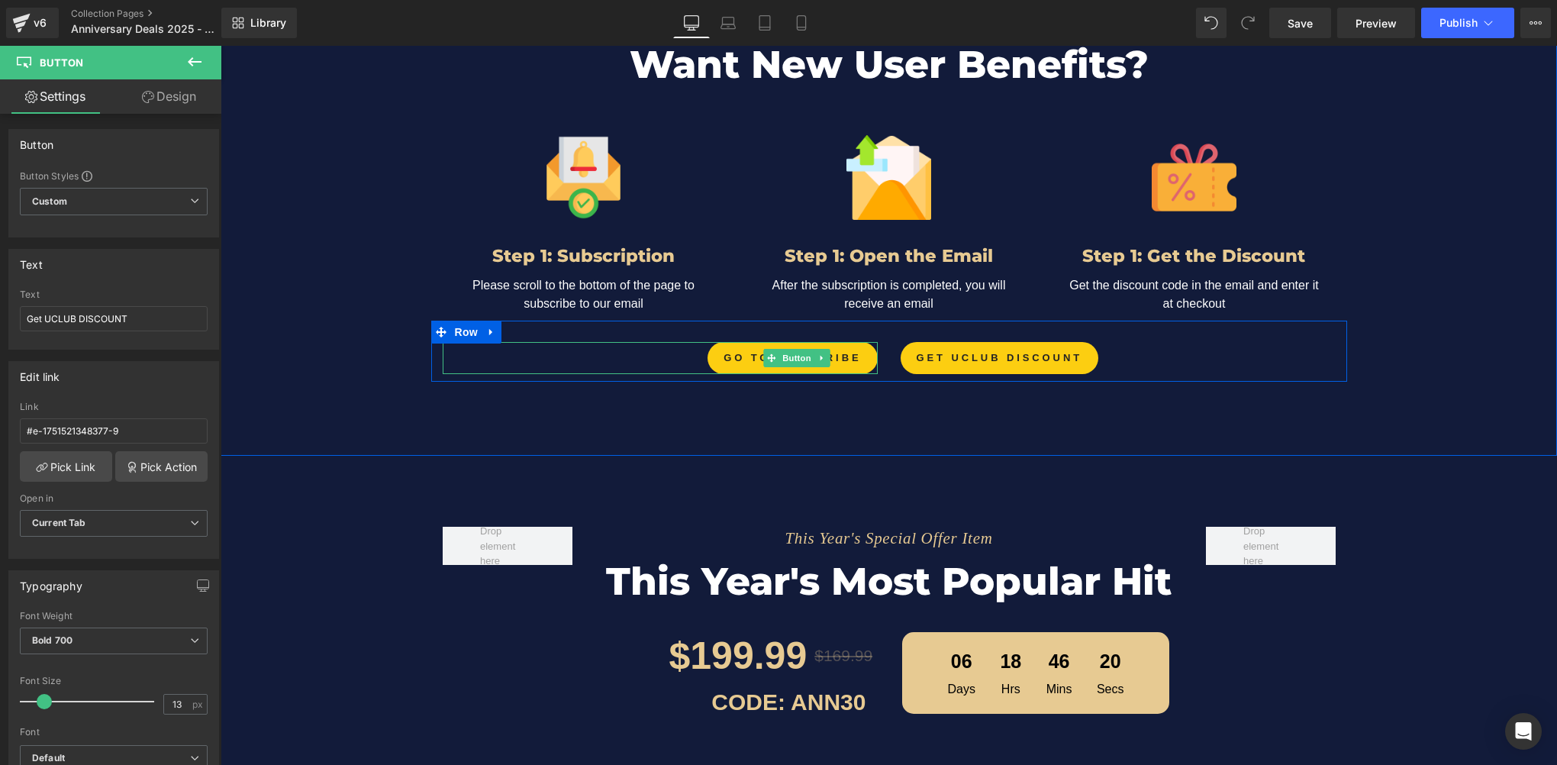
scroll to position [2324, 0]
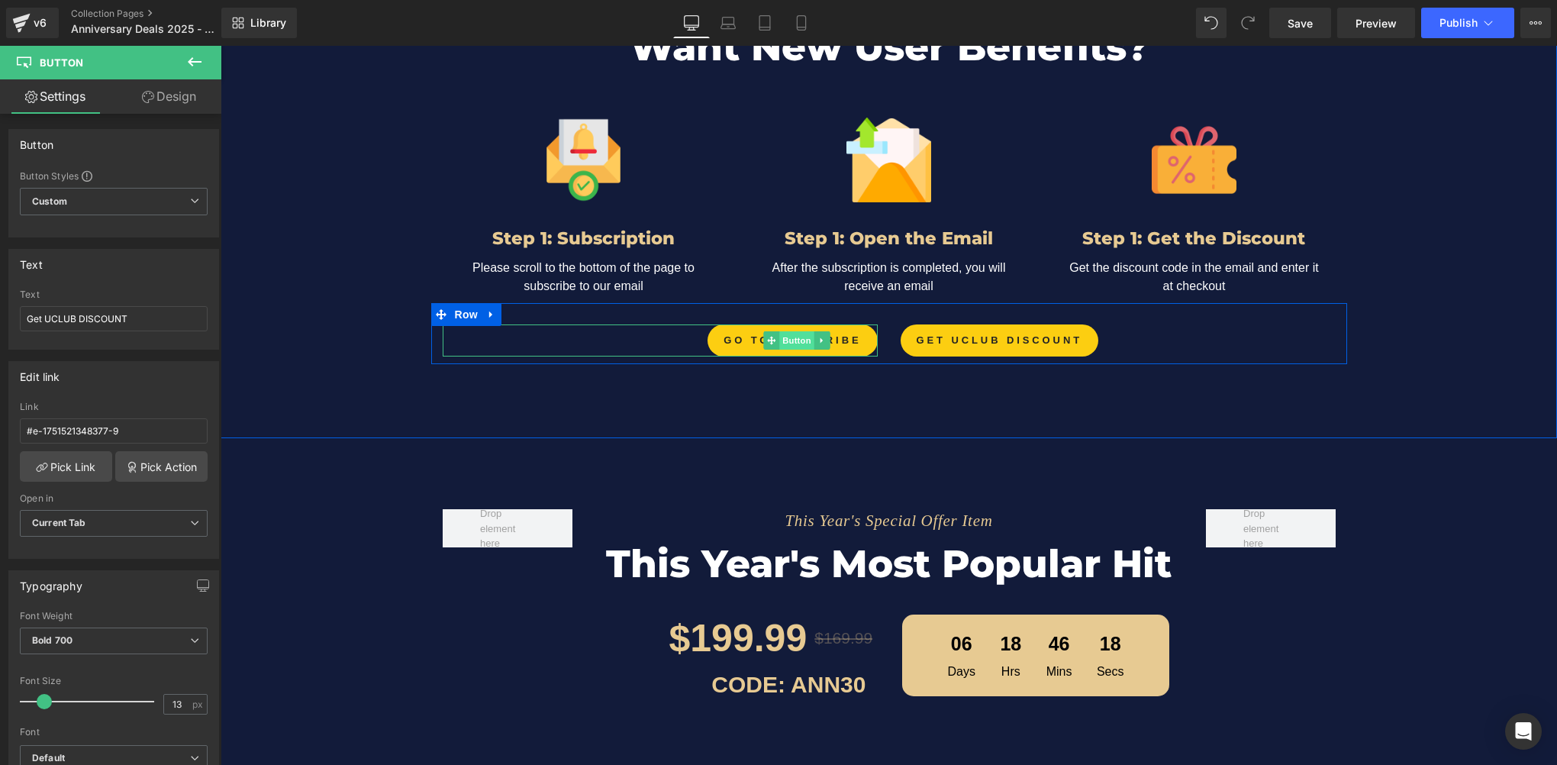
click at [789, 334] on span "Button" at bounding box center [796, 340] width 35 height 18
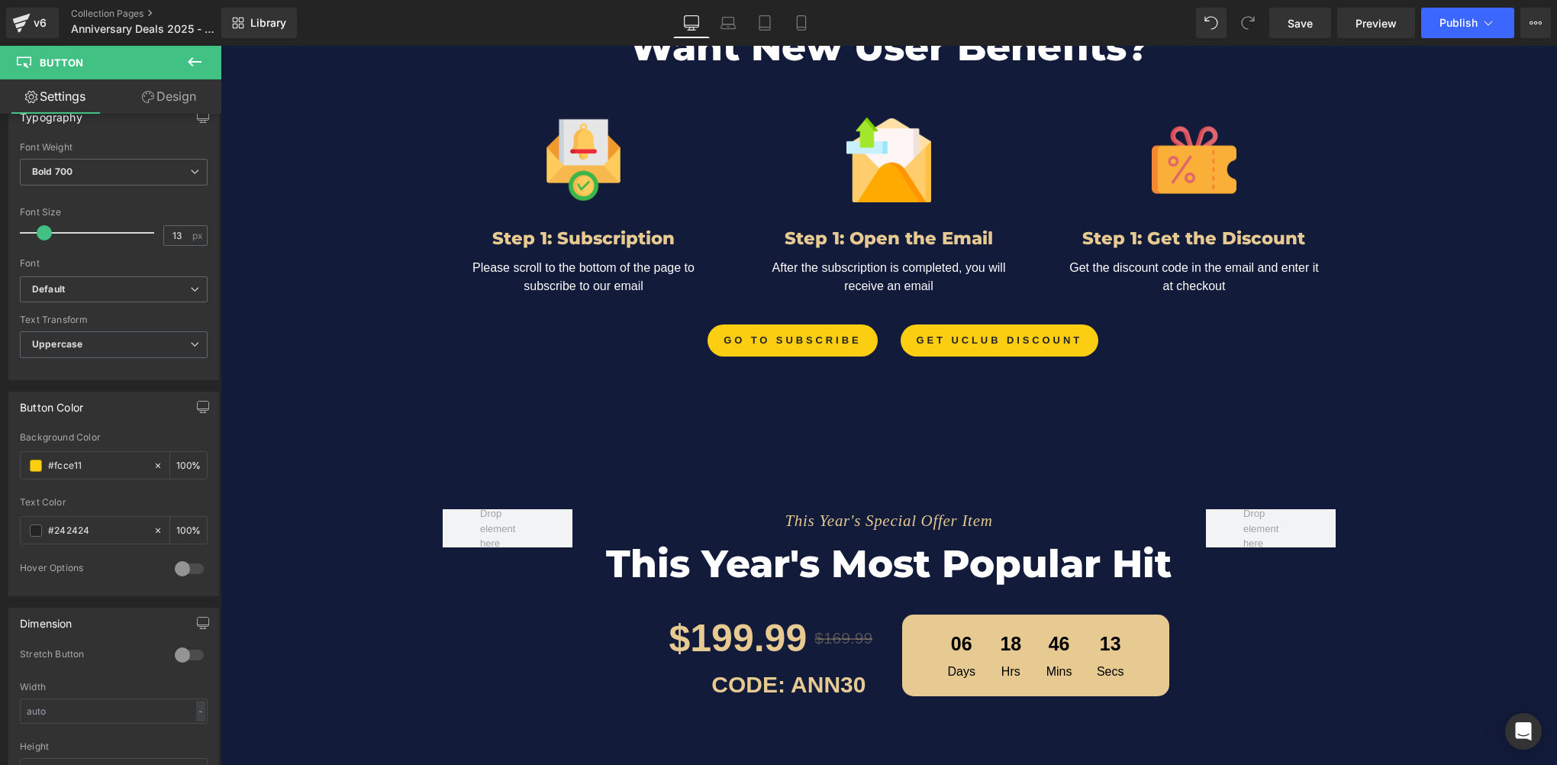
scroll to position [458, 0]
click at [108, 469] on input "#fcce11" at bounding box center [97, 476] width 98 height 17
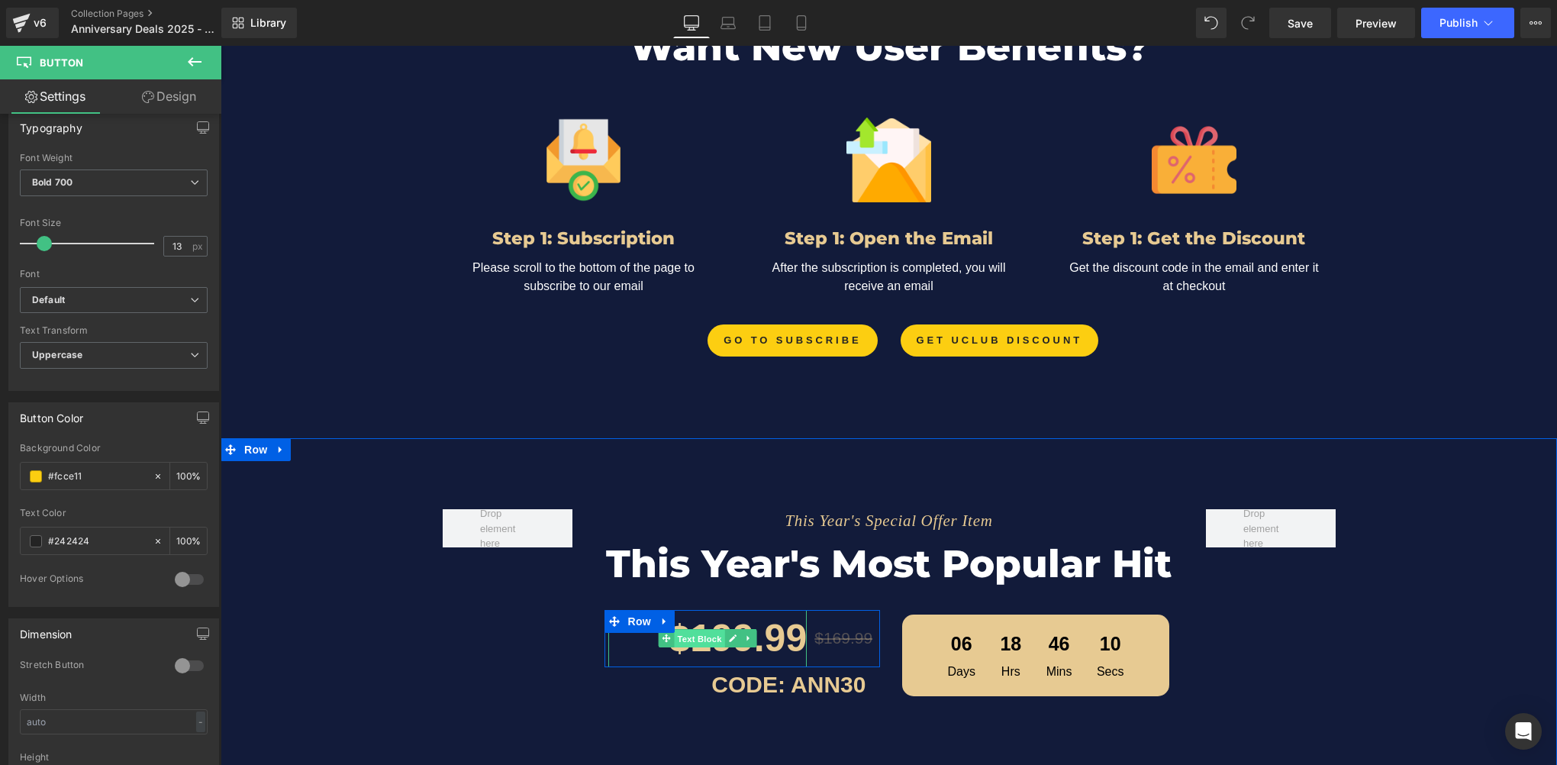
click at [693, 636] on span "Text Block" at bounding box center [699, 639] width 50 height 18
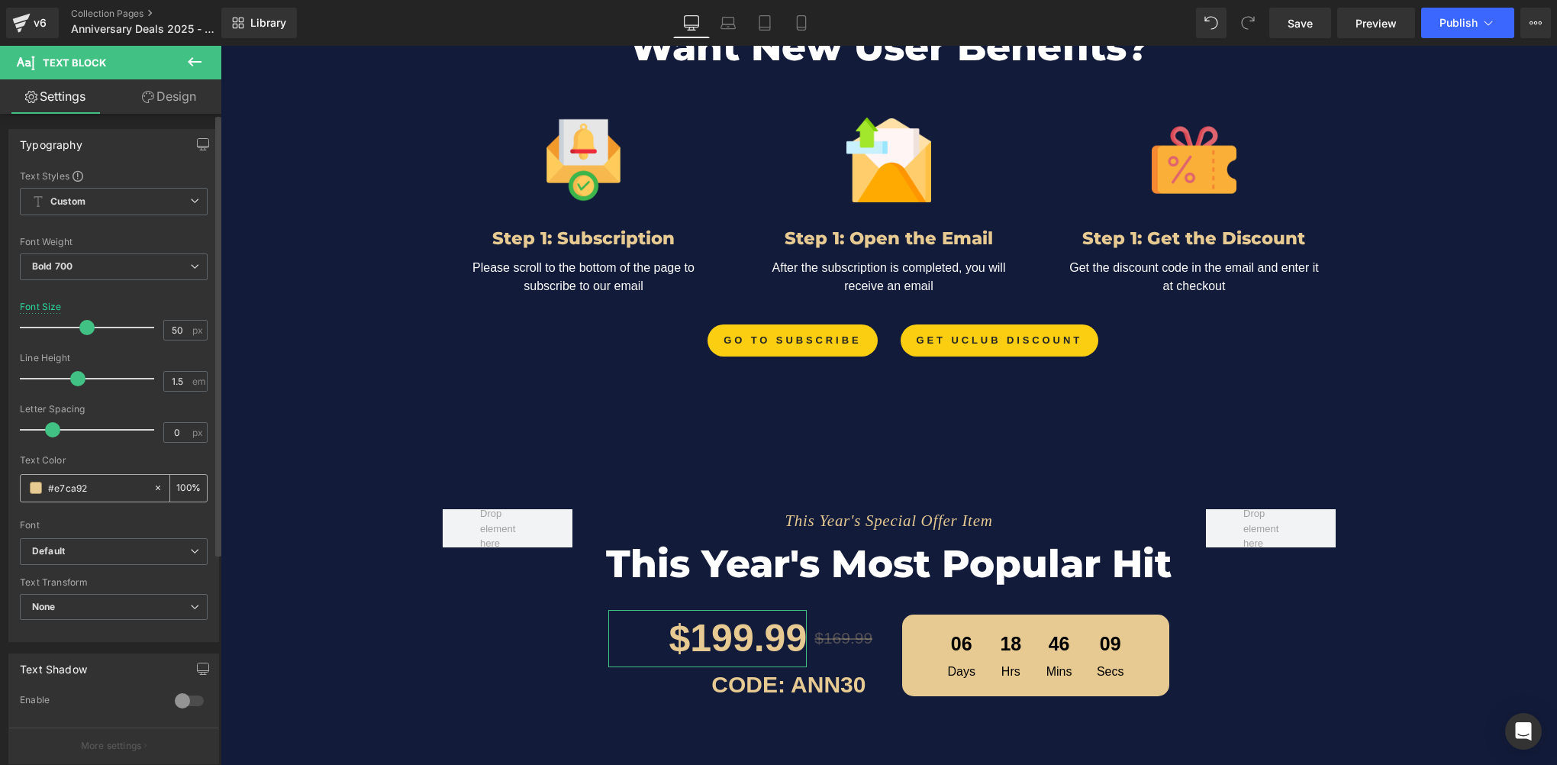
click at [113, 487] on input "#e7ca92" at bounding box center [97, 487] width 98 height 17
click at [779, 337] on span "Button" at bounding box center [796, 341] width 35 height 18
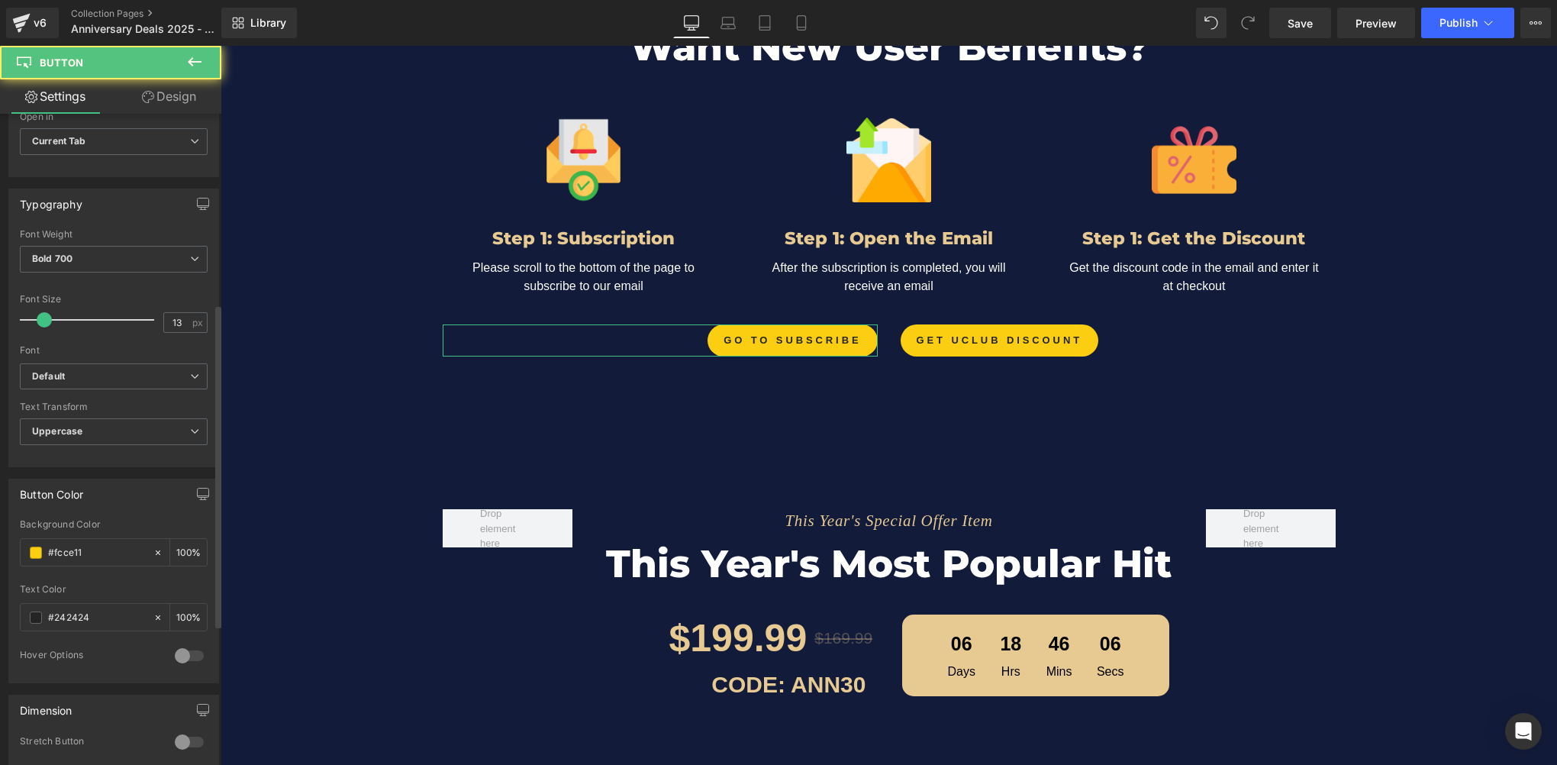
scroll to position [534, 0]
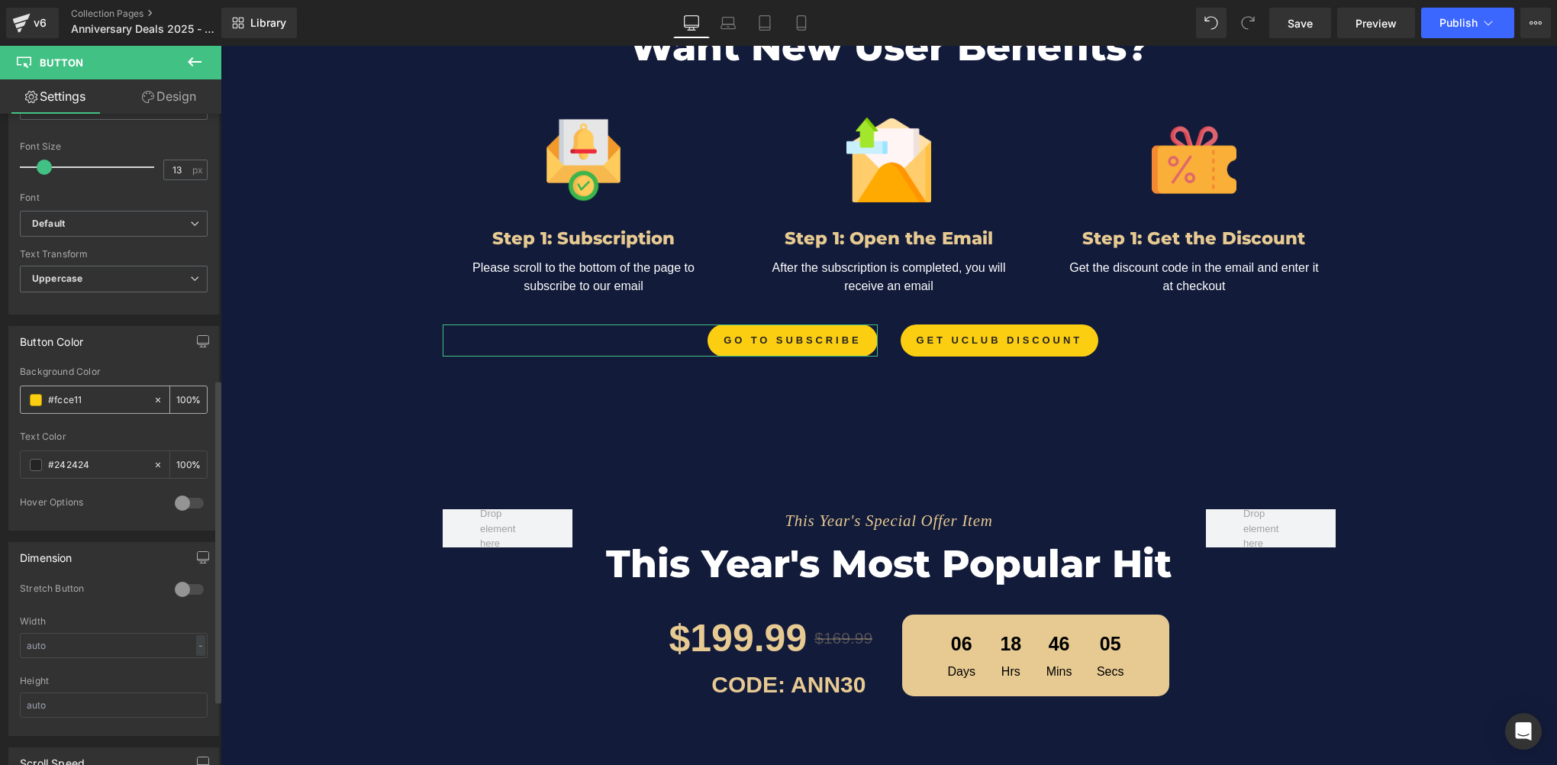
click at [96, 392] on input "#fcce11" at bounding box center [97, 400] width 98 height 17
paste input "e7ca92"
type input "#e7ca92"
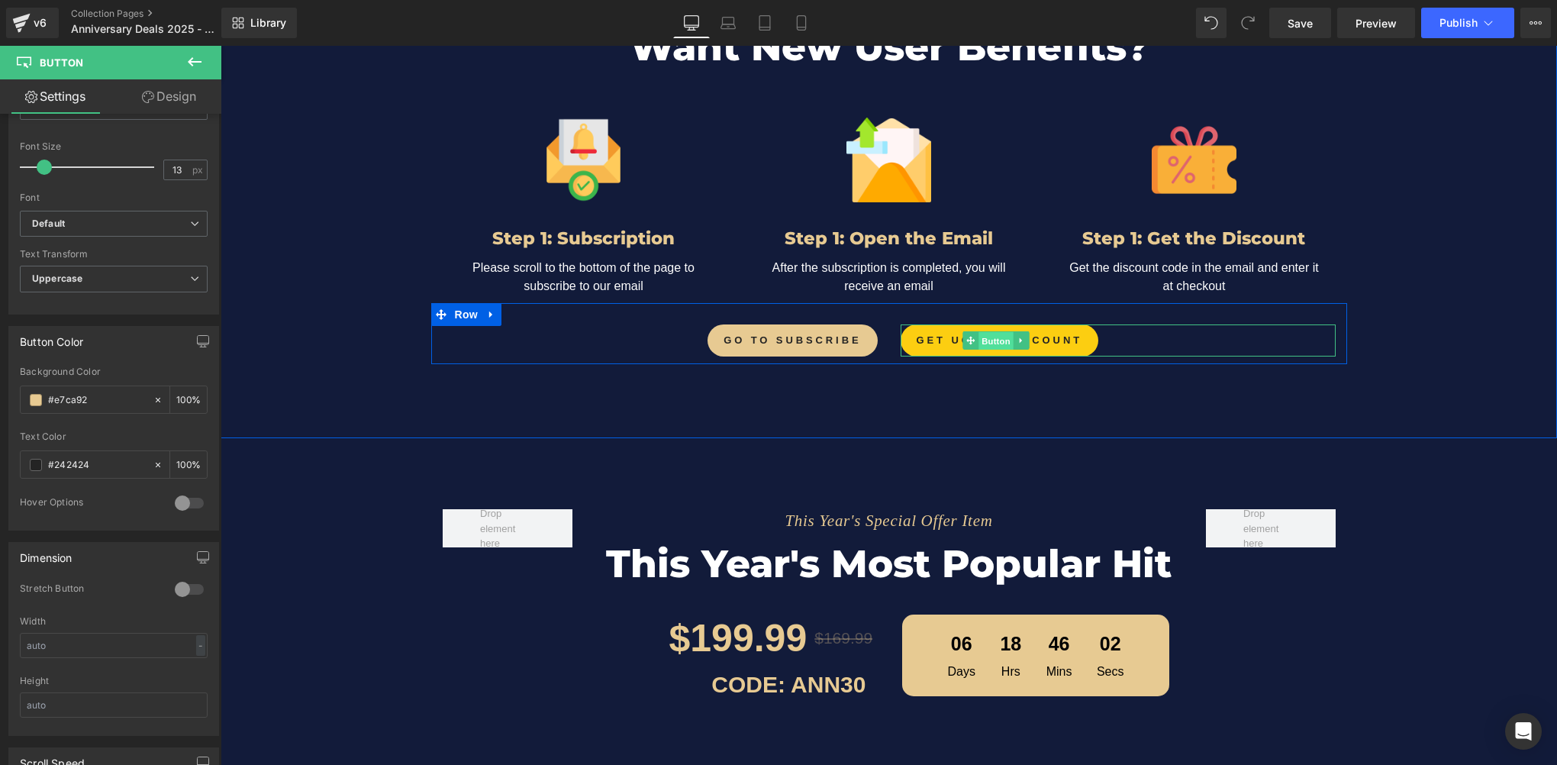
click at [983, 332] on span "Button" at bounding box center [995, 341] width 35 height 18
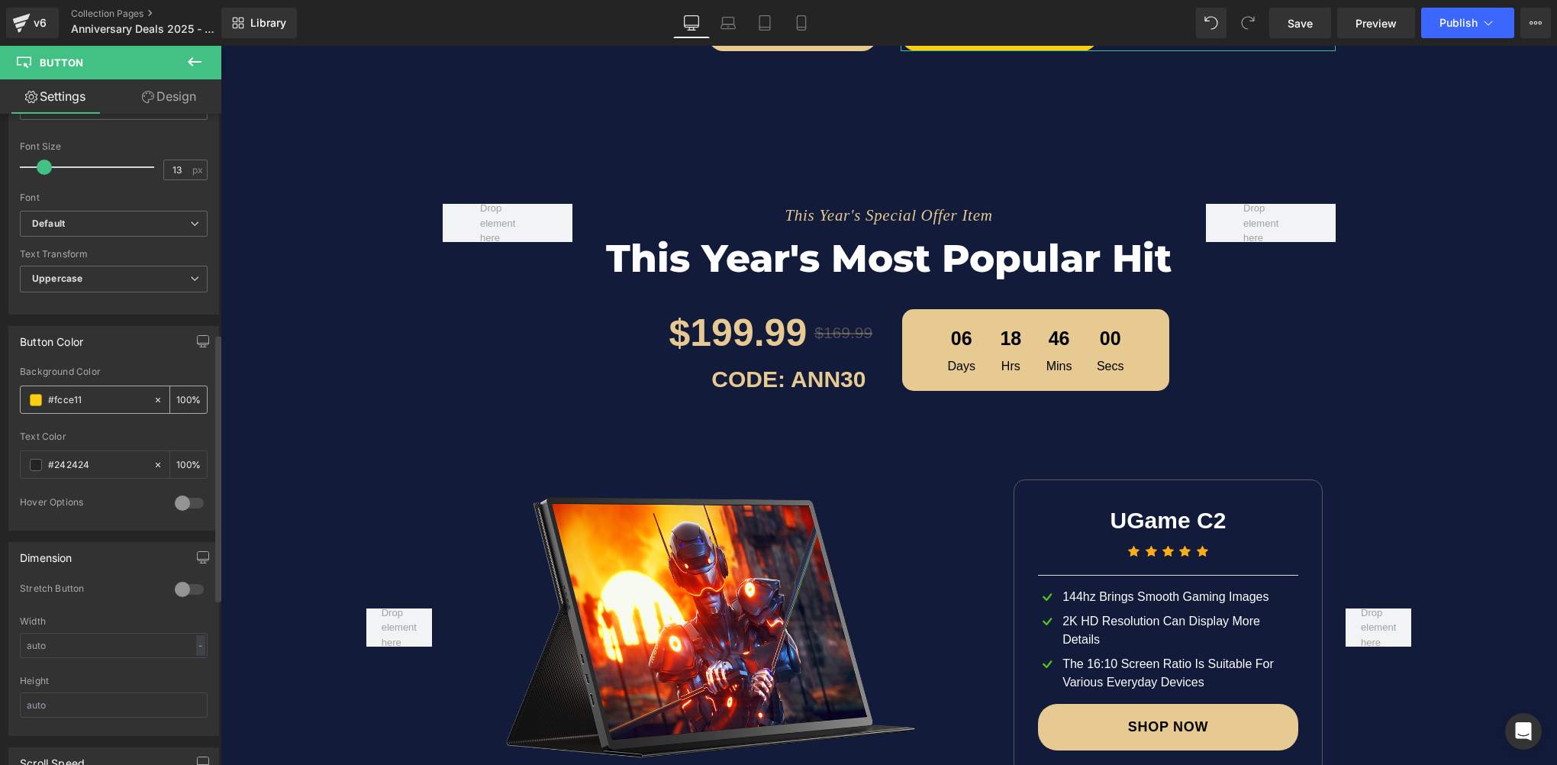
click at [101, 398] on input "#fcce11" at bounding box center [97, 400] width 98 height 17
paste input "e7ca92"
type input "#e7ca92"
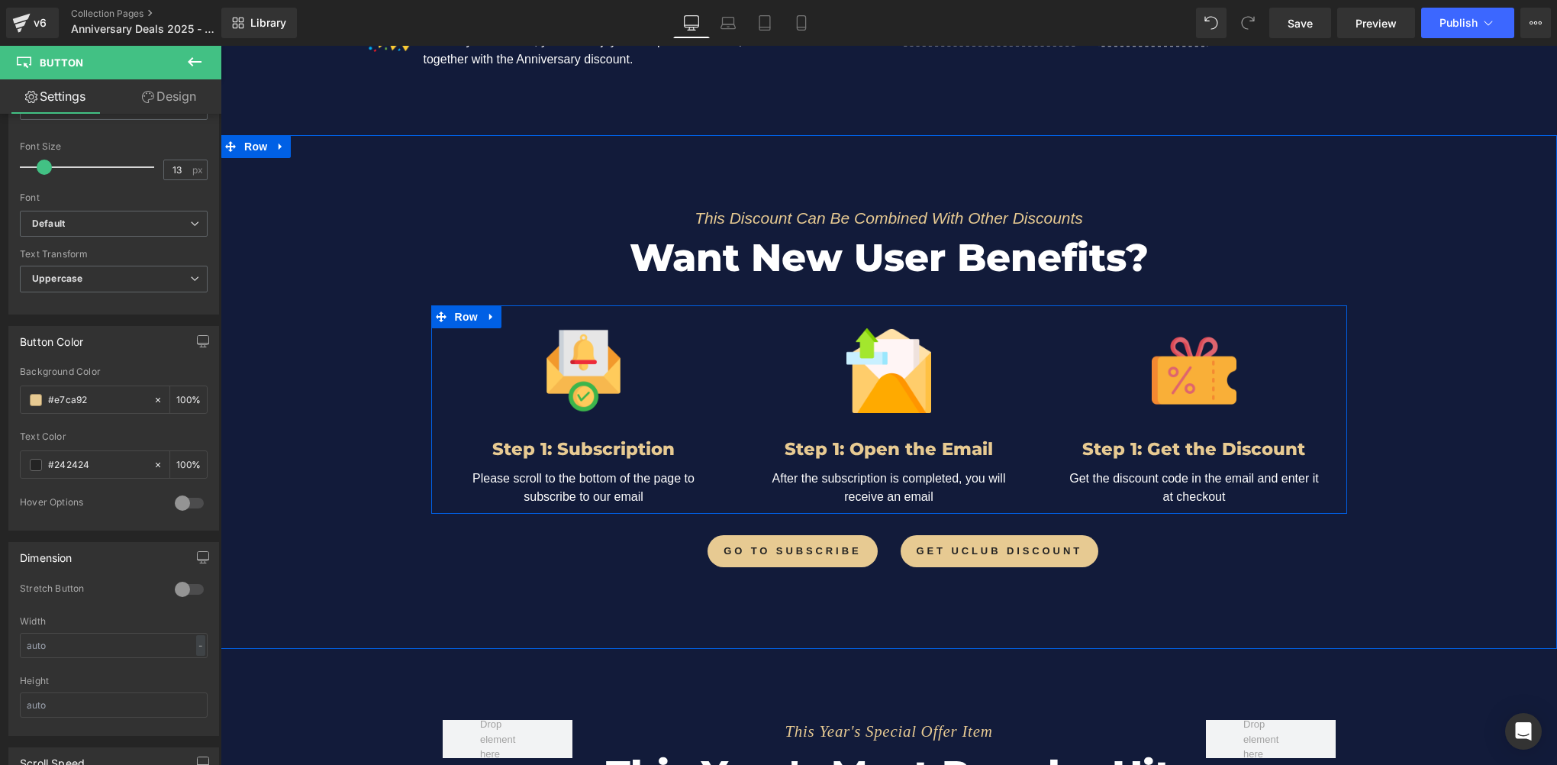
scroll to position [2248, 0]
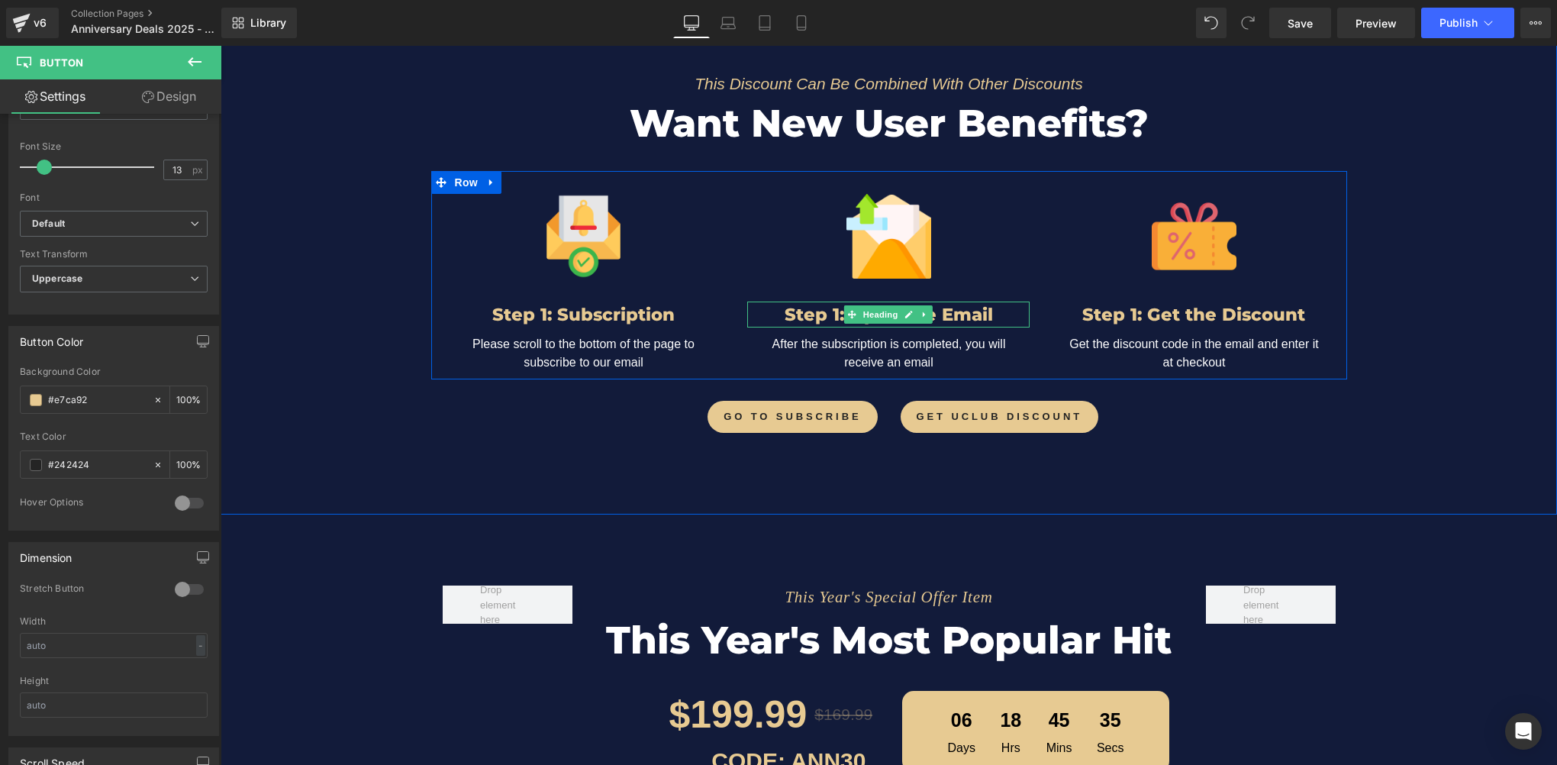
click at [831, 308] on h3 "Step 1: Open the Email" at bounding box center [888, 314] width 282 height 26
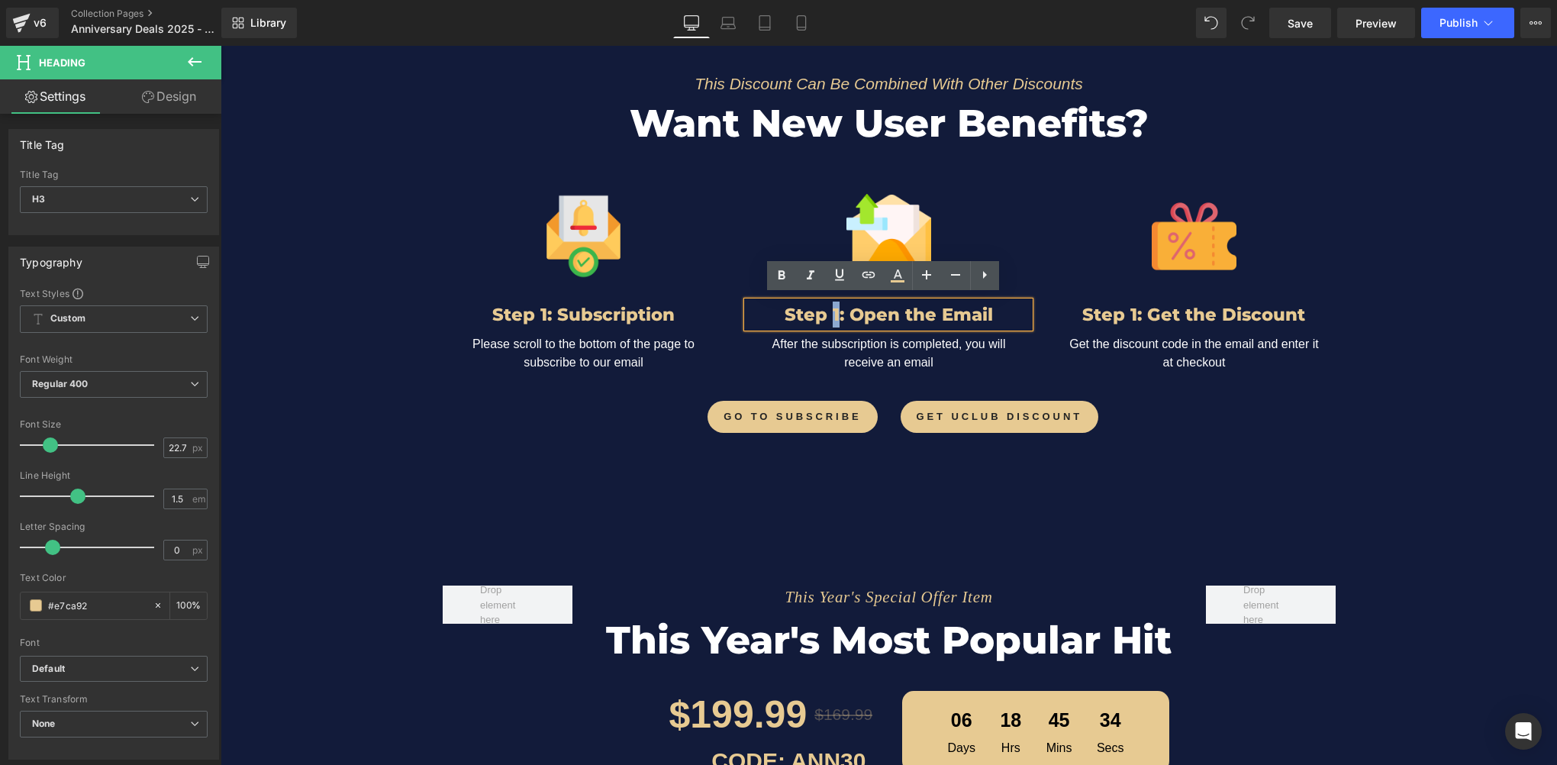
click at [837, 307] on h3 "Step 1: Open the Email" at bounding box center [888, 314] width 282 height 26
click at [1136, 308] on h3 "Step 1: Get the Discount" at bounding box center [1193, 314] width 282 height 26
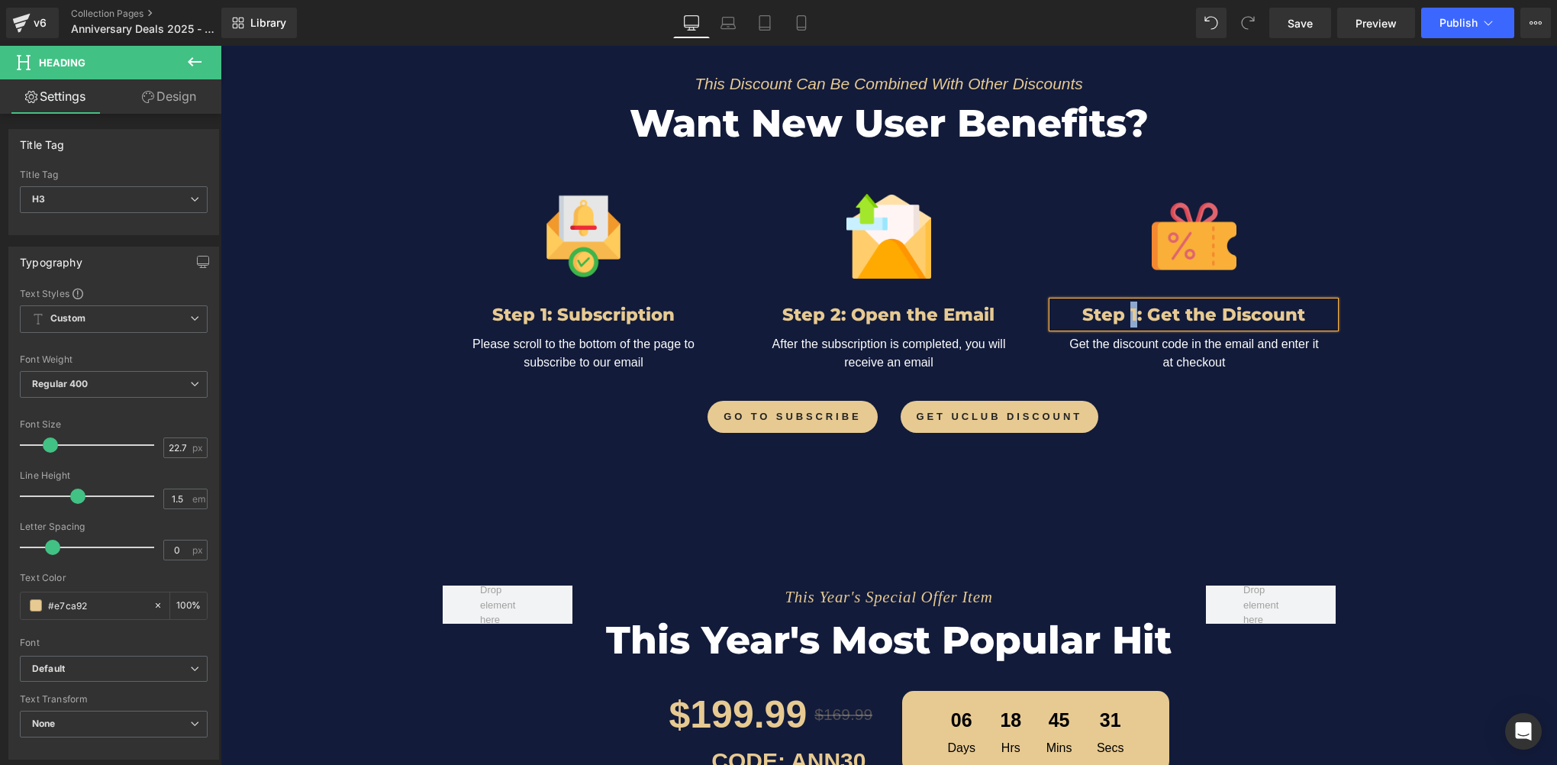
click at [1138, 309] on h3 "Step 1: Get the Discount" at bounding box center [1193, 314] width 282 height 26
click at [1278, 34] on link "Save" at bounding box center [1300, 23] width 62 height 31
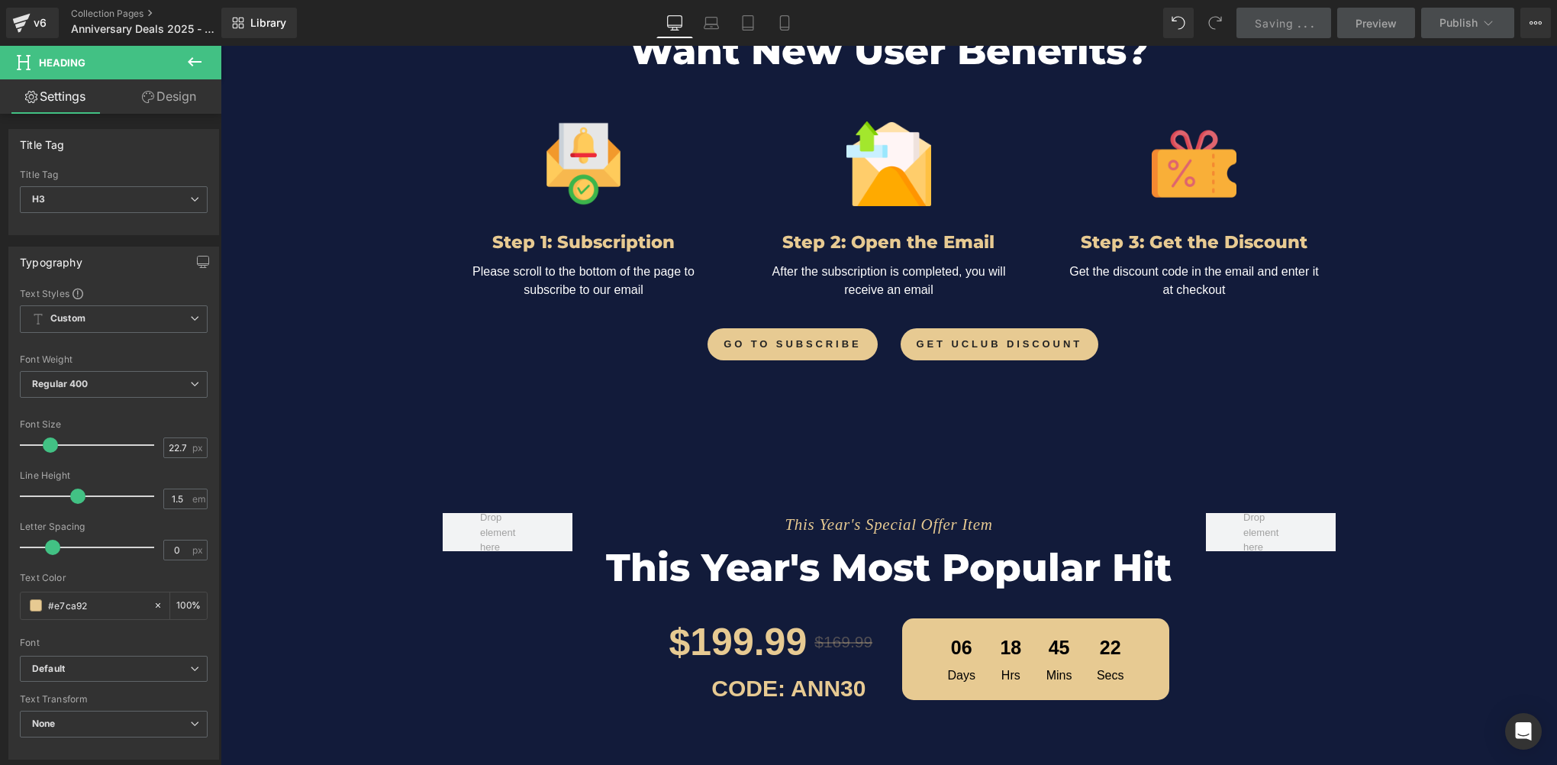
scroll to position [2324, 0]
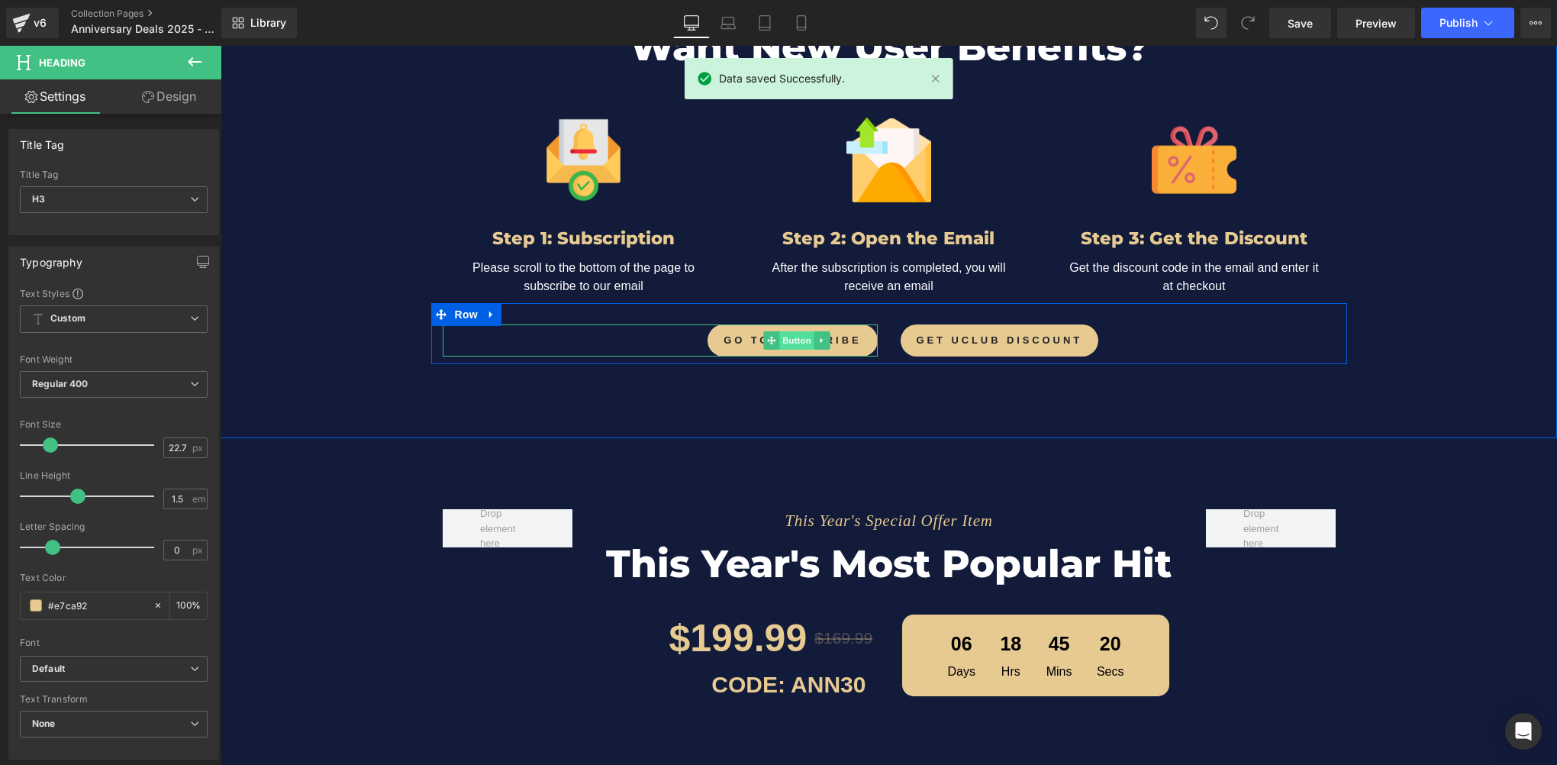
click at [790, 335] on span "Button" at bounding box center [796, 340] width 35 height 18
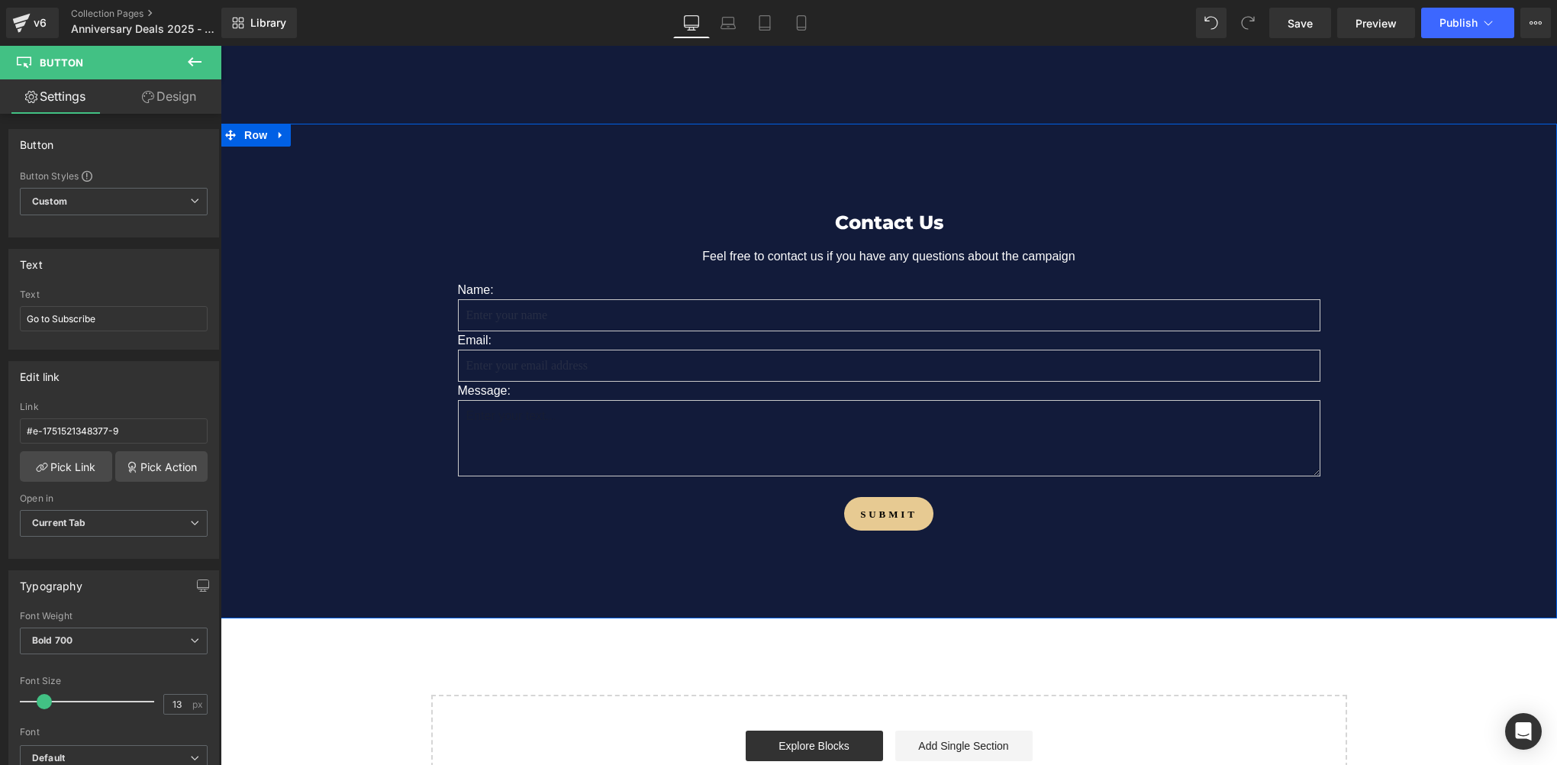
scroll to position [8881, 0]
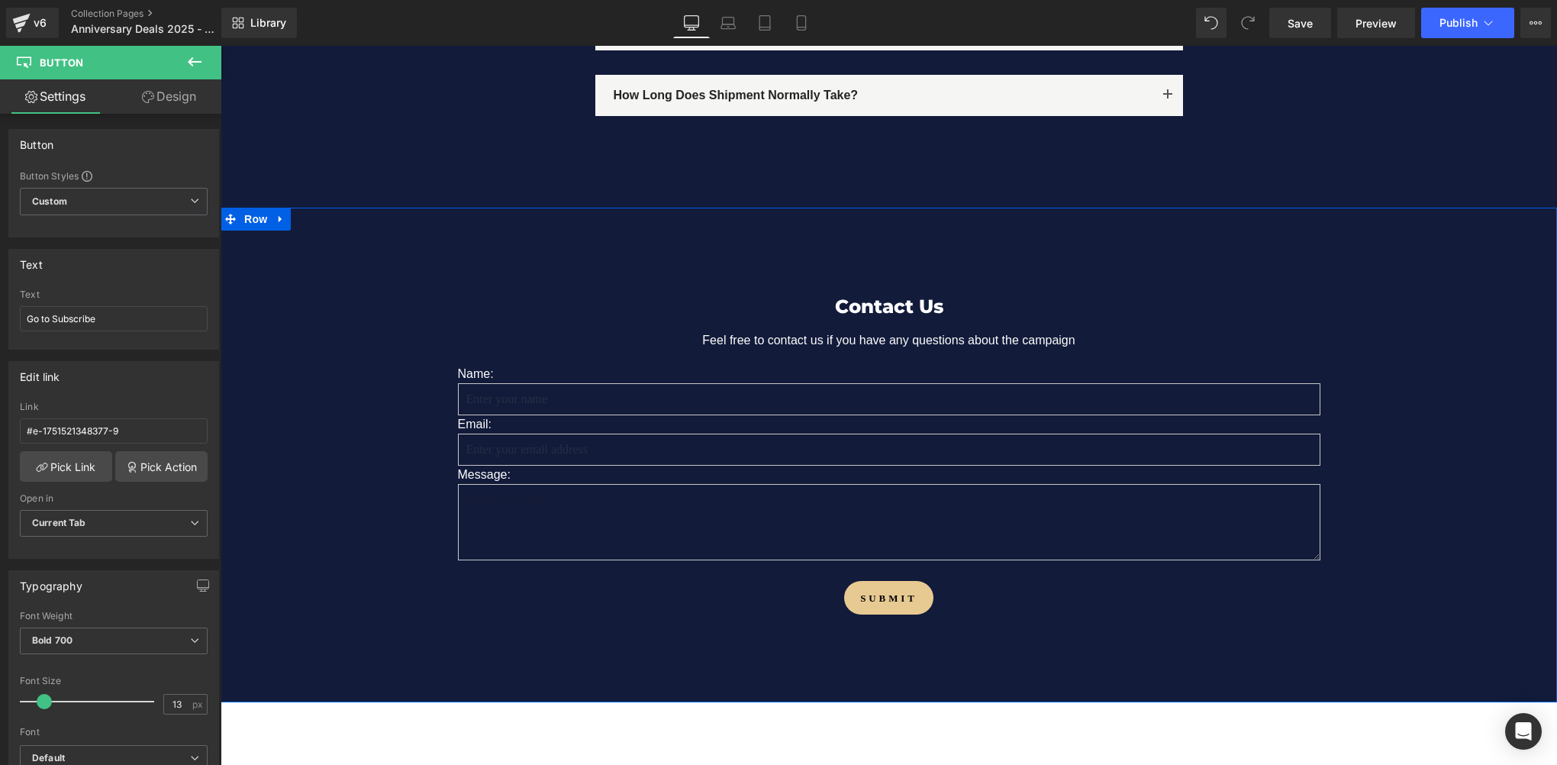
click at [269, 303] on div "Contact Us Heading Feel free to contact us if you have any questions about the …" at bounding box center [889, 453] width 1336 height 383
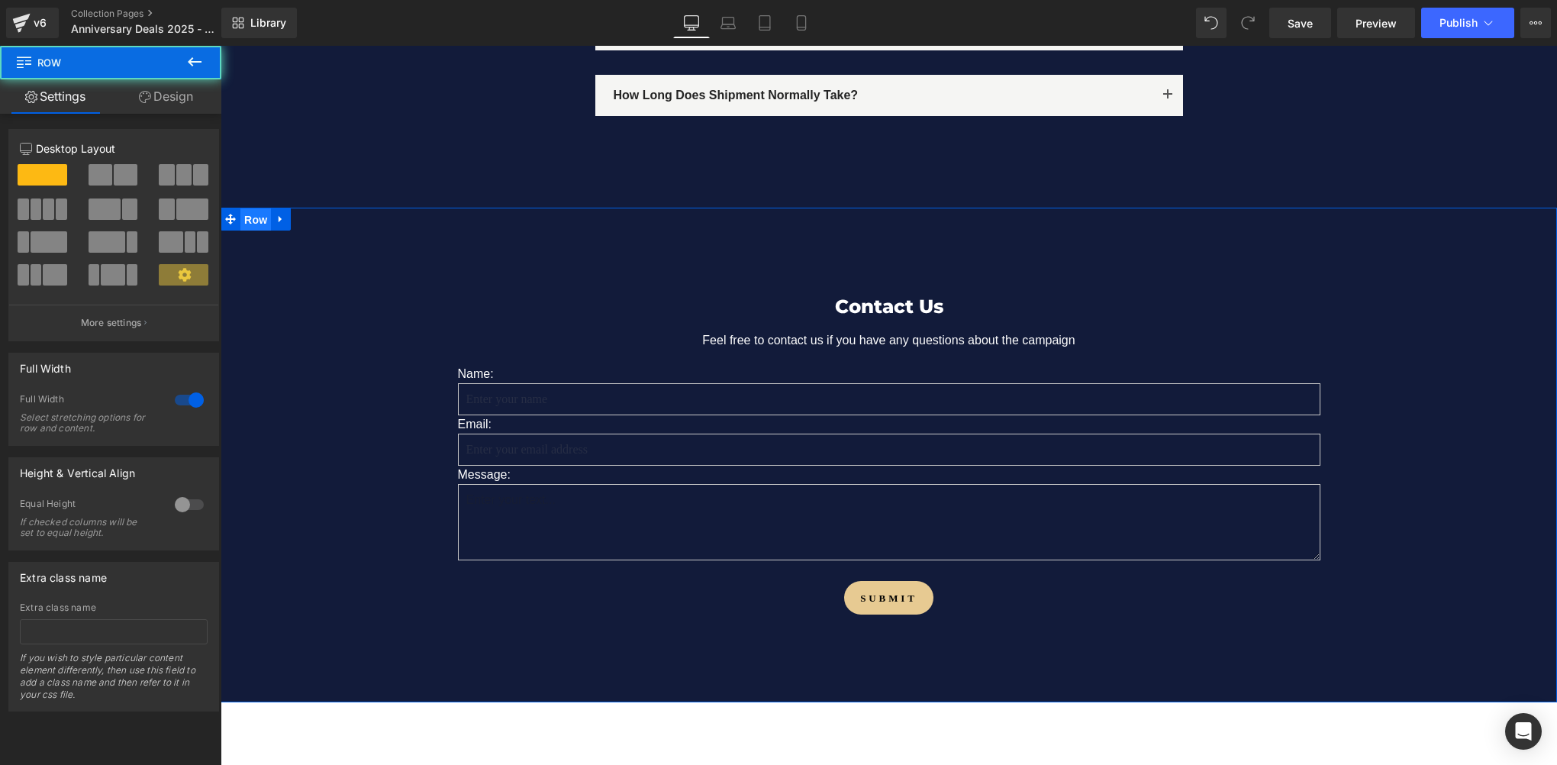
click at [253, 208] on span "Row" at bounding box center [255, 219] width 31 height 23
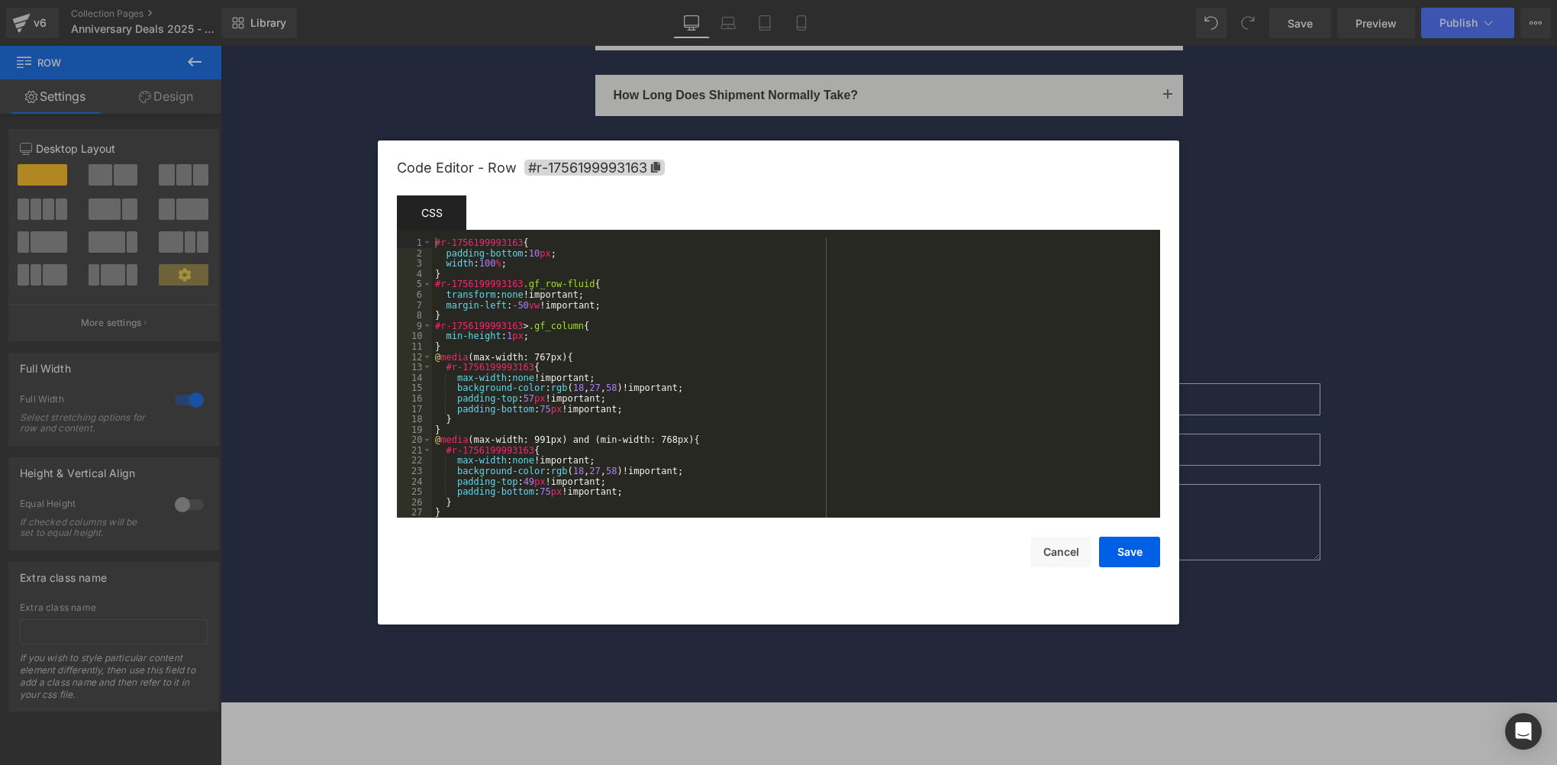
click at [266, 256] on body "Row You are previewing how the will restyle your page. You can not edit Element…" at bounding box center [778, 382] width 1557 height 765
click at [659, 169] on icon at bounding box center [655, 167] width 9 height 11
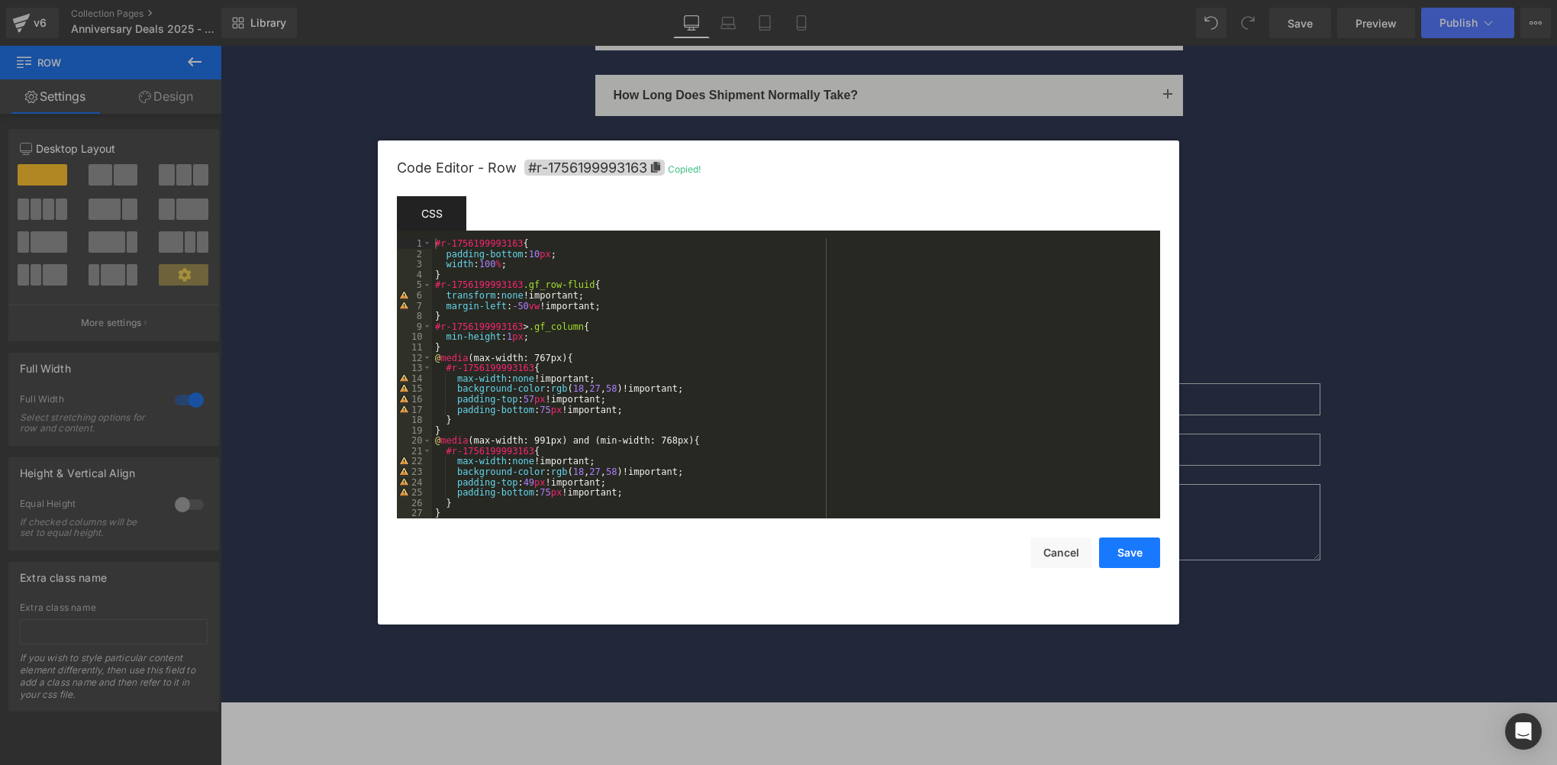
click at [1131, 543] on button "Save" at bounding box center [1129, 552] width 61 height 31
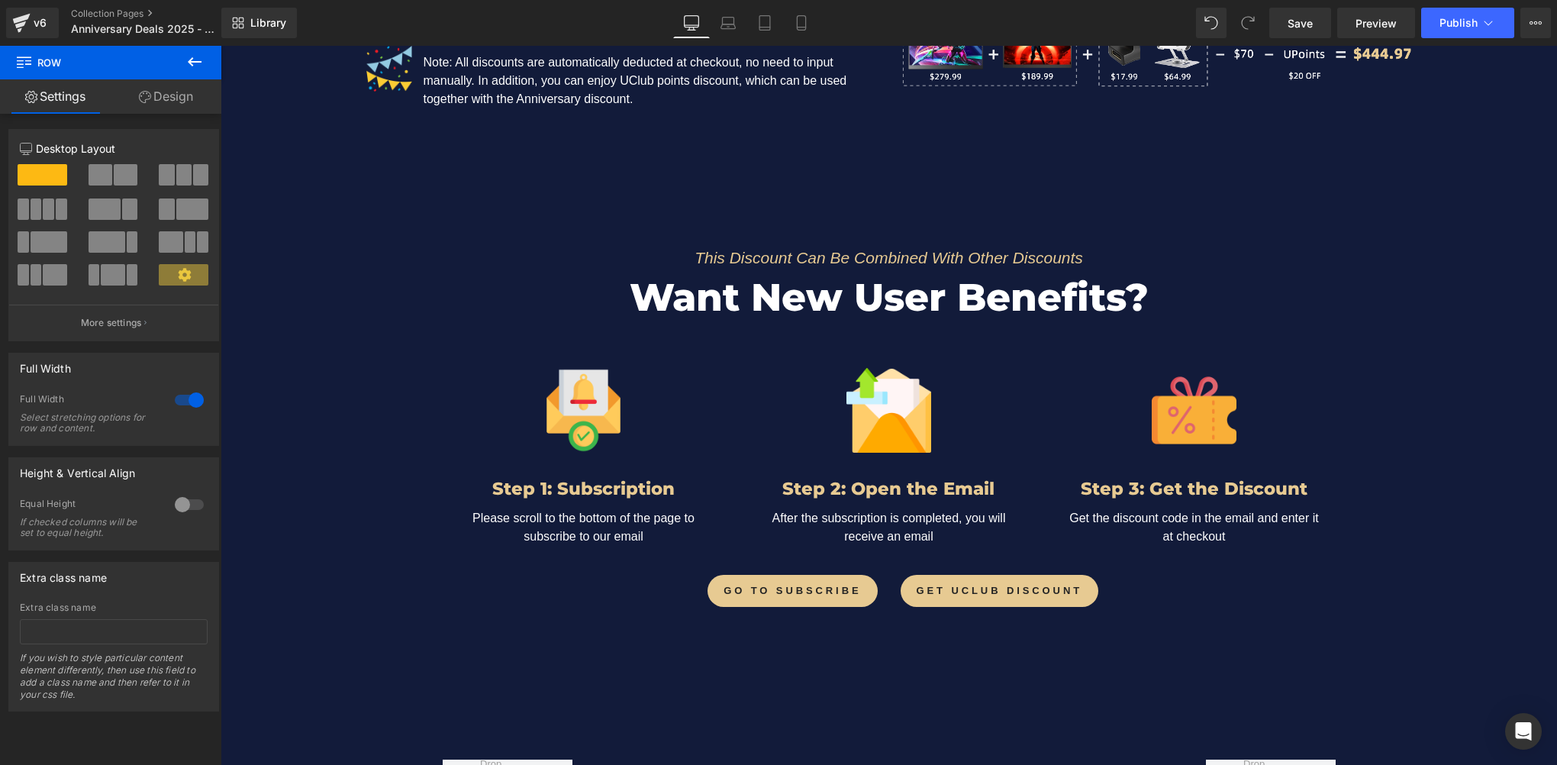
scroll to position [2222, 0]
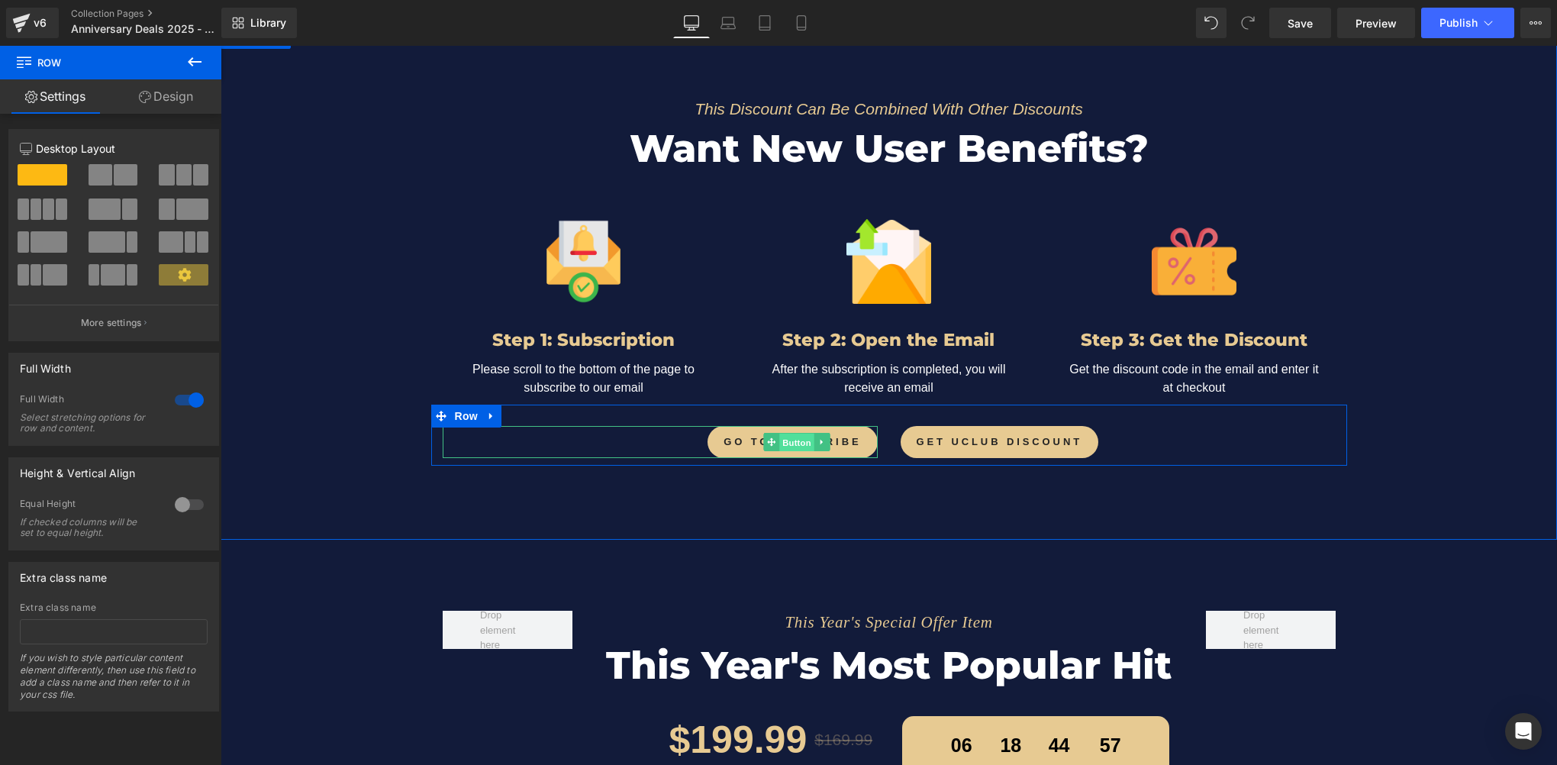
click at [783, 437] on span "Button" at bounding box center [796, 442] width 35 height 18
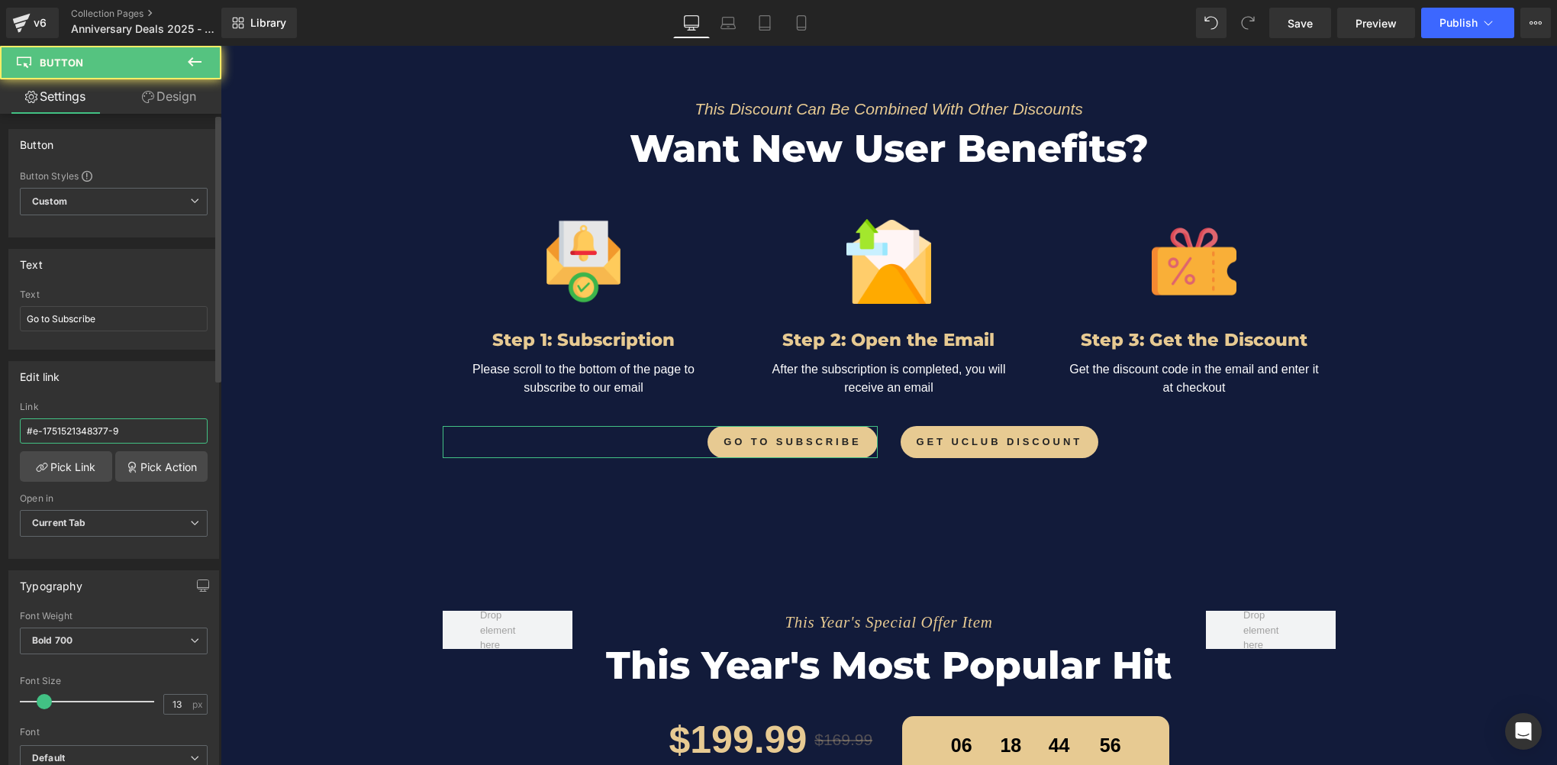
click at [130, 432] on input "#e-1751521348377-9" at bounding box center [114, 430] width 188 height 25
paste input "r-1756199993163"
type input "#r-1756199993163"
click at [124, 392] on div "Edit link #e-1751521348377-9 Link #r-1756199993163 Pick Link Pick Action Curren…" at bounding box center [113, 460] width 211 height 198
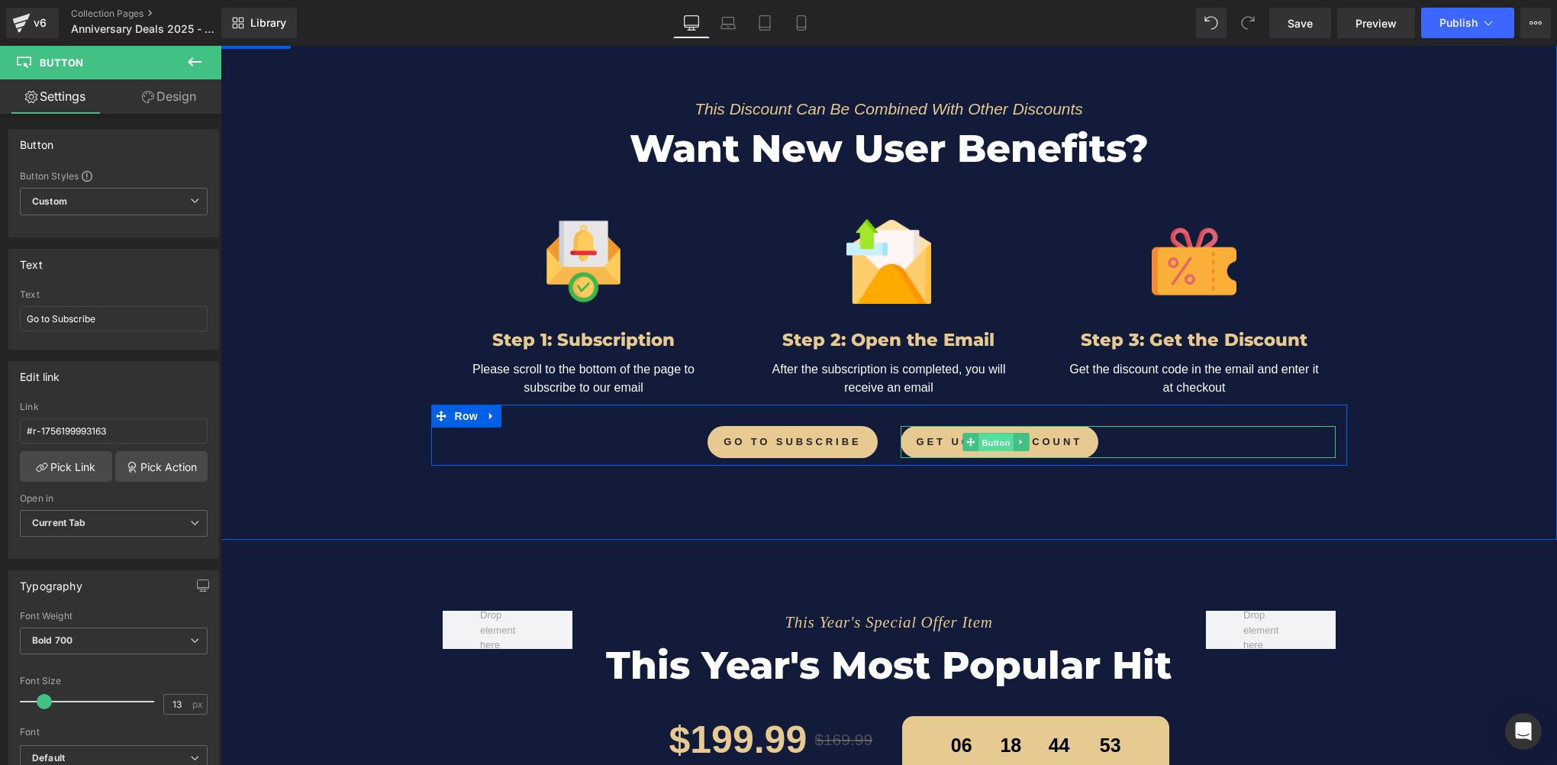
click at [993, 433] on span "Button" at bounding box center [995, 442] width 35 height 18
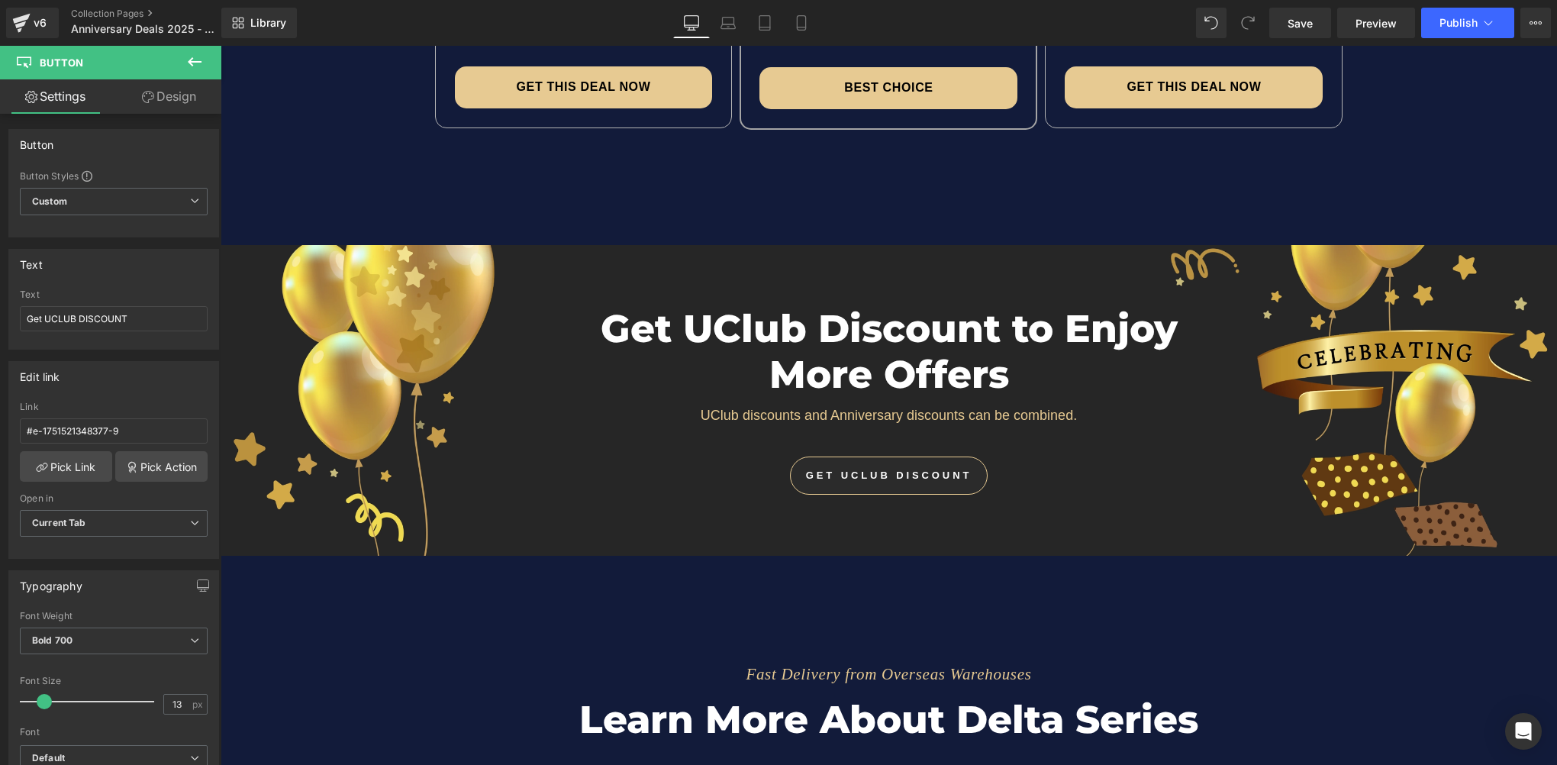
scroll to position [5428, 0]
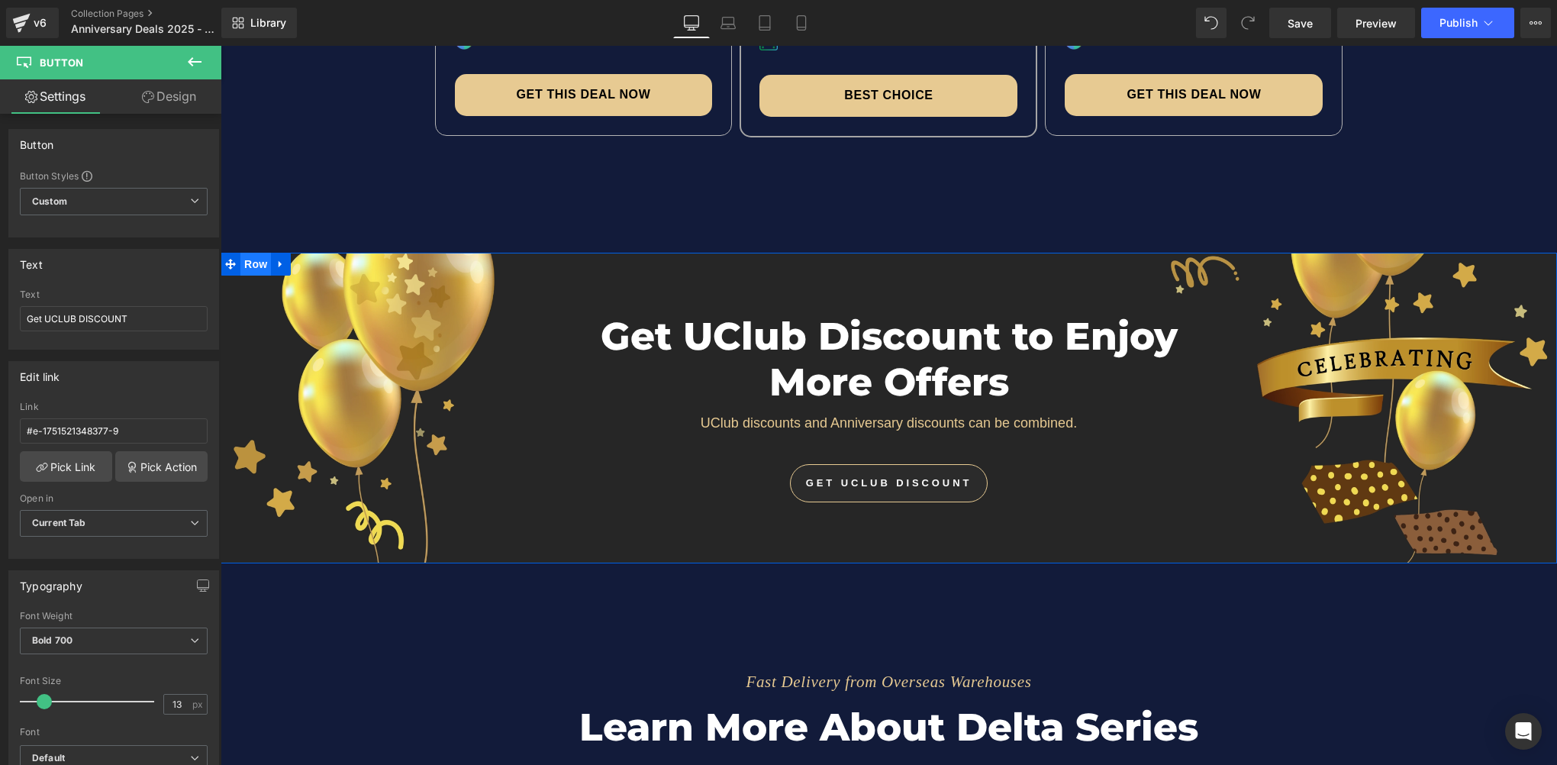
click at [247, 261] on span "Row" at bounding box center [255, 264] width 31 height 23
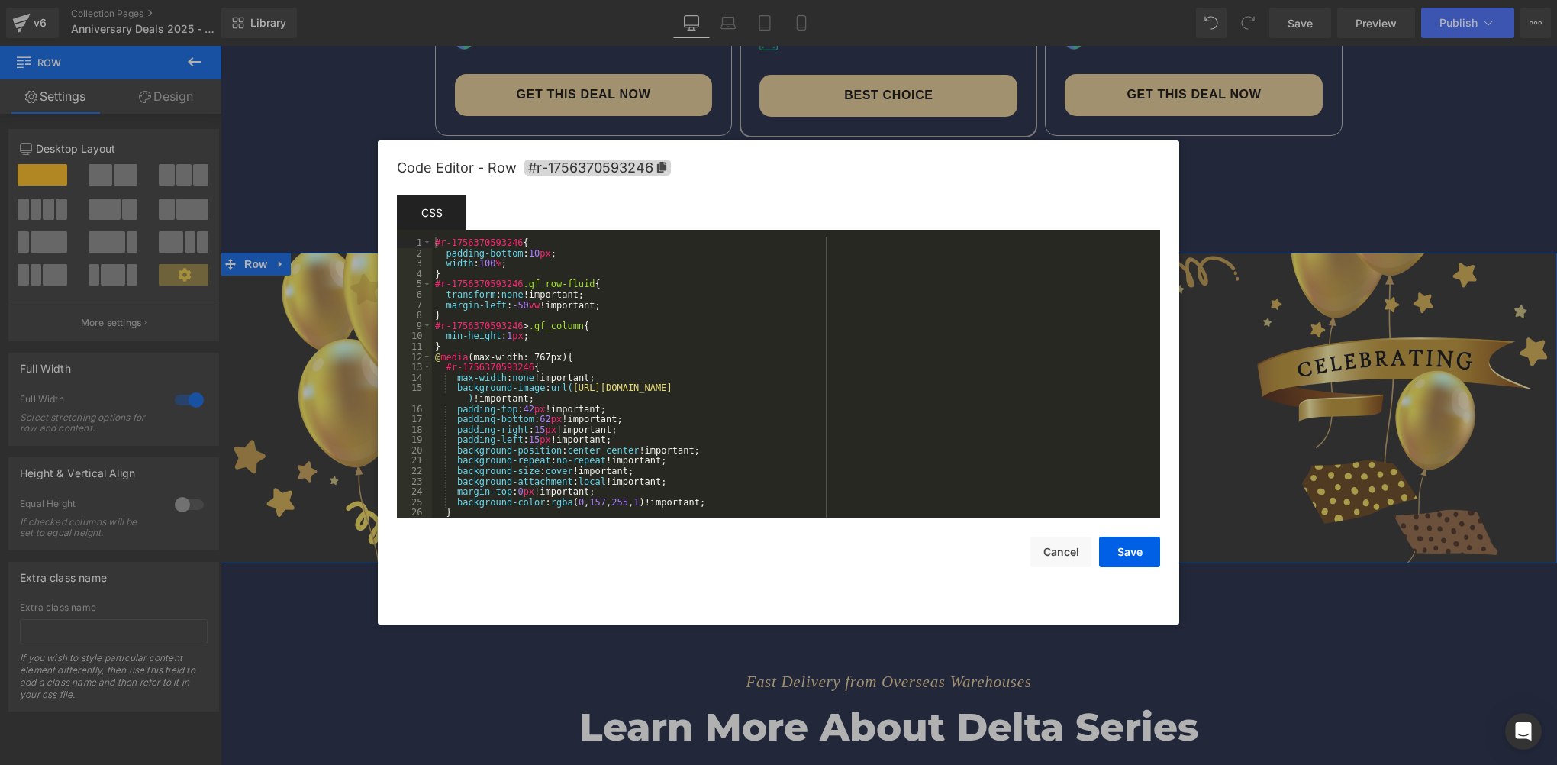
drag, startPoint x: 231, startPoint y: 335, endPoint x: 287, endPoint y: 338, distance: 55.8
click at [230, 335] on body "Row You are previewing how the will restyle your page. You can not edit Element…" at bounding box center [778, 382] width 1557 height 765
click at [656, 172] on span "#r-1756370593246" at bounding box center [597, 168] width 147 height 16
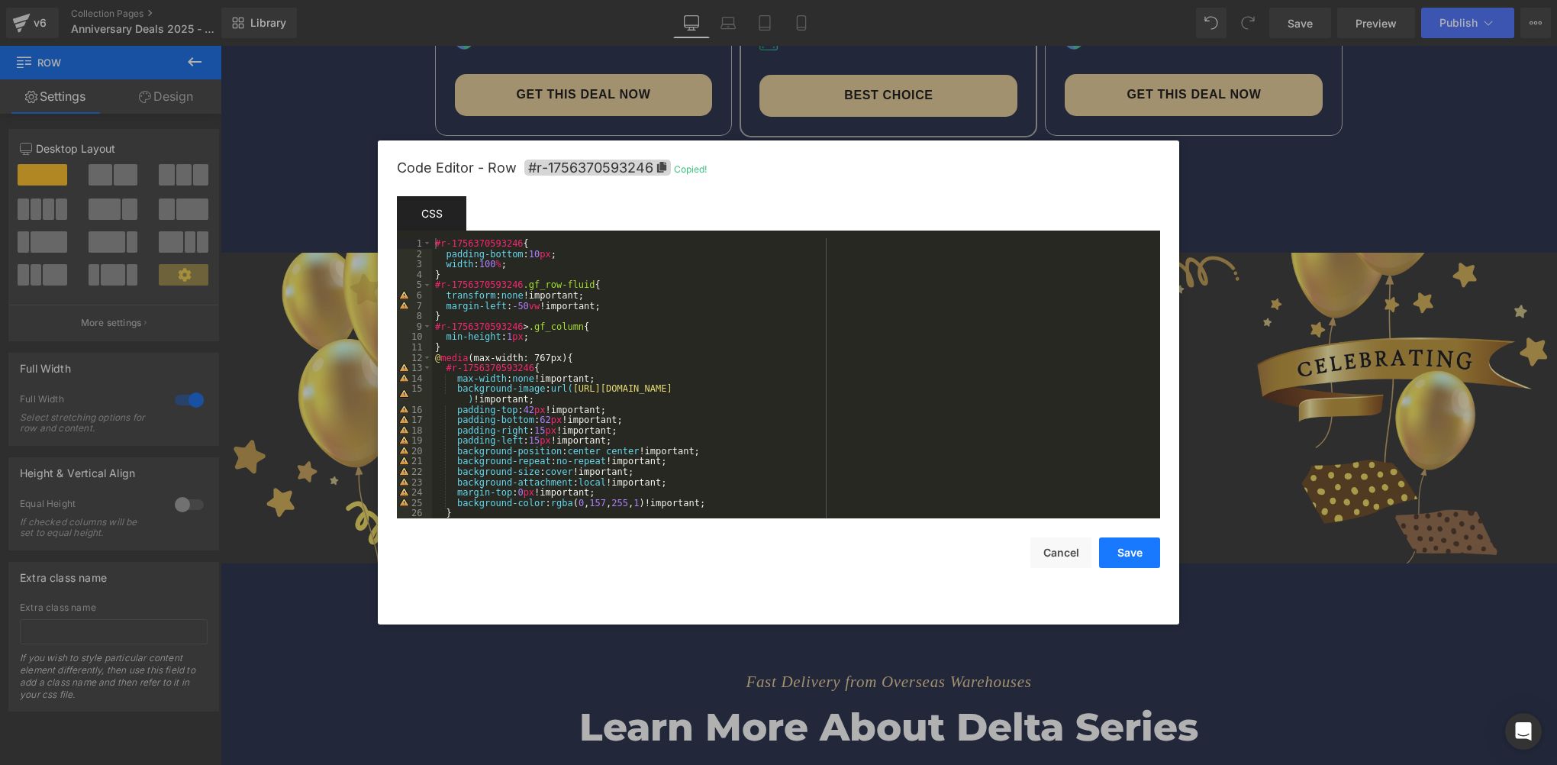
click at [1142, 557] on button "Save" at bounding box center [1129, 552] width 61 height 31
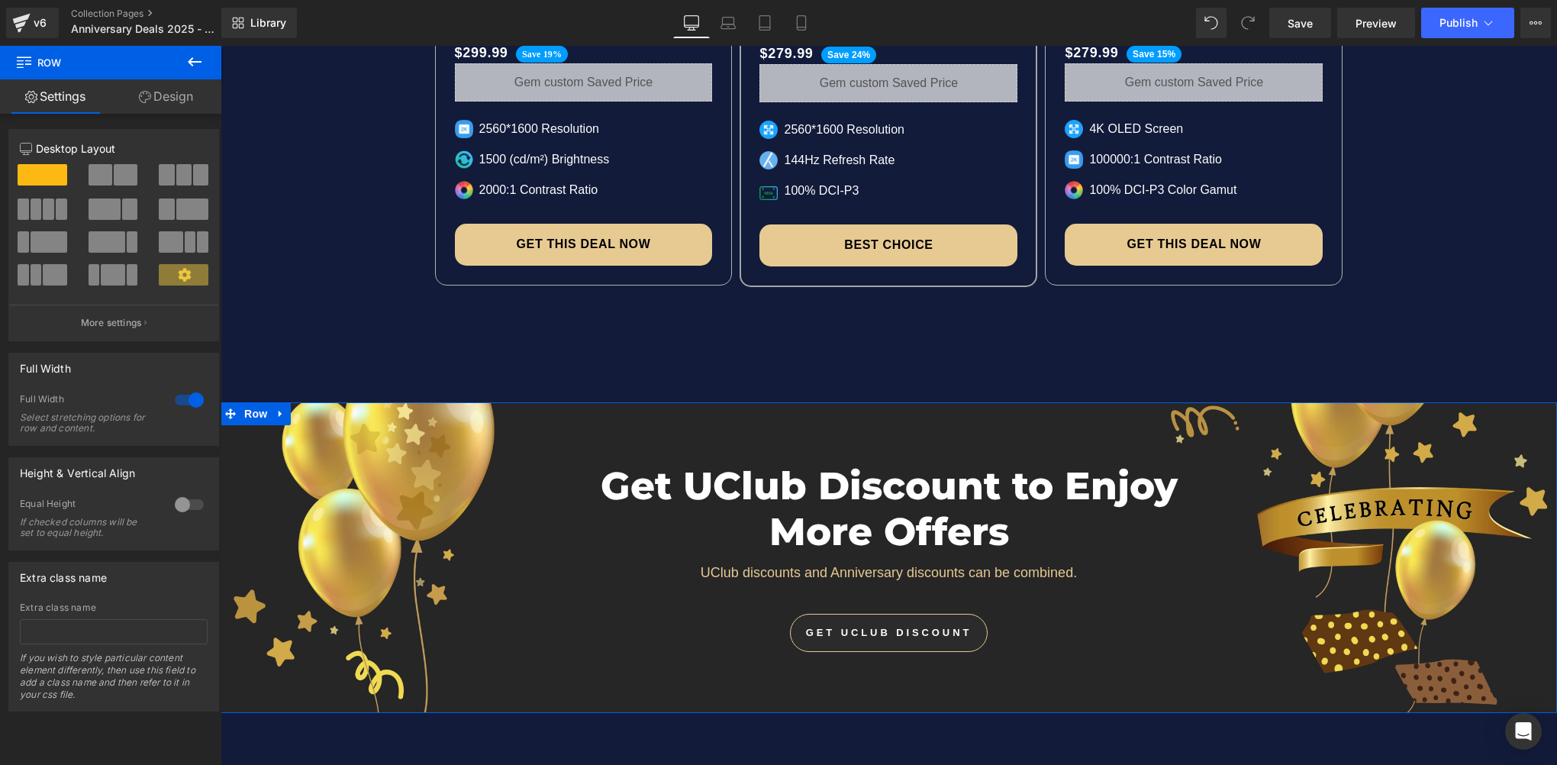
scroll to position [5275, 0]
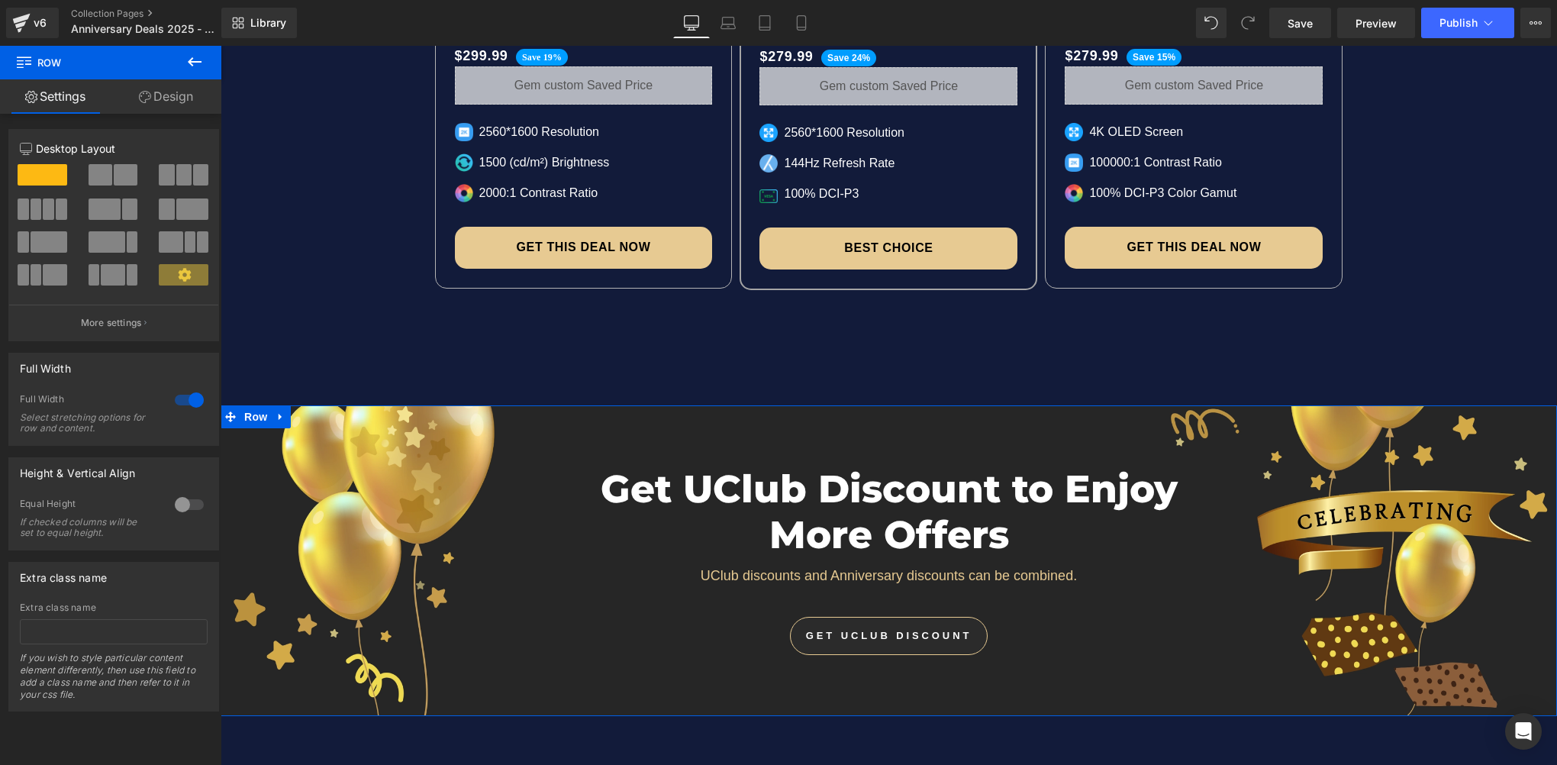
click at [1545, 420] on div "Get UClub Discount to Enjoy More Offers Heading UClub discounts and Anniversary…" at bounding box center [889, 560] width 1336 height 311
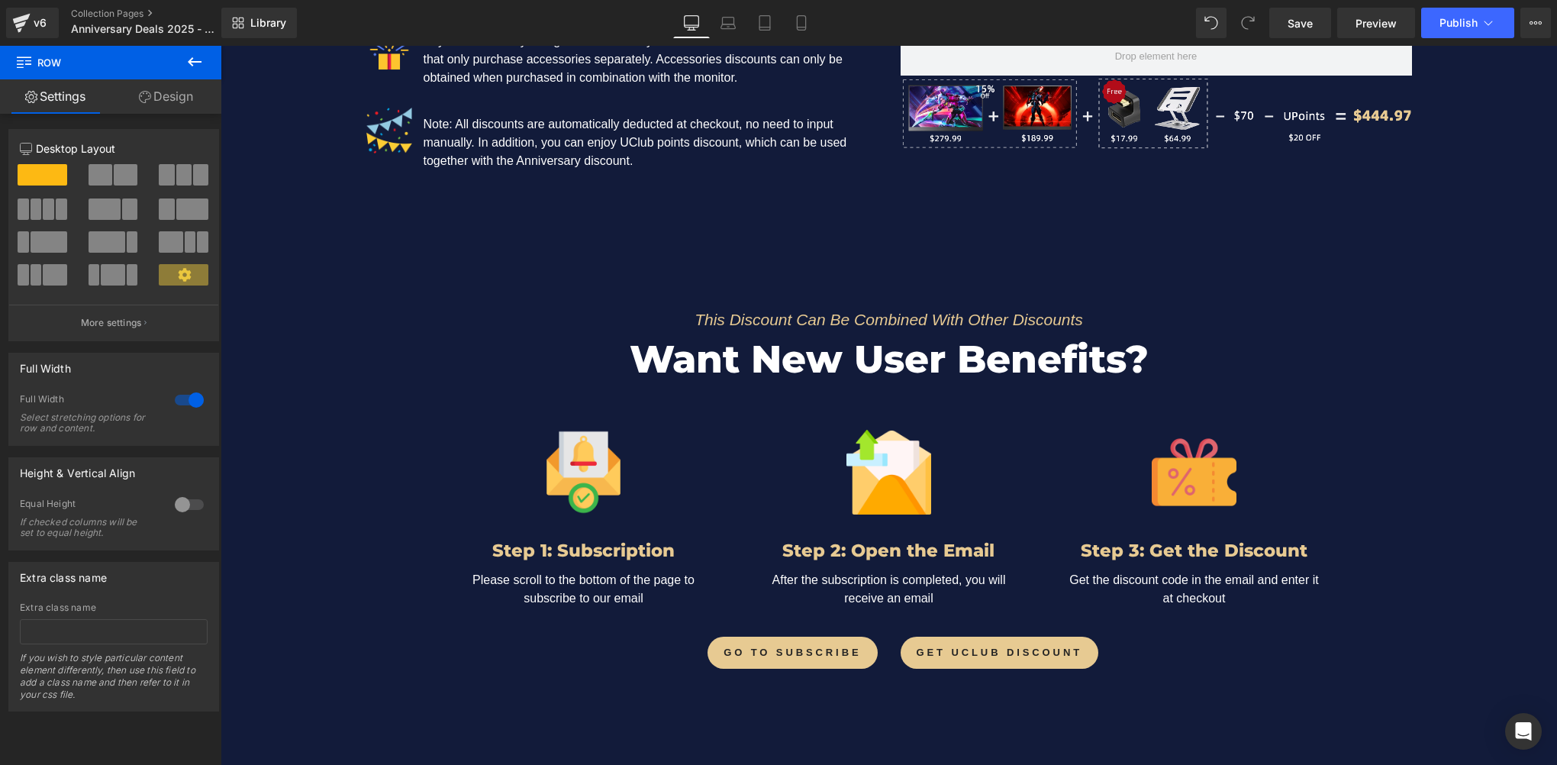
scroll to position [2137, 0]
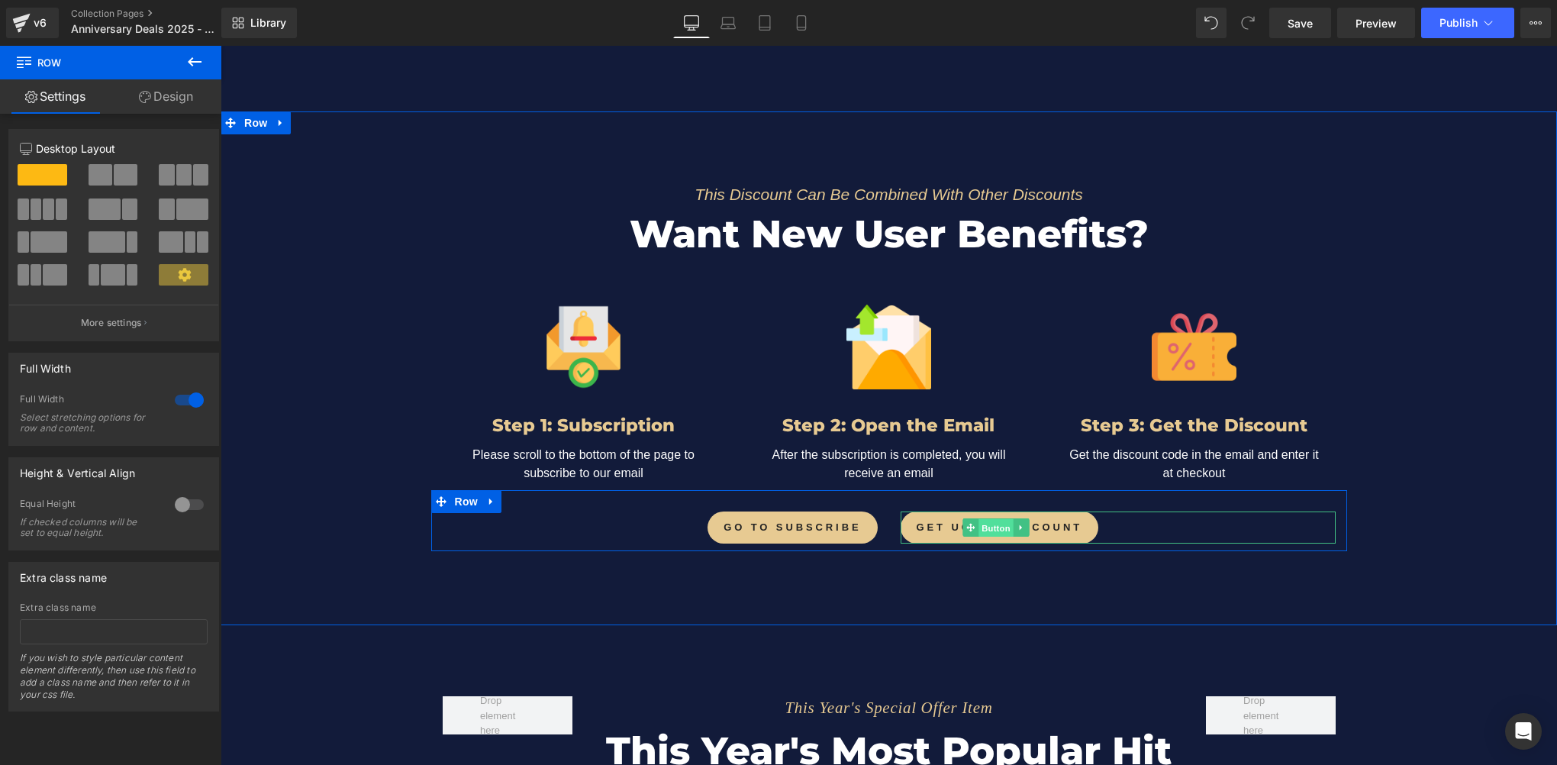
click at [992, 524] on span "Button" at bounding box center [995, 528] width 35 height 18
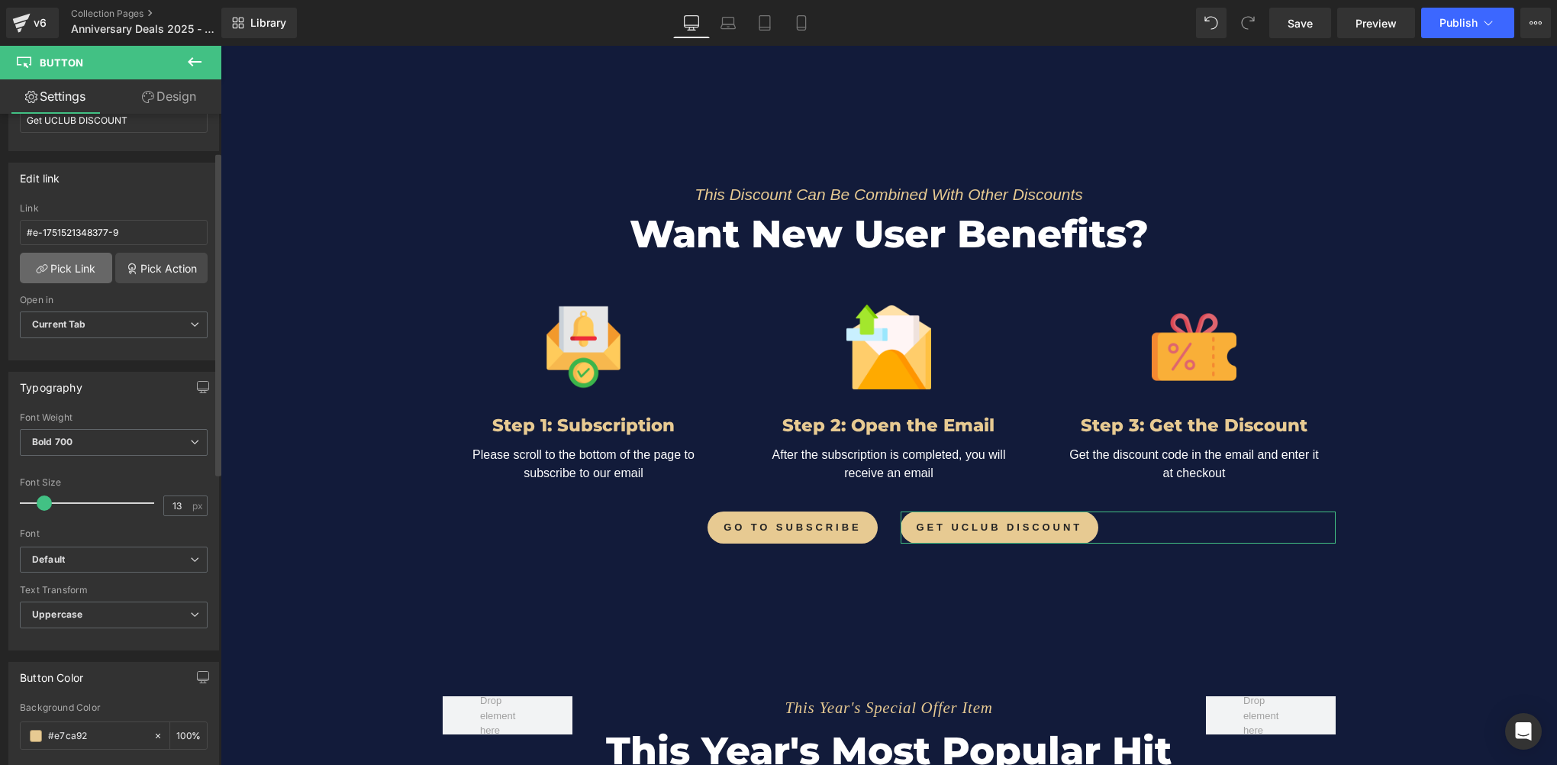
scroll to position [76, 0]
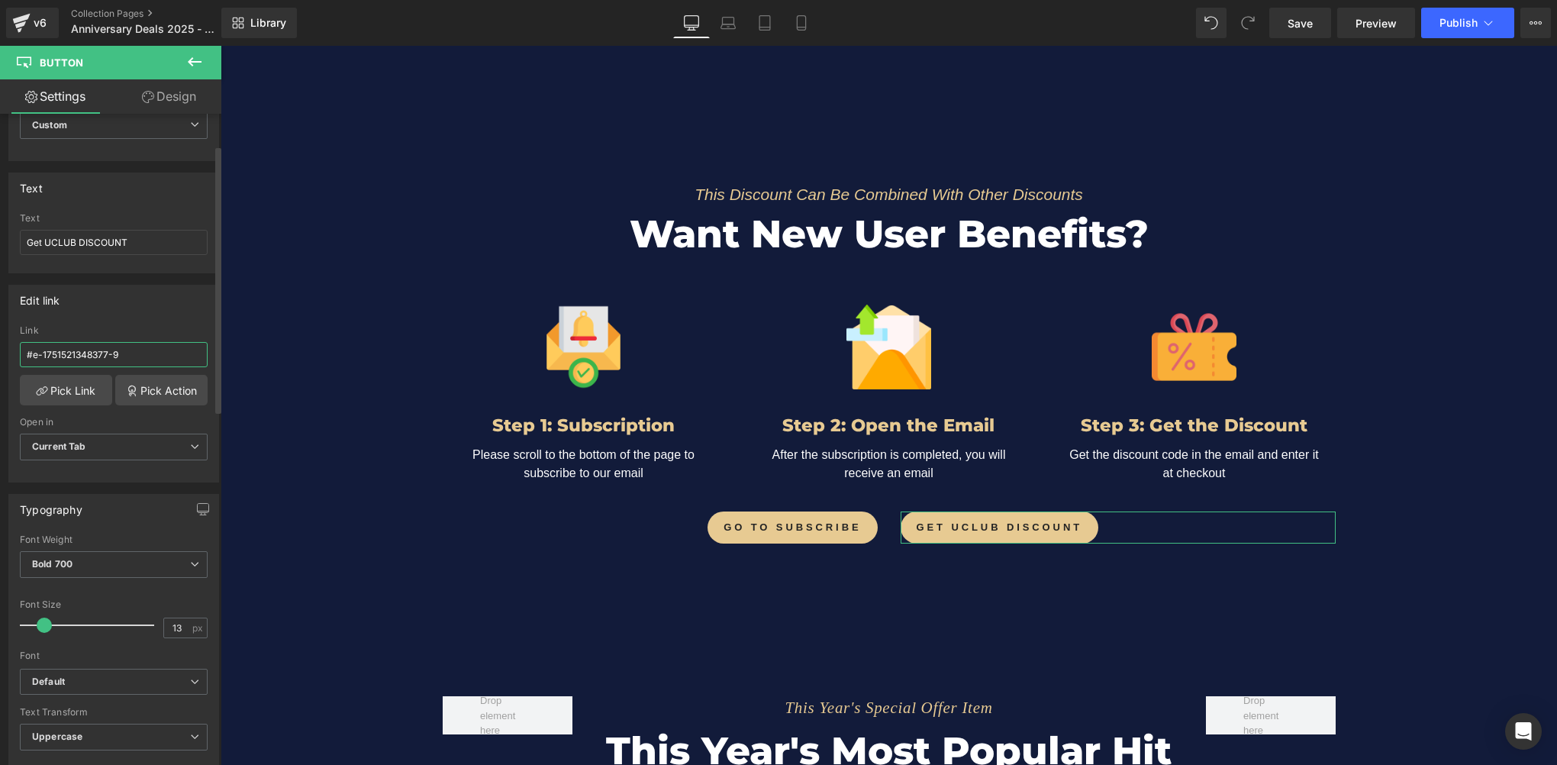
click at [138, 352] on input "#e-1751521348377-9" at bounding box center [114, 354] width 188 height 25
paste input "r-1756370593246"
type input "#r-1756370593246"
click at [136, 314] on div "Edit link #e-1751521348377-9 Link #r-1756370593246 Pick Link Pick Action Curren…" at bounding box center [113, 384] width 211 height 198
click at [1318, 11] on link "Save" at bounding box center [1300, 23] width 62 height 31
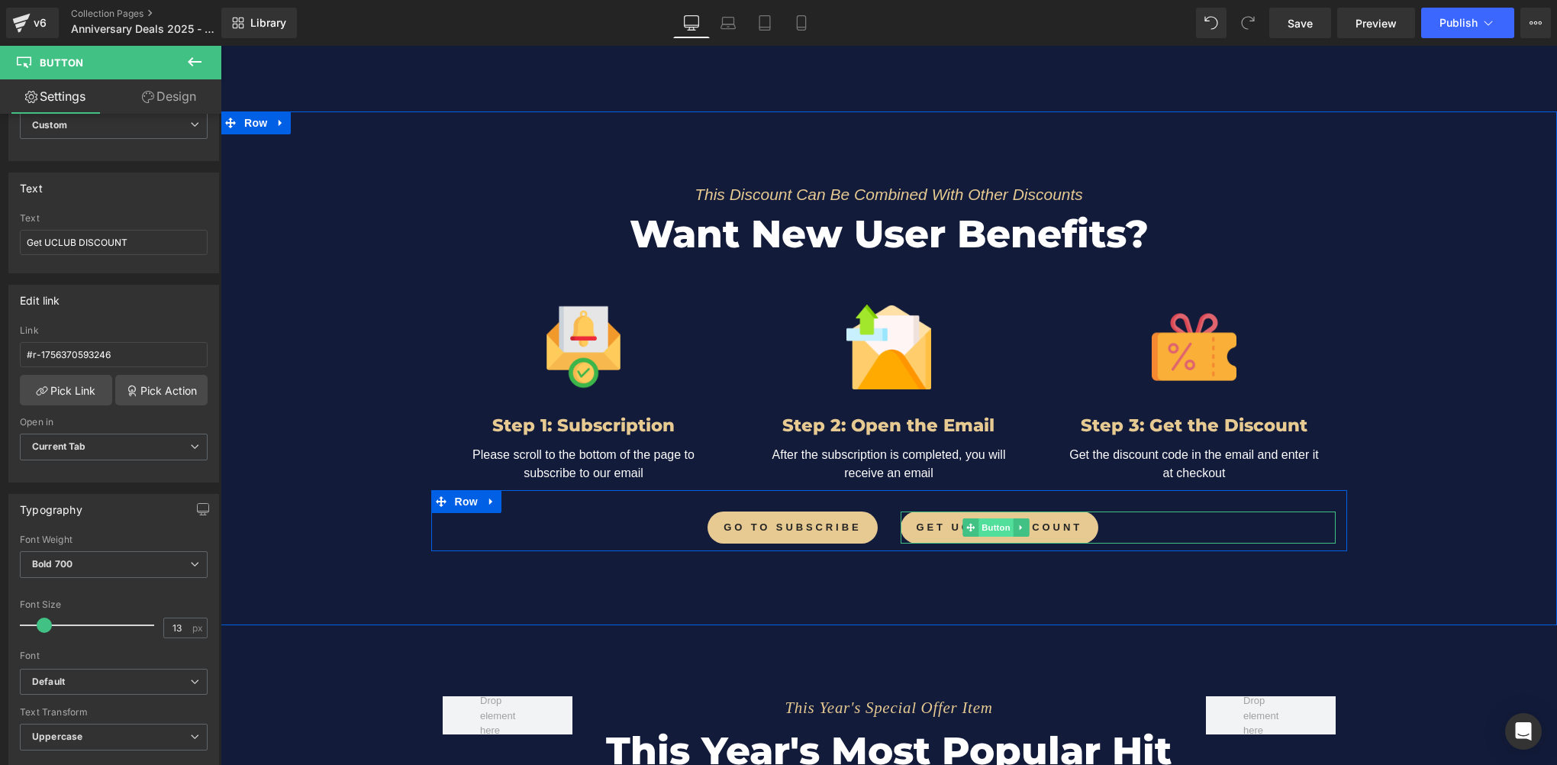
click at [978, 520] on span "Button" at bounding box center [995, 527] width 35 height 18
click at [167, 105] on link "Design" at bounding box center [169, 96] width 111 height 34
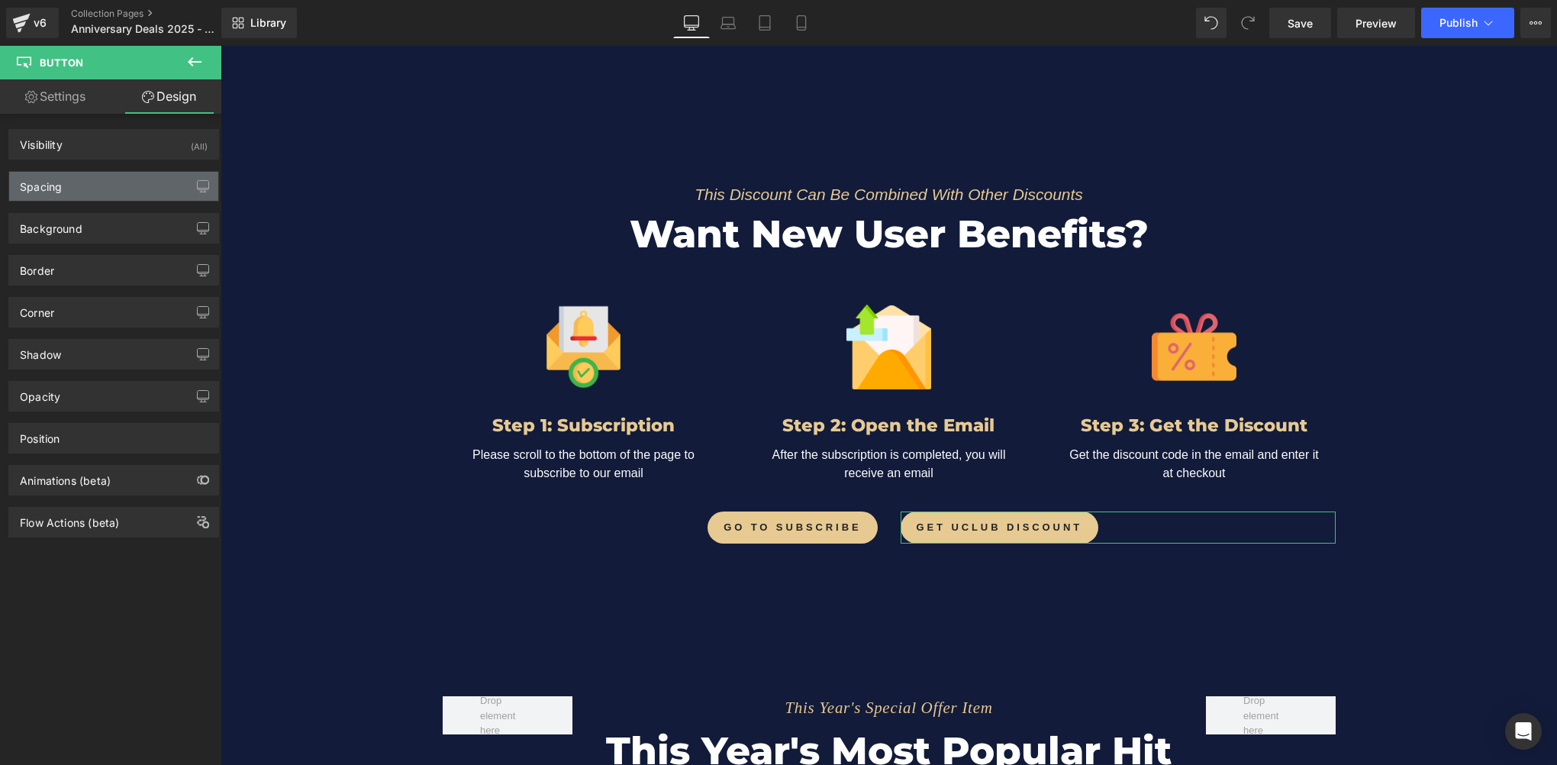
click at [89, 191] on div "Spacing" at bounding box center [113, 186] width 209 height 29
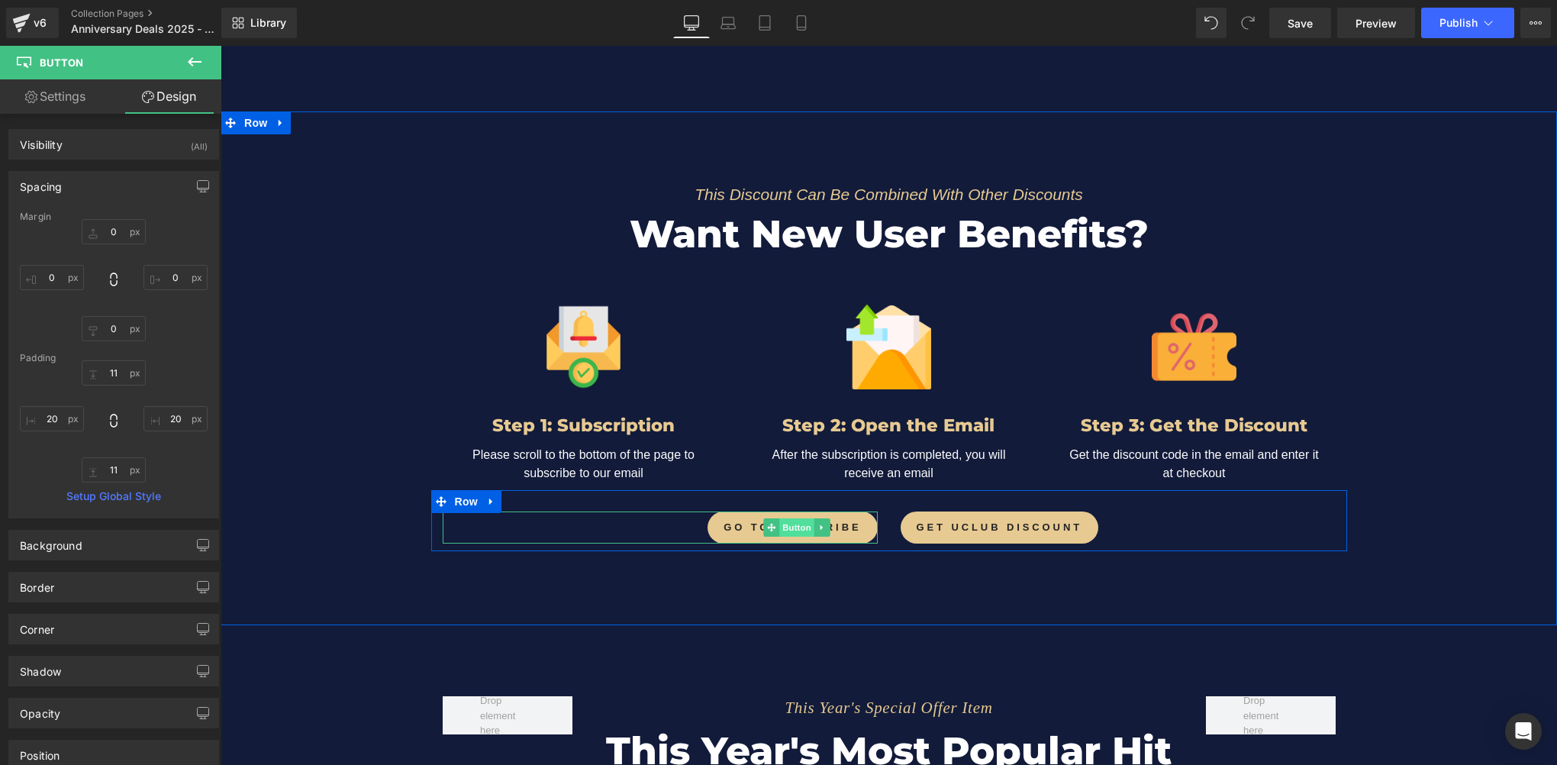
click at [784, 529] on span "Button" at bounding box center [796, 527] width 35 height 18
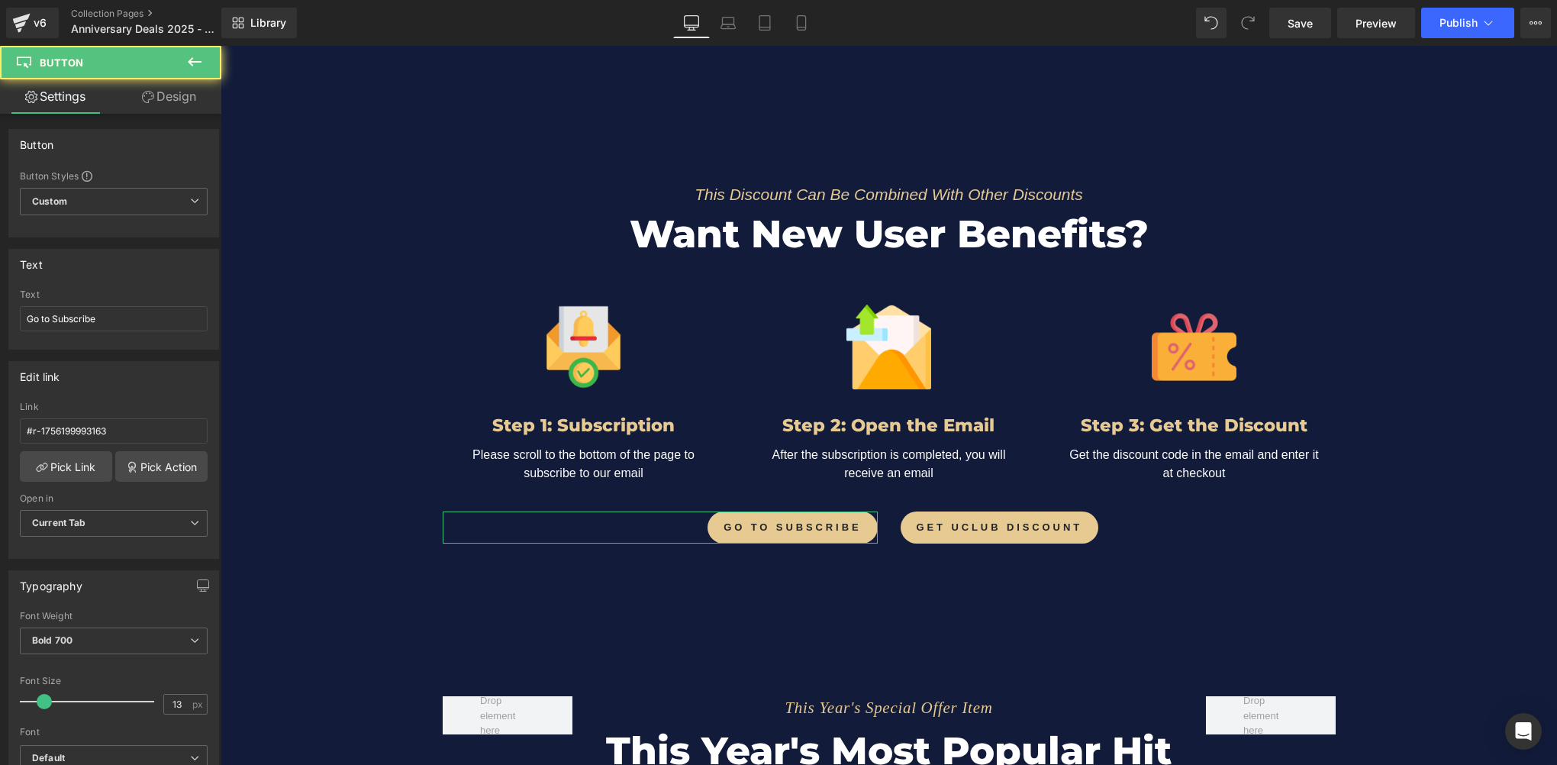
click at [174, 96] on link "Design" at bounding box center [169, 96] width 111 height 34
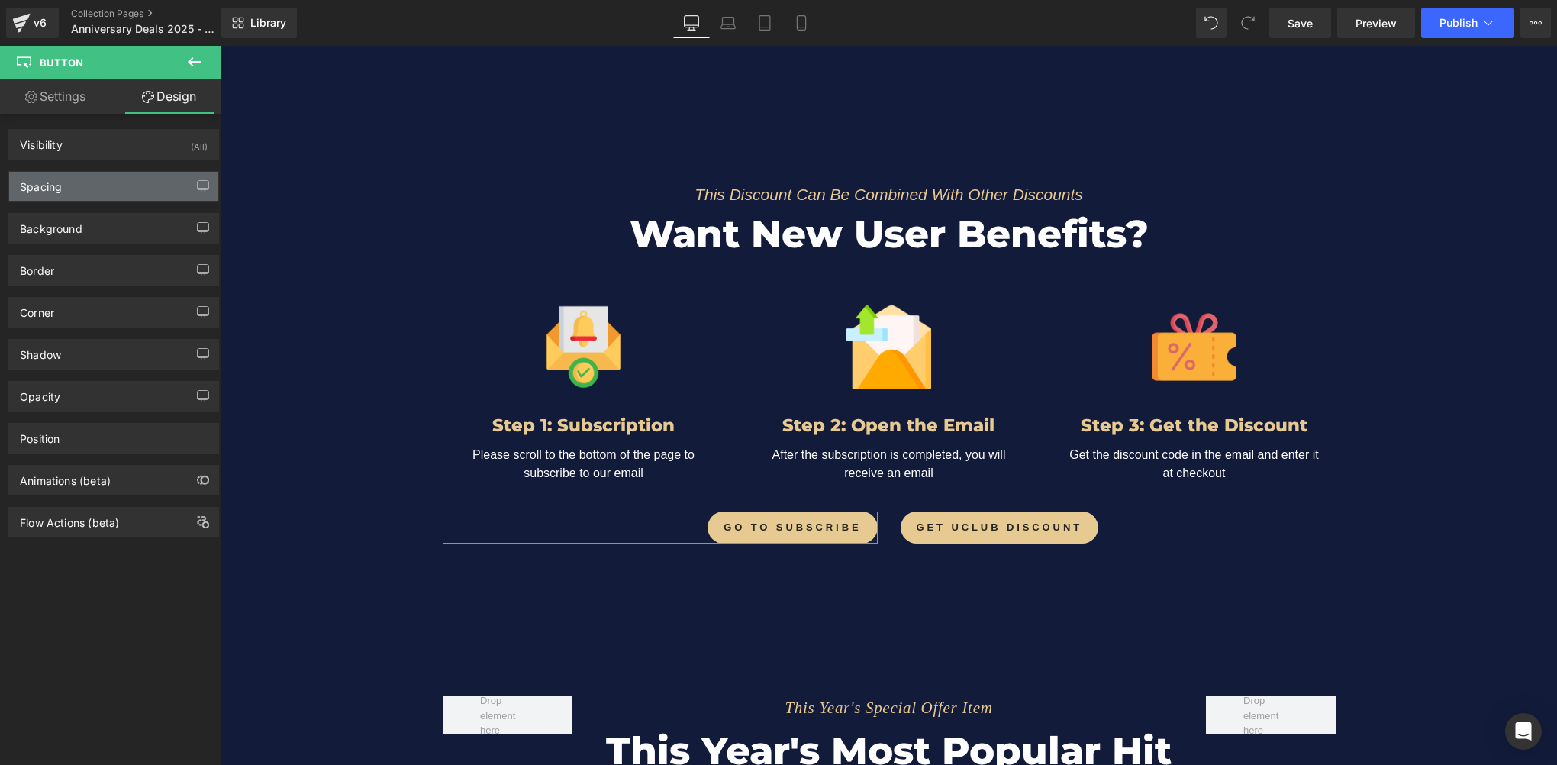
click at [103, 198] on div "Spacing" at bounding box center [113, 186] width 209 height 29
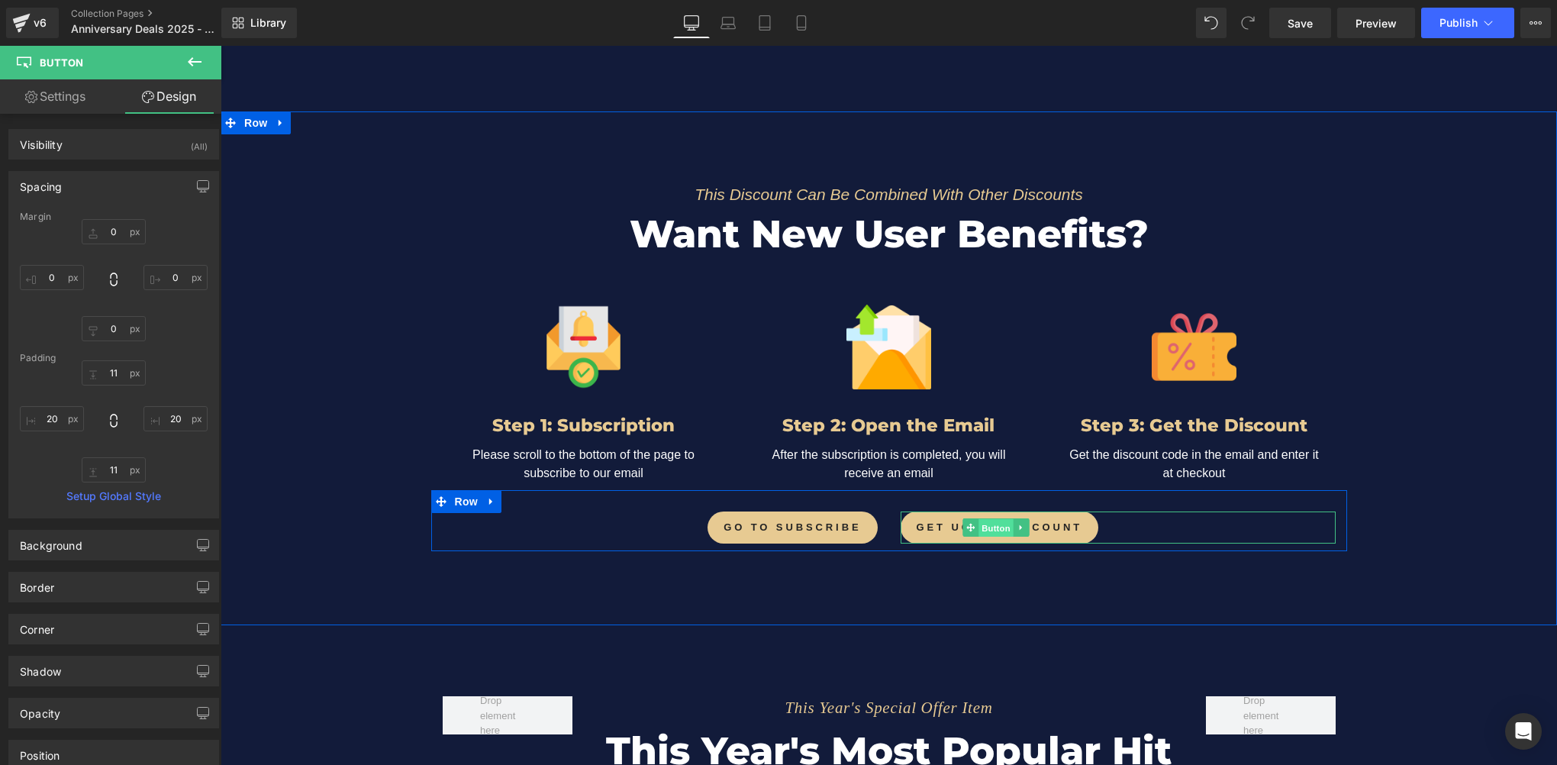
click at [981, 526] on span "Button" at bounding box center [995, 528] width 35 height 18
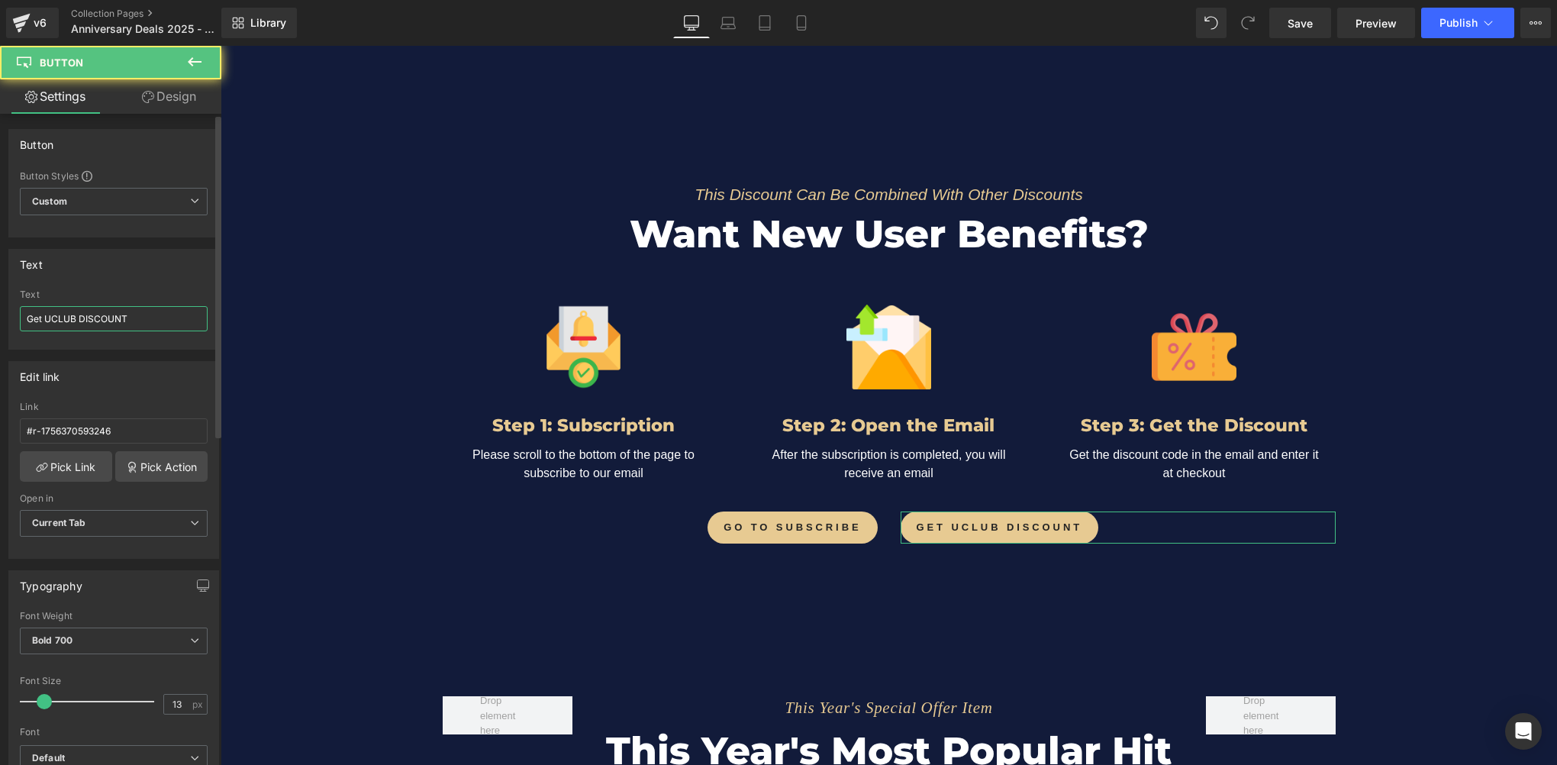
click at [144, 310] on input "Get UCLUB DISCOUNT" at bounding box center [114, 318] width 188 height 25
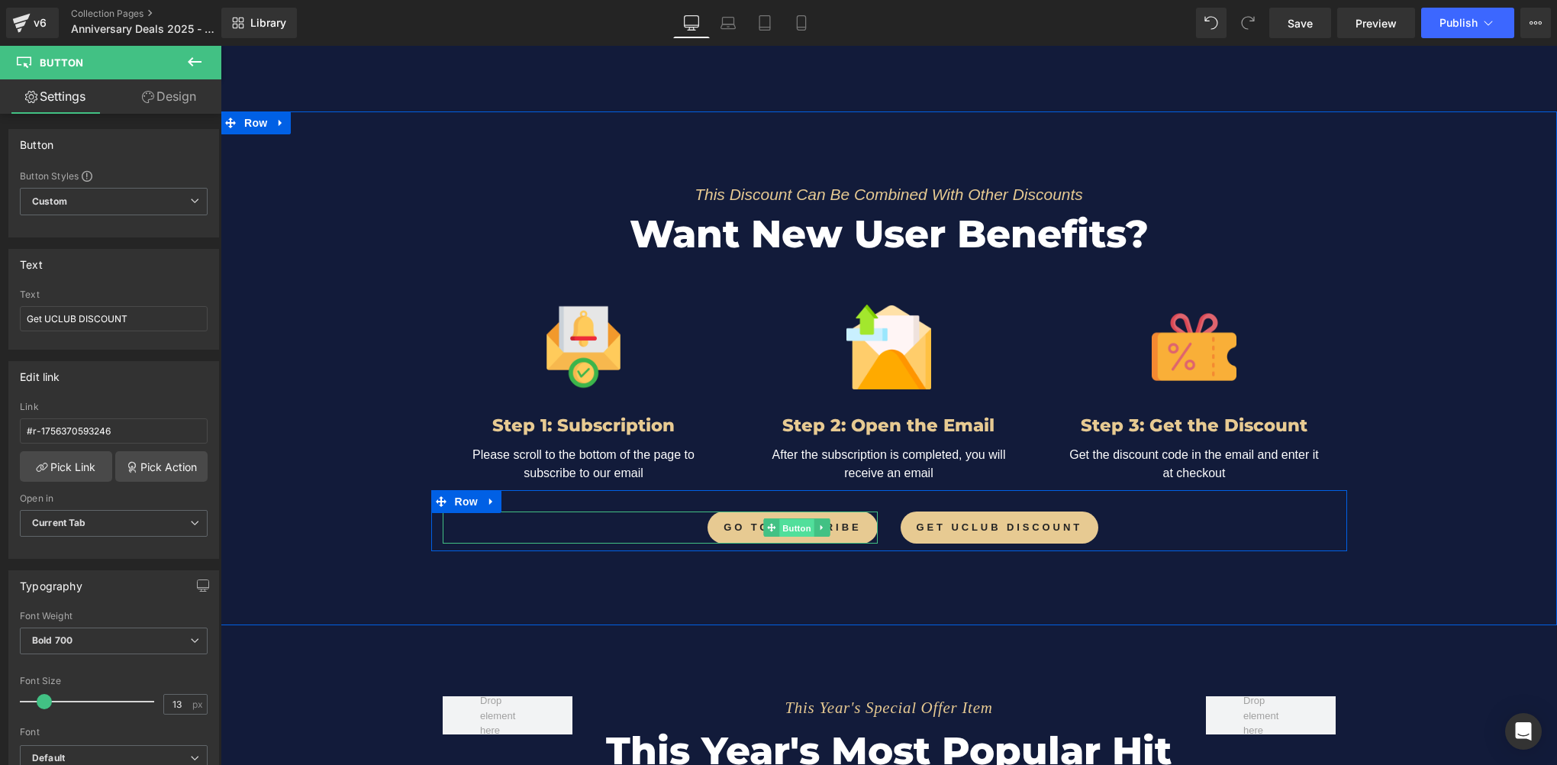
click at [782, 520] on span "Button" at bounding box center [796, 528] width 35 height 18
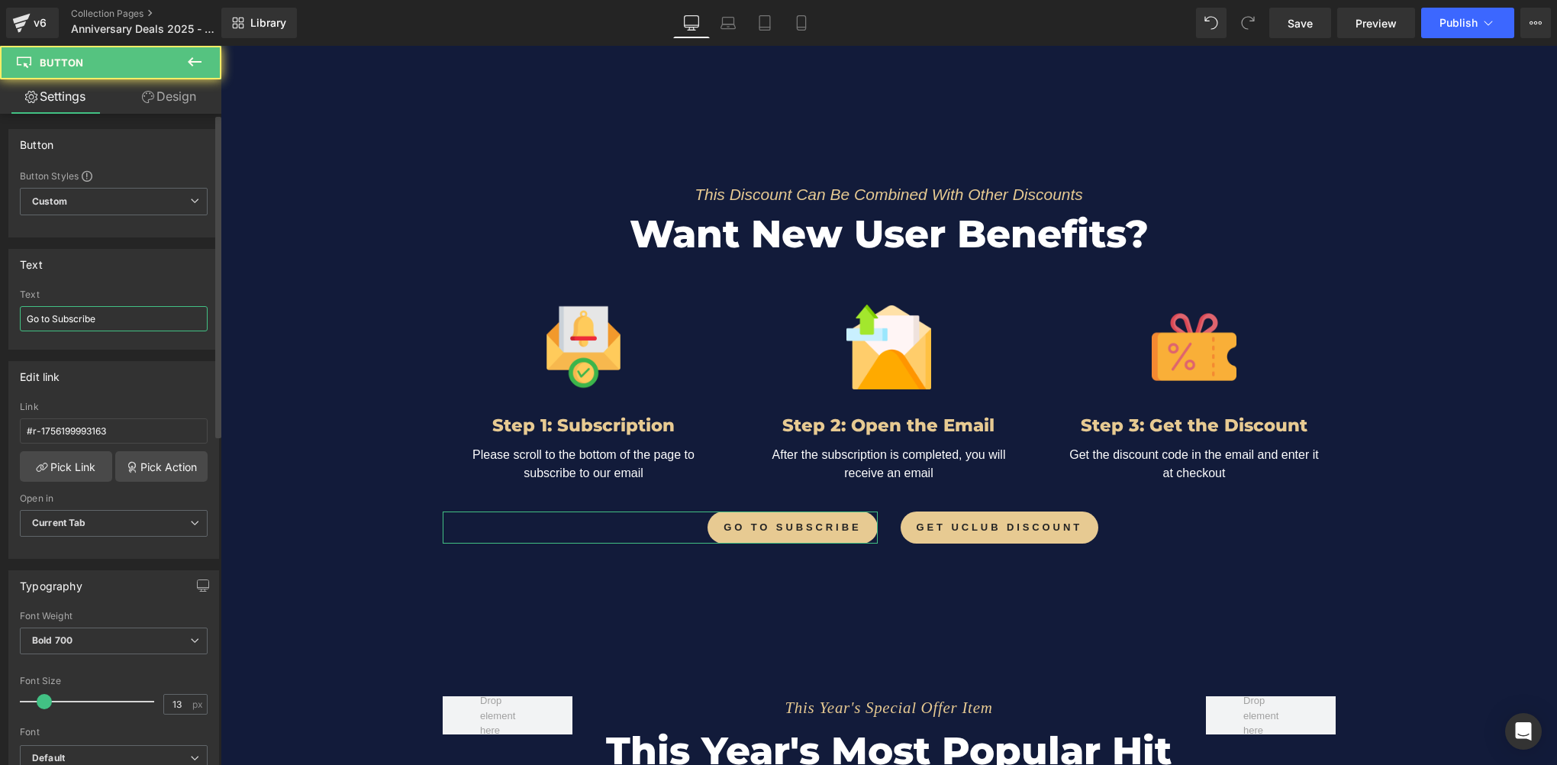
click at [114, 321] on input "Go to Subscribe" at bounding box center [114, 318] width 188 height 25
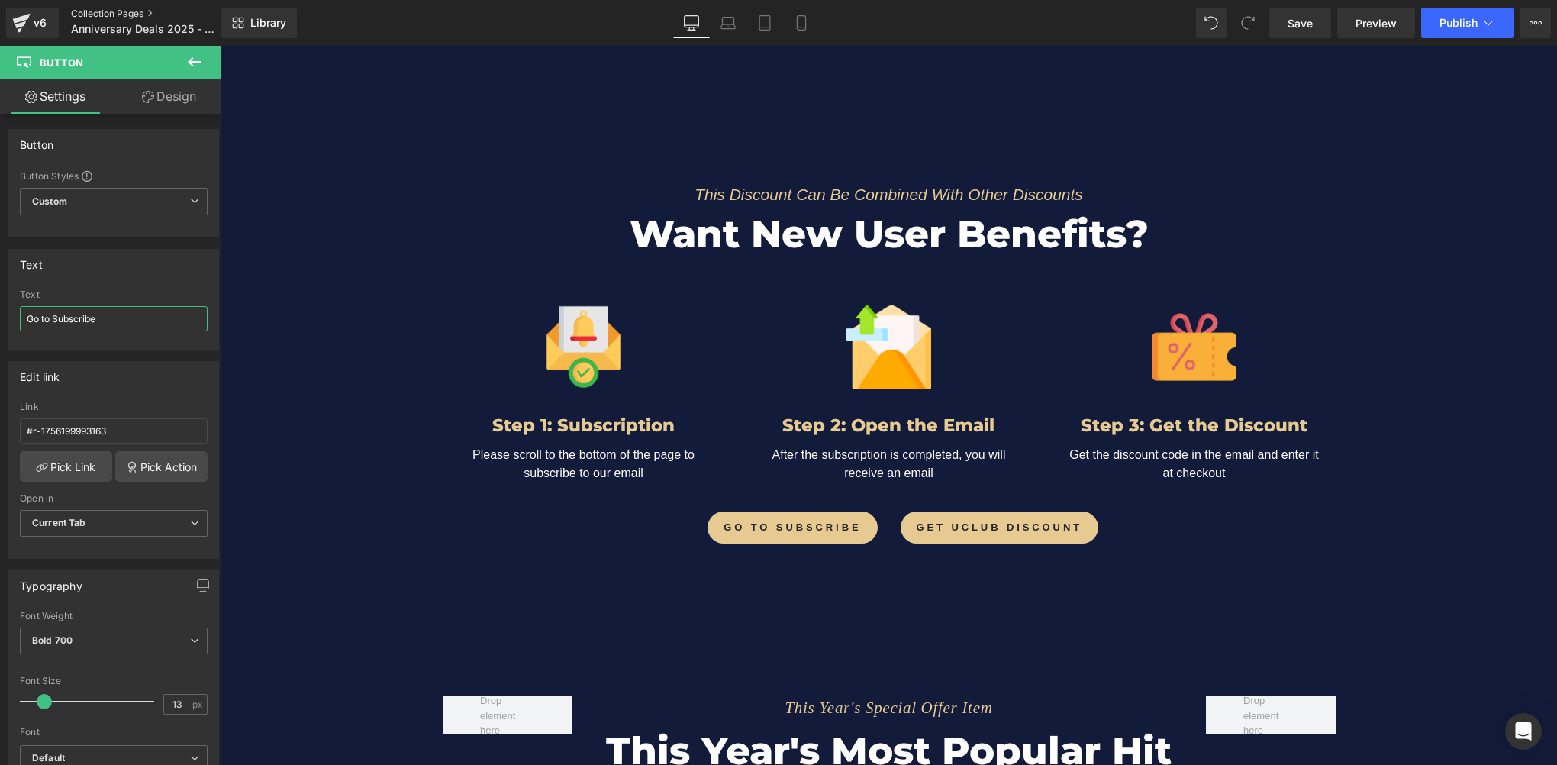
scroll to position [2137, 0]
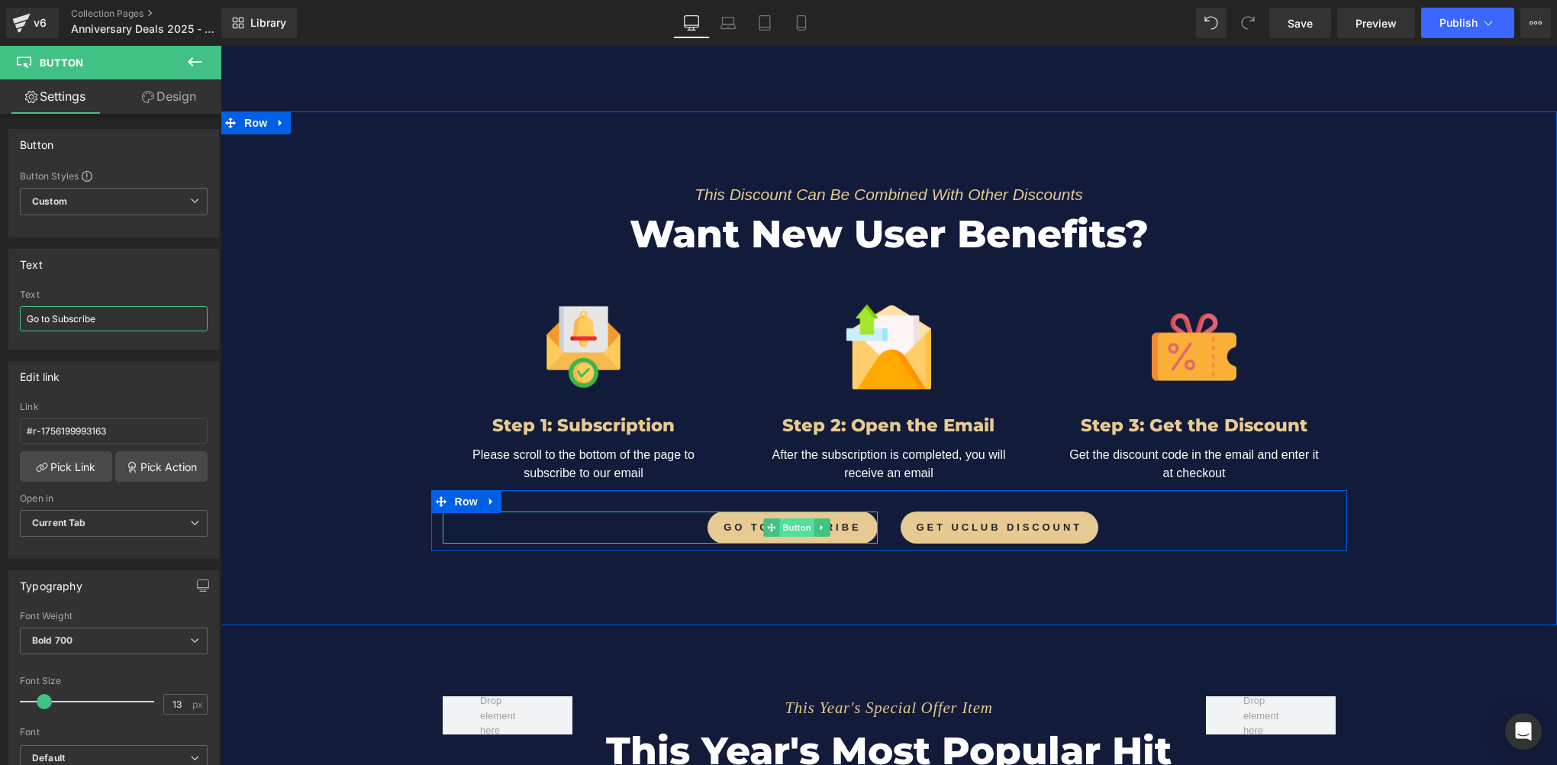
click at [785, 519] on span "Button" at bounding box center [796, 527] width 35 height 18
click at [106, 319] on input "Go to Subscribe" at bounding box center [114, 318] width 188 height 25
click at [790, 519] on span "Button" at bounding box center [796, 527] width 35 height 18
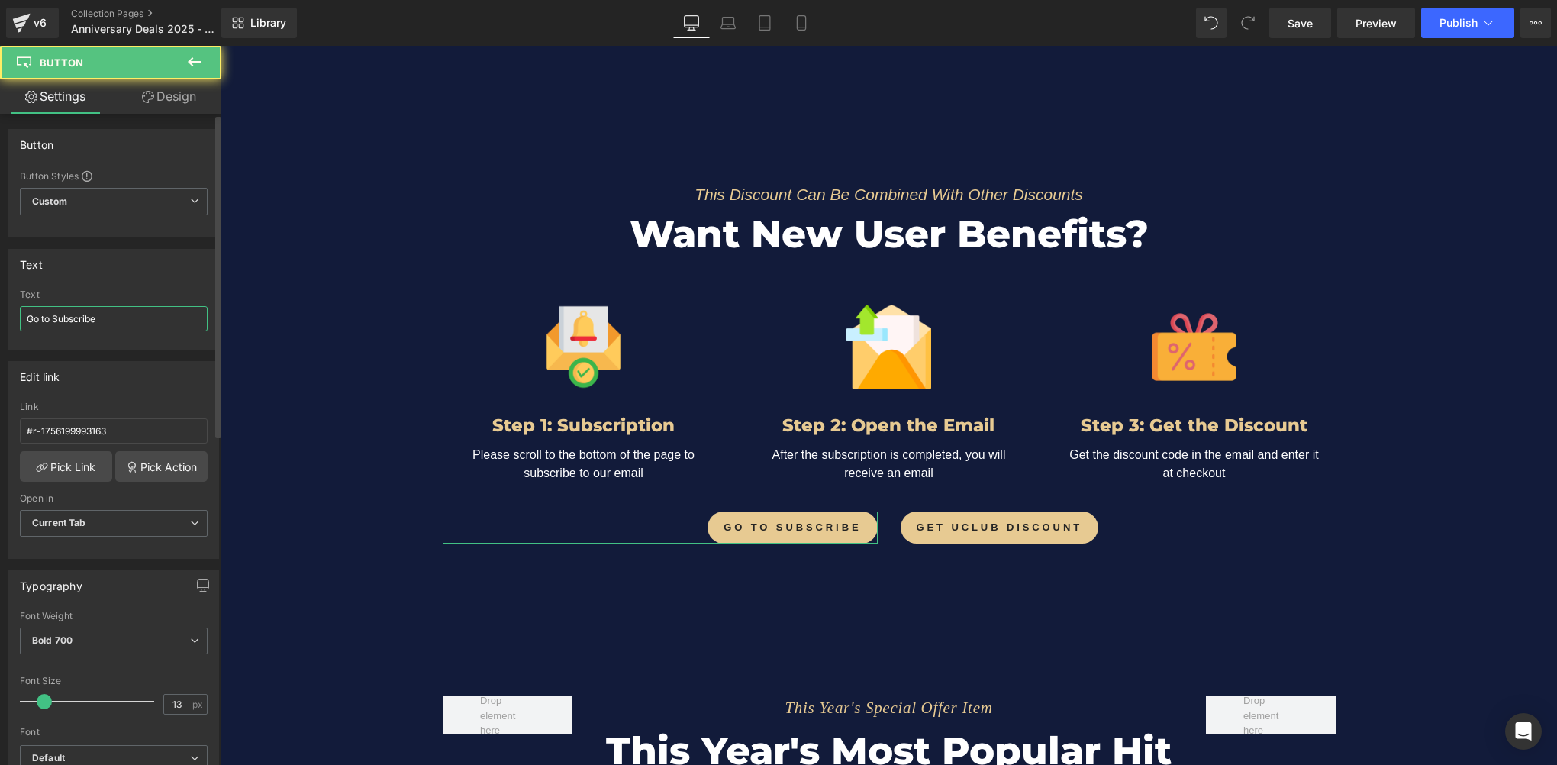
click at [133, 321] on input "Go to Subscribe" at bounding box center [114, 318] width 188 height 25
paste input "O TO SUBSCRIBE NOW"
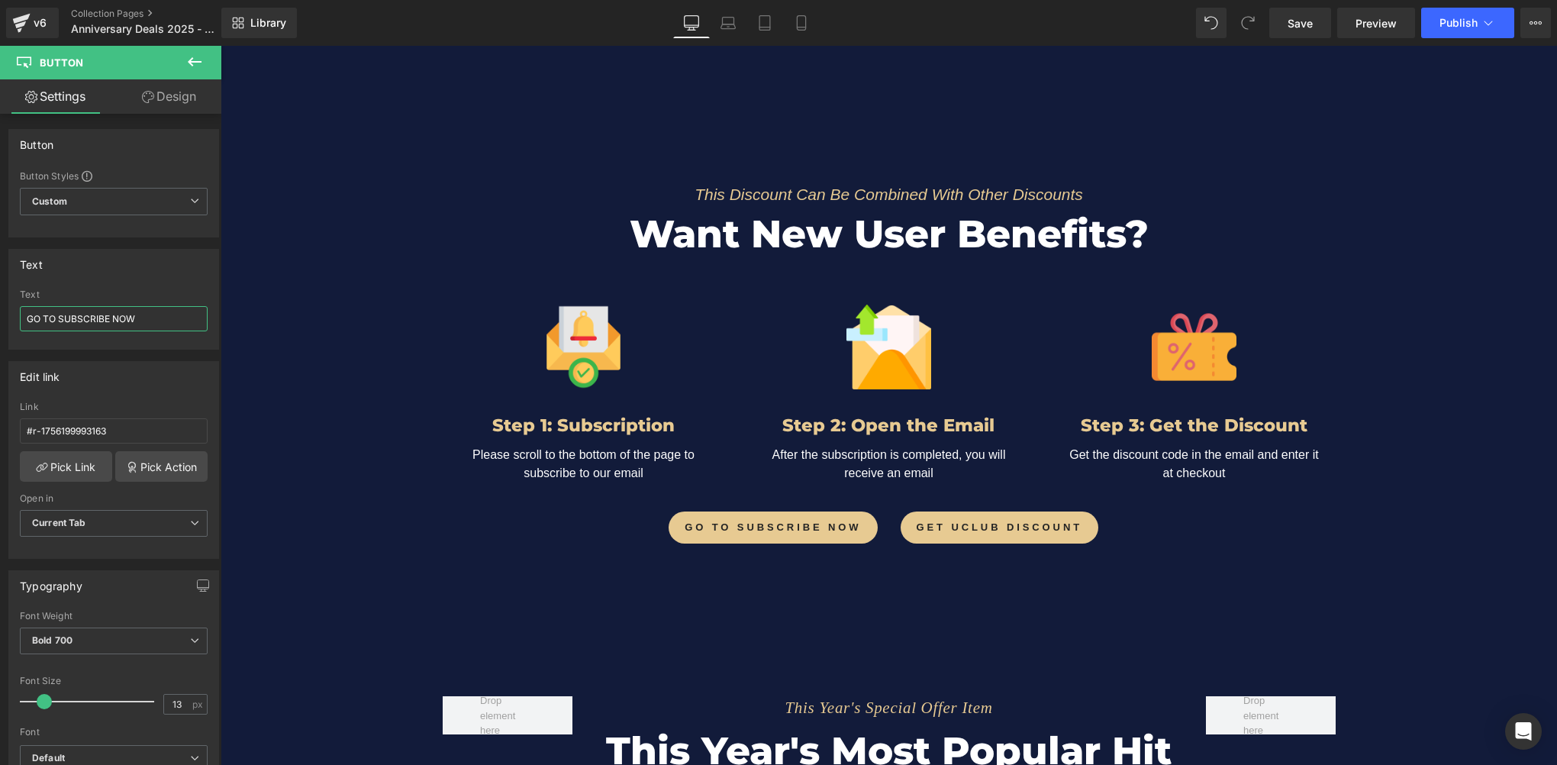
type input "GO TO SUBSCRIBE NOW"
click at [988, 524] on span "Button" at bounding box center [995, 527] width 35 height 18
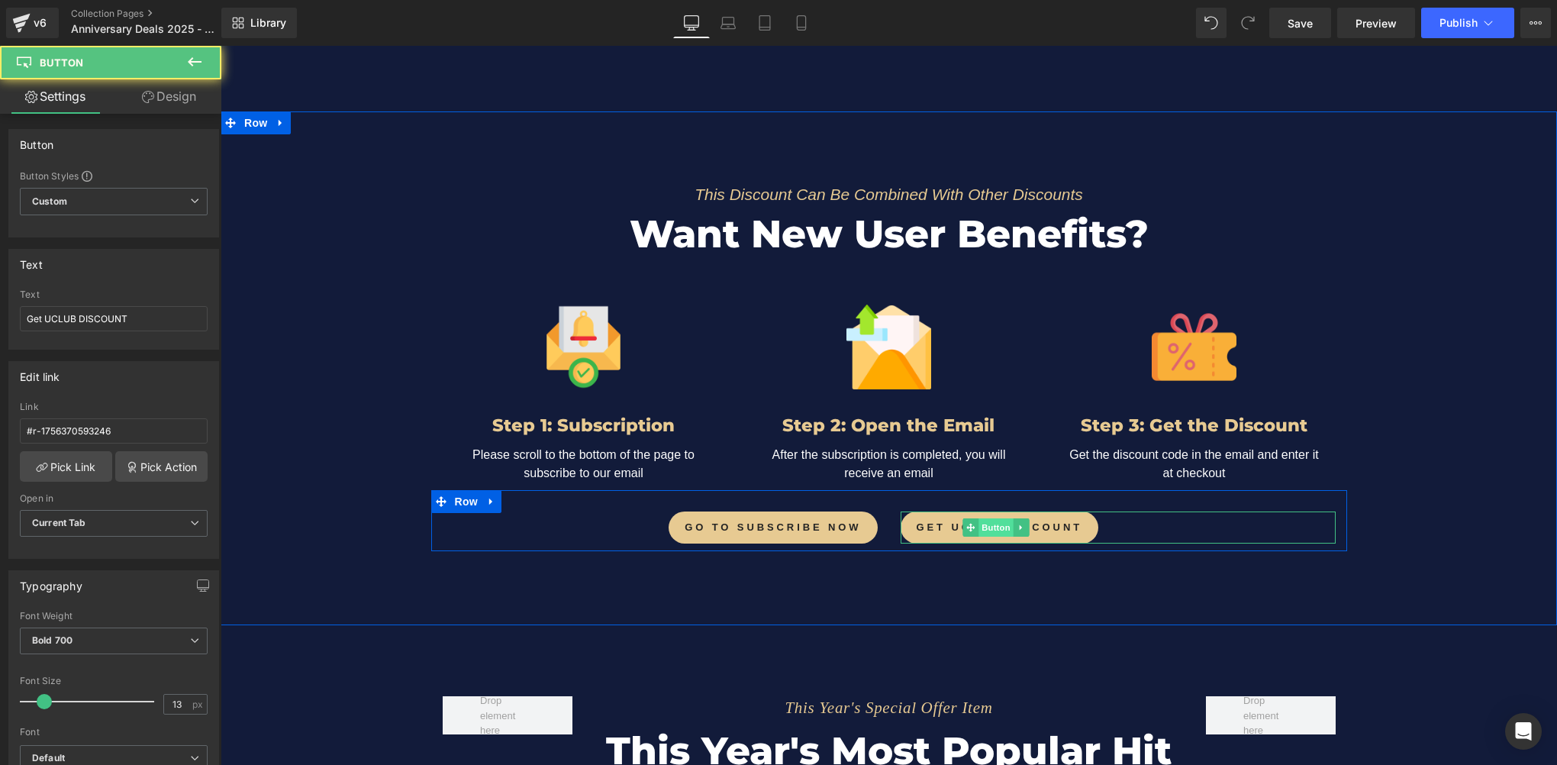
click at [988, 524] on span "Button" at bounding box center [995, 527] width 35 height 18
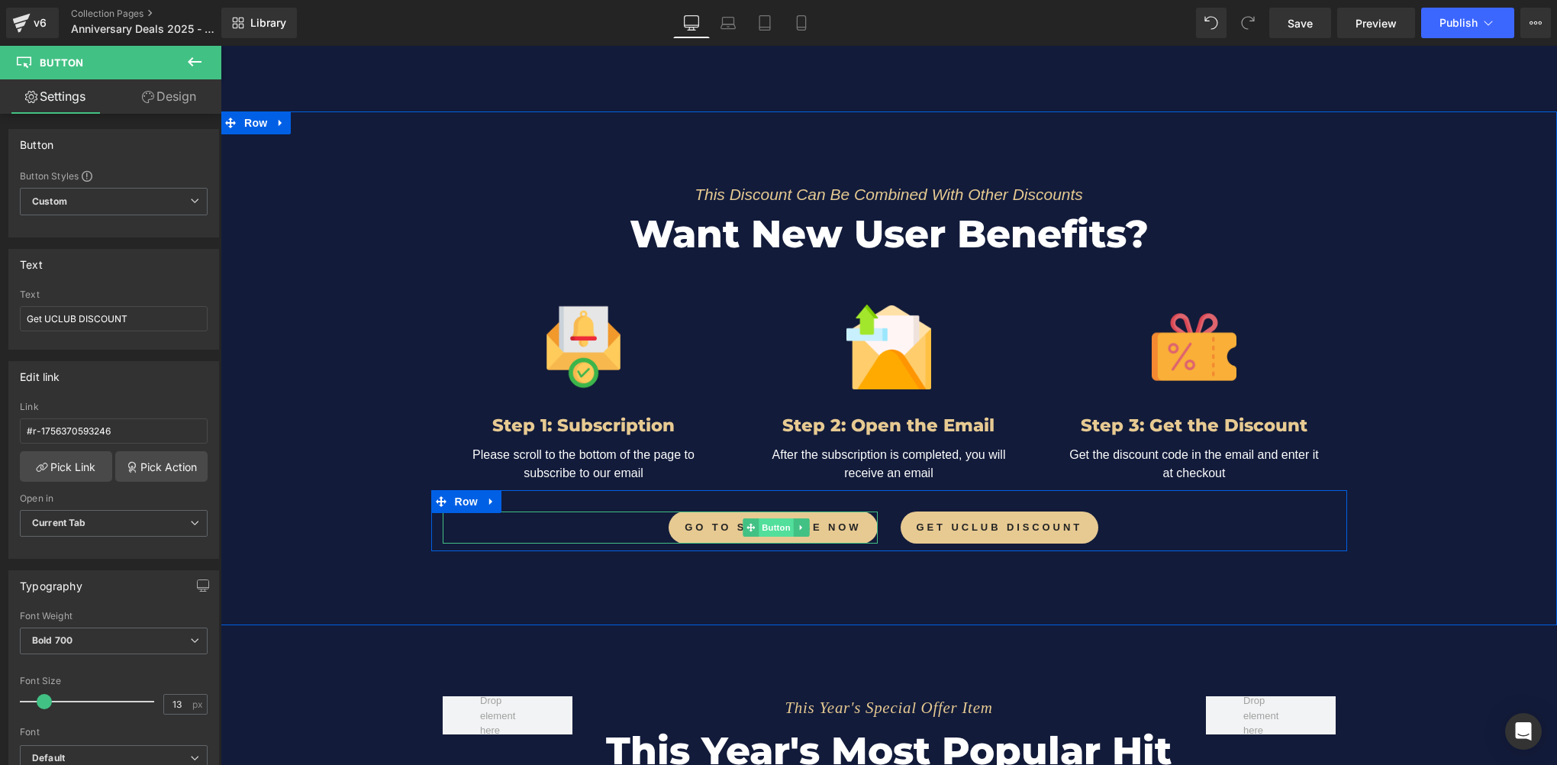
click at [771, 526] on span "Button" at bounding box center [776, 527] width 35 height 18
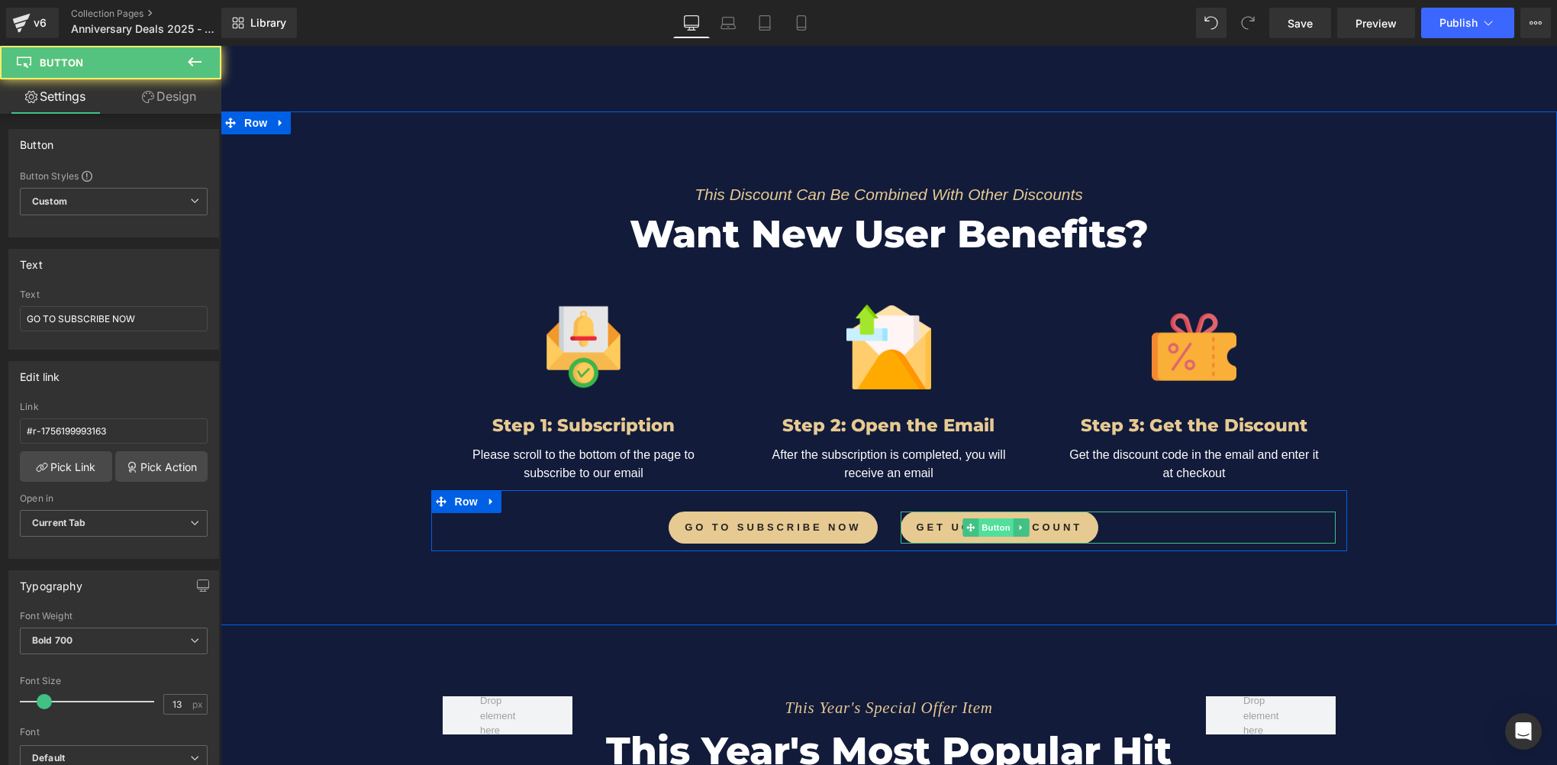
click at [983, 524] on span "Button" at bounding box center [995, 527] width 35 height 18
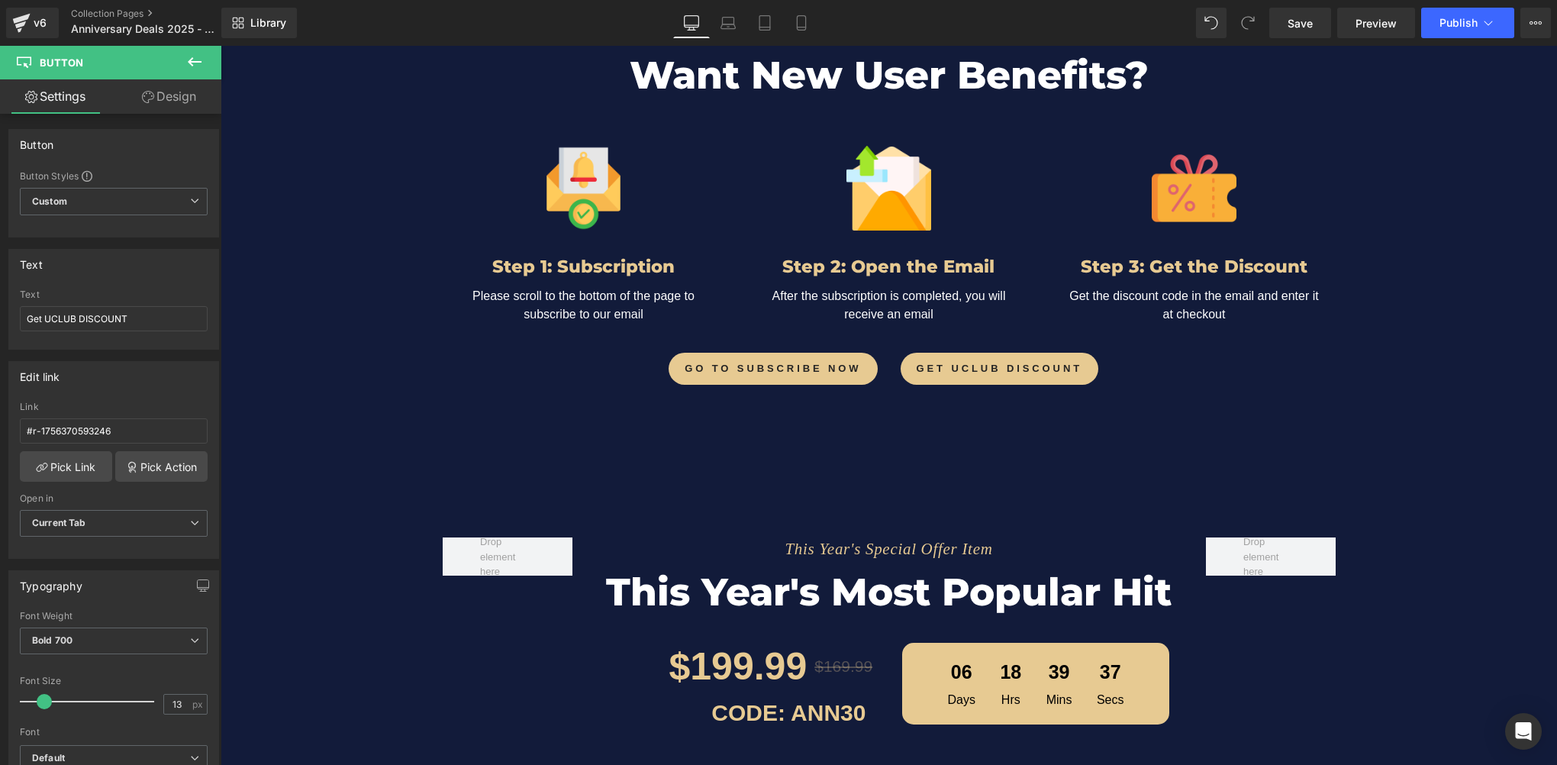
scroll to position [2213, 0]
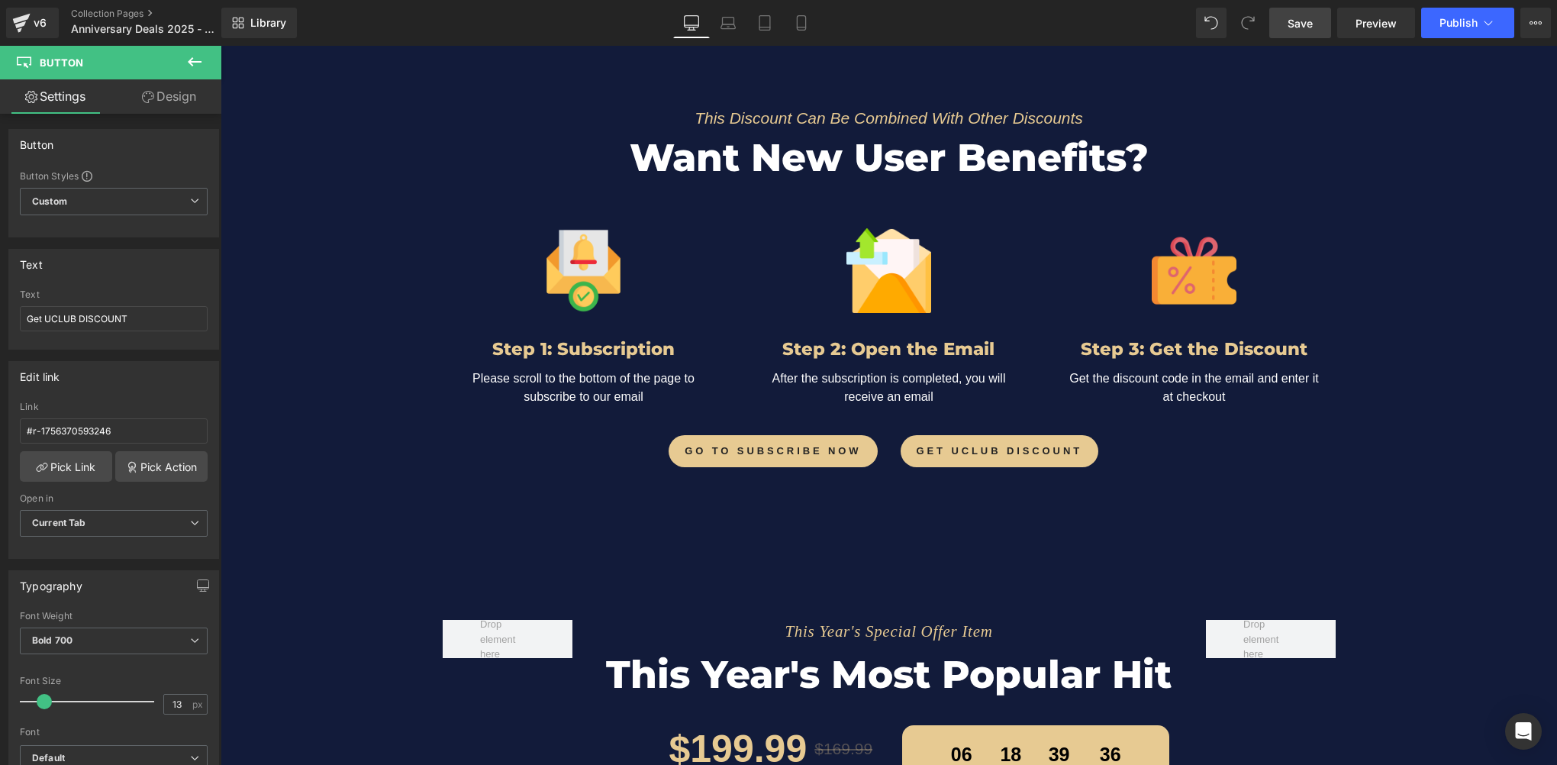
click at [1298, 33] on link "Save" at bounding box center [1300, 23] width 62 height 31
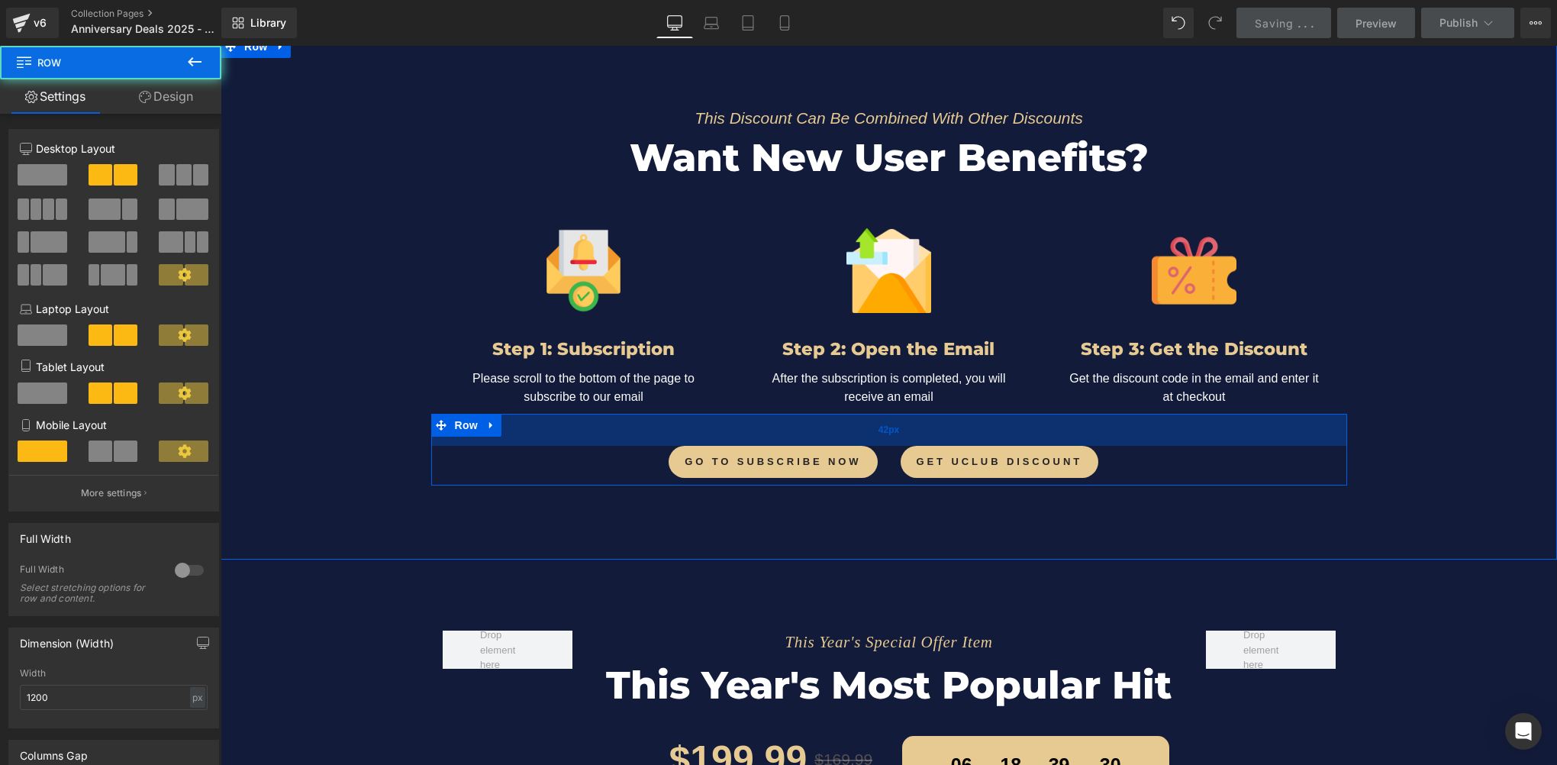
click at [860, 432] on div "42px" at bounding box center [889, 430] width 916 height 32
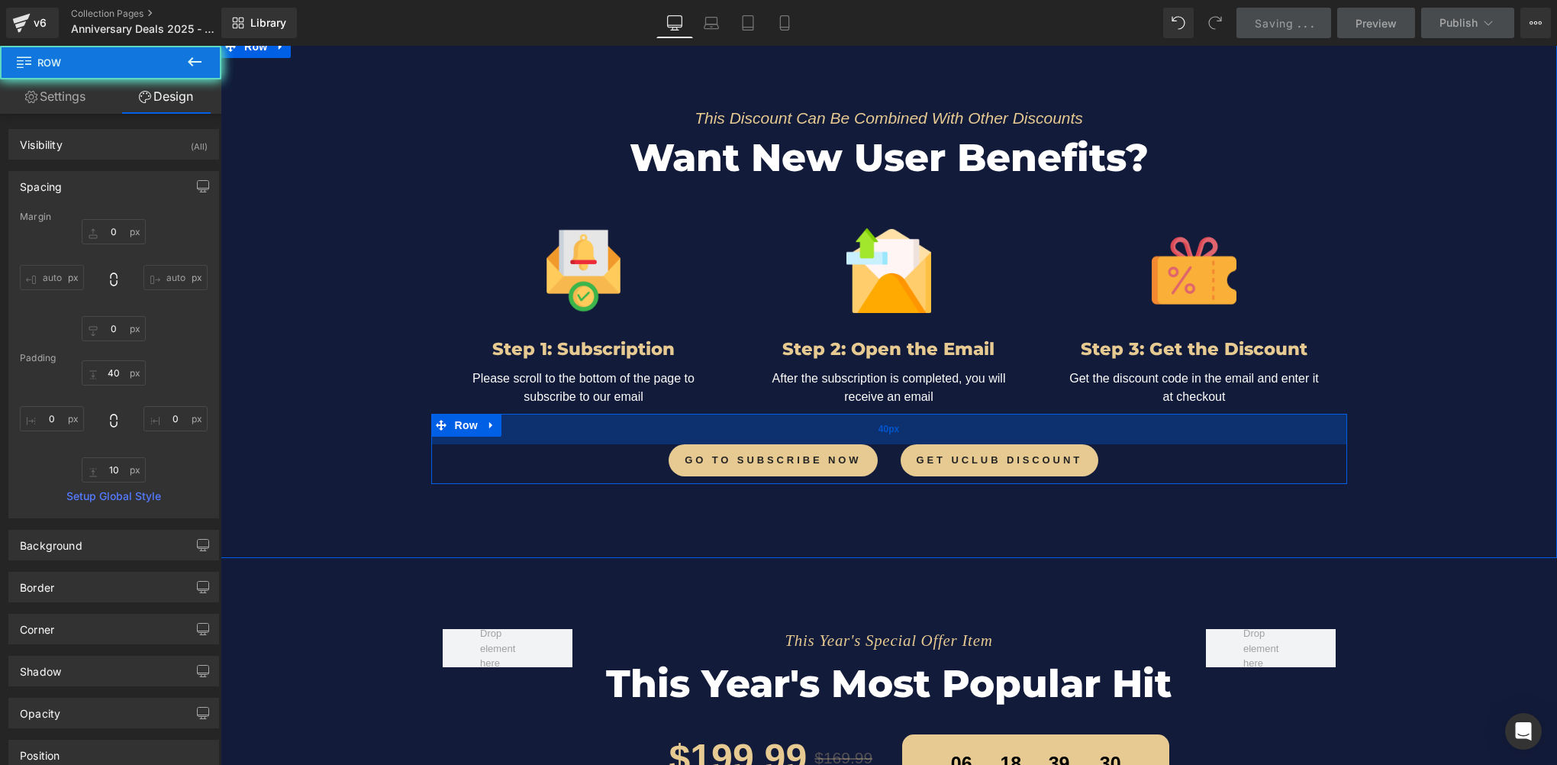
click at [861, 430] on div "40px" at bounding box center [889, 429] width 916 height 31
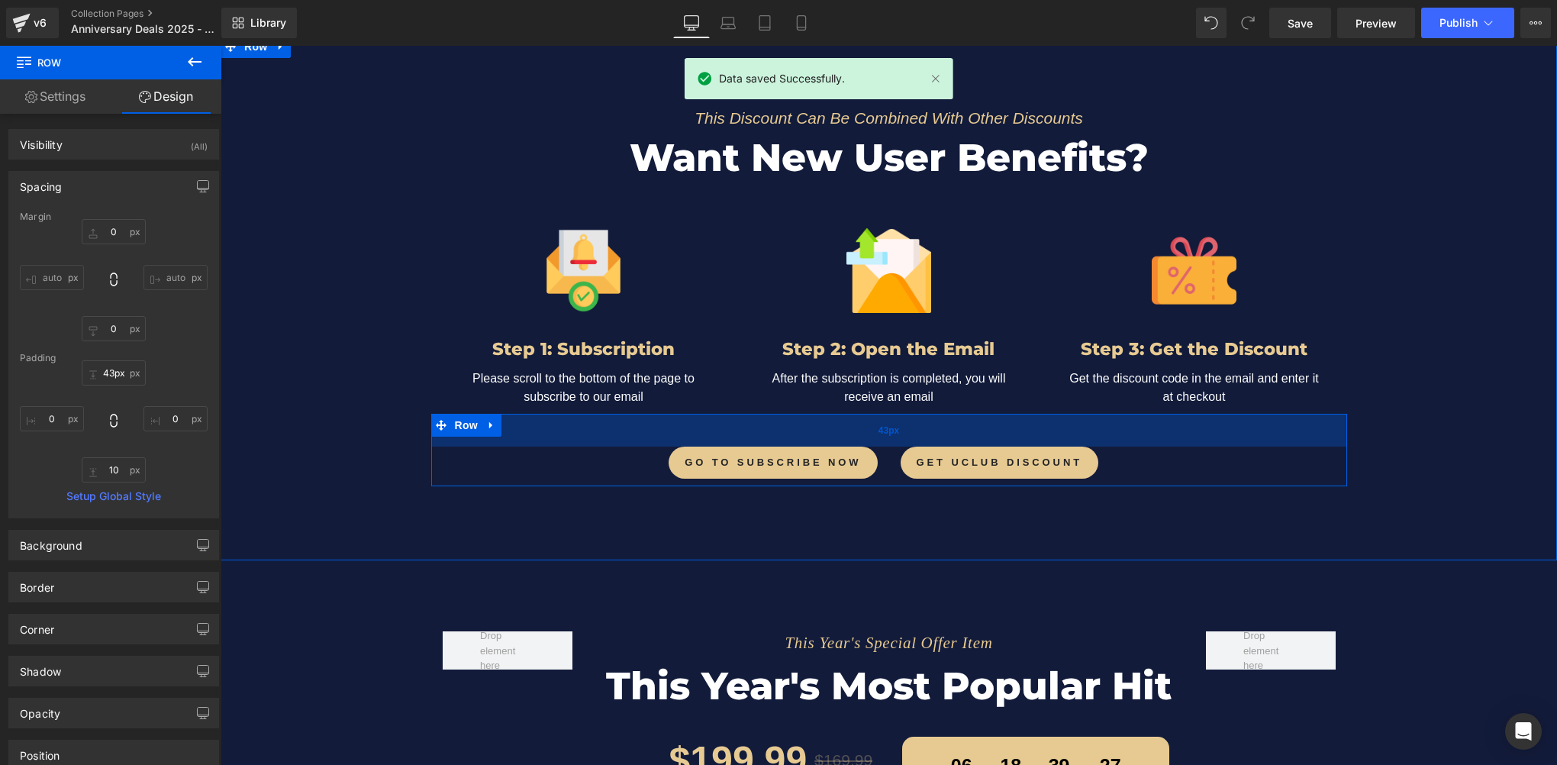
type input "45px"
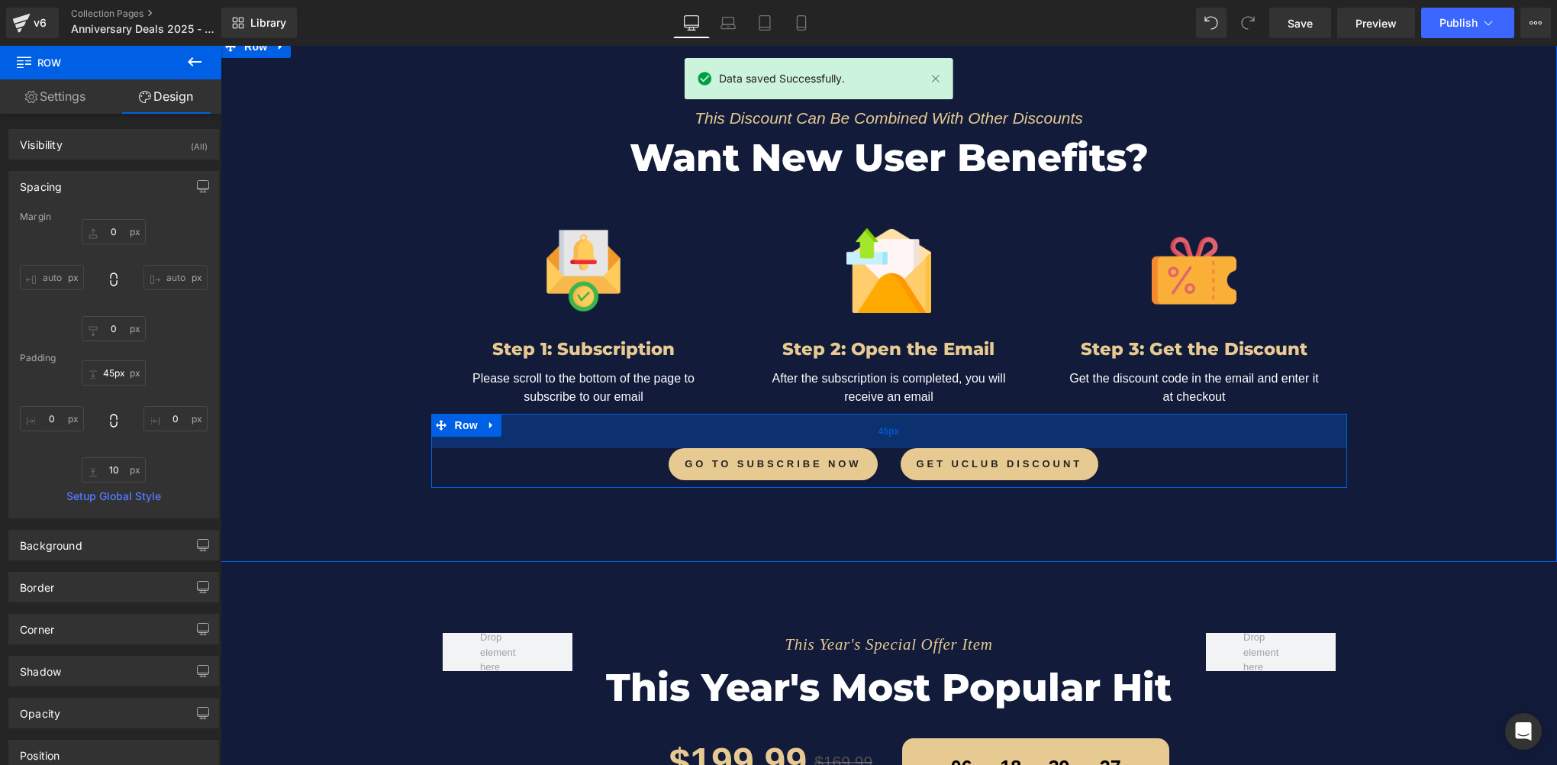
click at [879, 424] on span "45px" at bounding box center [888, 431] width 21 height 14
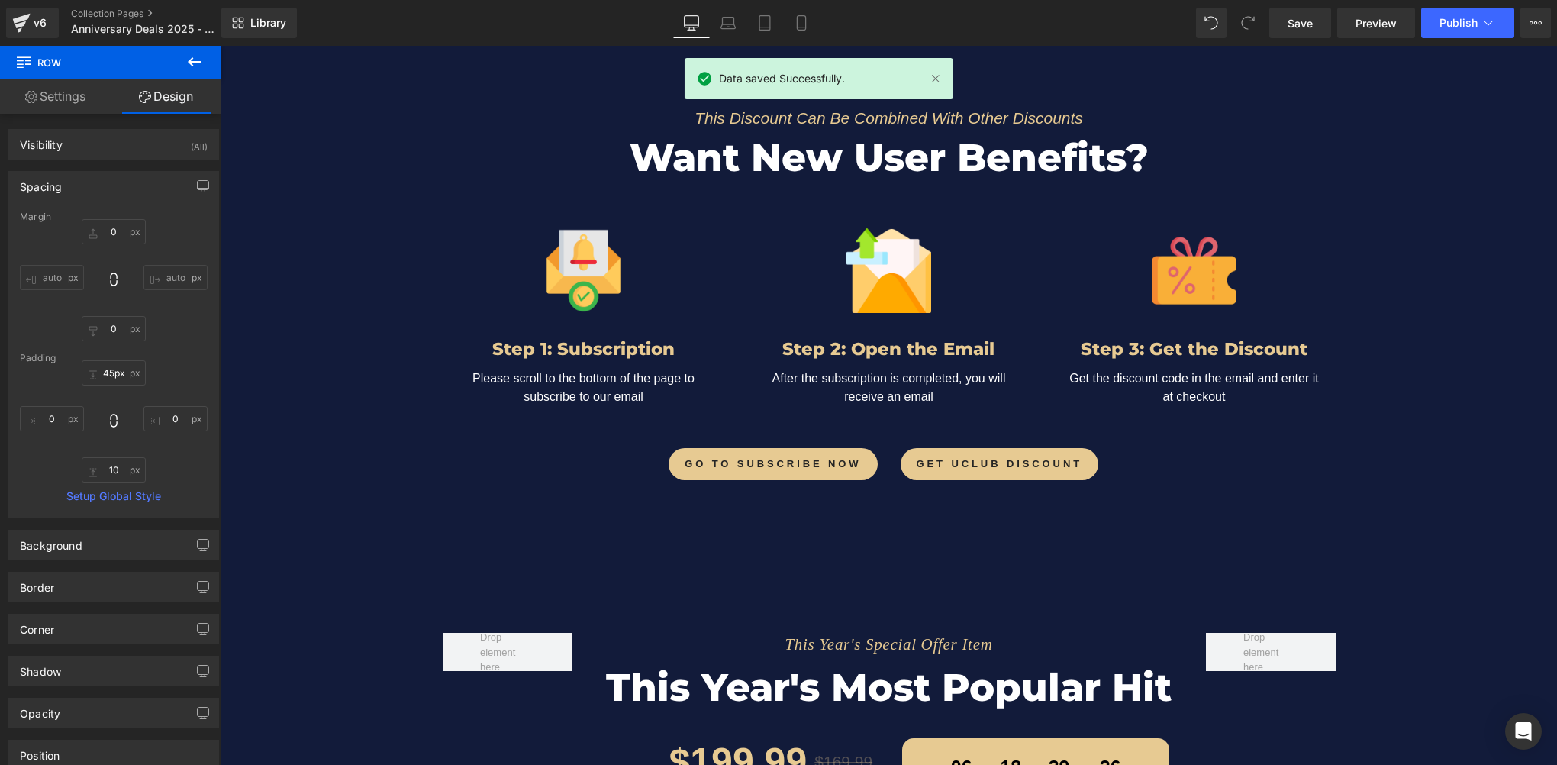
click at [1277, 38] on div "Library Desktop Desktop Laptop Tablet Mobile Save Preview Publish Scheduled Vie…" at bounding box center [889, 23] width 1336 height 46
click at [1283, 35] on link "Save" at bounding box center [1300, 23] width 62 height 31
drag, startPoint x: 275, startPoint y: 121, endPoint x: 717, endPoint y: 23, distance: 452.7
click at [717, 23] on link "Laptop" at bounding box center [728, 23] width 37 height 31
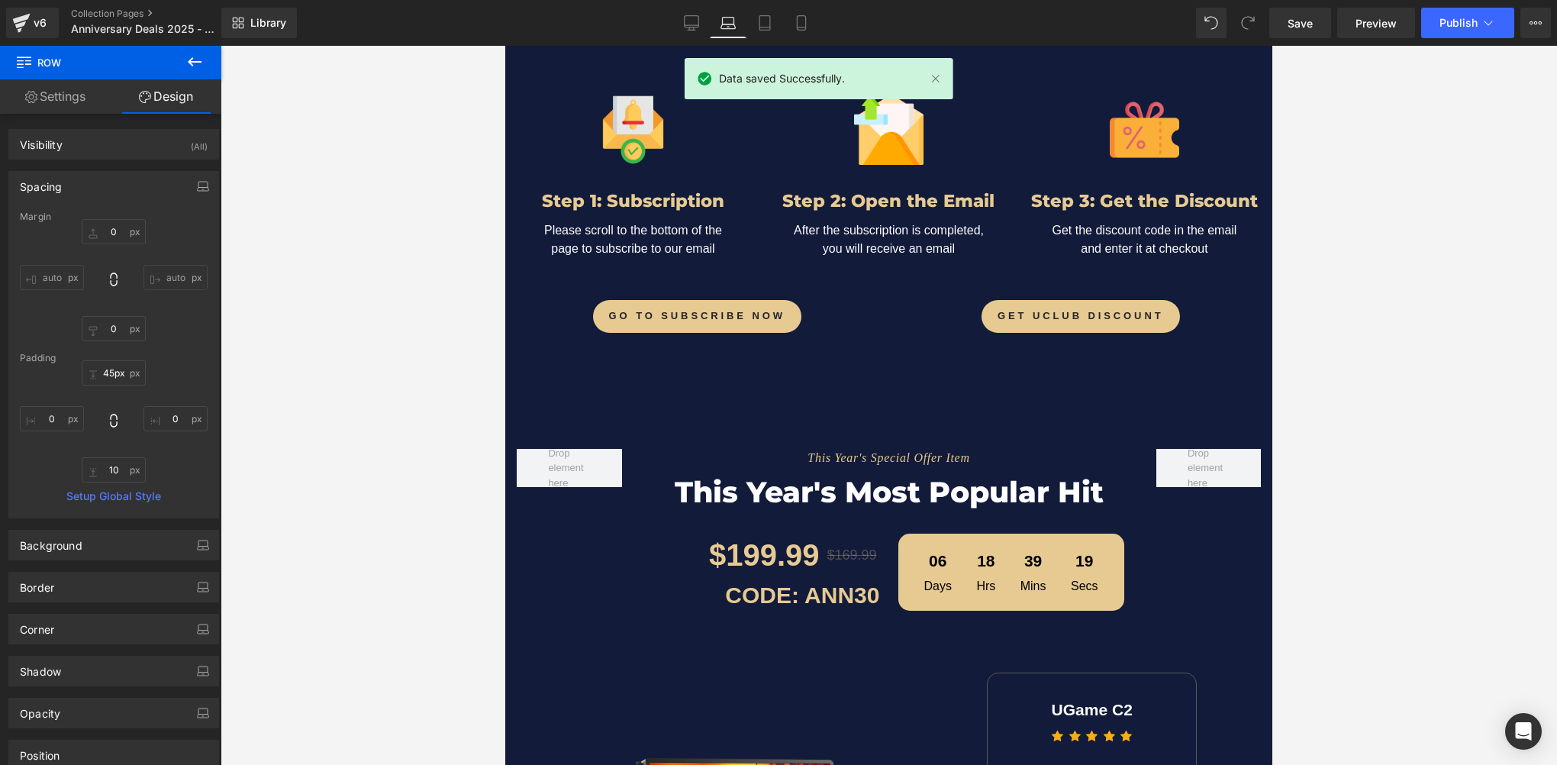
type input "0"
type input "45"
type input "0"
type input "10"
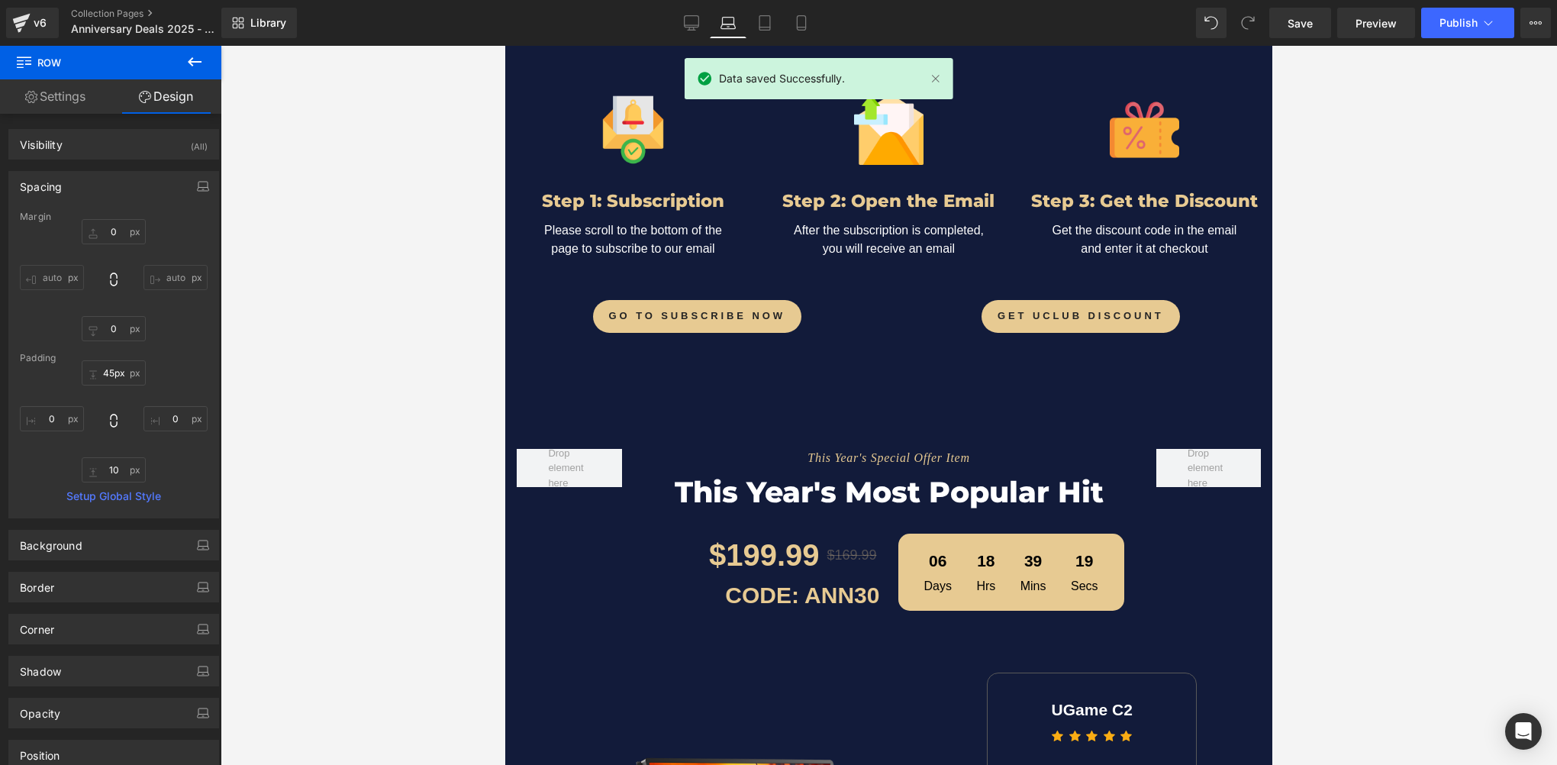
type input "0"
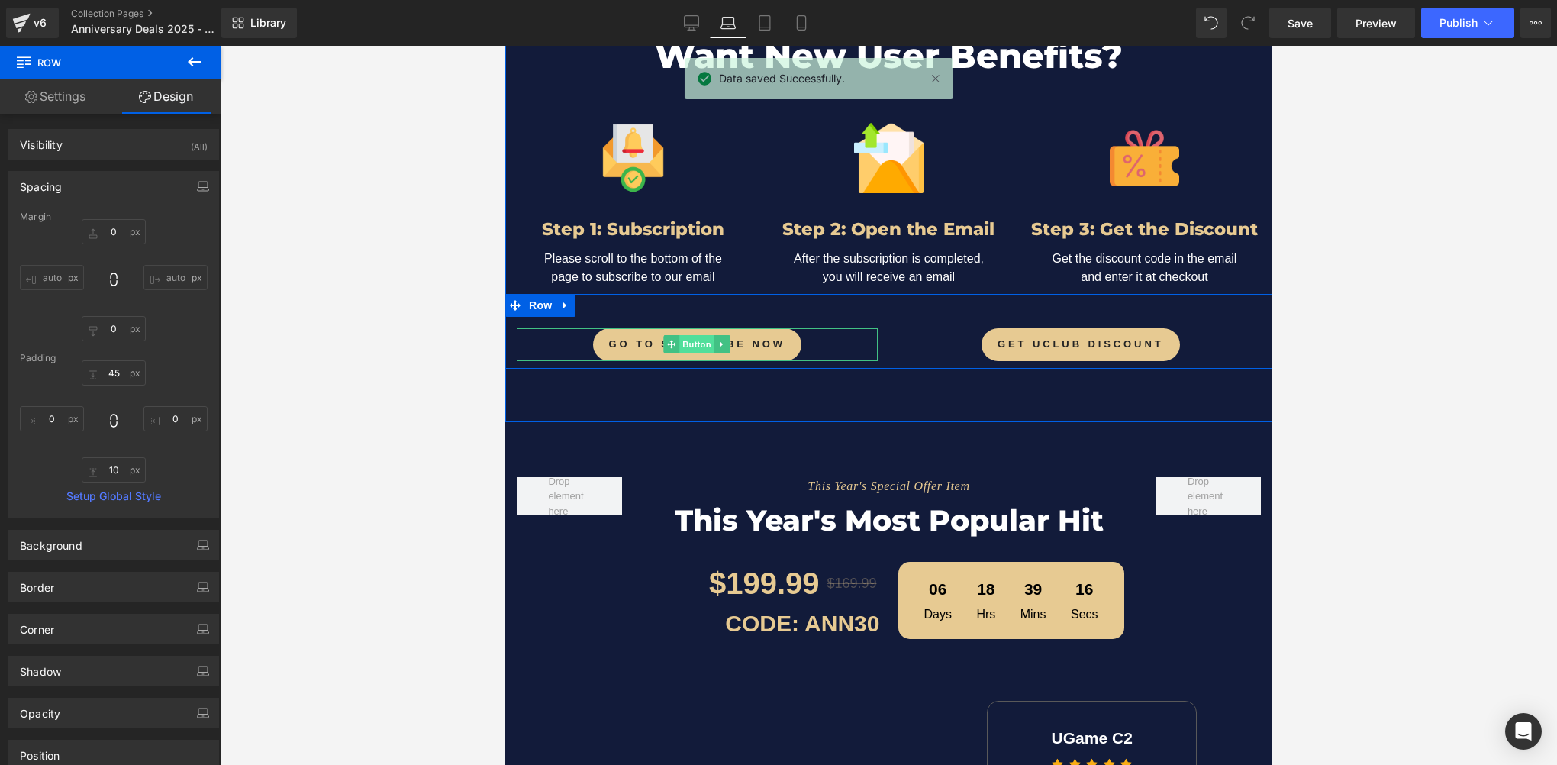
click at [691, 337] on span "Button" at bounding box center [696, 344] width 35 height 18
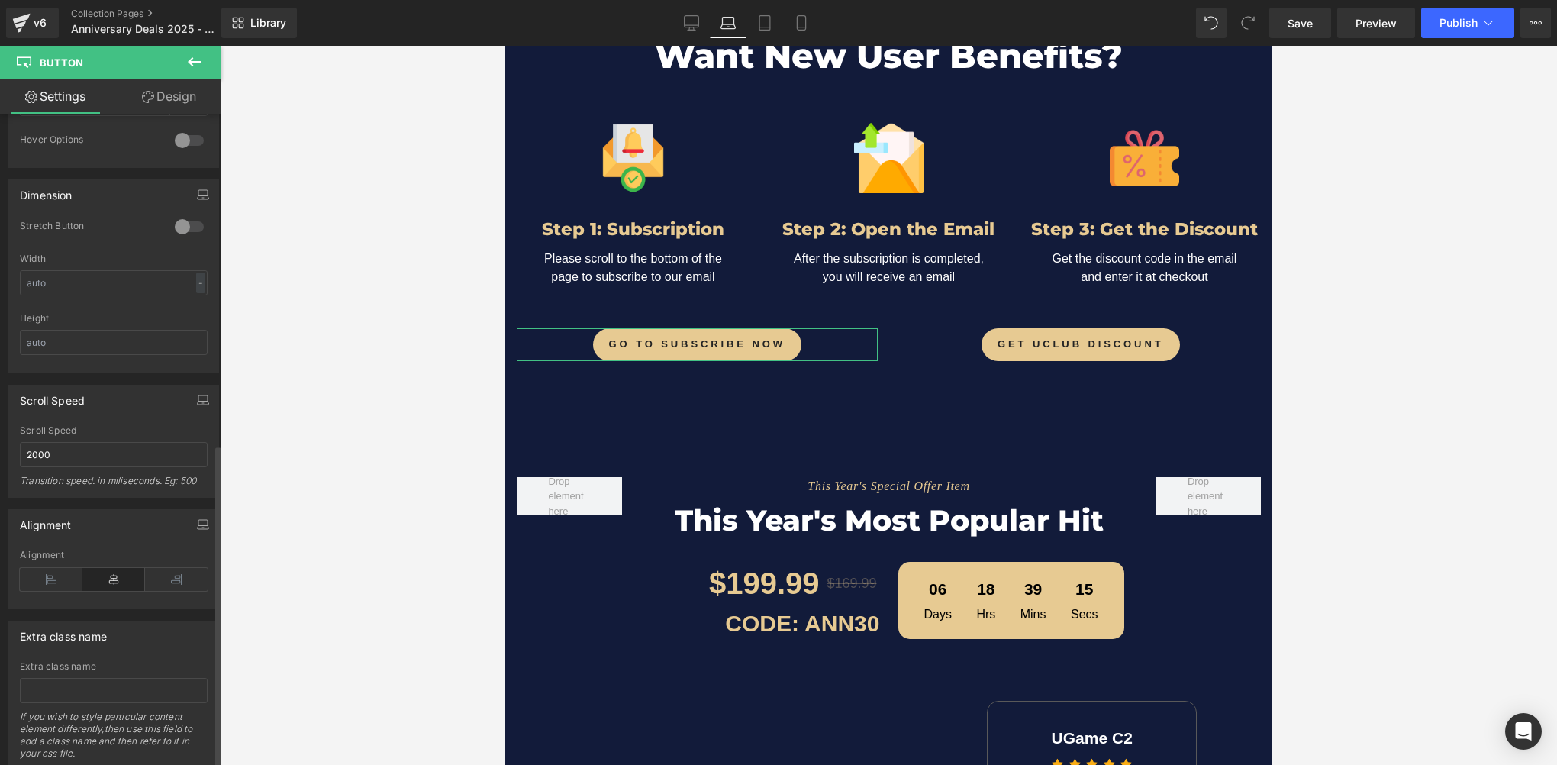
scroll to position [939, 0]
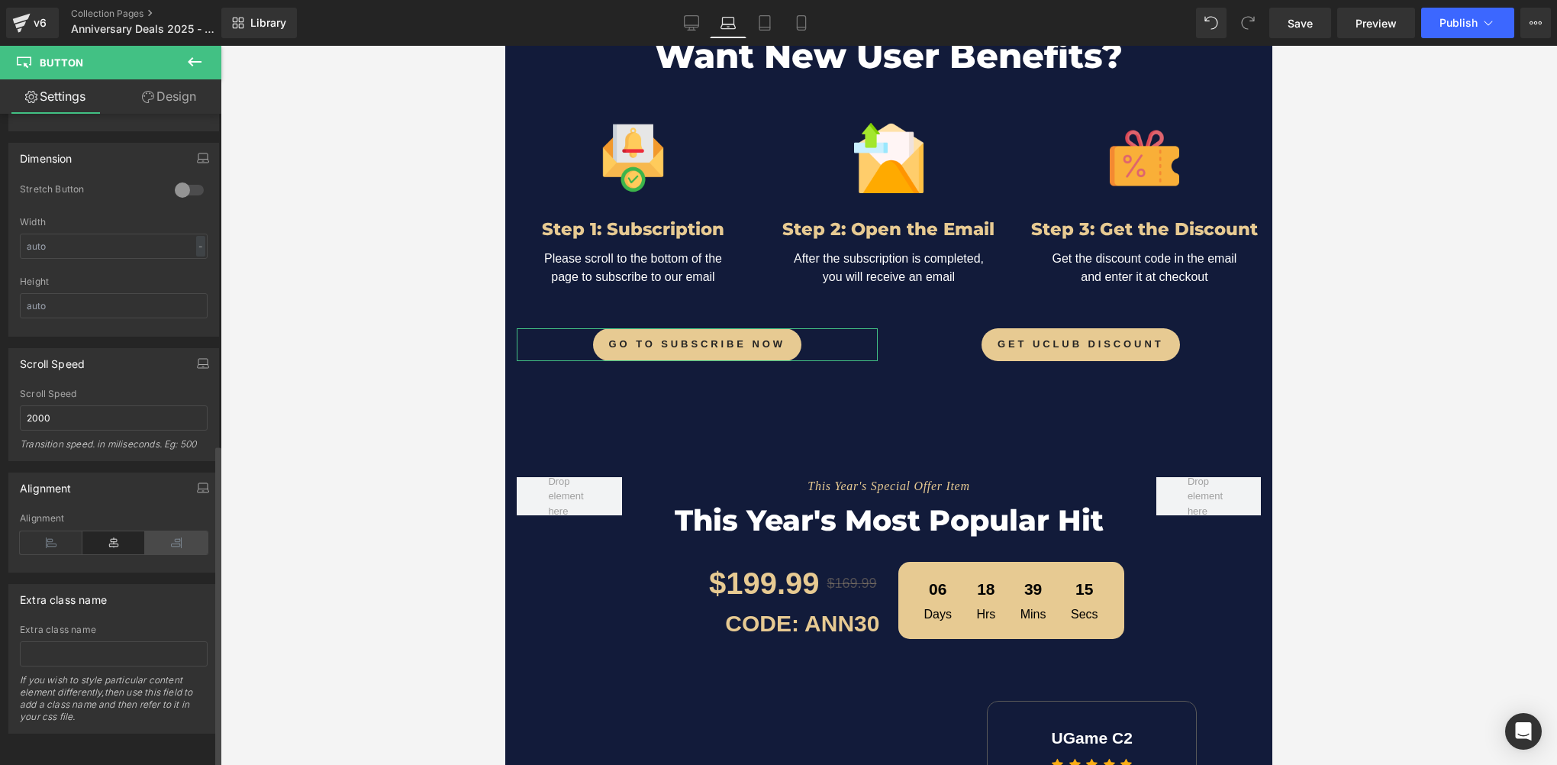
click at [160, 532] on icon at bounding box center [176, 542] width 63 height 23
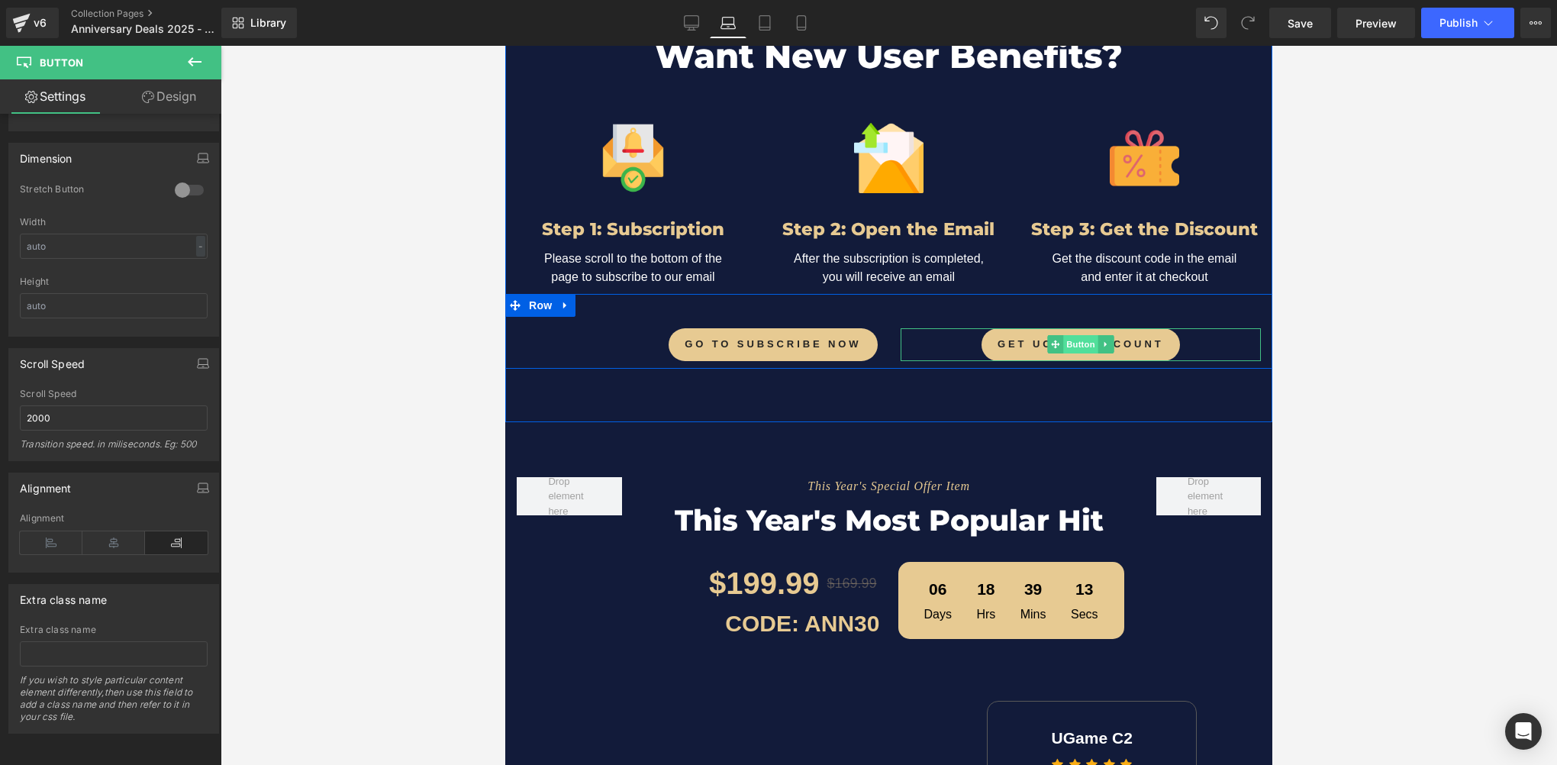
click at [1068, 335] on span "Button" at bounding box center [1080, 344] width 35 height 18
click at [176, 537] on icon at bounding box center [176, 542] width 63 height 23
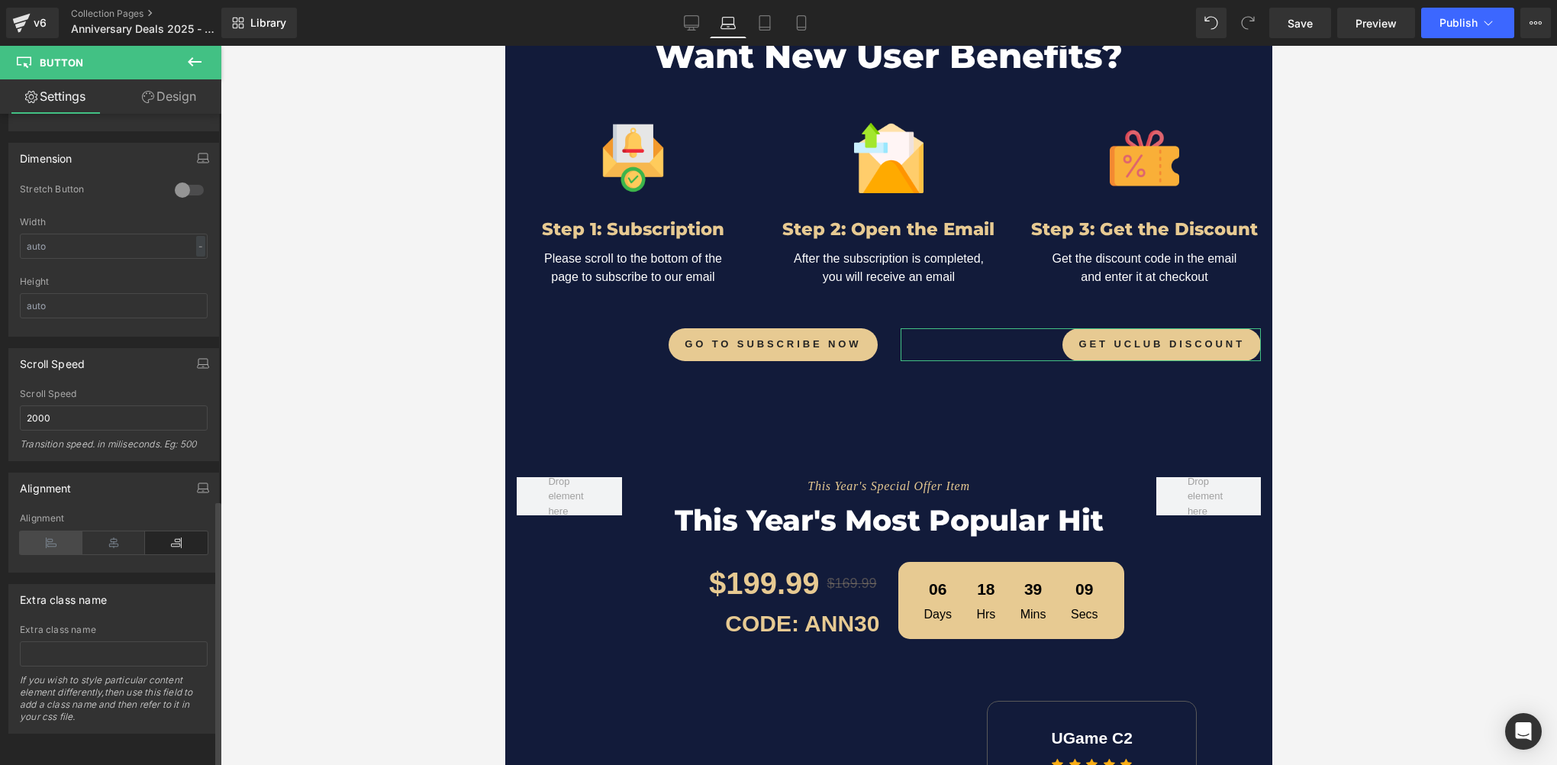
click at [38, 532] on icon at bounding box center [51, 542] width 63 height 23
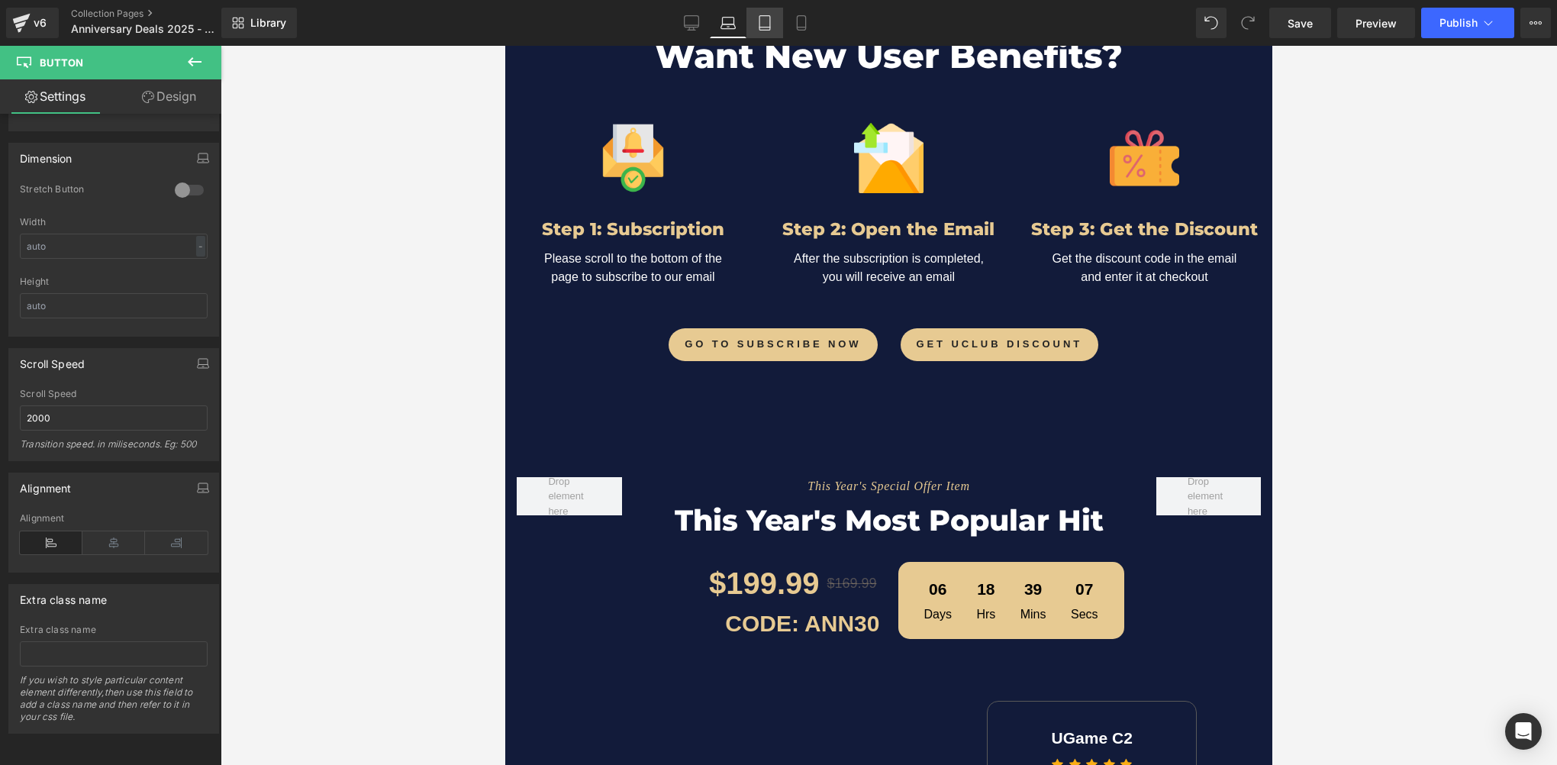
click at [771, 24] on icon at bounding box center [764, 22] width 15 height 15
type input "100"
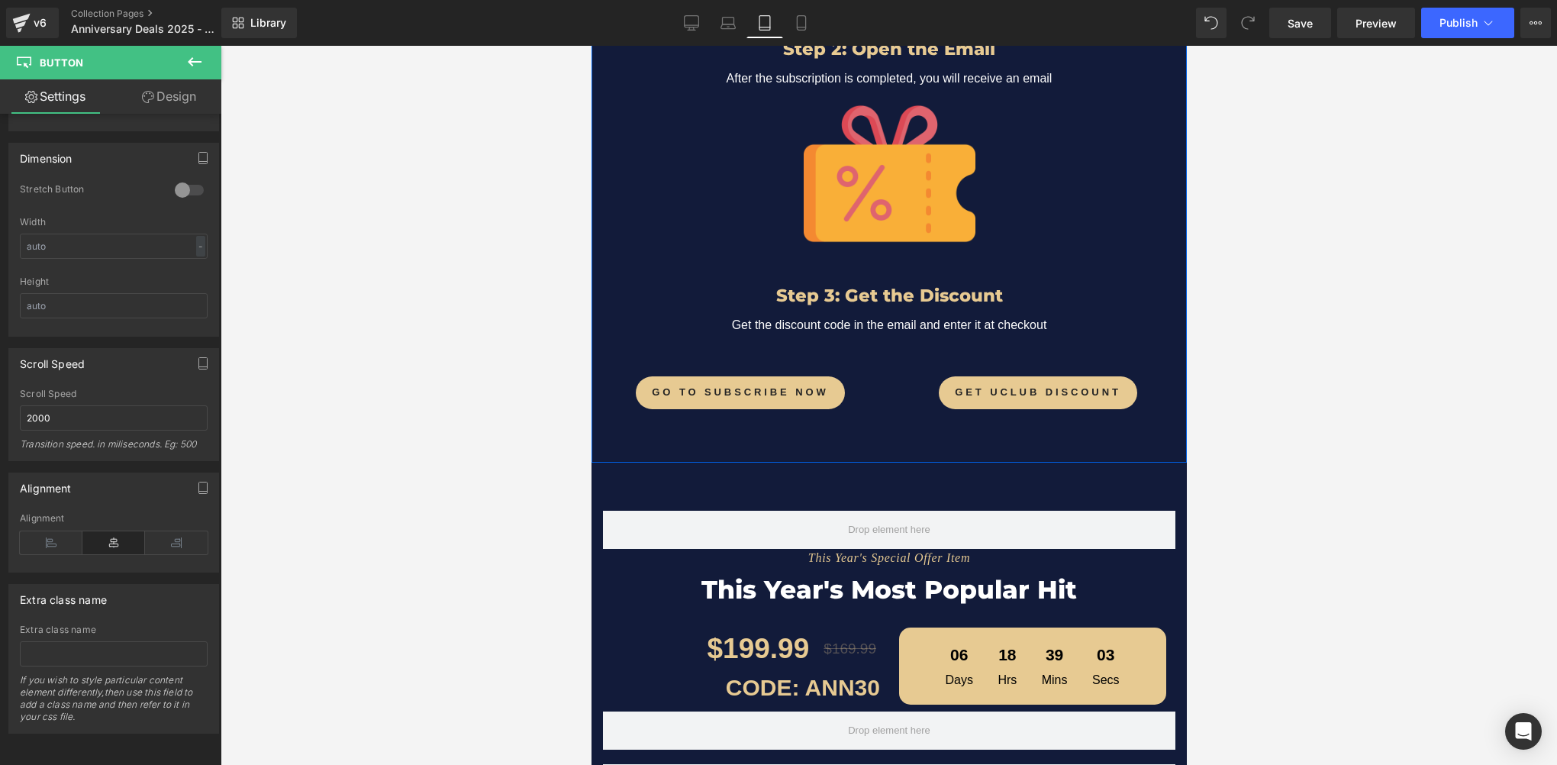
scroll to position [3163, 0]
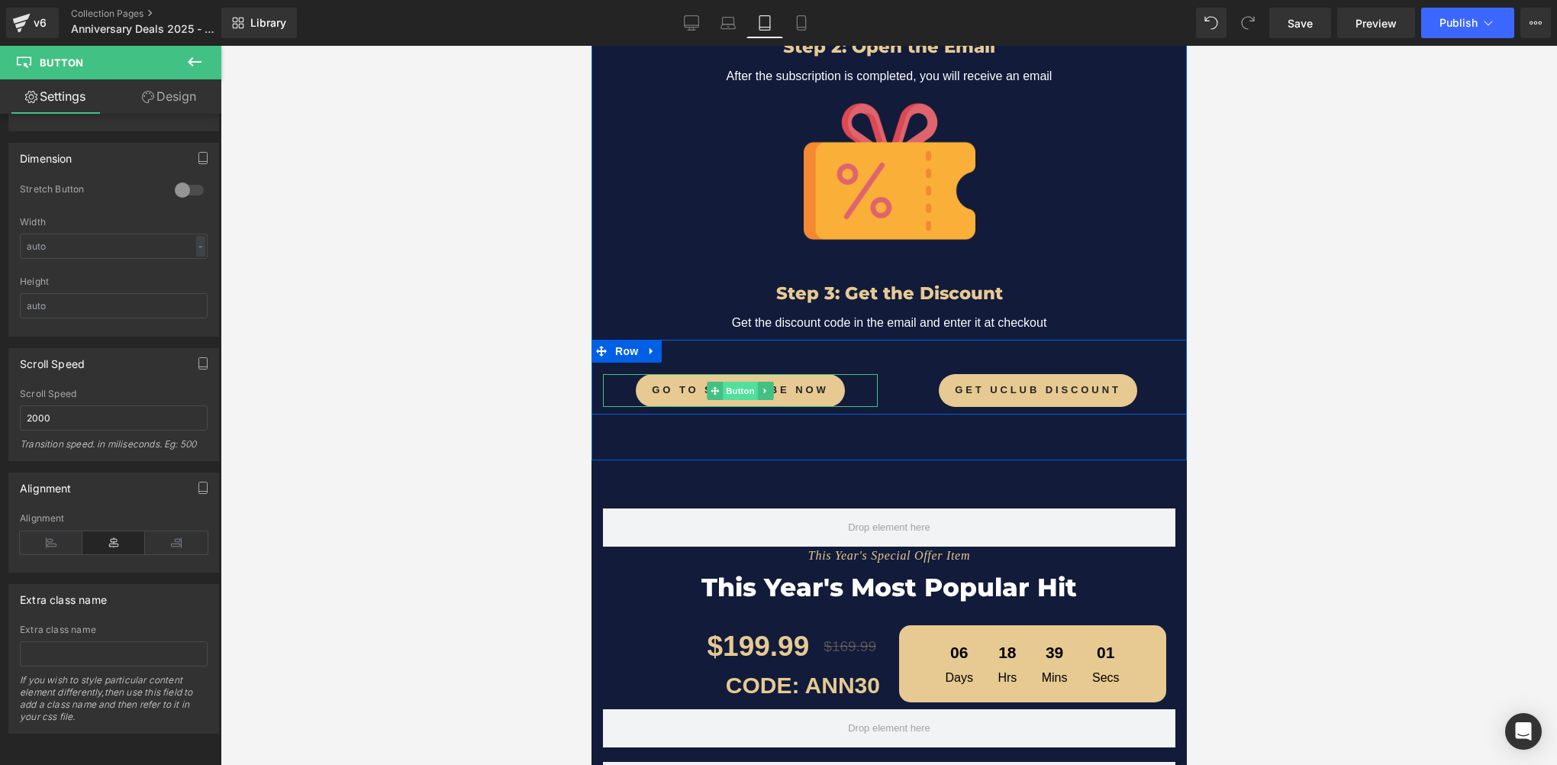
click at [733, 382] on span "Button" at bounding box center [739, 391] width 35 height 18
click at [172, 531] on icon at bounding box center [176, 542] width 63 height 23
click at [1020, 382] on span "Button" at bounding box center [1037, 391] width 35 height 18
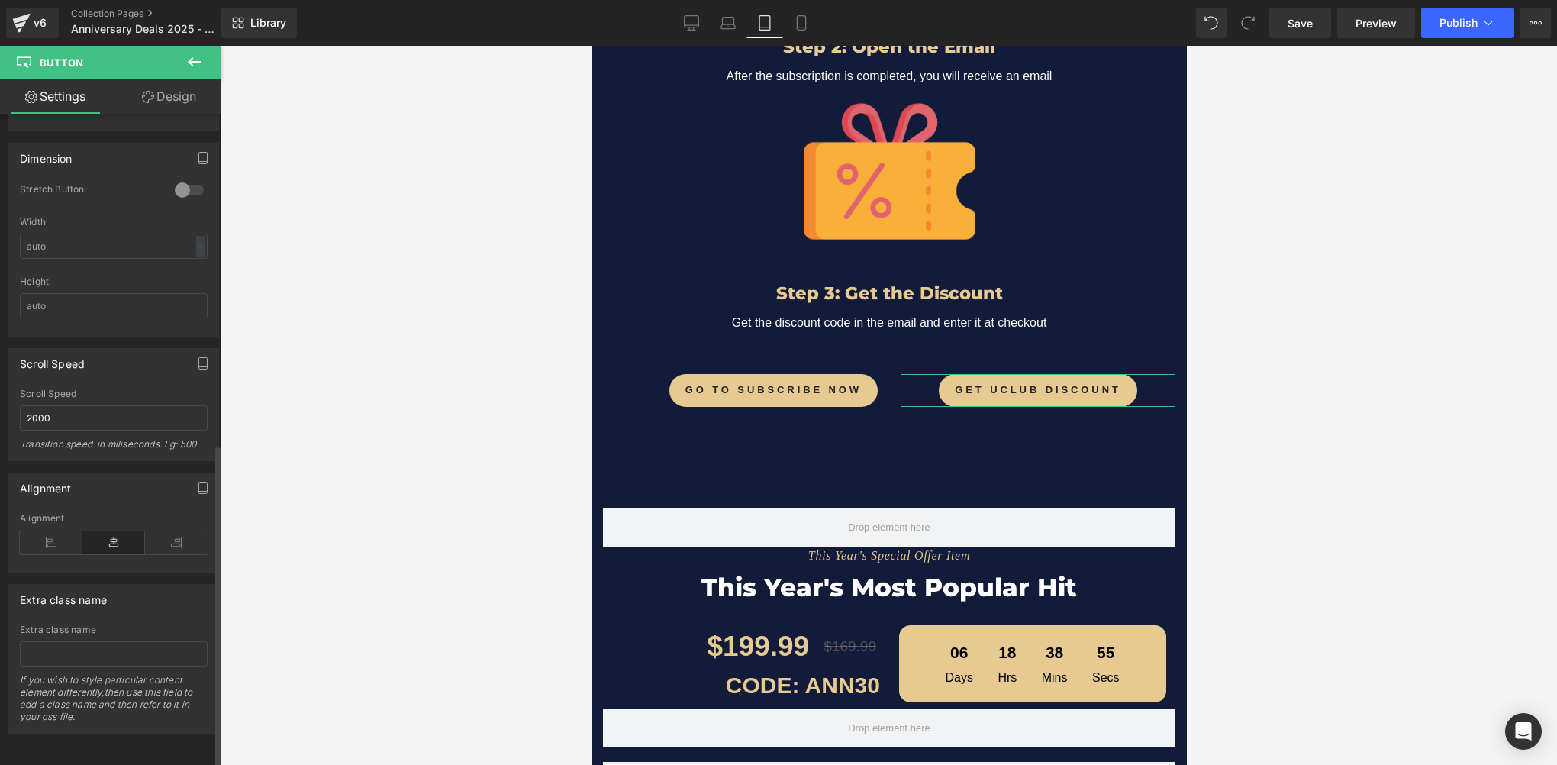
drag, startPoint x: 36, startPoint y: 533, endPoint x: 122, endPoint y: 530, distance: 86.3
click at [35, 533] on icon at bounding box center [51, 542] width 63 height 23
click at [809, 31] on link "Mobile" at bounding box center [801, 23] width 37 height 31
type input "100"
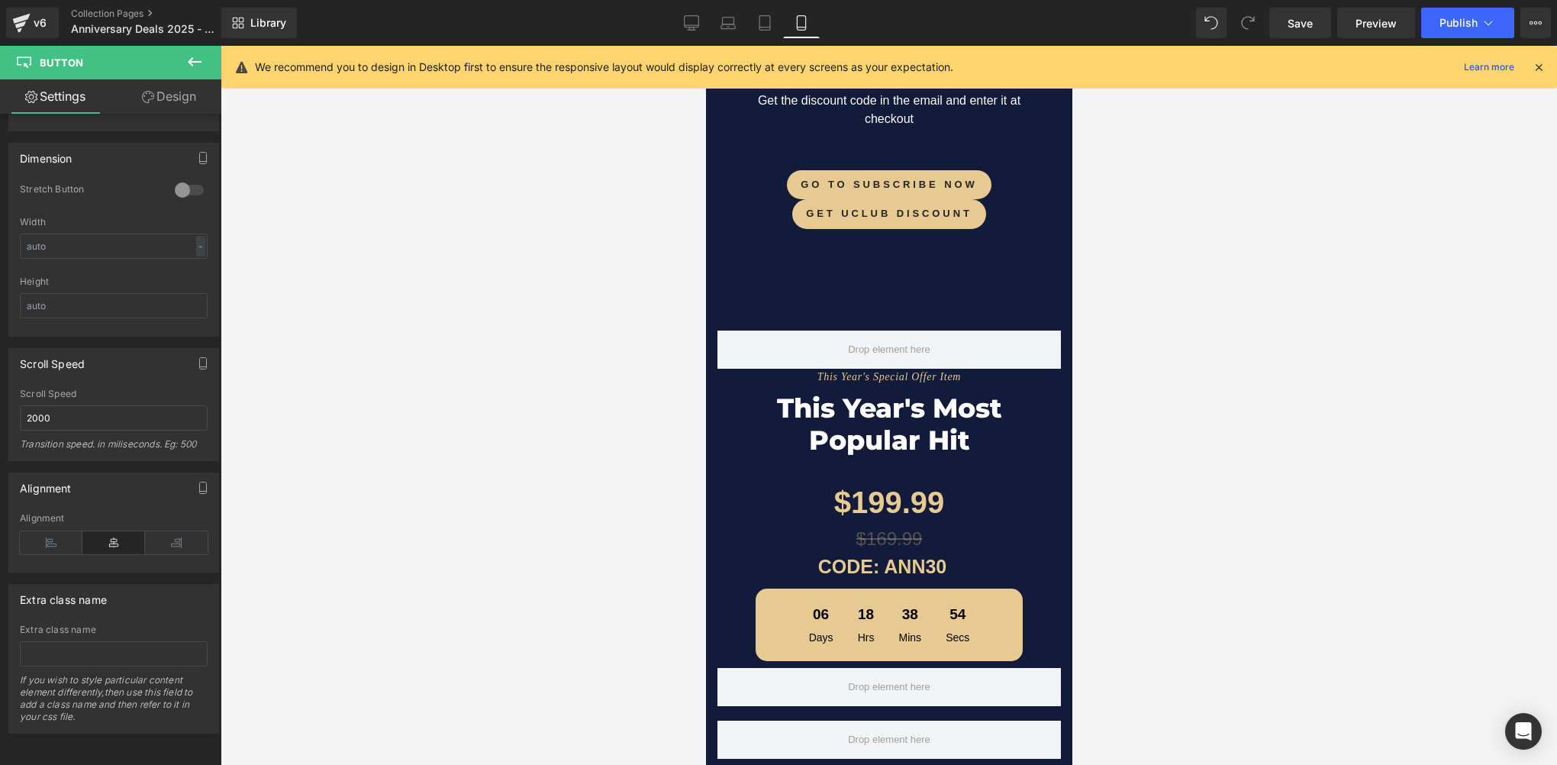
scroll to position [3010, 0]
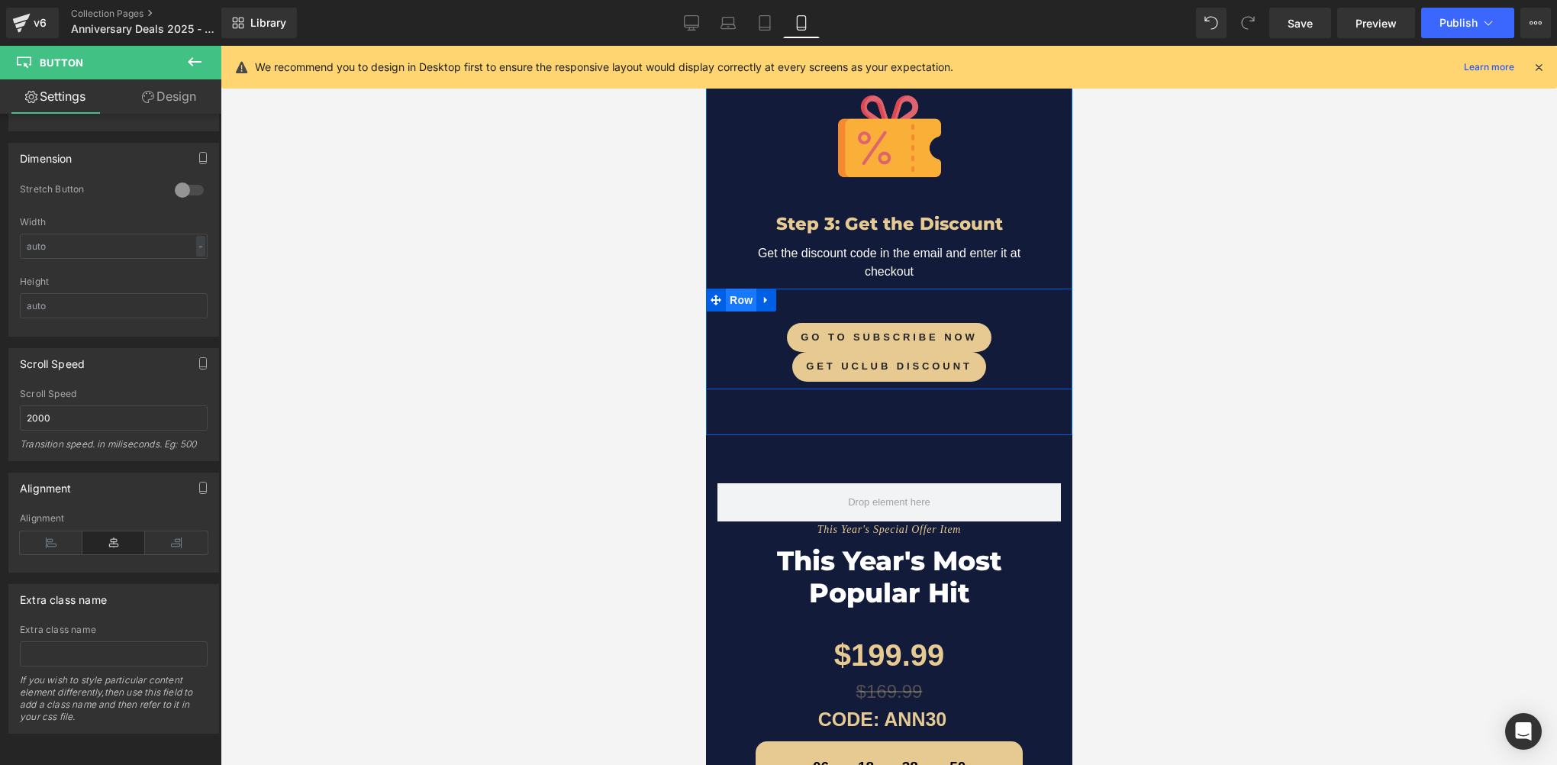
click at [736, 288] on span "Row" at bounding box center [740, 299] width 31 height 23
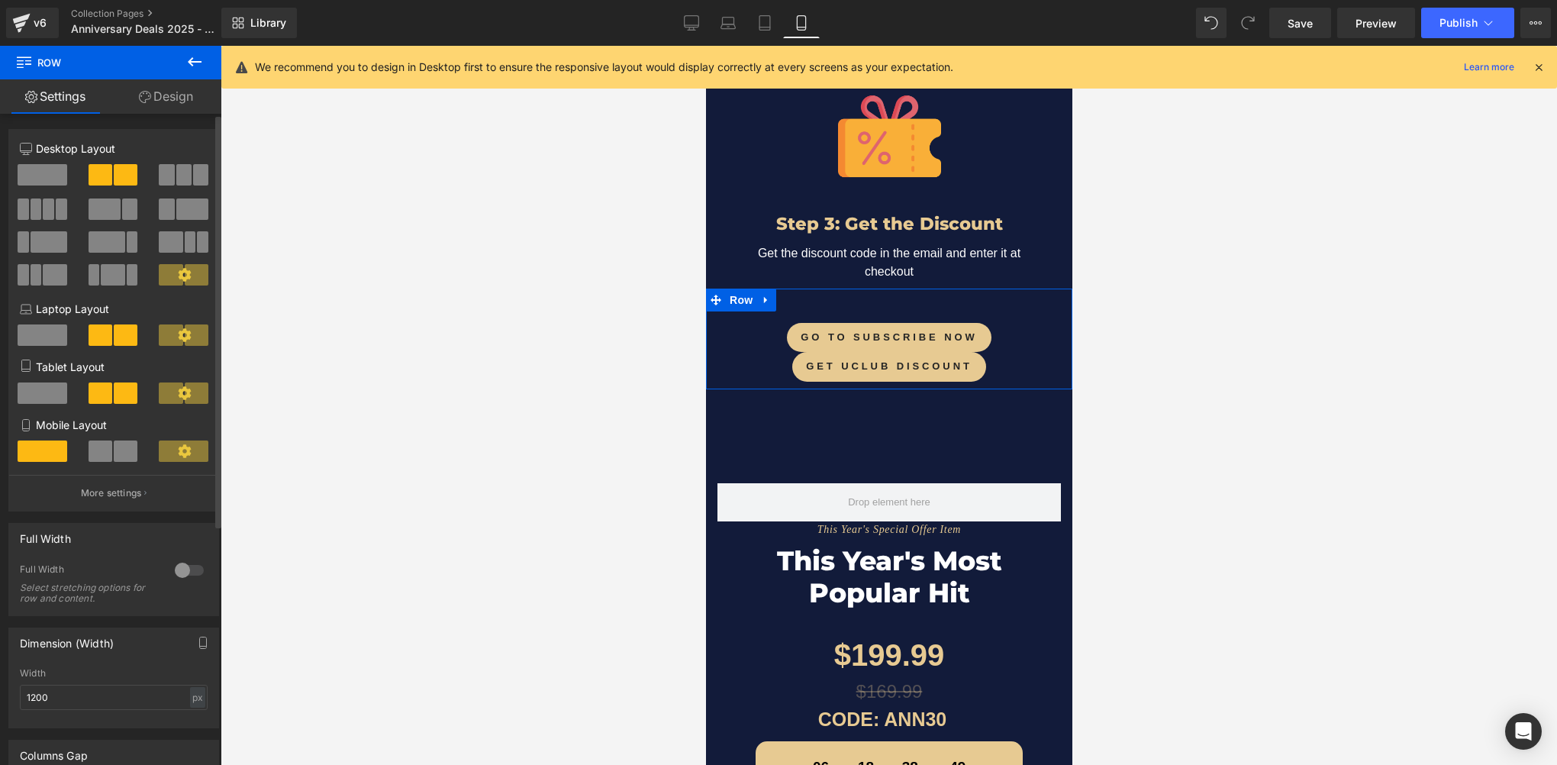
click at [108, 453] on span at bounding box center [101, 450] width 24 height 21
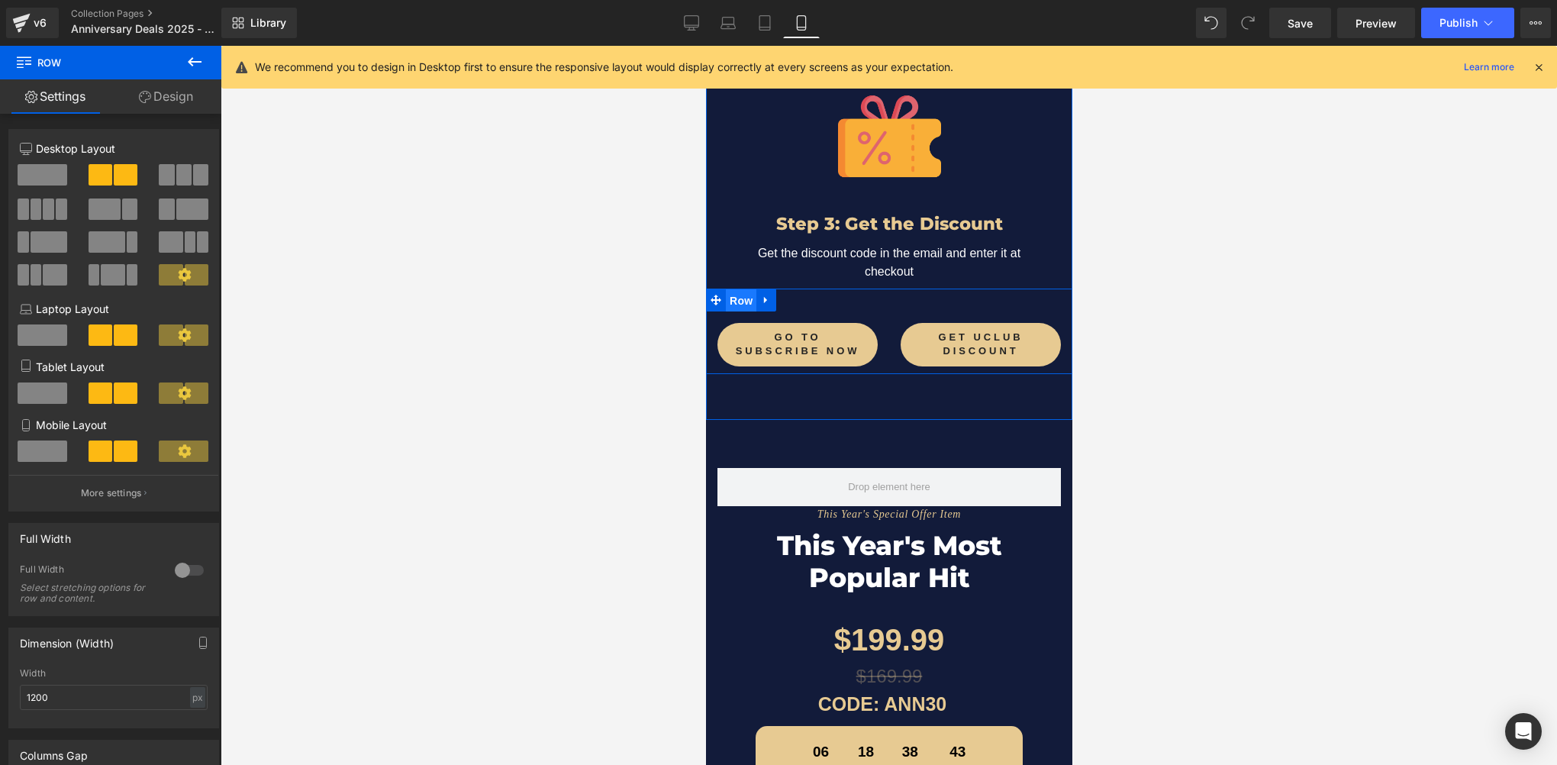
click at [731, 289] on span "Row" at bounding box center [740, 300] width 31 height 23
click at [49, 456] on span at bounding box center [43, 450] width 50 height 21
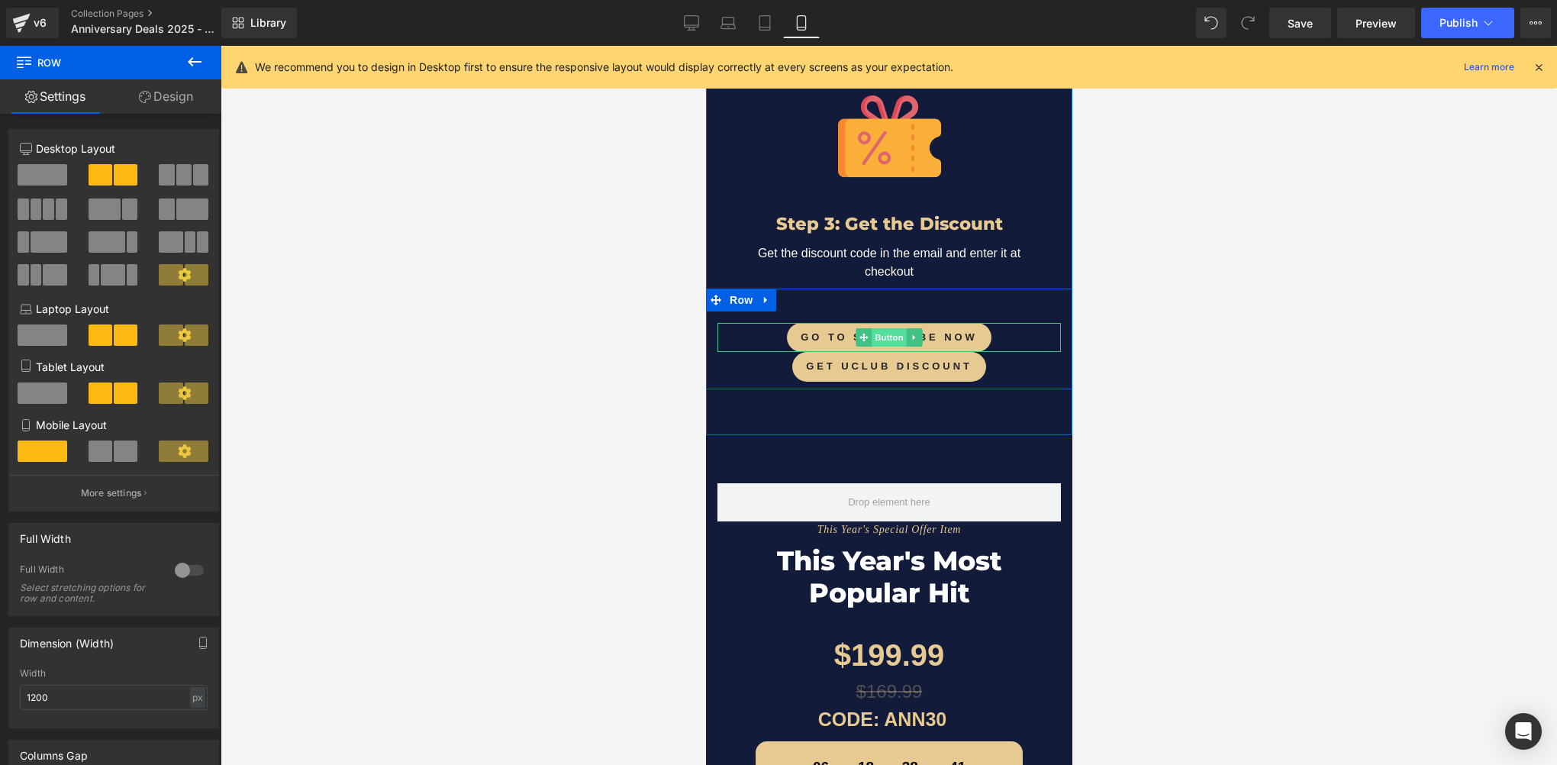
click at [884, 328] on span "Button" at bounding box center [888, 337] width 35 height 18
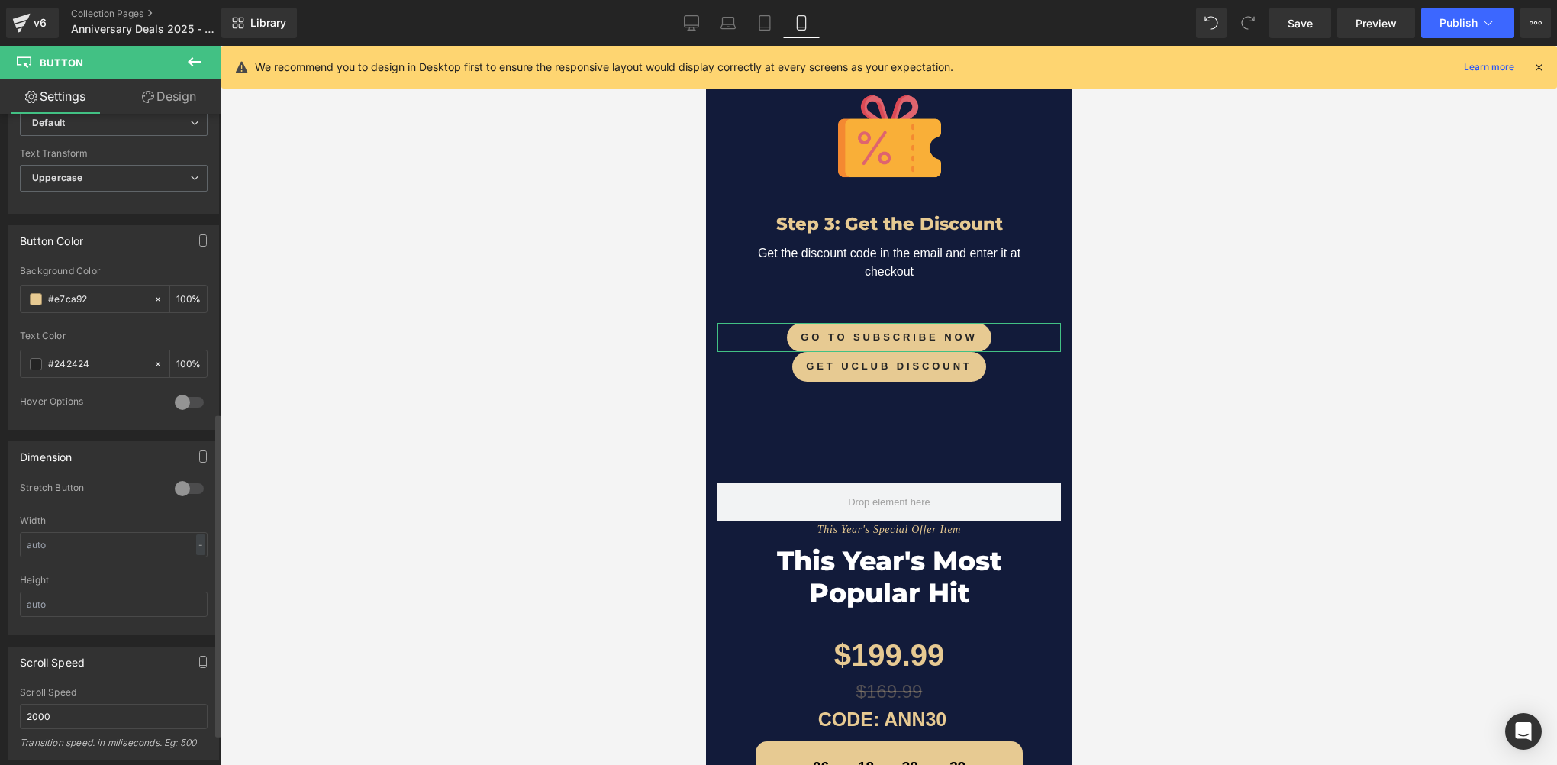
scroll to position [763, 0]
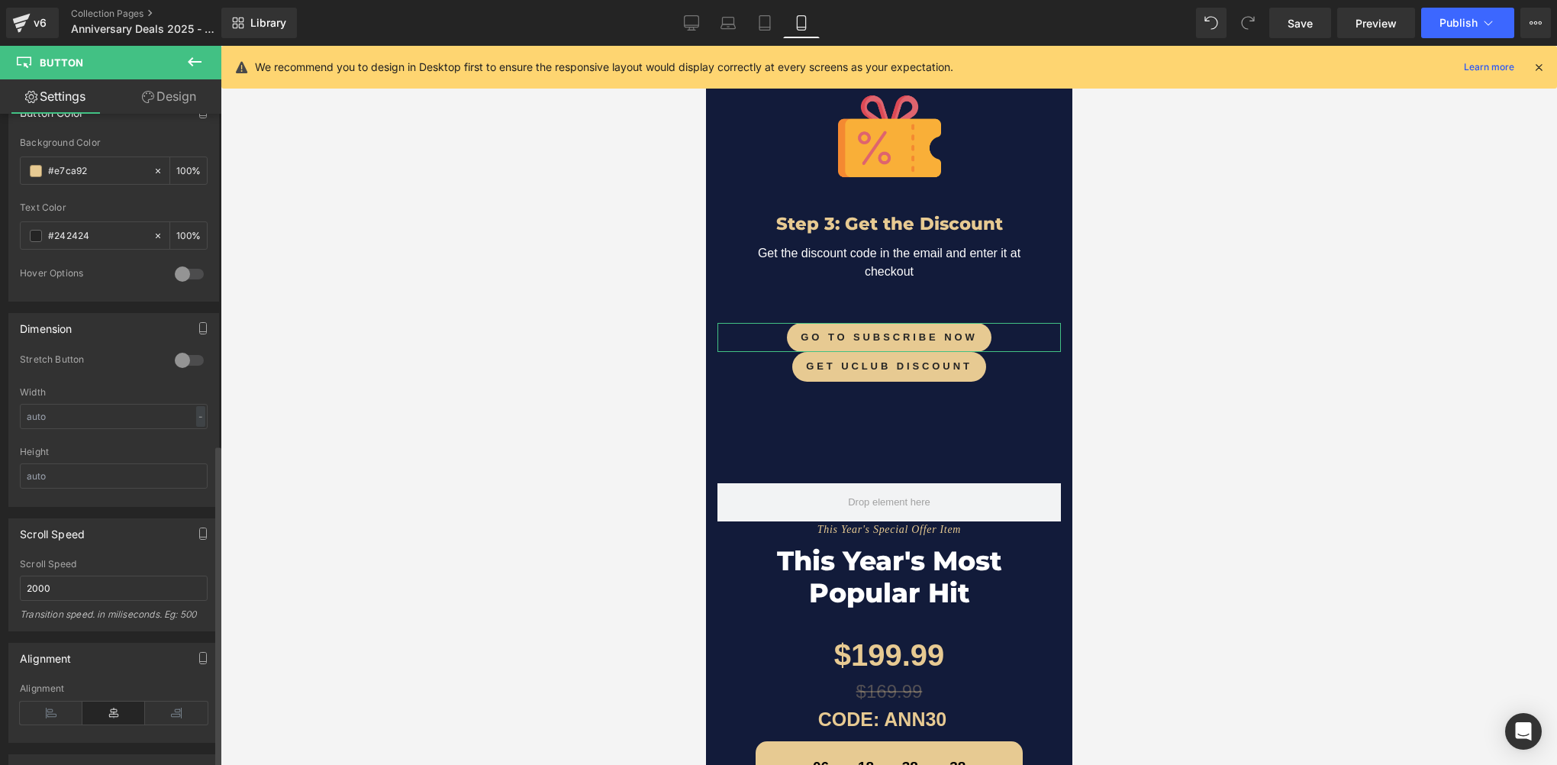
click at [183, 353] on div at bounding box center [189, 360] width 37 height 24
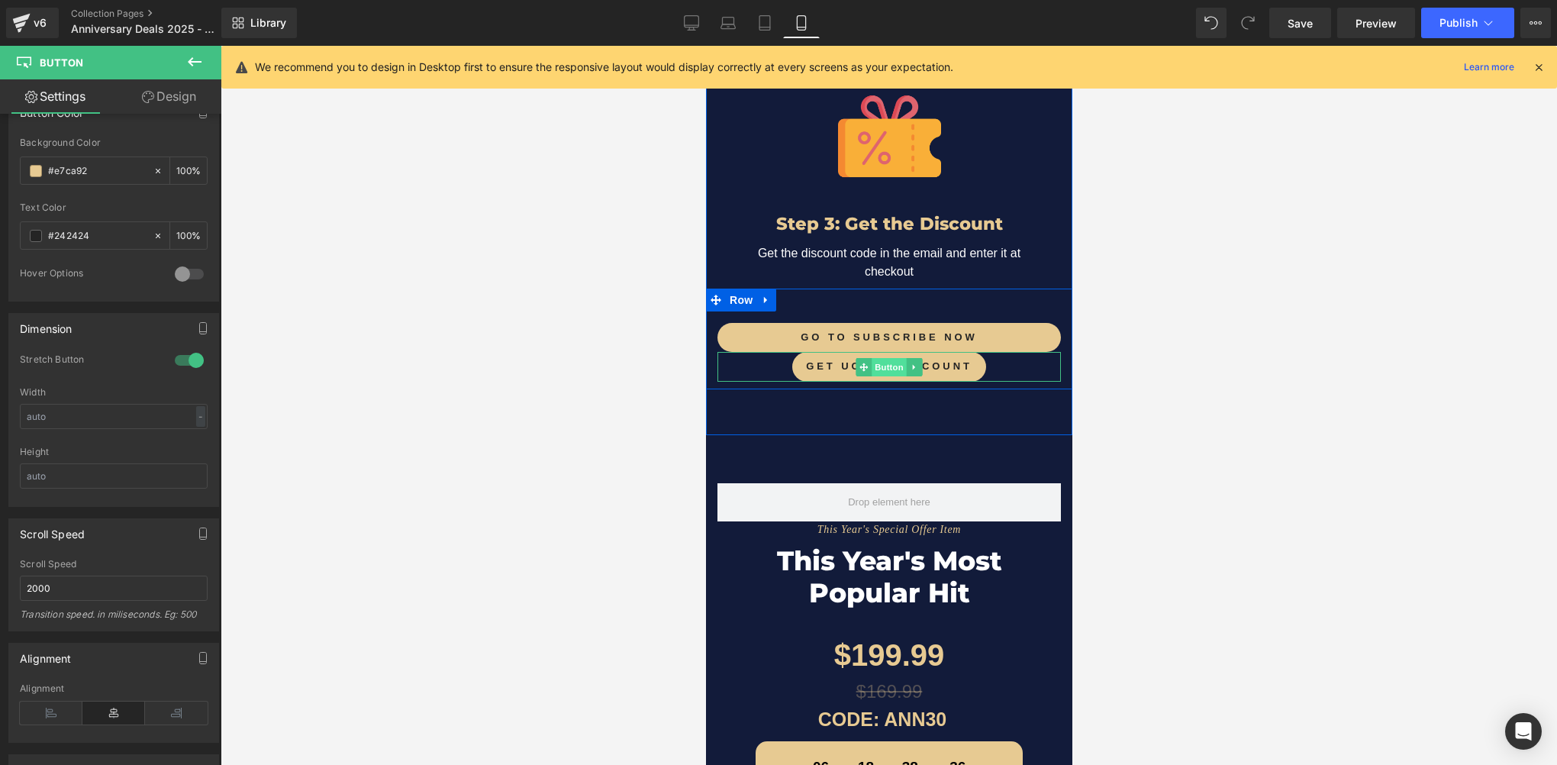
click at [891, 358] on span "Button" at bounding box center [888, 367] width 35 height 18
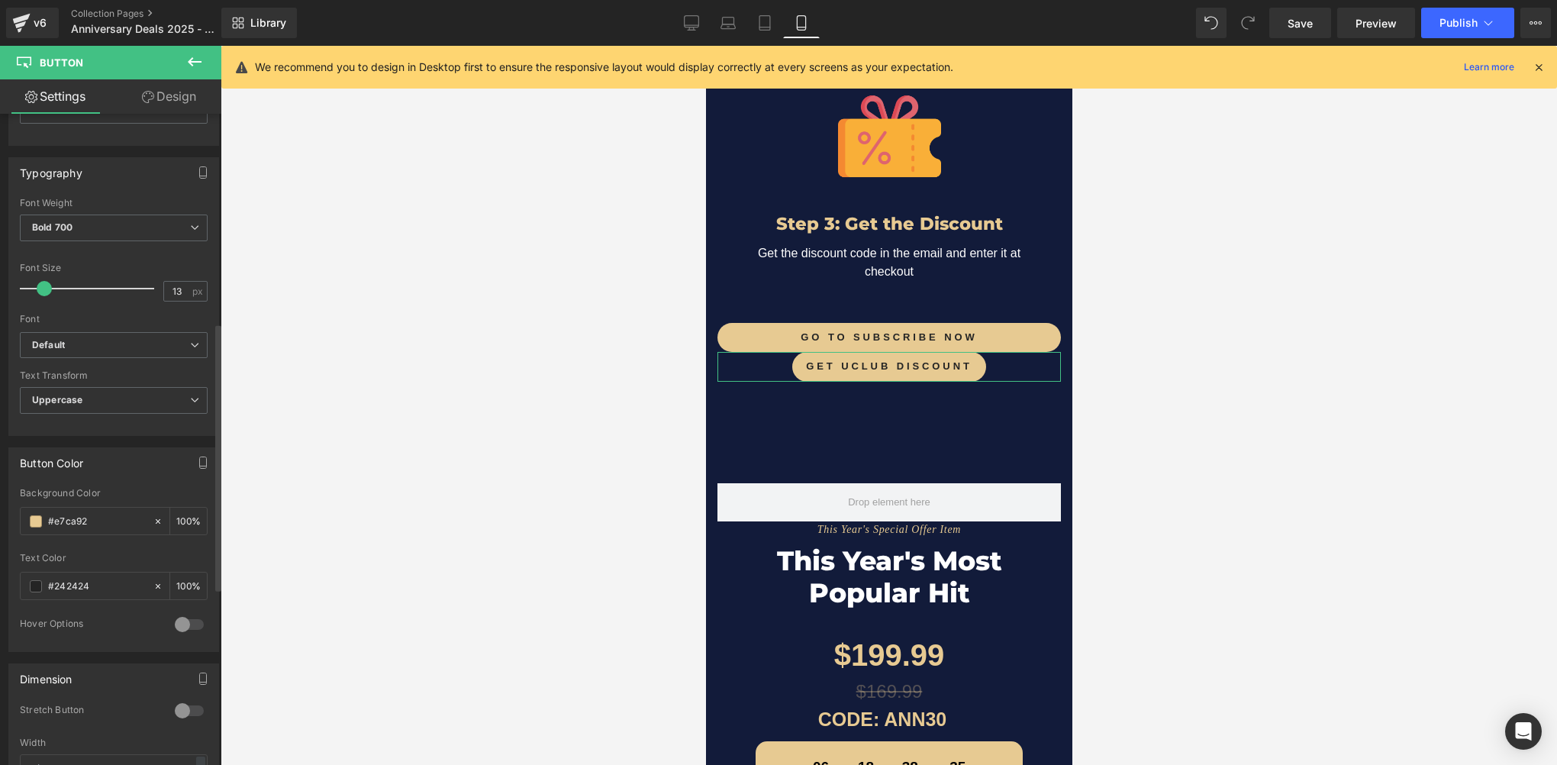
scroll to position [534, 0]
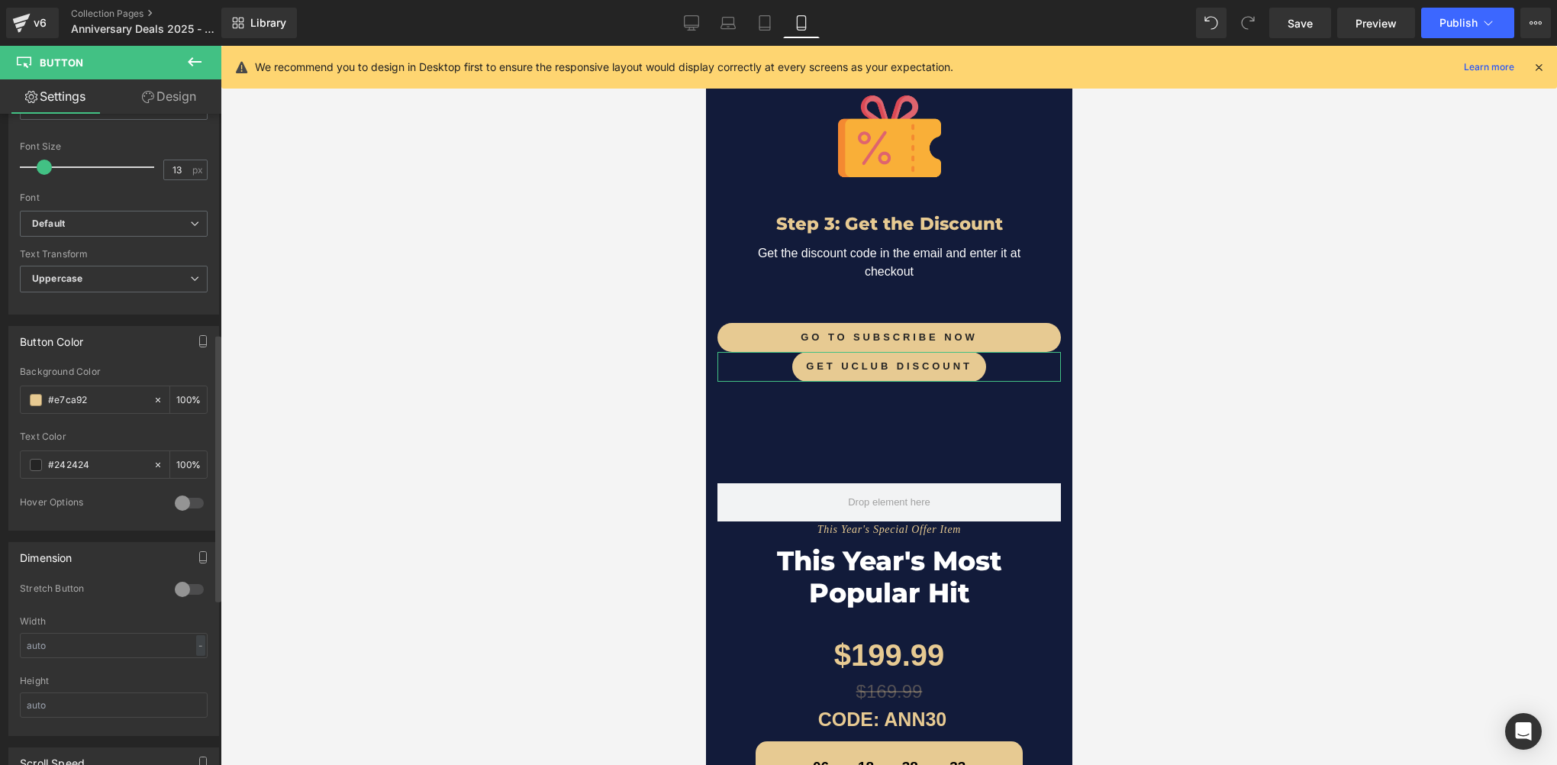
click at [177, 588] on div at bounding box center [189, 589] width 37 height 24
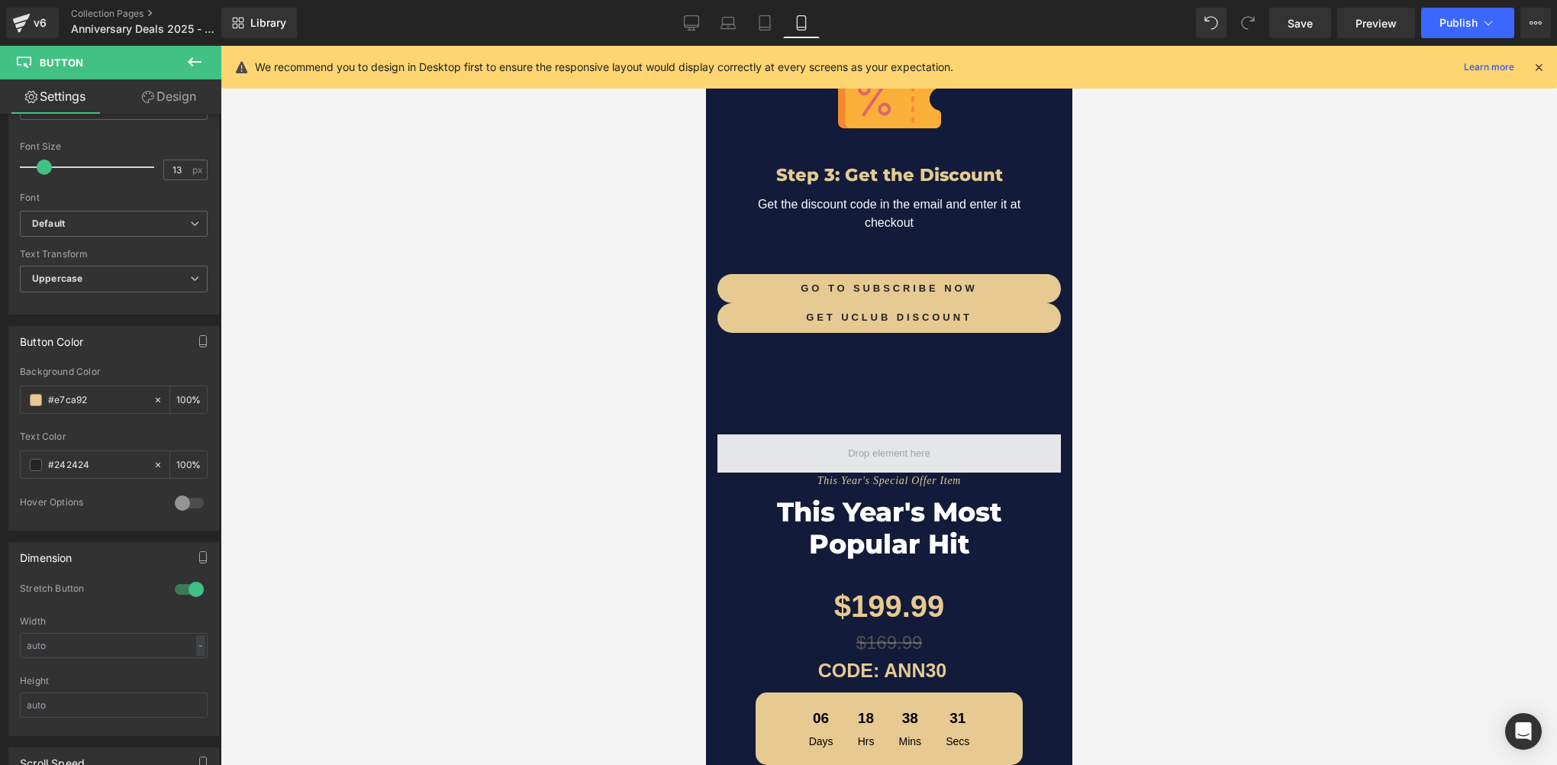
scroll to position [3086, 0]
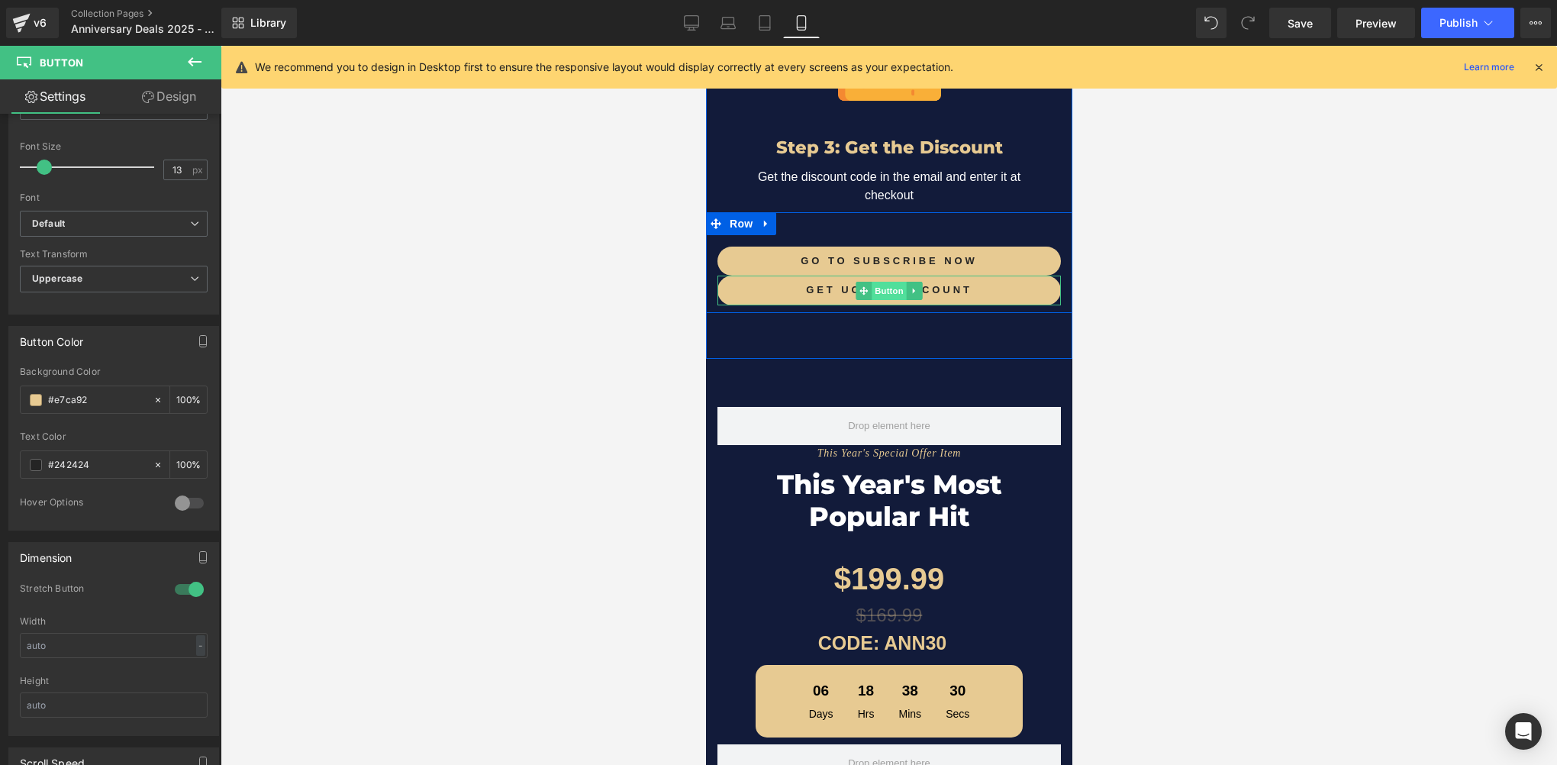
click at [871, 282] on span "Button" at bounding box center [888, 291] width 35 height 18
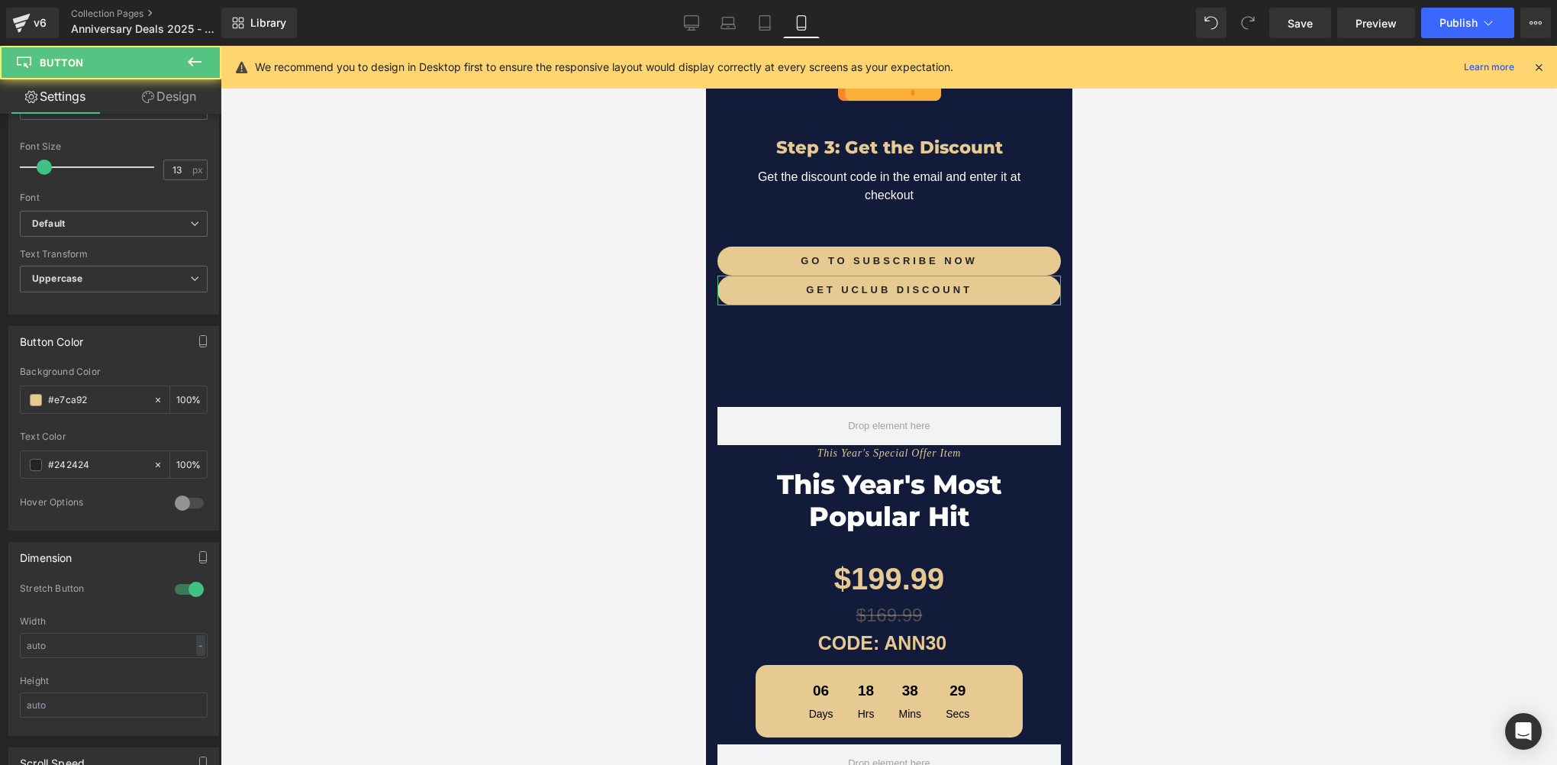
click at [168, 86] on link "Design" at bounding box center [169, 96] width 111 height 34
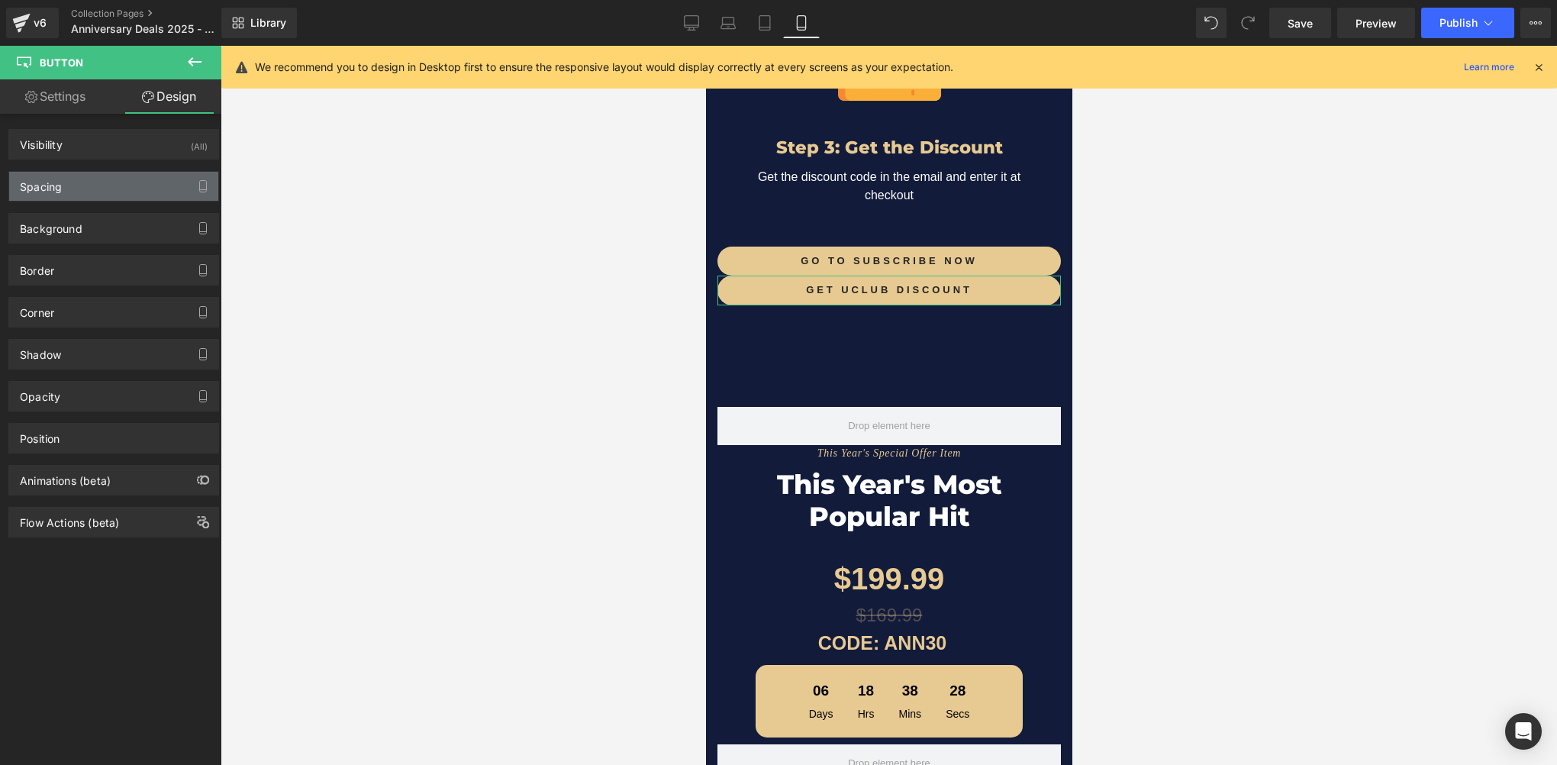
click at [101, 188] on div "Spacing" at bounding box center [113, 186] width 209 height 29
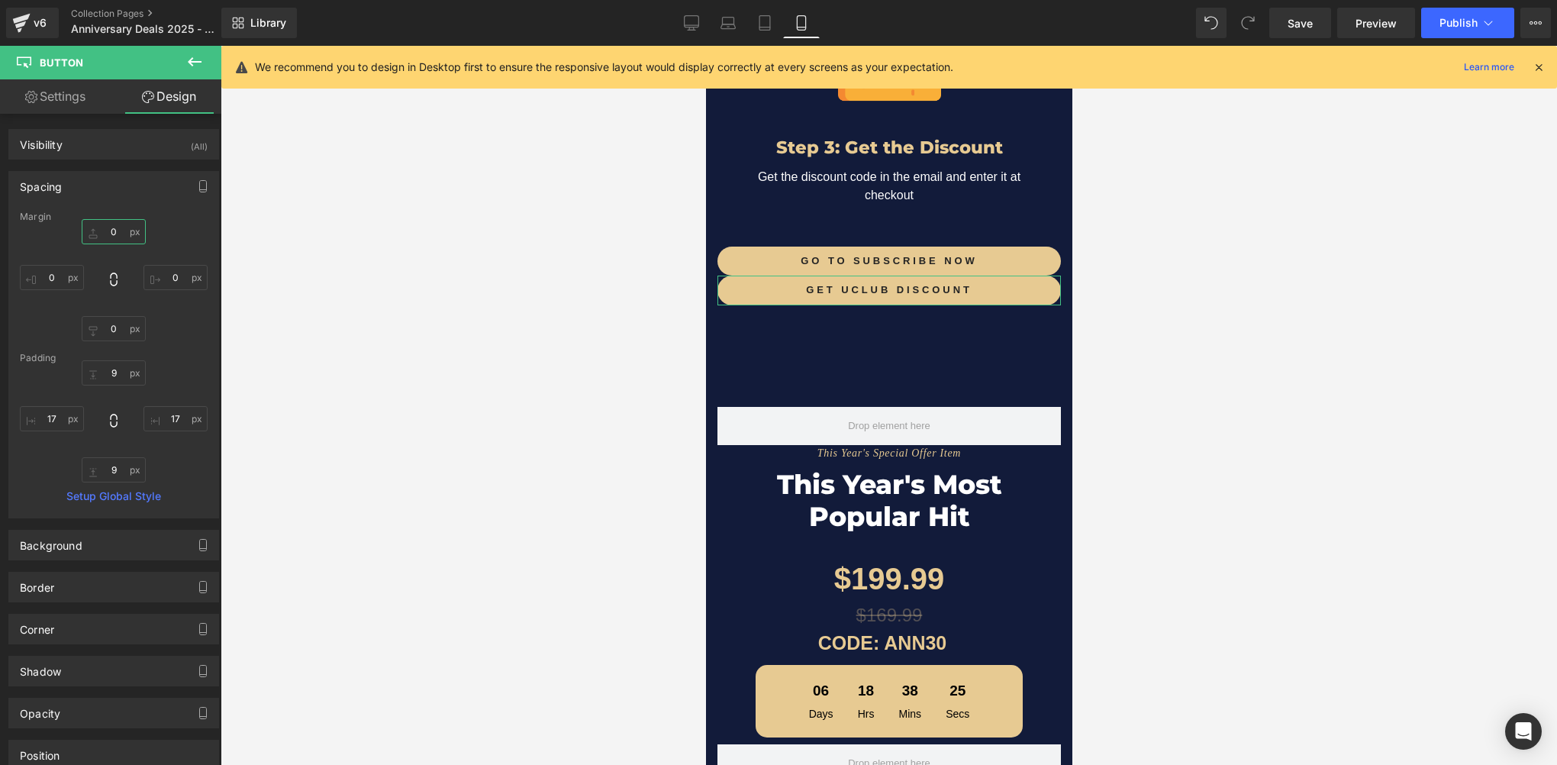
click at [121, 229] on input "0" at bounding box center [114, 231] width 64 height 25
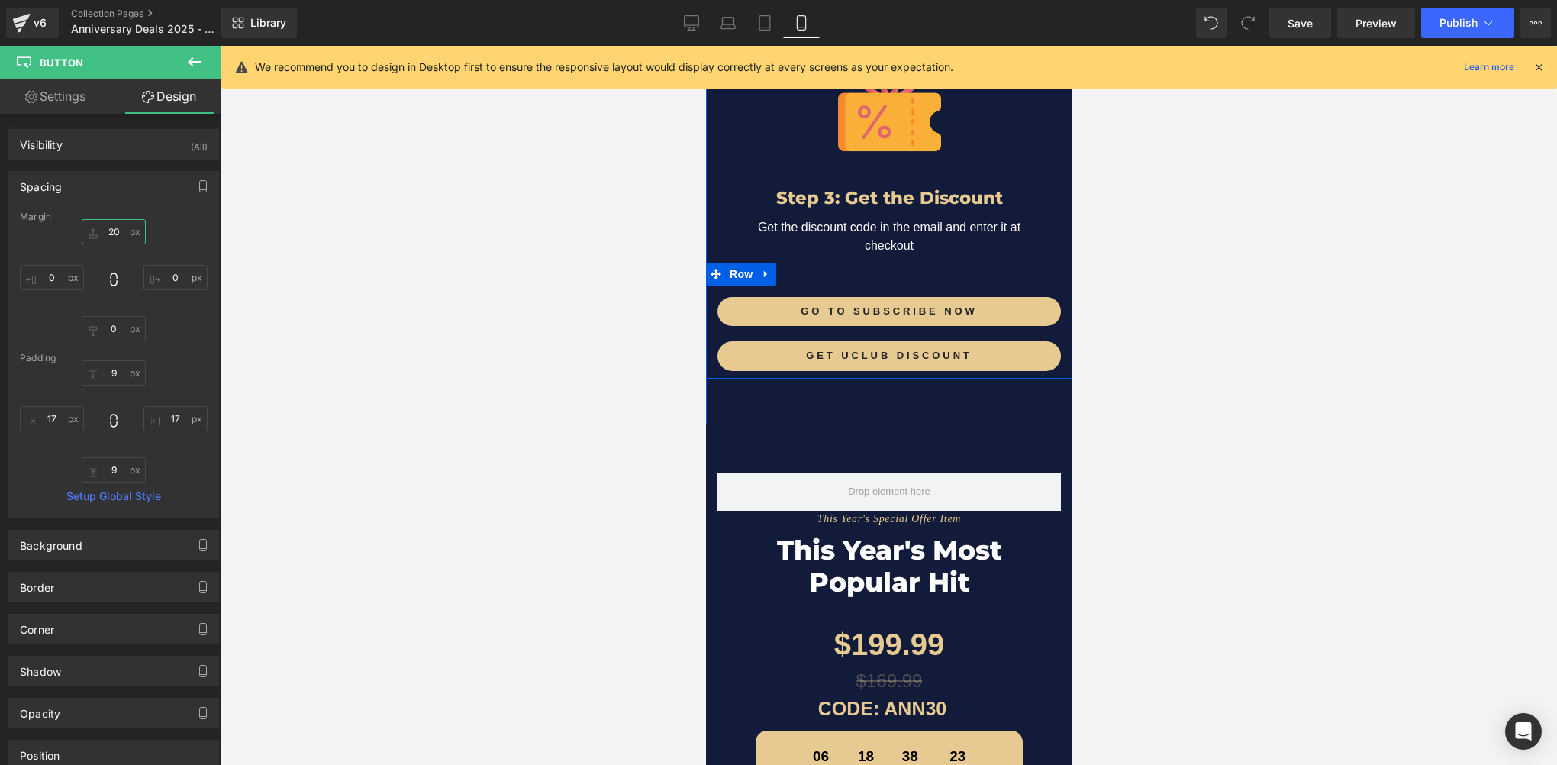
scroll to position [3010, 0]
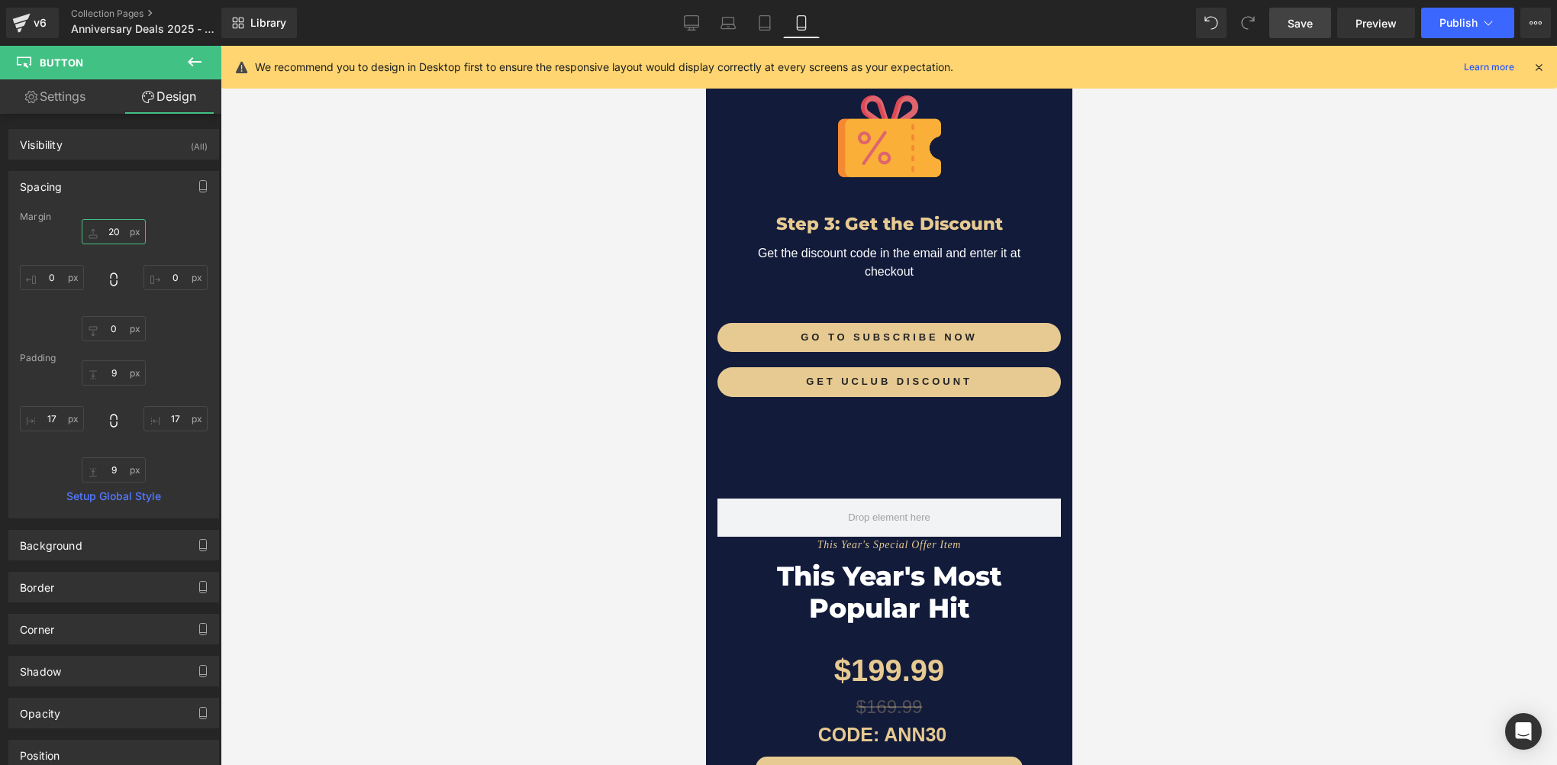
type input "20"
click at [1300, 23] on span "Save" at bounding box center [1300, 23] width 25 height 16
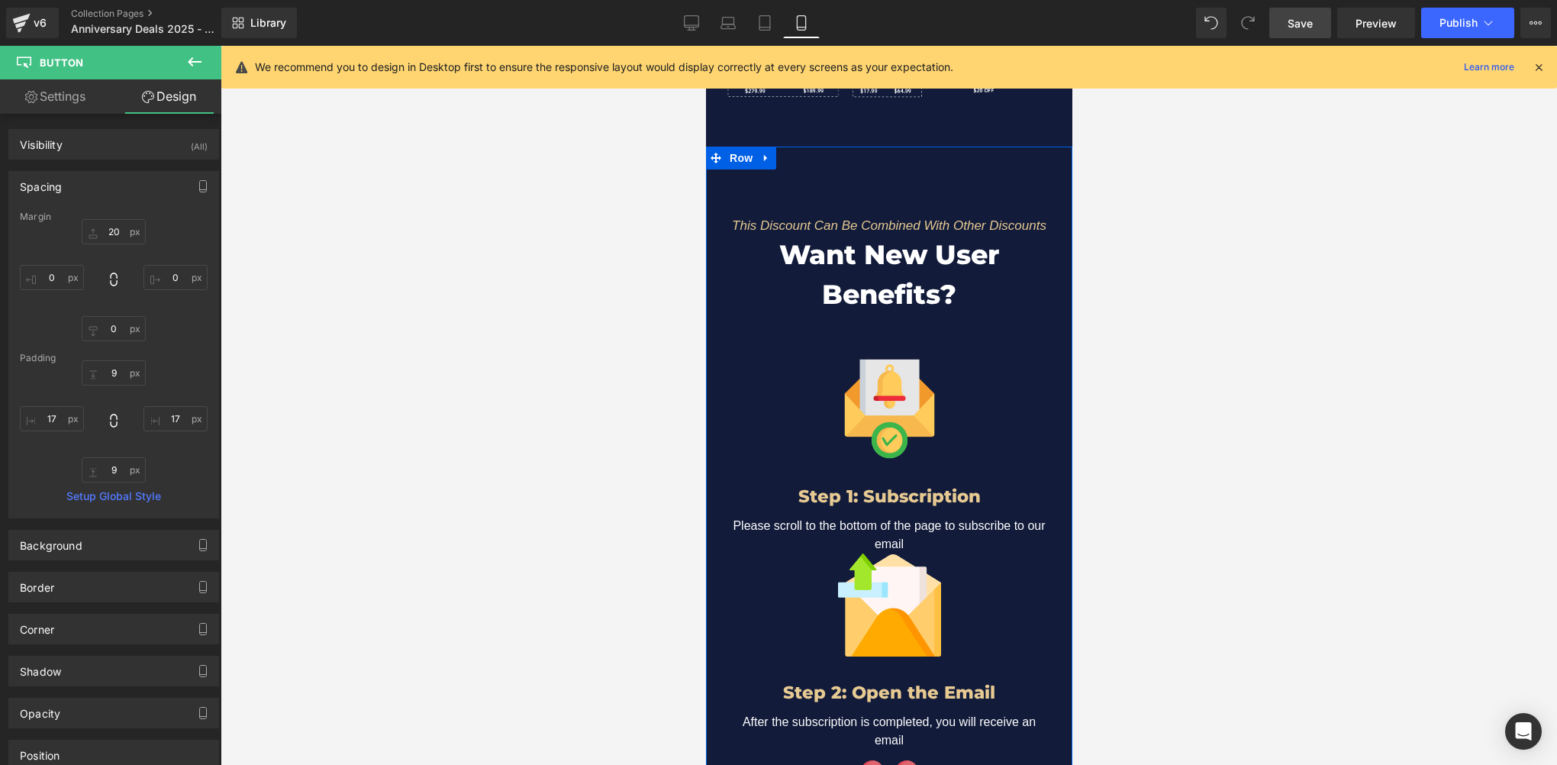
scroll to position [2552, 0]
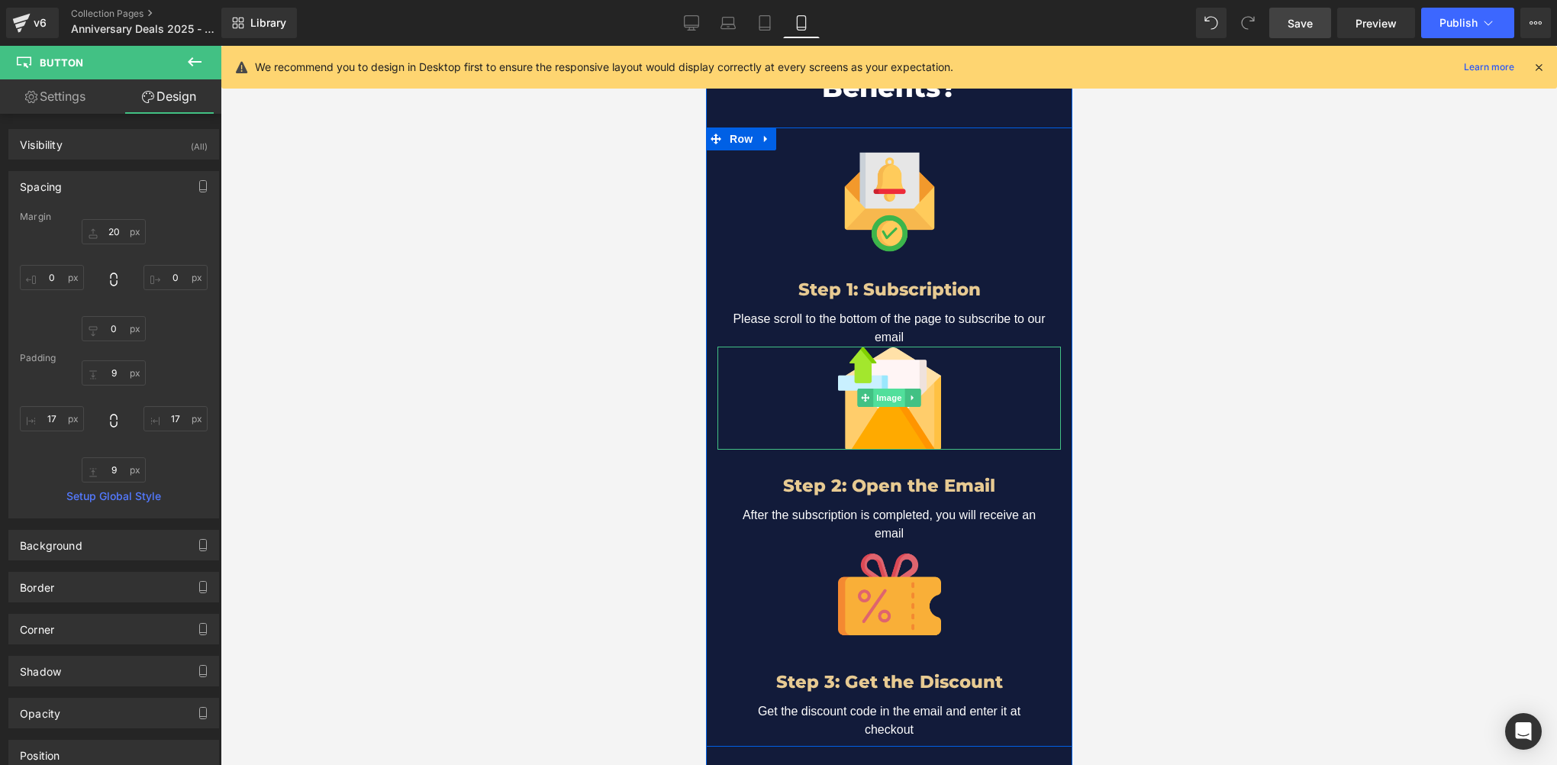
click at [885, 388] on span "Image" at bounding box center [888, 397] width 32 height 18
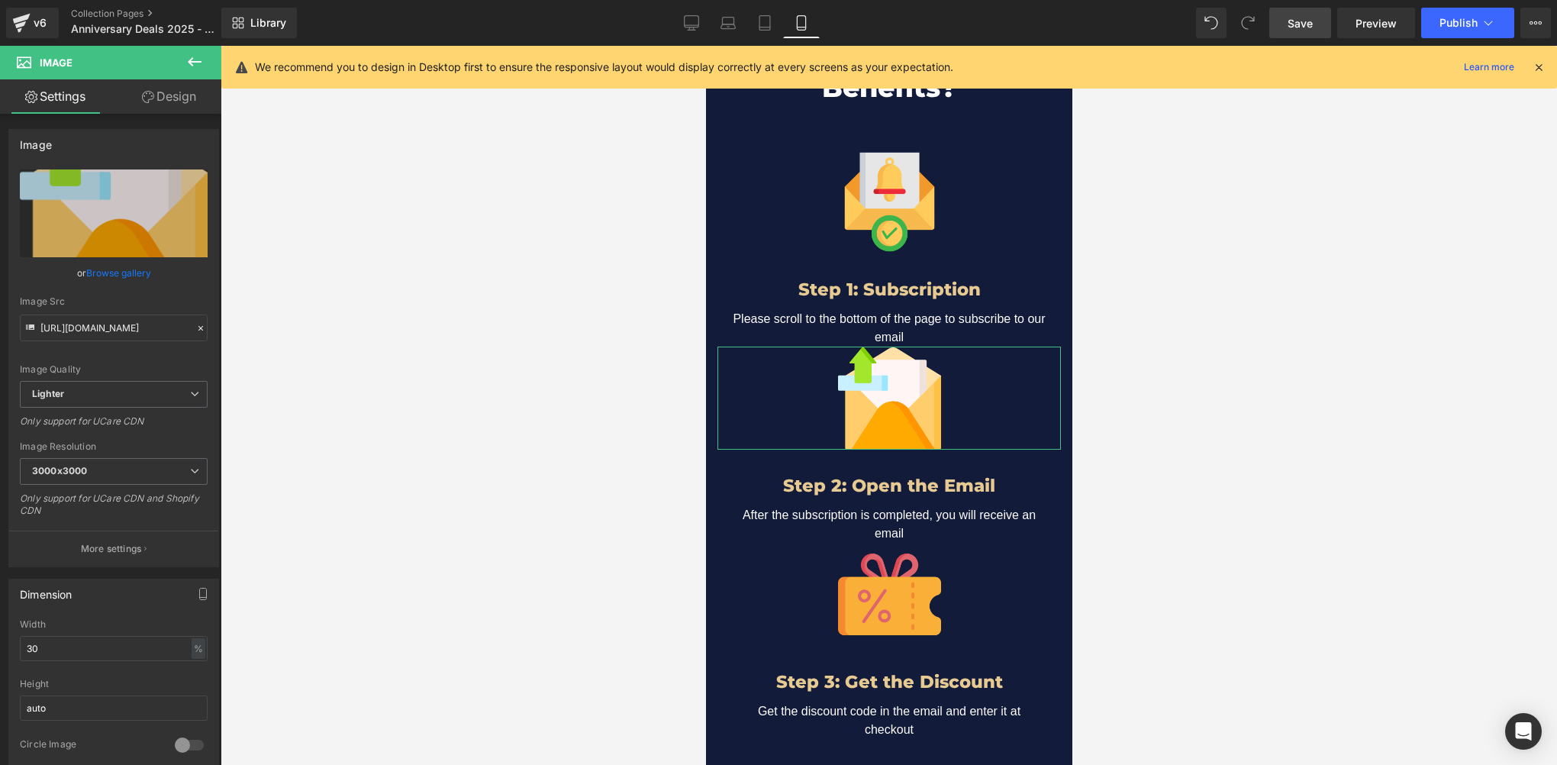
click at [150, 98] on icon at bounding box center [148, 97] width 12 height 12
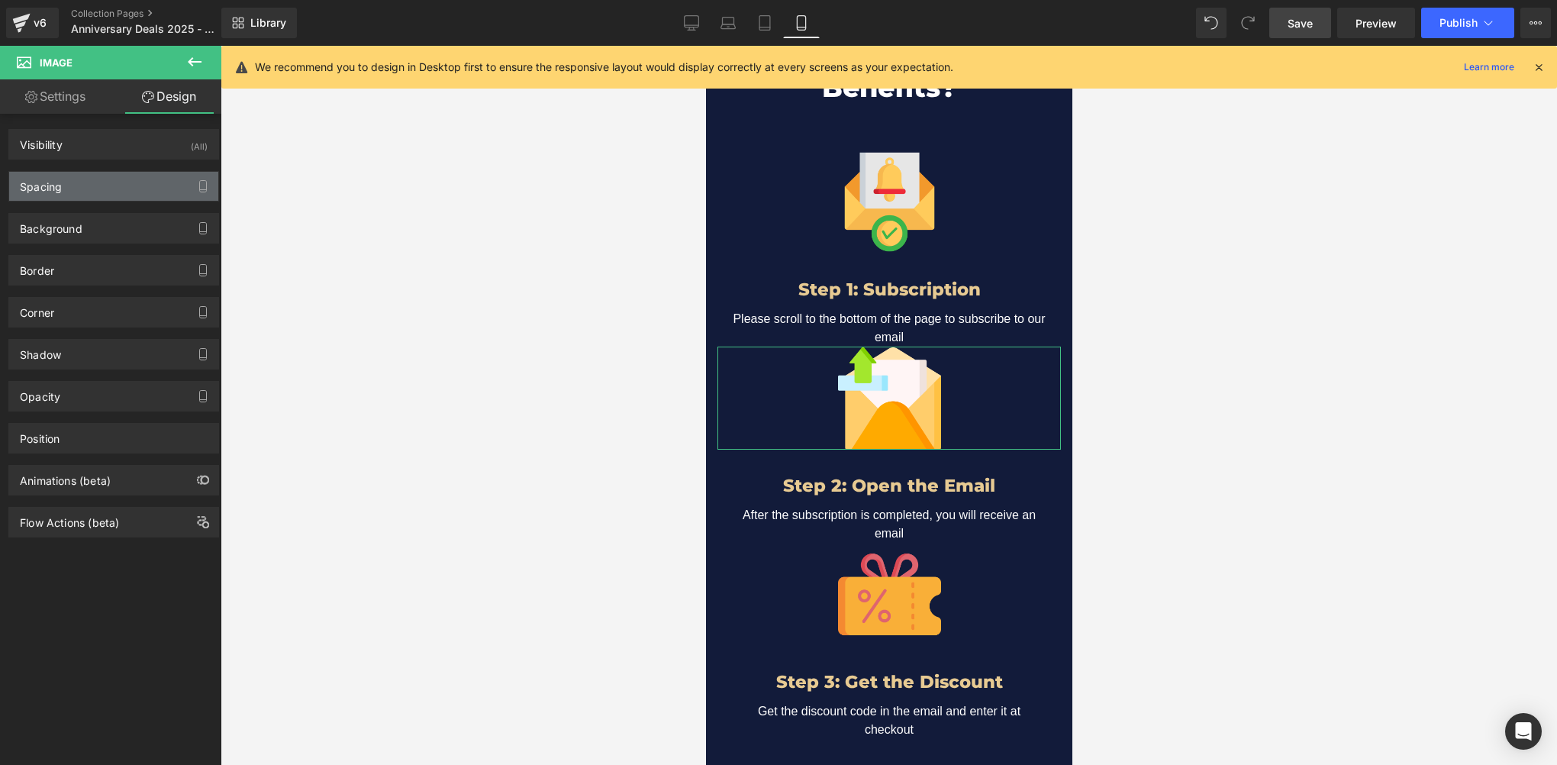
type input "0"
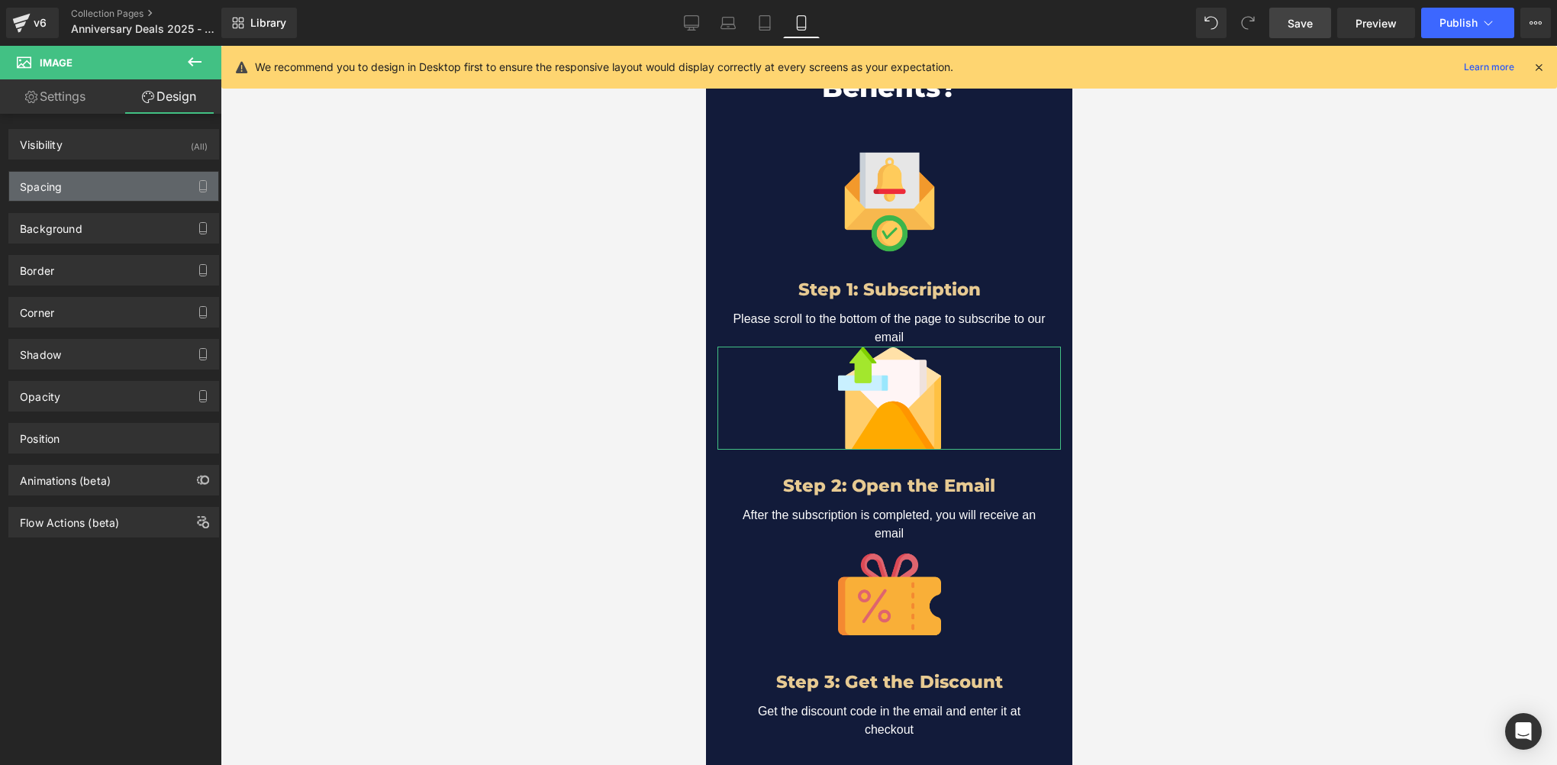
type input "0"
click at [85, 191] on div "Spacing" at bounding box center [113, 186] width 209 height 29
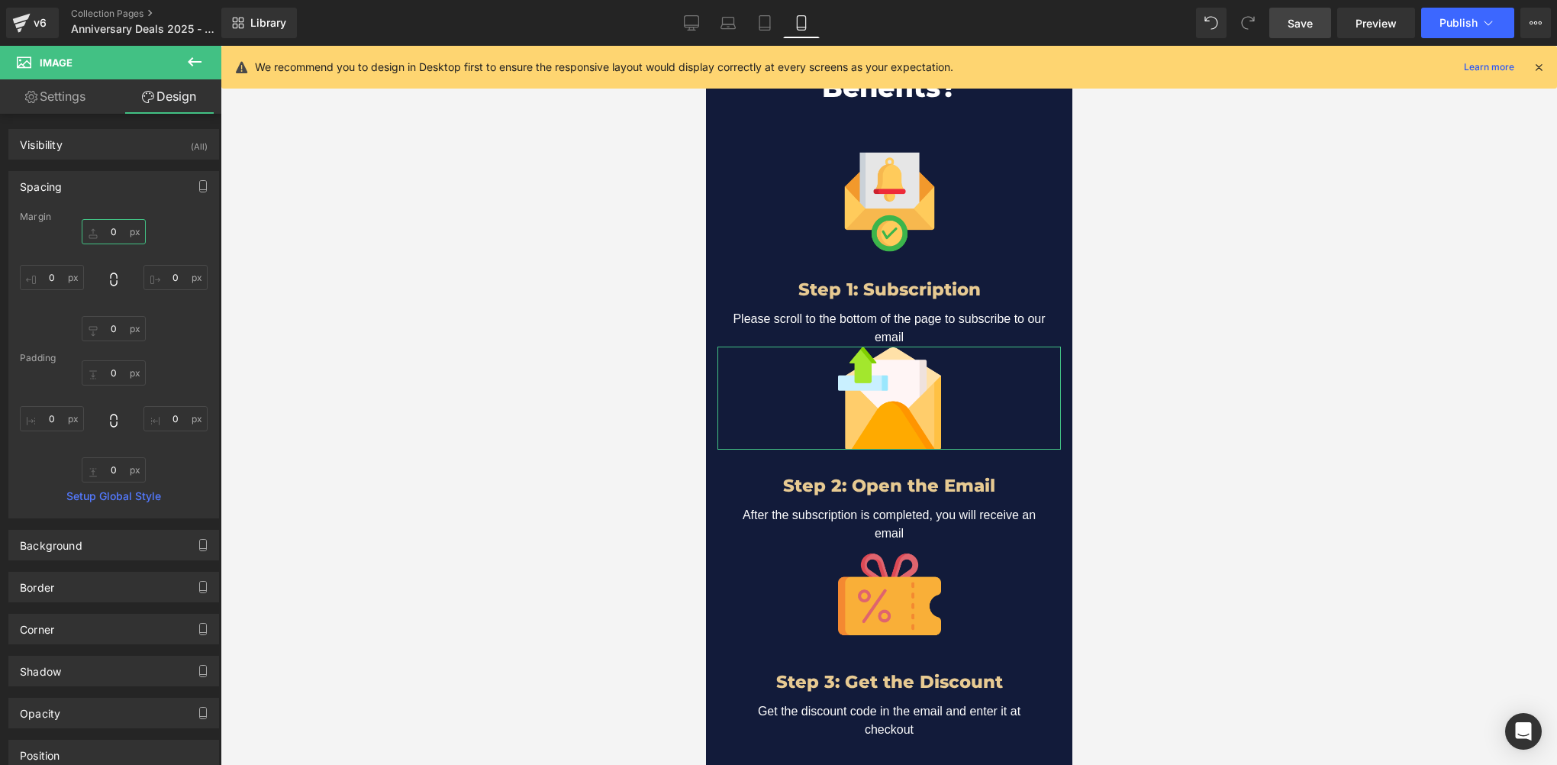
click at [109, 230] on input "0" at bounding box center [114, 231] width 64 height 25
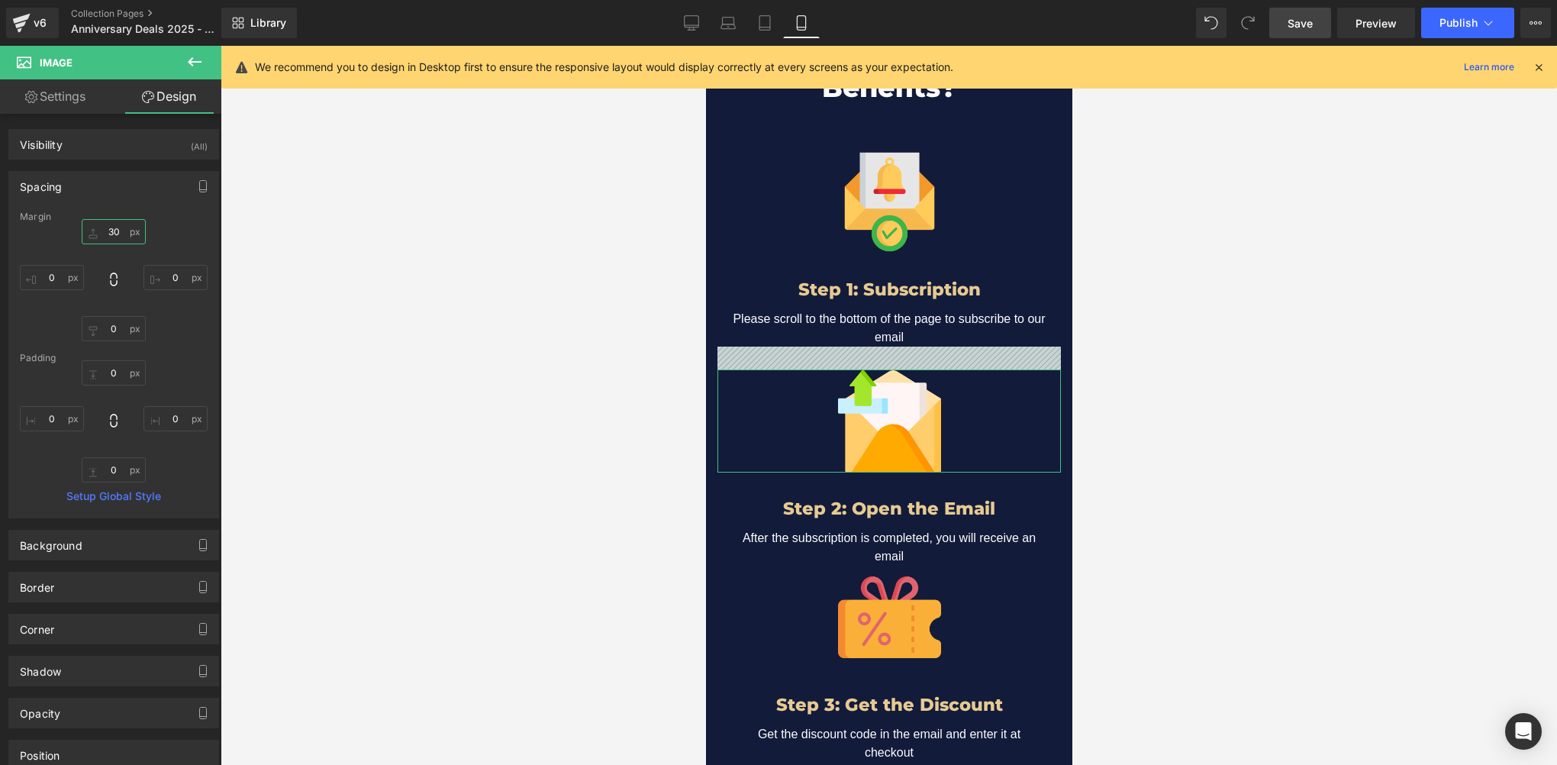
click at [115, 231] on input "30" at bounding box center [114, 231] width 64 height 25
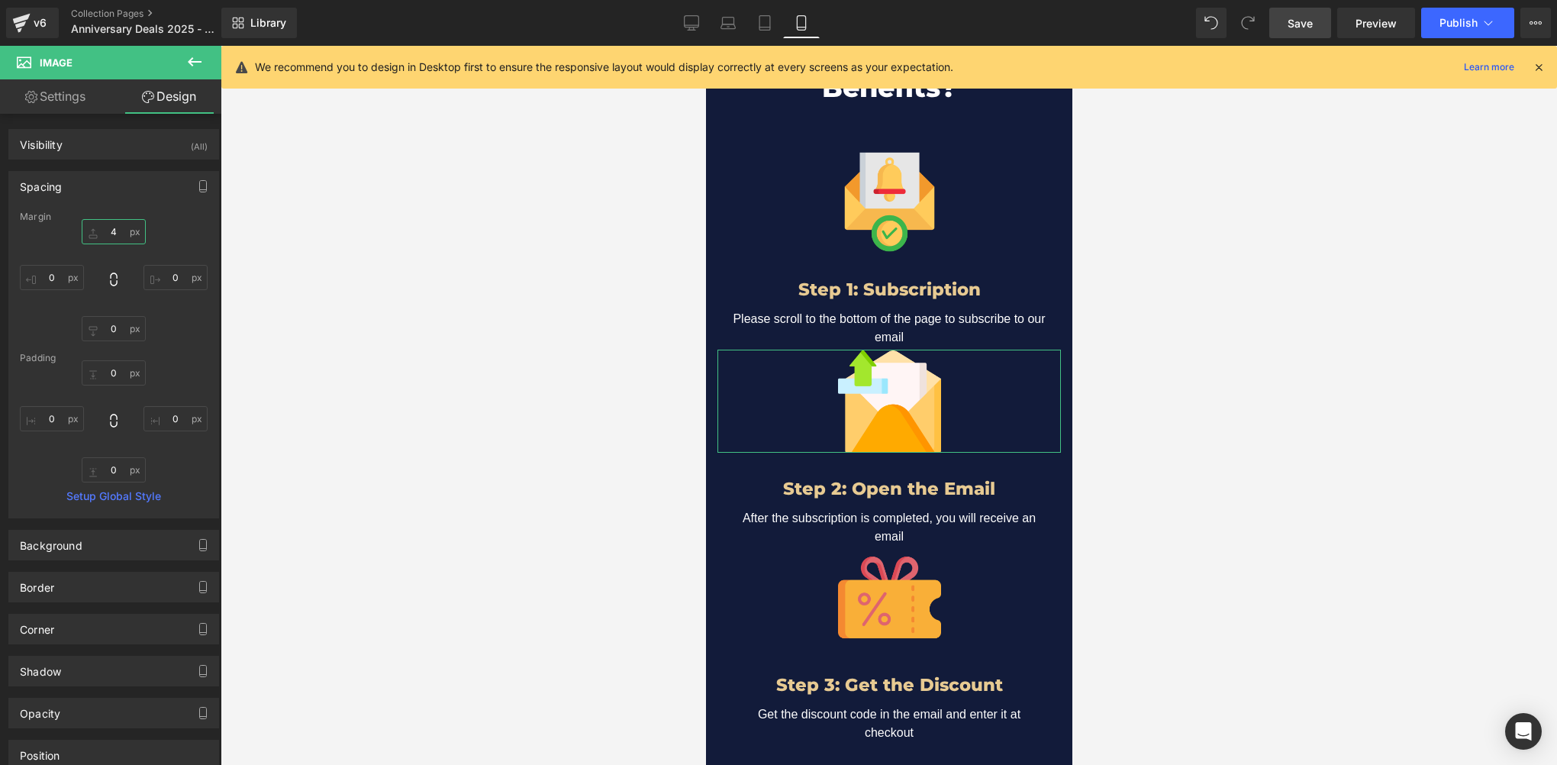
type input "40"
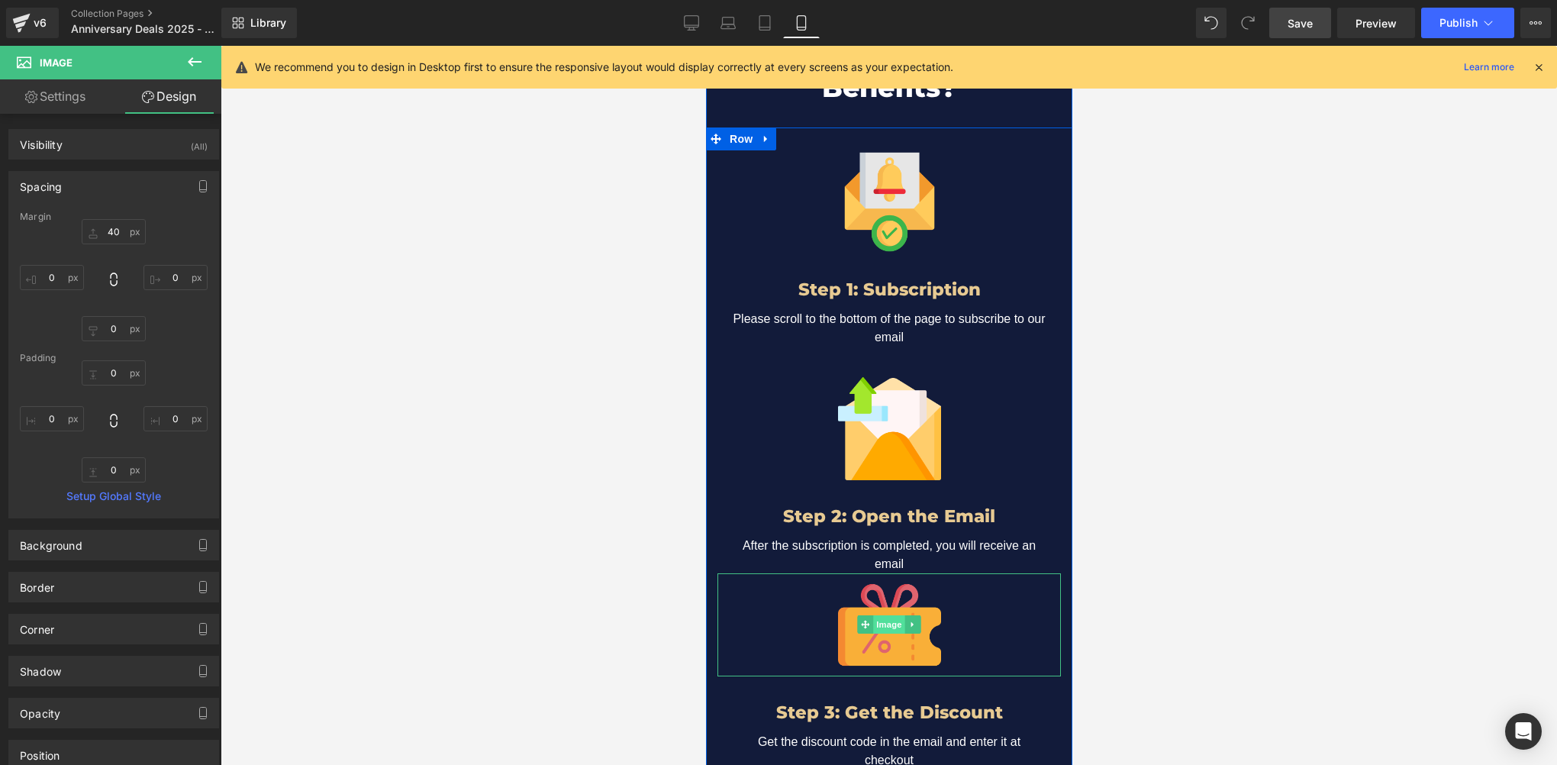
click at [874, 615] on span "Image" at bounding box center [888, 624] width 32 height 18
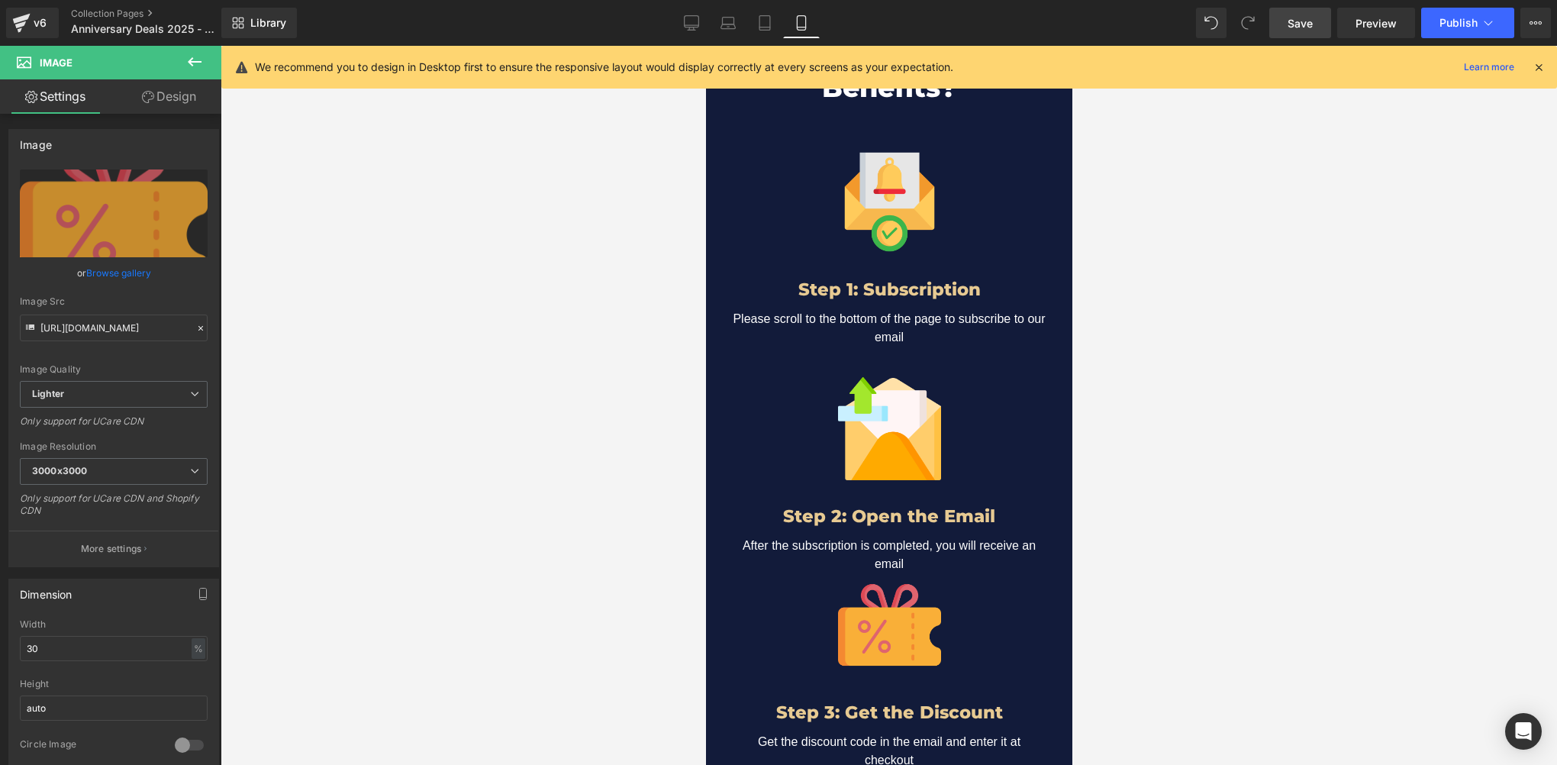
click at [156, 99] on link "Design" at bounding box center [169, 96] width 111 height 34
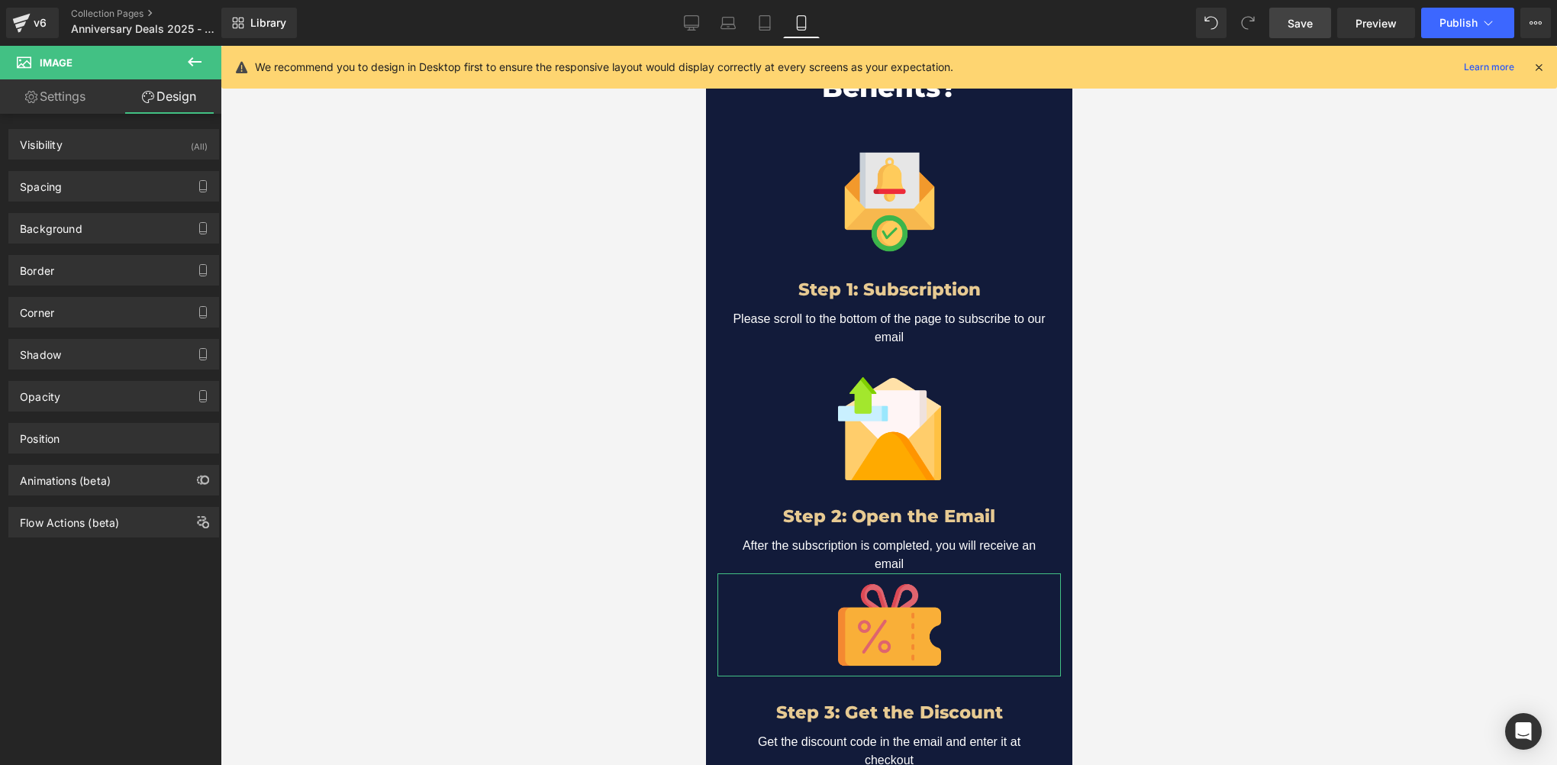
click at [91, 201] on div "Background Color & Image color transparent Color transparent 0 % Image Replace …" at bounding box center [114, 222] width 228 height 42
click at [99, 195] on div "Spacing" at bounding box center [113, 186] width 209 height 29
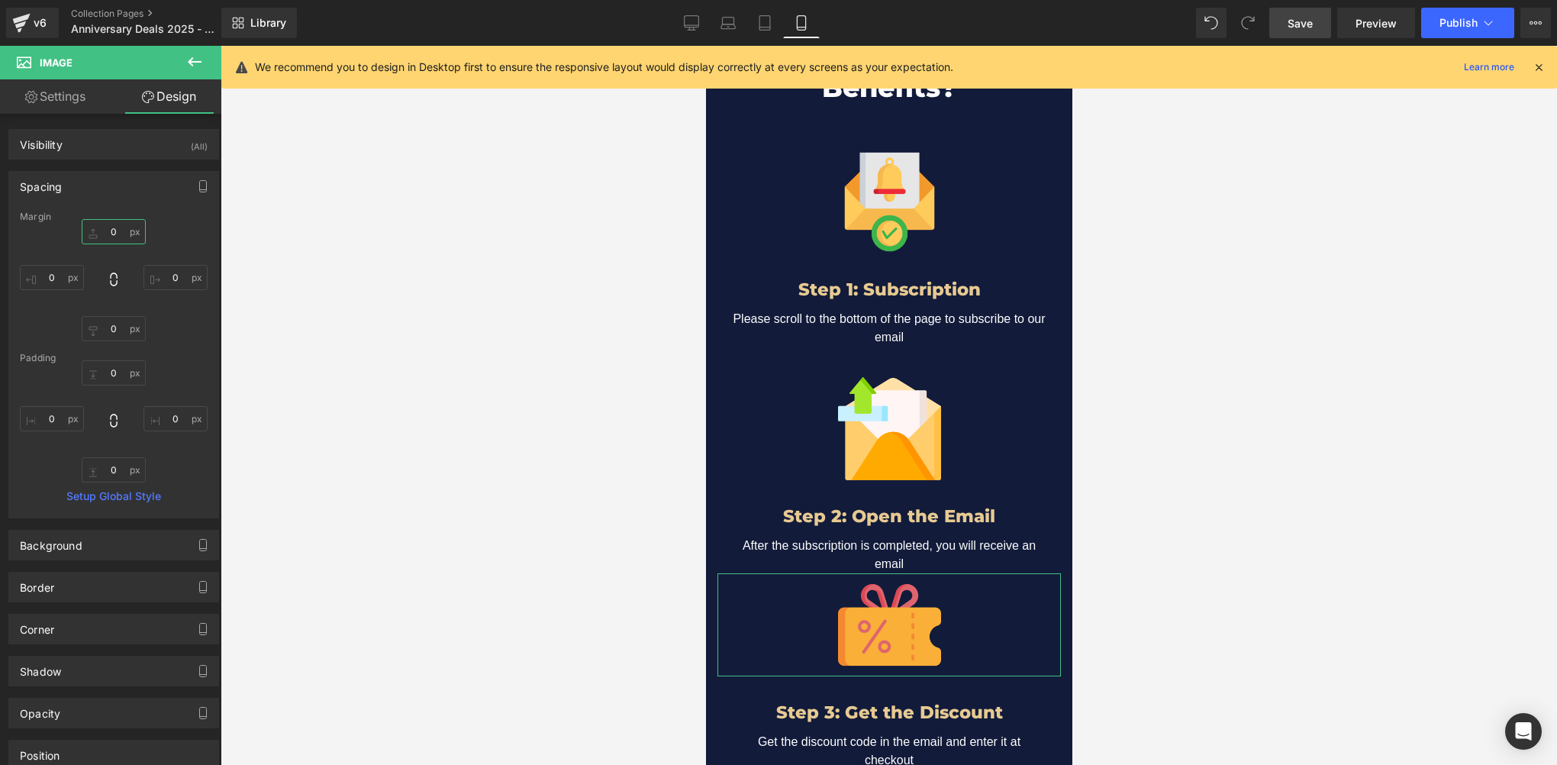
click at [116, 234] on input "0" at bounding box center [114, 231] width 64 height 25
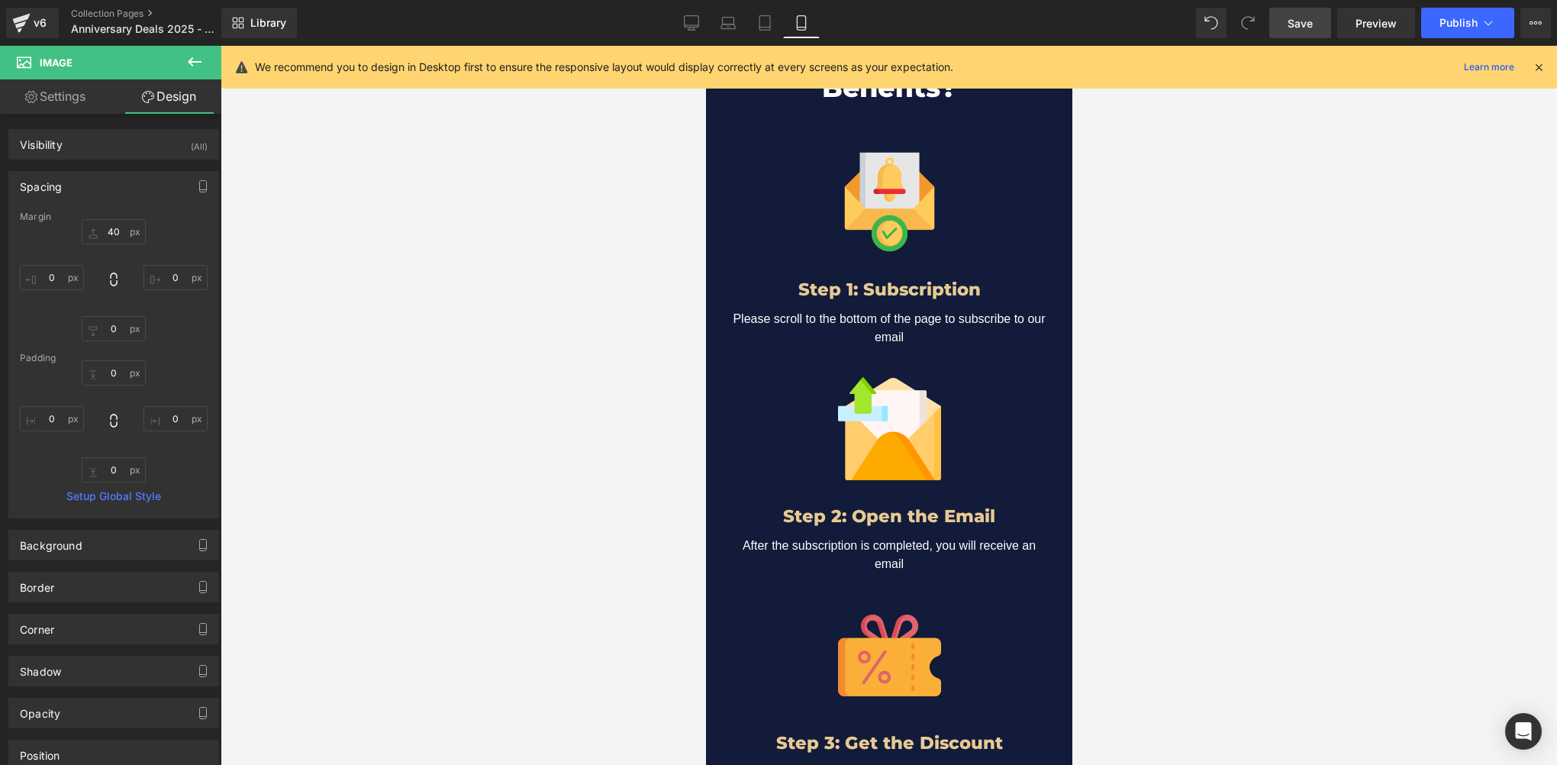
click at [1307, 15] on span "Save" at bounding box center [1300, 23] width 25 height 16
click at [742, 26] on icon at bounding box center [747, 22] width 15 height 15
click at [1532, 66] on icon at bounding box center [1539, 67] width 14 height 14
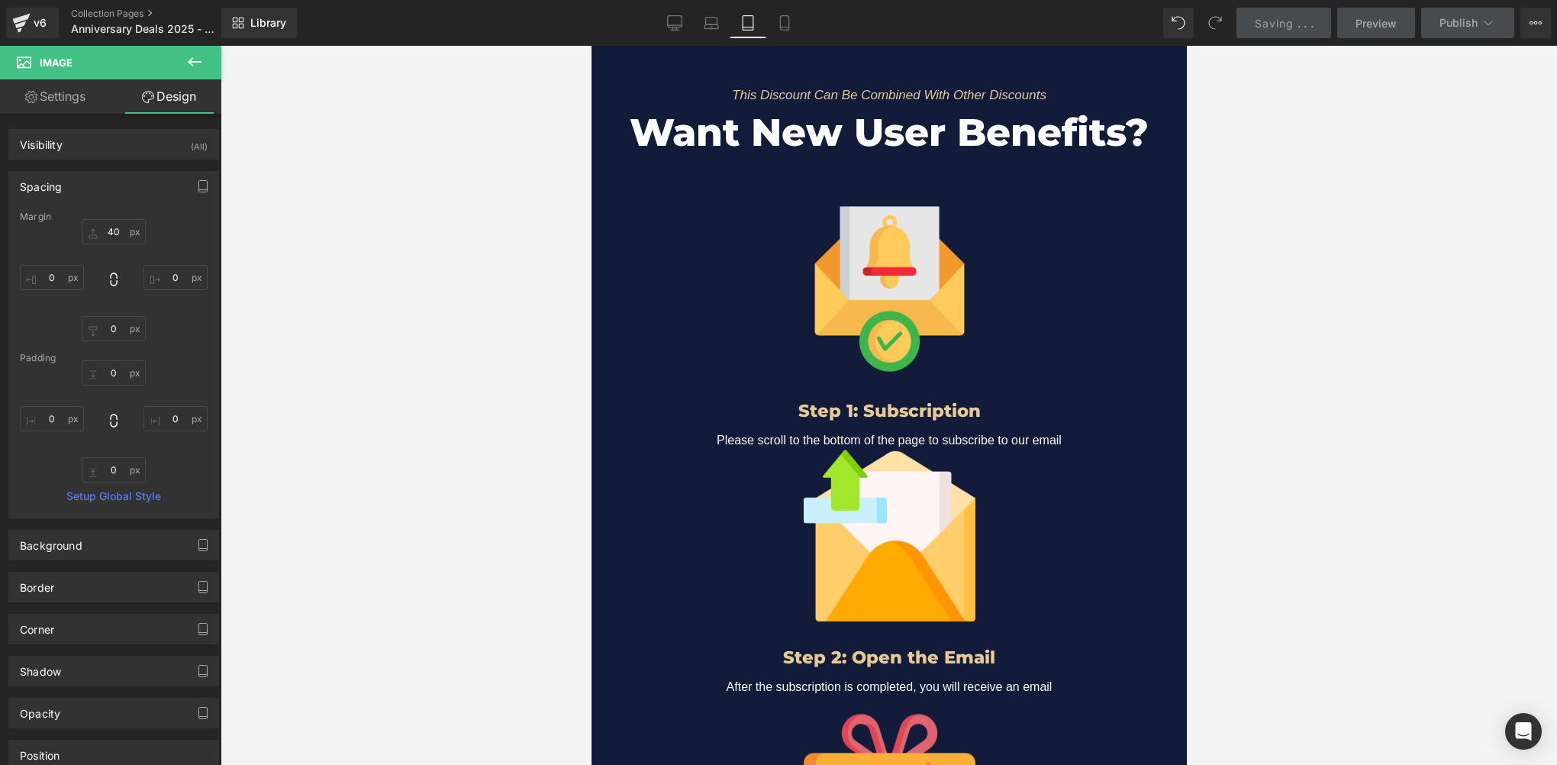
type input "0"
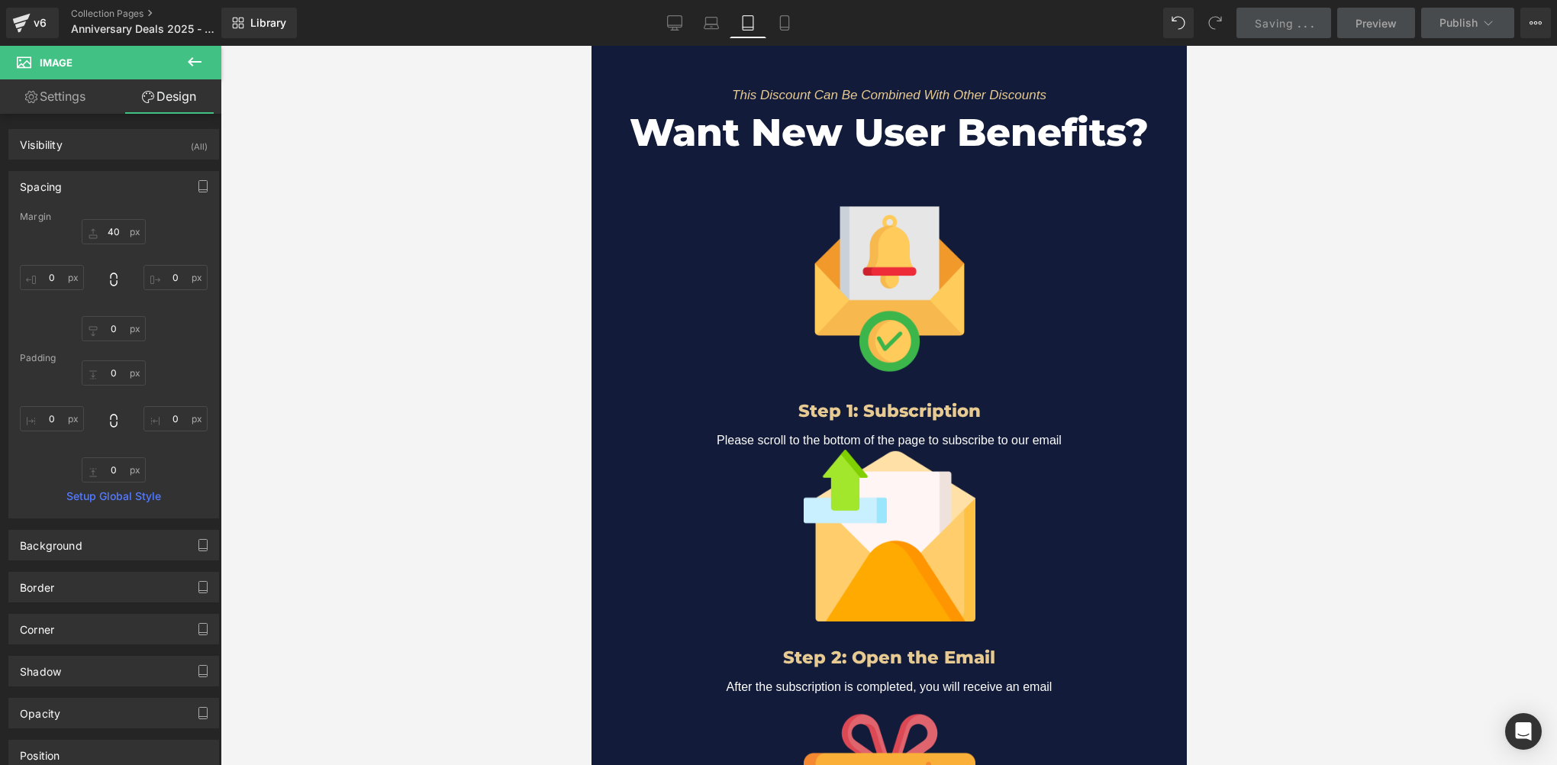
type input "0"
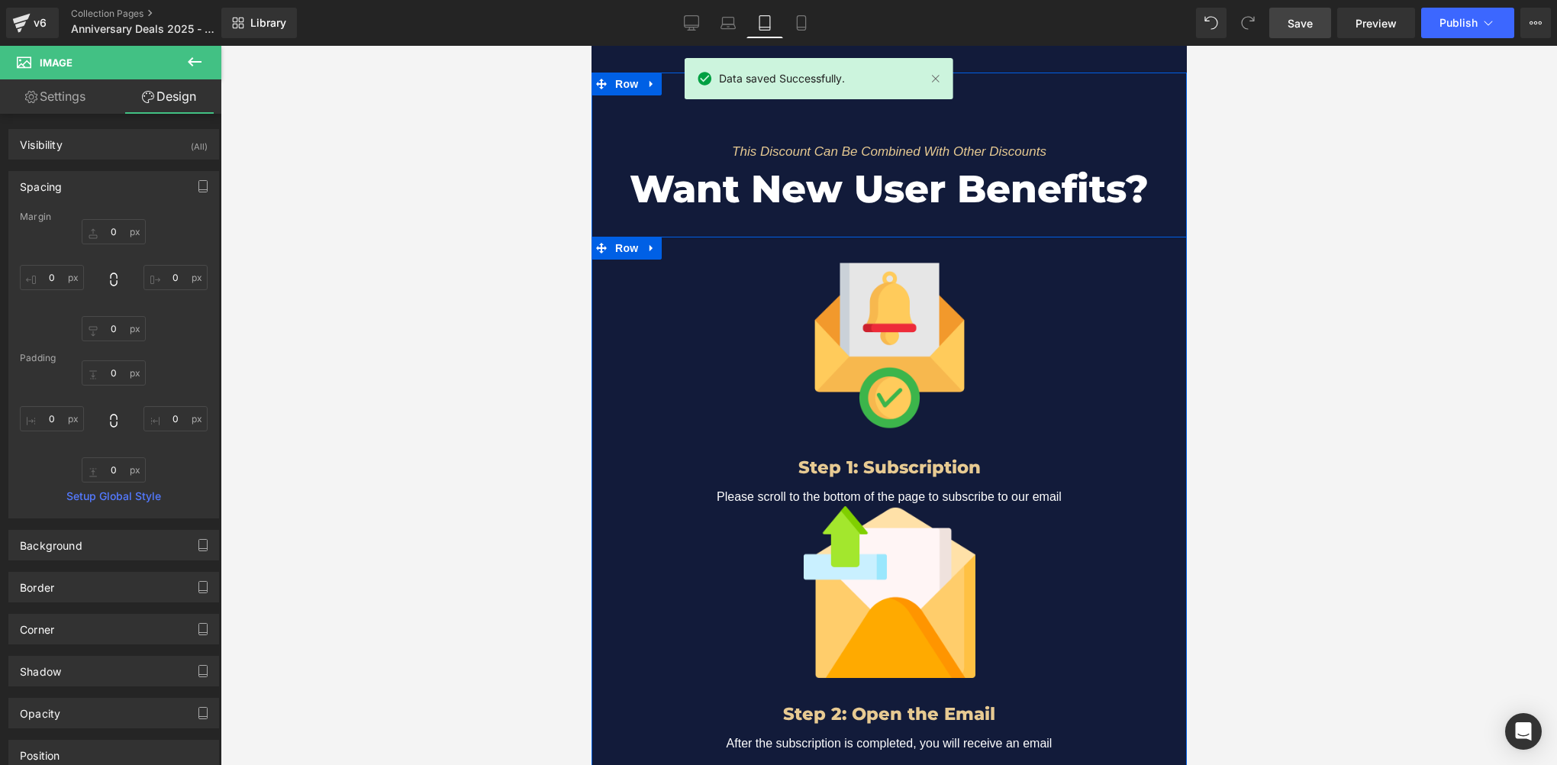
scroll to position [2469, 0]
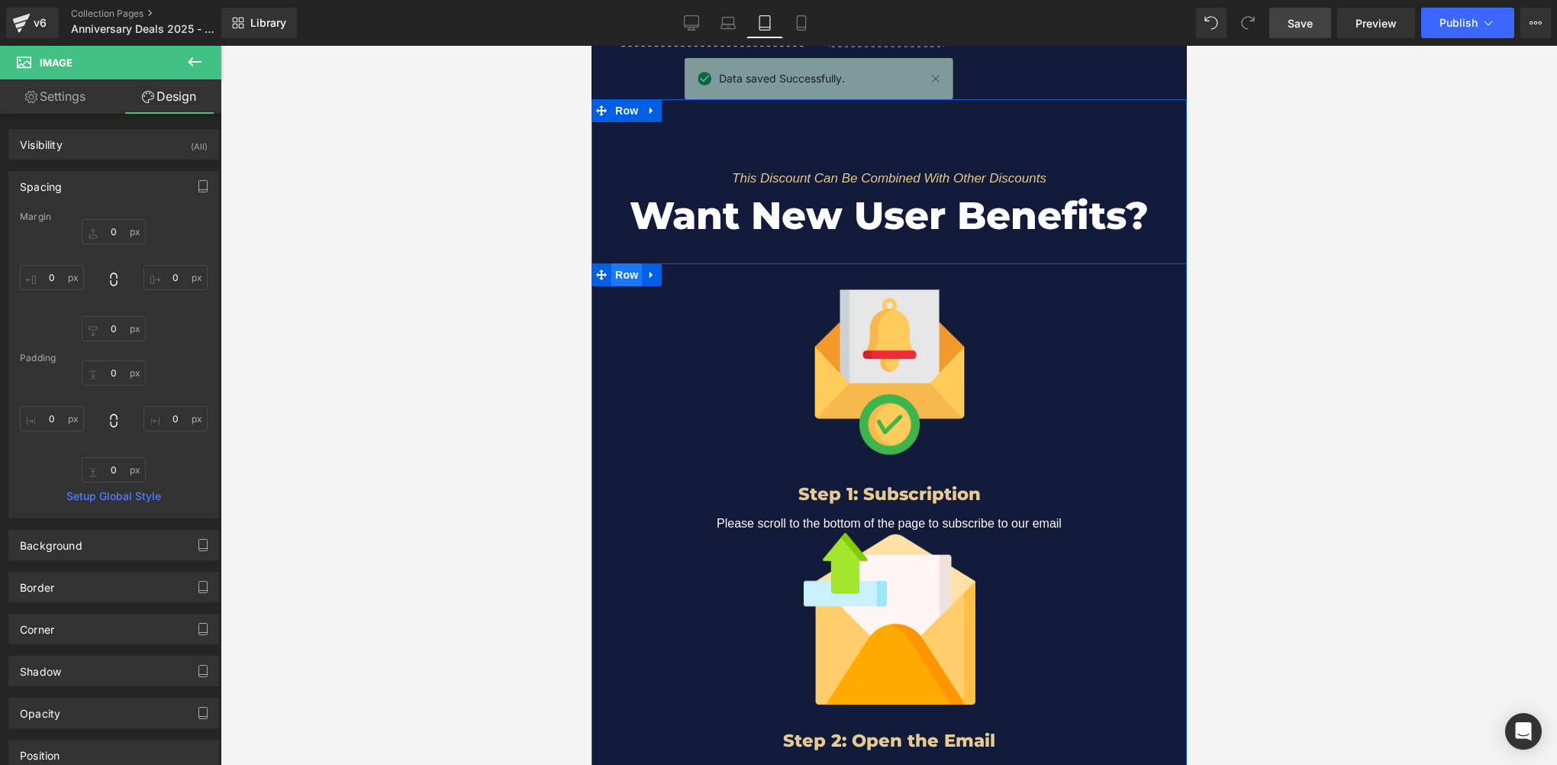
click at [620, 263] on span "Row" at bounding box center [626, 274] width 31 height 23
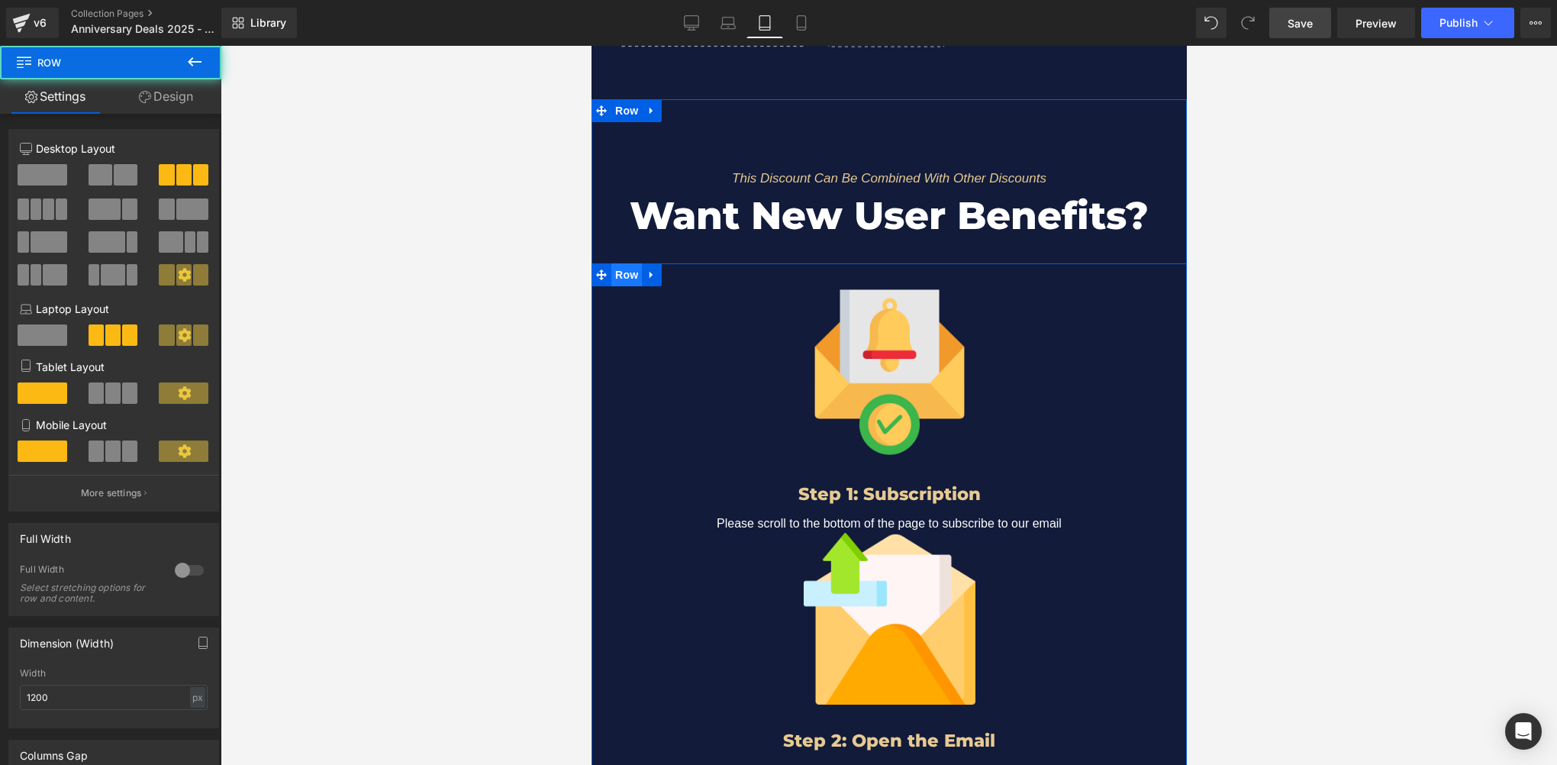
click at [620, 263] on span "Row" at bounding box center [626, 274] width 31 height 23
click at [124, 399] on span at bounding box center [129, 392] width 15 height 21
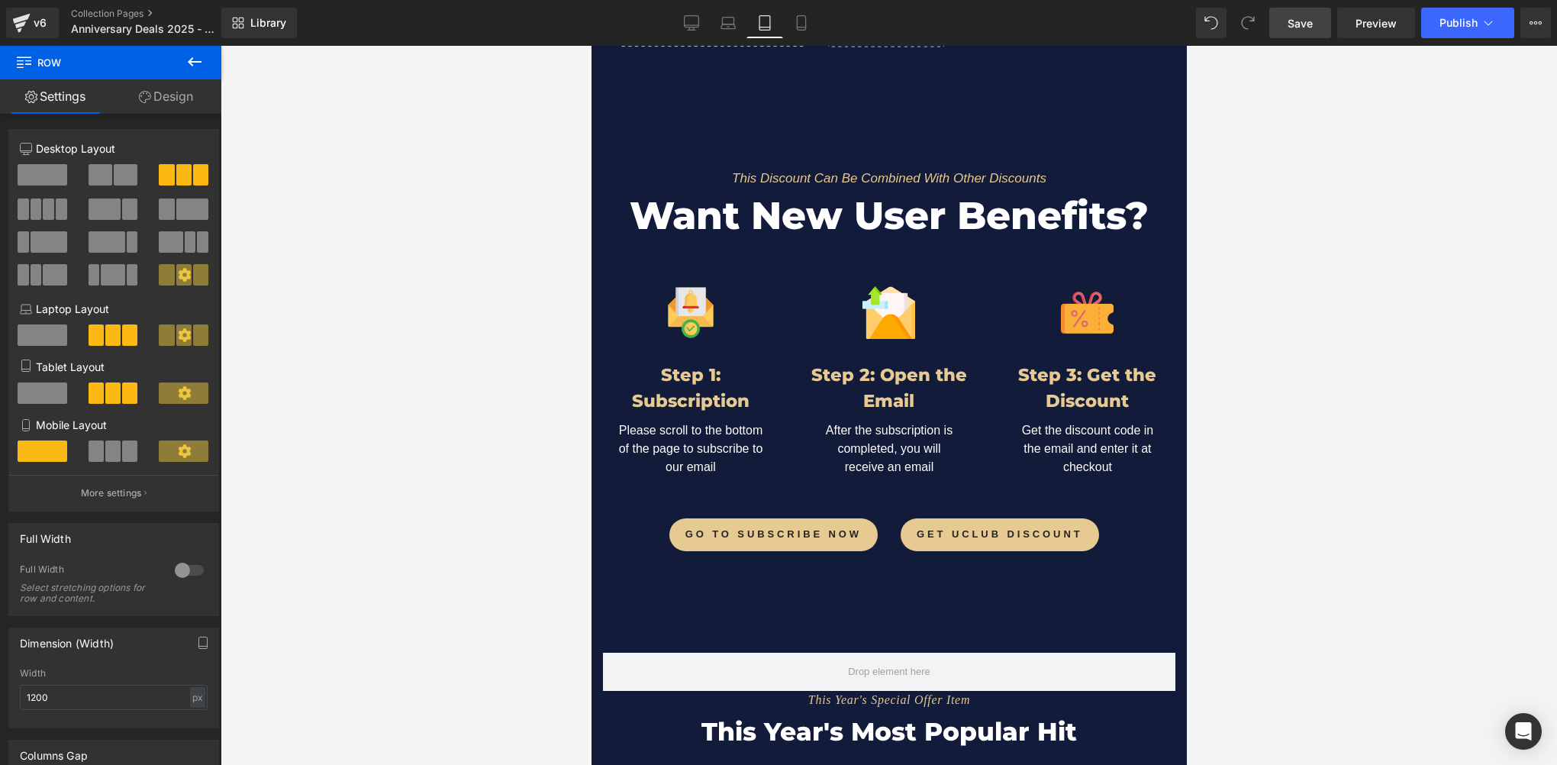
drag, startPoint x: 1281, startPoint y: 27, endPoint x: 262, endPoint y: 288, distance: 1051.8
click at [1281, 27] on link "Save" at bounding box center [1300, 23] width 62 height 31
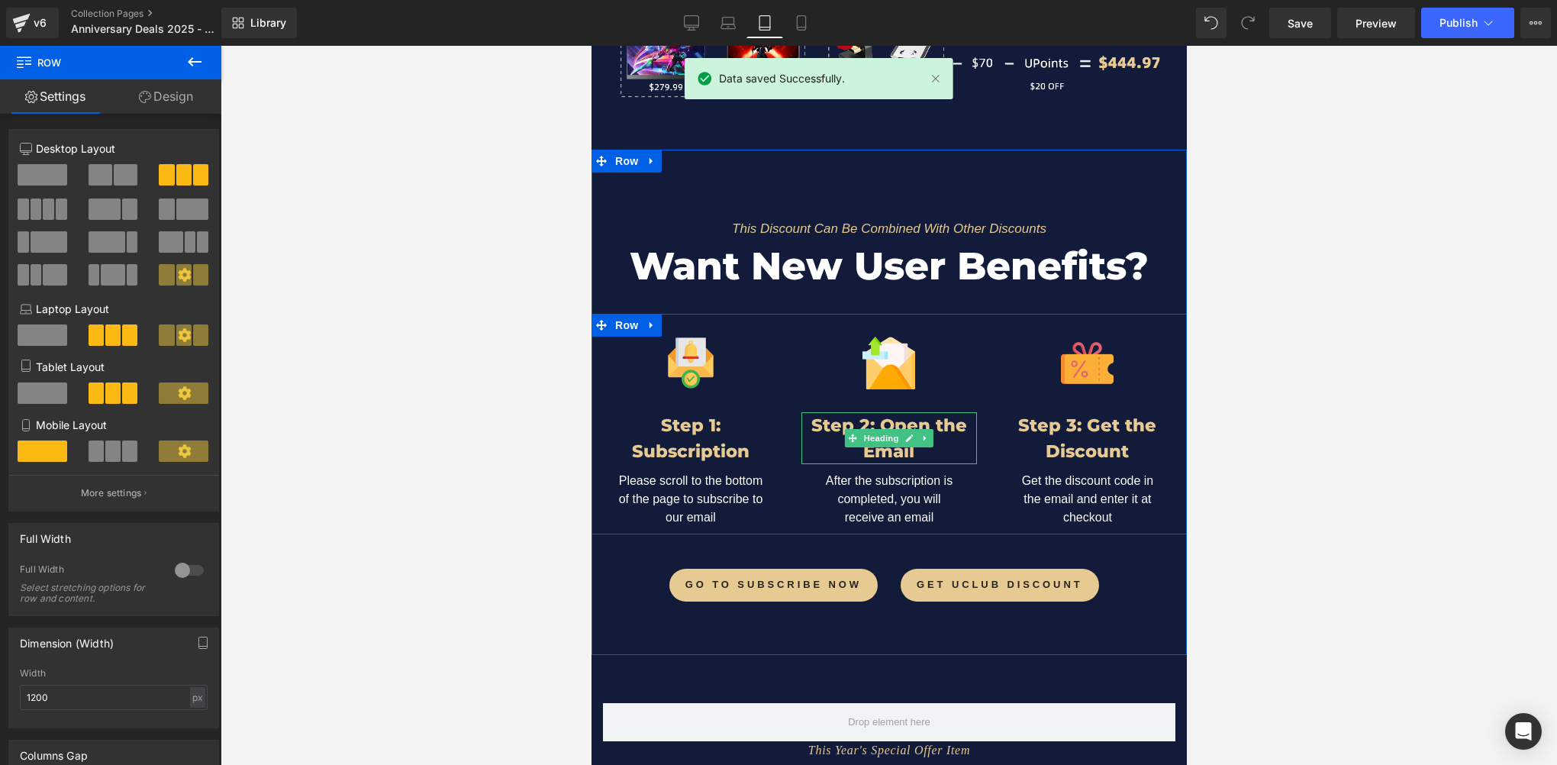
scroll to position [2393, 0]
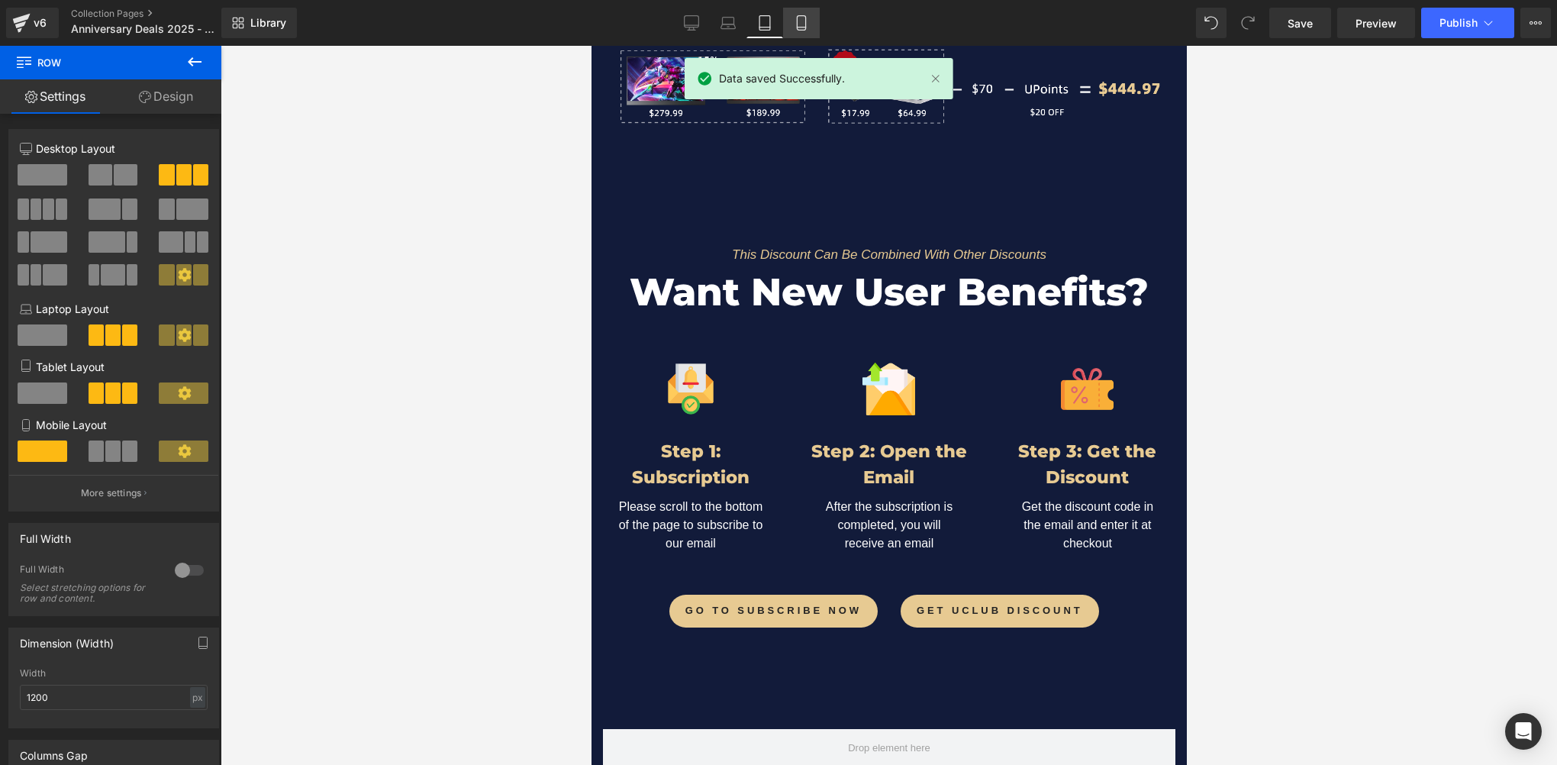
drag, startPoint x: 805, startPoint y: 26, endPoint x: 150, endPoint y: 156, distance: 667.7
click at [805, 26] on icon at bounding box center [801, 23] width 8 height 15
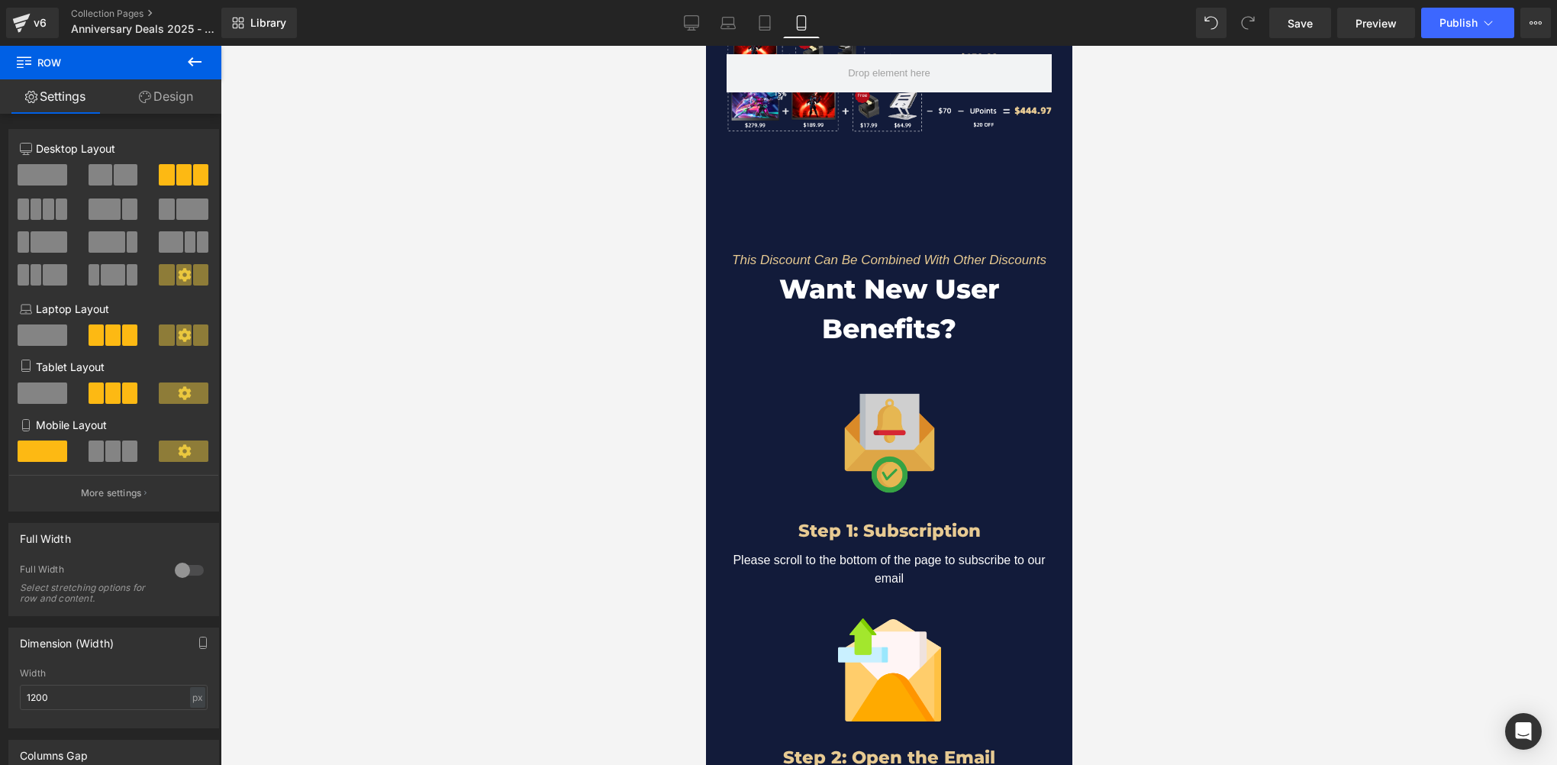
scroll to position [2286, 0]
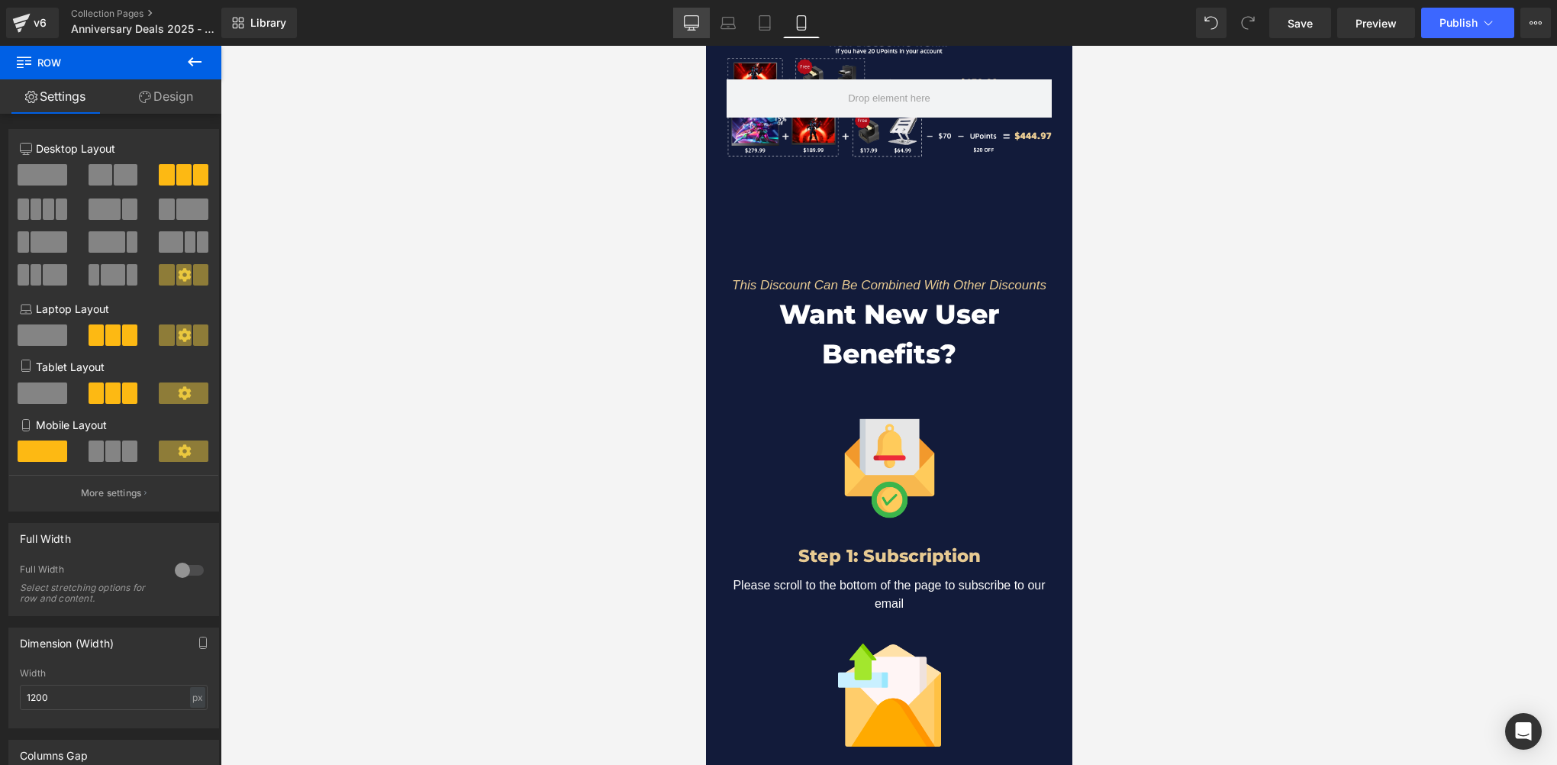
click at [693, 23] on icon at bounding box center [691, 22] width 15 height 15
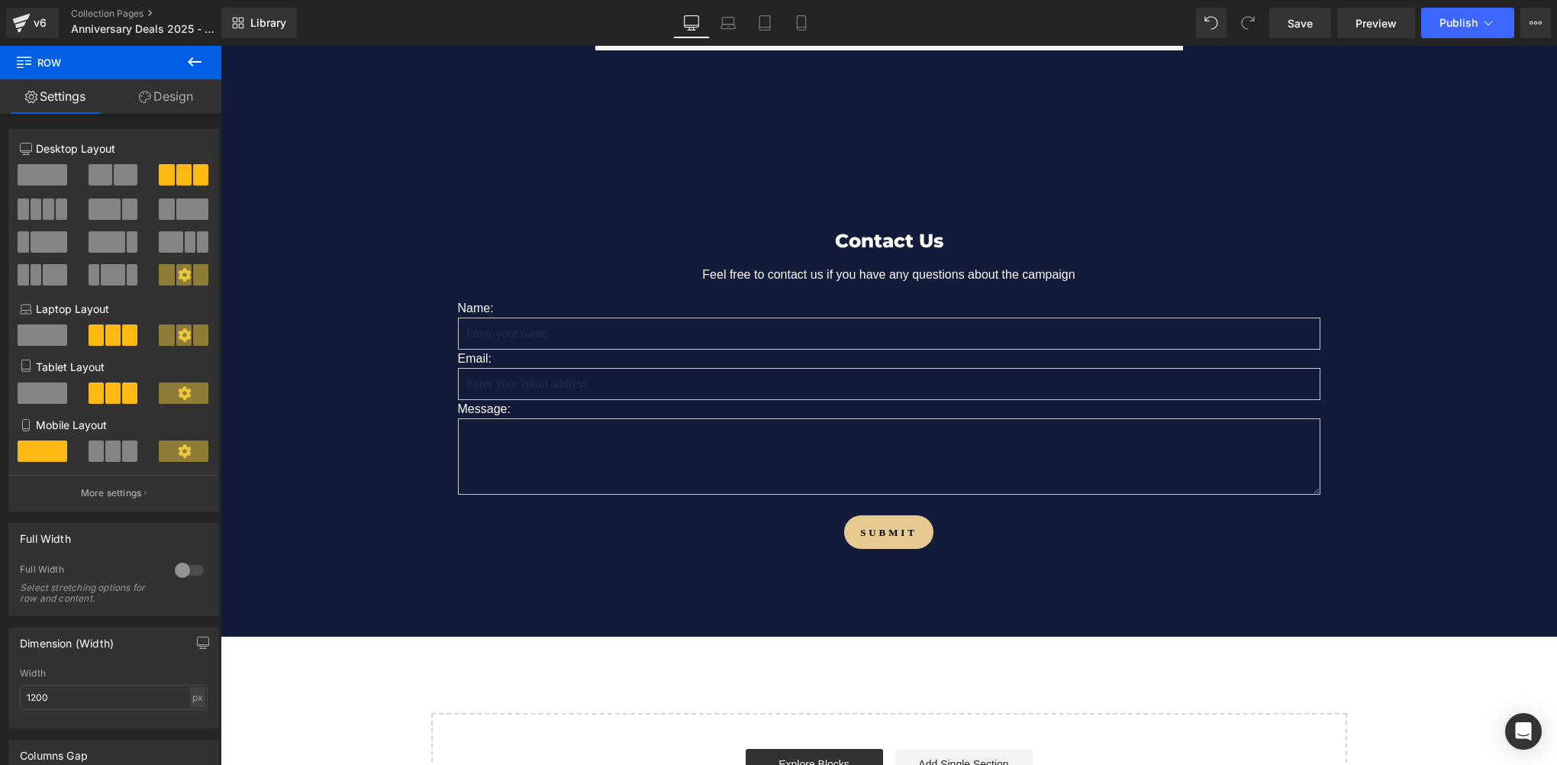
scroll to position [9438, 0]
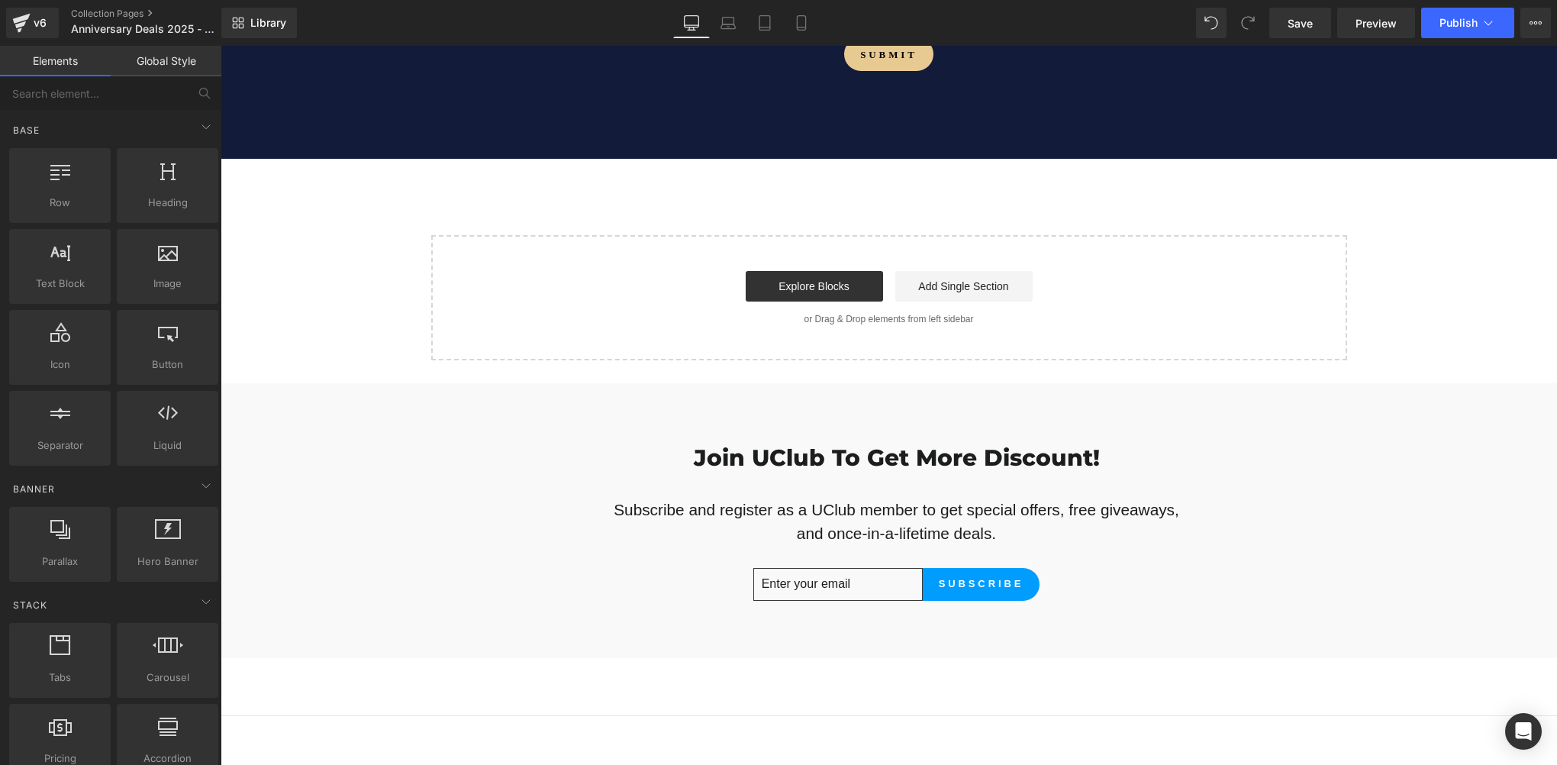
click at [804, 568] on input "Enter your email" at bounding box center [837, 584] width 169 height 32
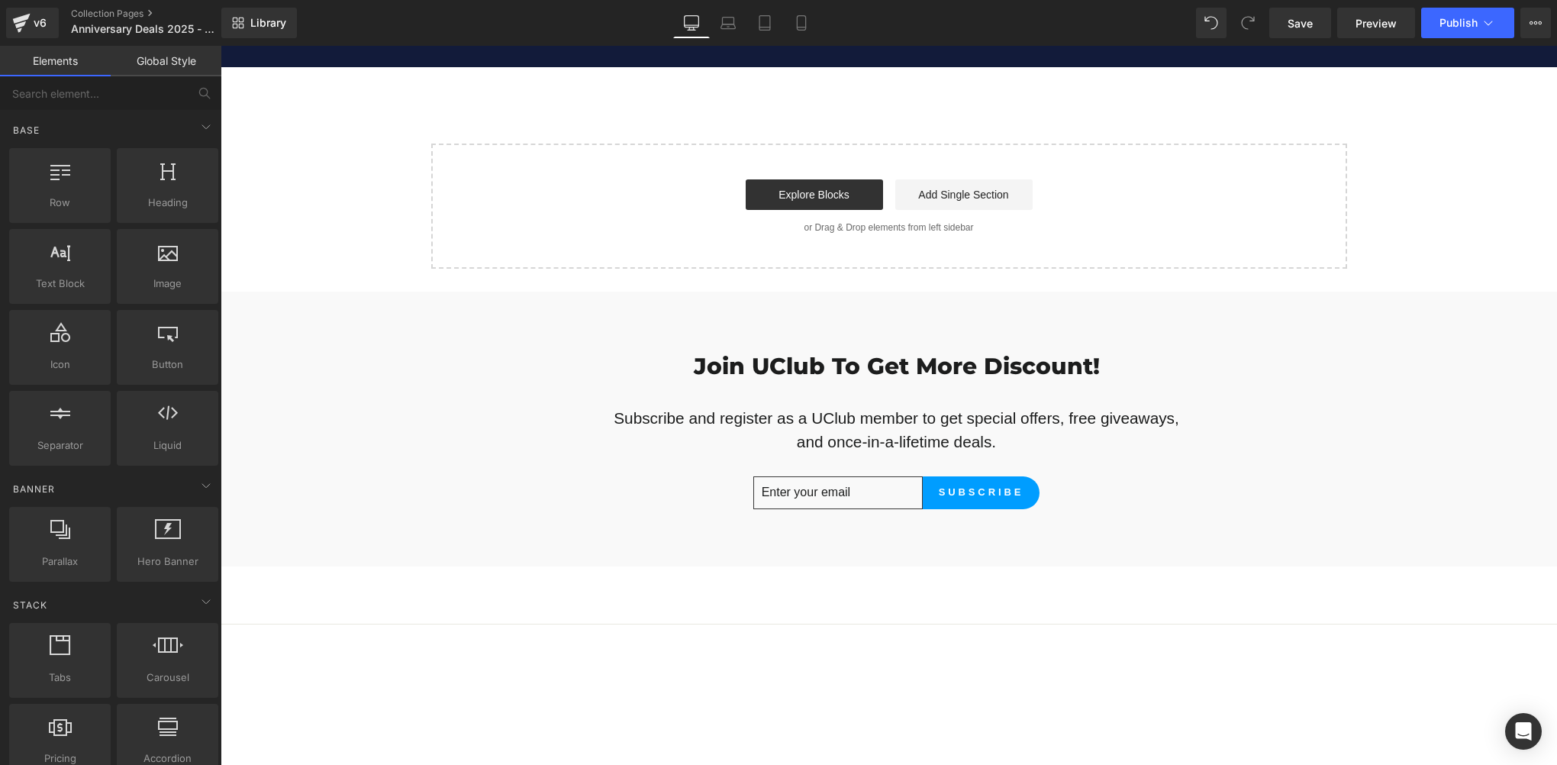
scroll to position [9590, 0]
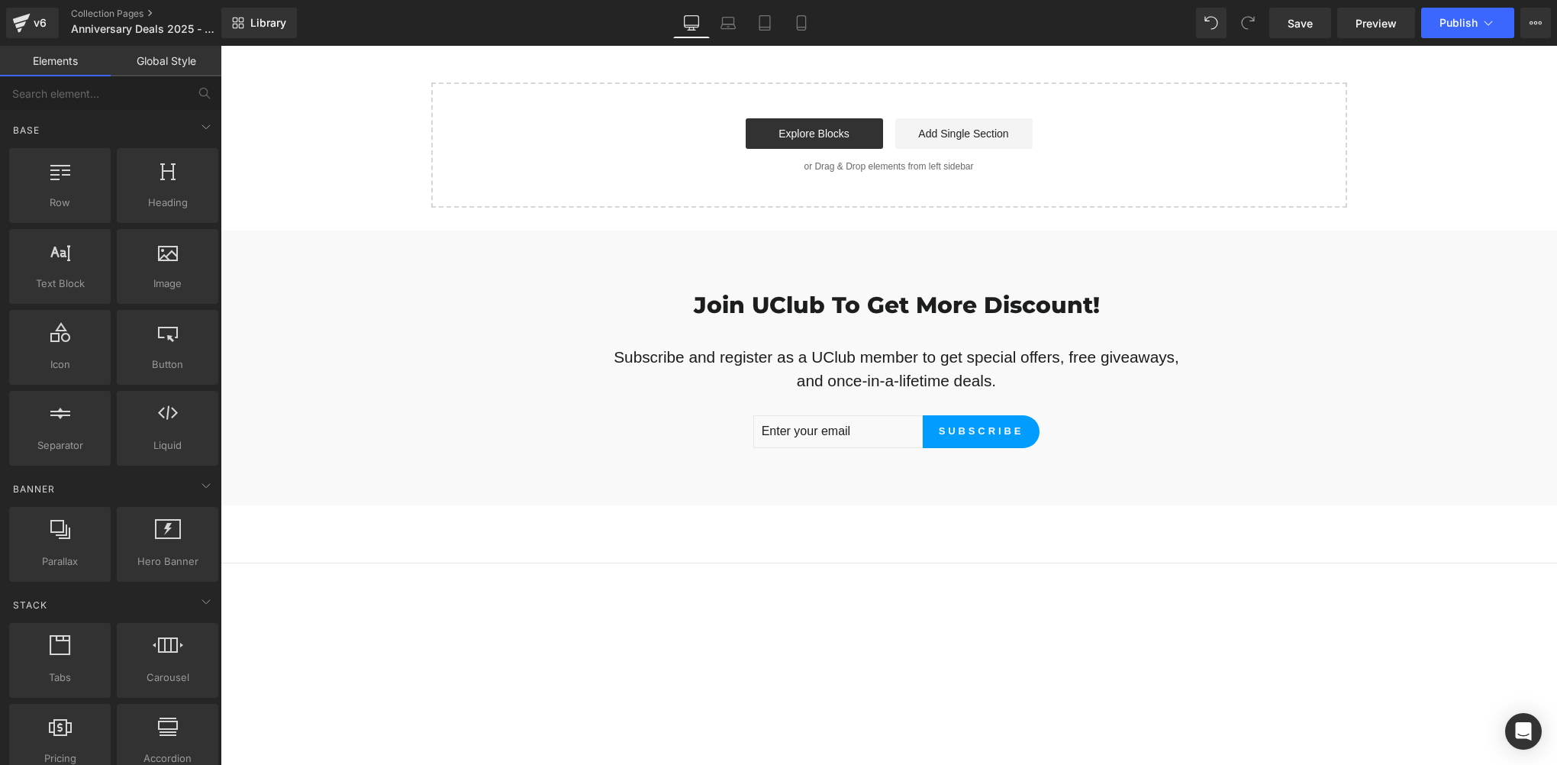
click at [529, 438] on div "Join UClub To Get More Discount! Subscribe and register as a UClub member to ge…" at bounding box center [889, 367] width 1084 height 274
drag, startPoint x: 455, startPoint y: 227, endPoint x: 469, endPoint y: 231, distance: 14.3
click at [454, 230] on div "Join UClub To Get More Discount! Subscribe and register as a UClub member to ge…" at bounding box center [889, 367] width 1084 height 274
click at [626, 234] on div "Join UClub To Get More Discount! Subscribe and register as a UClub member to ge…" at bounding box center [889, 367] width 1084 height 274
click at [767, 236] on div "Join UClub To Get More Discount! Subscribe and register as a UClub member to ge…" at bounding box center [889, 367] width 1084 height 274
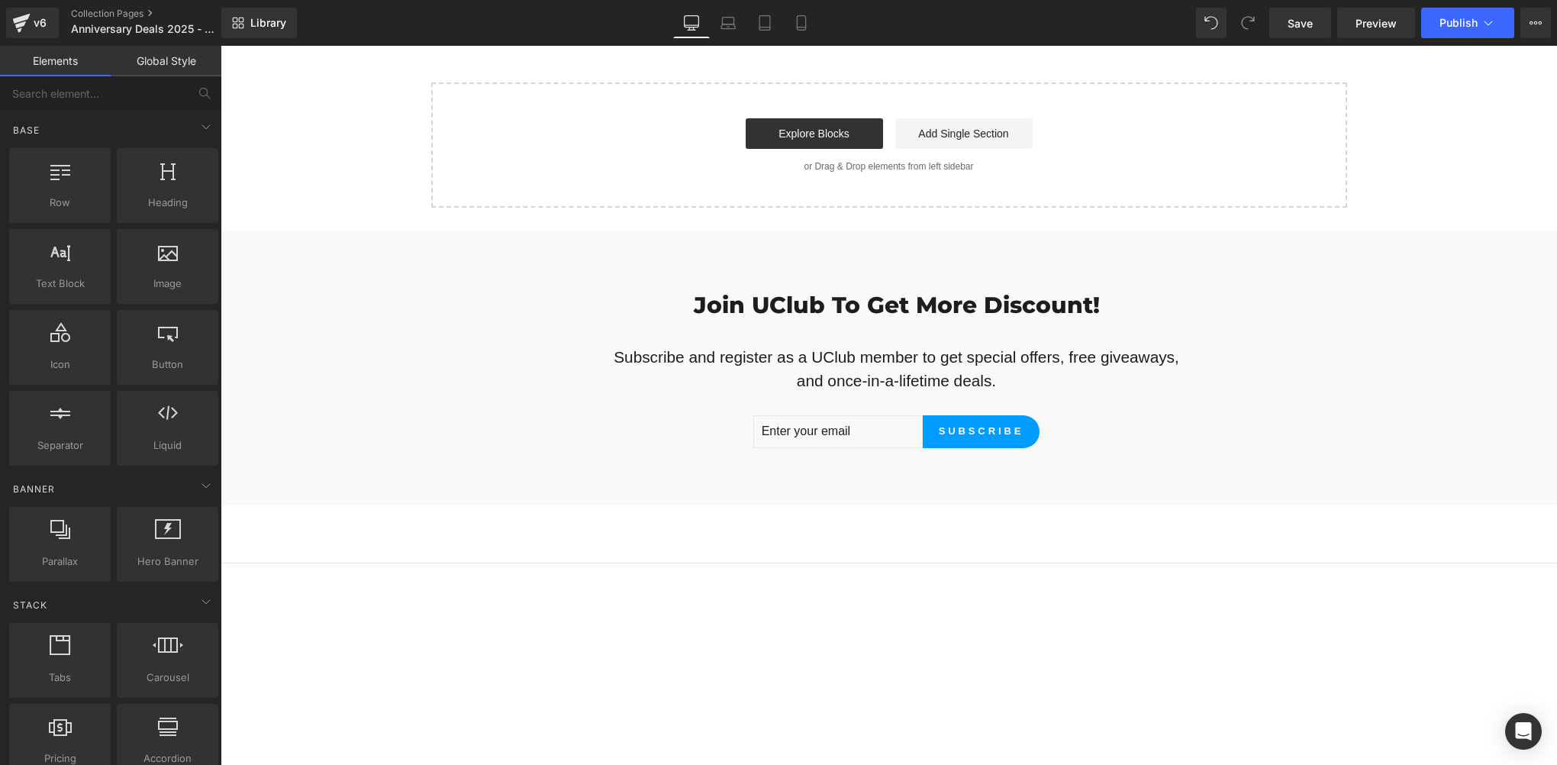
click at [717, 288] on div "Join UClub To Get More Discount! Subscribe and register as a UClub member to ge…" at bounding box center [889, 368] width 611 height 160
drag, startPoint x: 477, startPoint y: 254, endPoint x: 412, endPoint y: 249, distance: 65.1
click at [412, 249] on div "Join UClub To Get More Discount! Subscribe and register as a UClub member to ge…" at bounding box center [889, 367] width 1084 height 274
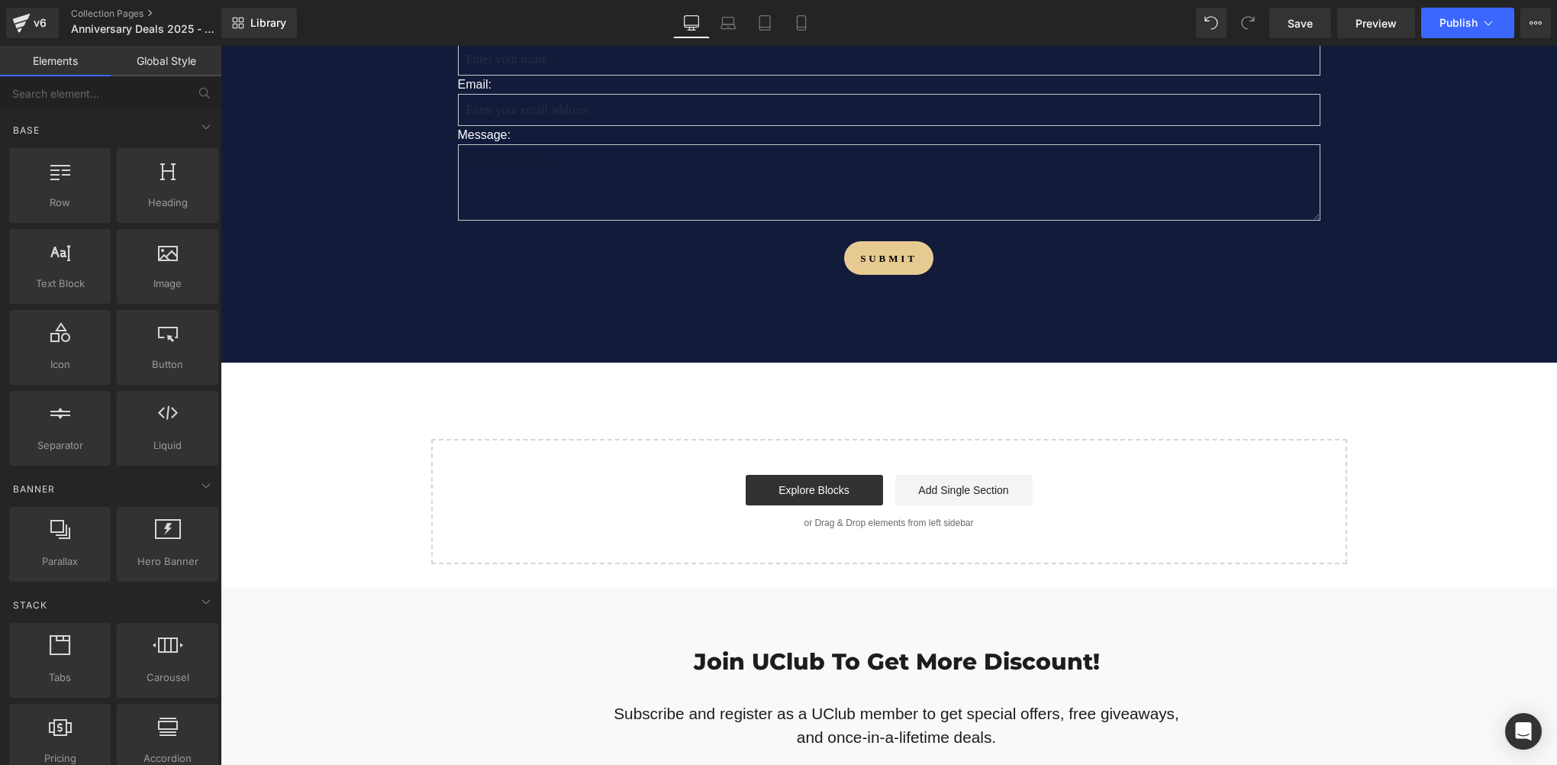
scroll to position [9209, 0]
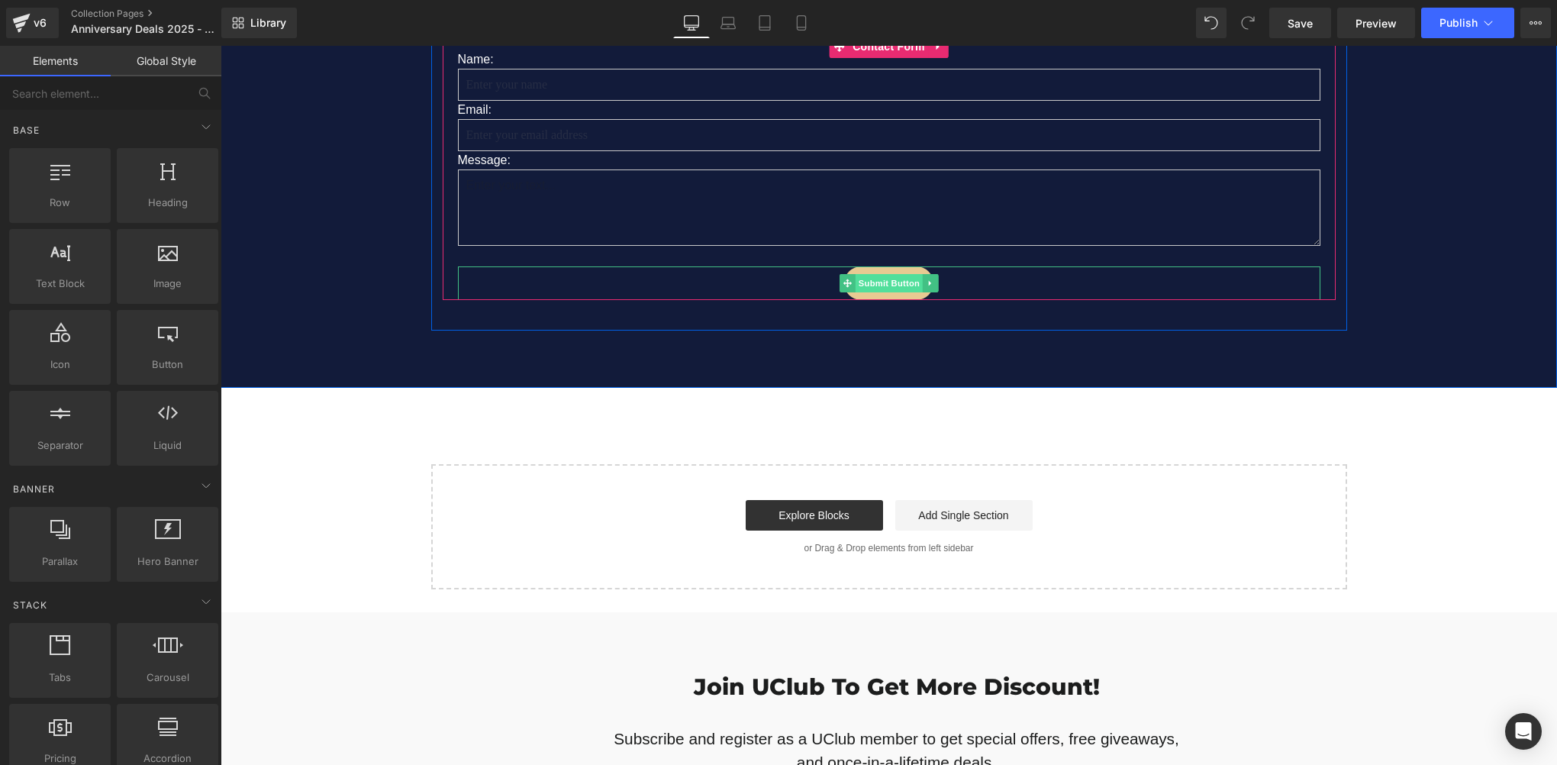
click at [879, 274] on span "Submit Button" at bounding box center [888, 283] width 67 height 18
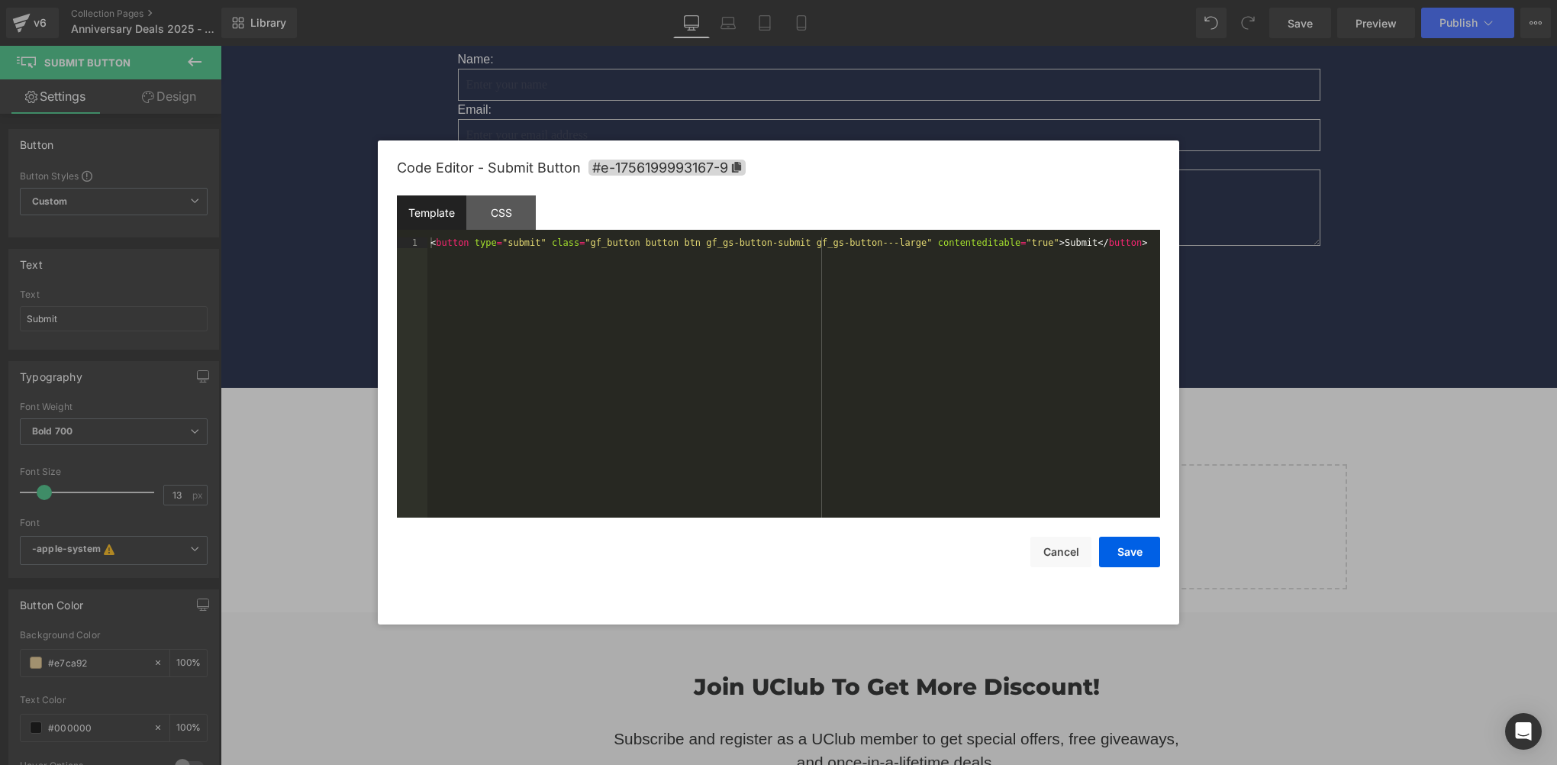
click at [865, 0] on div "Submit Button You are previewing how the will restyle your page. You can not ed…" at bounding box center [778, 0] width 1557 height 0
click at [737, 169] on icon at bounding box center [736, 167] width 9 height 11
click at [1134, 548] on button "Save" at bounding box center [1129, 552] width 61 height 31
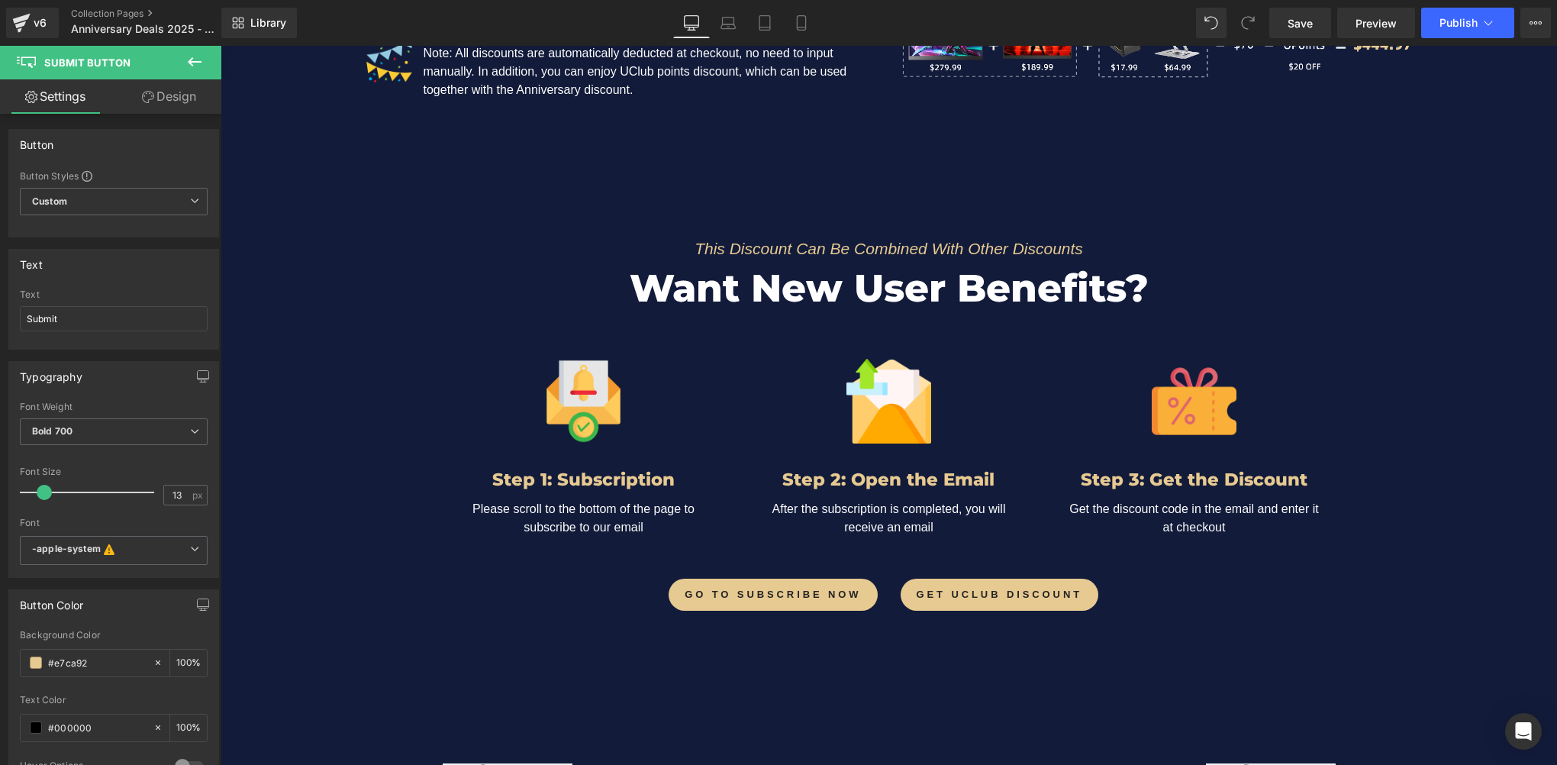
scroll to position [2113, 0]
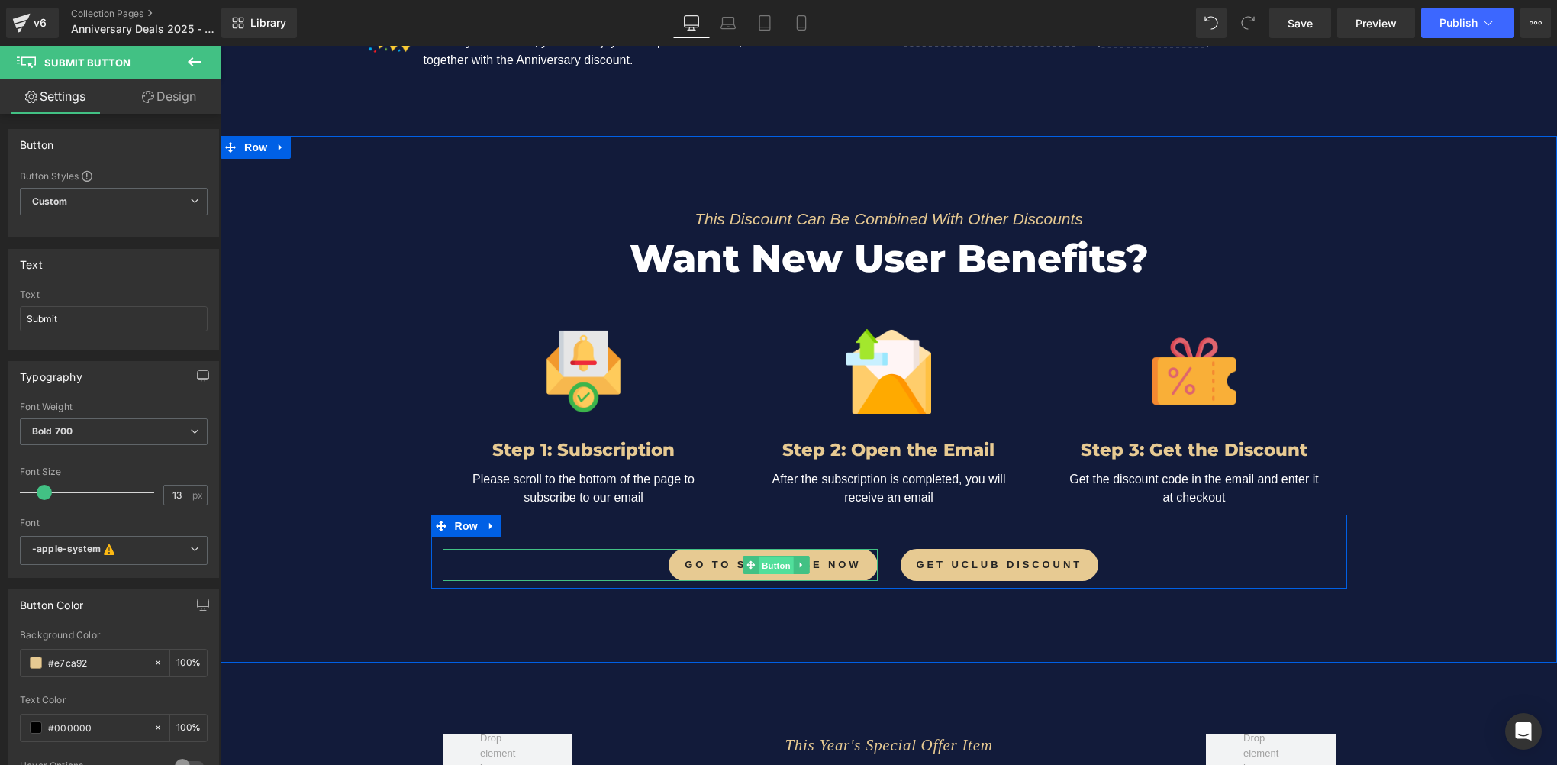
click at [775, 556] on span "Button" at bounding box center [776, 565] width 35 height 18
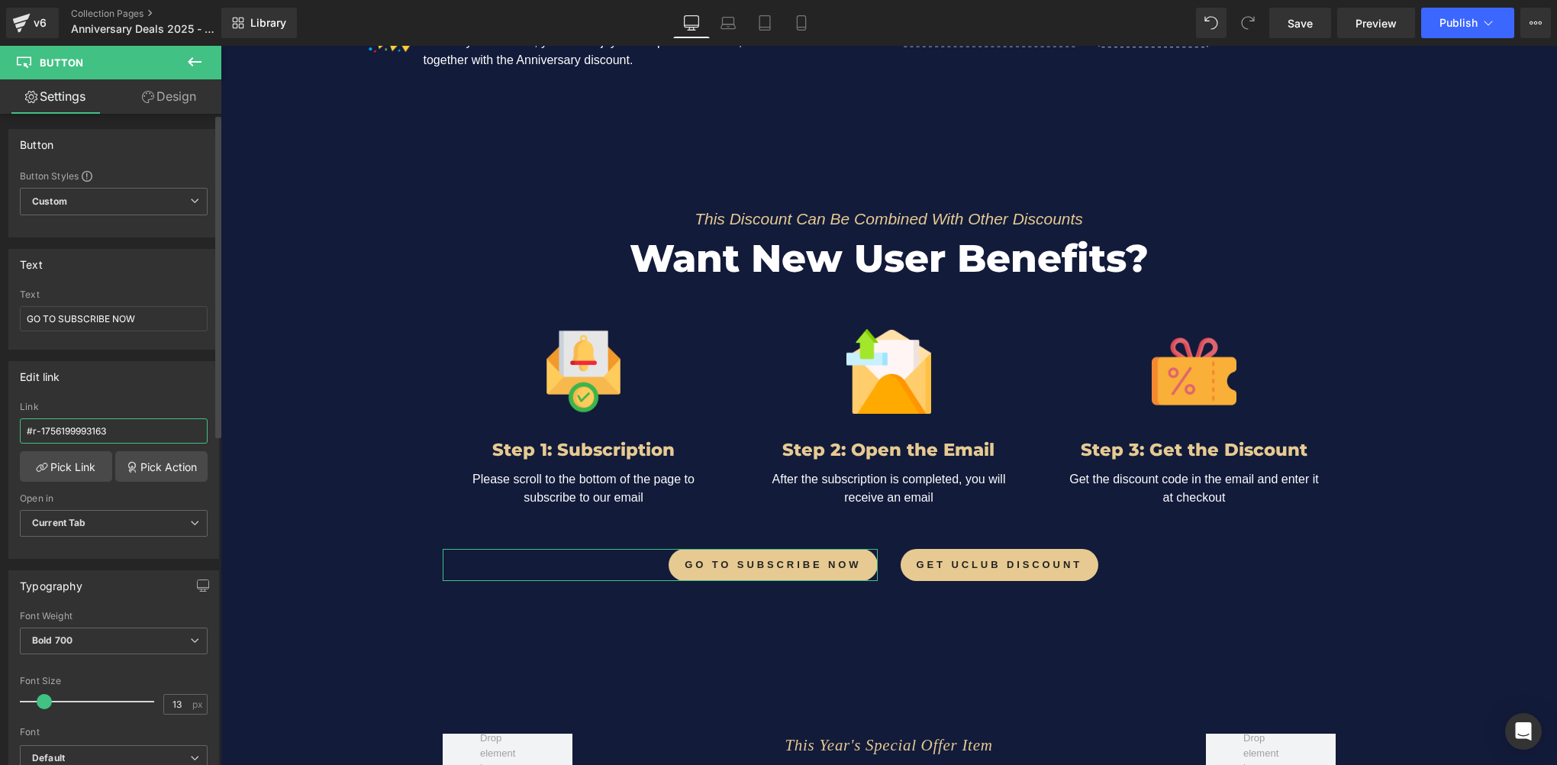
click at [140, 427] on input "#r-1756199993163" at bounding box center [114, 430] width 188 height 25
paste input "e-1756199993167-9"
type input "#e-1756199993167-9"
click at [1304, 30] on span "Save" at bounding box center [1300, 23] width 25 height 16
click at [466, 529] on span "Row" at bounding box center [466, 525] width 31 height 23
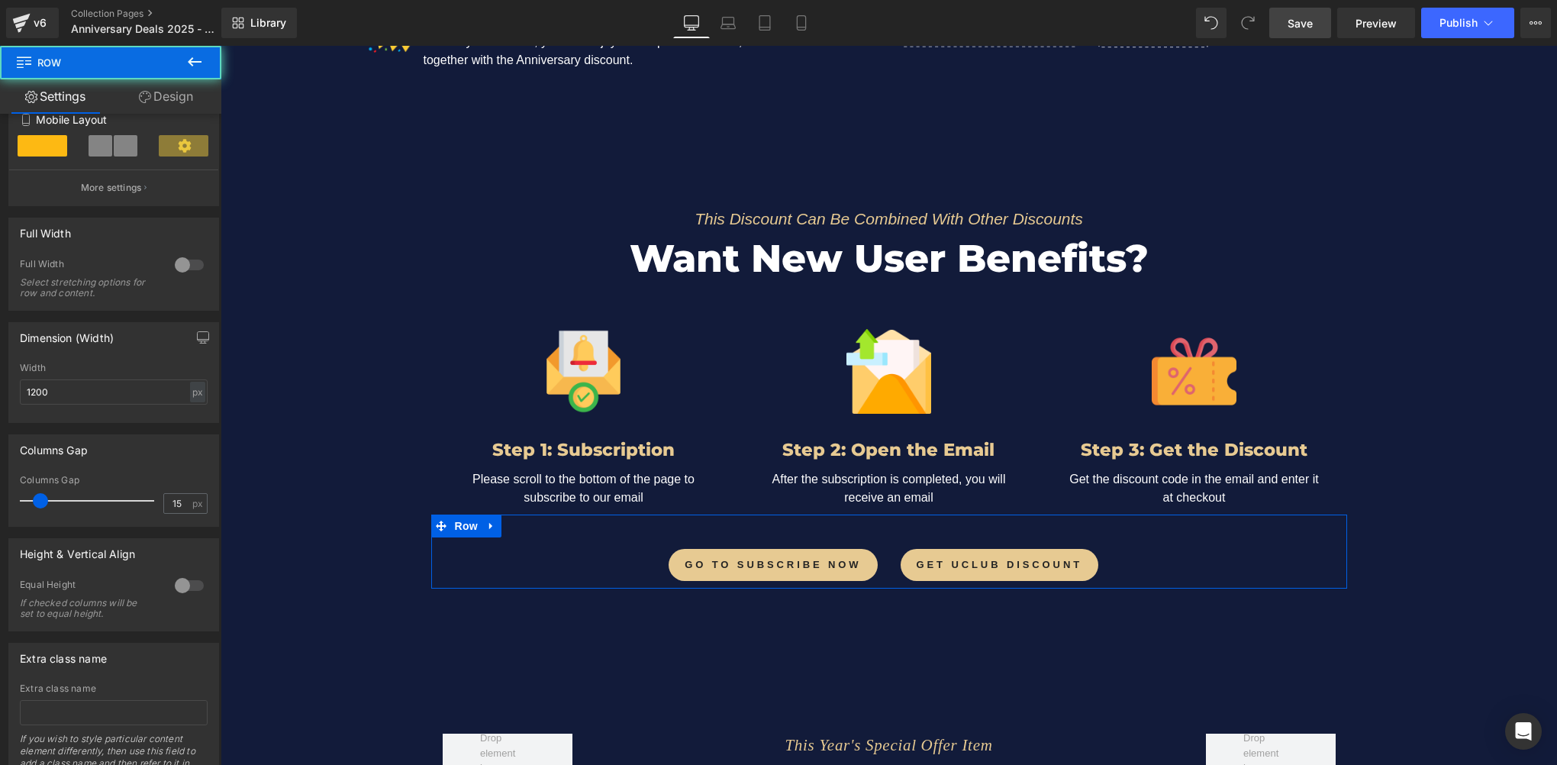
scroll to position [376, 0]
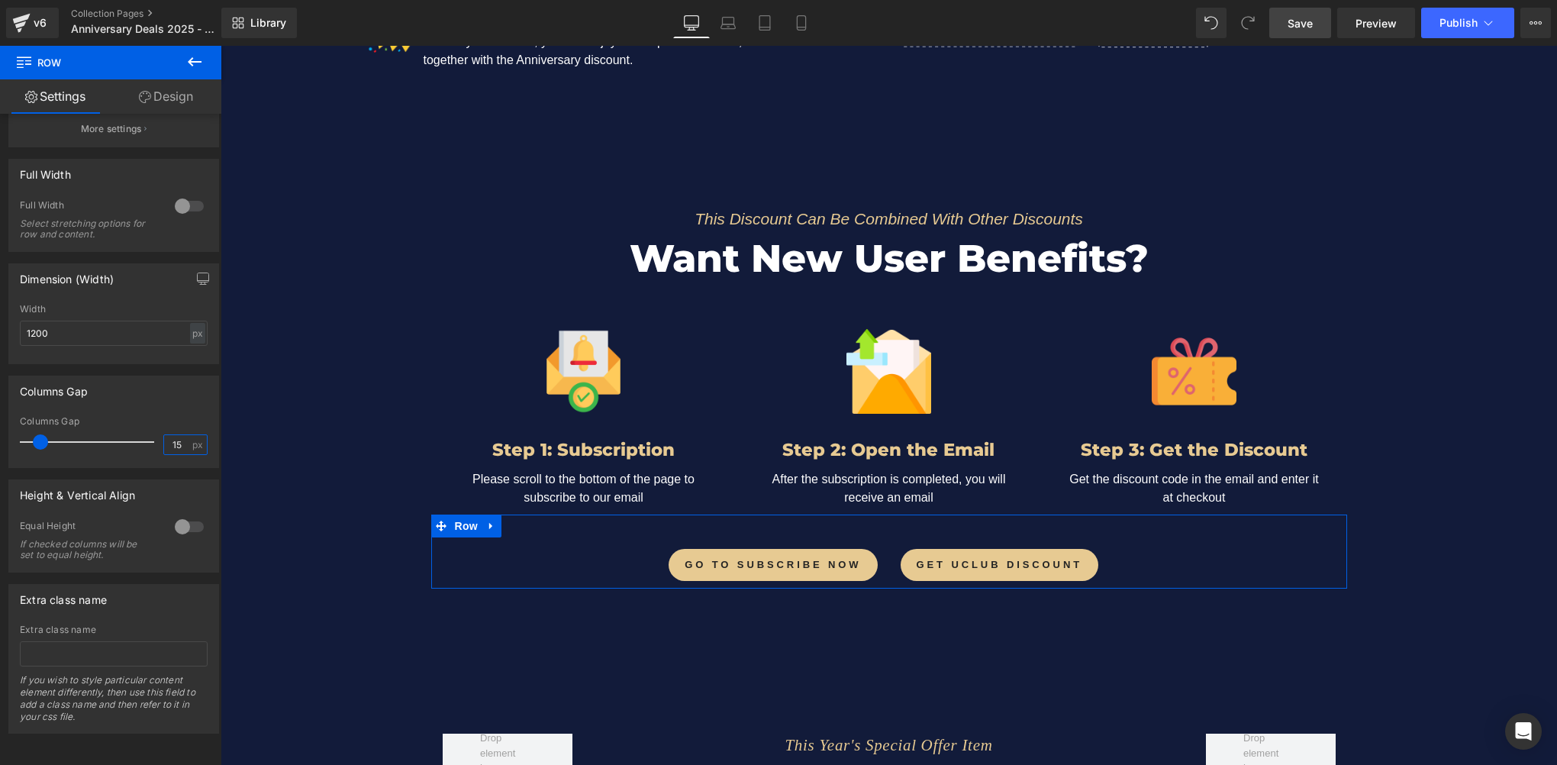
drag, startPoint x: 179, startPoint y: 434, endPoint x: 117, endPoint y: 434, distance: 61.8
click at [117, 434] on div "Columns Gap 15 px" at bounding box center [114, 441] width 188 height 51
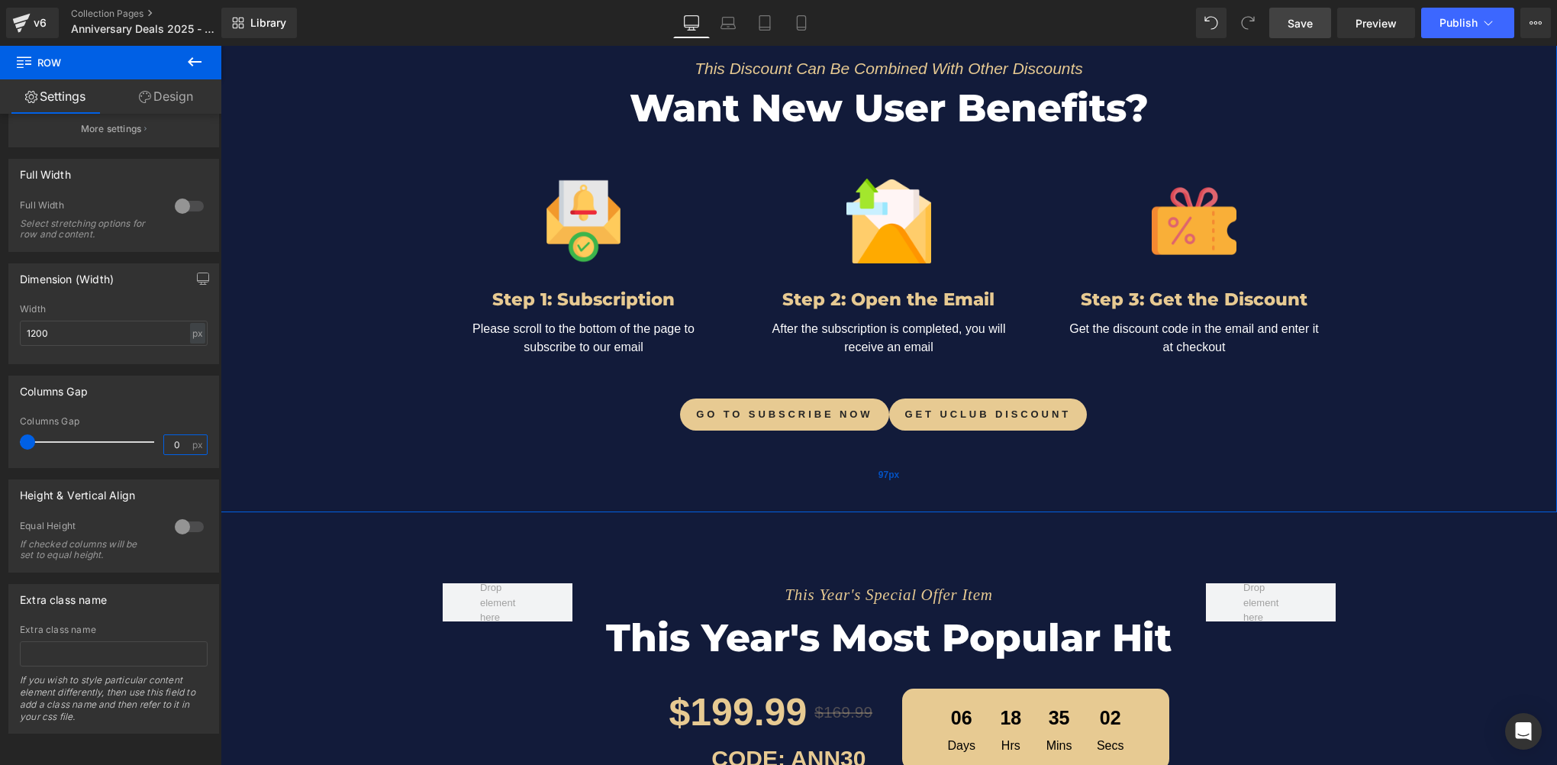
scroll to position [2265, 0]
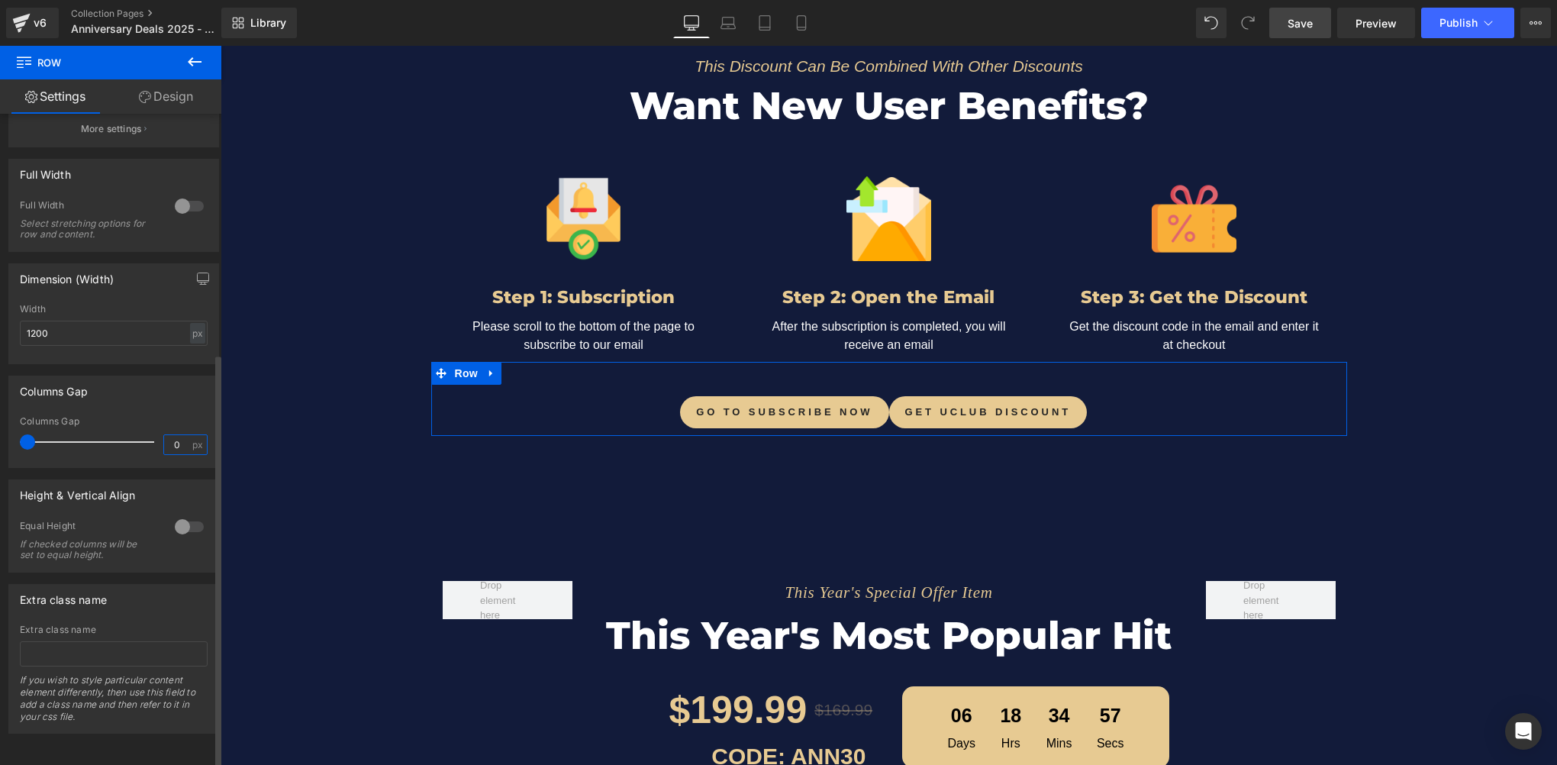
drag, startPoint x: 176, startPoint y: 431, endPoint x: 156, endPoint y: 430, distance: 19.9
click at [156, 430] on div "Columns Gap 0 px" at bounding box center [114, 441] width 188 height 51
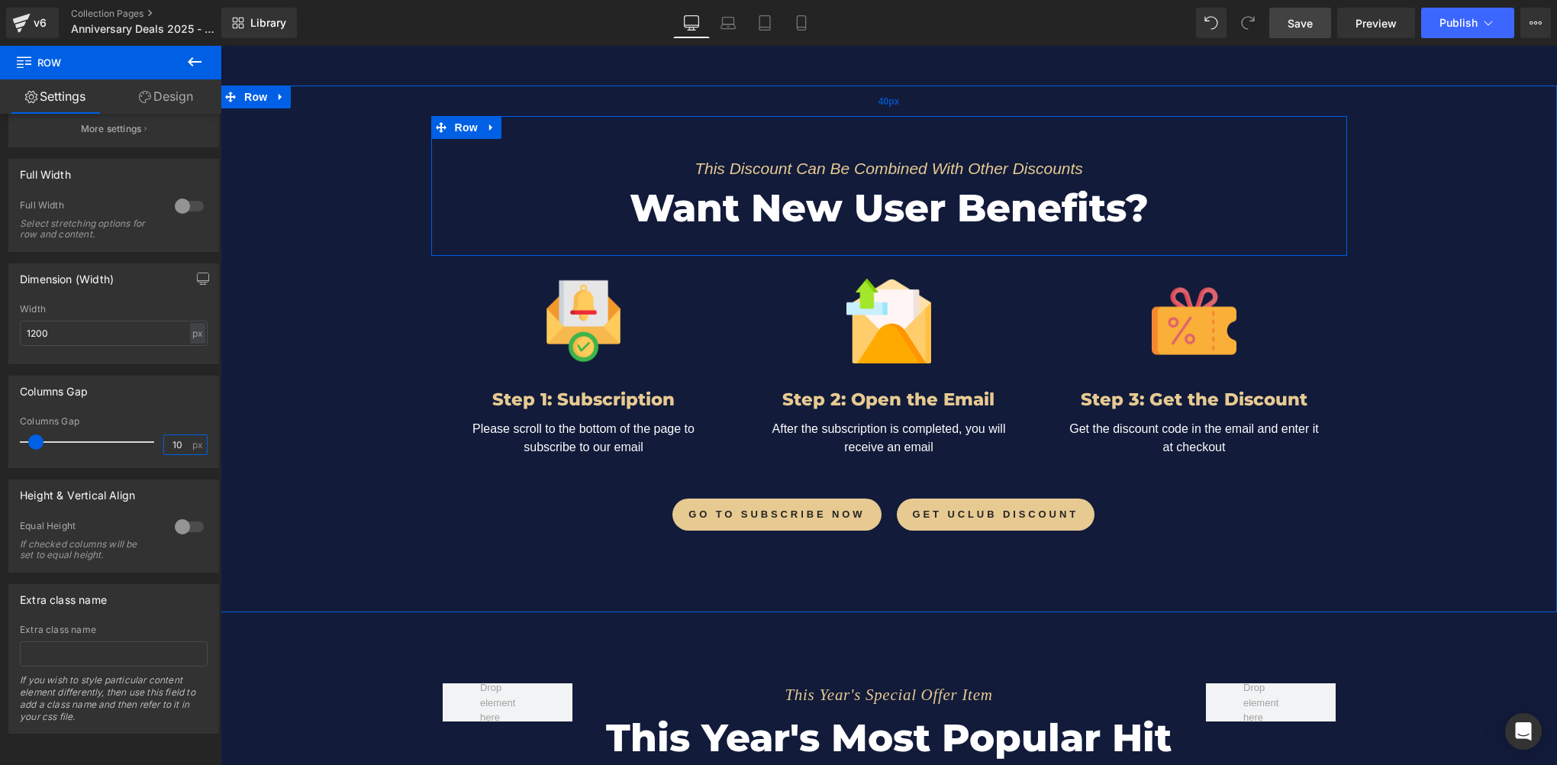
scroll to position [2036, 0]
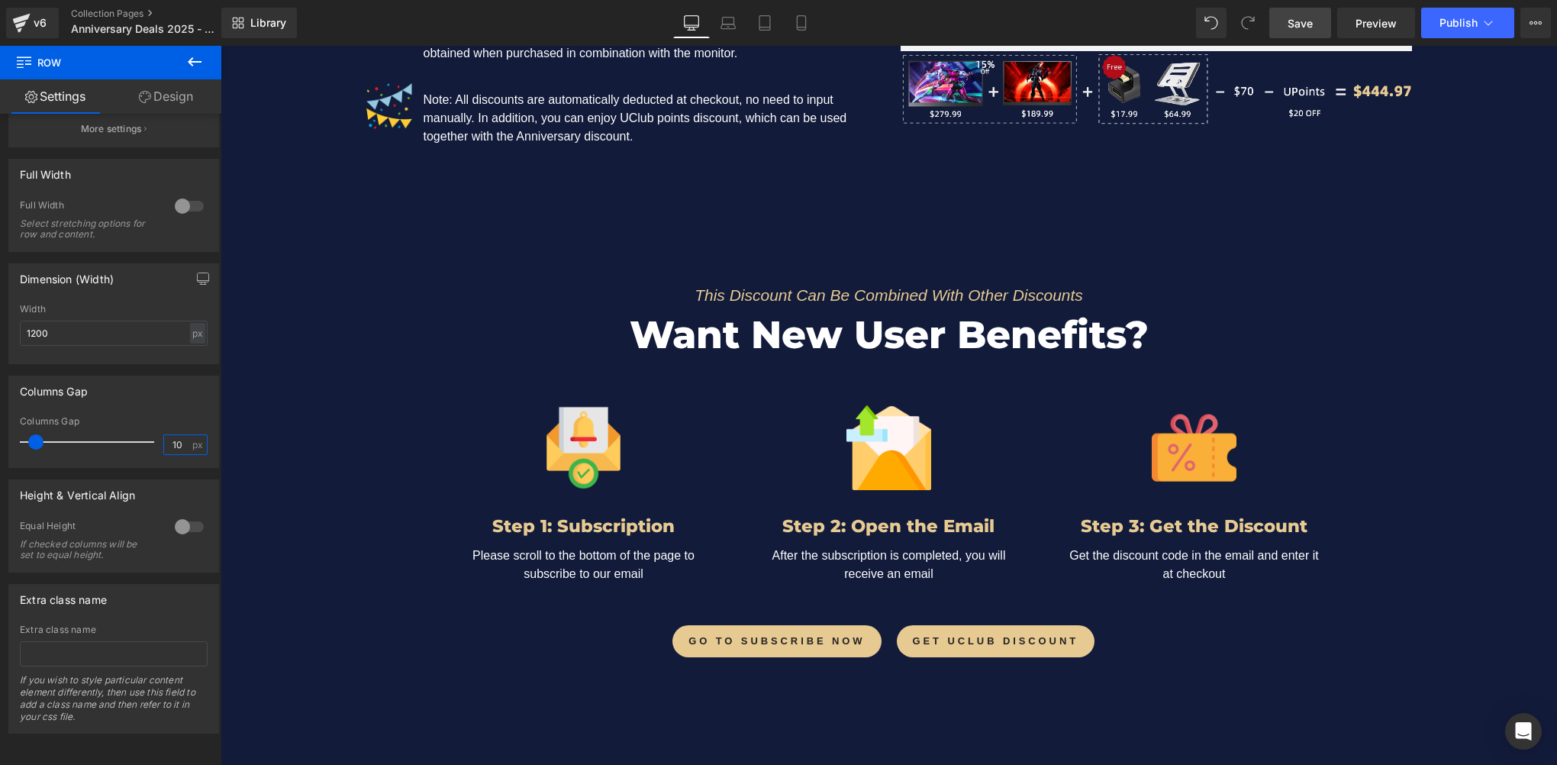
type input "10"
click at [1309, 30] on span "Save" at bounding box center [1300, 23] width 25 height 16
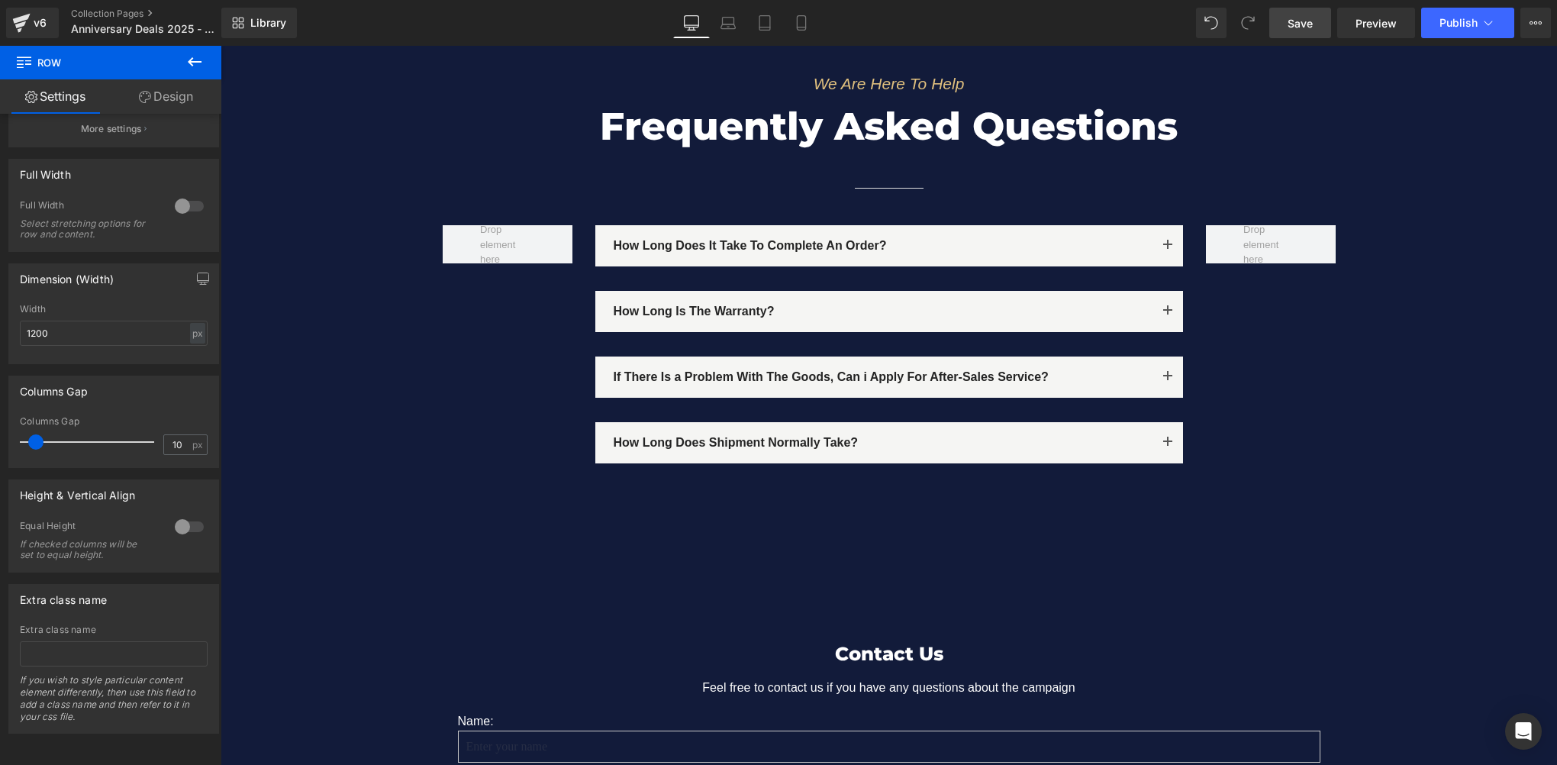
scroll to position [8462, 0]
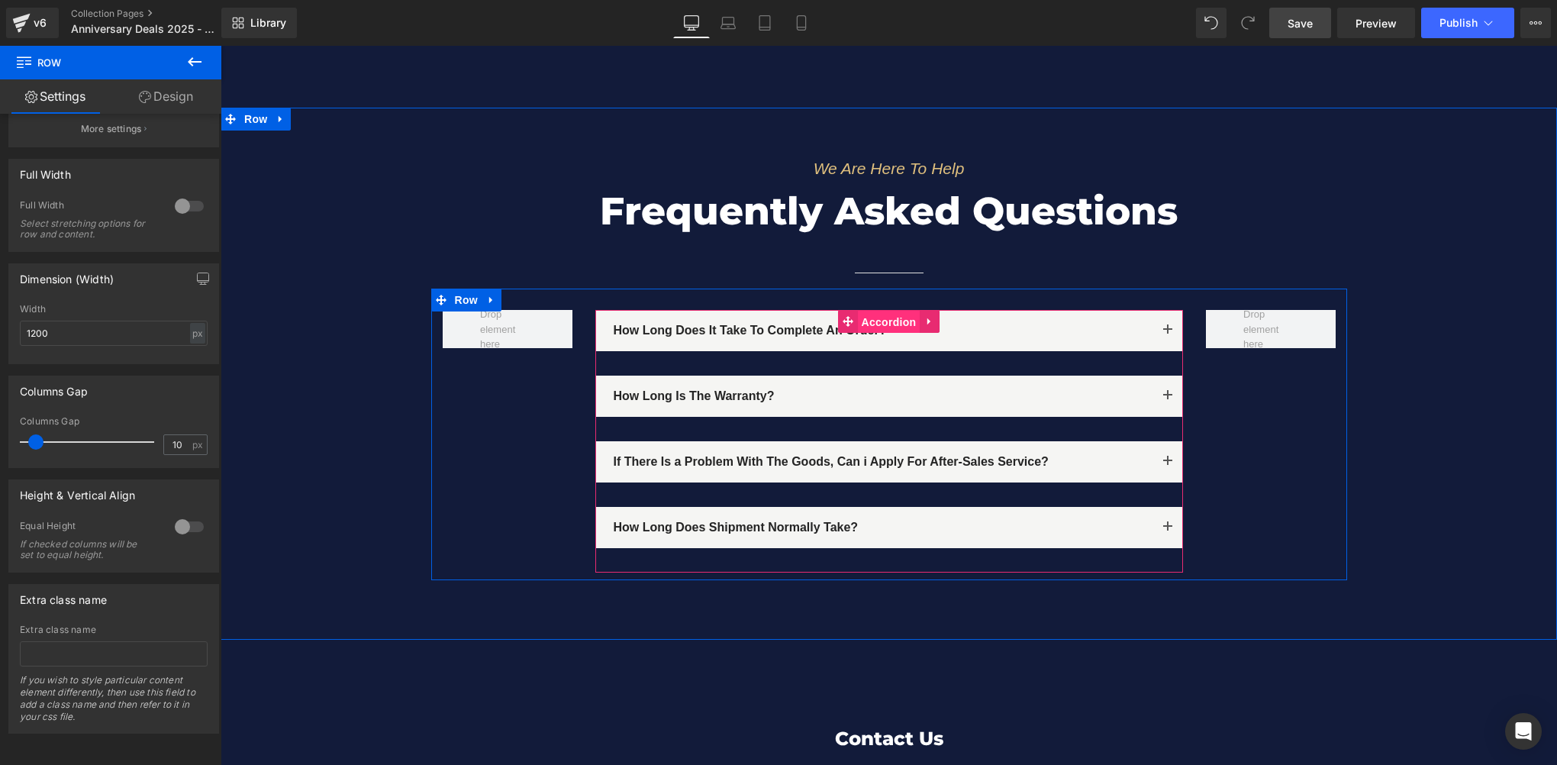
click at [862, 311] on span "Accordion" at bounding box center [889, 322] width 63 height 23
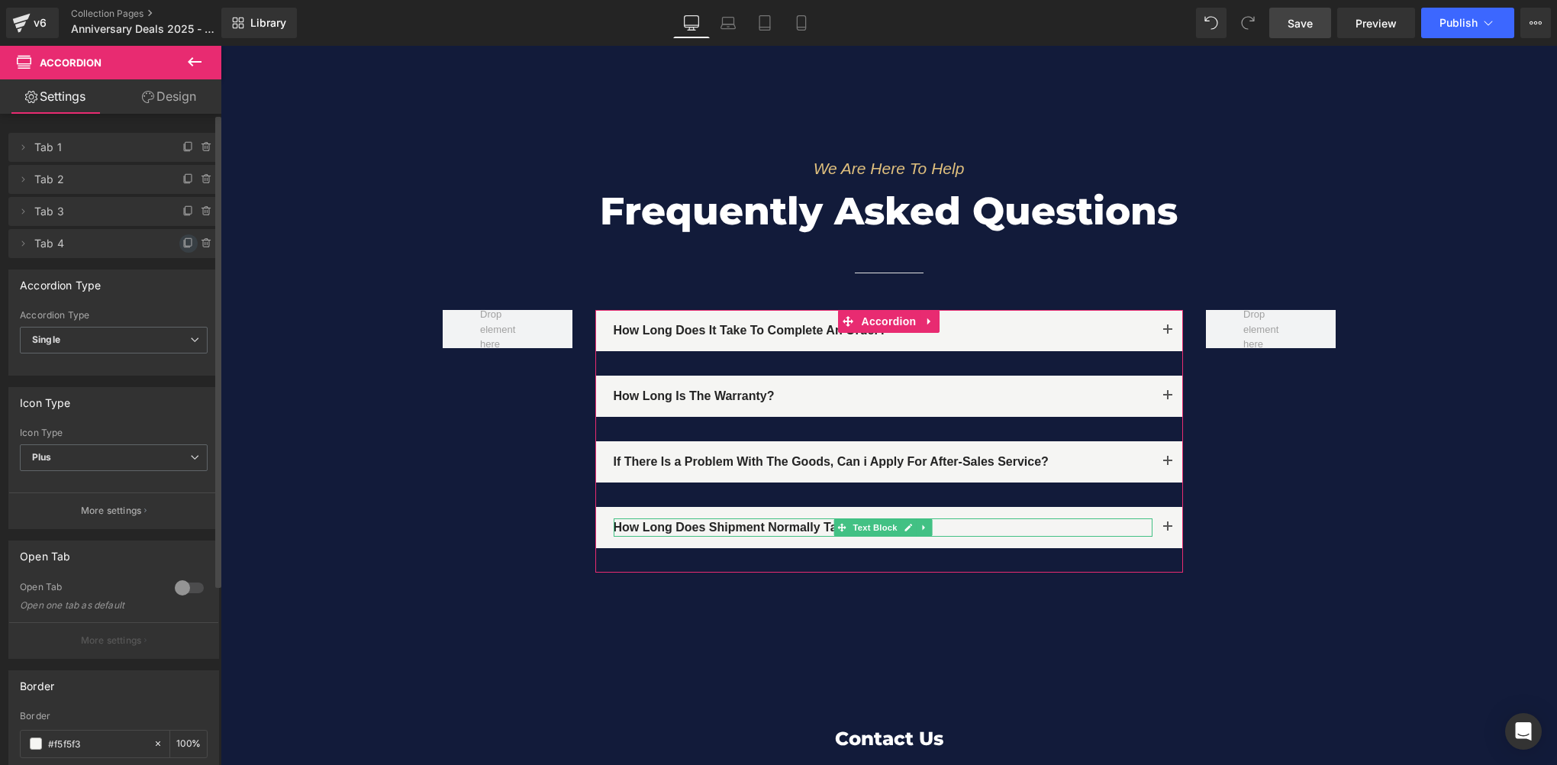
click at [182, 242] on icon at bounding box center [188, 243] width 12 height 12
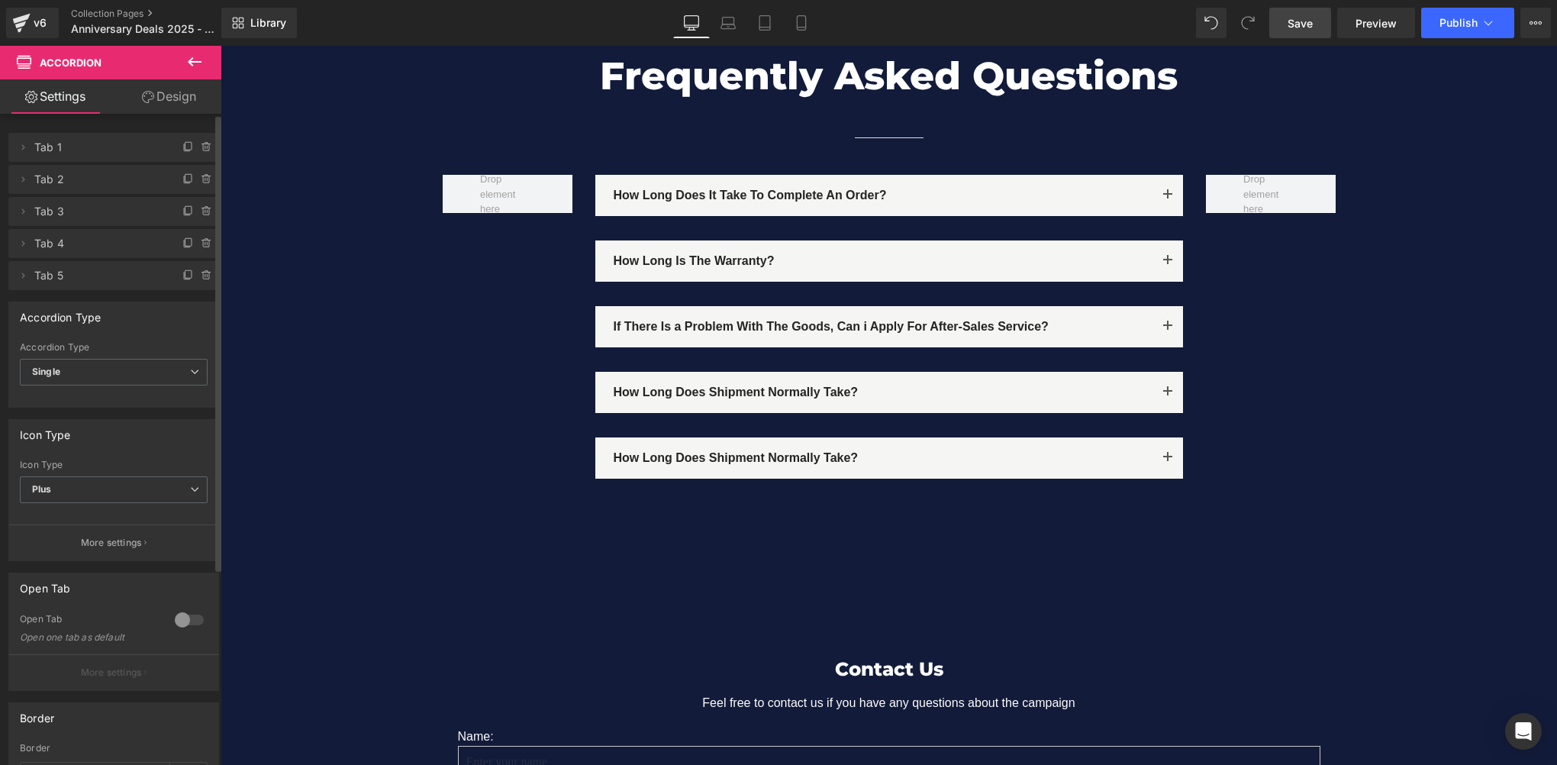
scroll to position [8615, 0]
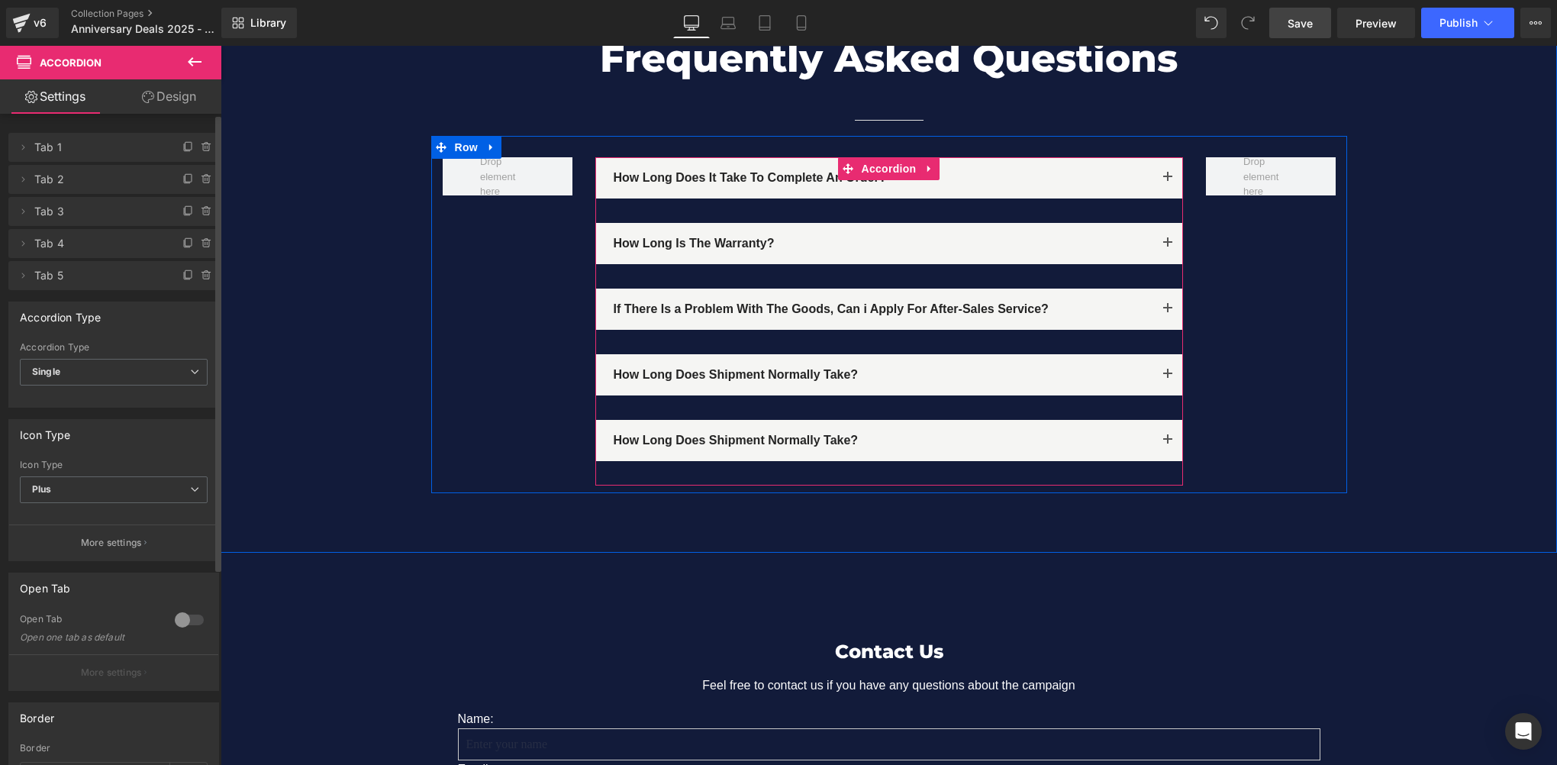
click at [1157, 420] on button "button" at bounding box center [1167, 440] width 31 height 41
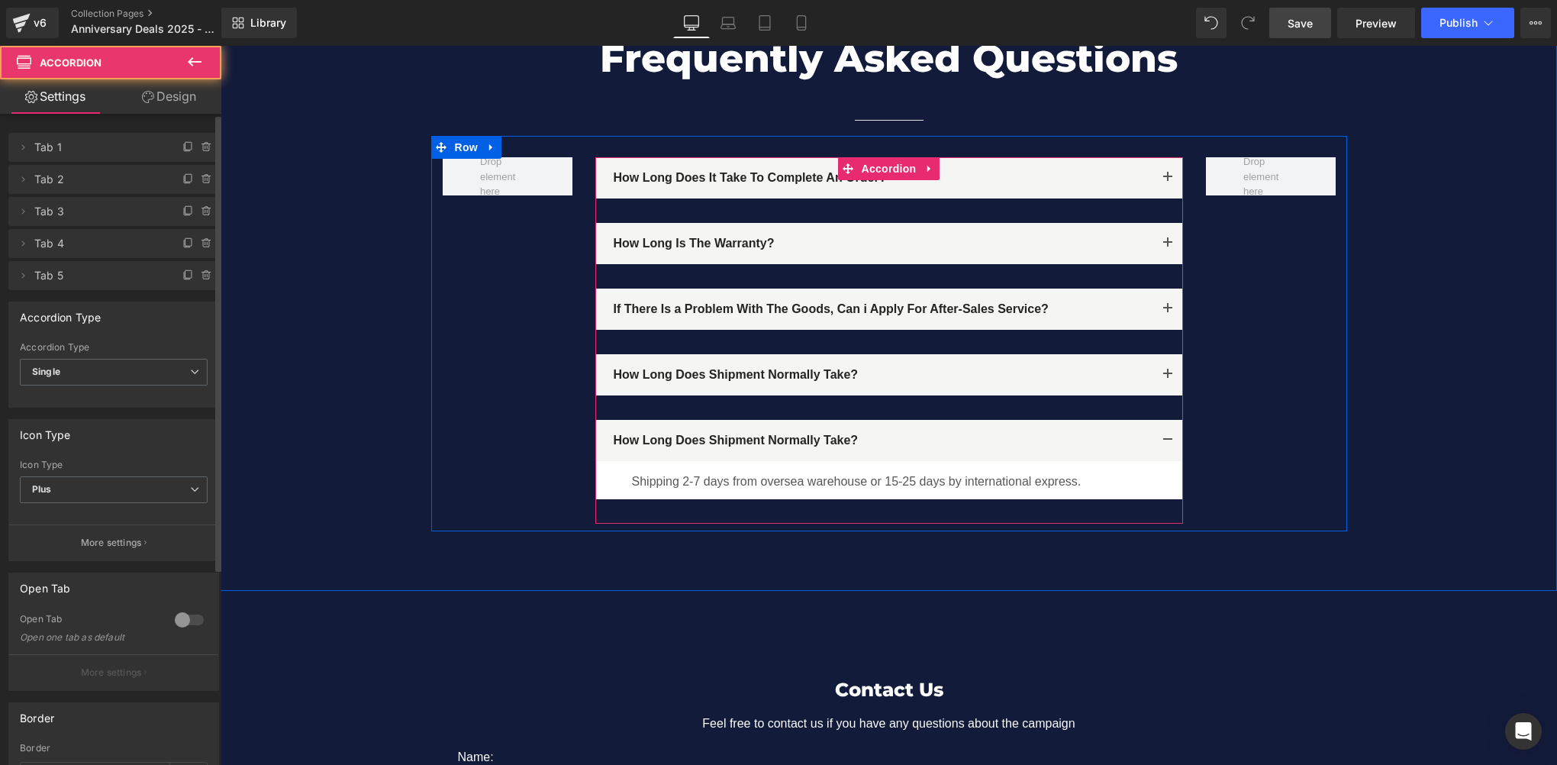
click at [719, 431] on p "How Long Does Shipment Normally Take?" at bounding box center [883, 440] width 539 height 18
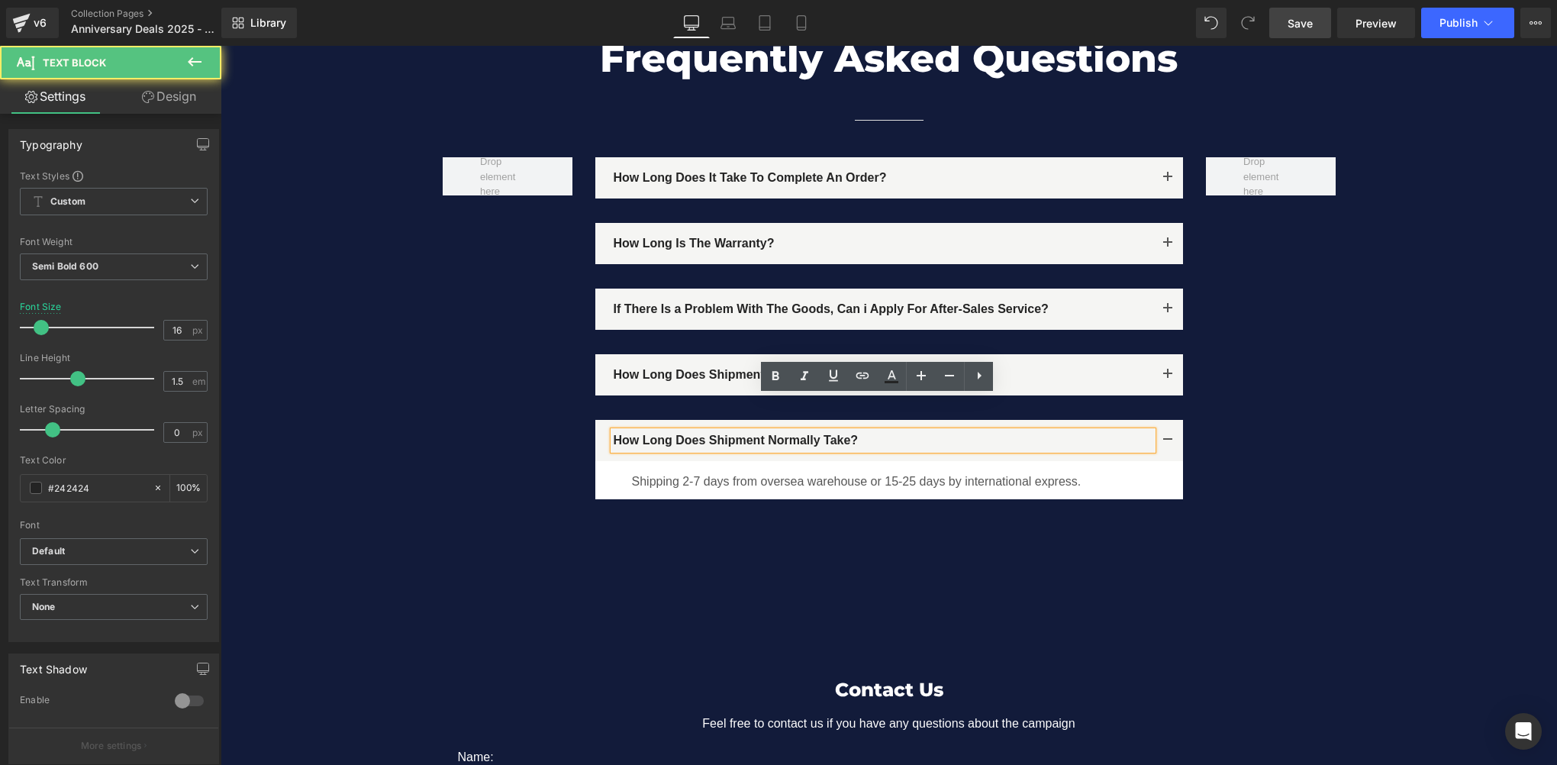
click at [703, 431] on p "How Long Does Shipment Normally Take?" at bounding box center [883, 440] width 539 height 18
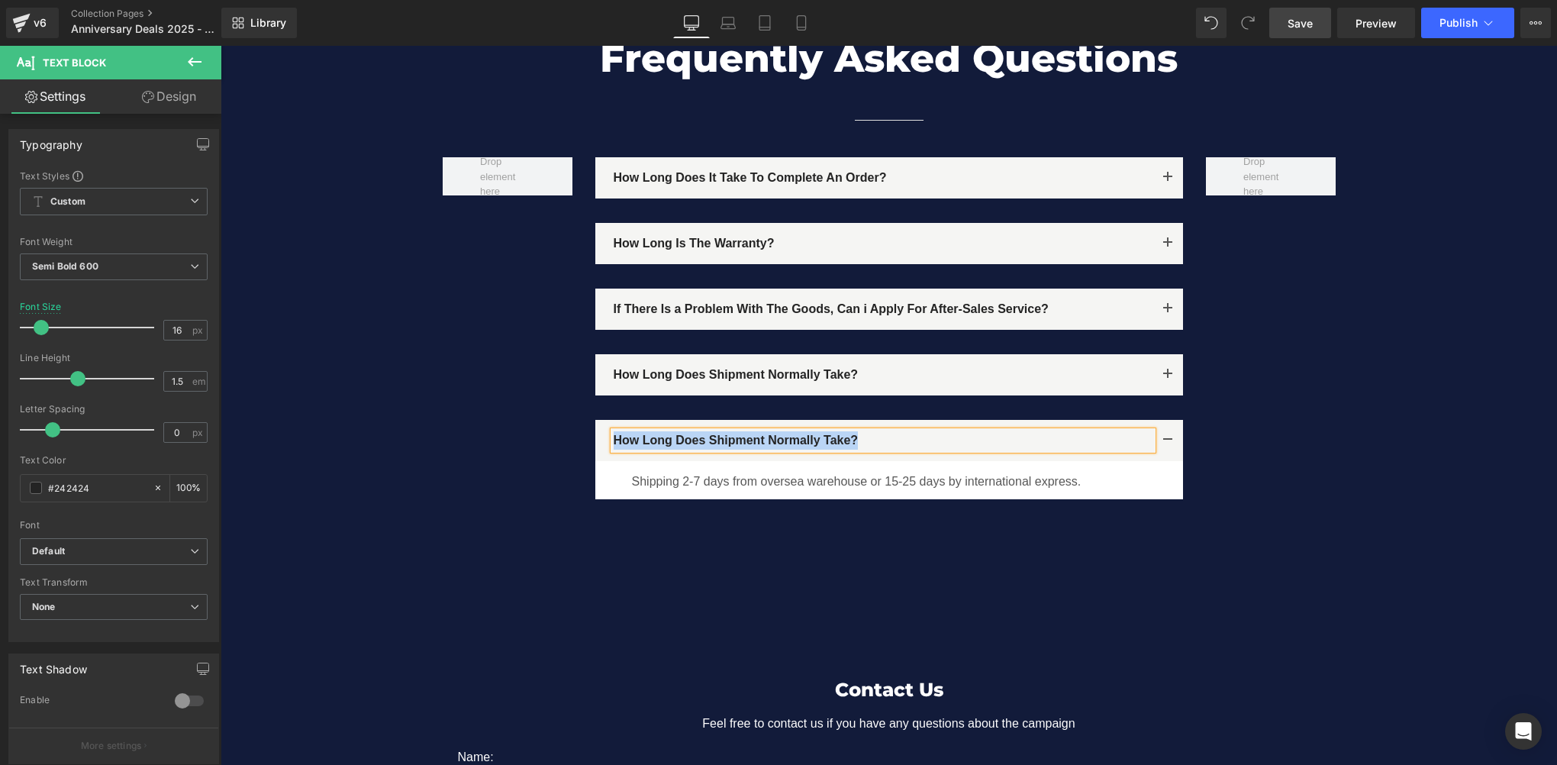
paste div
click at [431, 404] on div "How long does it take to complete an order? Text Block We will process orders w…" at bounding box center [889, 333] width 916 height 395
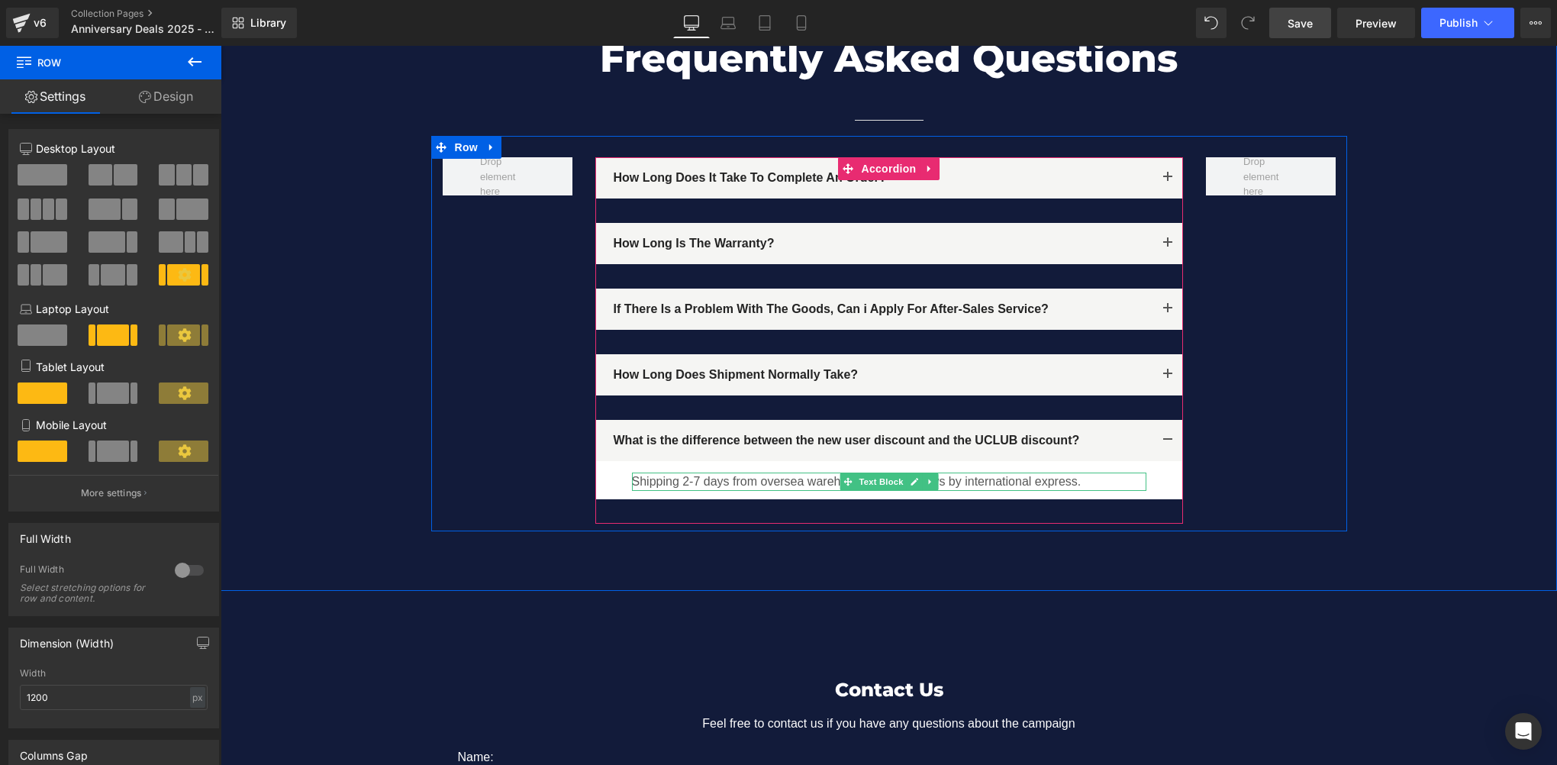
click at [704, 472] on p "Shipping 2-7 days from oversea warehouse or 15-25 days by international express." at bounding box center [889, 481] width 514 height 18
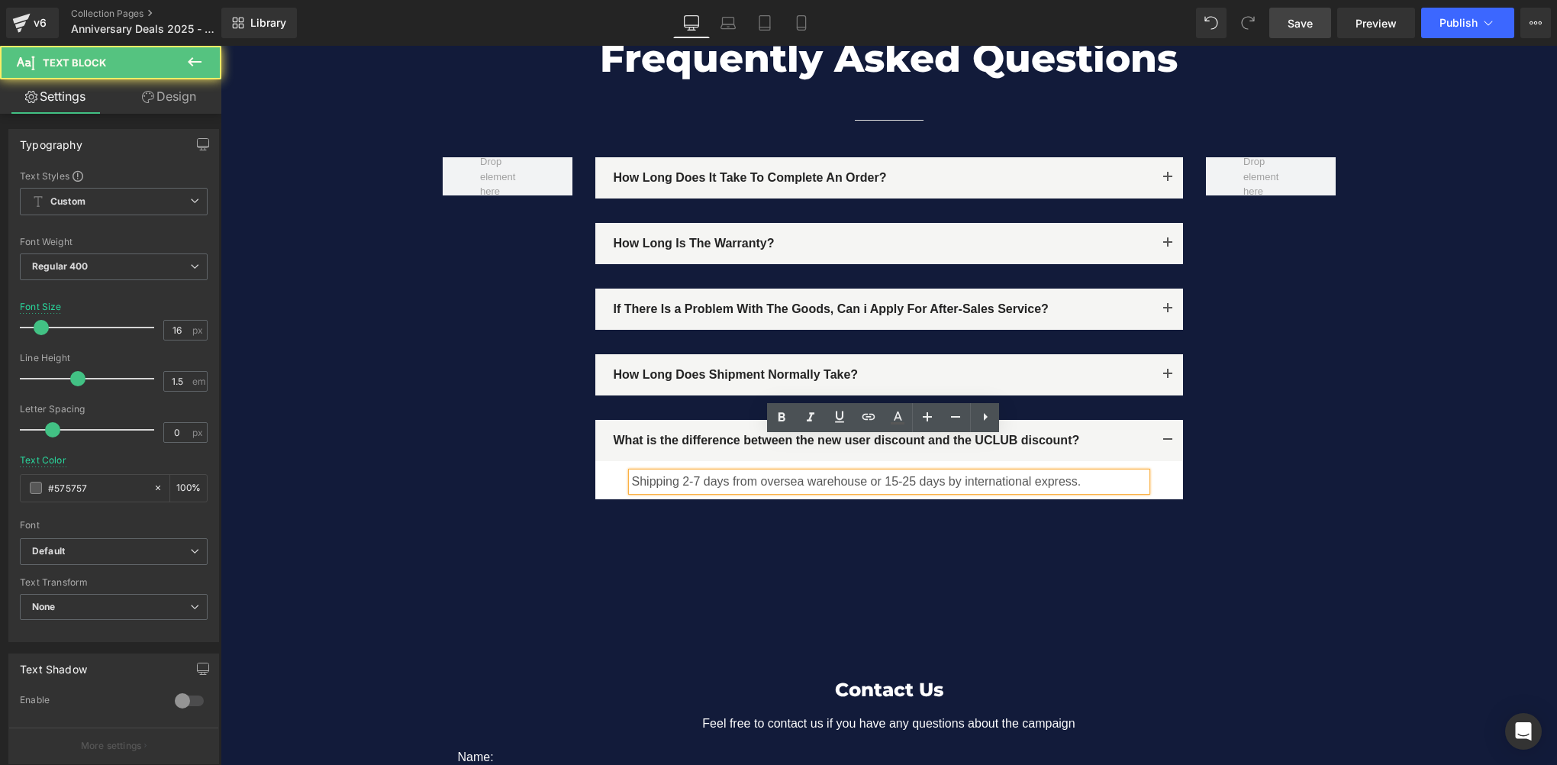
click at [749, 472] on p "Shipping 2-7 days from oversea warehouse or 15-25 days by international express." at bounding box center [889, 481] width 514 height 18
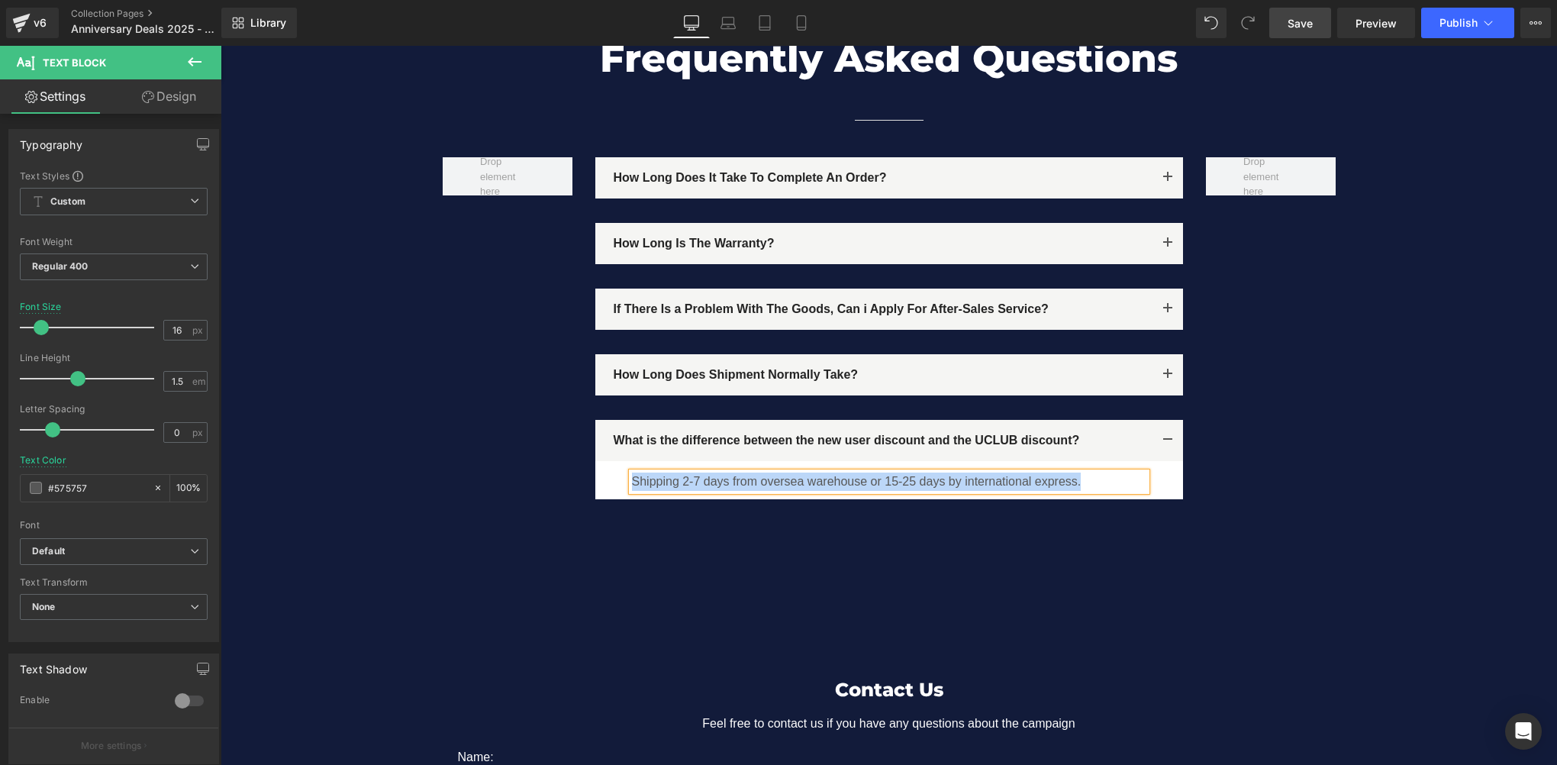
paste div
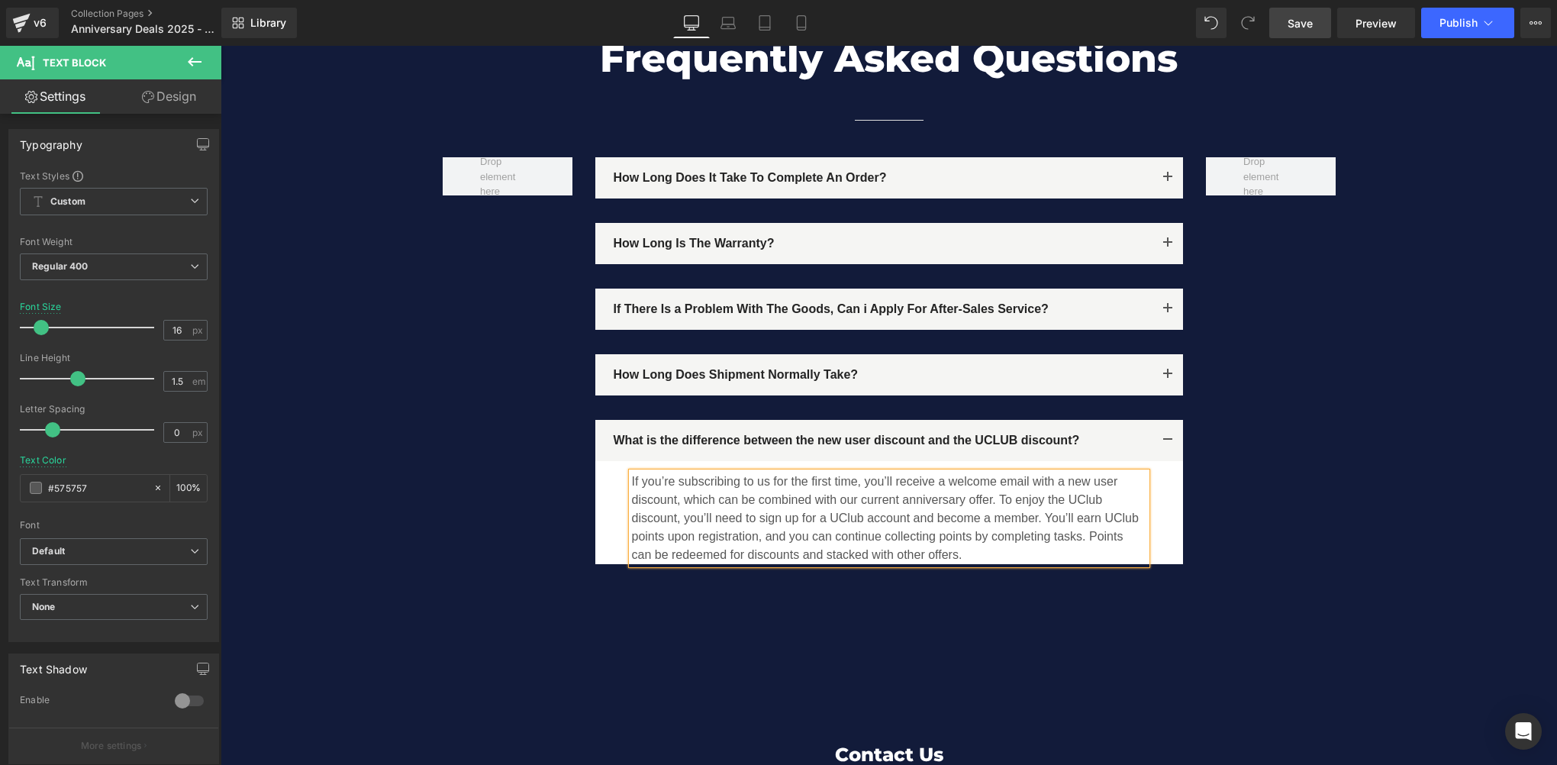
click at [524, 408] on div "How long does it take to complete an order? Text Block We will process orders w…" at bounding box center [889, 366] width 916 height 460
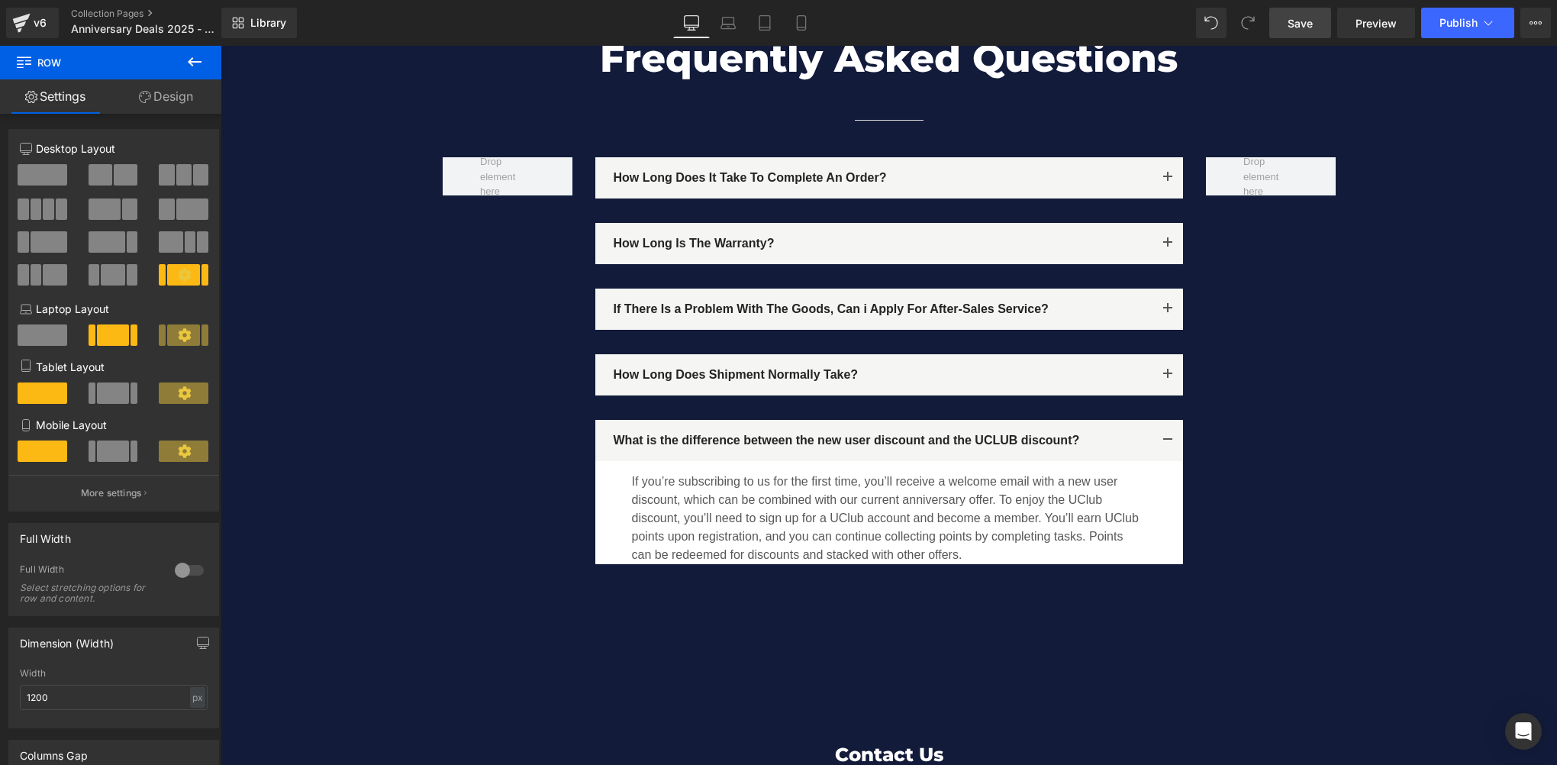
drag, startPoint x: 1303, startPoint y: 19, endPoint x: 554, endPoint y: 398, distance: 839.3
click at [1303, 19] on span "Save" at bounding box center [1300, 23] width 25 height 16
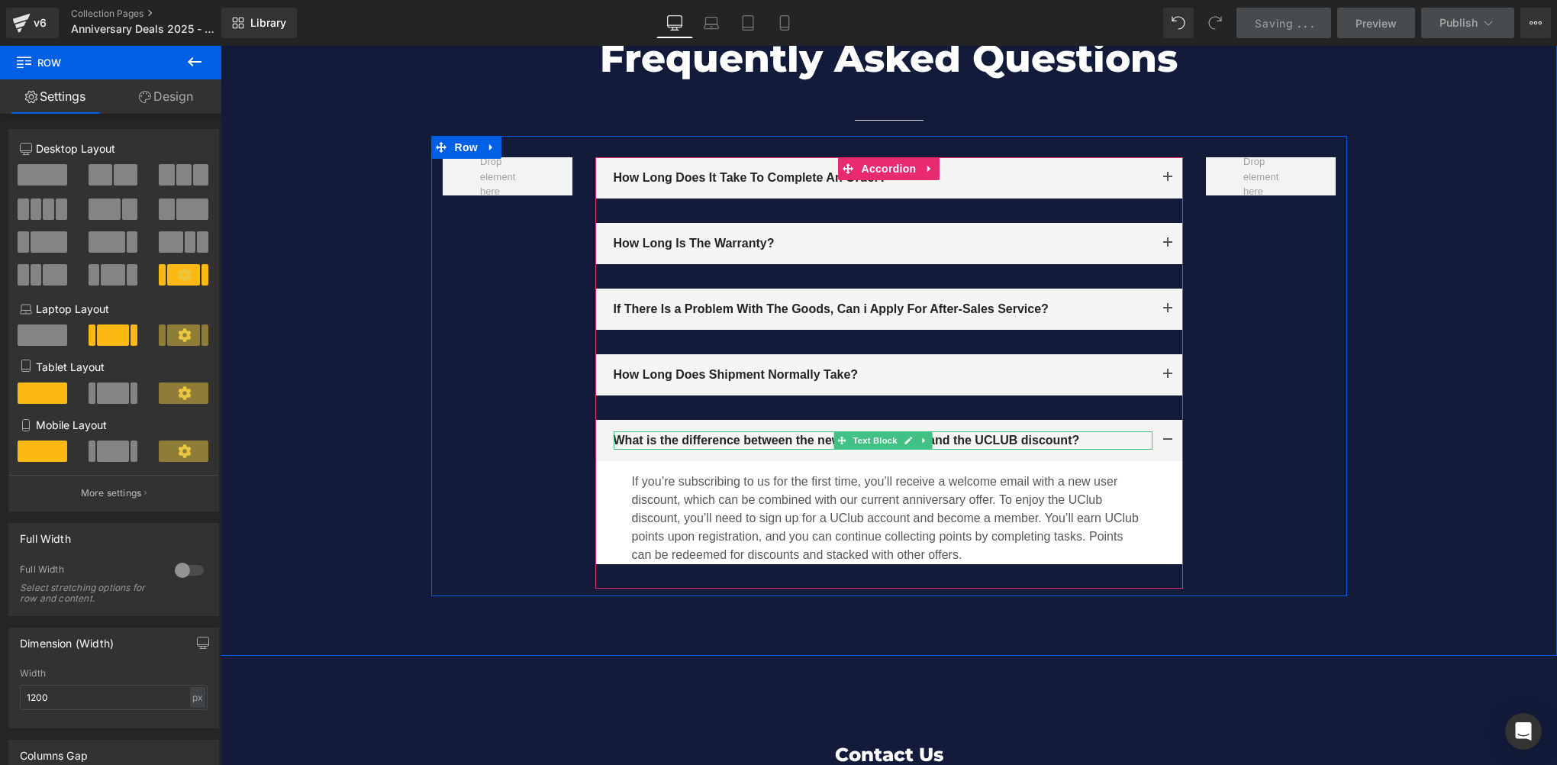
click at [968, 431] on p "What is the difference between the new user discount and the UCLUB discount?" at bounding box center [883, 440] width 539 height 18
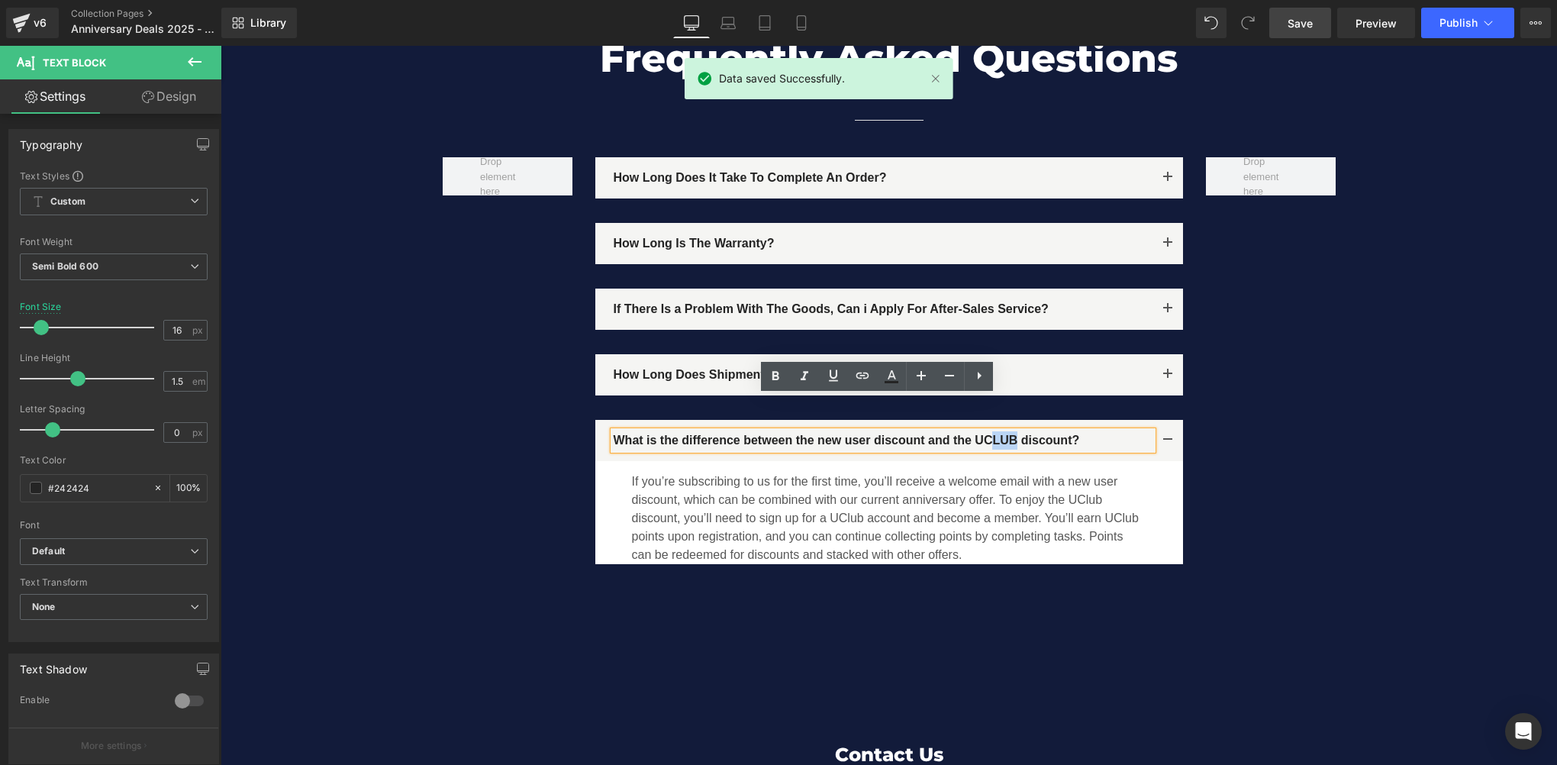
drag, startPoint x: 972, startPoint y: 407, endPoint x: 989, endPoint y: 405, distance: 17.6
click at [989, 431] on p "What is the difference between the new user discount and the UCLUB discount?" at bounding box center [883, 440] width 539 height 18
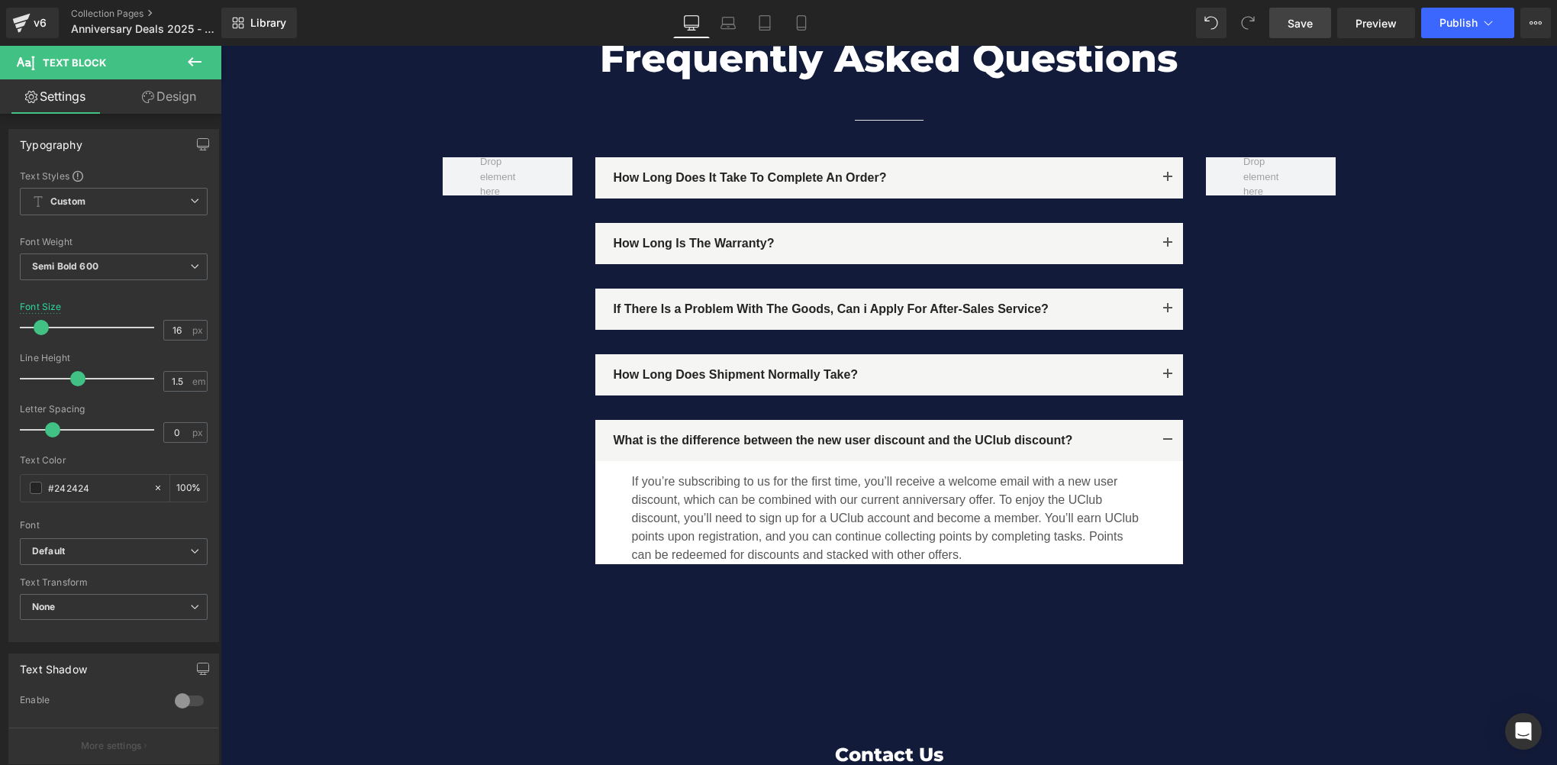
click at [1321, 18] on link "Save" at bounding box center [1300, 23] width 62 height 31
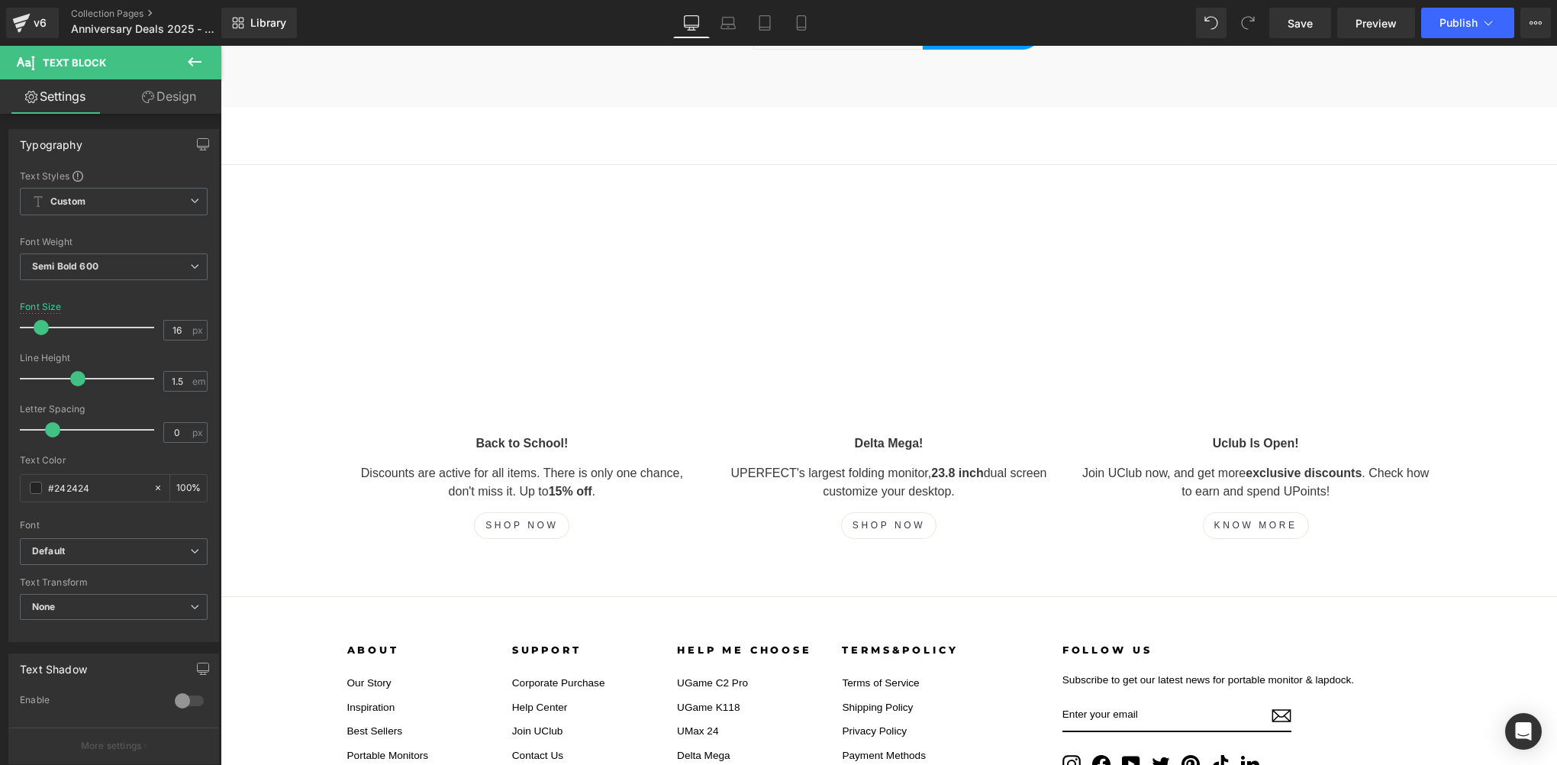
scroll to position [0, 0]
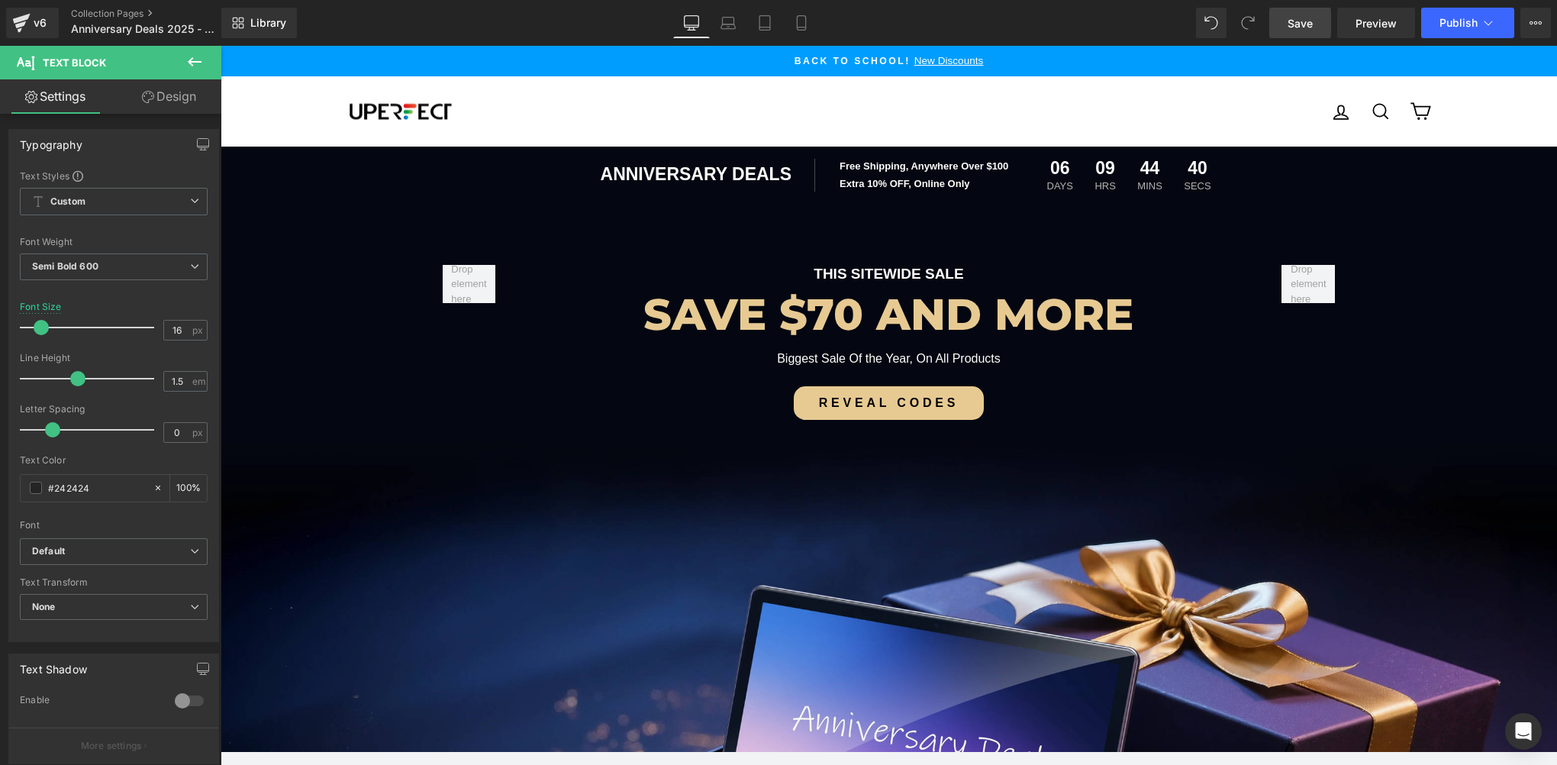
click at [1318, 26] on link "Save" at bounding box center [1300, 23] width 62 height 31
click at [1281, 21] on link "Save" at bounding box center [1300, 23] width 62 height 31
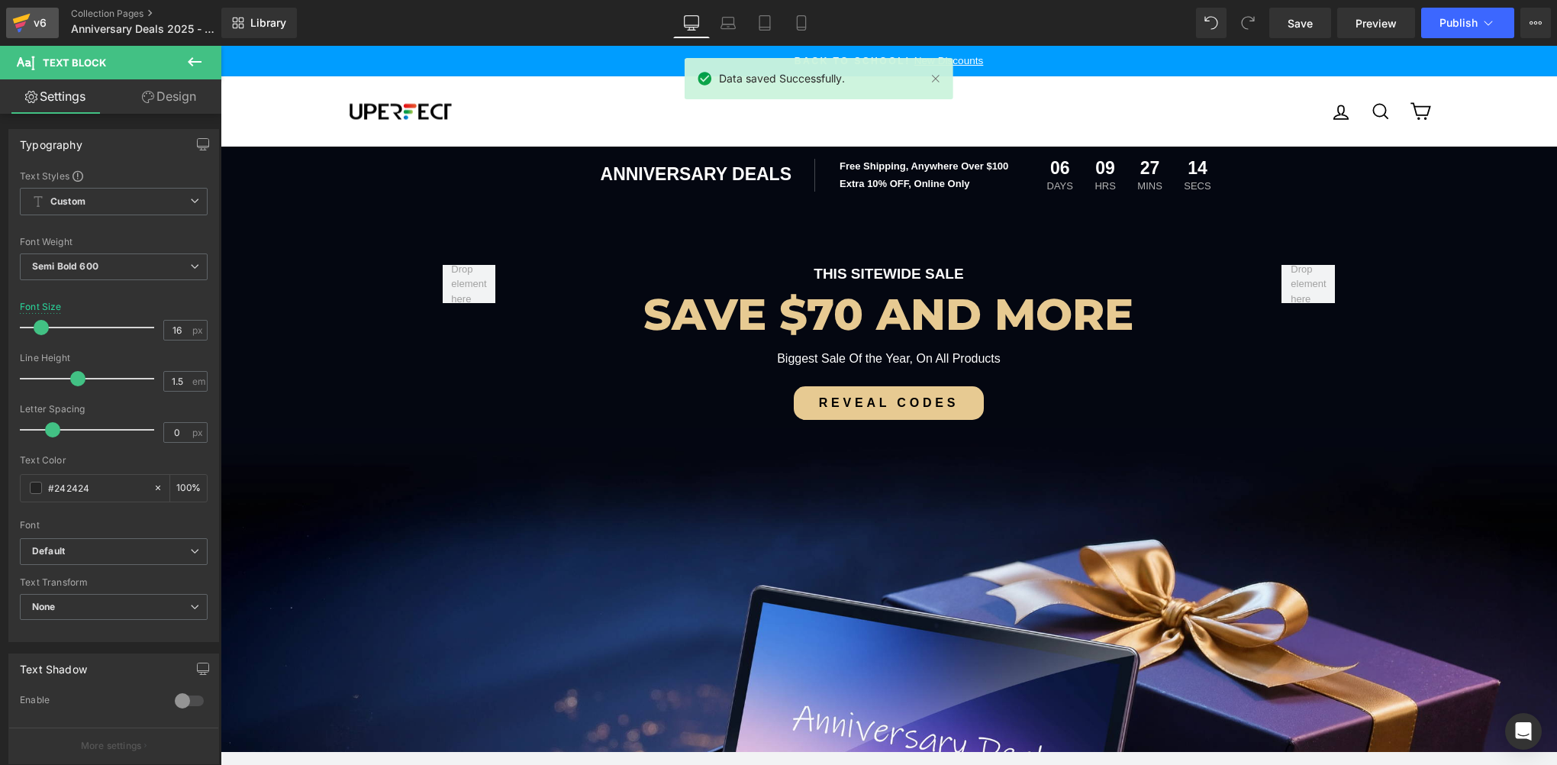
click at [31, 24] on div "v6" at bounding box center [40, 23] width 19 height 20
